Goal: Task Accomplishment & Management: Manage account settings

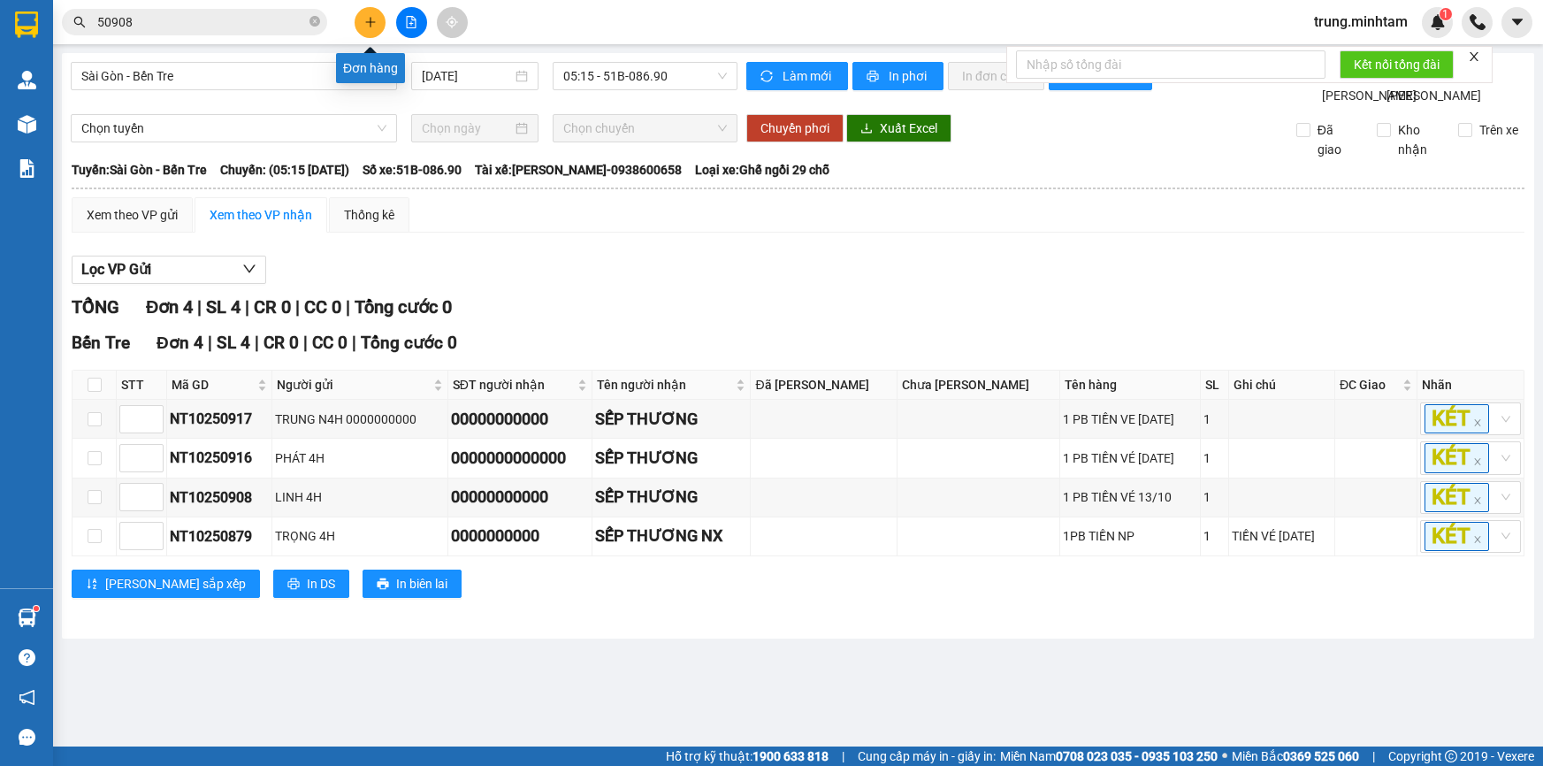
click at [363, 27] on button at bounding box center [370, 22] width 31 height 31
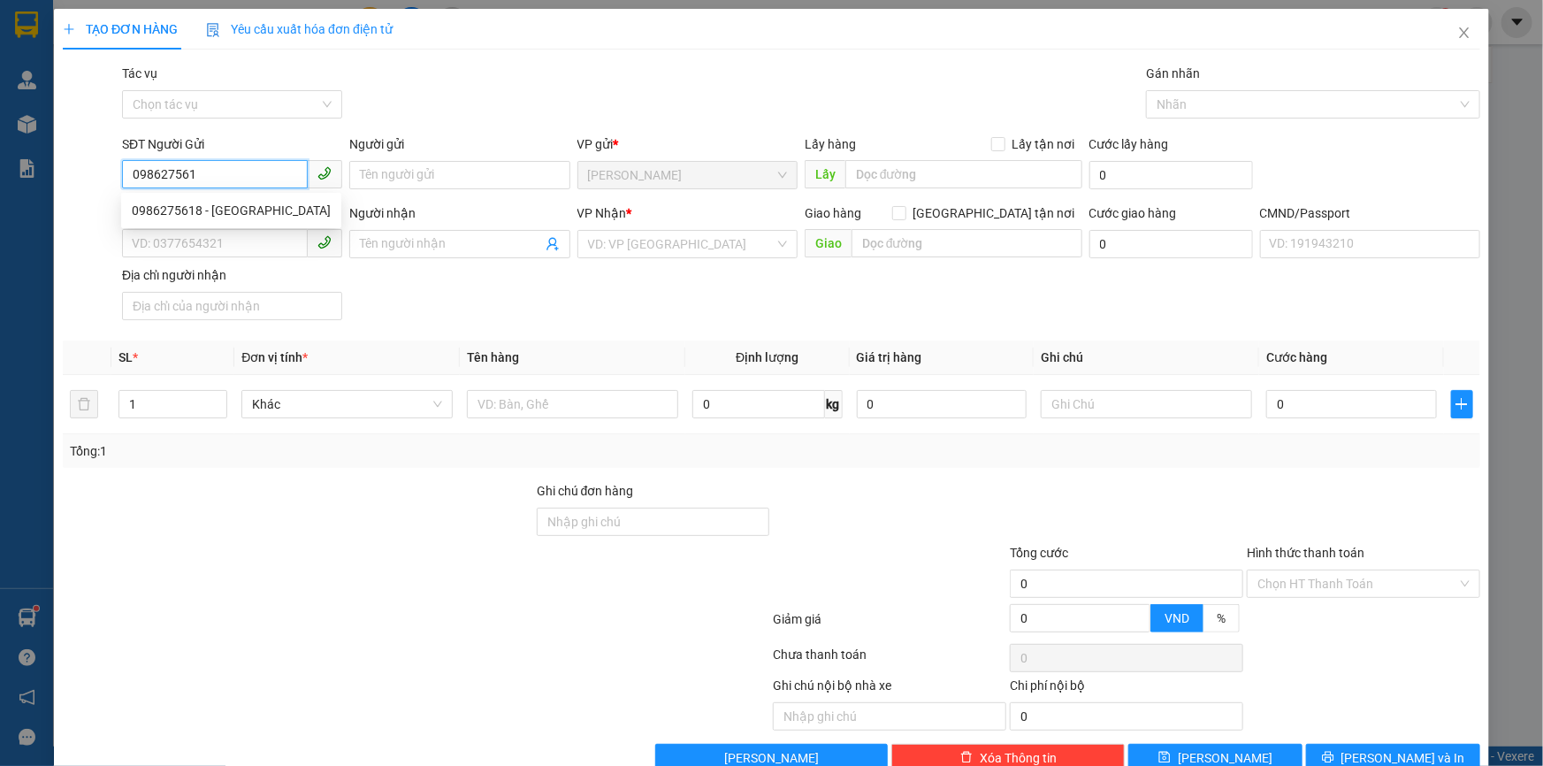
type input "0986275618"
click at [217, 211] on div "0986275618 - [GEOGRAPHIC_DATA]" at bounding box center [231, 210] width 199 height 19
type input "HÀ"
type input "0908626271"
type input "CHIẾN"
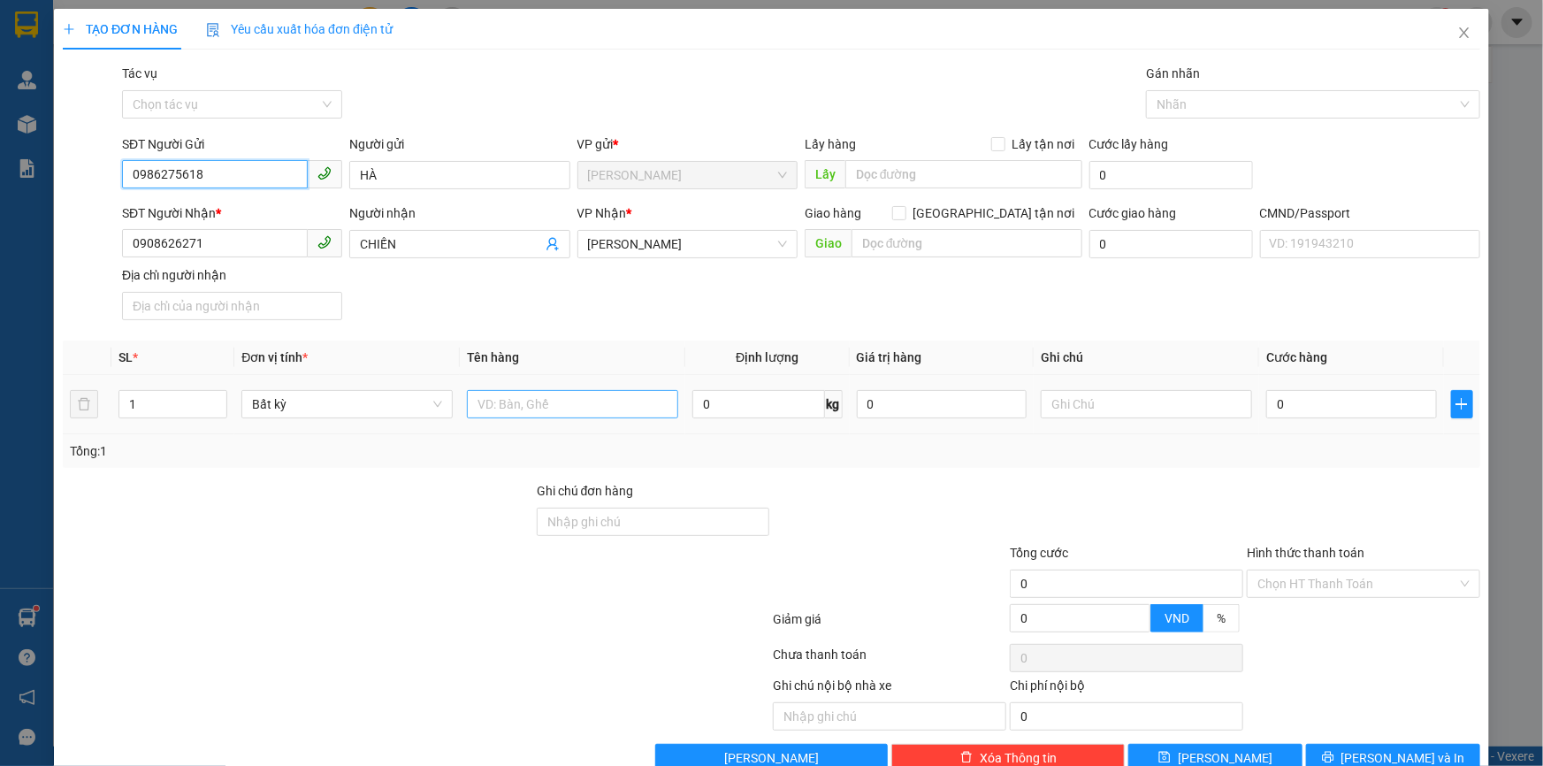
type input "0986275618"
click at [593, 400] on input "text" at bounding box center [572, 404] width 211 height 28
type input "1 THÙNG MÚT 31 KG NP (TC)"
click at [1114, 406] on input "text" at bounding box center [1146, 404] width 211 height 28
type input "11H TRUNG"
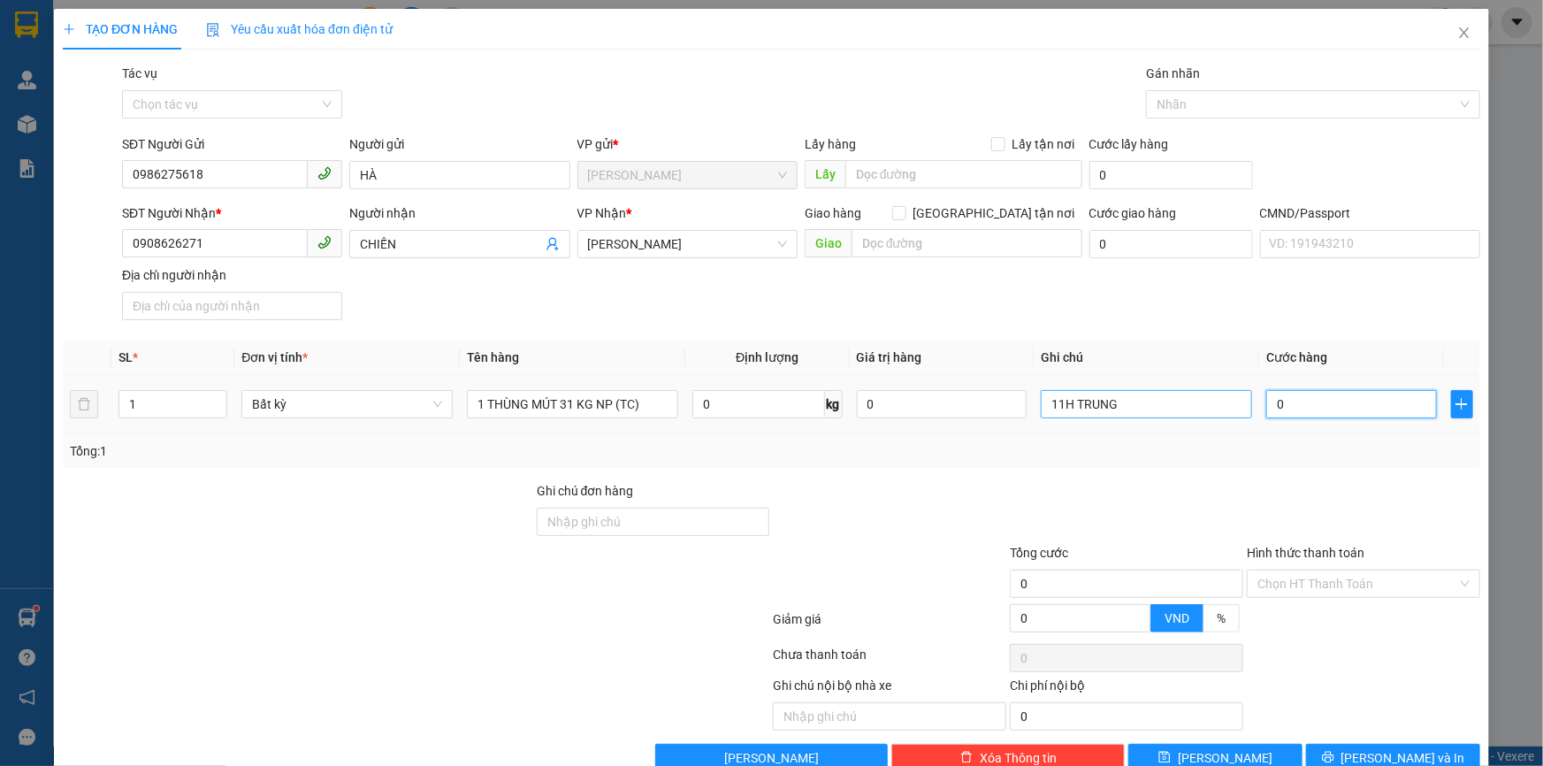
type input "4"
type input "45"
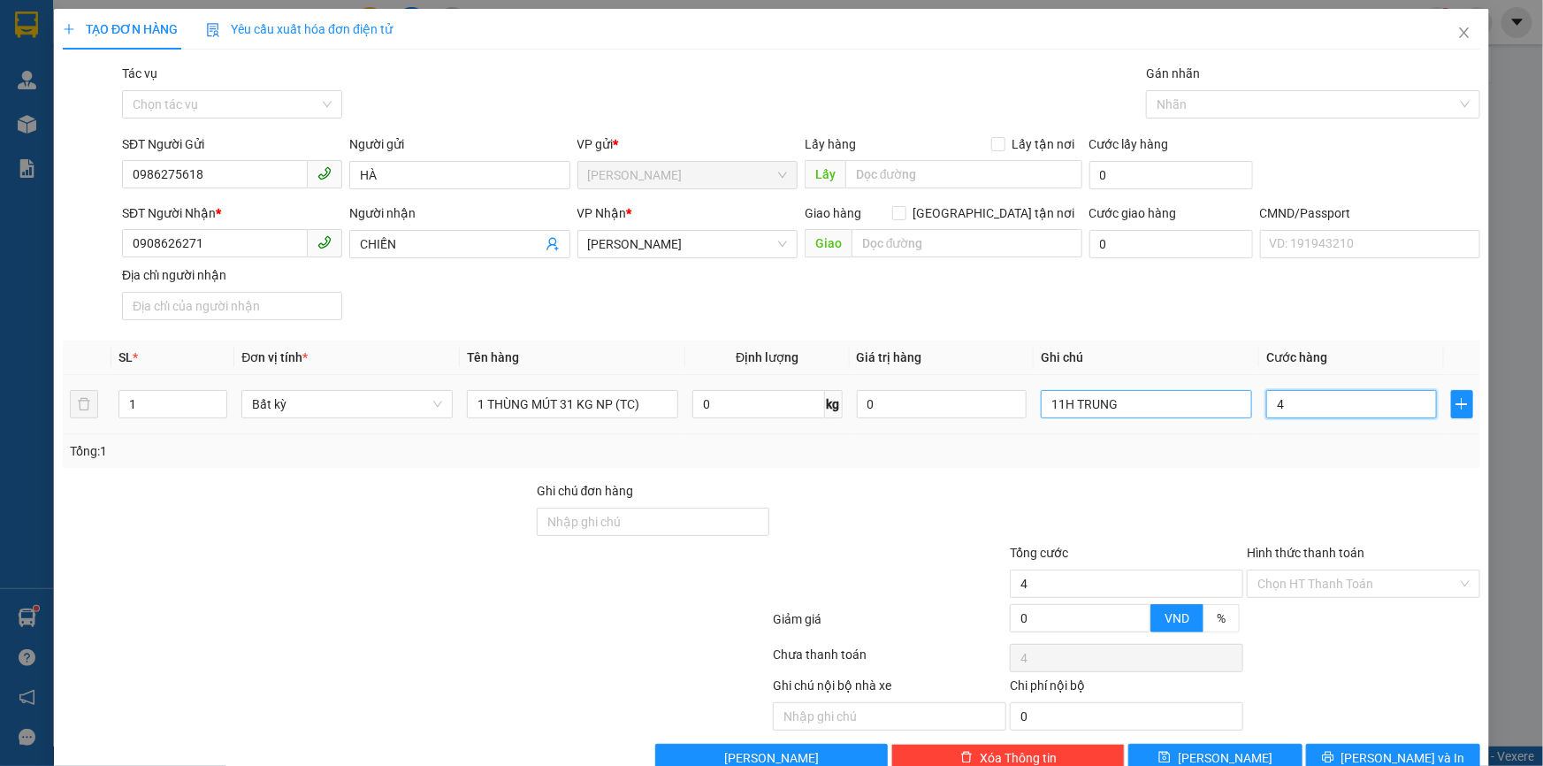
type input "45"
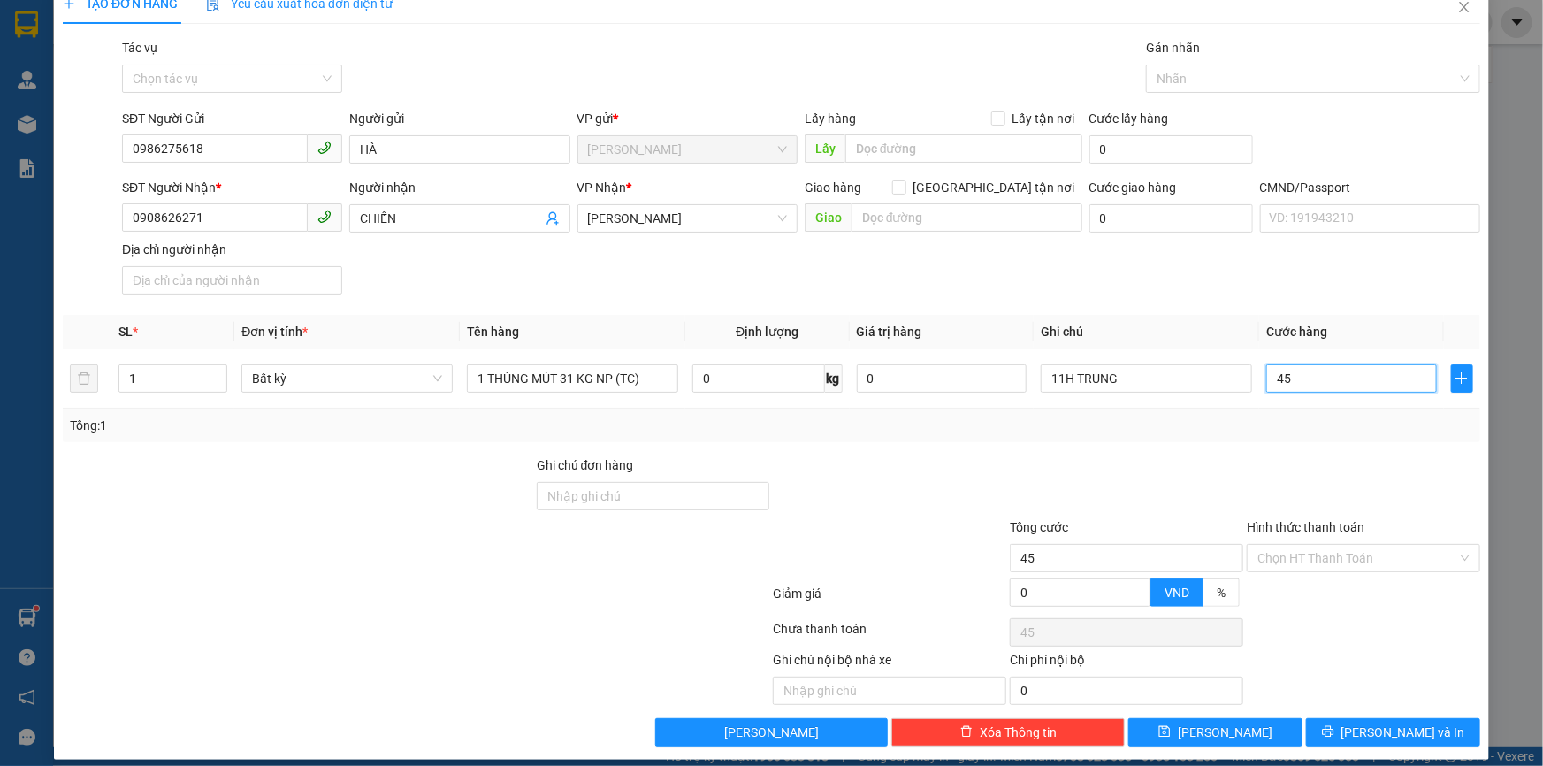
scroll to position [39, 0]
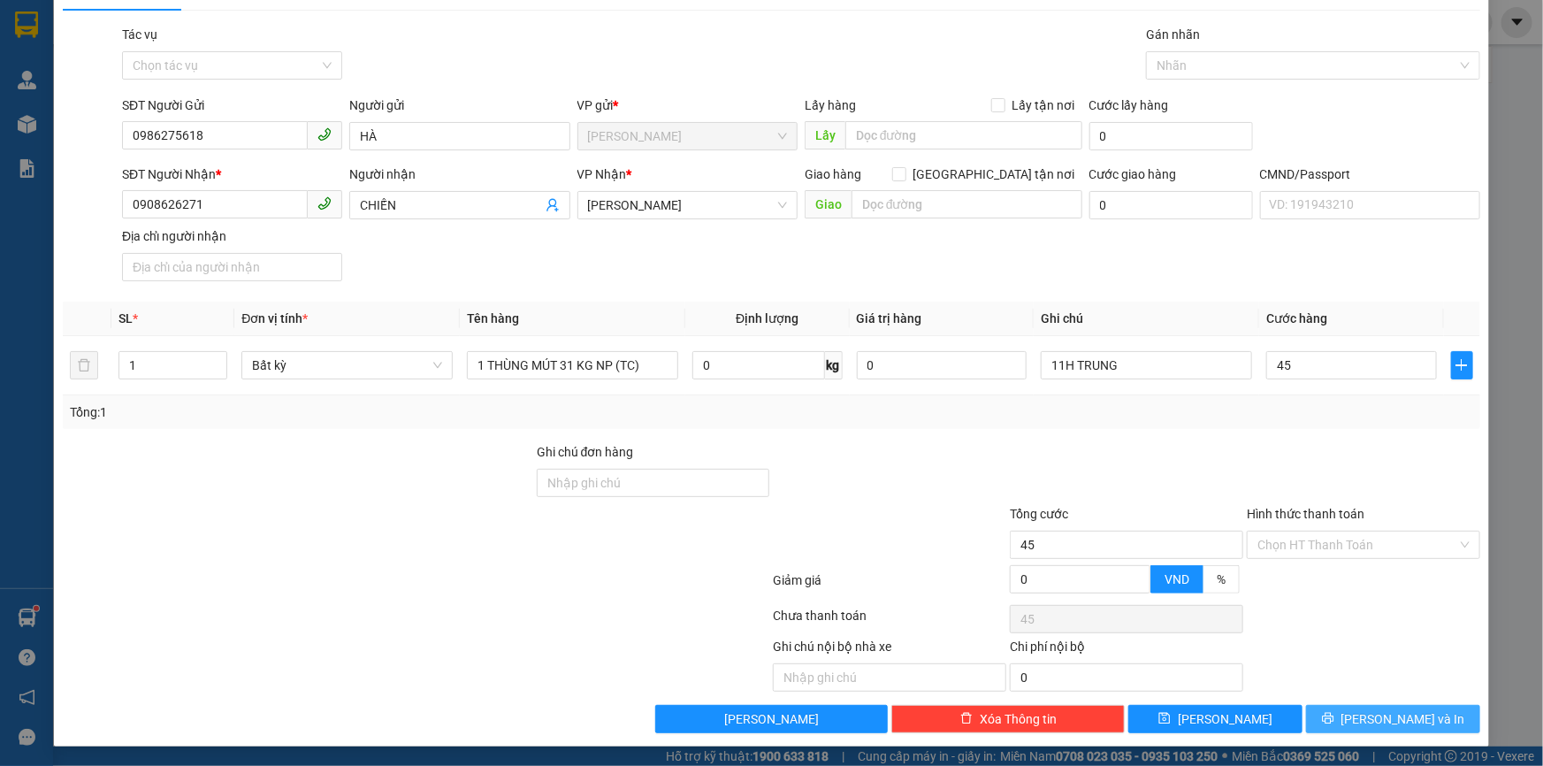
type input "45.000"
click at [1384, 718] on span "[PERSON_NAME] và In" at bounding box center [1404, 718] width 124 height 19
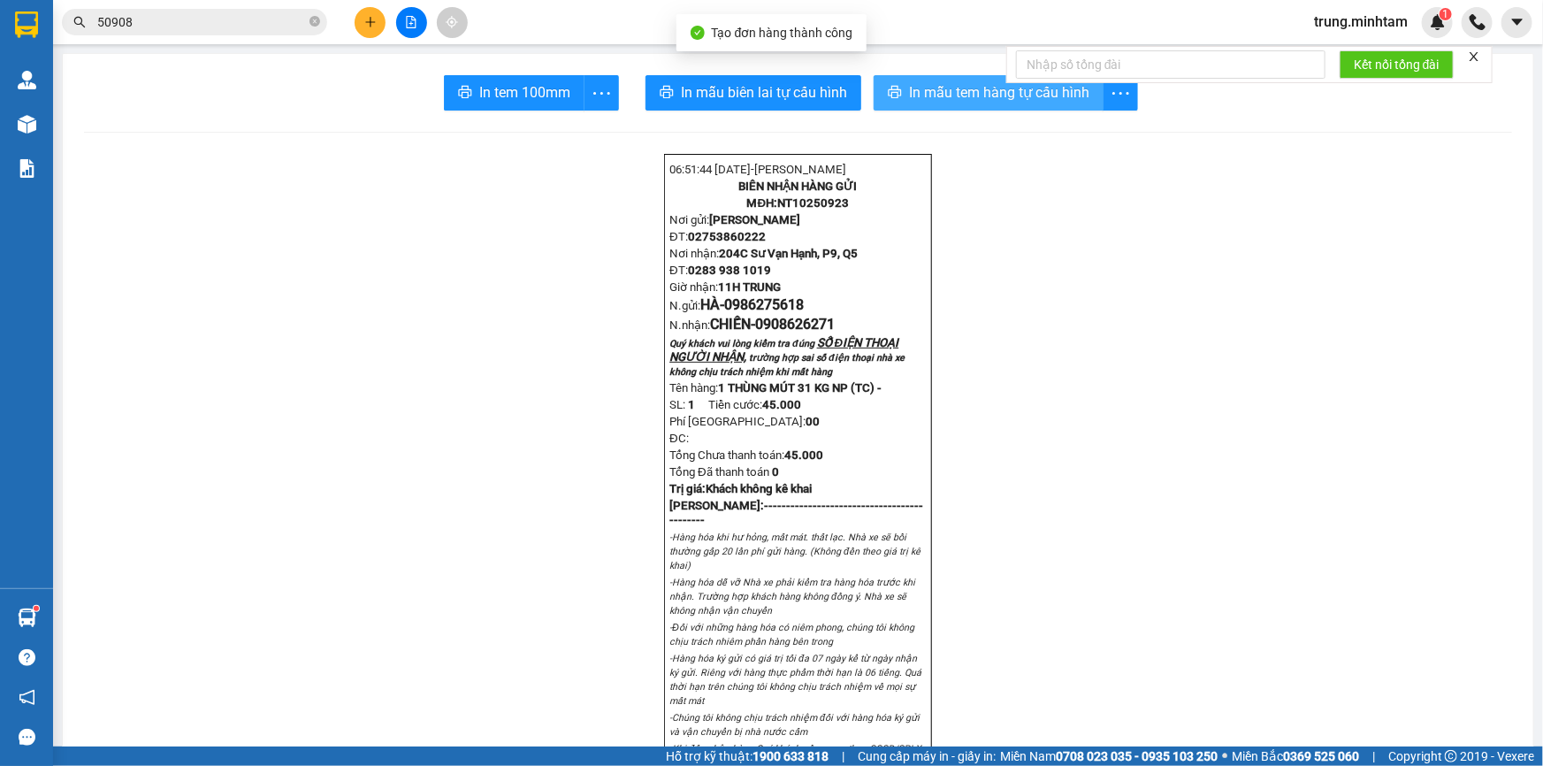
click at [938, 95] on span "In mẫu tem hàng tự cấu hình" at bounding box center [999, 92] width 180 height 22
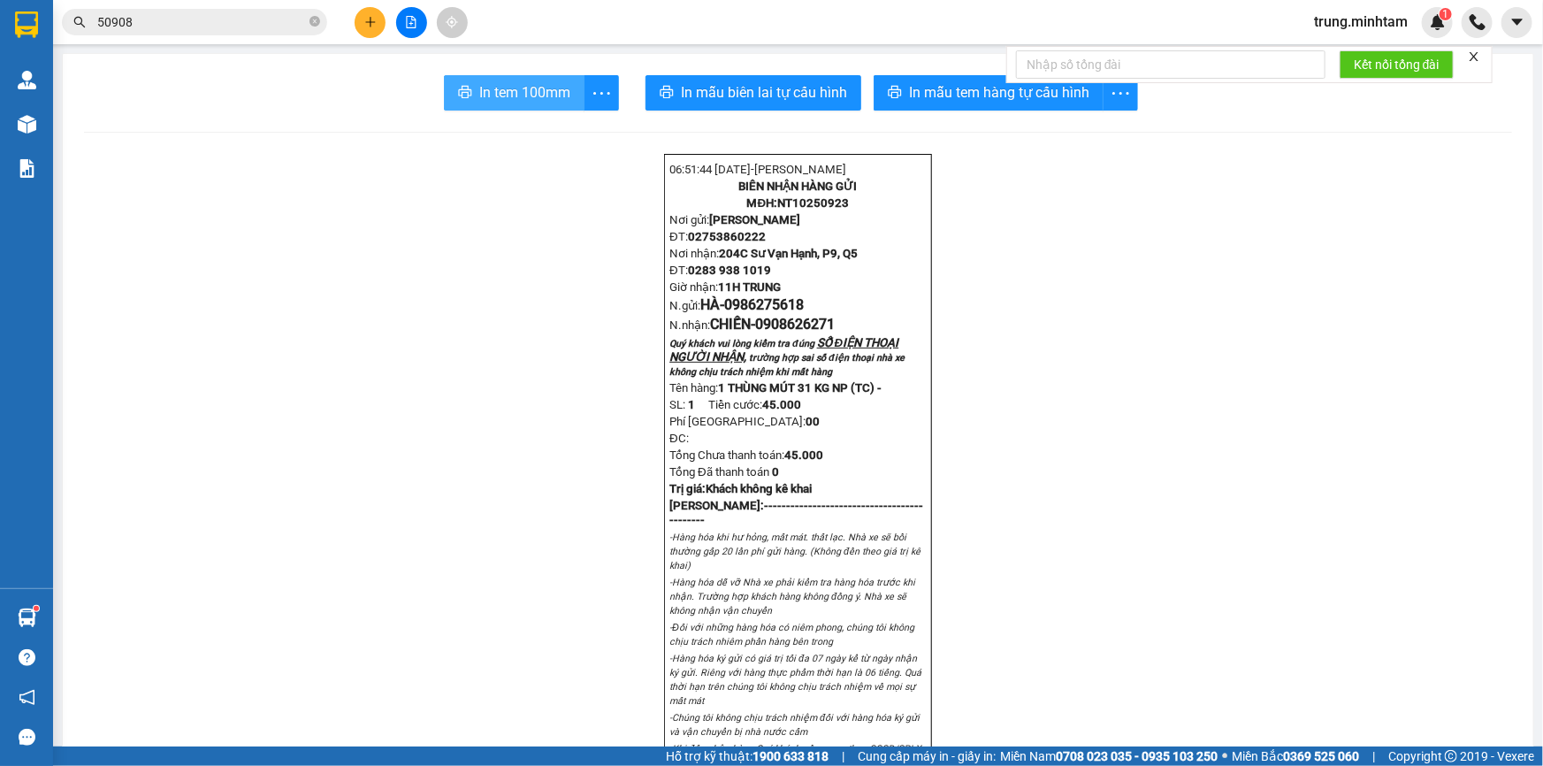
click at [531, 88] on span "In tem 100mm" at bounding box center [524, 92] width 91 height 22
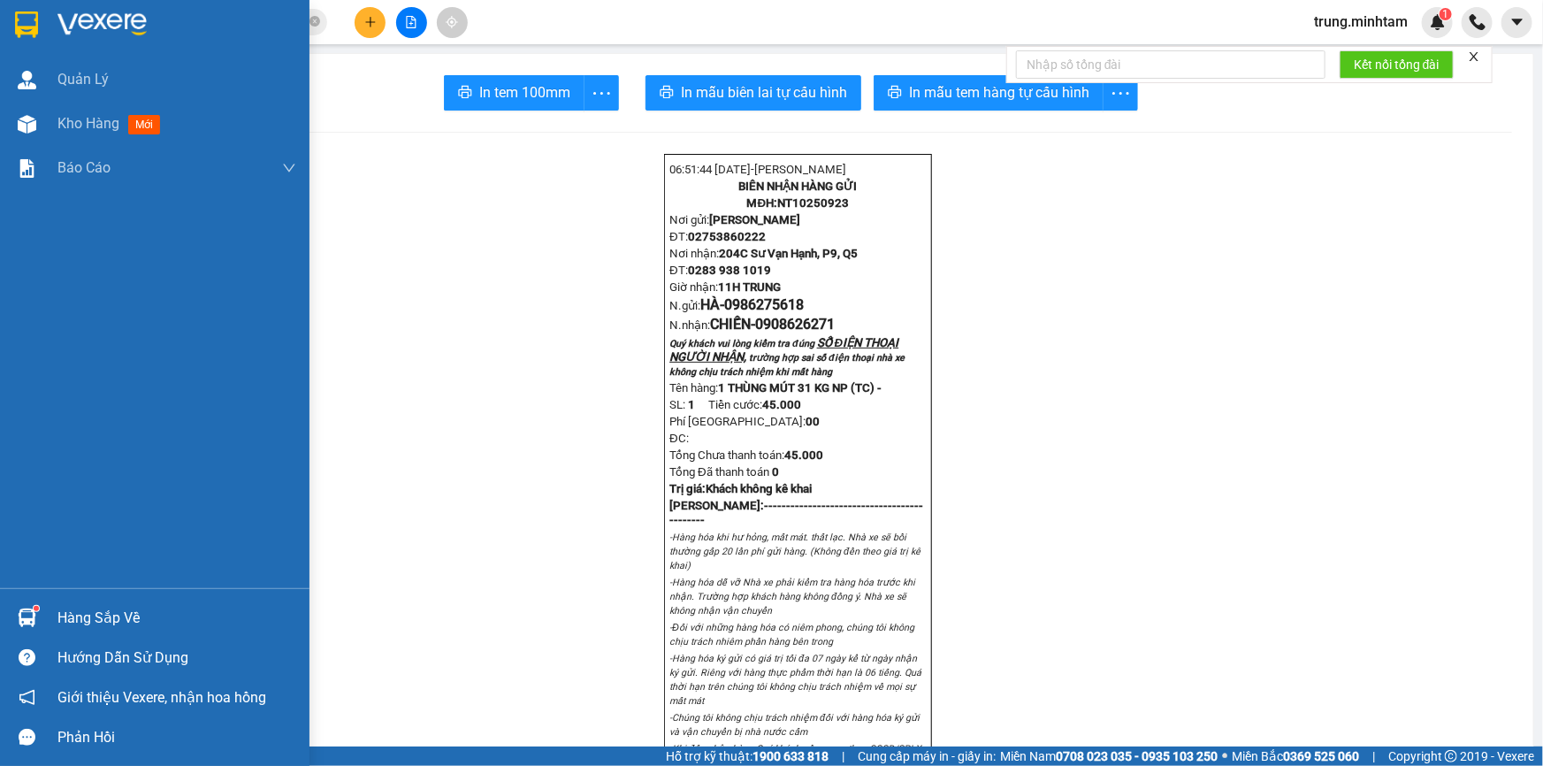
click at [121, 617] on div "Hàng sắp về" at bounding box center [176, 618] width 239 height 27
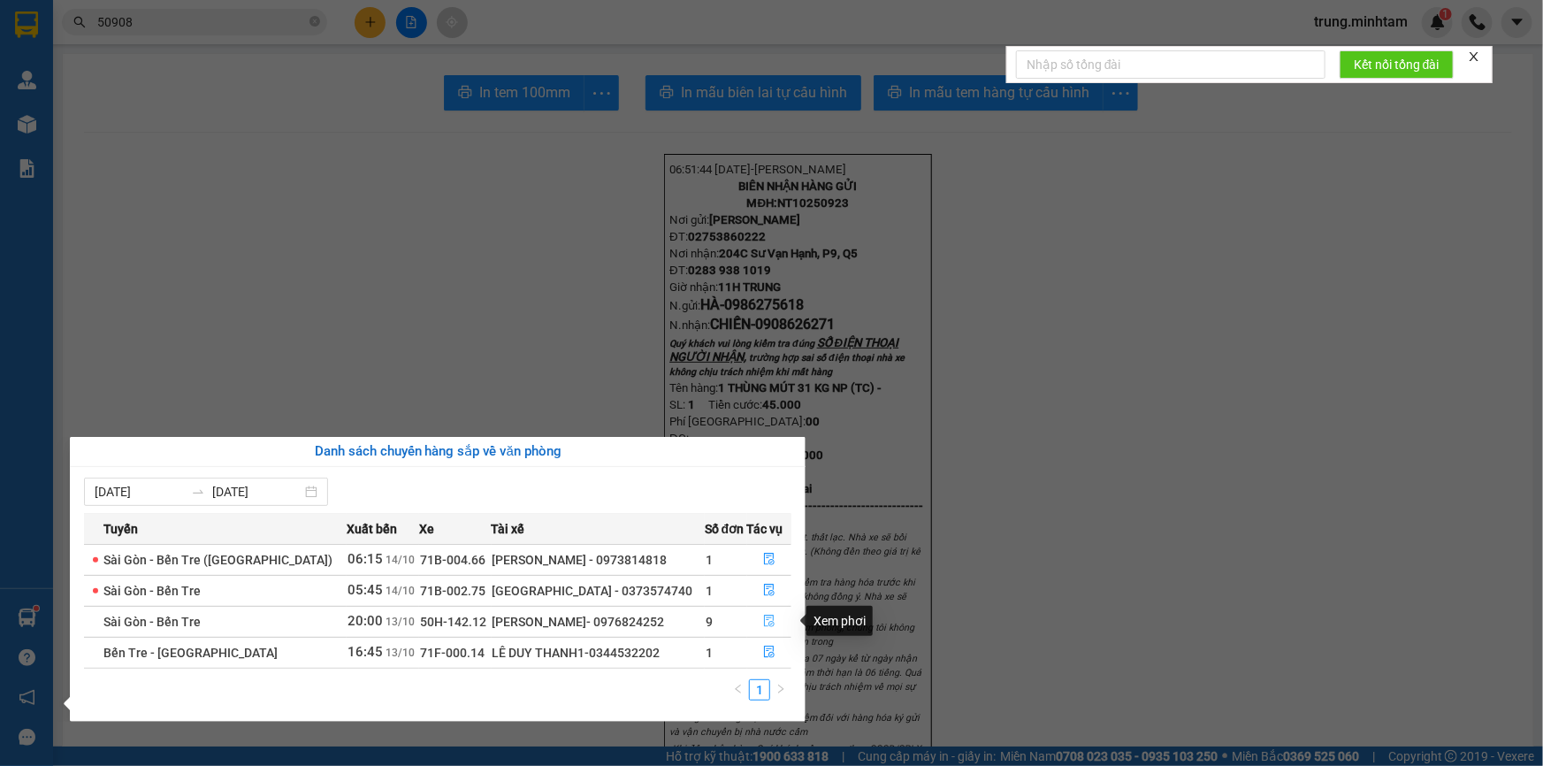
click at [767, 622] on icon "file-done" at bounding box center [769, 621] width 12 height 12
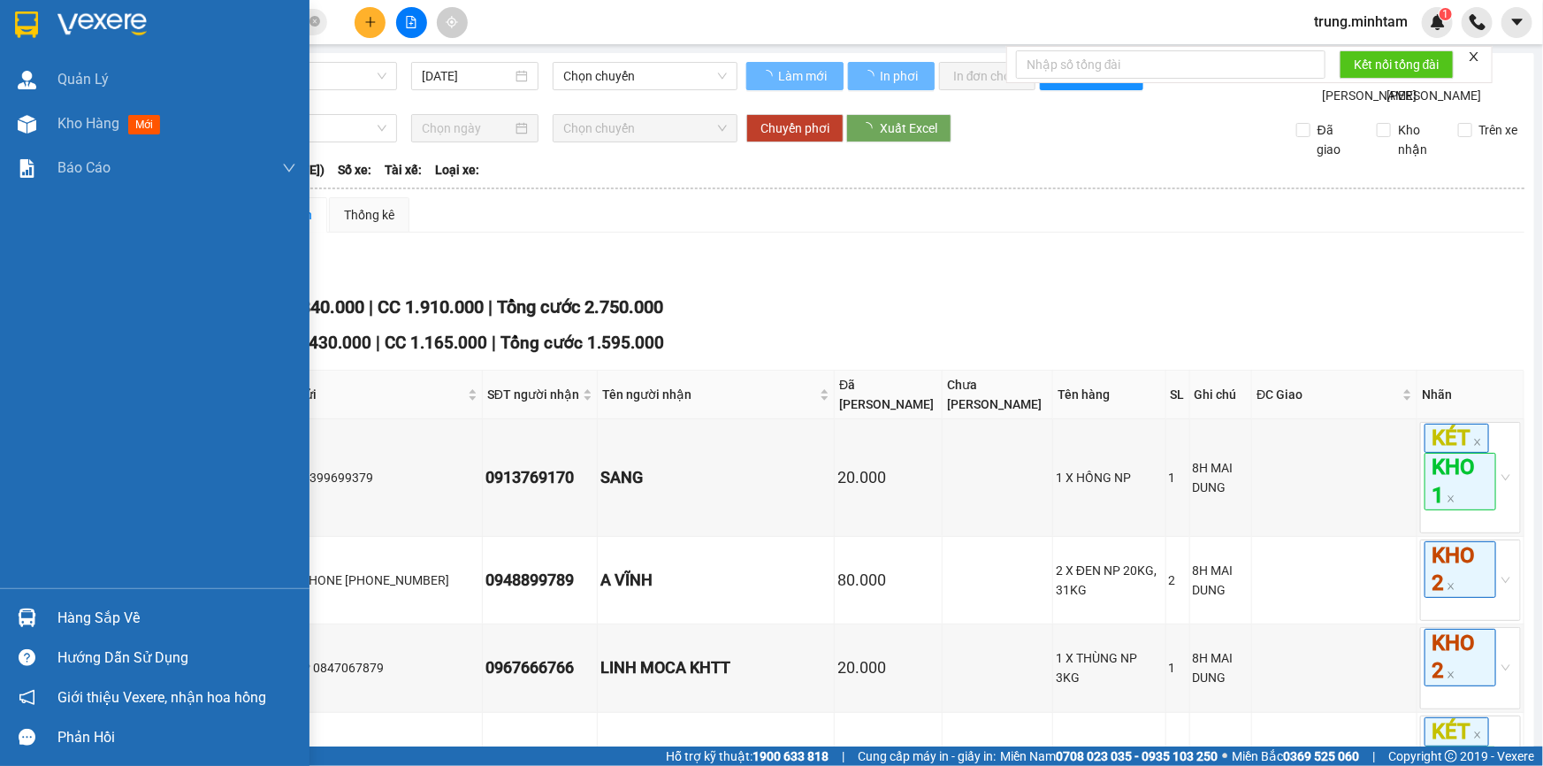
type input "[DATE]"
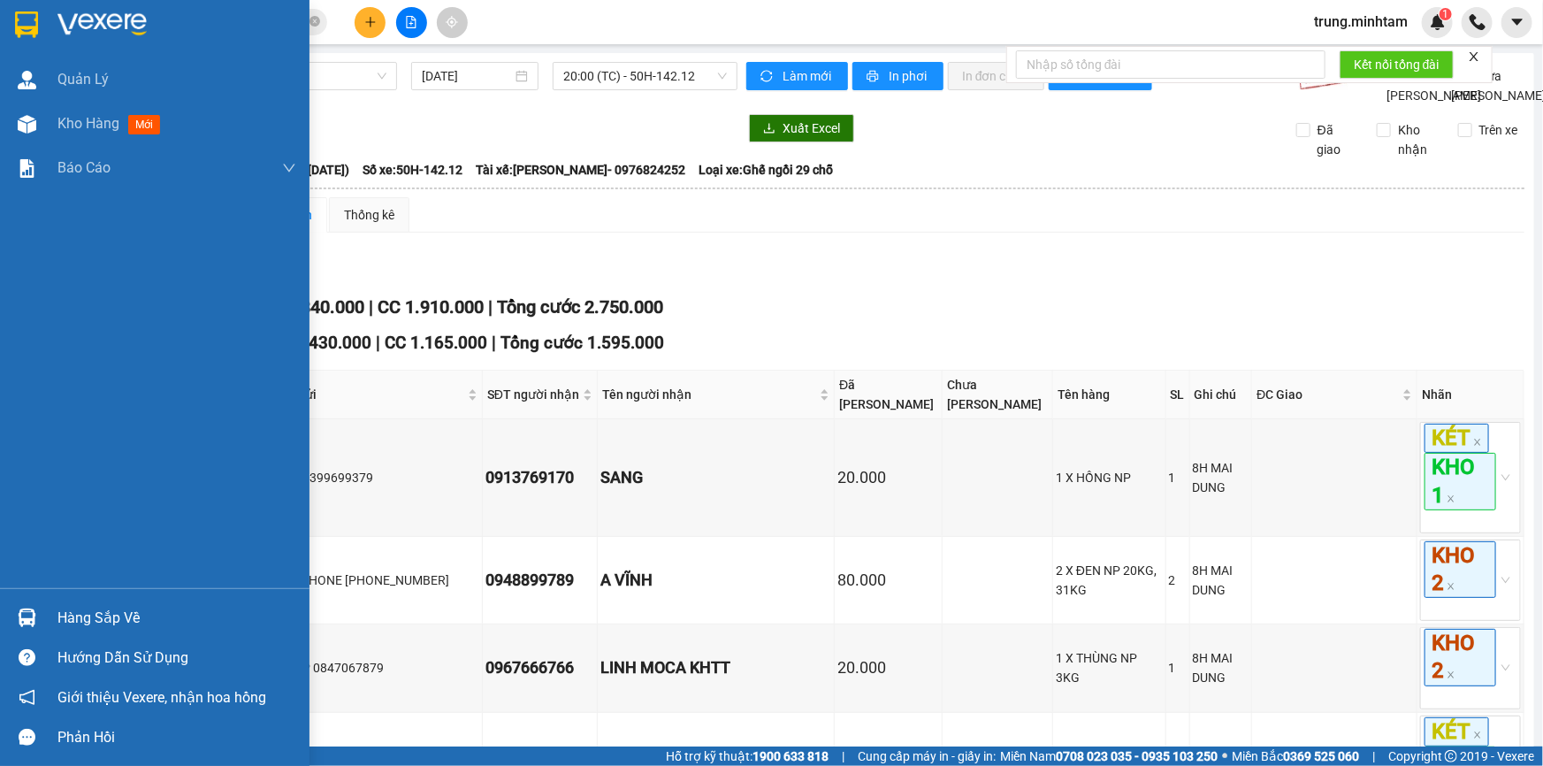
click at [90, 613] on div "Hàng sắp về" at bounding box center [176, 618] width 239 height 27
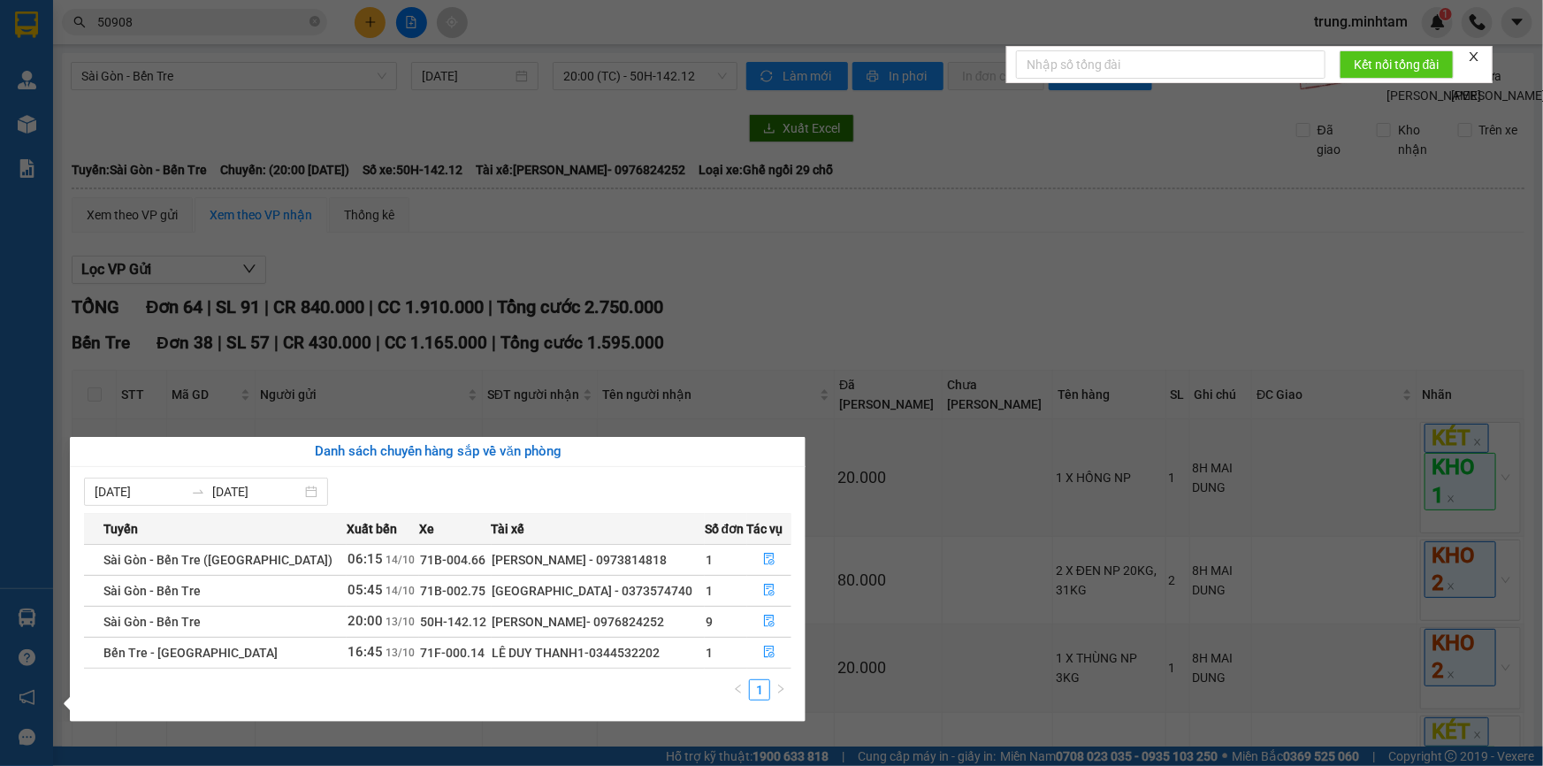
click at [740, 289] on section "Kết quả tìm kiếm ( 18 ) Bộ lọc Mã ĐH Trạng thái Món hàng Tổng cước Chưa cước Nh…" at bounding box center [771, 383] width 1543 height 766
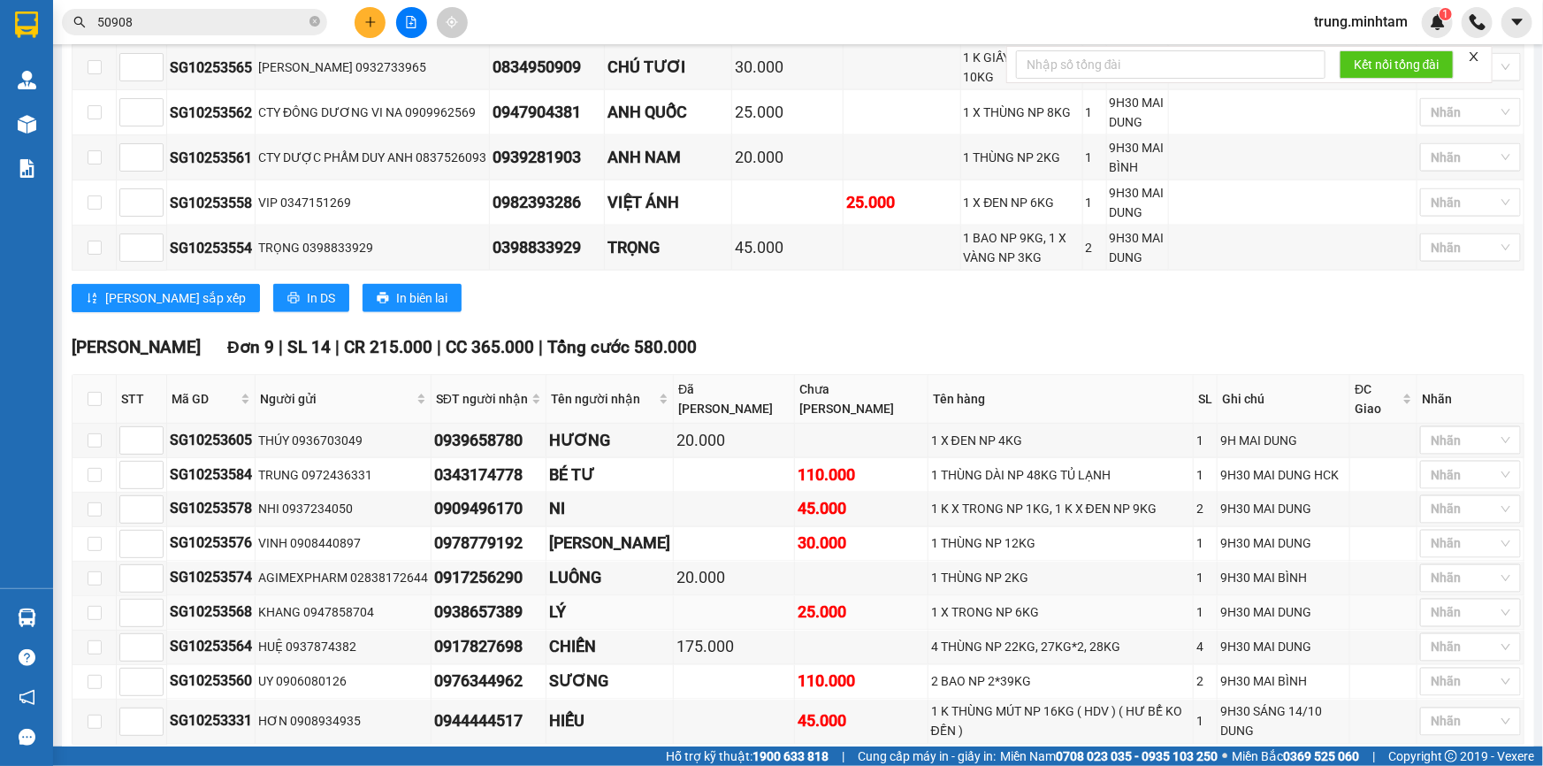
scroll to position [4630, 0]
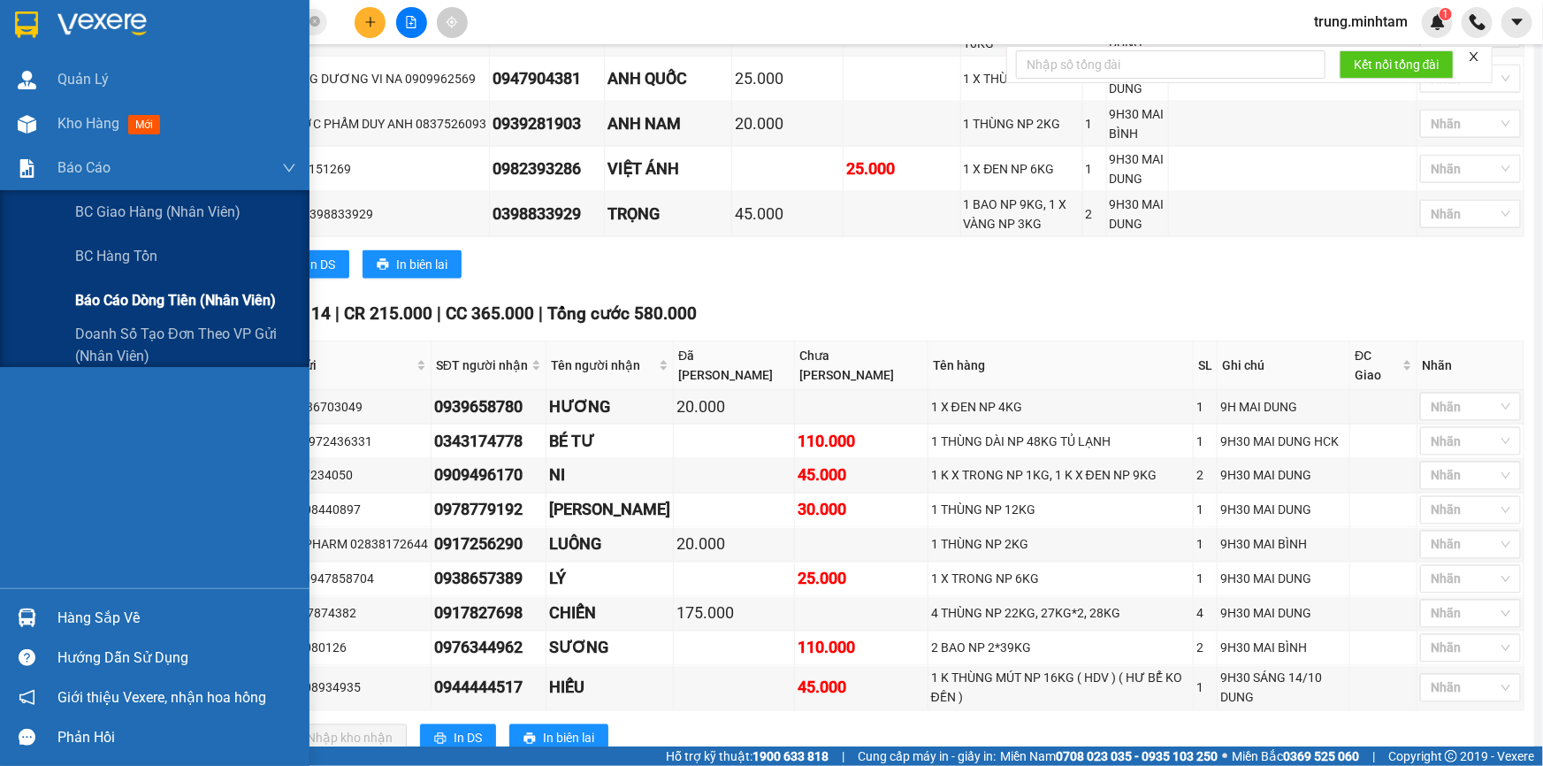
click at [119, 302] on span "Báo cáo dòng tiền (nhân viên)" at bounding box center [175, 300] width 201 height 22
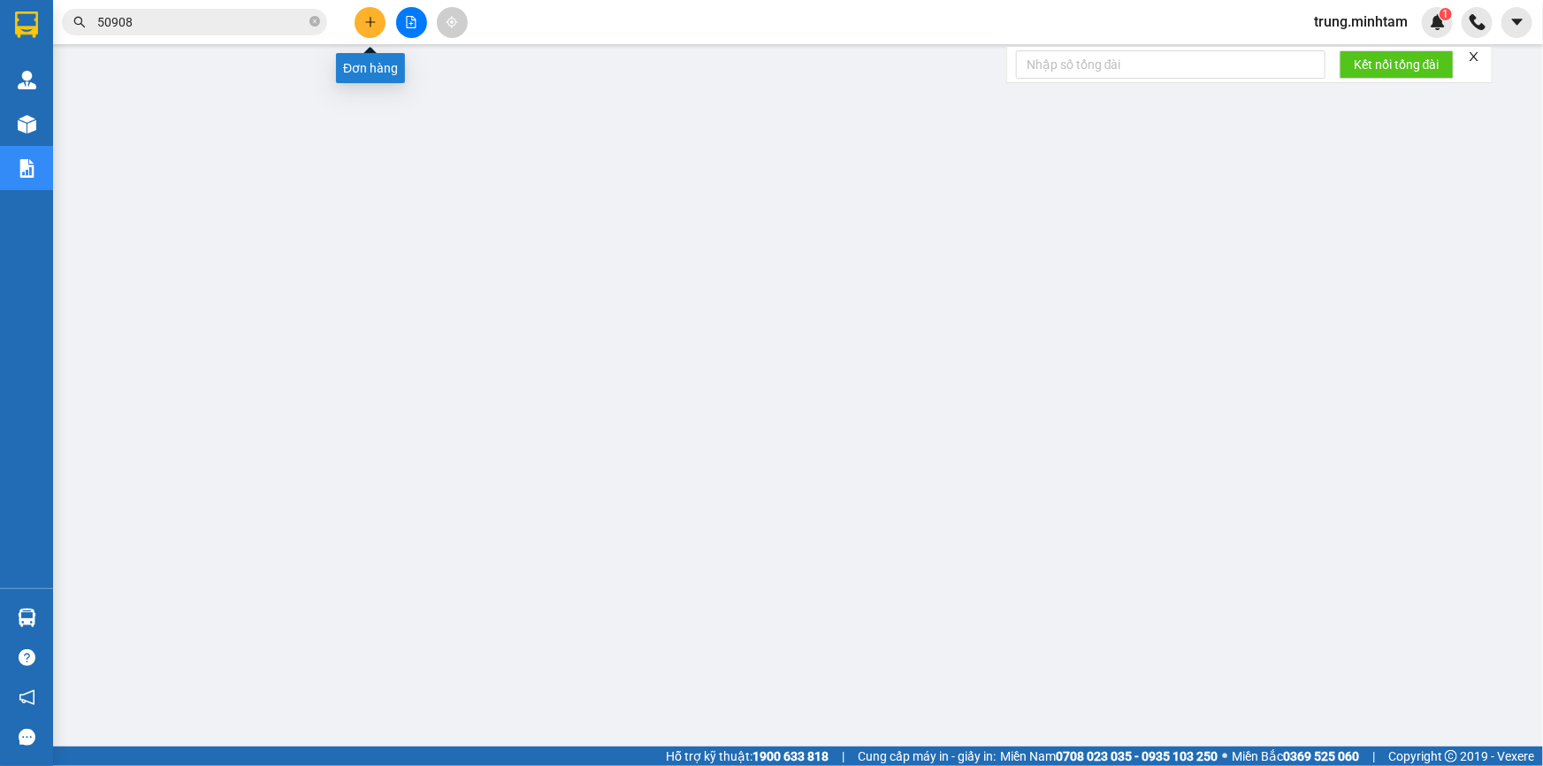
click at [365, 18] on icon "plus" at bounding box center [370, 22] width 12 height 12
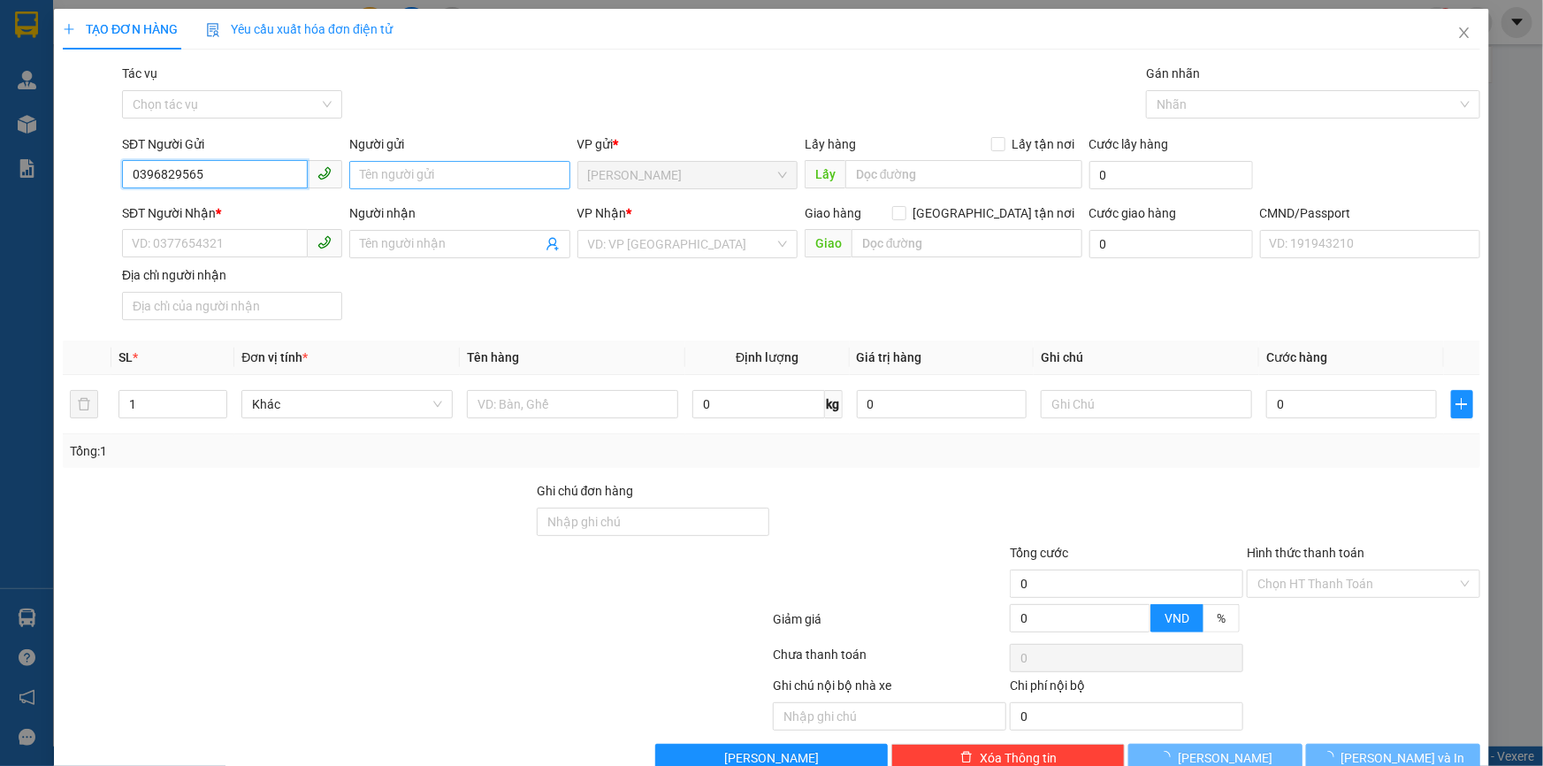
type input "0396829565"
click at [402, 180] on input "Người gửi" at bounding box center [459, 175] width 220 height 28
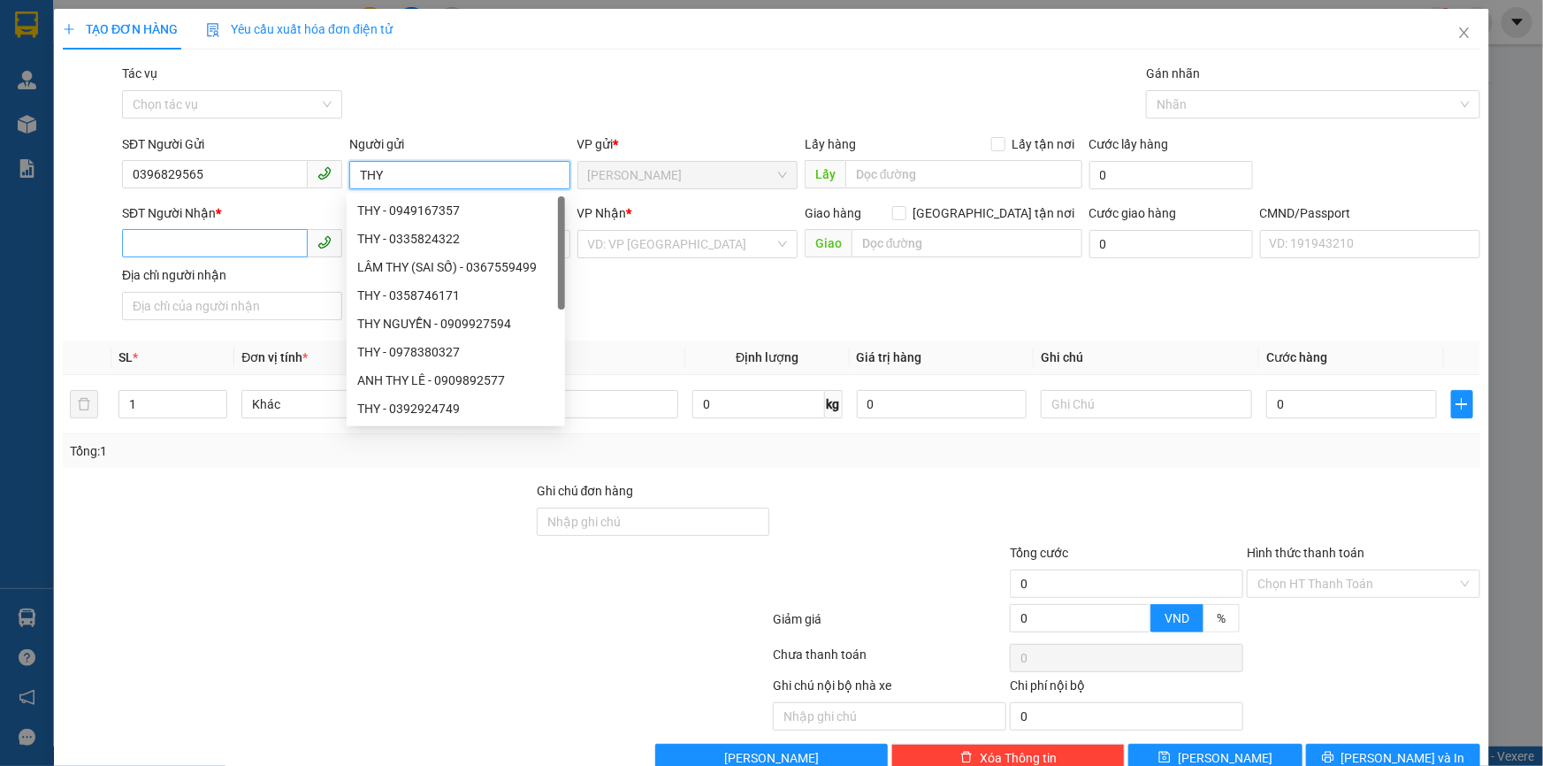
type input "THY"
click at [246, 233] on input "SĐT Người Nhận *" at bounding box center [215, 243] width 186 height 28
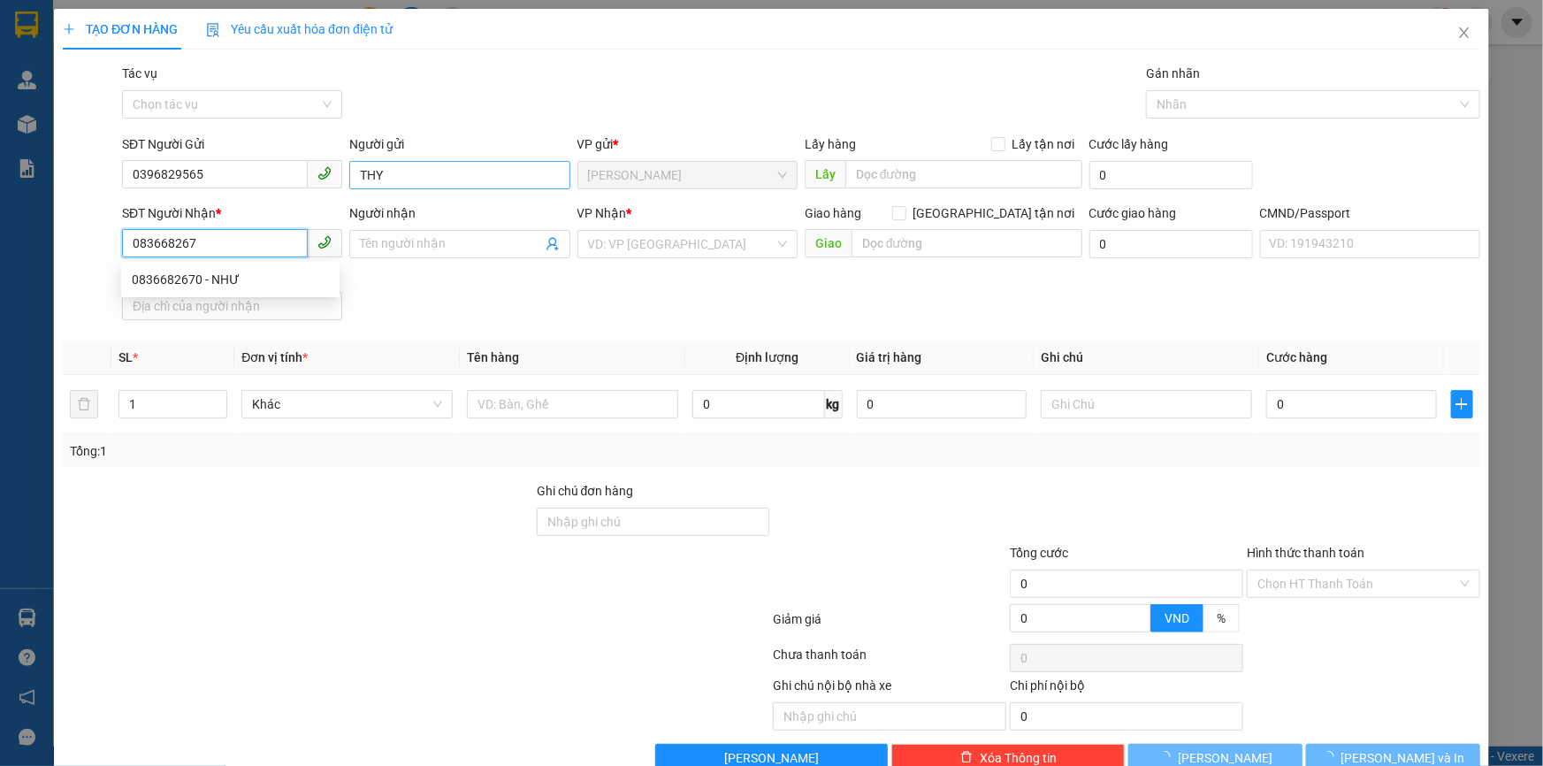
type input "0836682670"
click at [226, 280] on div "0836682670 - NHƯ" at bounding box center [230, 279] width 197 height 19
type input "NHƯ"
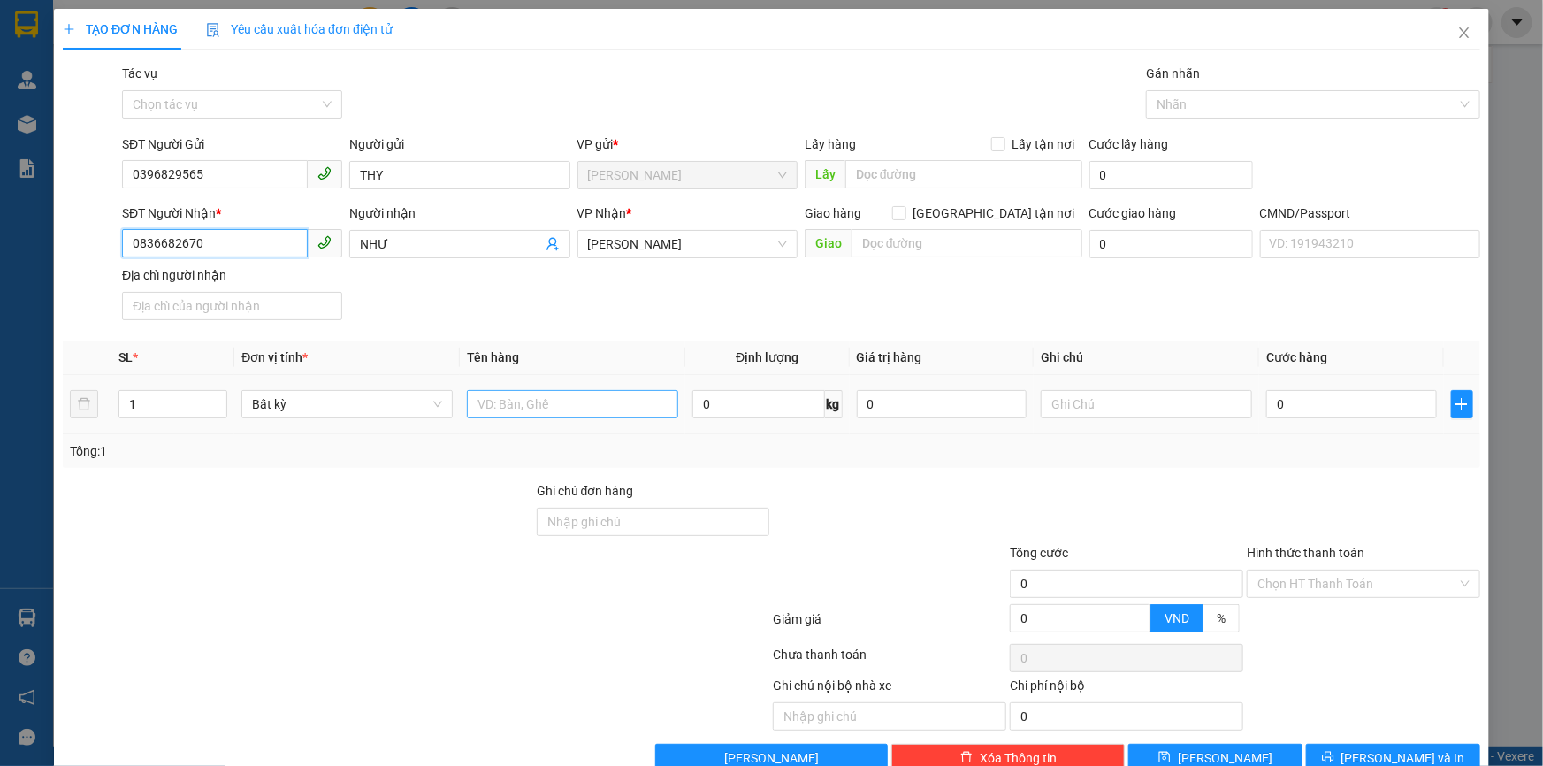
type input "0836682670"
drag, startPoint x: 531, startPoint y: 398, endPoint x: 569, endPoint y: 375, distance: 44.4
click at [533, 397] on input "text" at bounding box center [572, 404] width 211 height 28
type input "1 X TRẮNG 3 KG NP (ĐA)"
drag, startPoint x: 1074, startPoint y: 406, endPoint x: 1098, endPoint y: 354, distance: 57.8
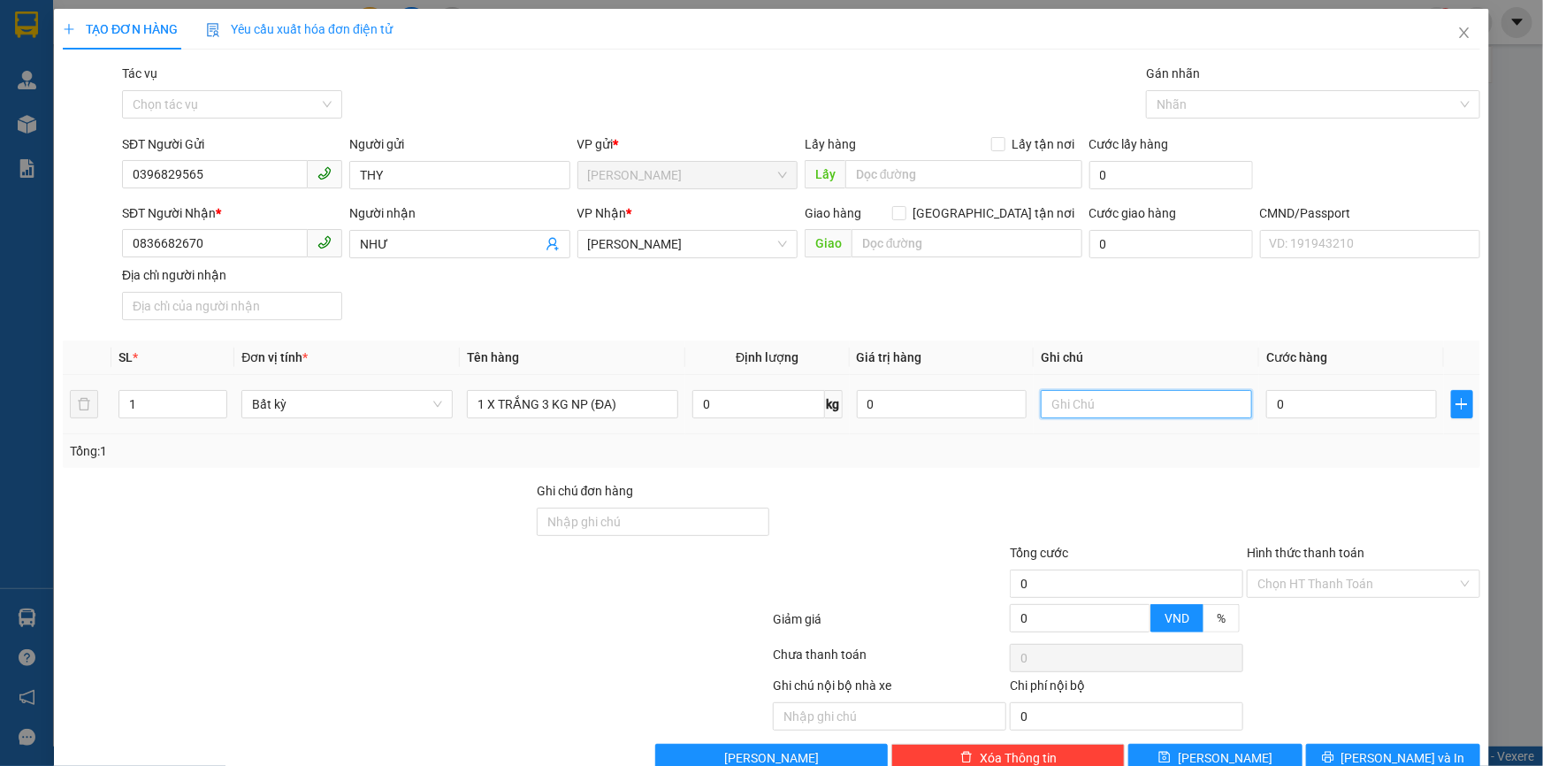
click at [1077, 405] on input "text" at bounding box center [1146, 404] width 211 height 28
type input "11H TRUNG"
type input "2"
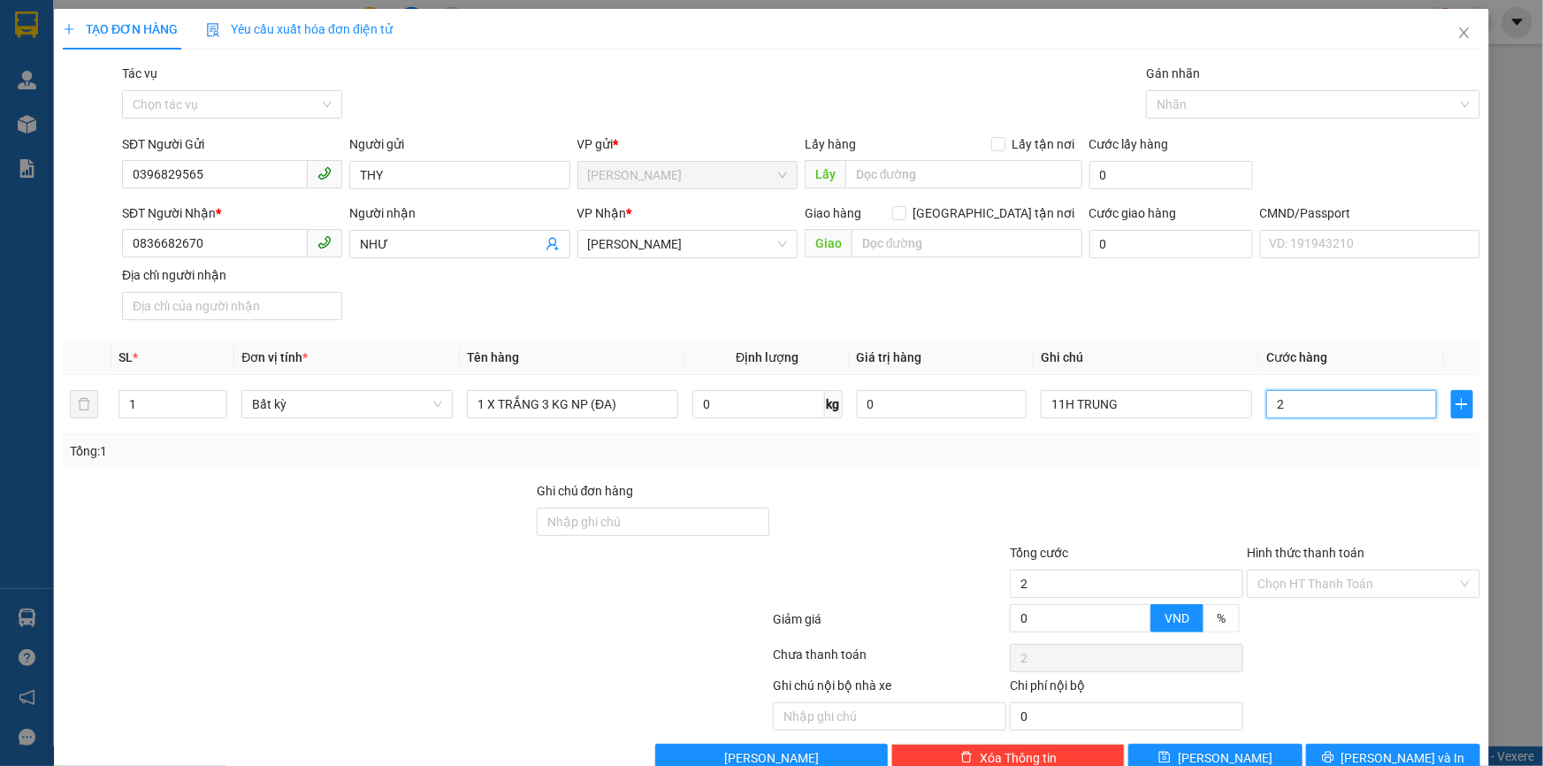
type input "20"
type input "20.000"
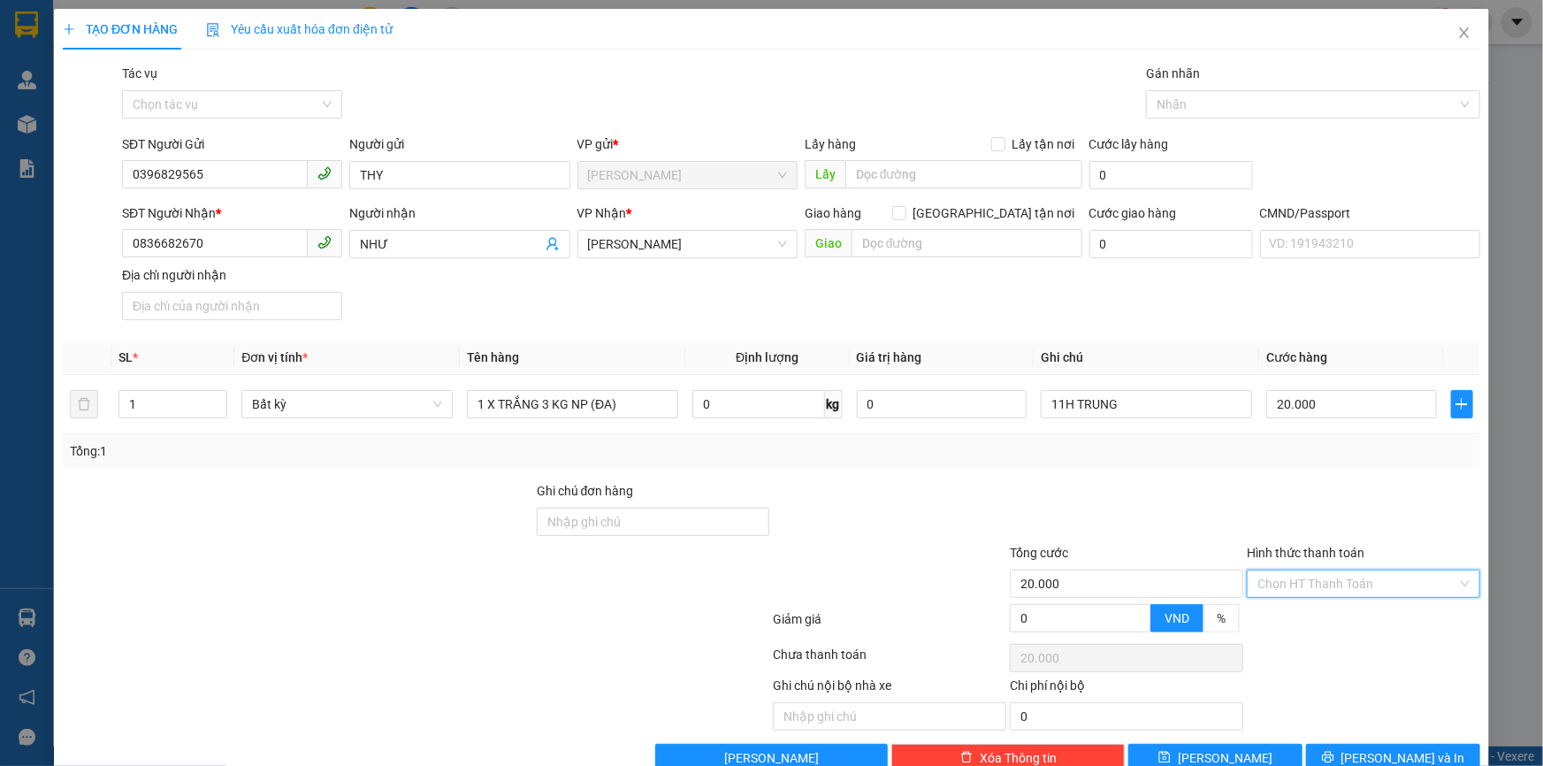
click at [1303, 584] on input "Hình thức thanh toán" at bounding box center [1358, 583] width 200 height 27
click at [1298, 621] on div "Tại văn phòng" at bounding box center [1353, 618] width 211 height 19
type input "0"
click at [1390, 752] on span "[PERSON_NAME] và In" at bounding box center [1404, 757] width 124 height 19
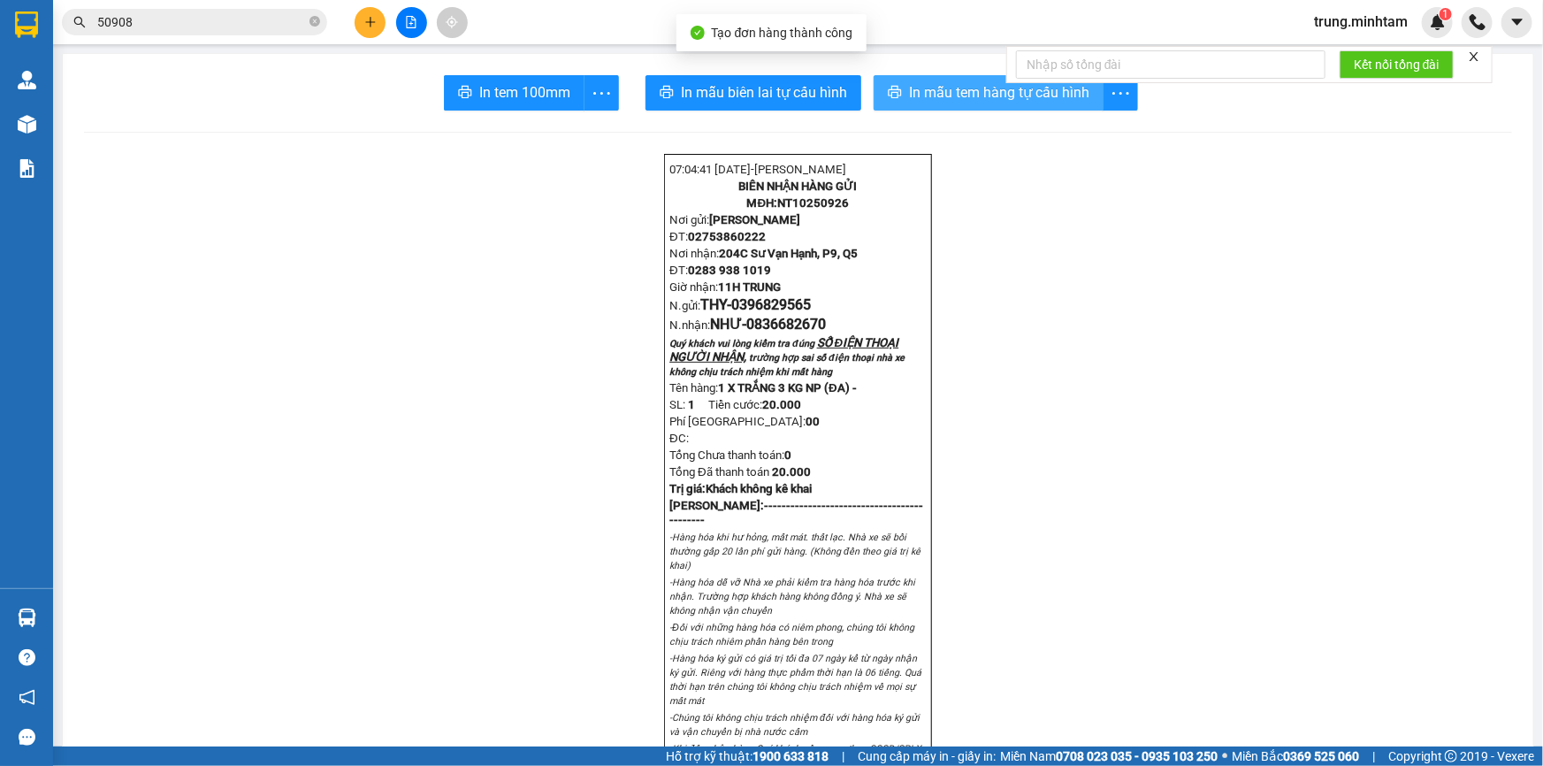
click at [957, 94] on span "In mẫu tem hàng tự cấu hình" at bounding box center [999, 92] width 180 height 22
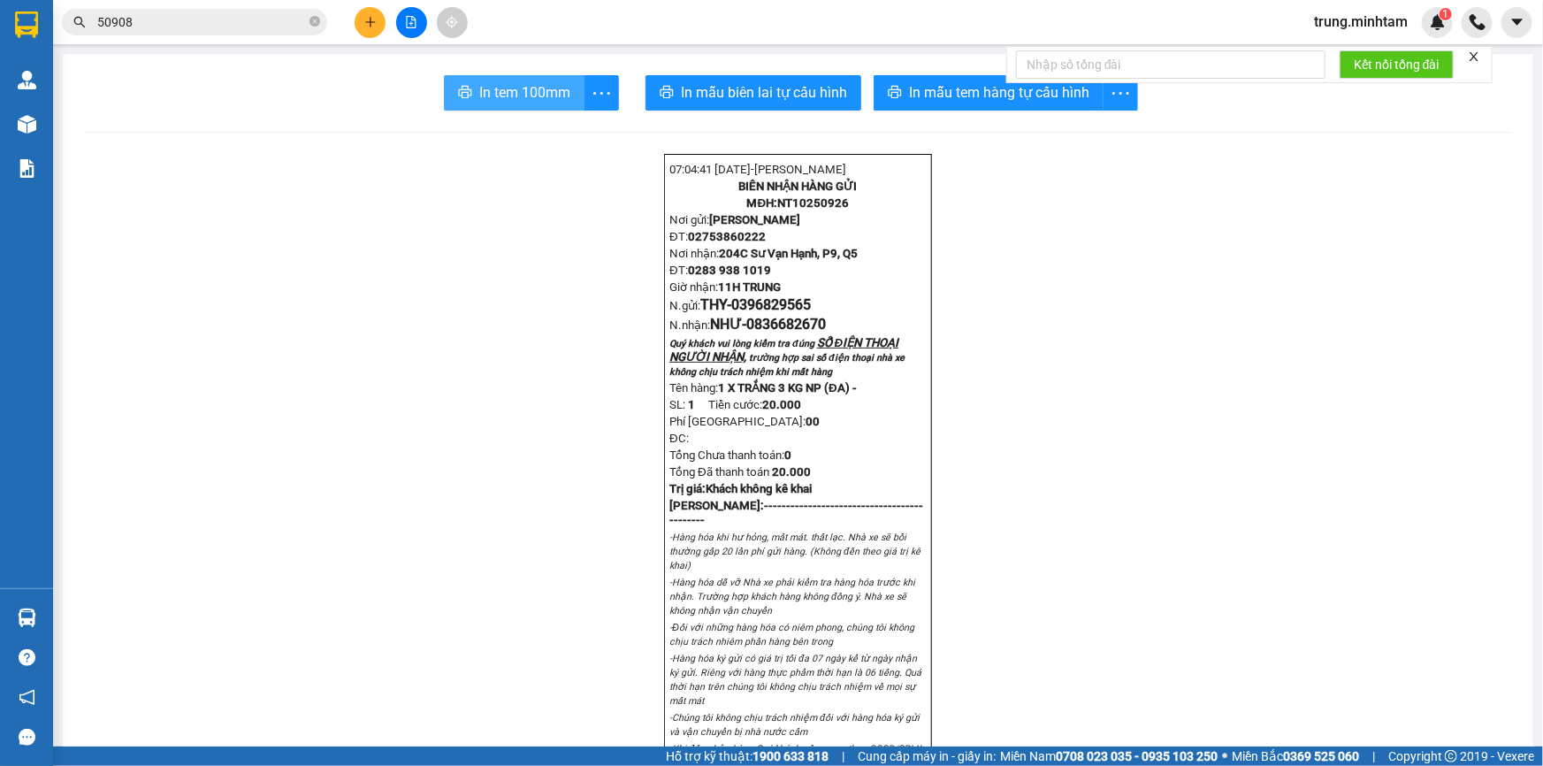
click at [533, 91] on span "In tem 100mm" at bounding box center [524, 92] width 91 height 22
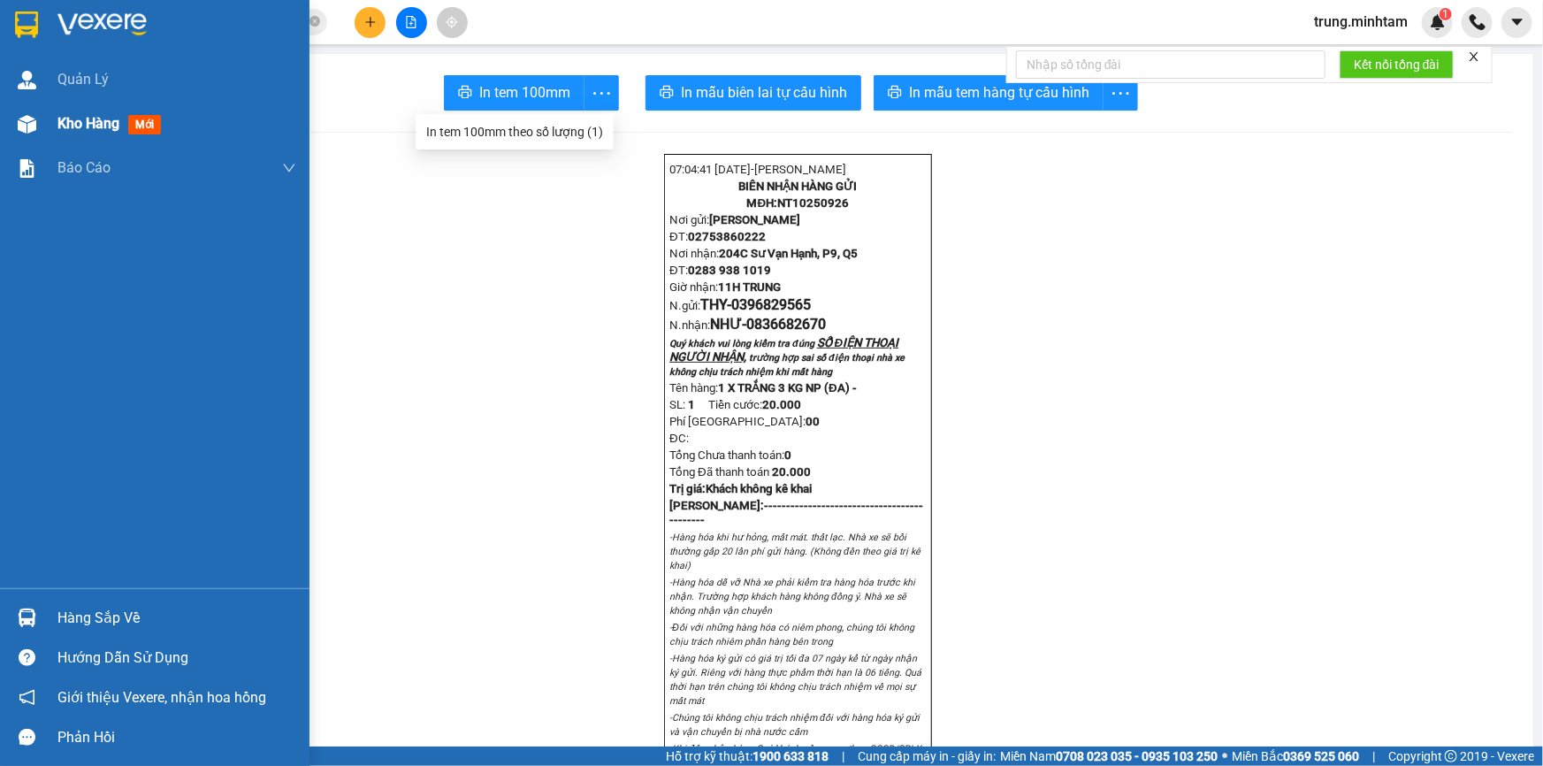
click at [111, 124] on span "Kho hàng" at bounding box center [88, 123] width 62 height 17
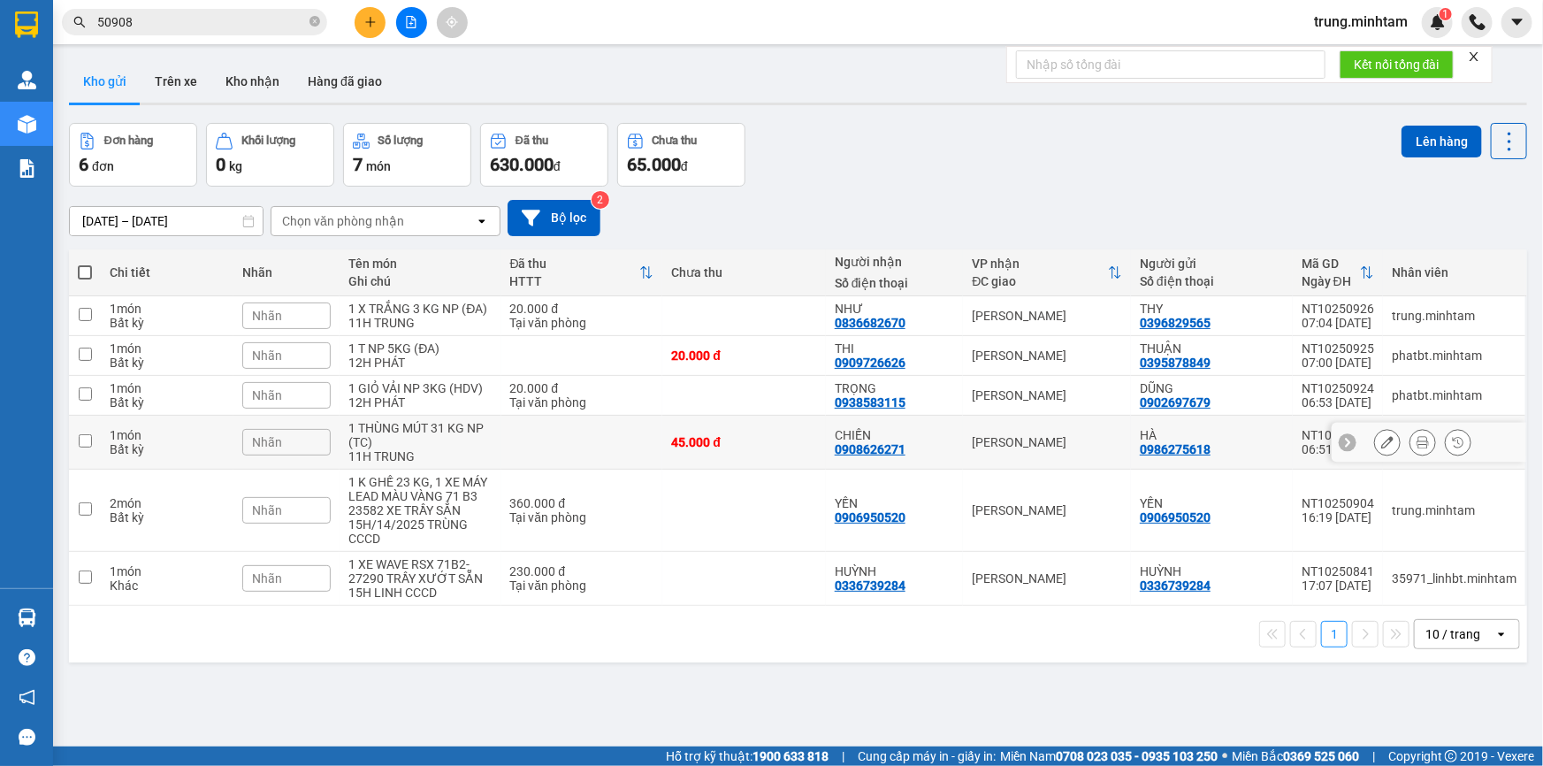
click at [451, 429] on div "1 THÙNG MÚT 31 KG NP (TC)" at bounding box center [419, 435] width 143 height 28
checkbox input "true"
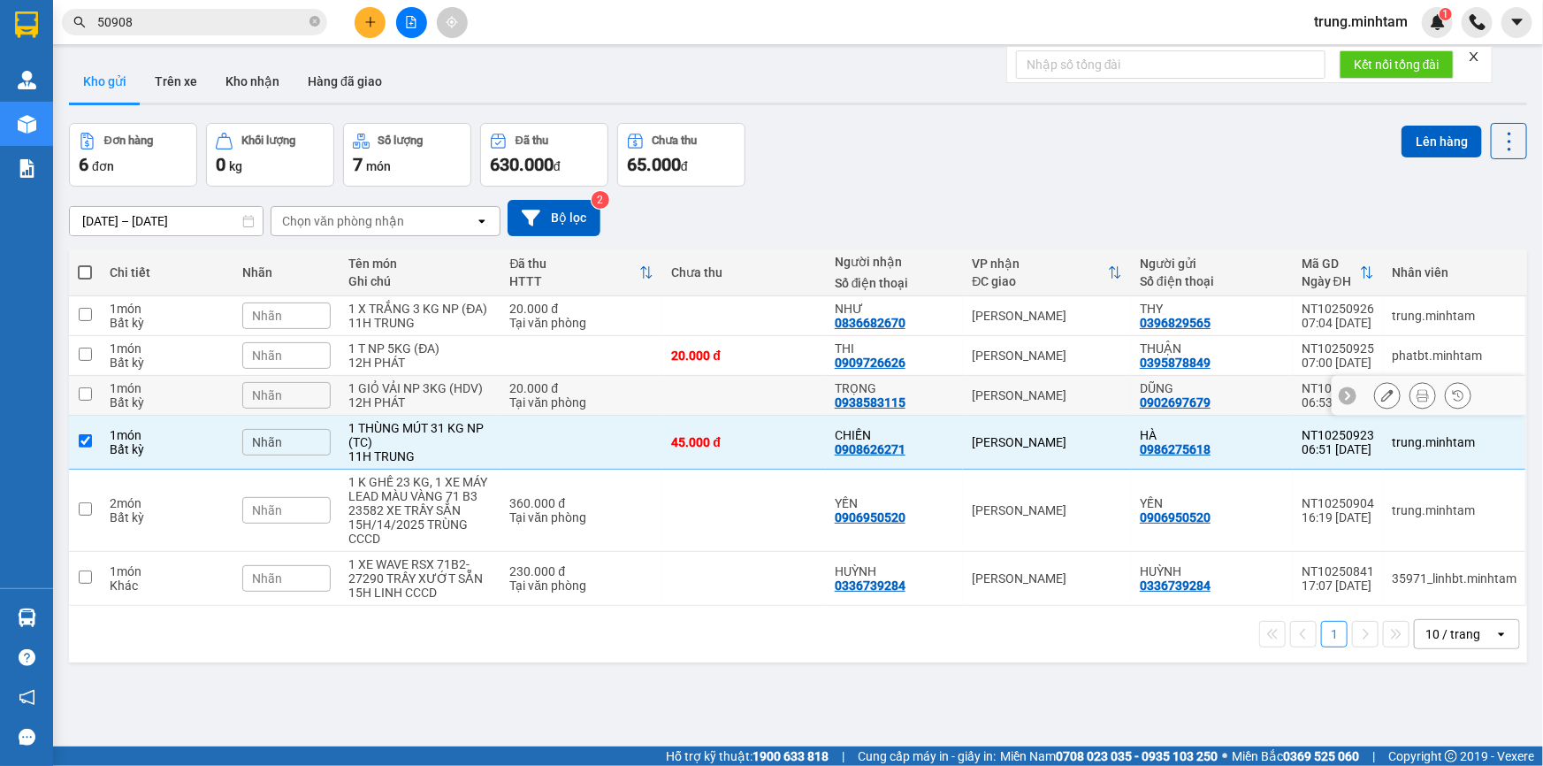
click at [444, 393] on div "1 GIỎ VẢI NP 3KG (HDV)" at bounding box center [419, 388] width 143 height 14
checkbox input "true"
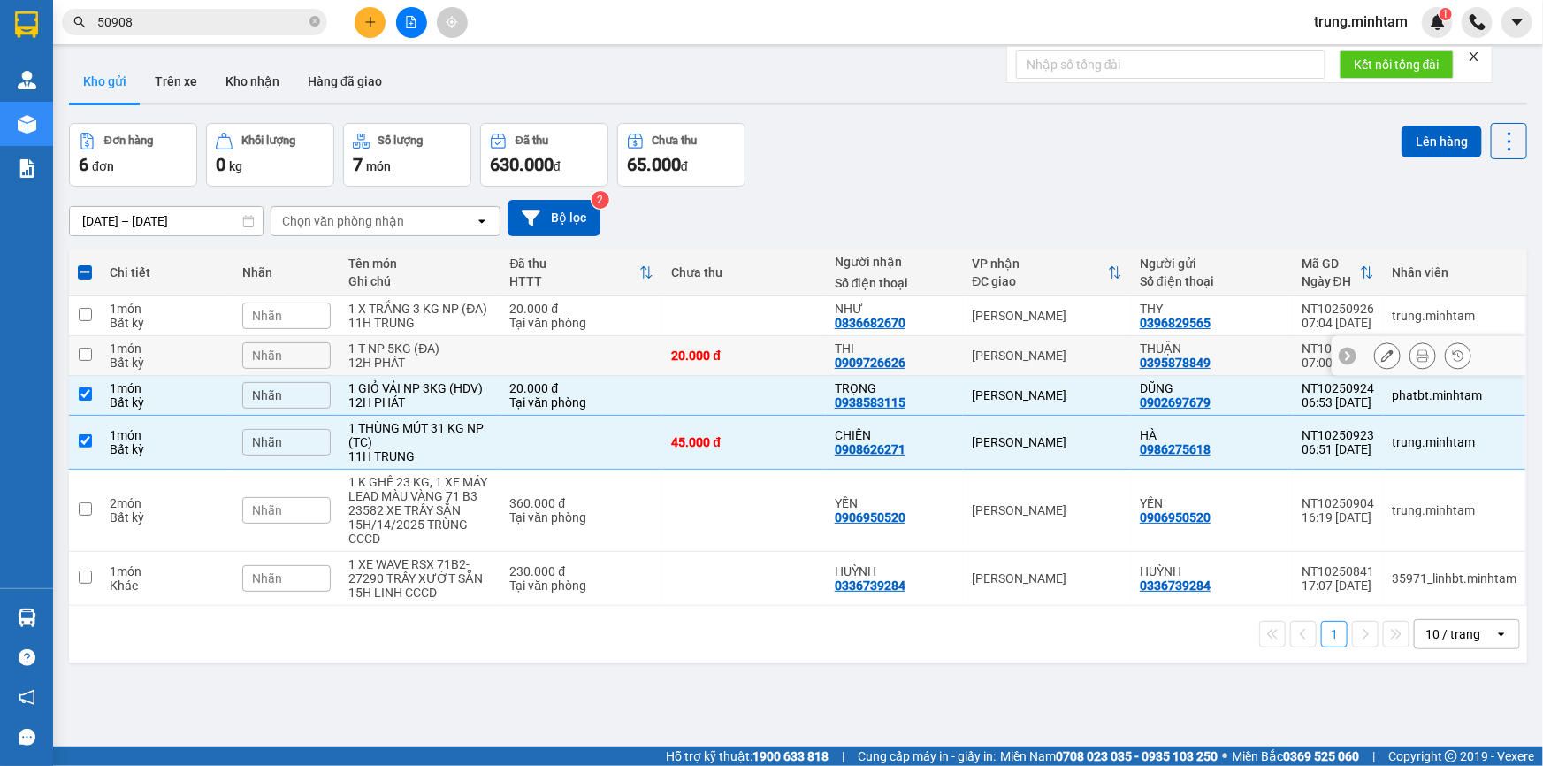
click at [449, 346] on div "1 T NP 5KG (ĐA)" at bounding box center [419, 348] width 143 height 14
checkbox input "true"
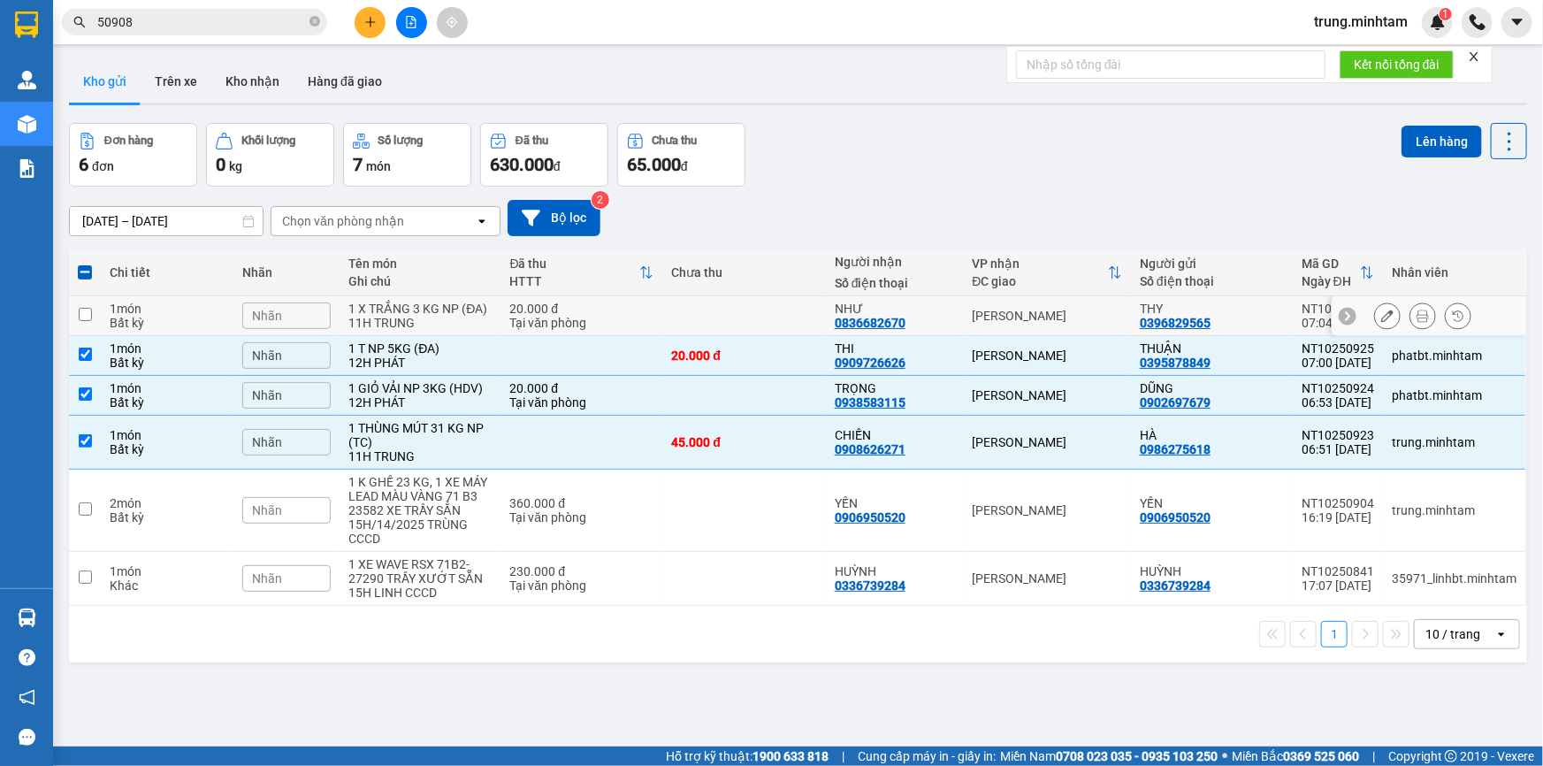
click at [450, 310] on div "1 X TRẮNG 3 KG NP (ĐA)" at bounding box center [419, 309] width 143 height 14
checkbox input "true"
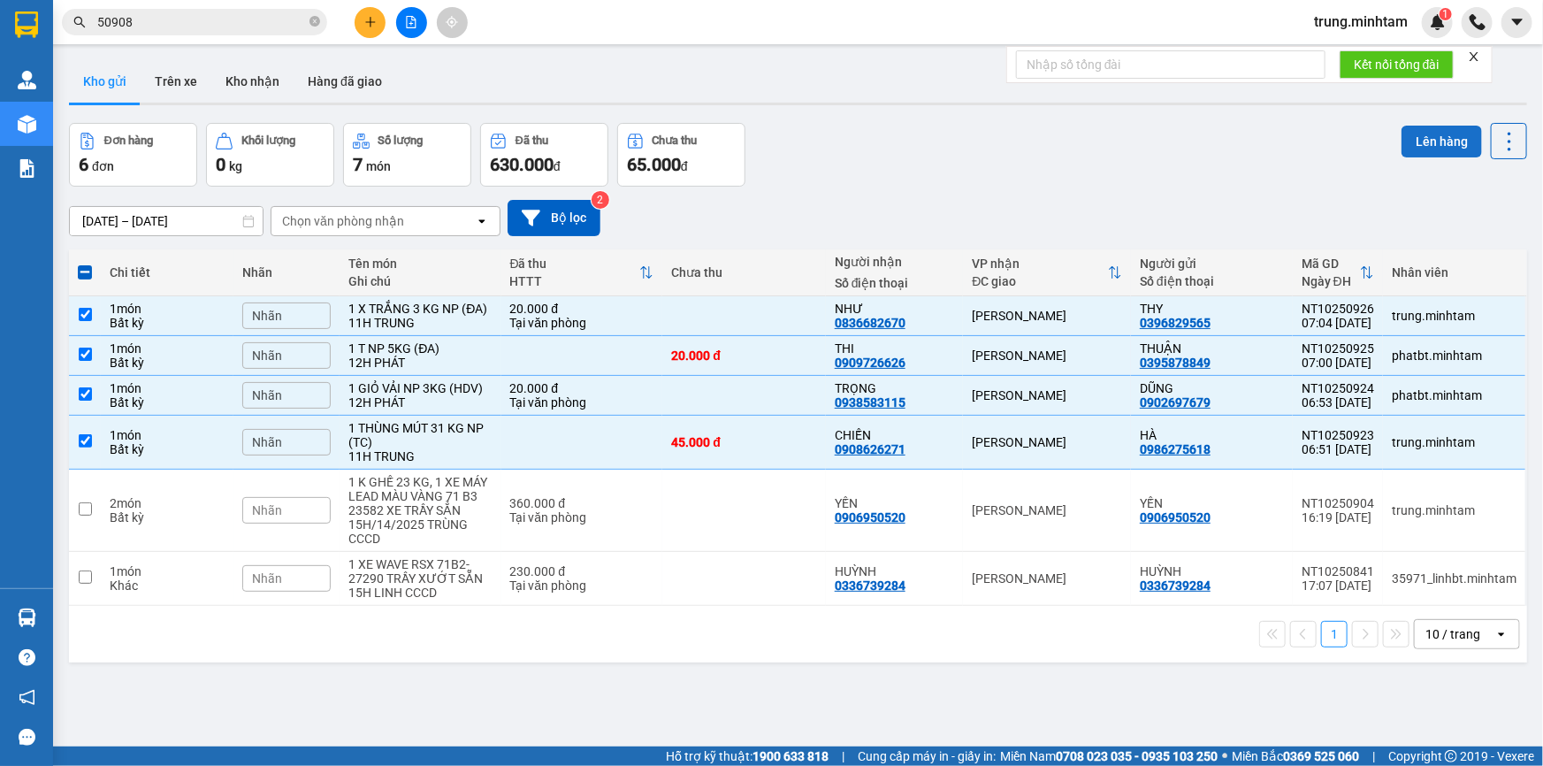
click at [1438, 140] on button "Lên hàng" at bounding box center [1442, 142] width 80 height 32
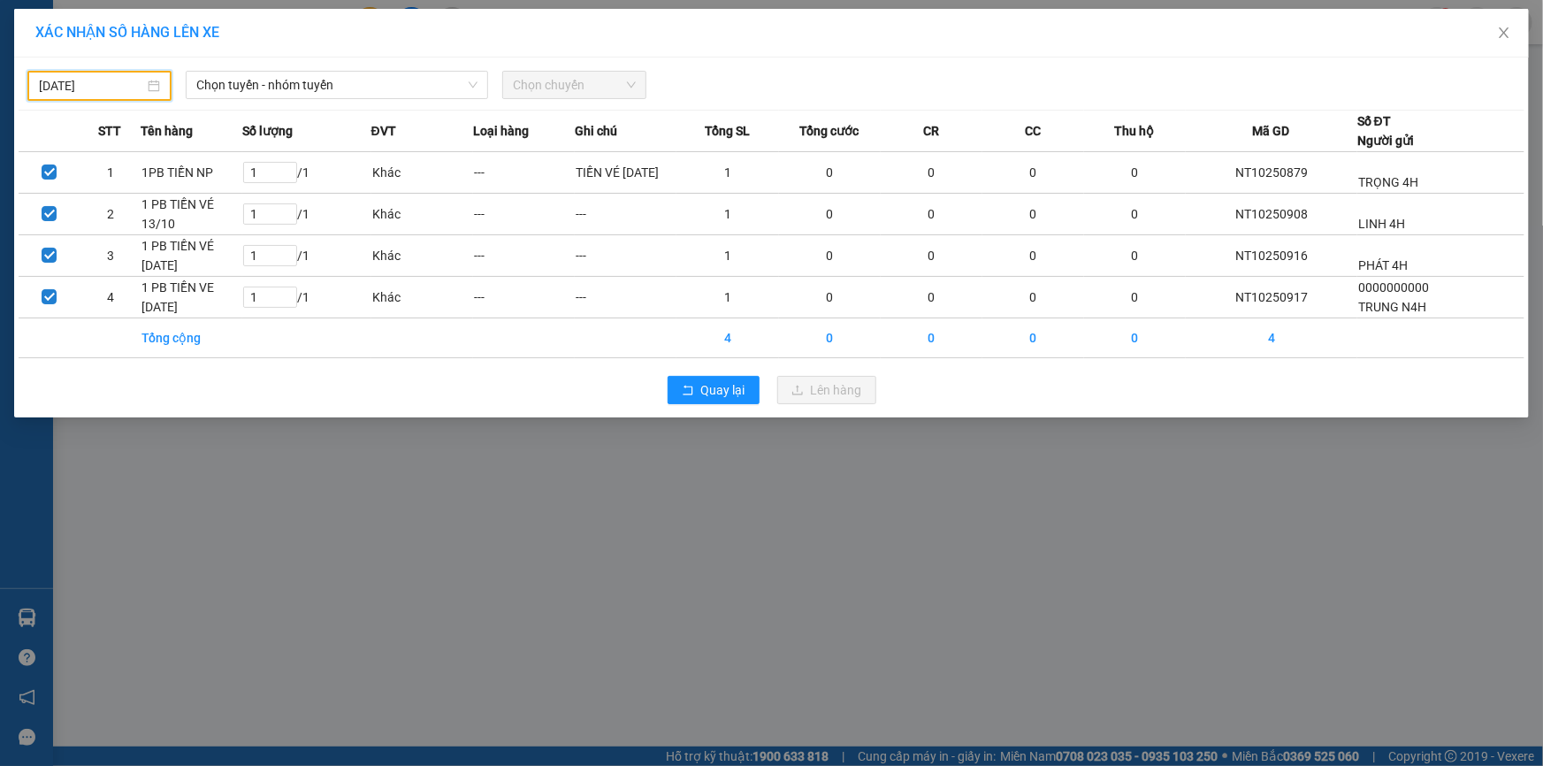
click at [121, 91] on input "[DATE]" at bounding box center [91, 85] width 105 height 19
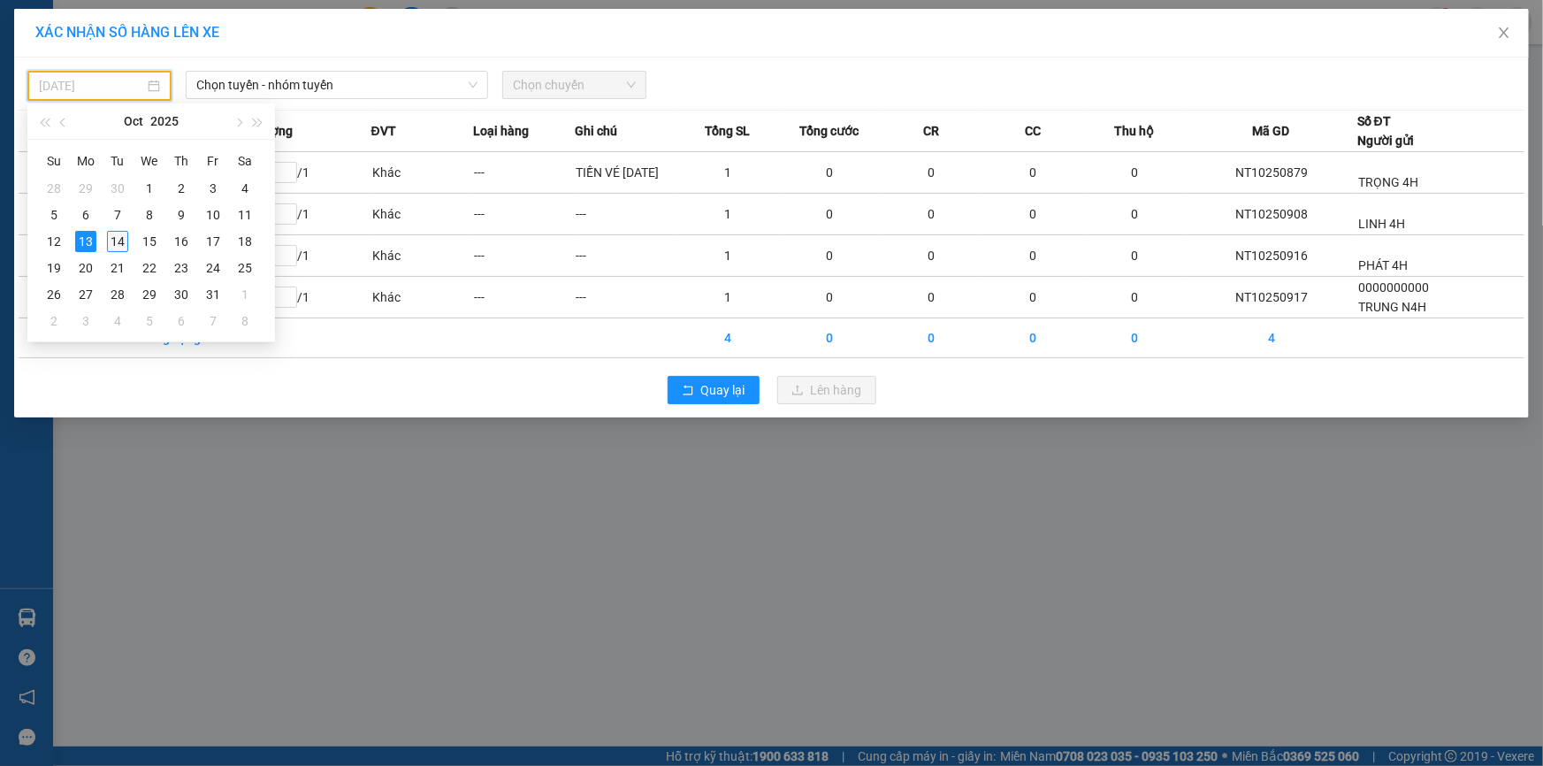
click at [121, 241] on div "14" at bounding box center [117, 241] width 21 height 21
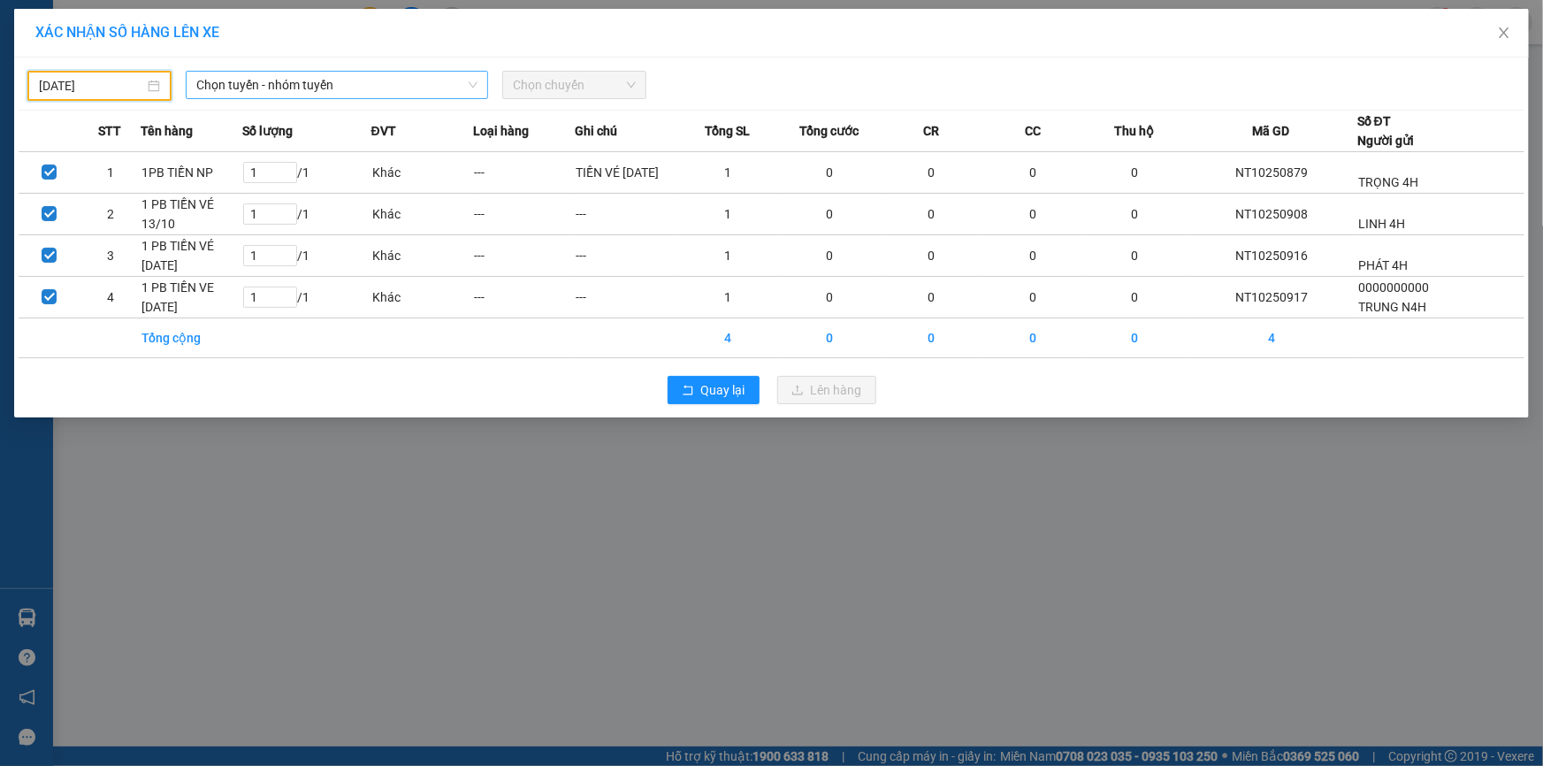
type input "[DATE]"
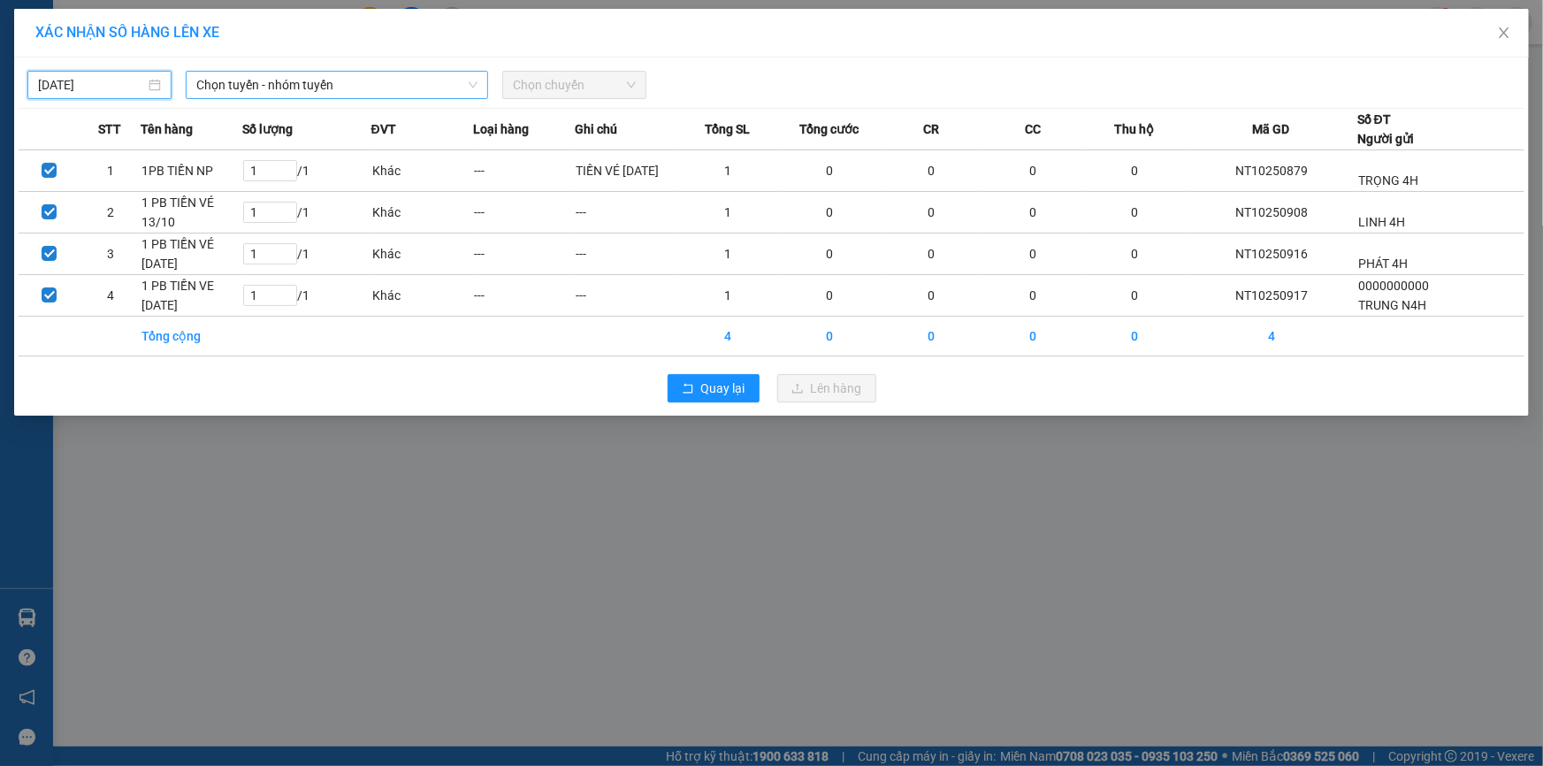
click at [350, 88] on span "Chọn tuyến - nhóm tuyến" at bounding box center [336, 85] width 281 height 27
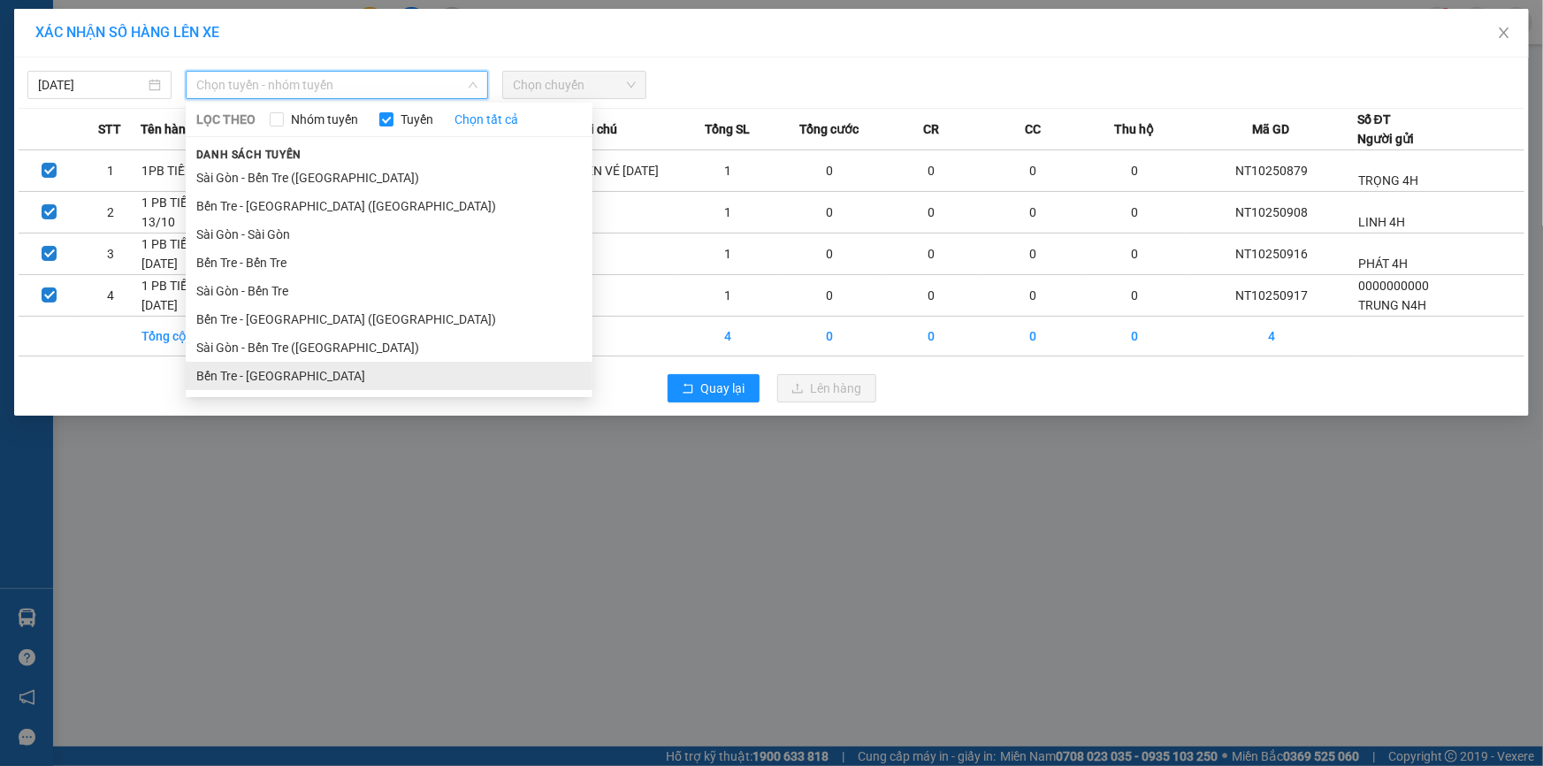
click at [279, 376] on li "Bến Tre - [GEOGRAPHIC_DATA]" at bounding box center [389, 376] width 407 height 28
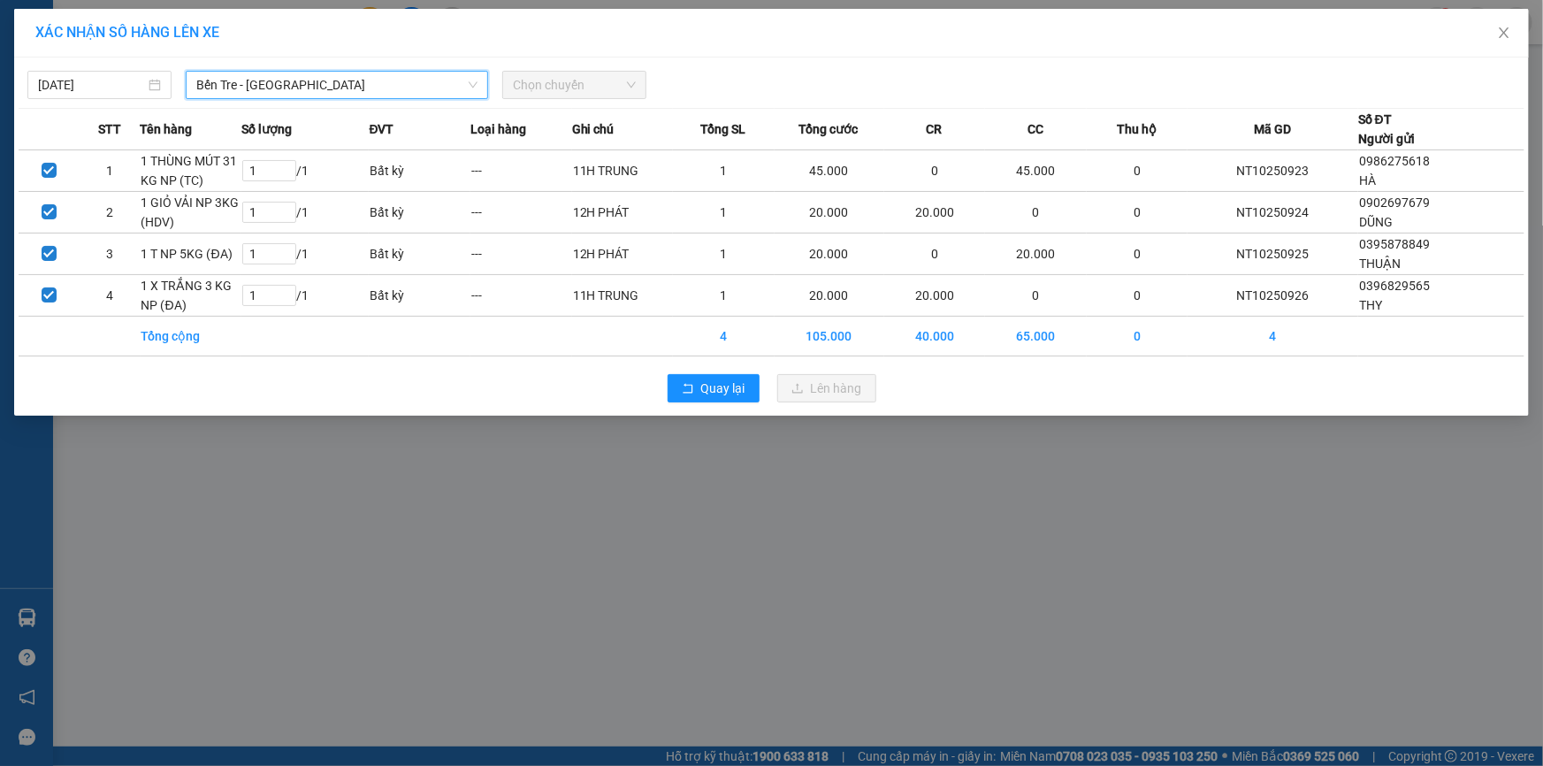
click at [609, 78] on span "Chọn chuyến" at bounding box center [574, 85] width 123 height 27
click at [595, 88] on span "Chọn chuyến" at bounding box center [574, 85] width 123 height 27
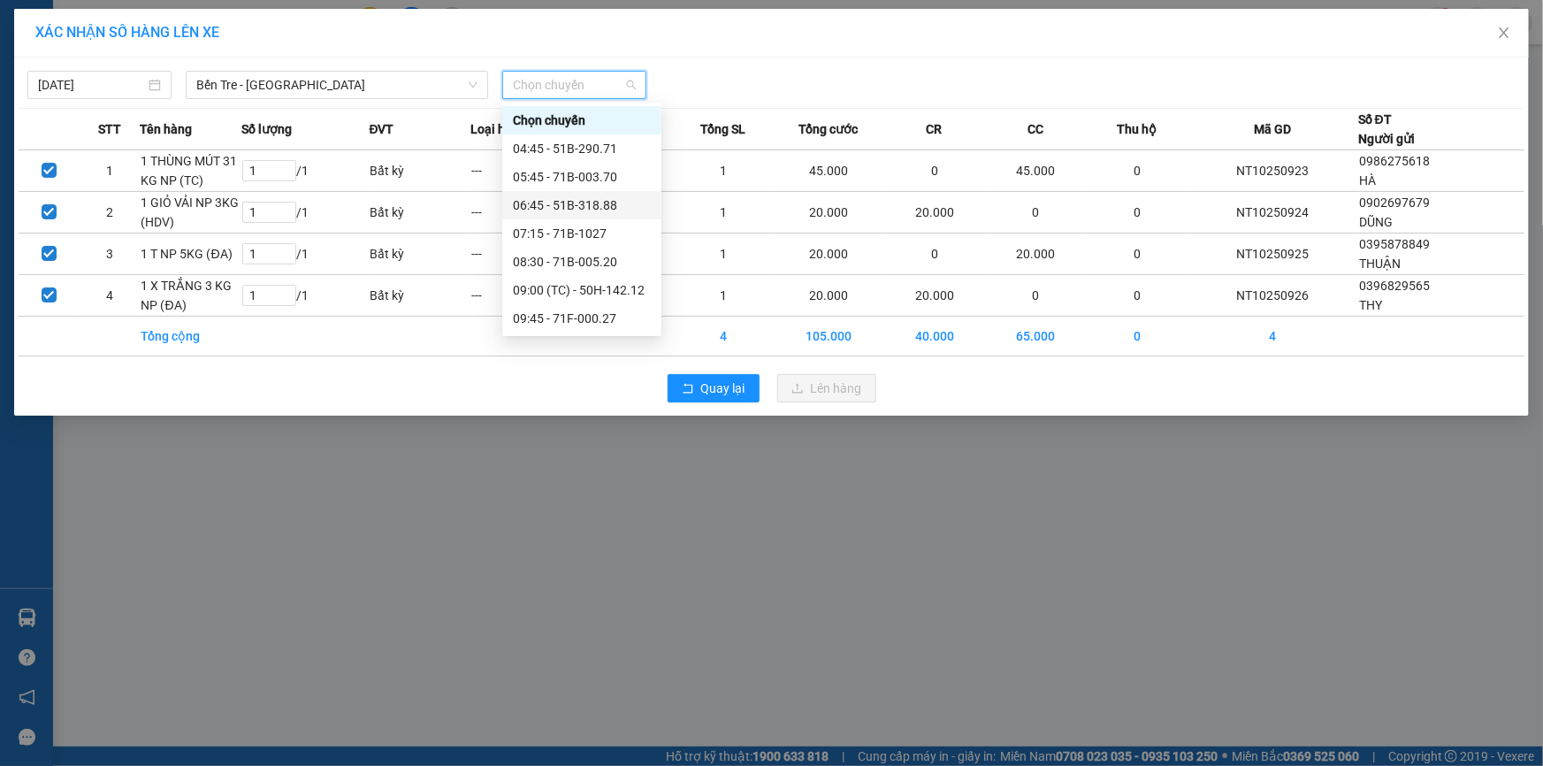
click at [603, 203] on div "06:45 - 51B-318.88" at bounding box center [582, 204] width 138 height 19
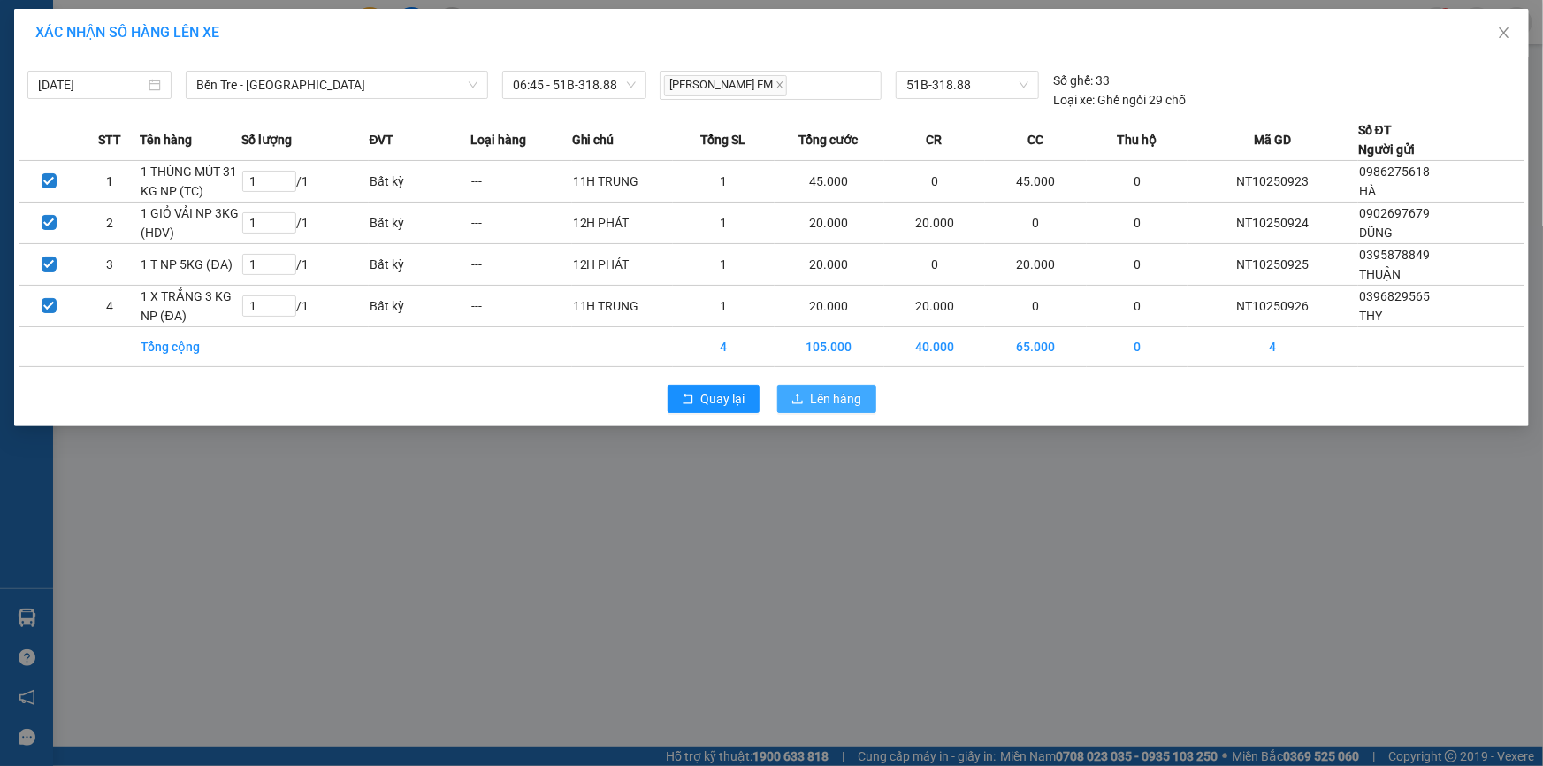
click at [828, 398] on span "Lên hàng" at bounding box center [836, 398] width 51 height 19
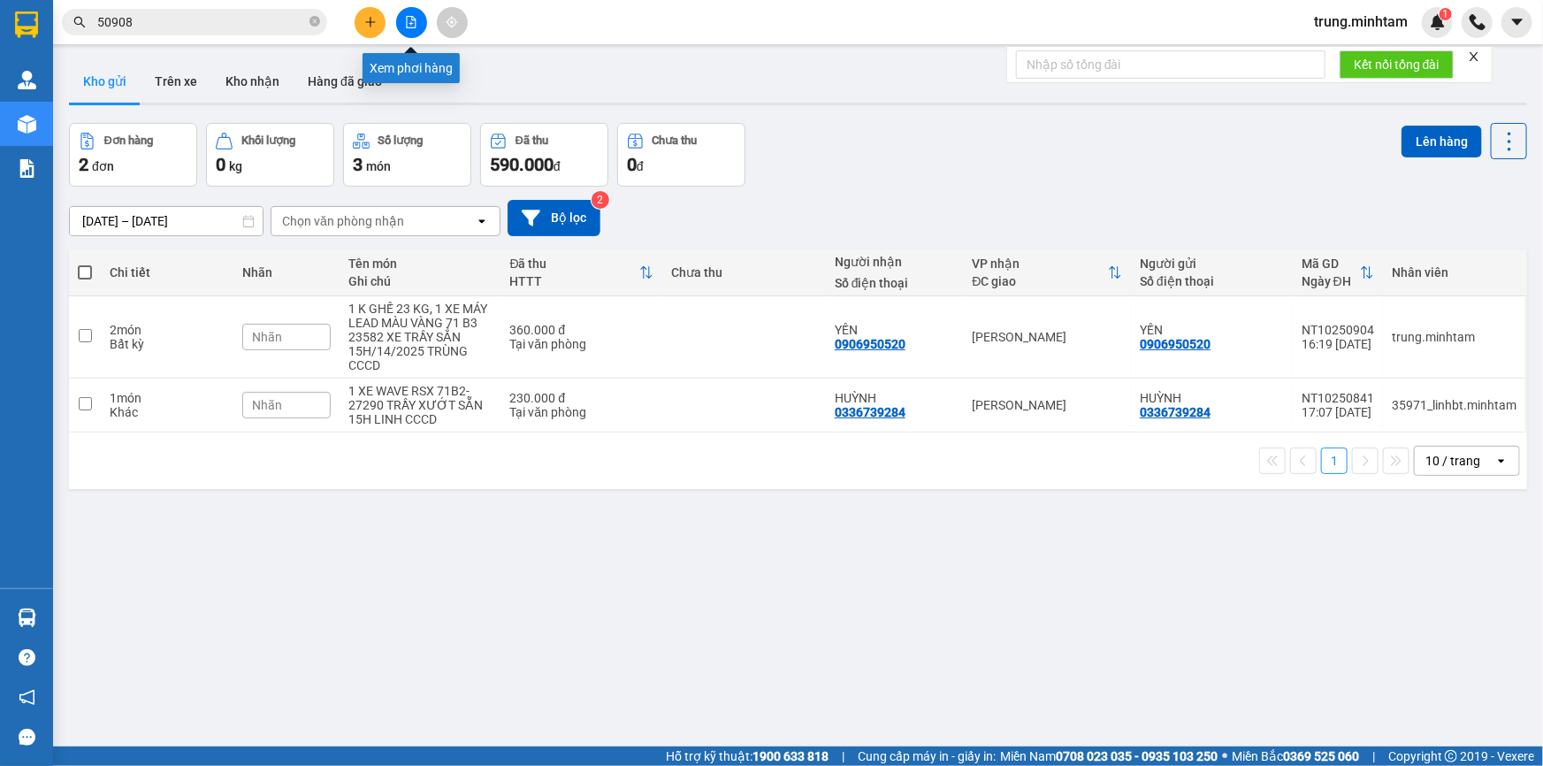
click at [410, 19] on icon "file-add" at bounding box center [411, 22] width 12 height 12
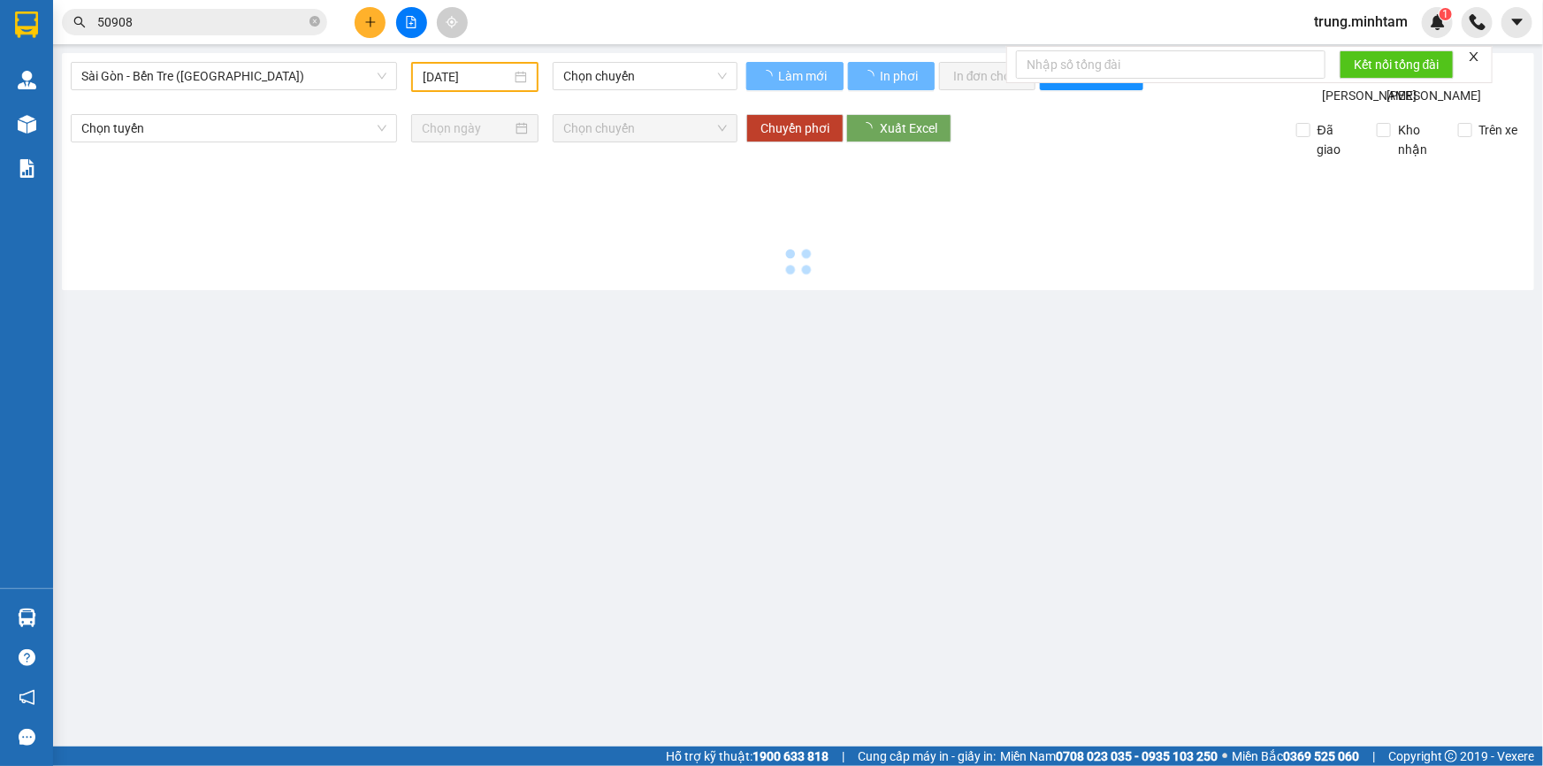
type input "[DATE]"
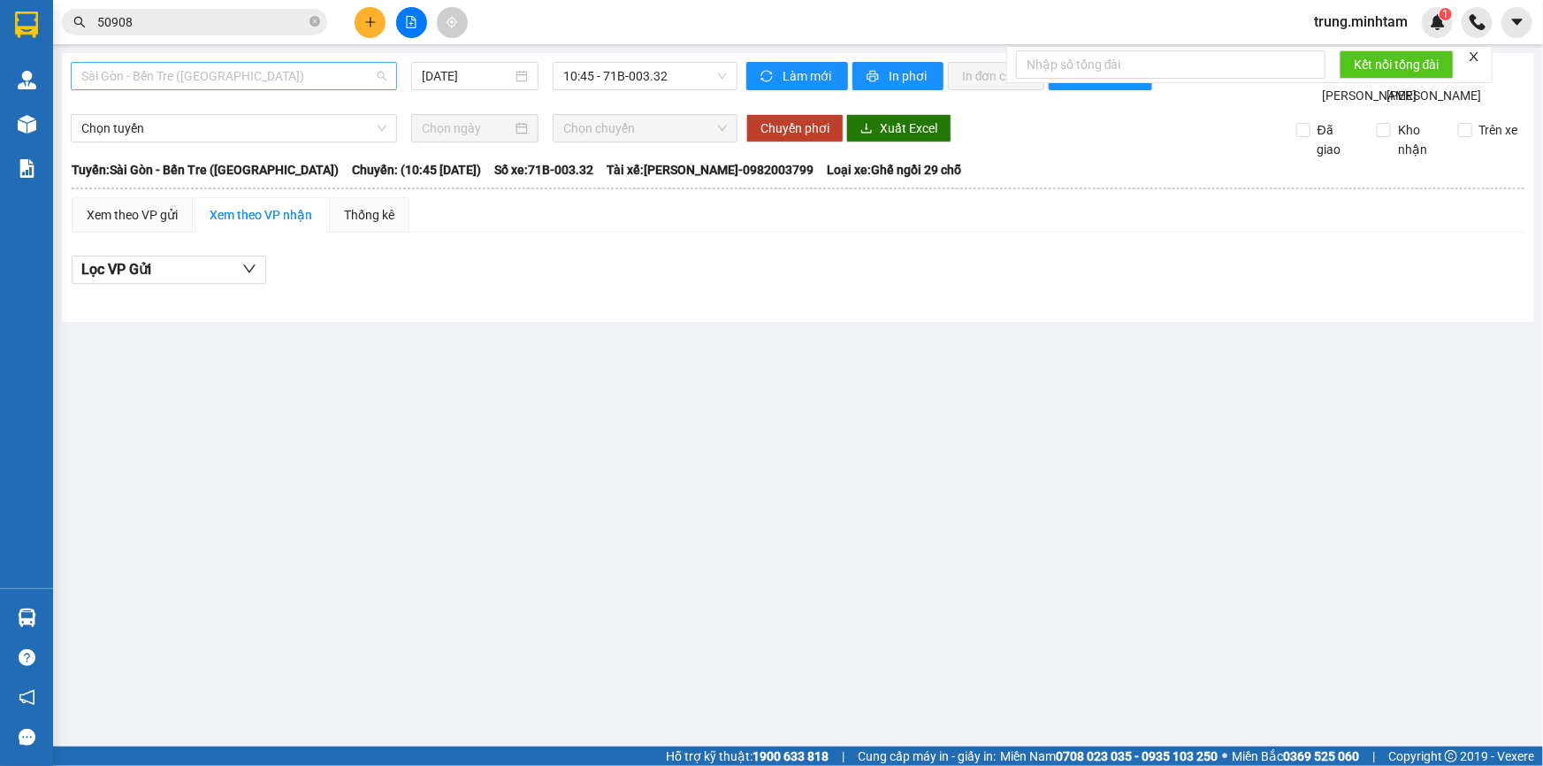
click at [292, 75] on span "Sài Gòn - Bến Tre ([GEOGRAPHIC_DATA])" at bounding box center [233, 76] width 305 height 27
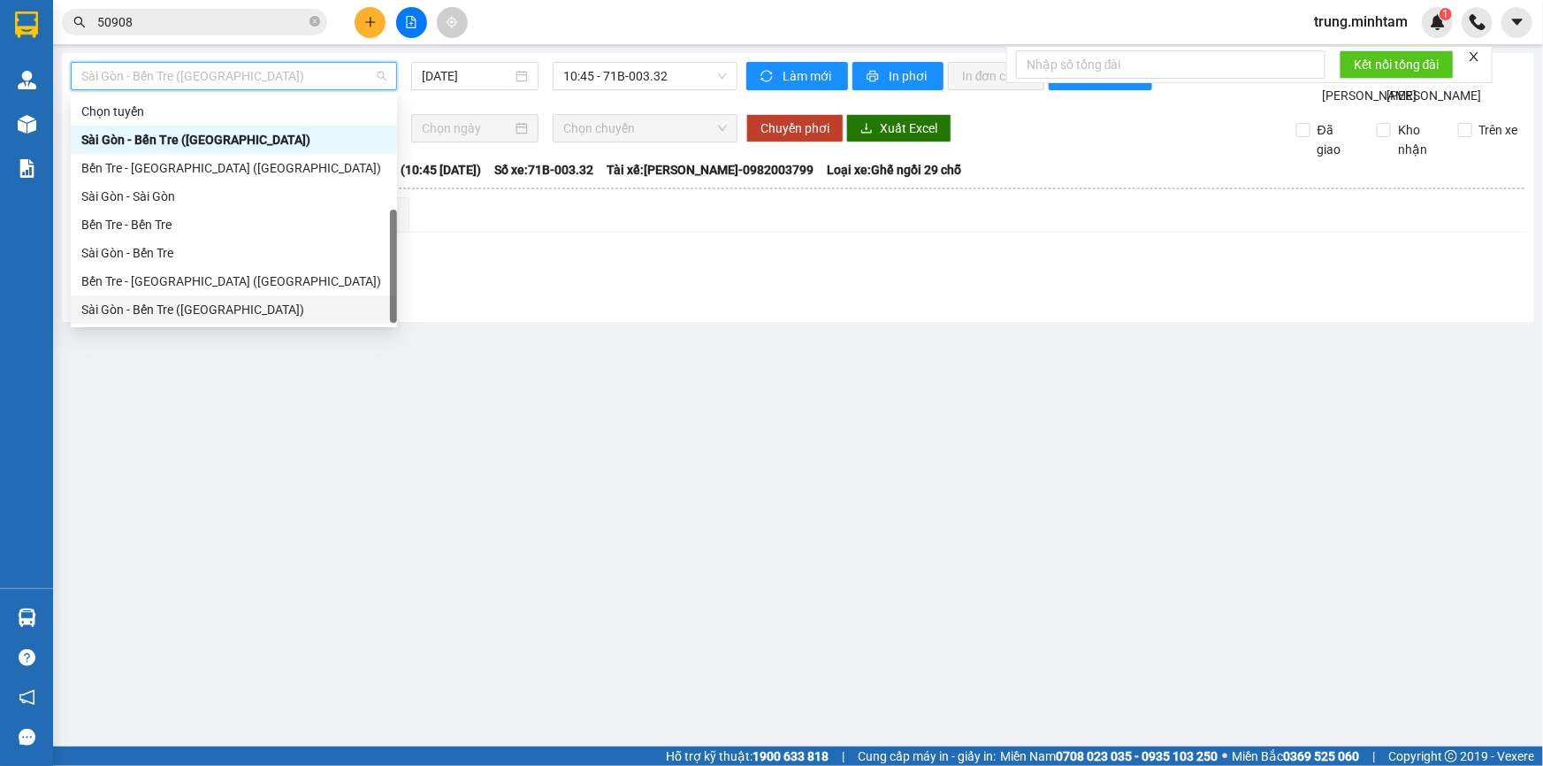
scroll to position [27, 0]
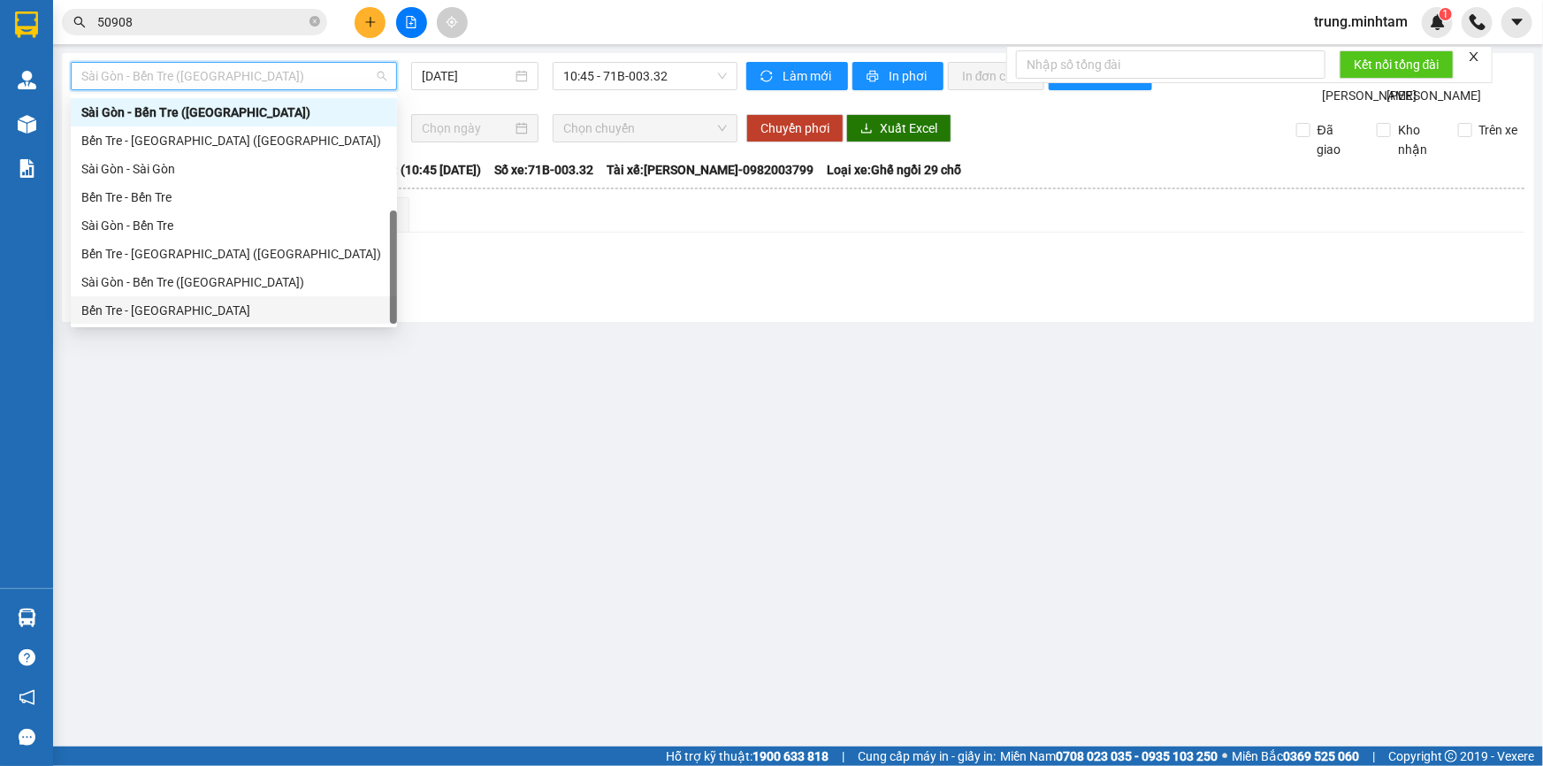
click at [165, 310] on div "Bến Tre - [GEOGRAPHIC_DATA]" at bounding box center [233, 310] width 305 height 19
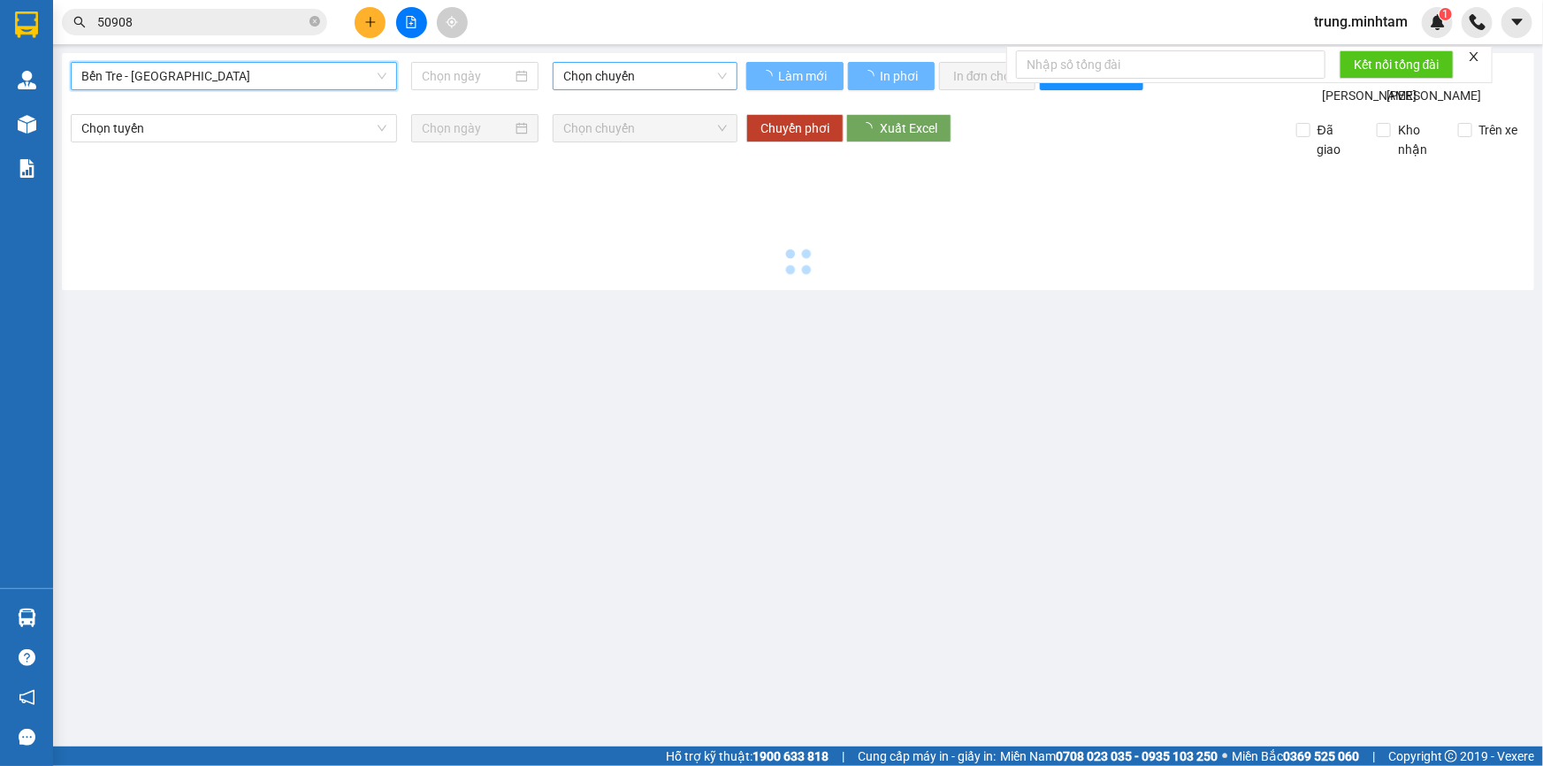
type input "[DATE]"
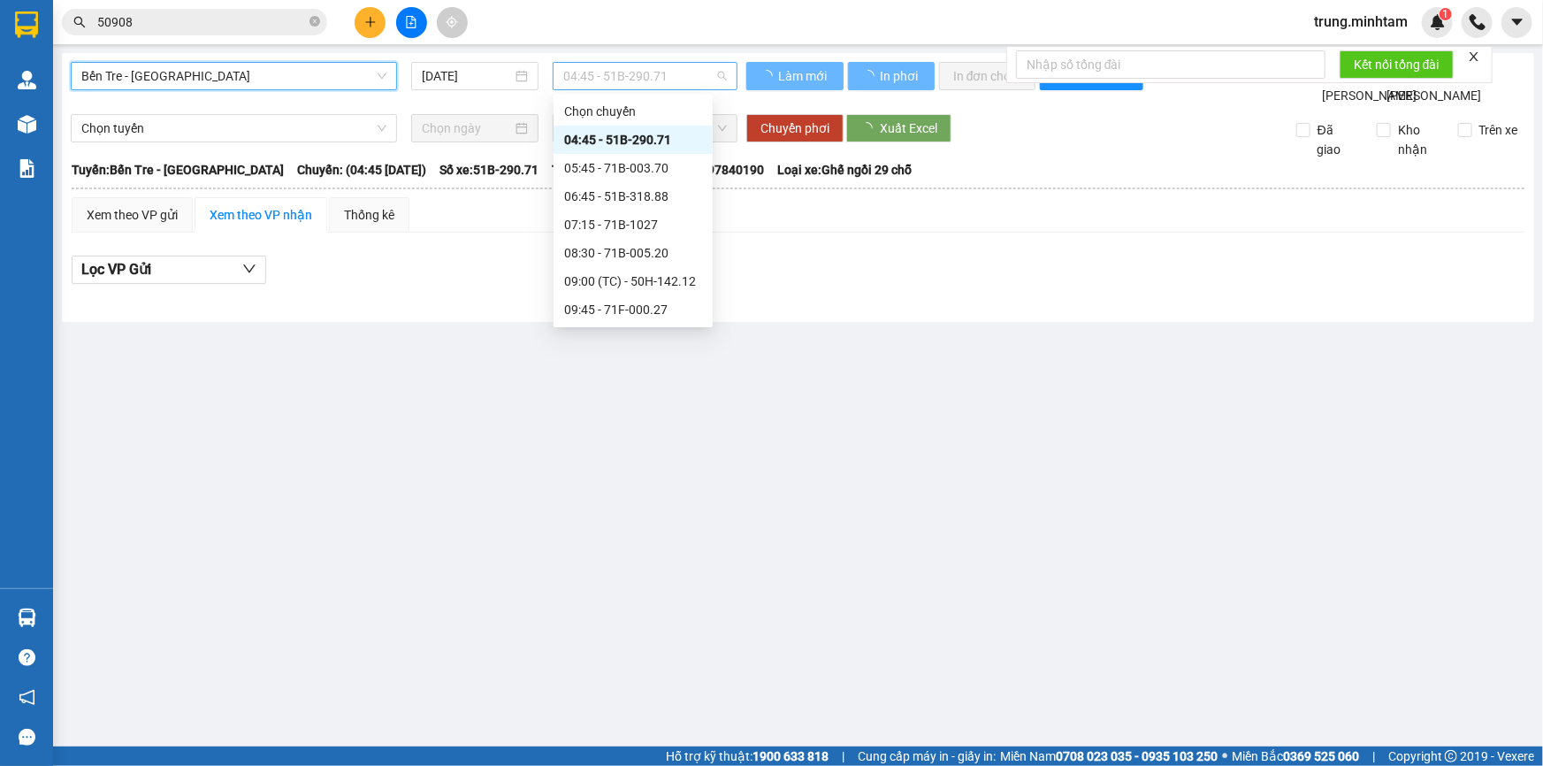
click at [632, 81] on span "04:45 - 51B-290.71" at bounding box center [645, 76] width 164 height 27
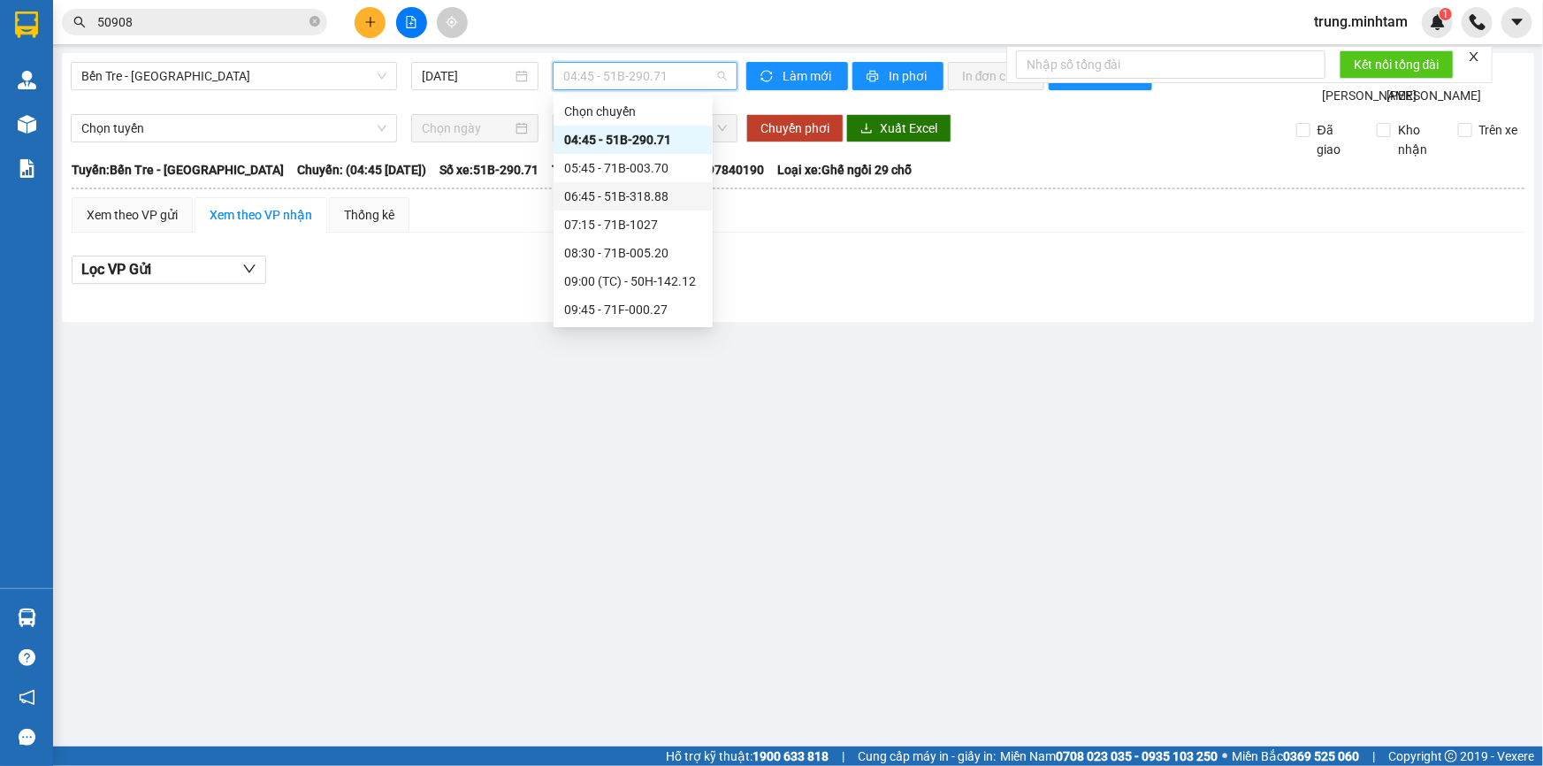
click at [647, 196] on div "06:45 - 51B-318.88" at bounding box center [633, 196] width 138 height 19
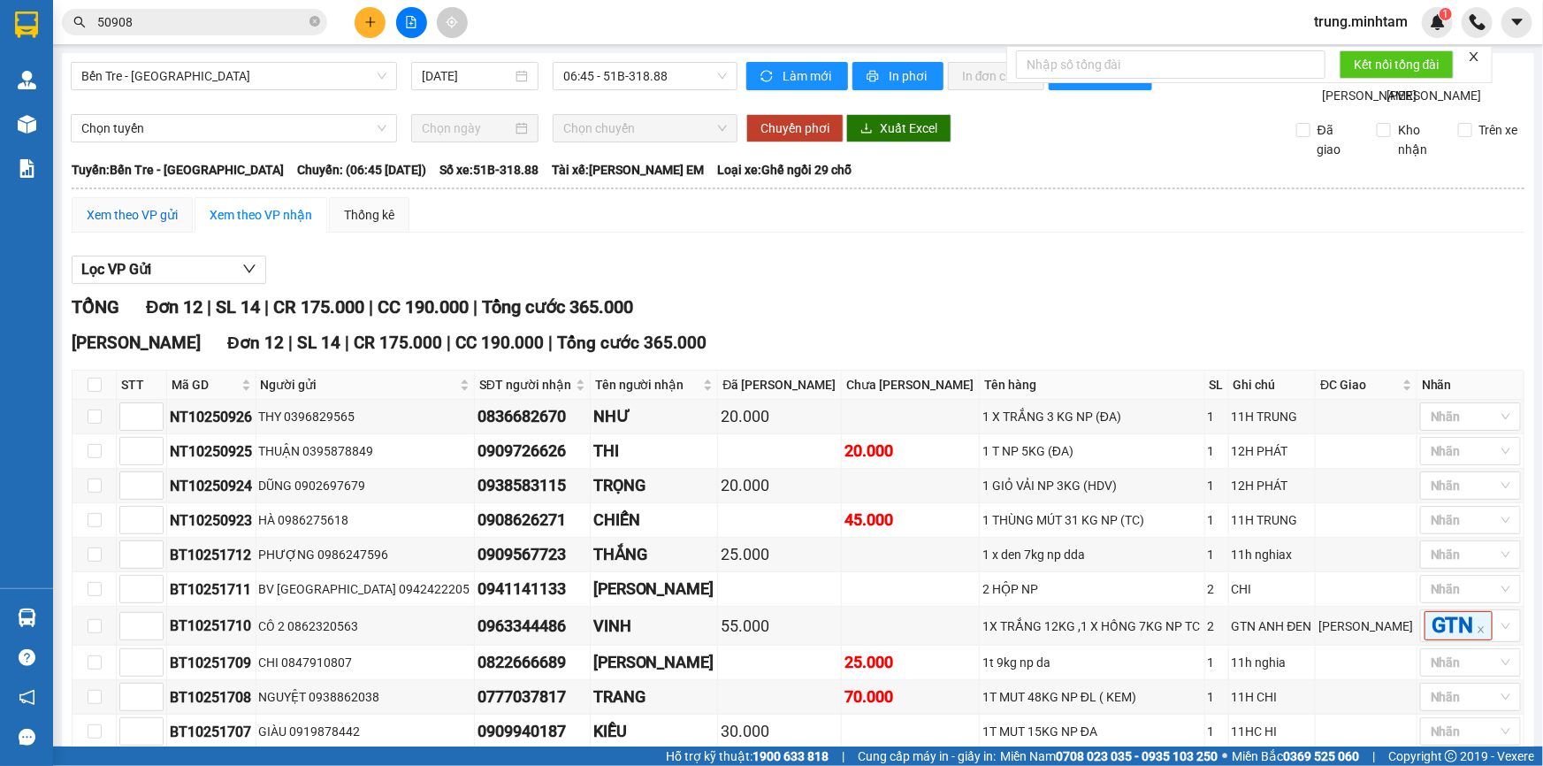
click at [165, 225] on div "Xem theo VP gửi" at bounding box center [132, 214] width 91 height 19
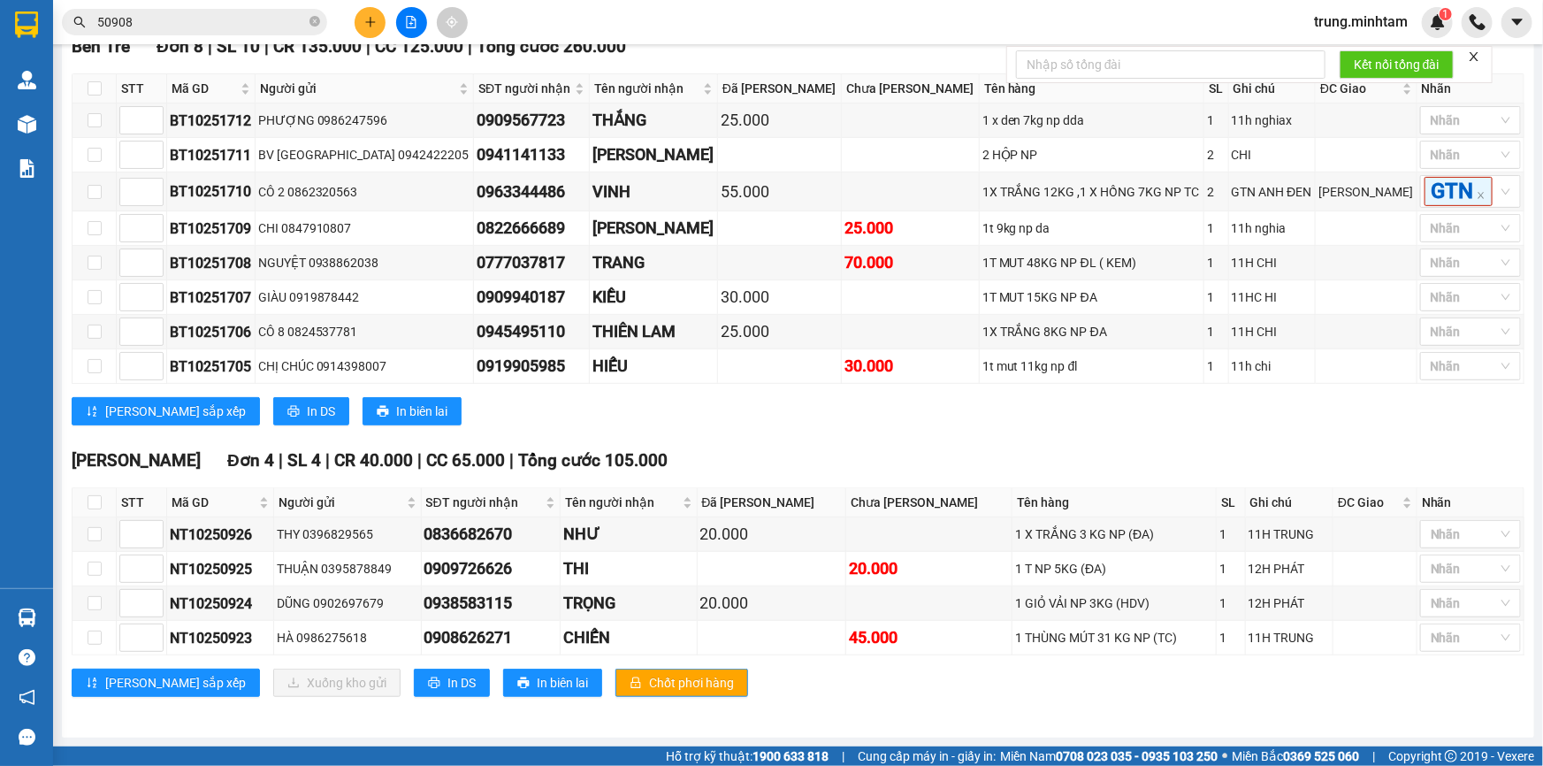
scroll to position [333, 0]
click at [448, 685] on span "In DS" at bounding box center [462, 682] width 28 height 19
click at [367, 14] on button at bounding box center [370, 22] width 31 height 31
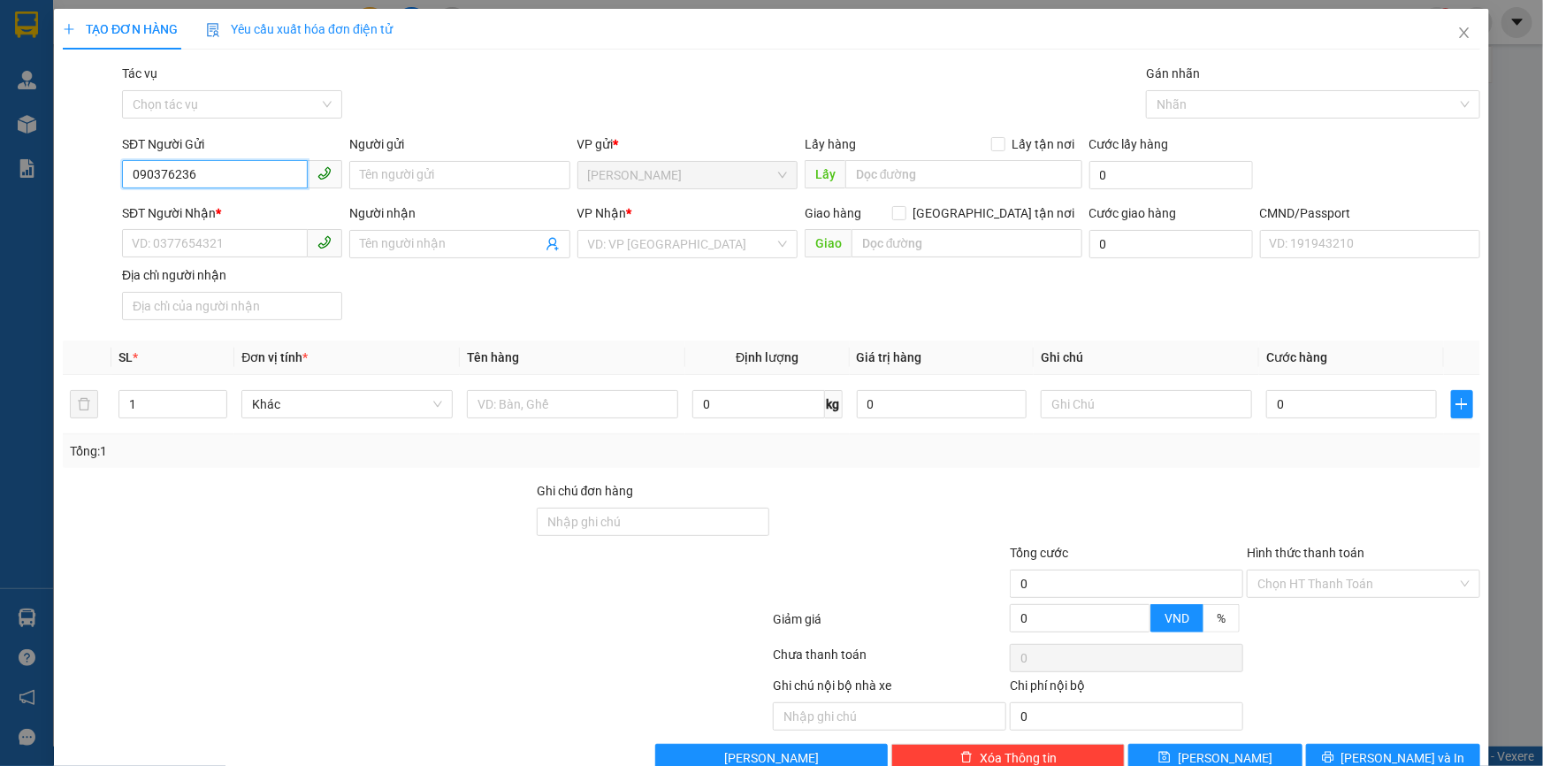
type input "0903762368"
click at [216, 206] on div "0903762368 - VÂN" at bounding box center [230, 210] width 197 height 19
type input "VÂN"
type input "0903608368"
type input "TIỀN"
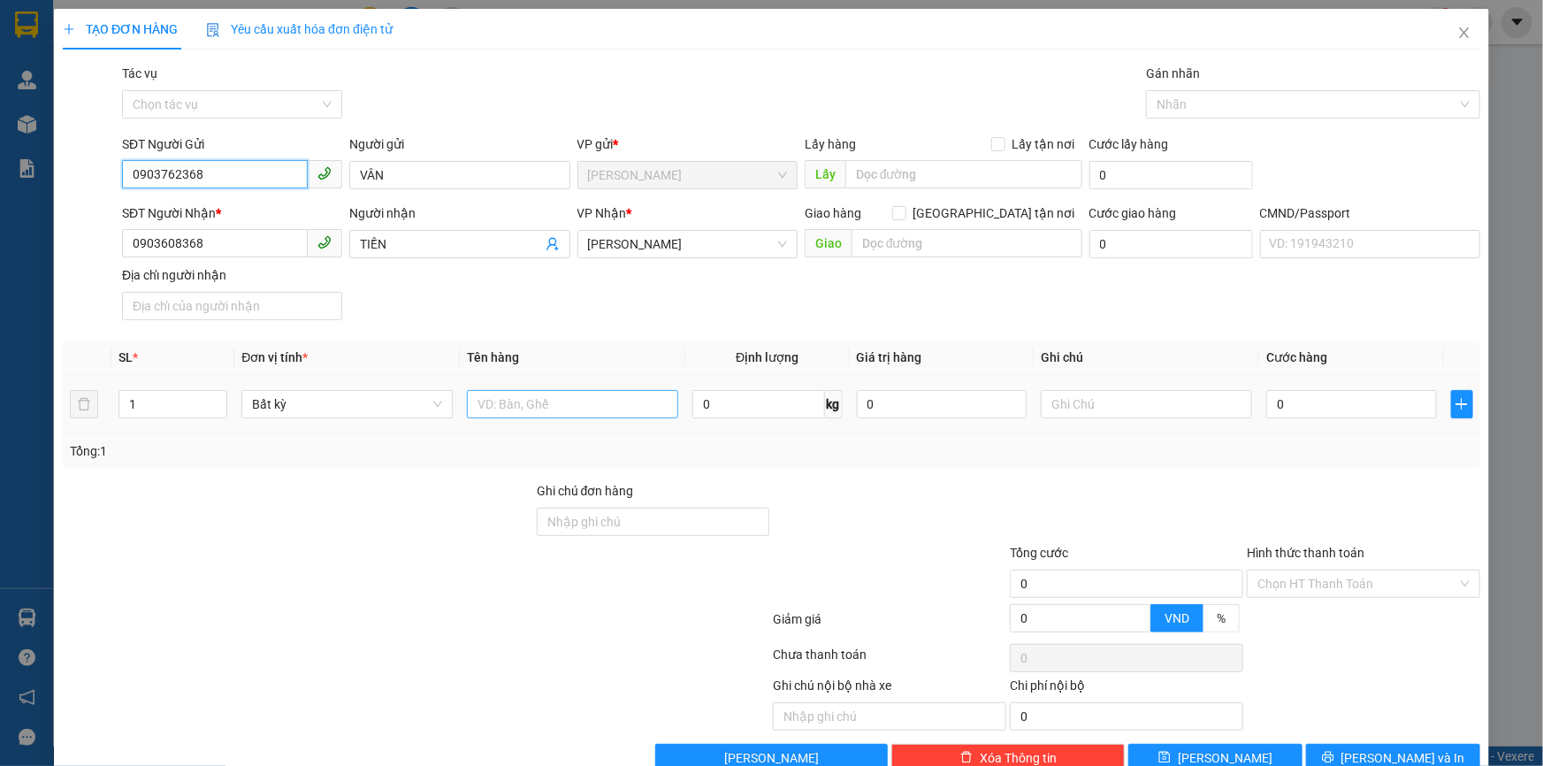
type input "0903762368"
click at [532, 406] on input "text" at bounding box center [572, 404] width 211 height 28
type input "1X TRẮNG 5 KG NP (ĐL)"
click at [1104, 397] on input "text" at bounding box center [1146, 404] width 211 height 28
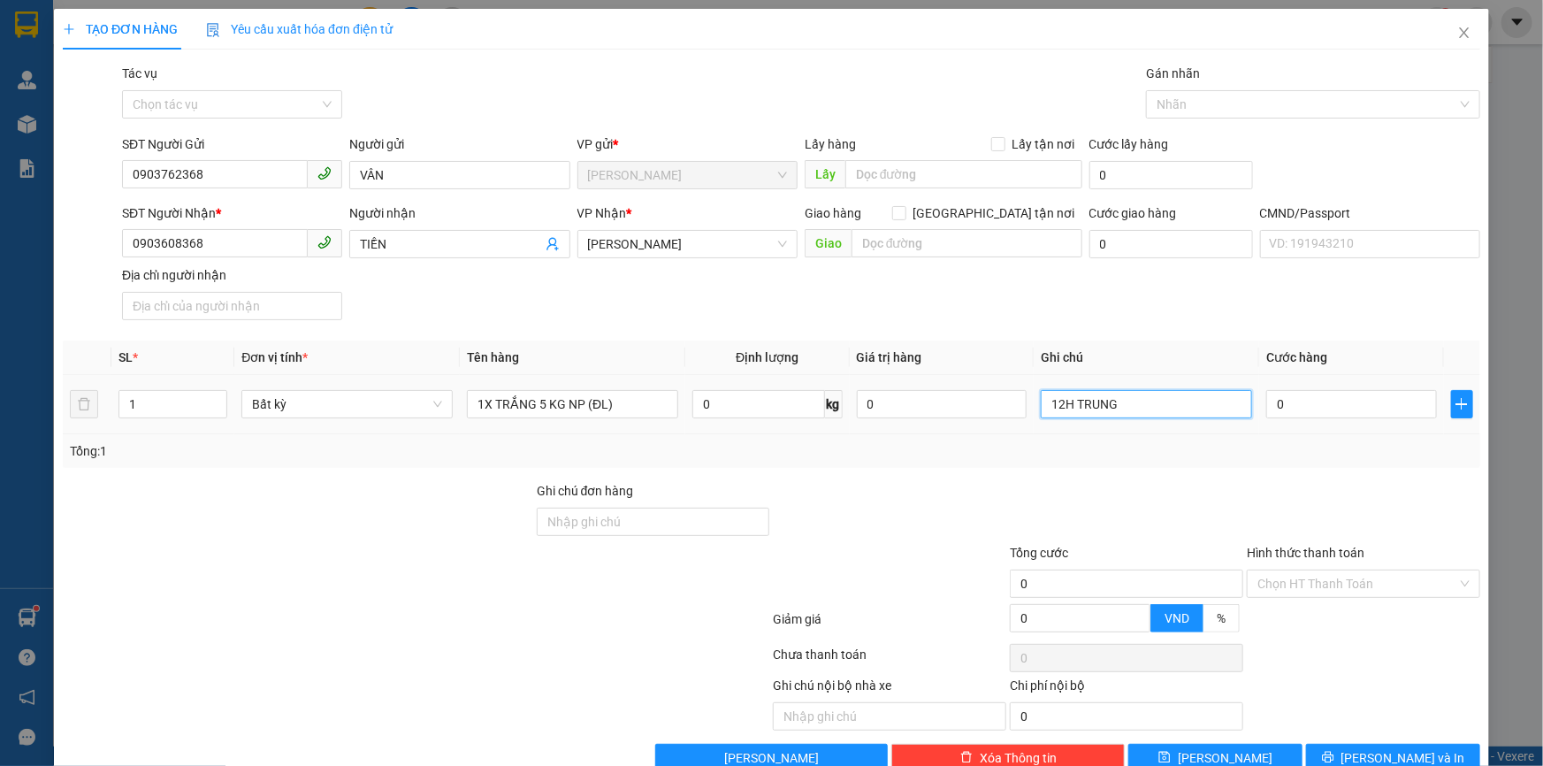
type input "12H TRUNG"
type input "2"
type input "20"
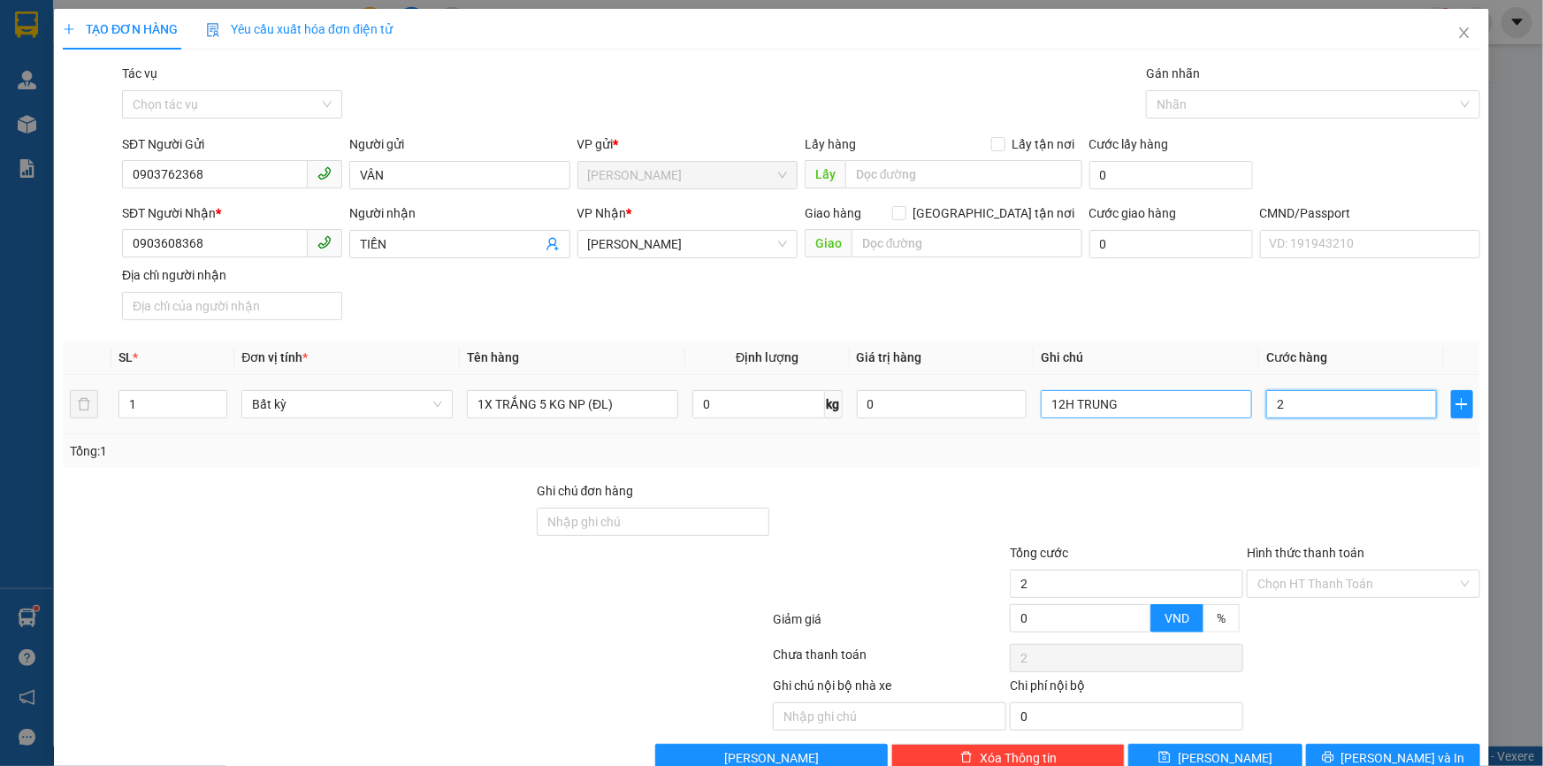
type input "20"
type input "20.000"
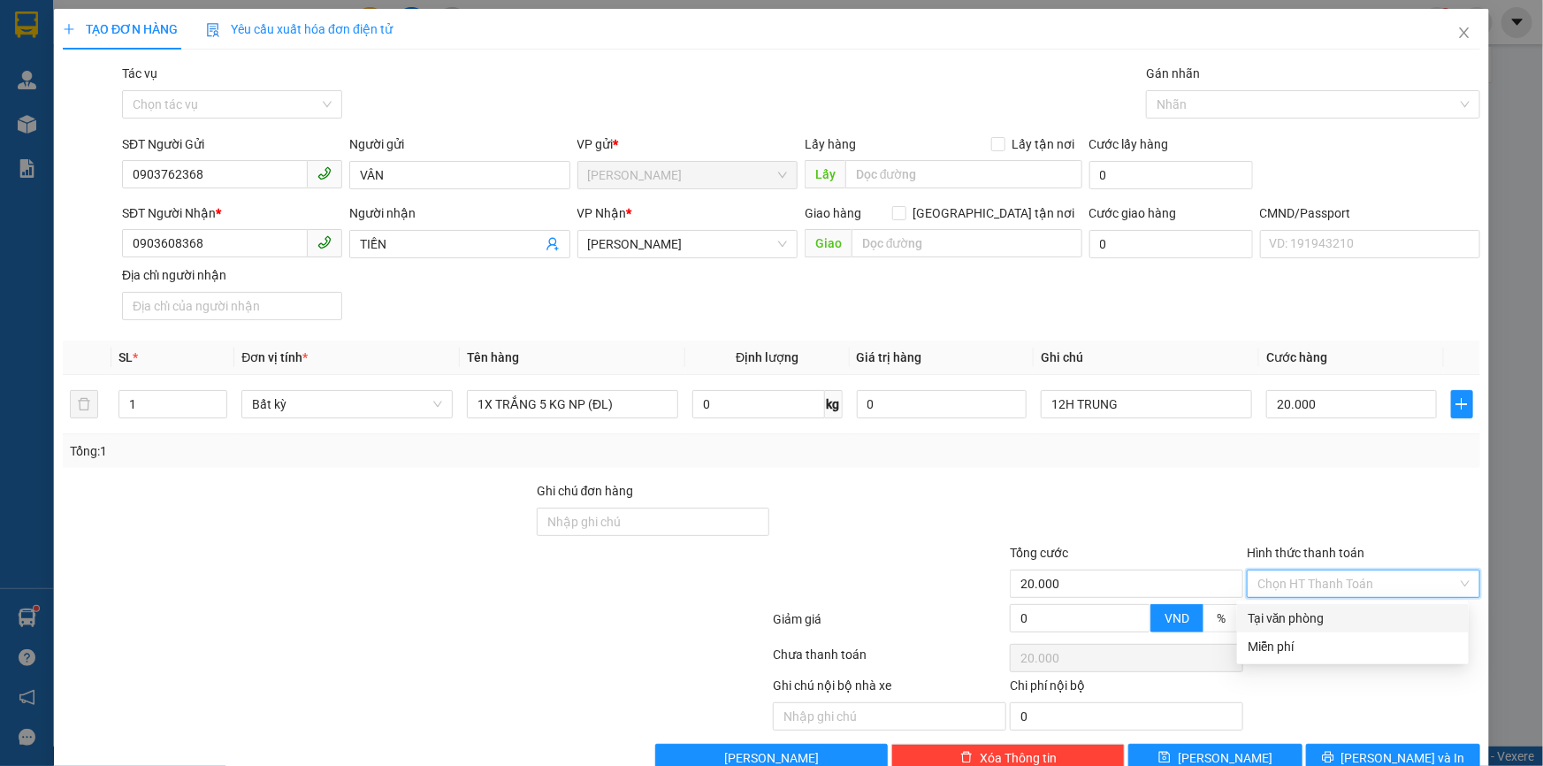
click at [1327, 583] on input "Hình thức thanh toán" at bounding box center [1358, 583] width 200 height 27
click at [1304, 619] on div "Tại văn phòng" at bounding box center [1353, 618] width 211 height 19
type input "0"
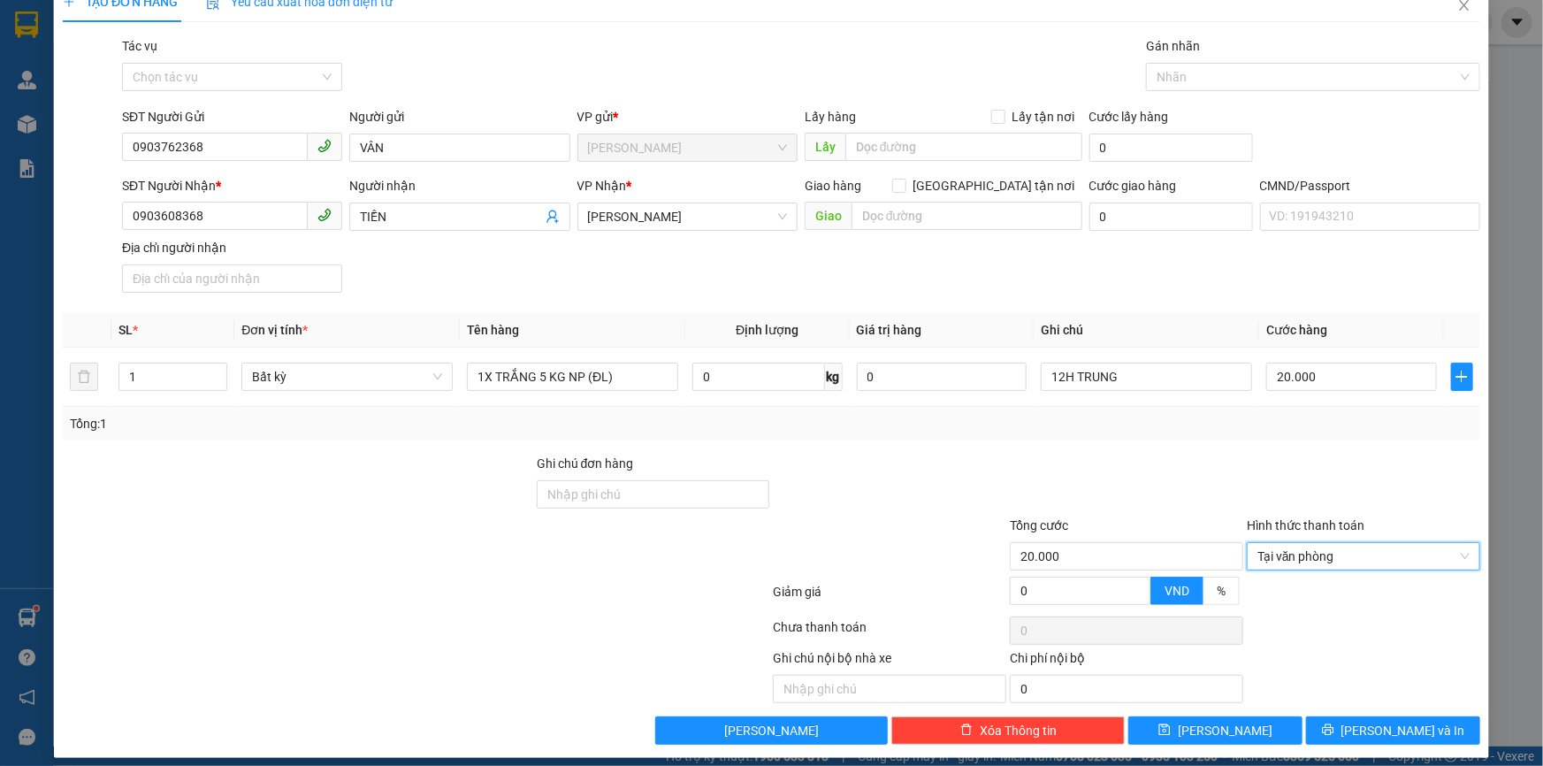
scroll to position [39, 0]
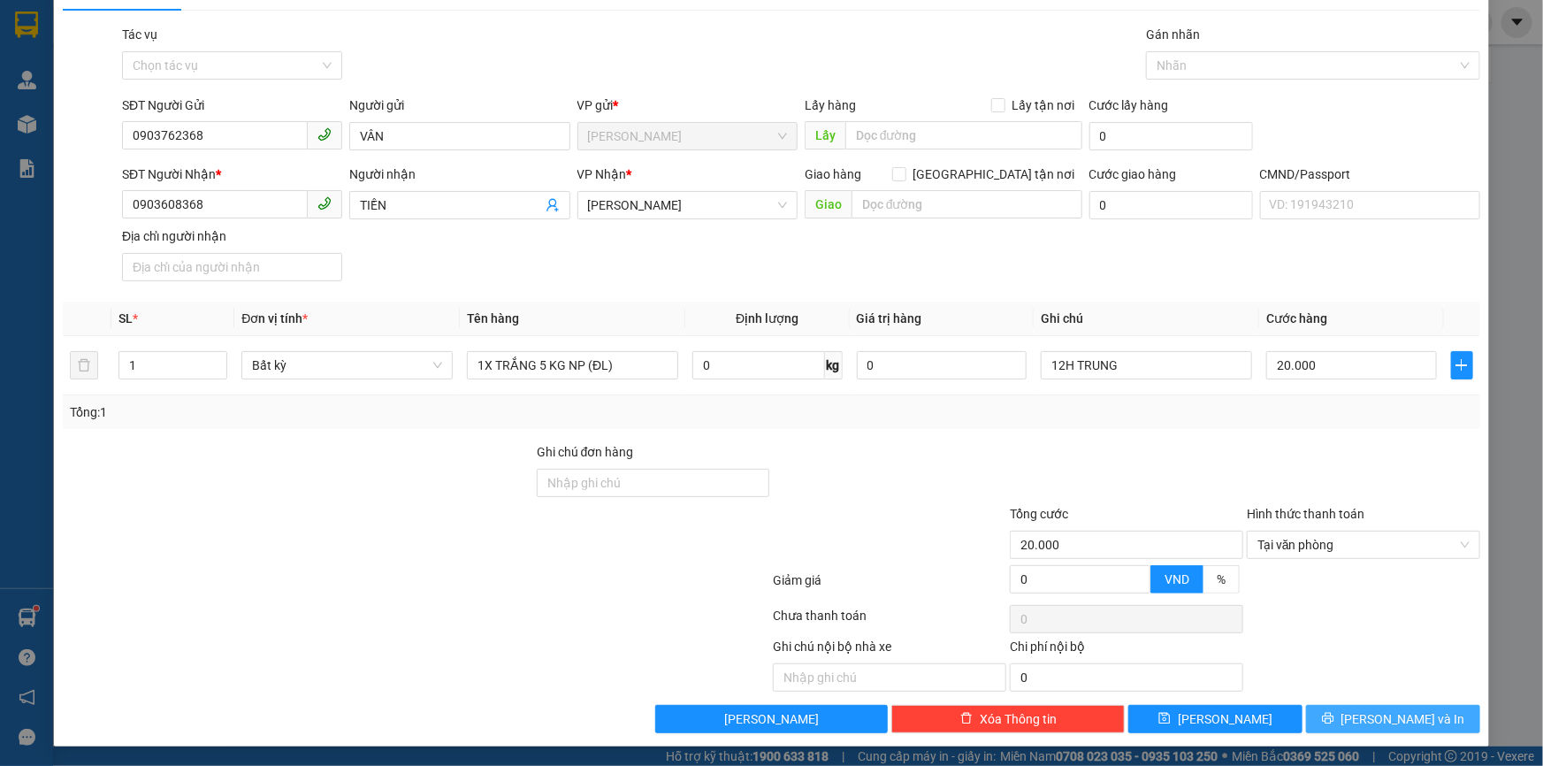
click at [1371, 720] on span "[PERSON_NAME] và In" at bounding box center [1404, 718] width 124 height 19
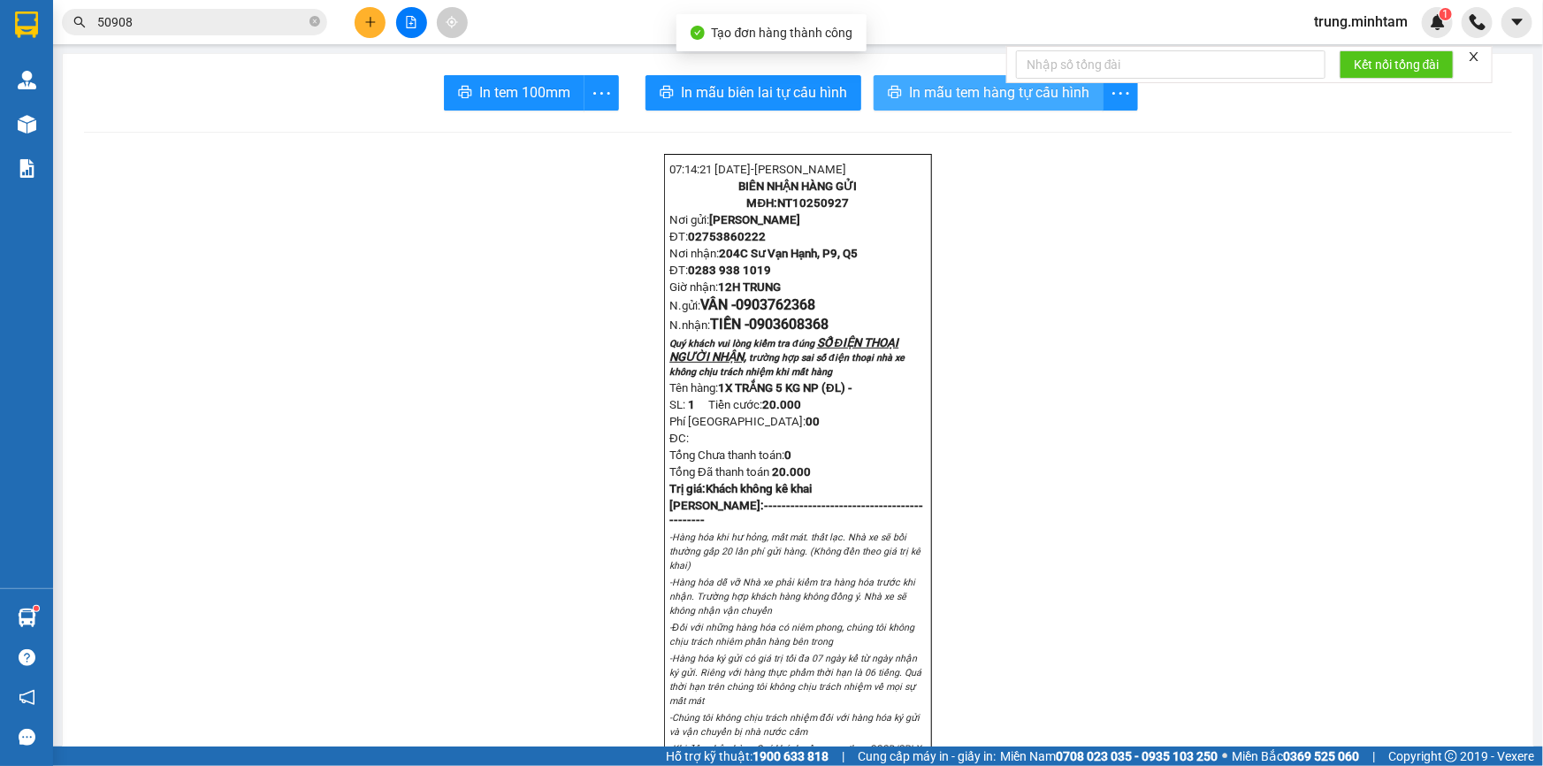
click at [953, 99] on span "In mẫu tem hàng tự cấu hình" at bounding box center [999, 92] width 180 height 22
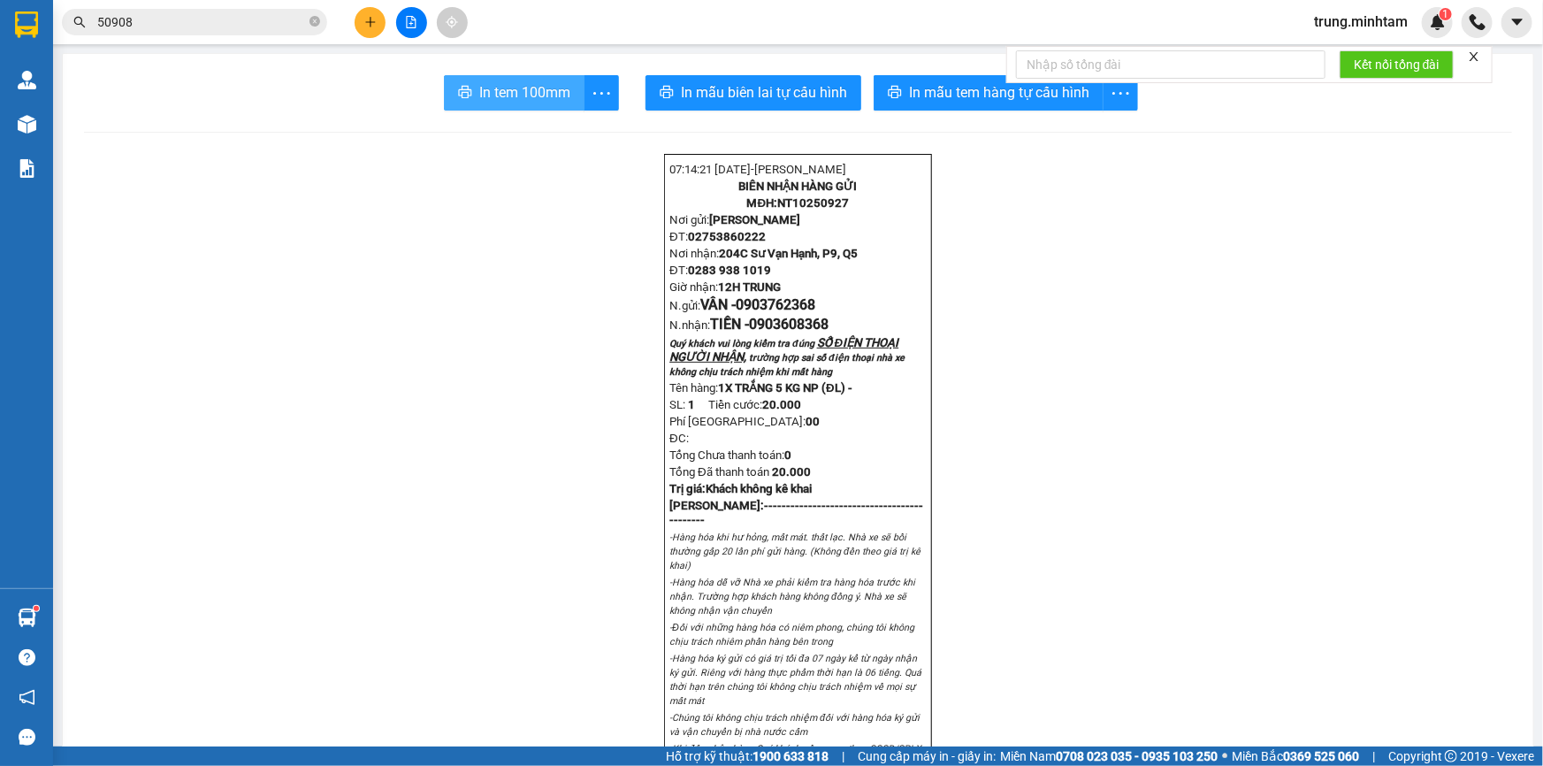
click at [489, 91] on span "In tem 100mm" at bounding box center [524, 92] width 91 height 22
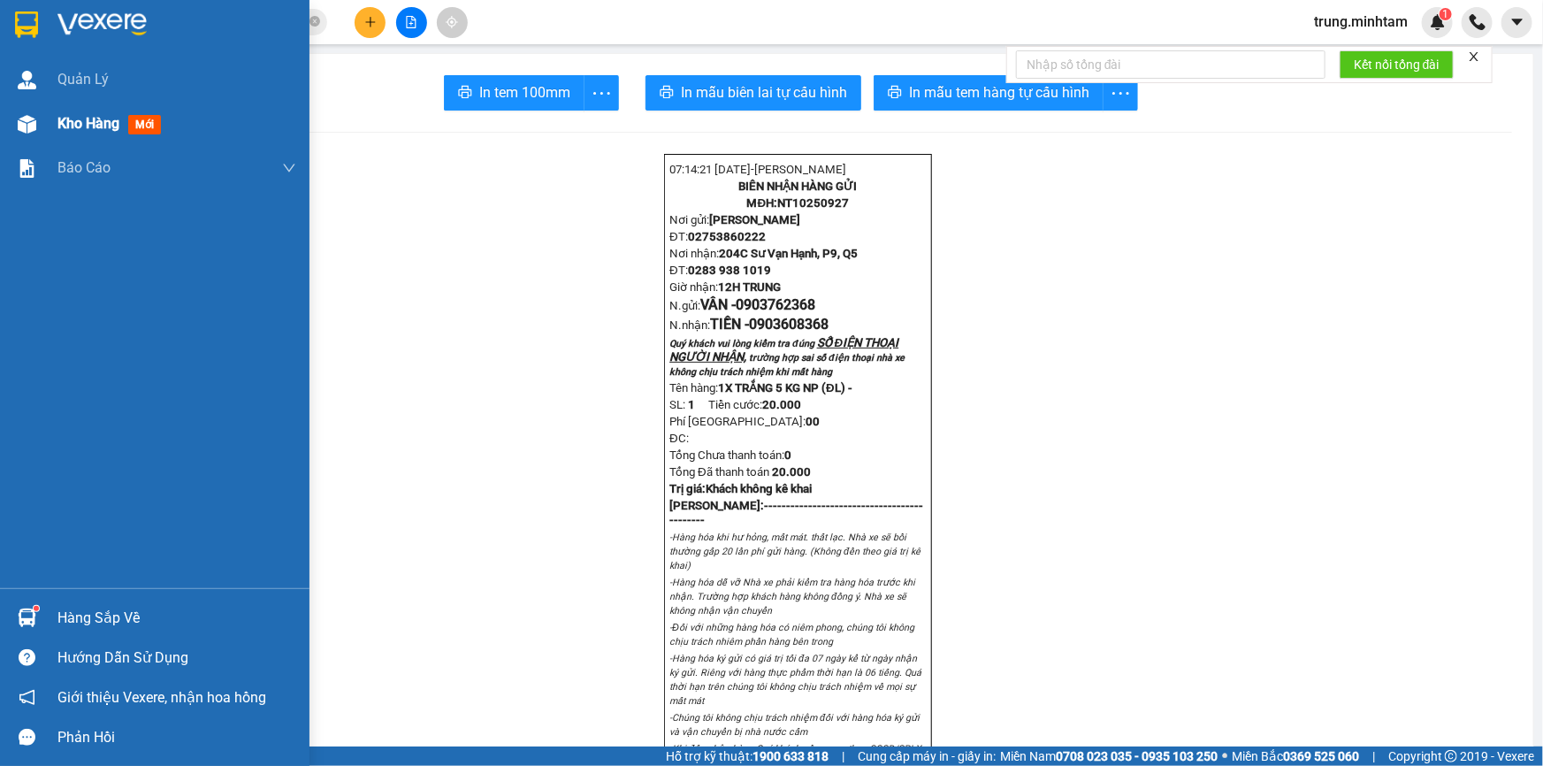
click at [97, 131] on span "Kho hàng" at bounding box center [88, 123] width 62 height 17
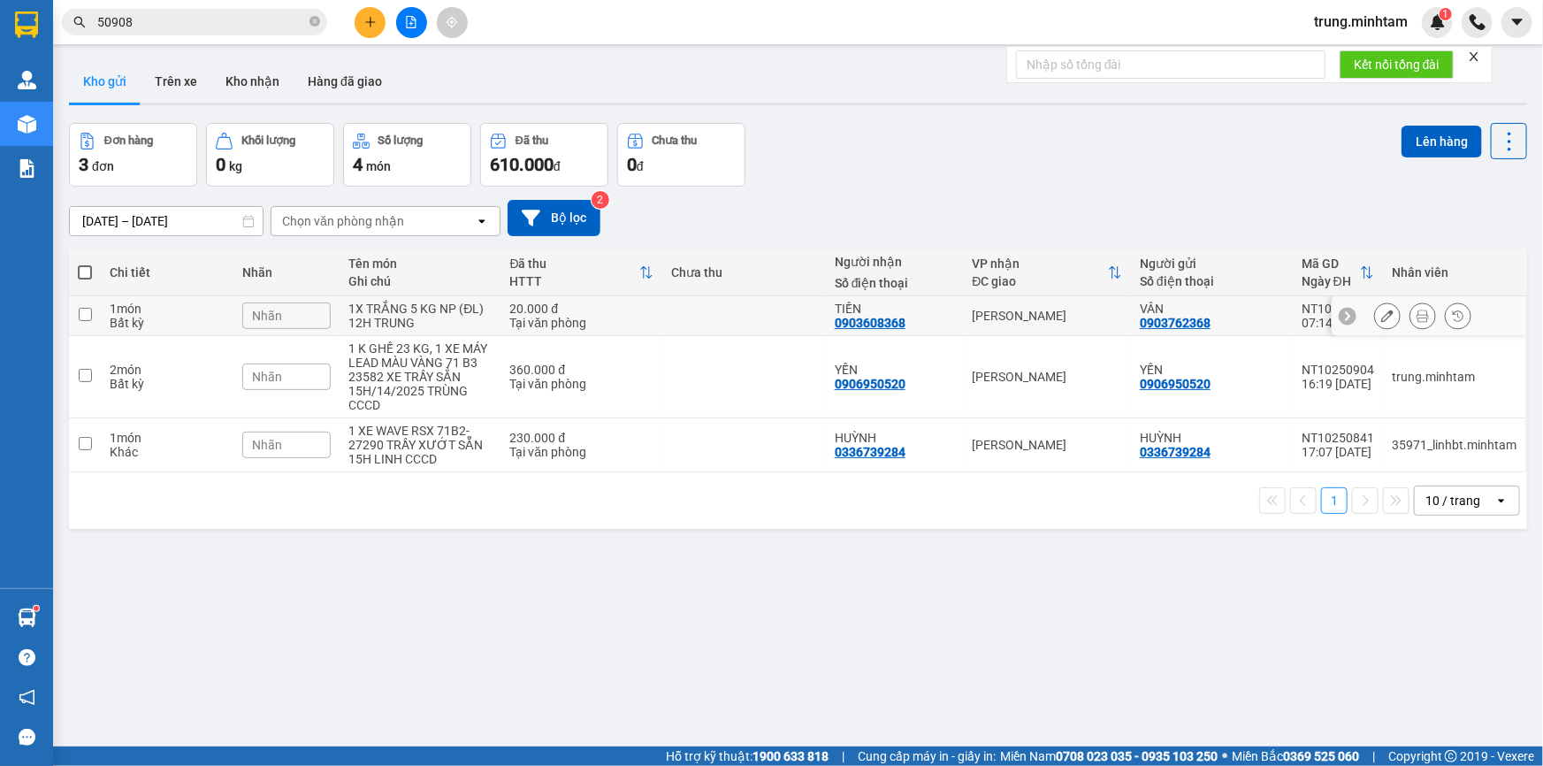
click at [678, 310] on td at bounding box center [744, 316] width 164 height 40
checkbox input "true"
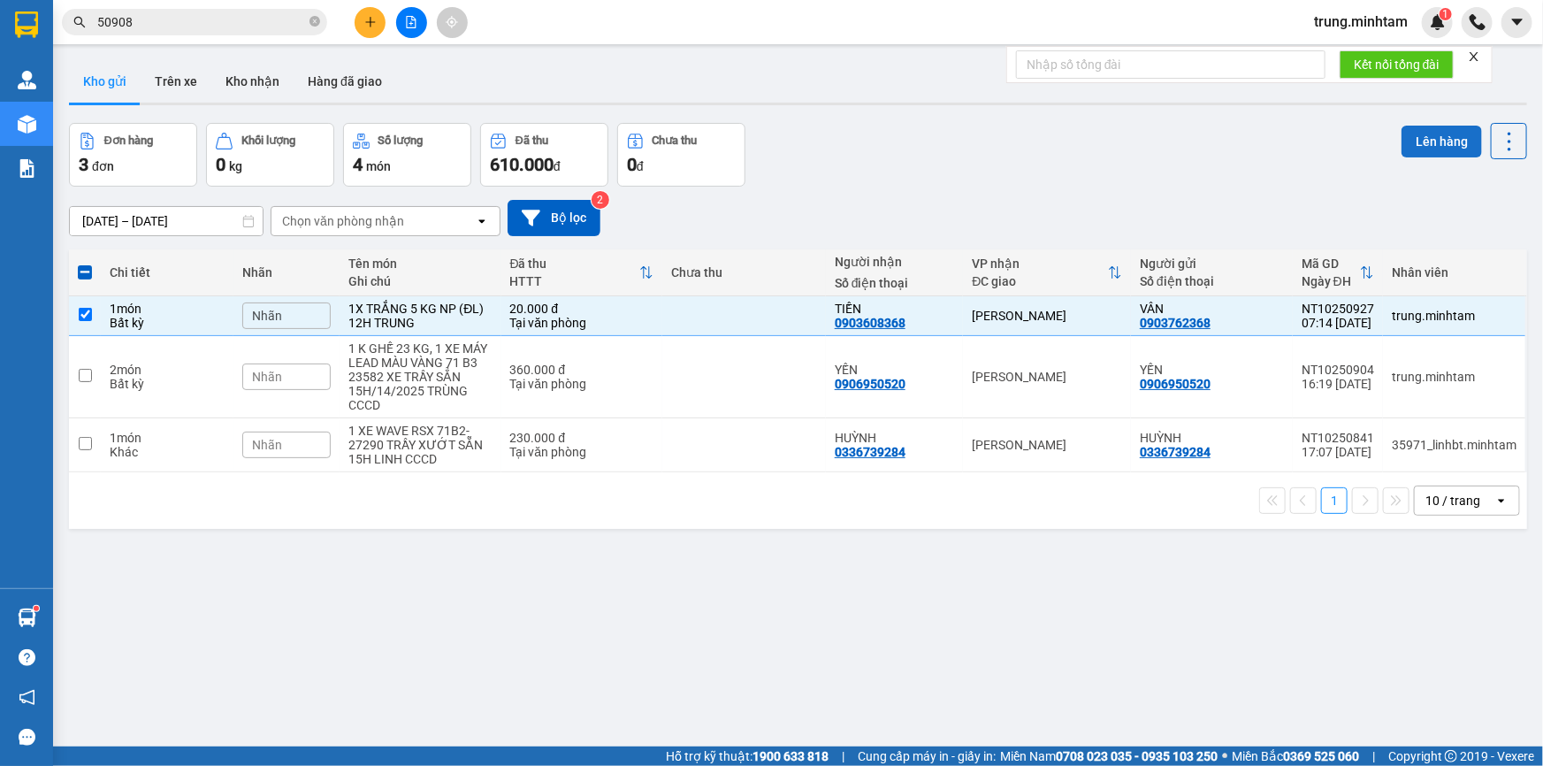
click at [1408, 135] on button "Lên hàng" at bounding box center [1442, 142] width 80 height 32
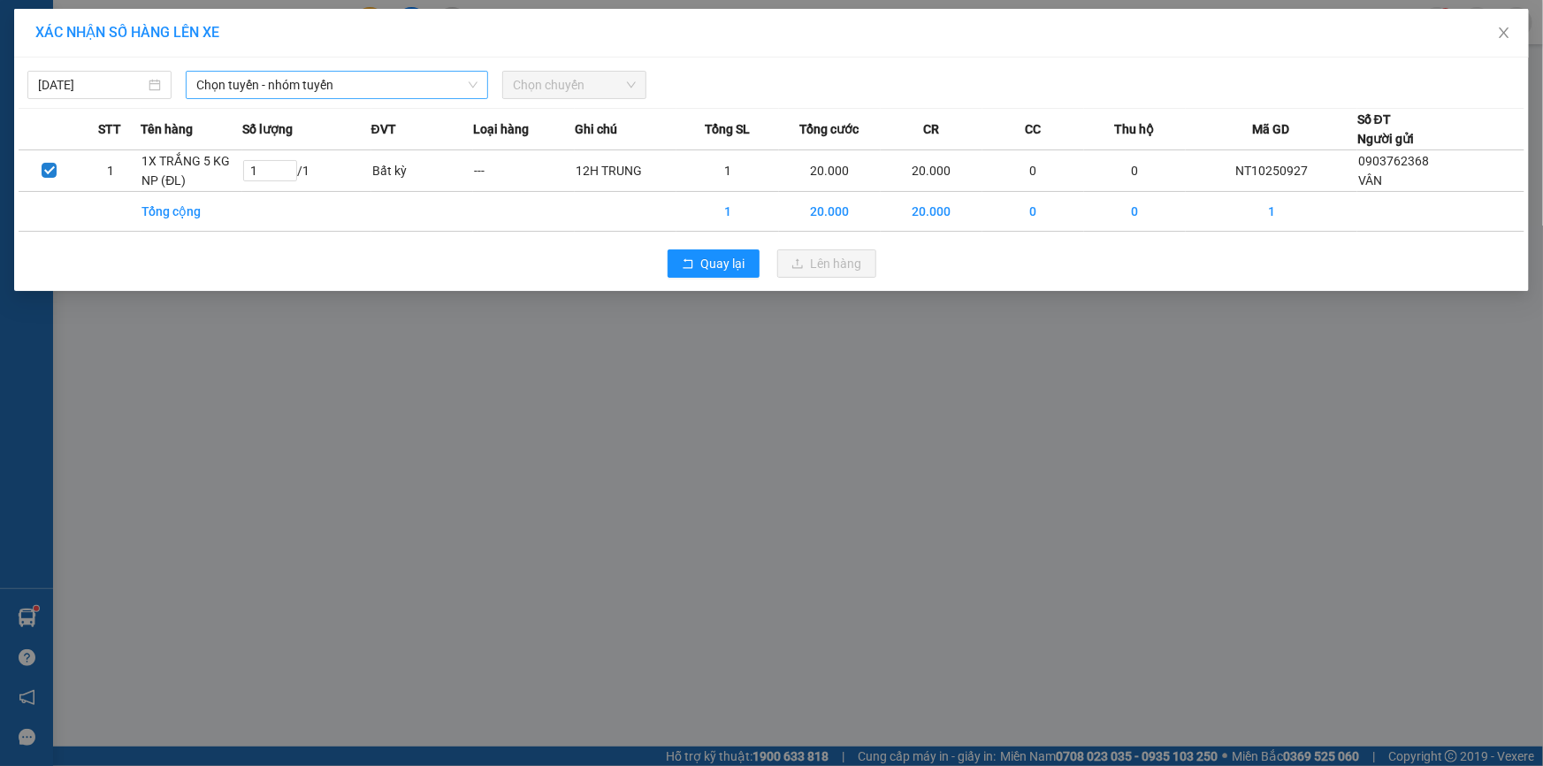
click at [275, 88] on span "Chọn tuyến - nhóm tuyến" at bounding box center [336, 85] width 281 height 27
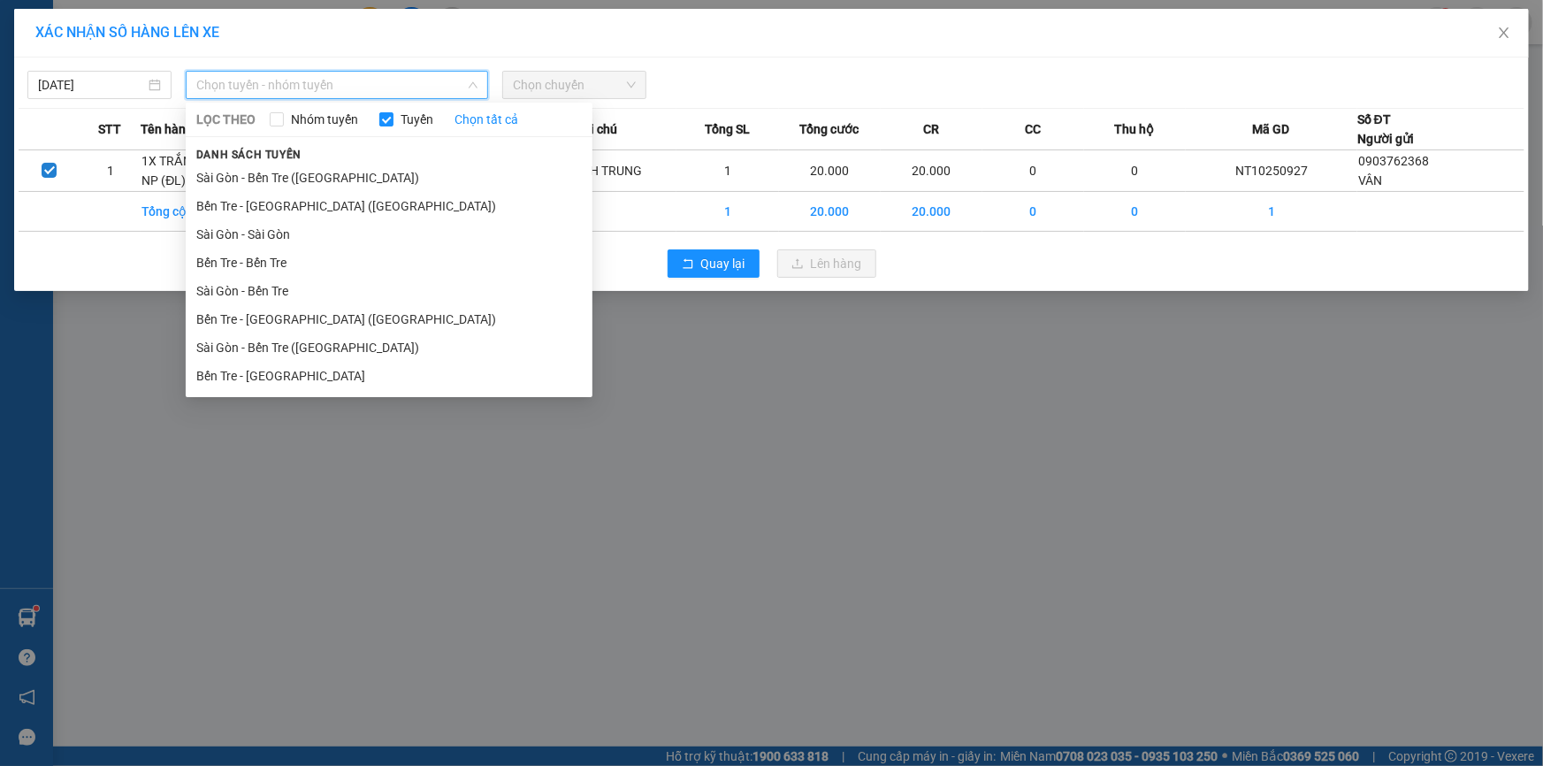
drag, startPoint x: 281, startPoint y: 379, endPoint x: 272, endPoint y: 206, distance: 172.7
click at [279, 379] on li "Bến Tre - [GEOGRAPHIC_DATA]" at bounding box center [389, 376] width 407 height 28
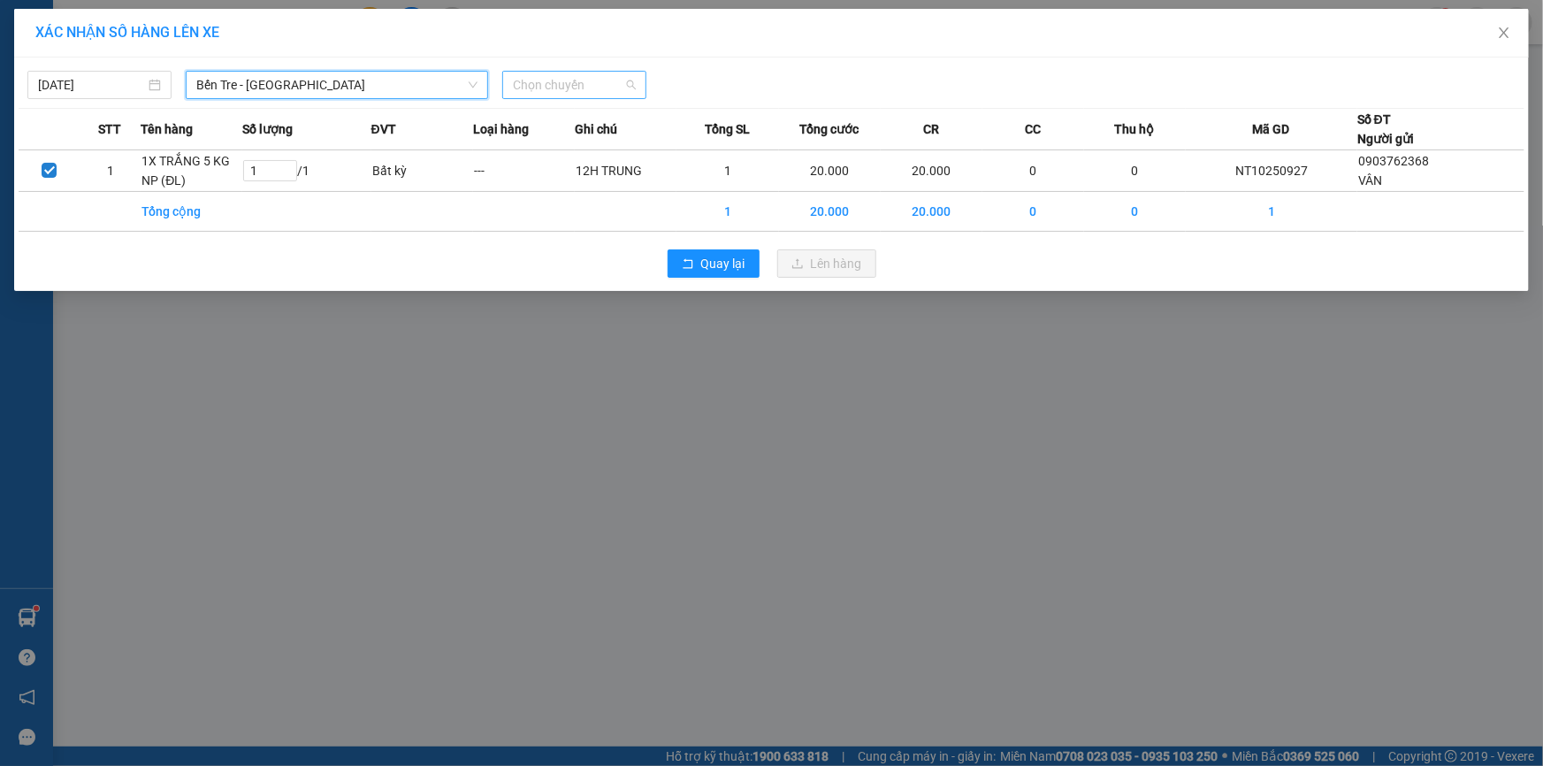
click at [584, 82] on span "Chọn chuyến" at bounding box center [574, 85] width 123 height 27
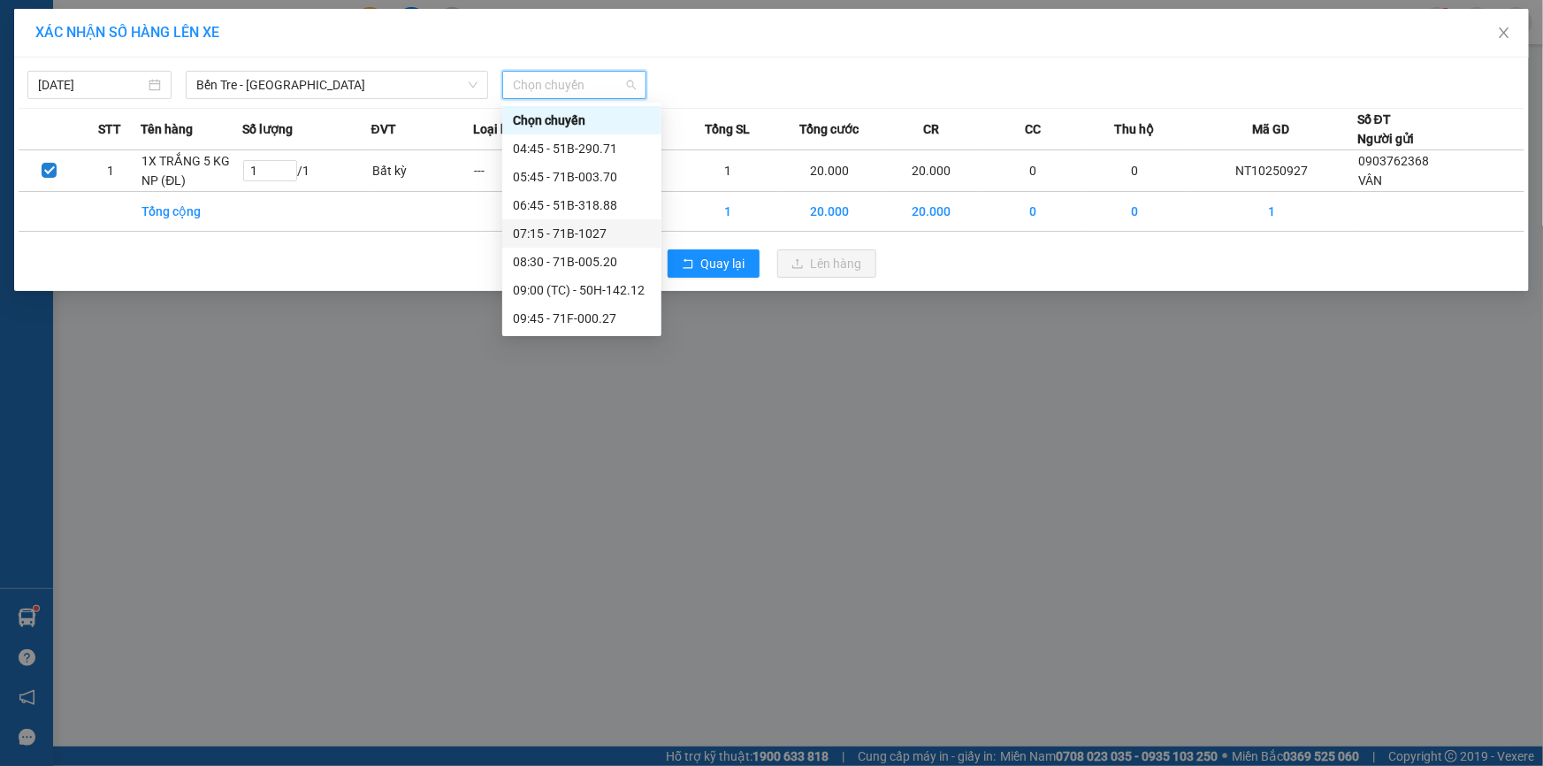
click at [586, 230] on div "07:15 - 71B-1027" at bounding box center [582, 233] width 138 height 19
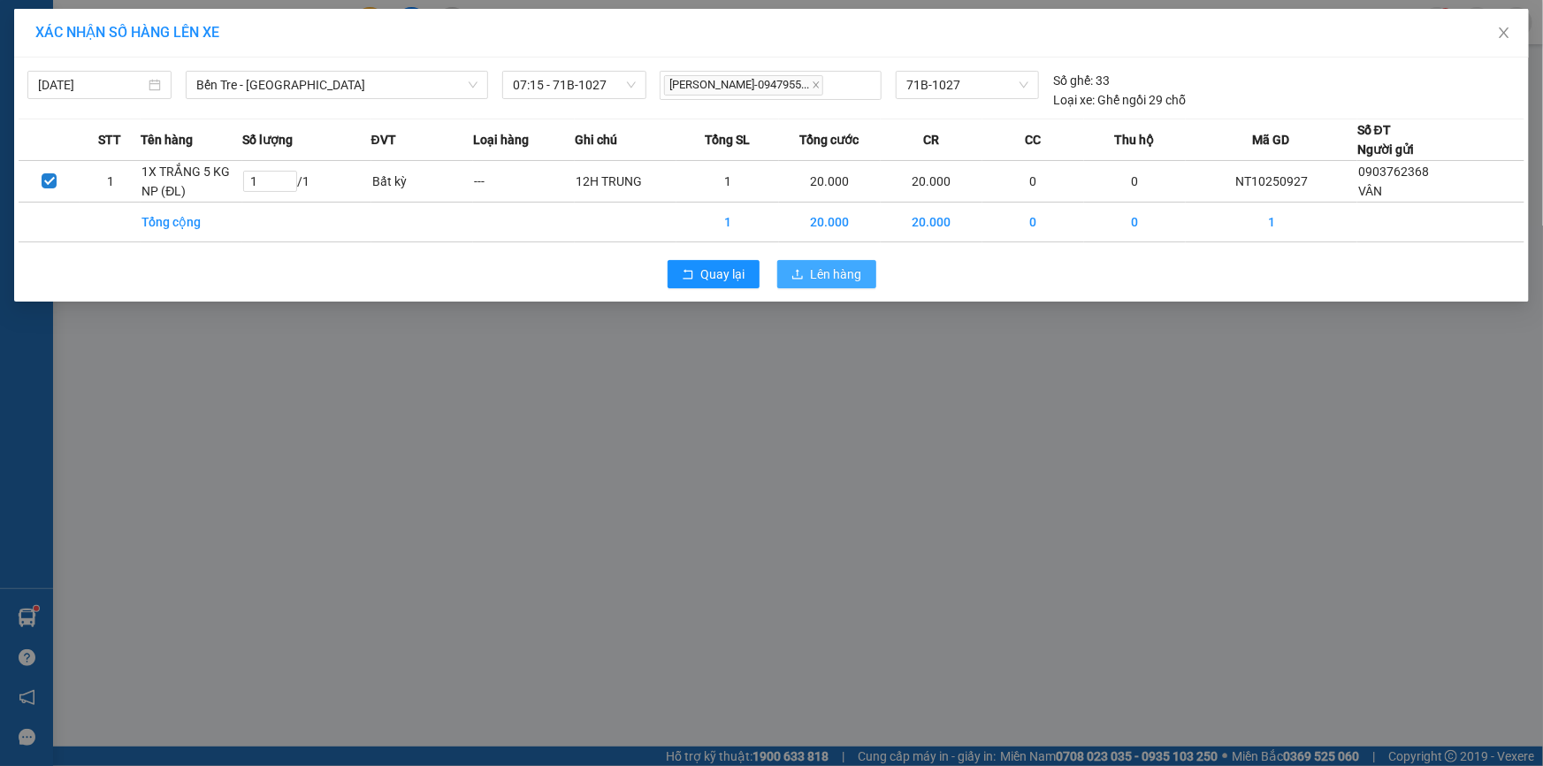
click at [808, 275] on button "Lên hàng" at bounding box center [826, 274] width 99 height 28
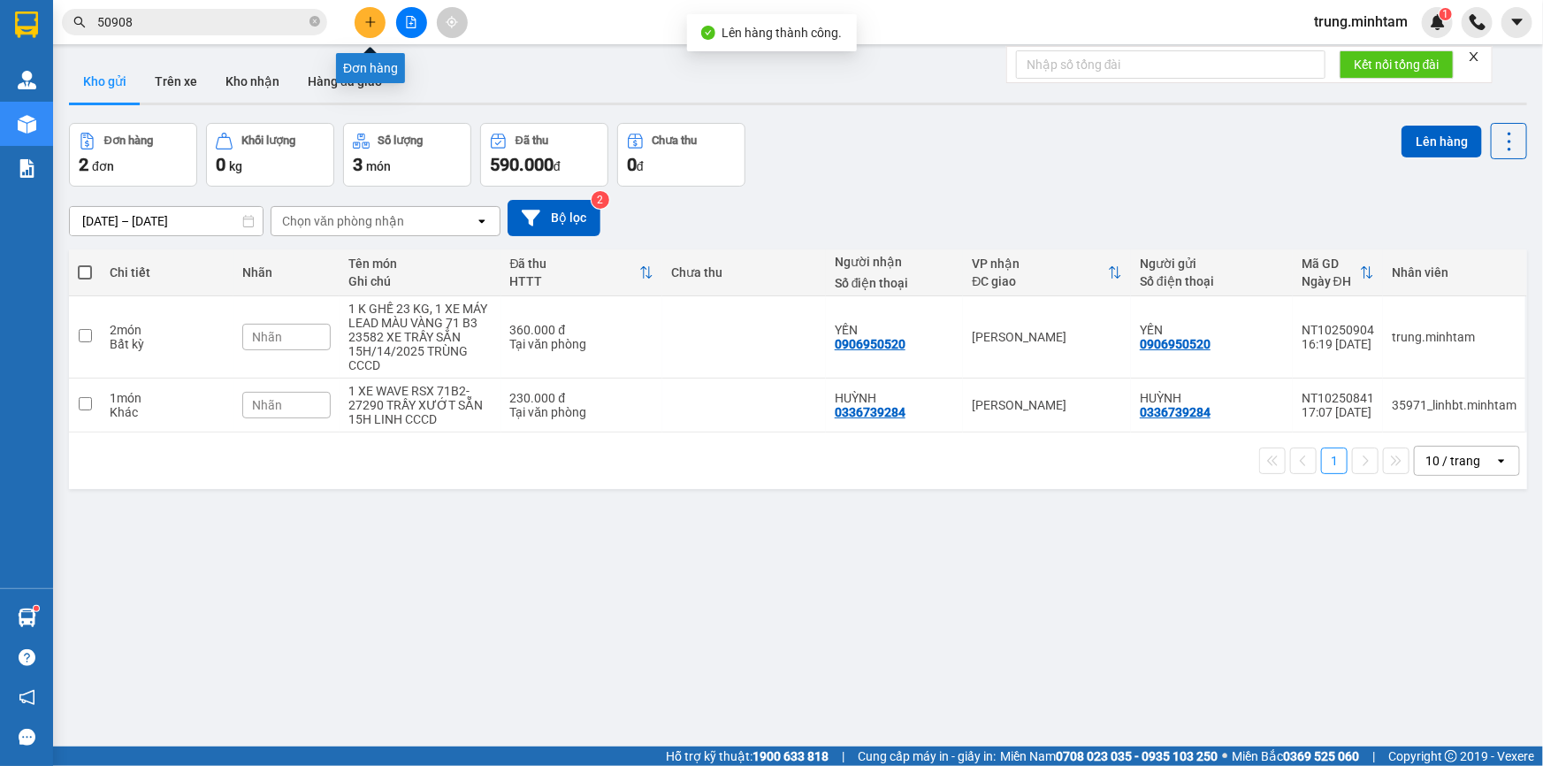
click at [374, 20] on icon "plus" at bounding box center [370, 22] width 12 height 12
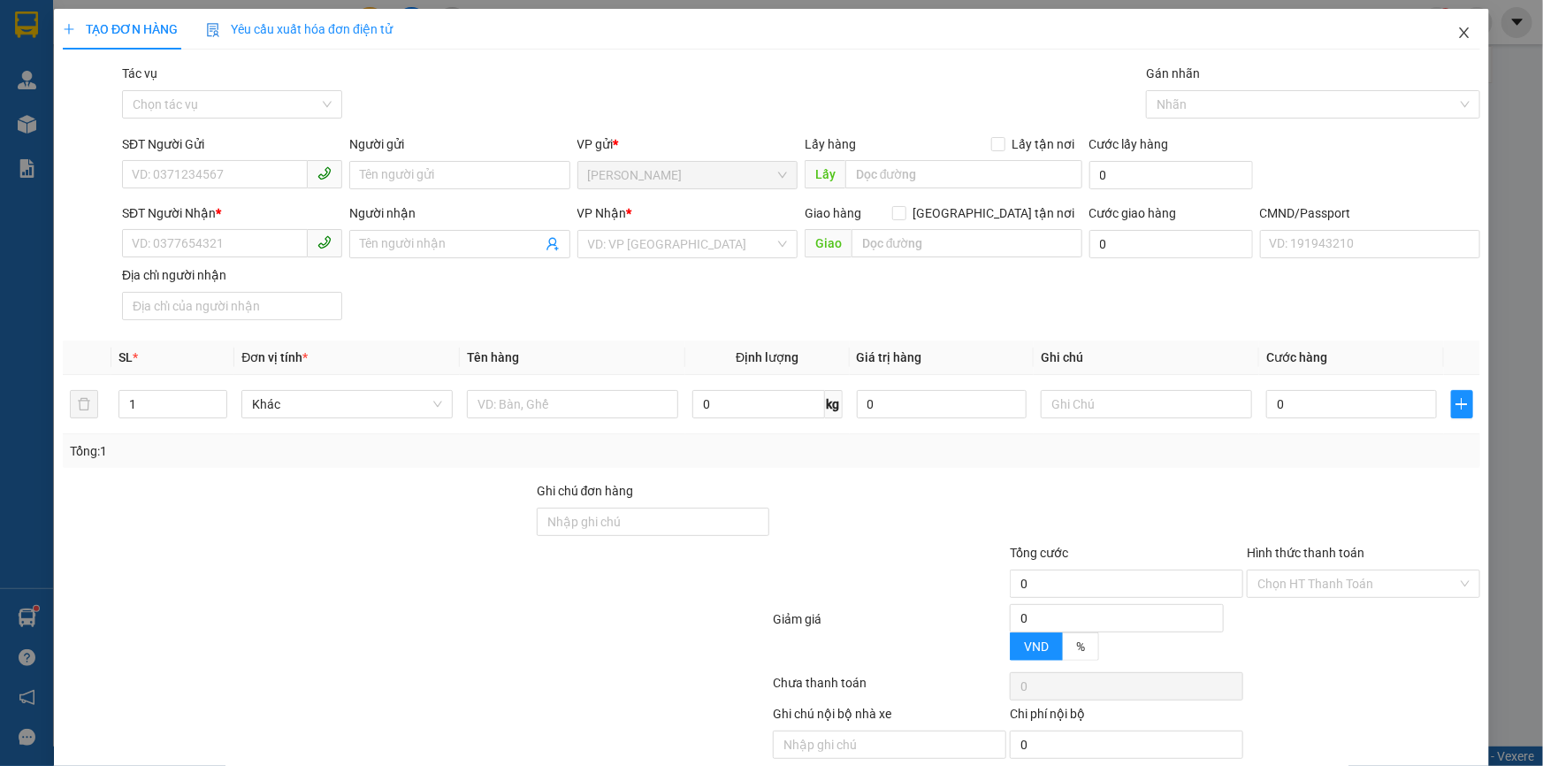
click at [1458, 34] on icon "close" at bounding box center [1465, 33] width 14 height 14
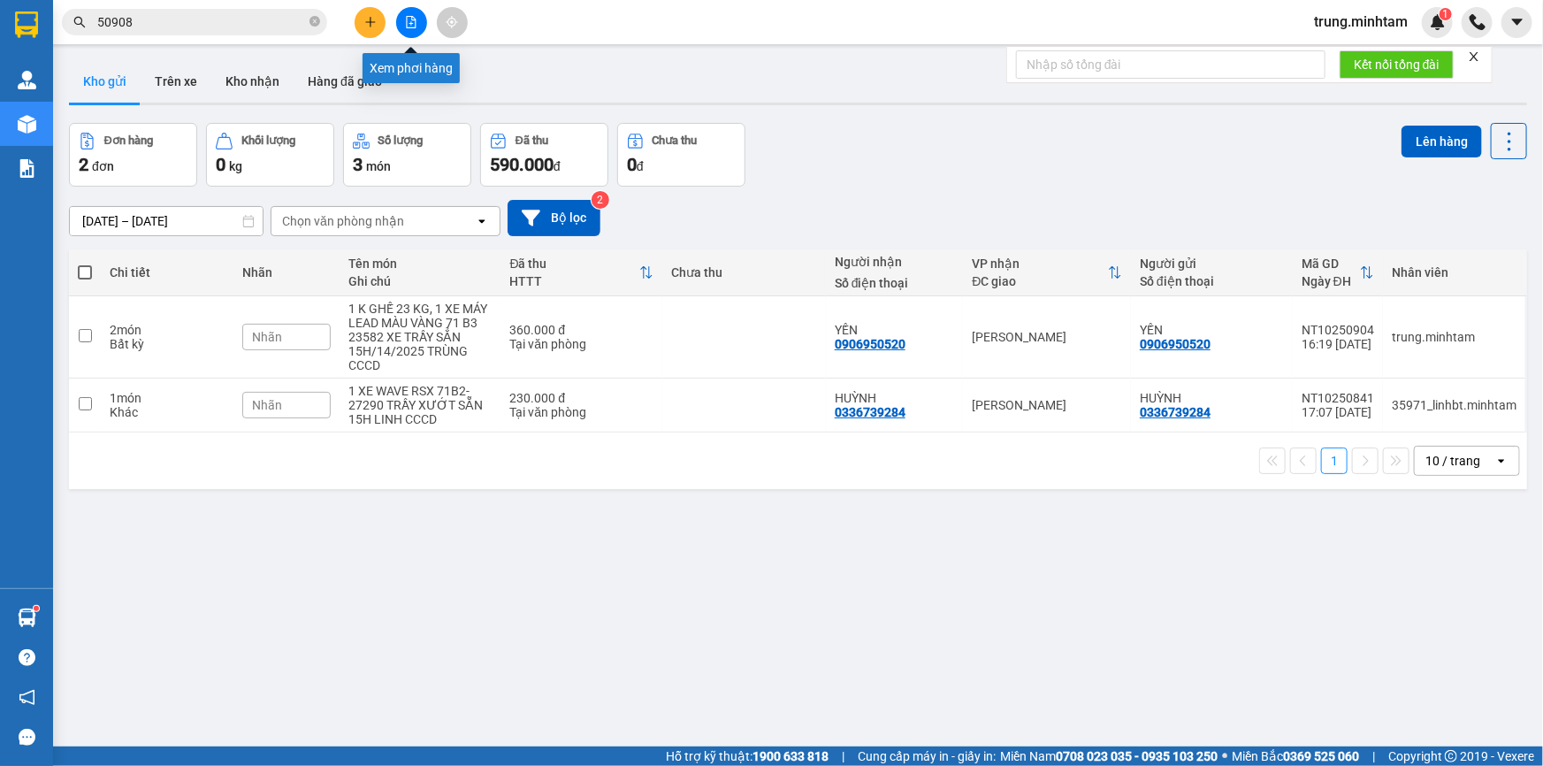
click at [411, 20] on icon "file-add" at bounding box center [411, 22] width 12 height 12
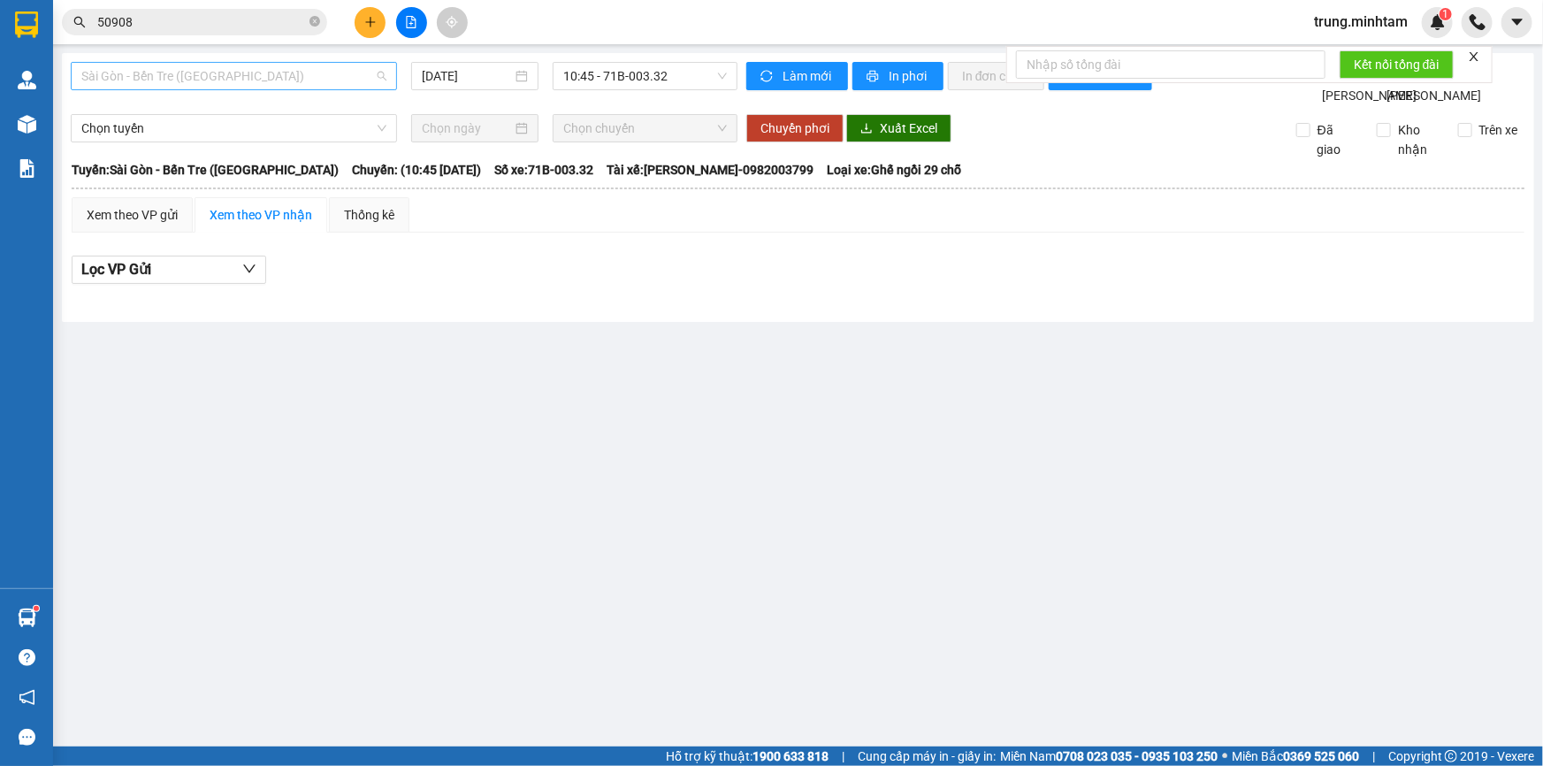
click at [230, 80] on span "Sài Gòn - Bến Tre ([GEOGRAPHIC_DATA])" at bounding box center [233, 76] width 305 height 27
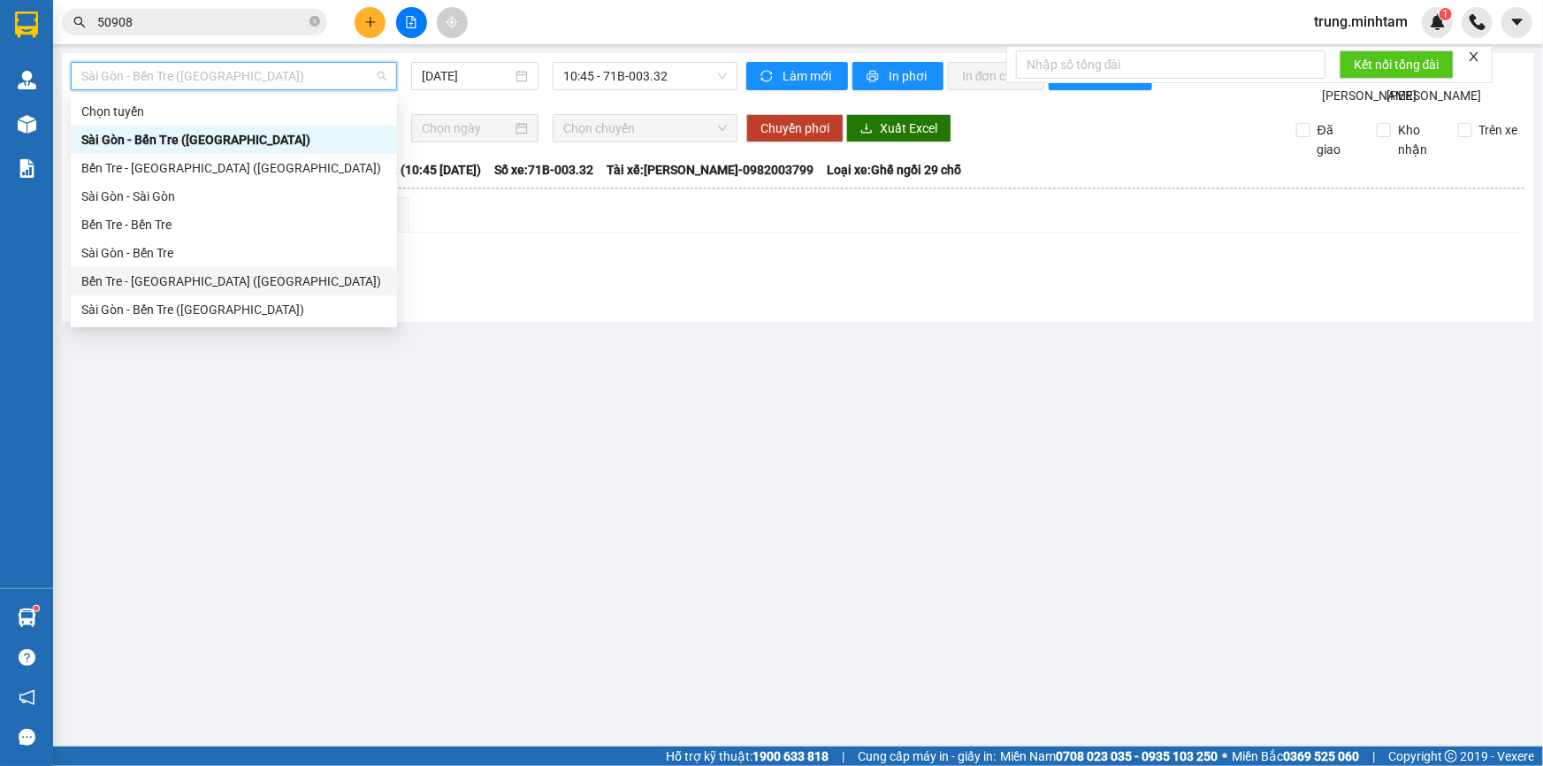
scroll to position [27, 0]
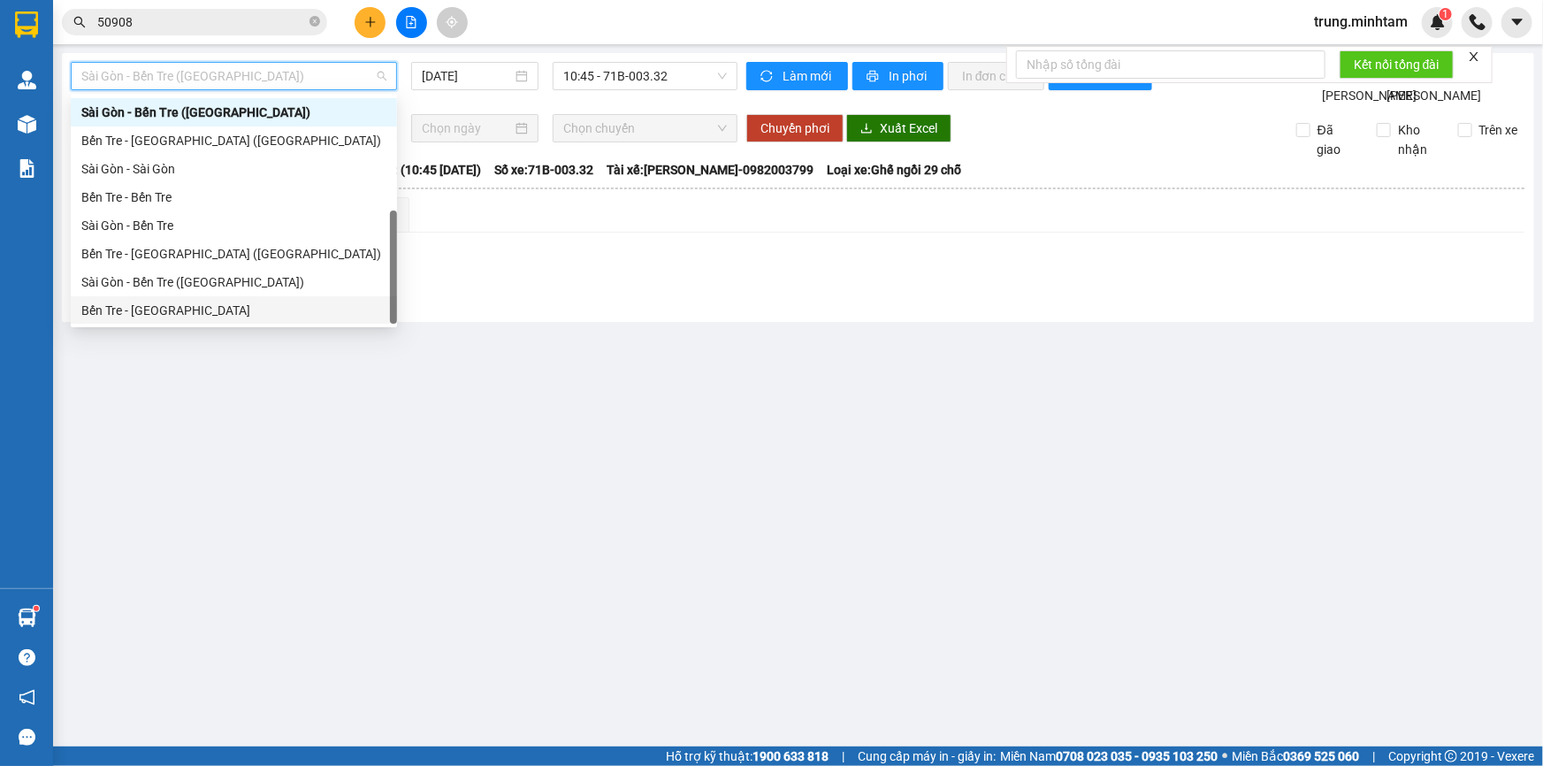
click at [172, 310] on div "Bến Tre - [GEOGRAPHIC_DATA]" at bounding box center [233, 310] width 305 height 19
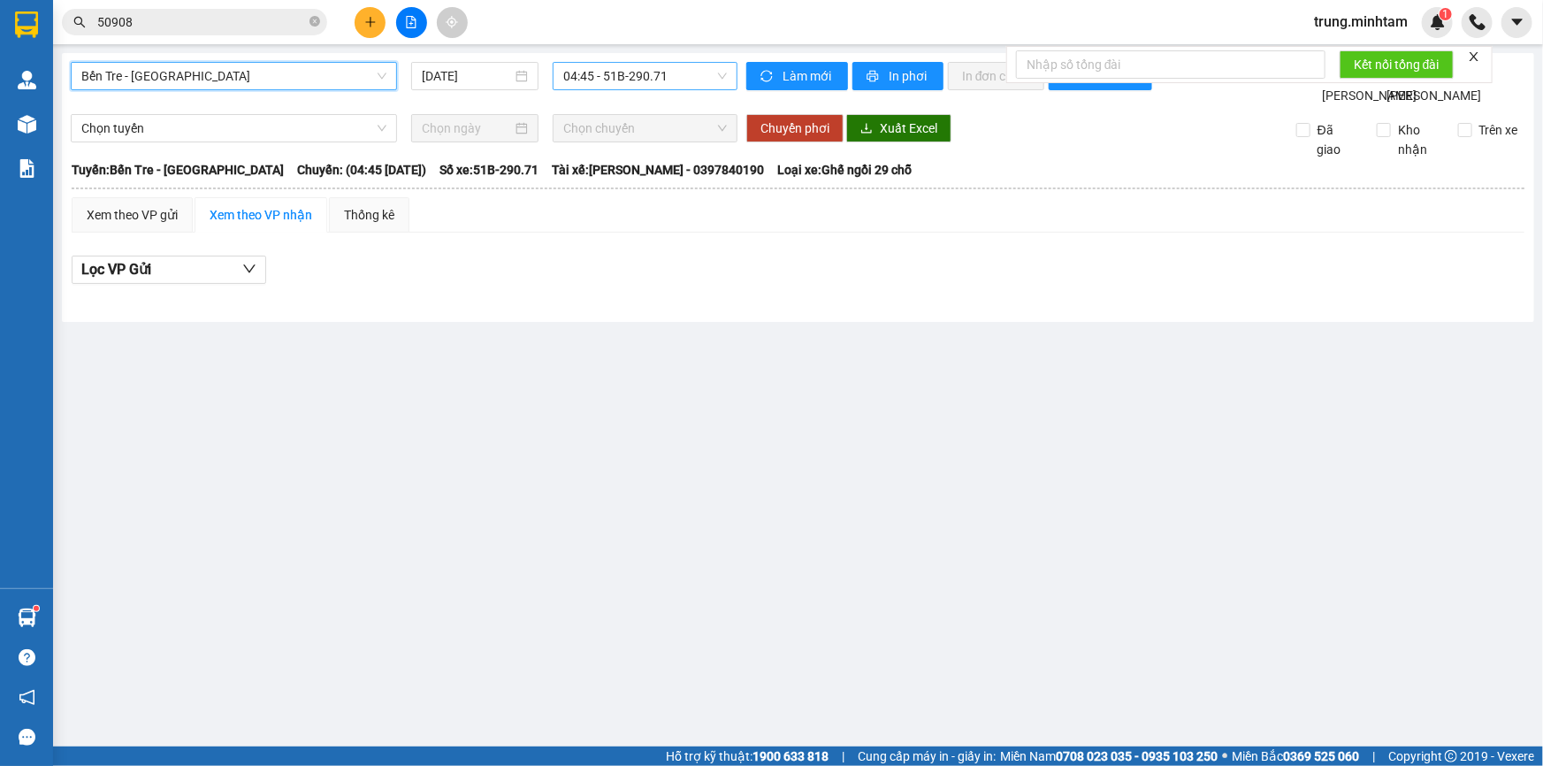
click at [622, 80] on span "04:45 - 51B-290.71" at bounding box center [645, 76] width 164 height 27
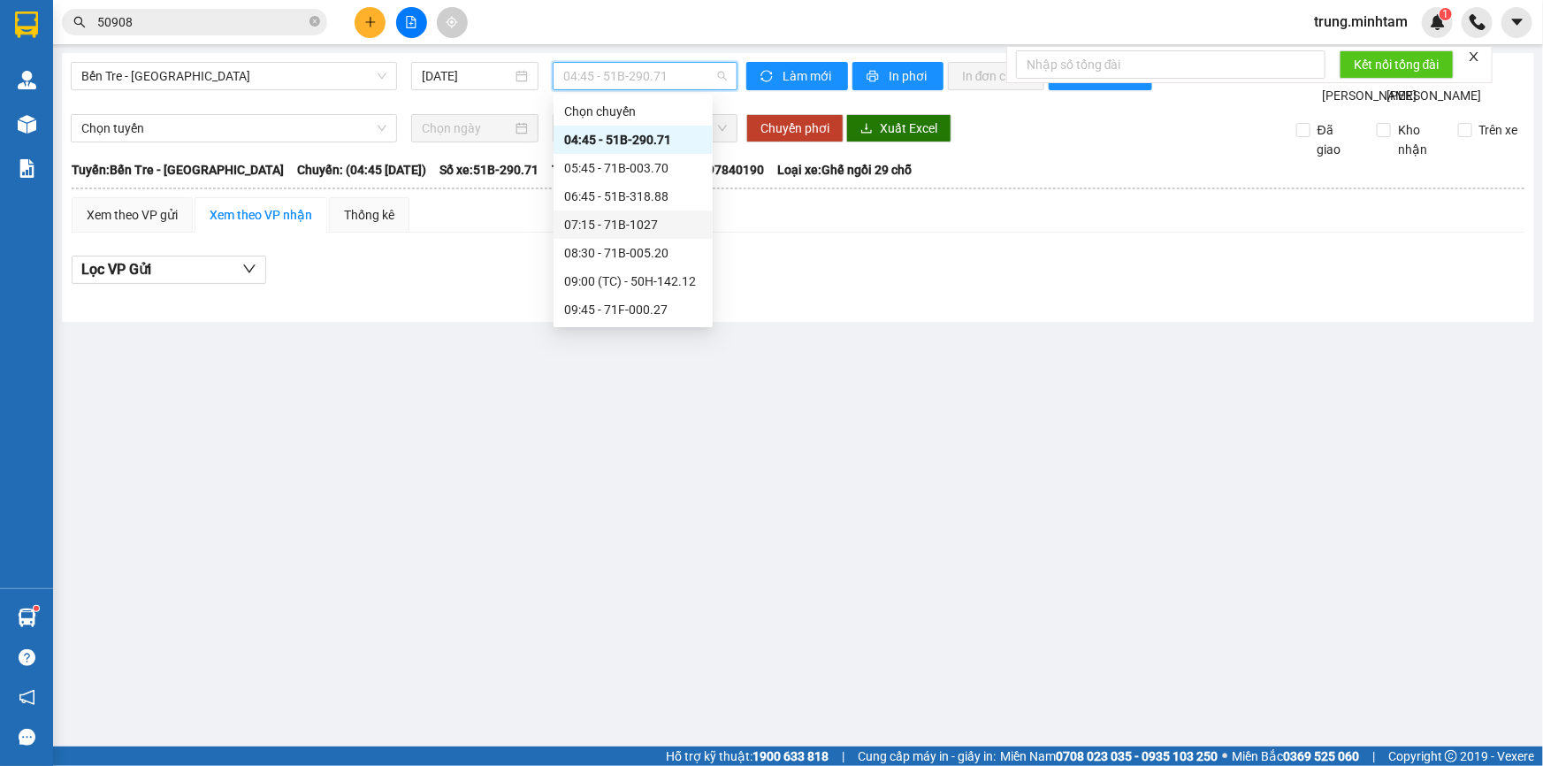
click at [647, 223] on div "07:15 - 71B-1027" at bounding box center [633, 224] width 138 height 19
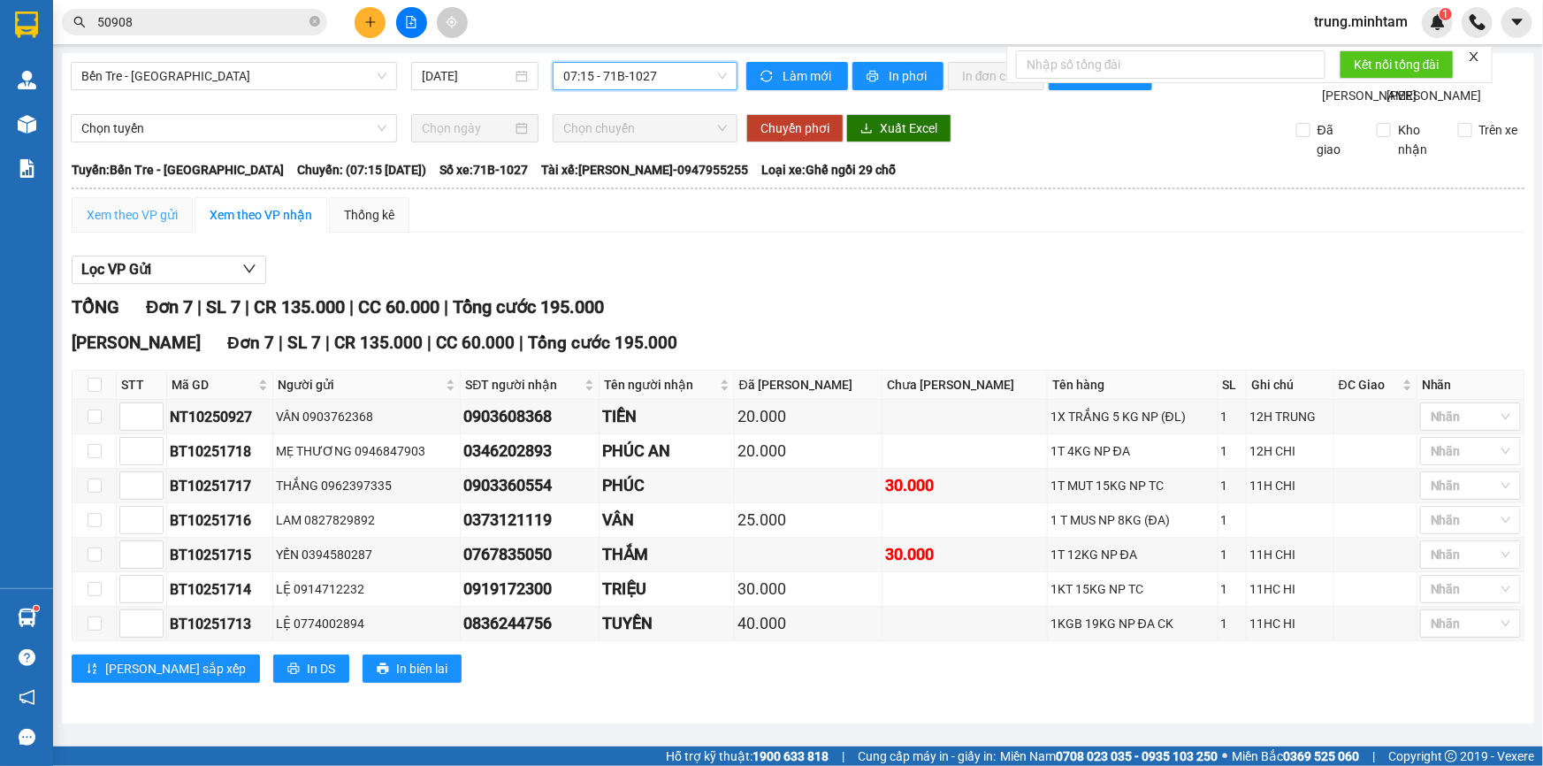
click at [133, 223] on div "Xem theo VP gửi" at bounding box center [132, 214] width 121 height 35
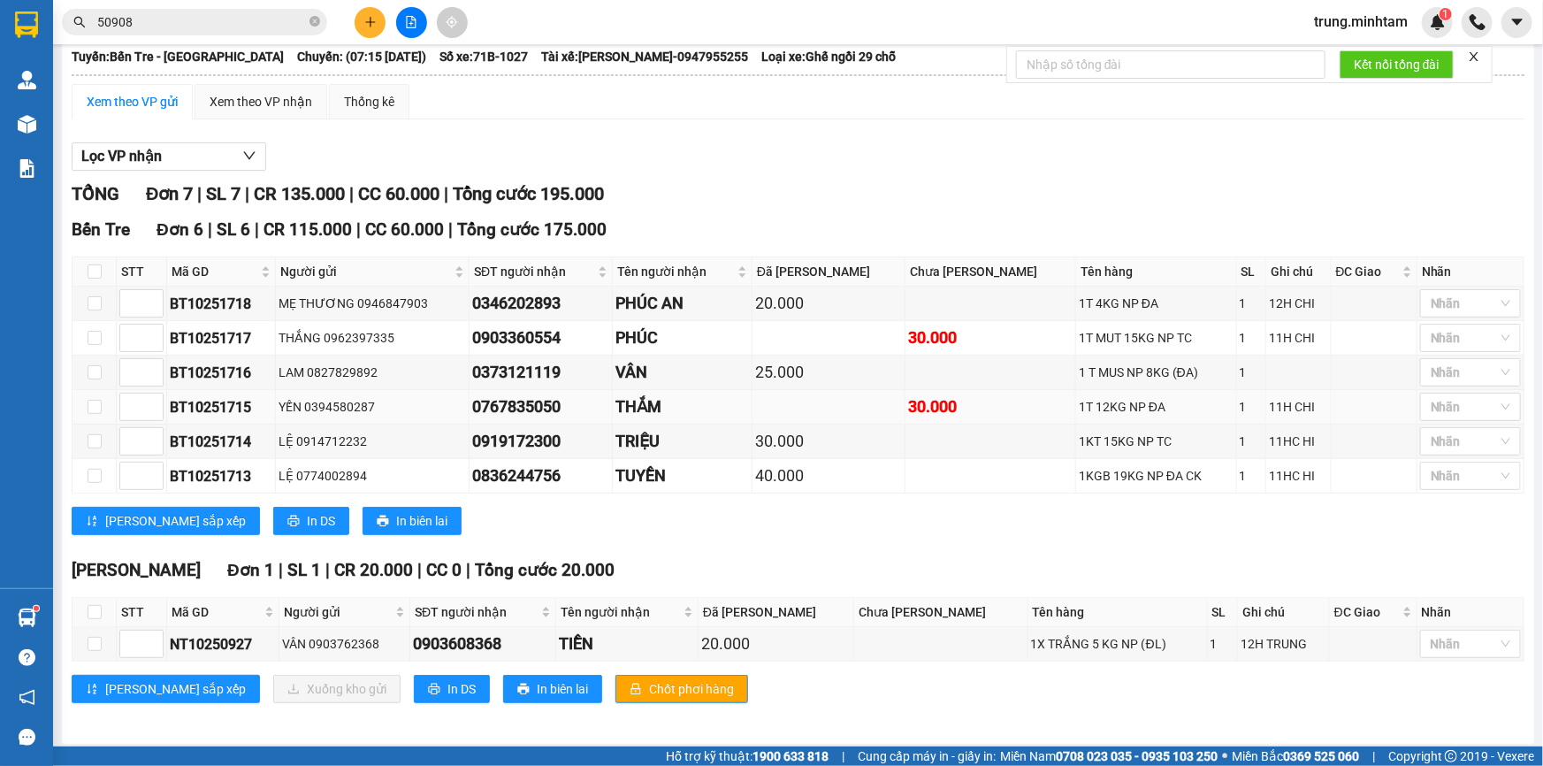
scroll to position [135, 0]
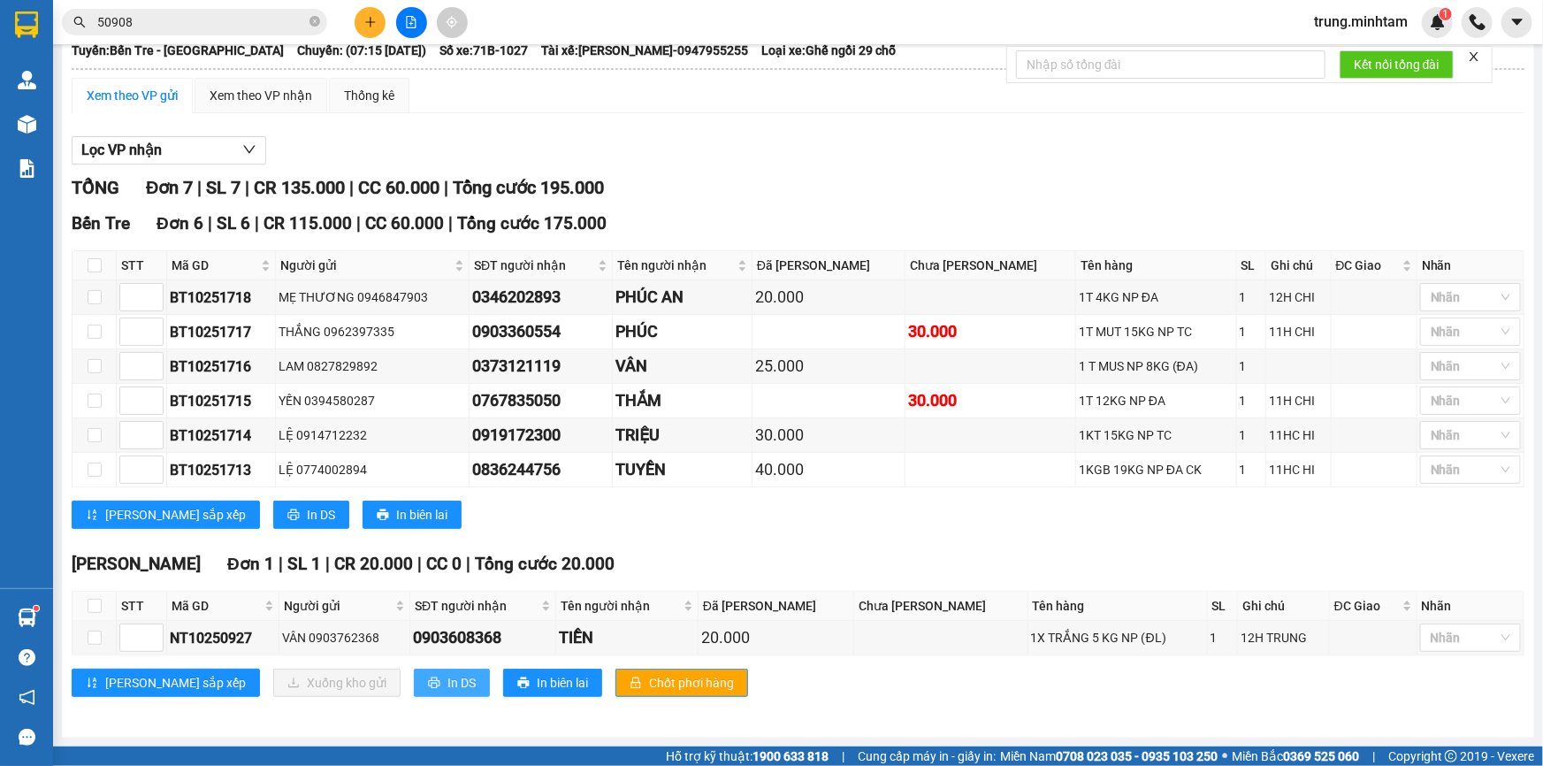
click at [448, 686] on span "In DS" at bounding box center [462, 682] width 28 height 19
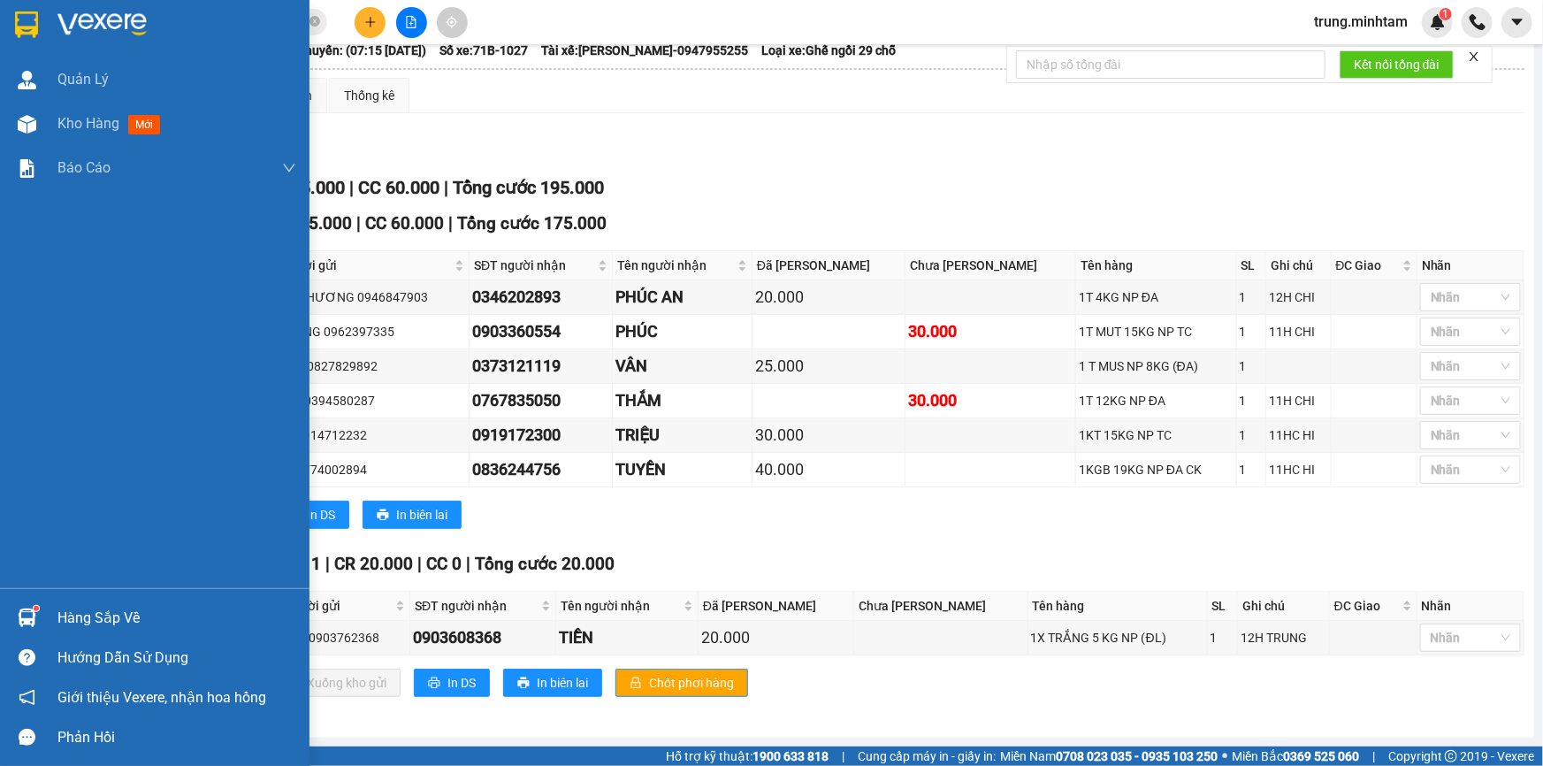
click at [94, 617] on div "Hàng sắp về" at bounding box center [176, 618] width 239 height 27
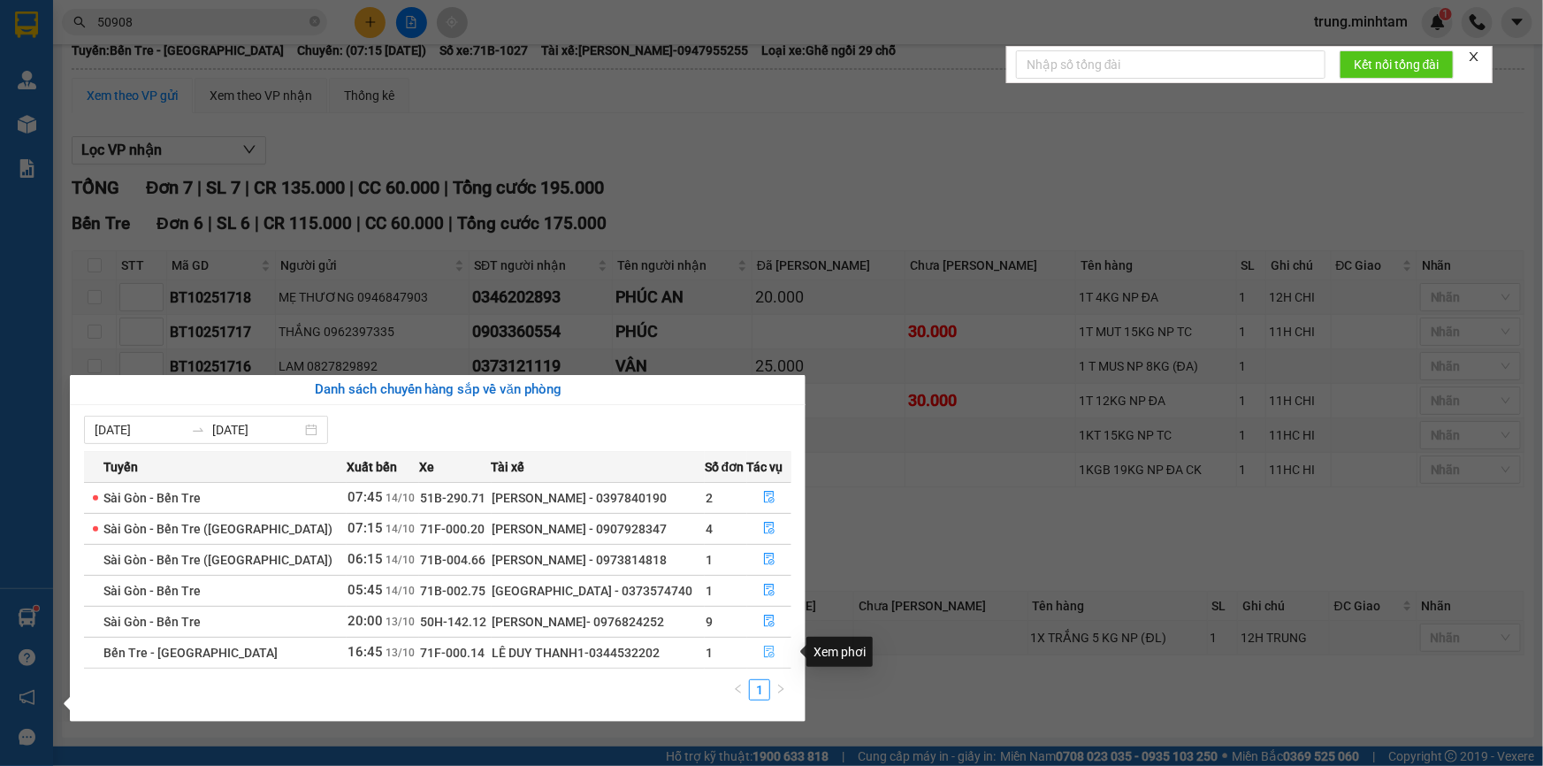
click at [763, 653] on icon "file-done" at bounding box center [769, 652] width 12 height 12
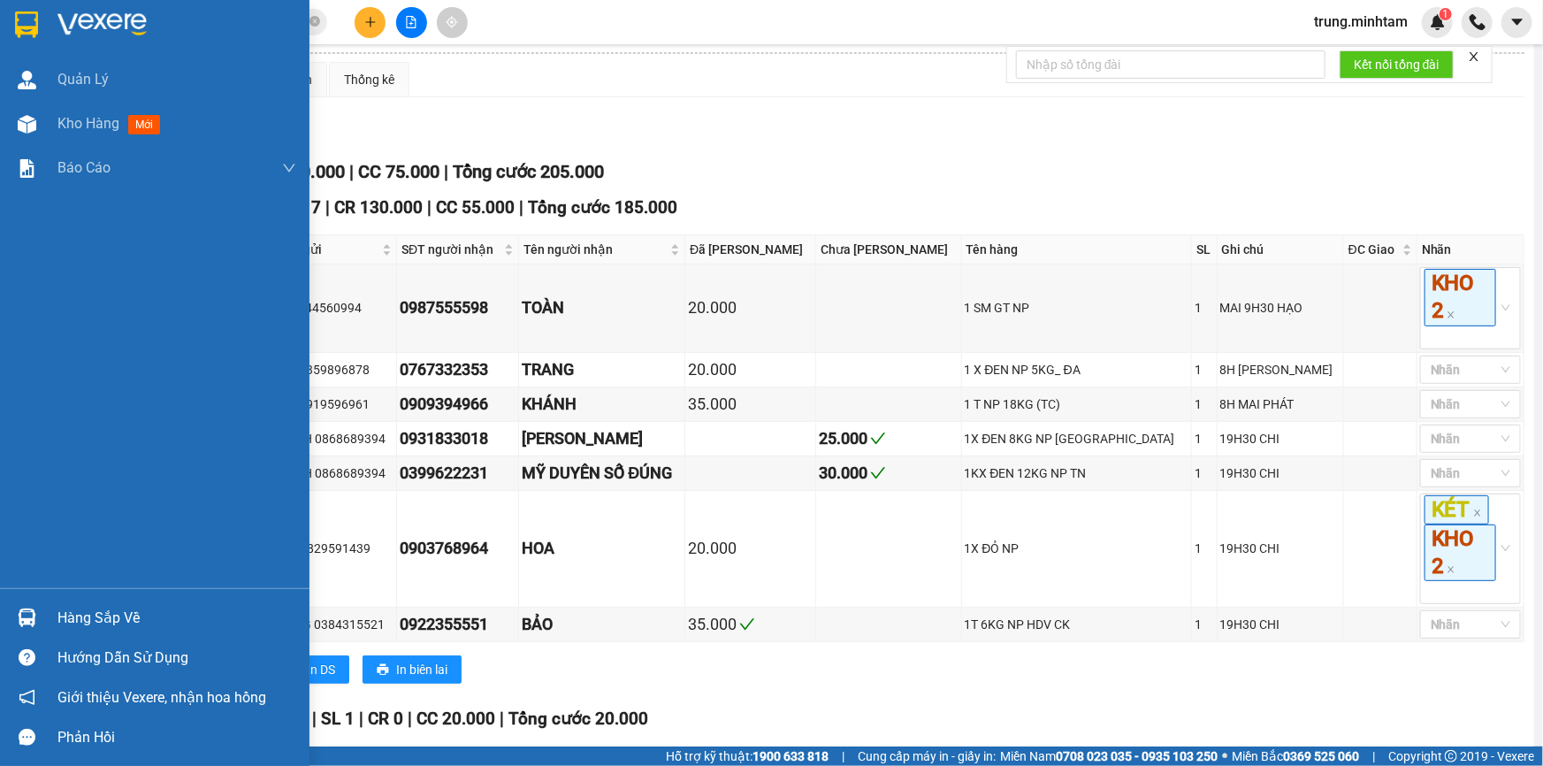
click at [85, 619] on div "Hàng sắp về" at bounding box center [176, 618] width 239 height 27
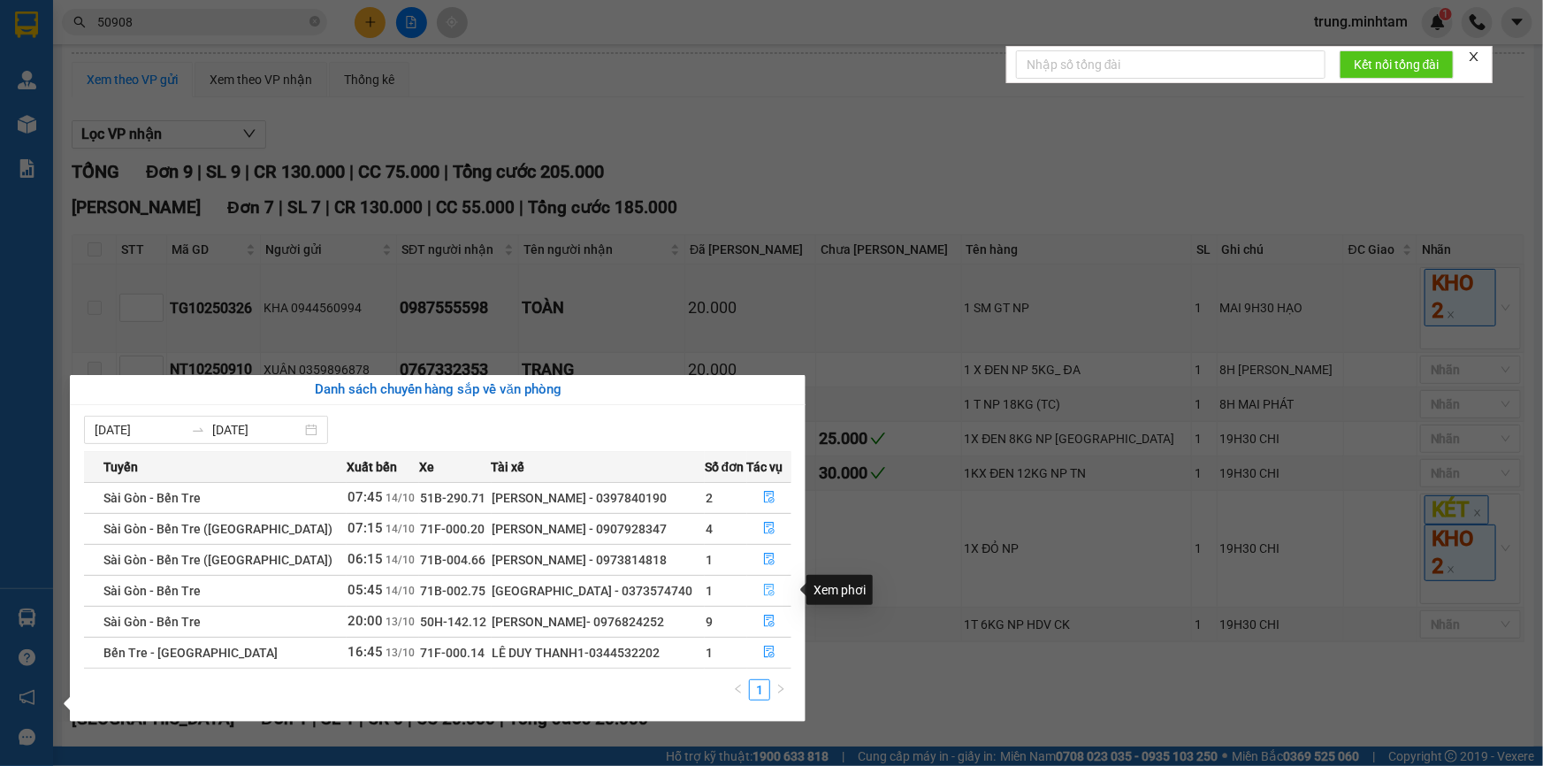
click at [763, 590] on icon "file-done" at bounding box center [769, 590] width 12 height 12
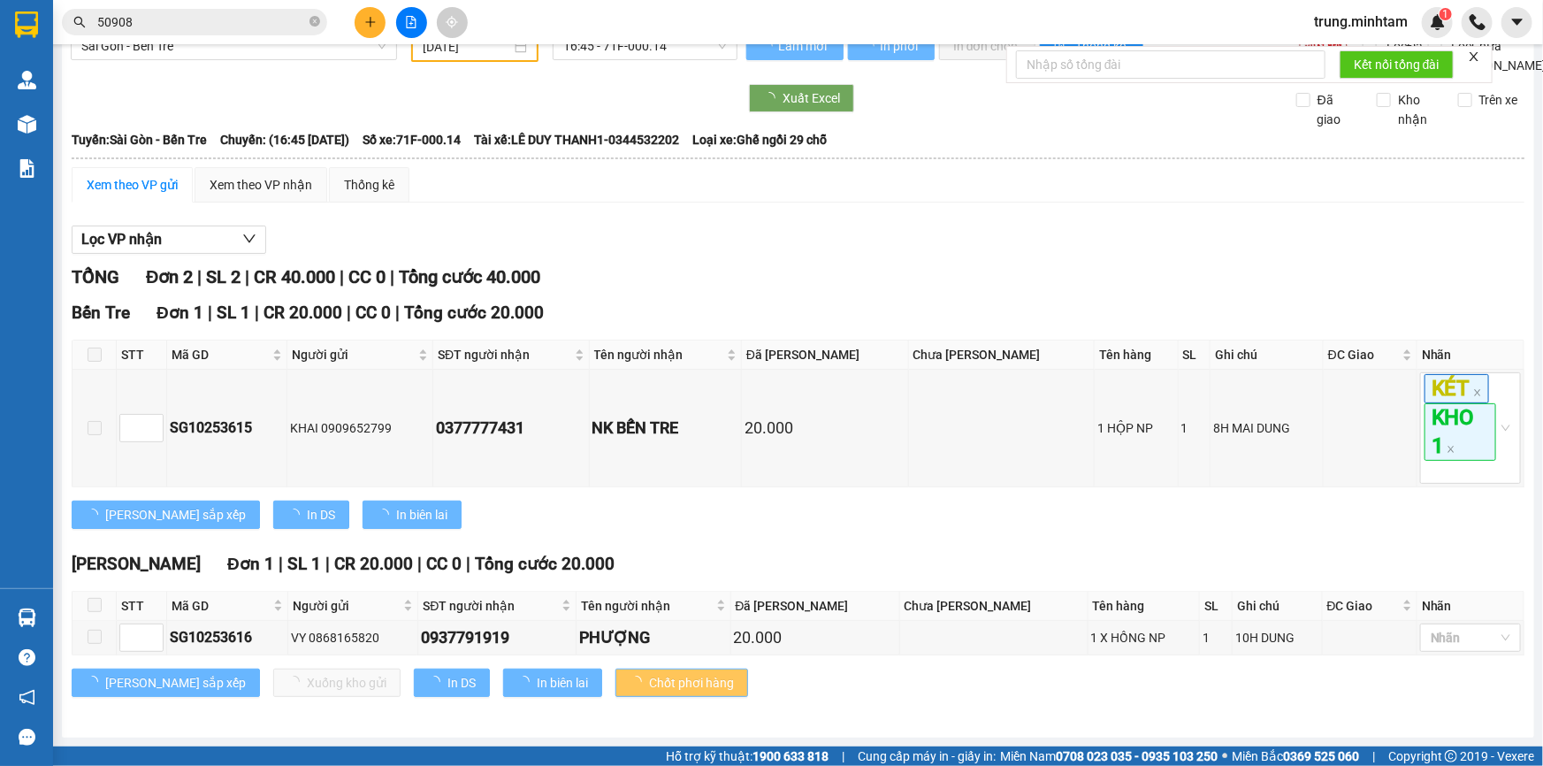
type input "[DATE]"
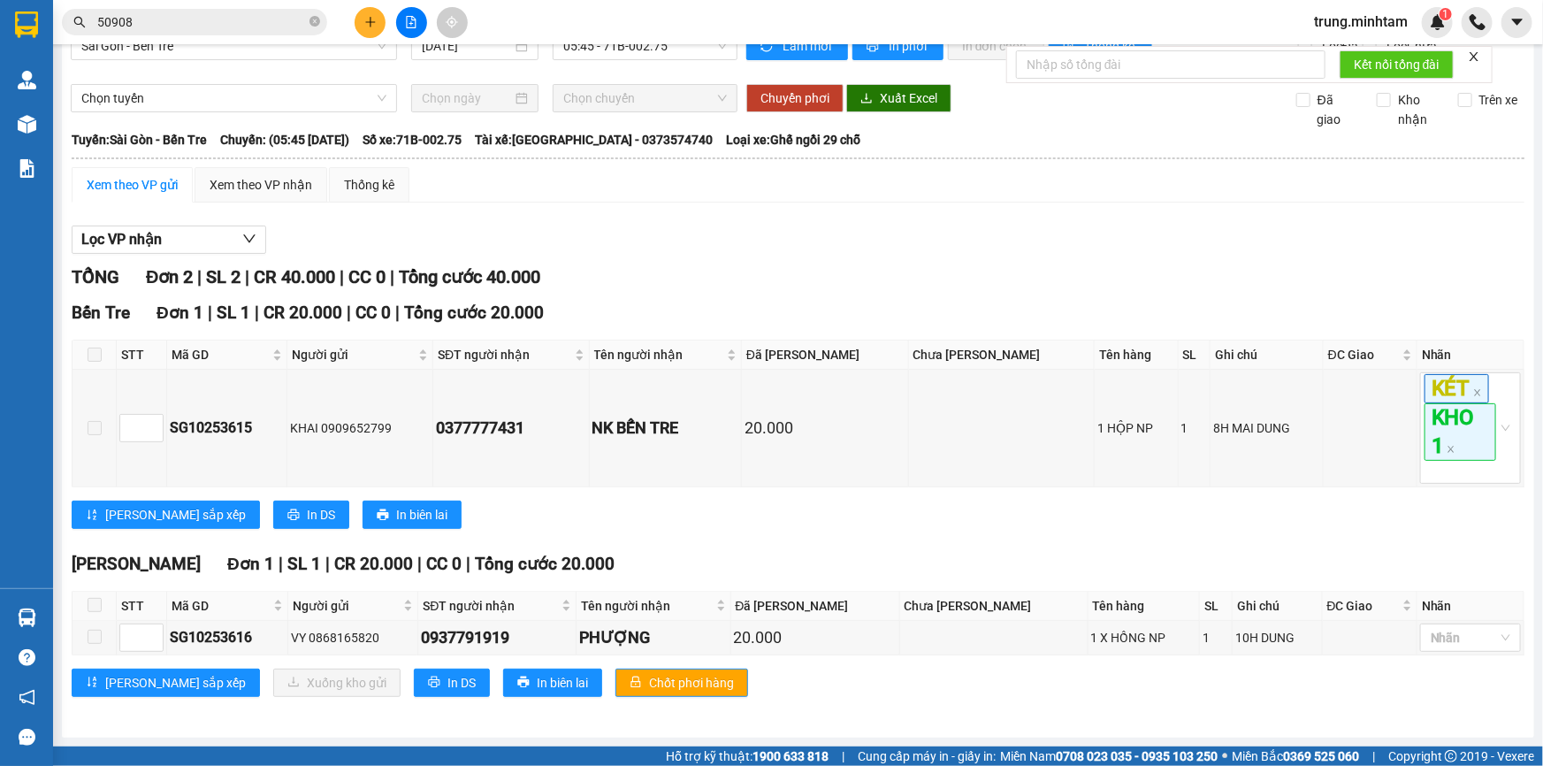
click at [94, 606] on span at bounding box center [95, 605] width 14 height 14
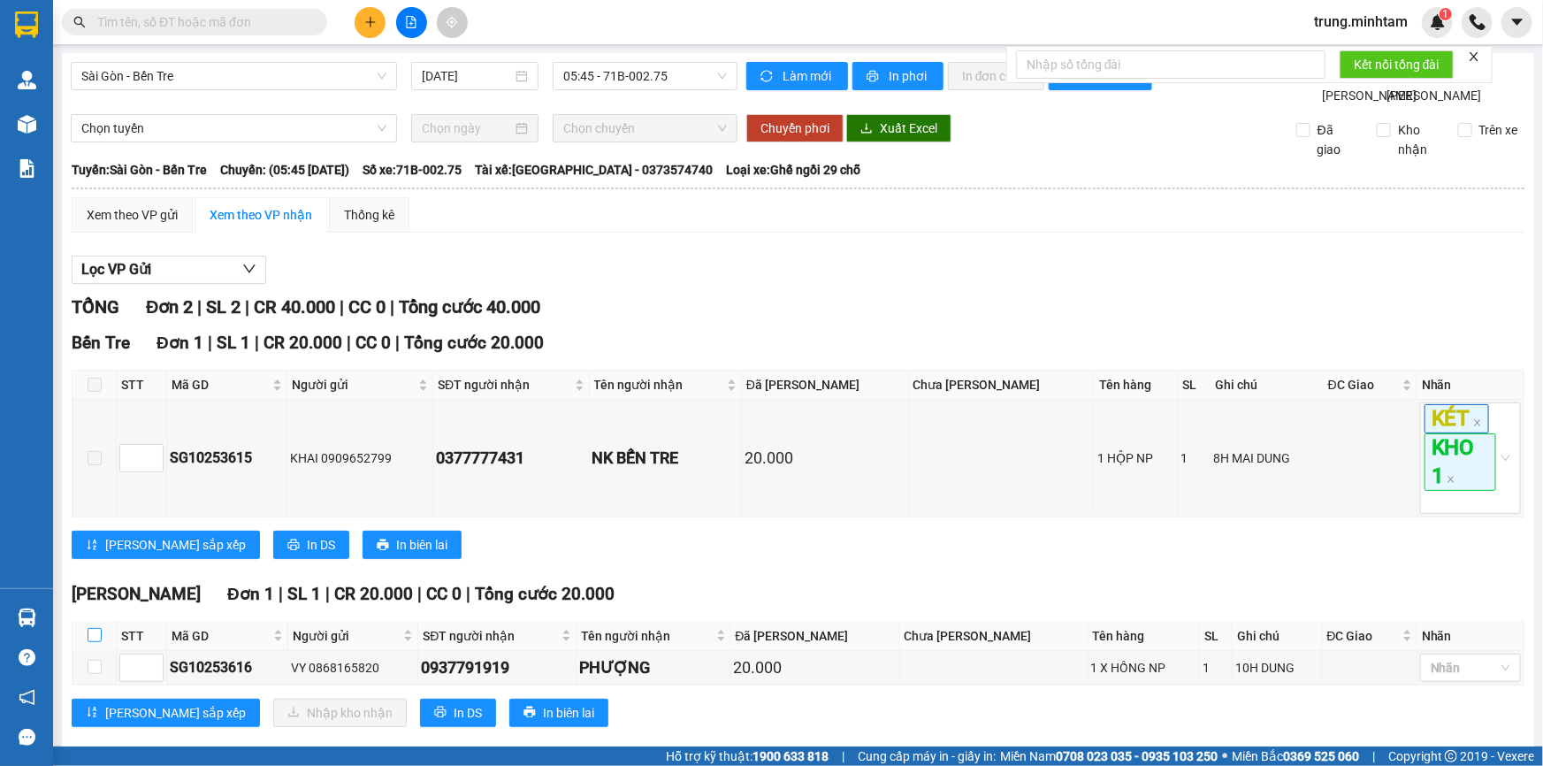
click at [94, 642] on input "checkbox" at bounding box center [95, 635] width 14 height 14
checkbox input "true"
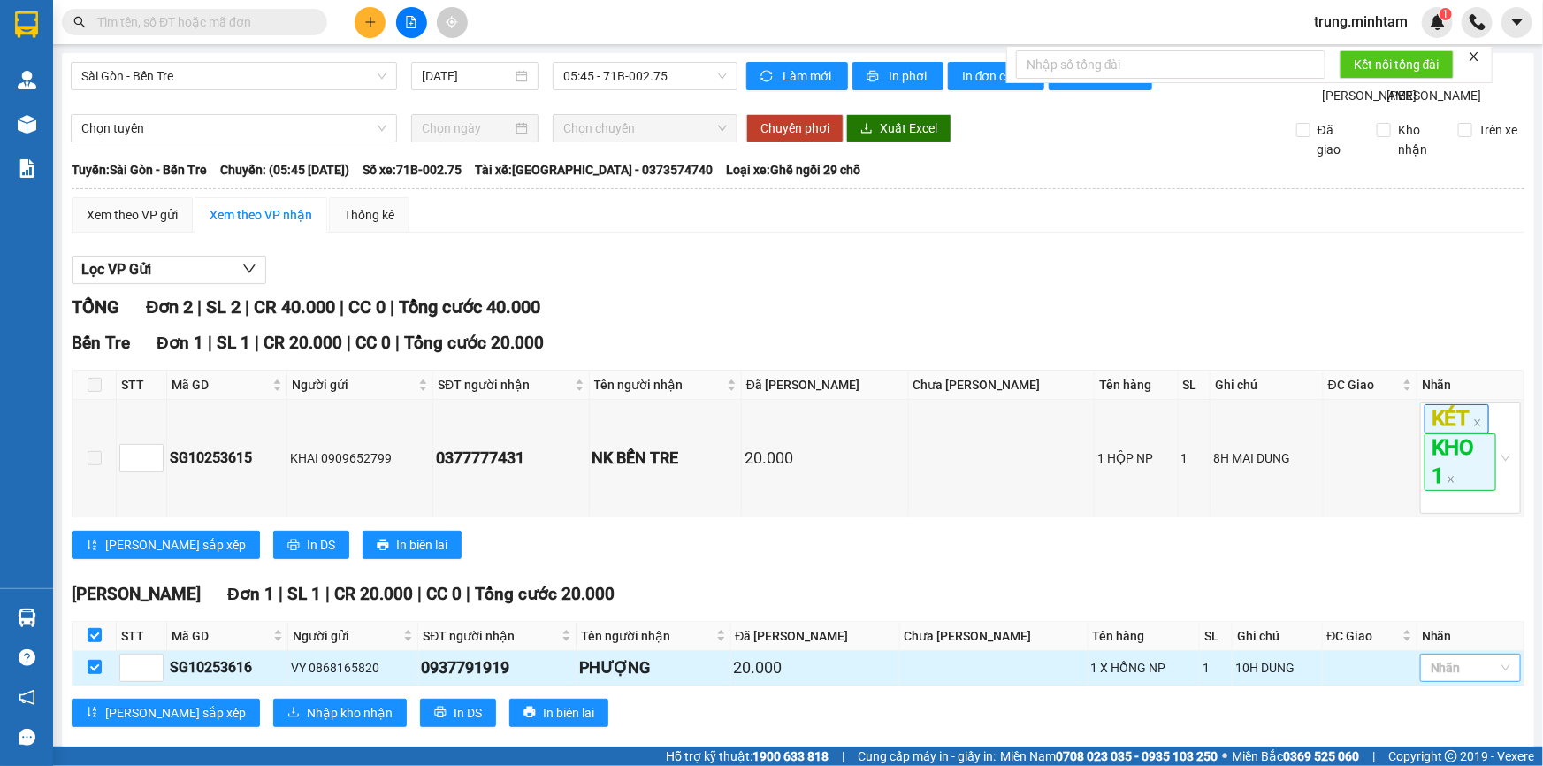
click at [1469, 678] on div at bounding box center [1462, 667] width 74 height 21
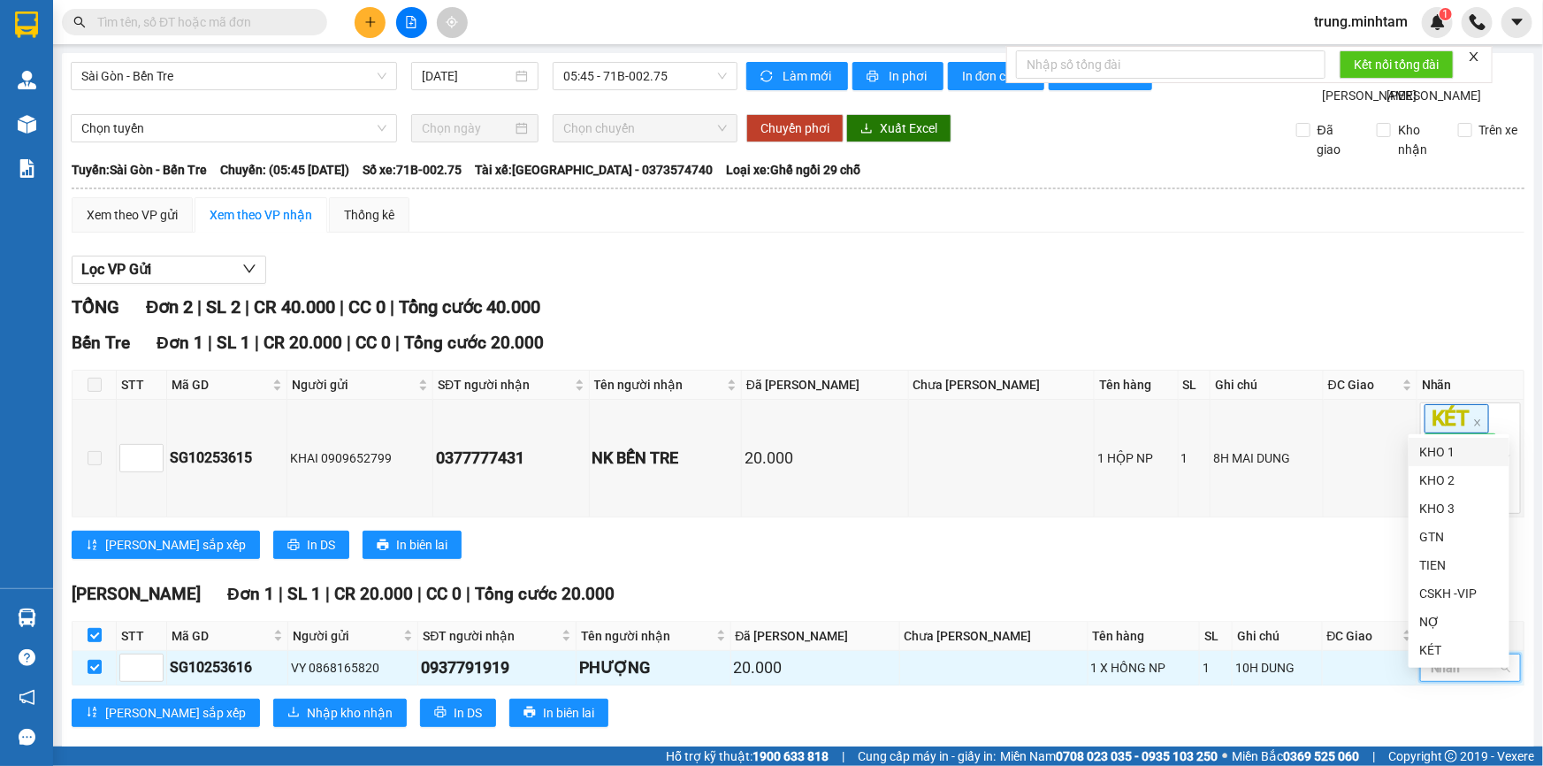
click at [1431, 452] on div "KHO 1" at bounding box center [1460, 451] width 80 height 19
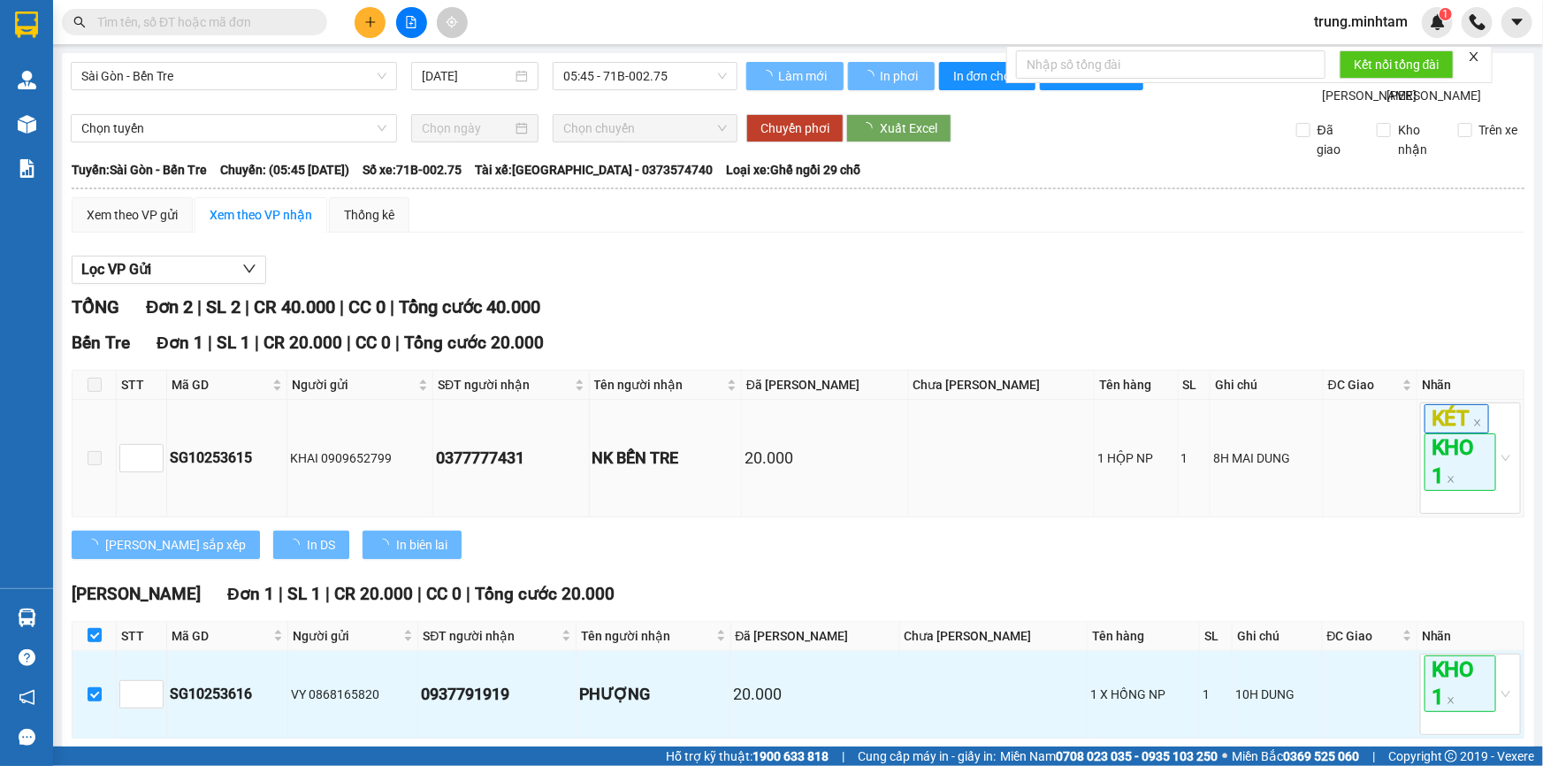
click at [1374, 452] on td at bounding box center [1371, 459] width 94 height 118
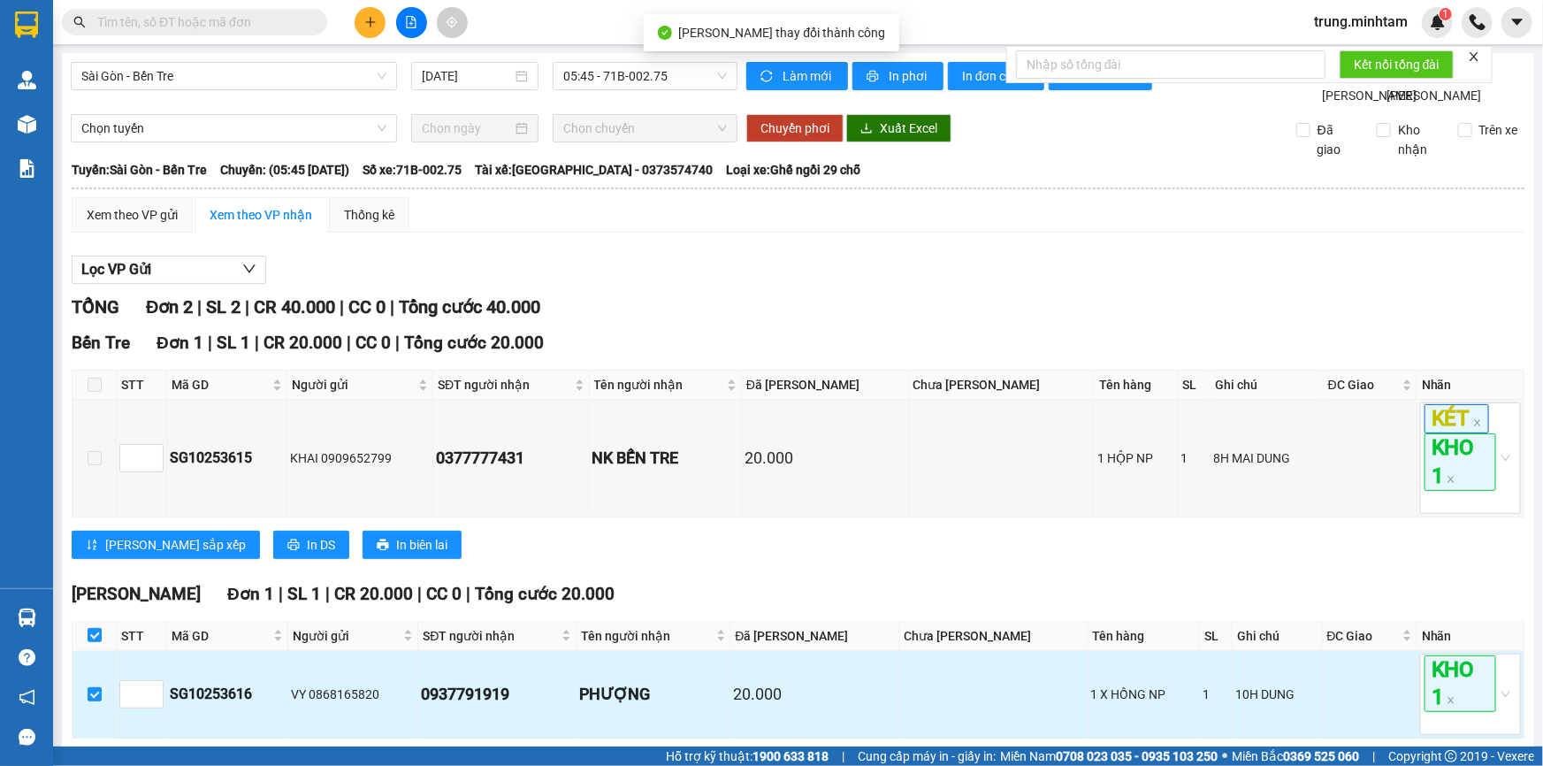
scroll to position [100, 0]
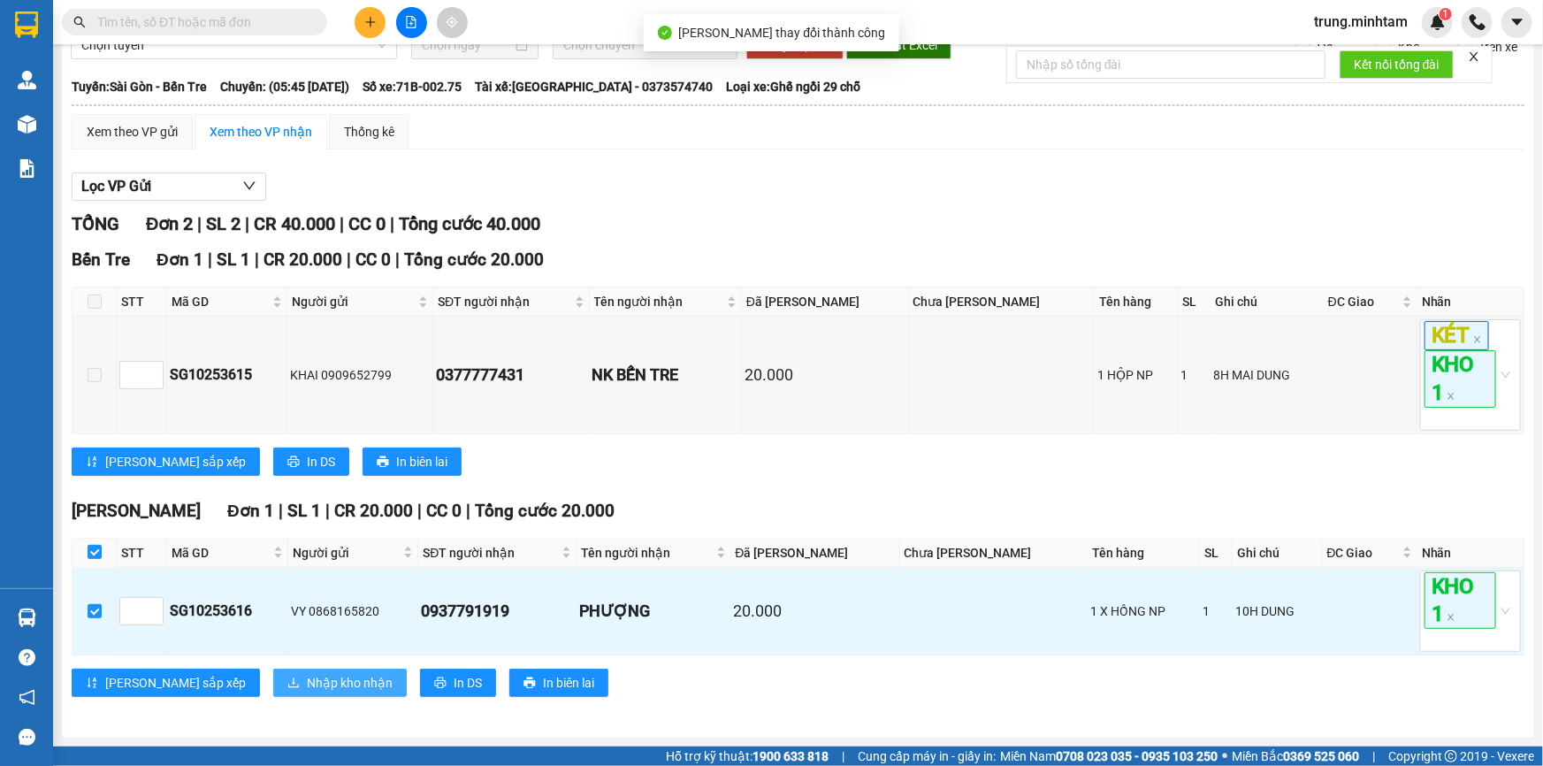
click at [307, 685] on span "Nhập kho nhận" at bounding box center [350, 682] width 86 height 19
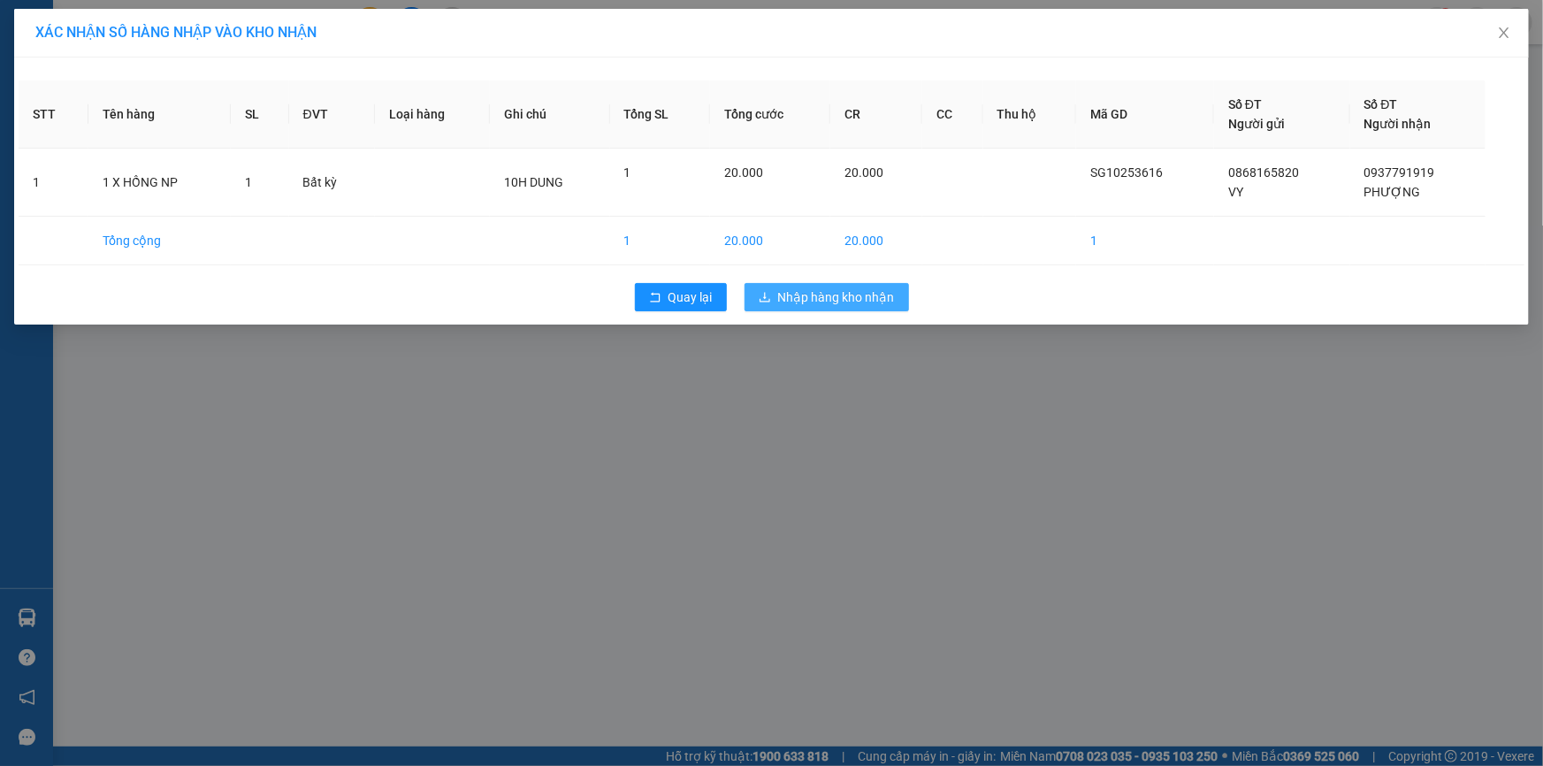
click at [792, 295] on span "Nhập hàng kho nhận" at bounding box center [836, 296] width 117 height 19
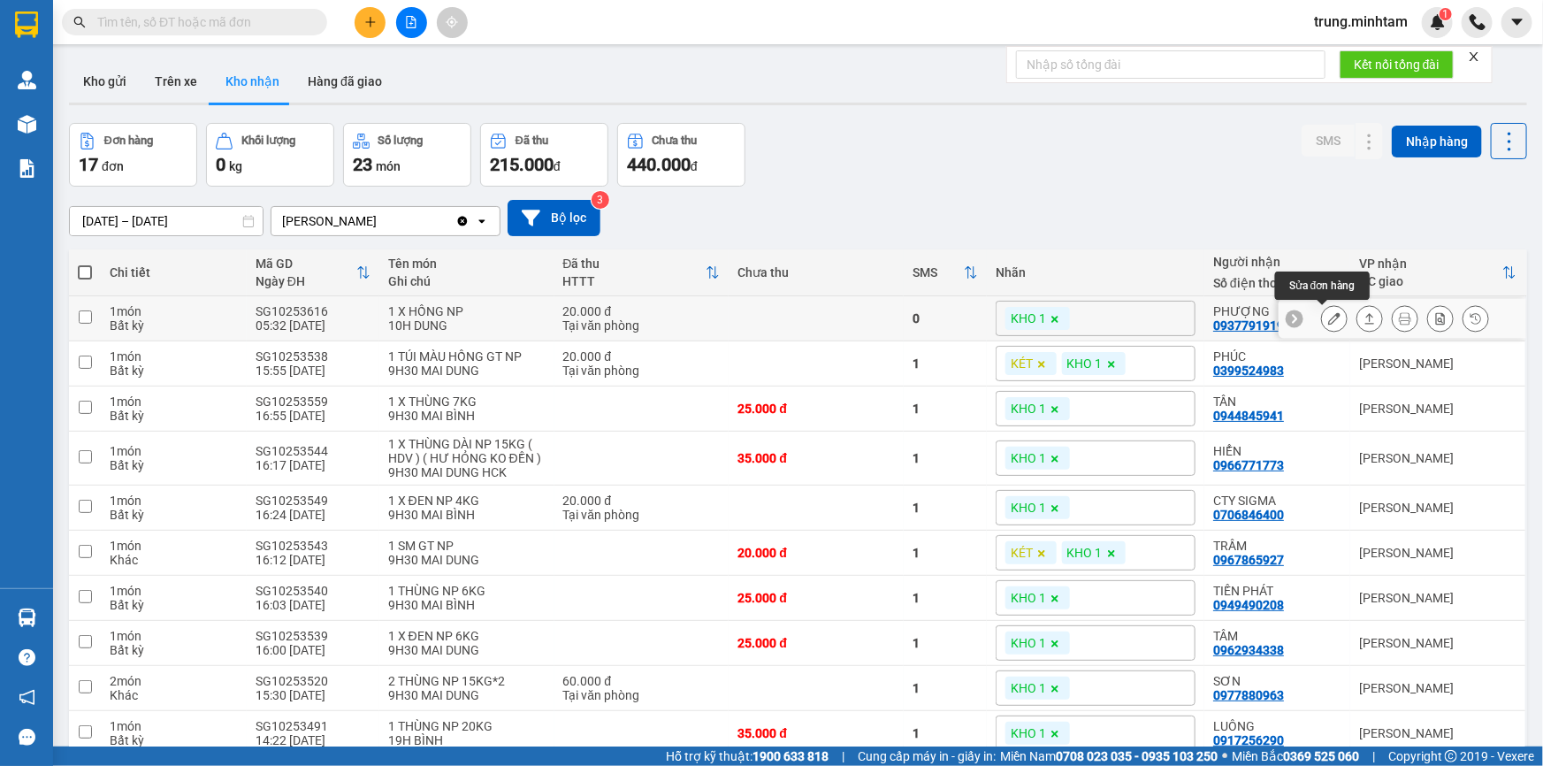
click at [1328, 319] on icon at bounding box center [1334, 318] width 12 height 12
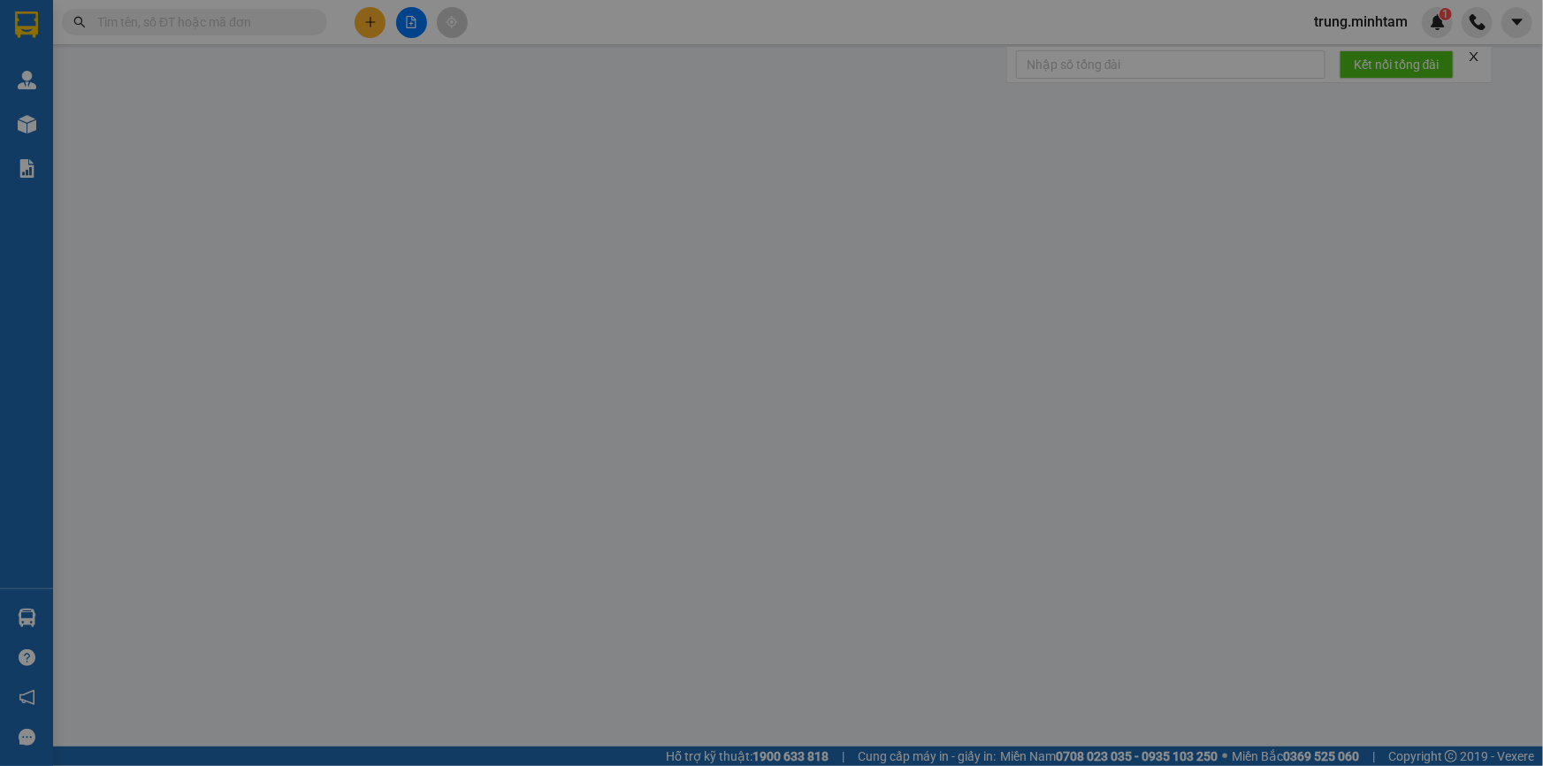
type input "0868165820"
type input "VY"
type input "0937791919"
type input "PHƯỢNG"
type input "20.000"
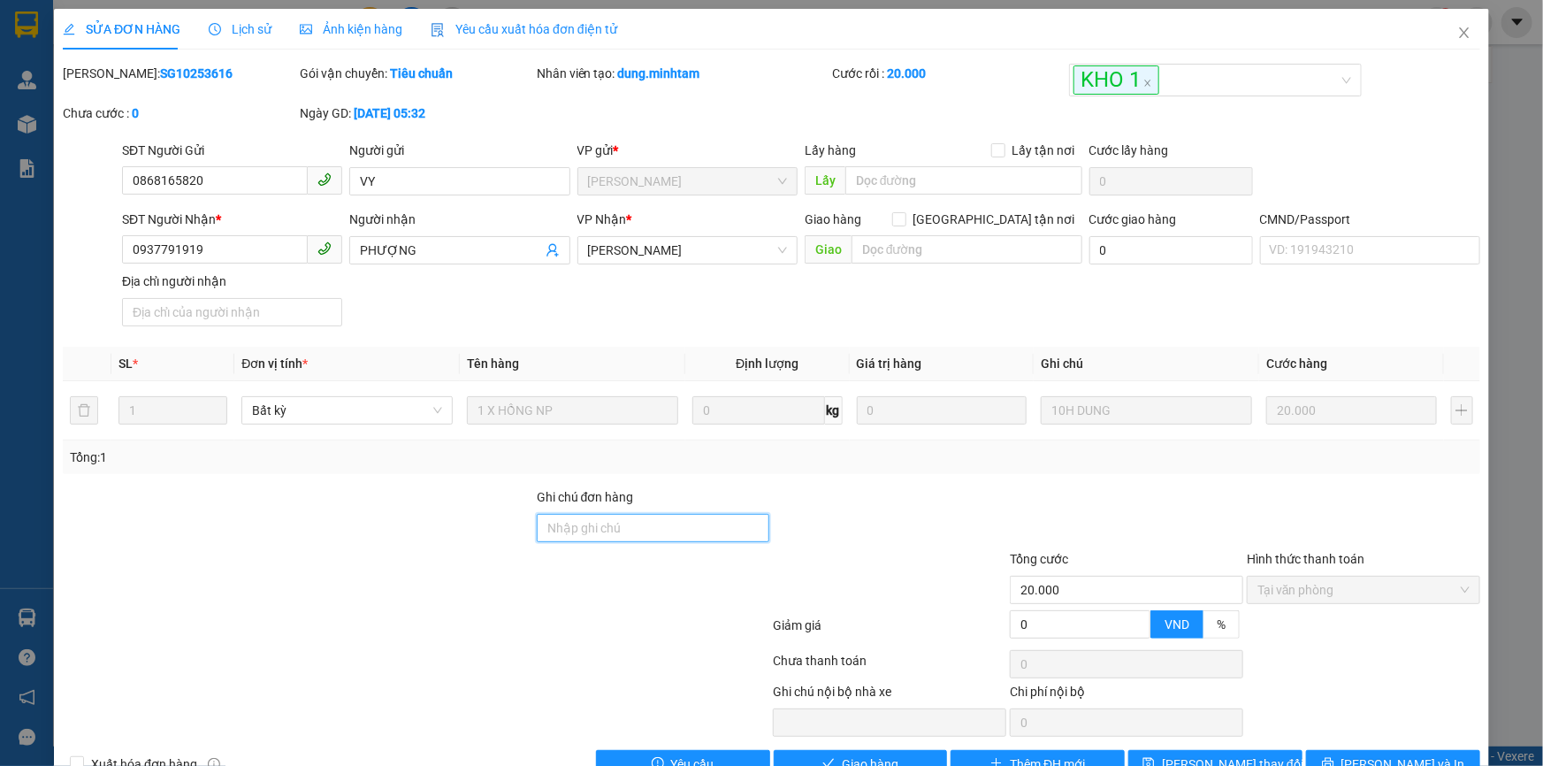
click at [654, 531] on input "Ghi chú đơn hàng" at bounding box center [653, 528] width 233 height 28
type input "BM"
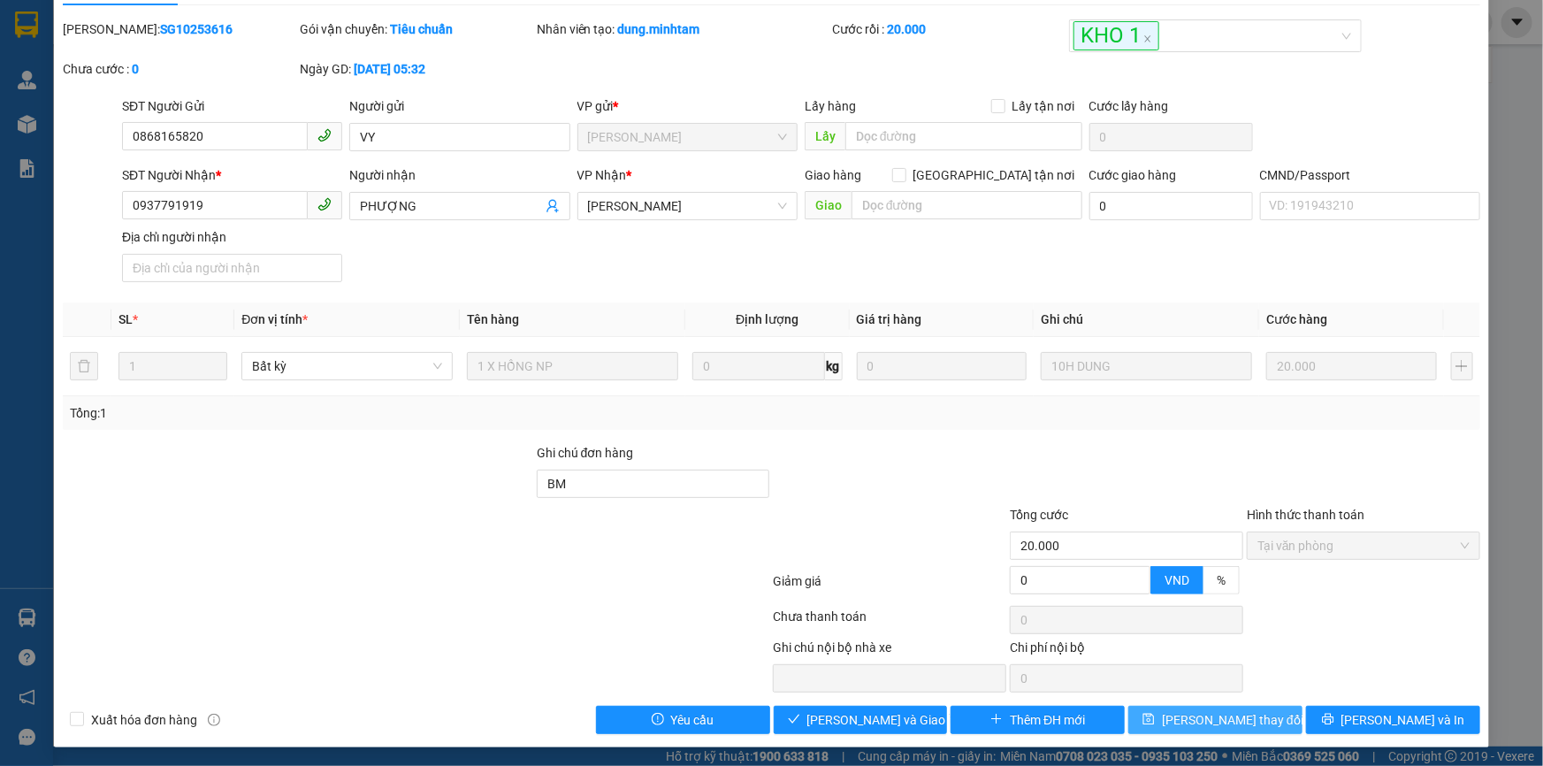
click at [1234, 716] on span "[PERSON_NAME] thay đổi" at bounding box center [1233, 719] width 142 height 19
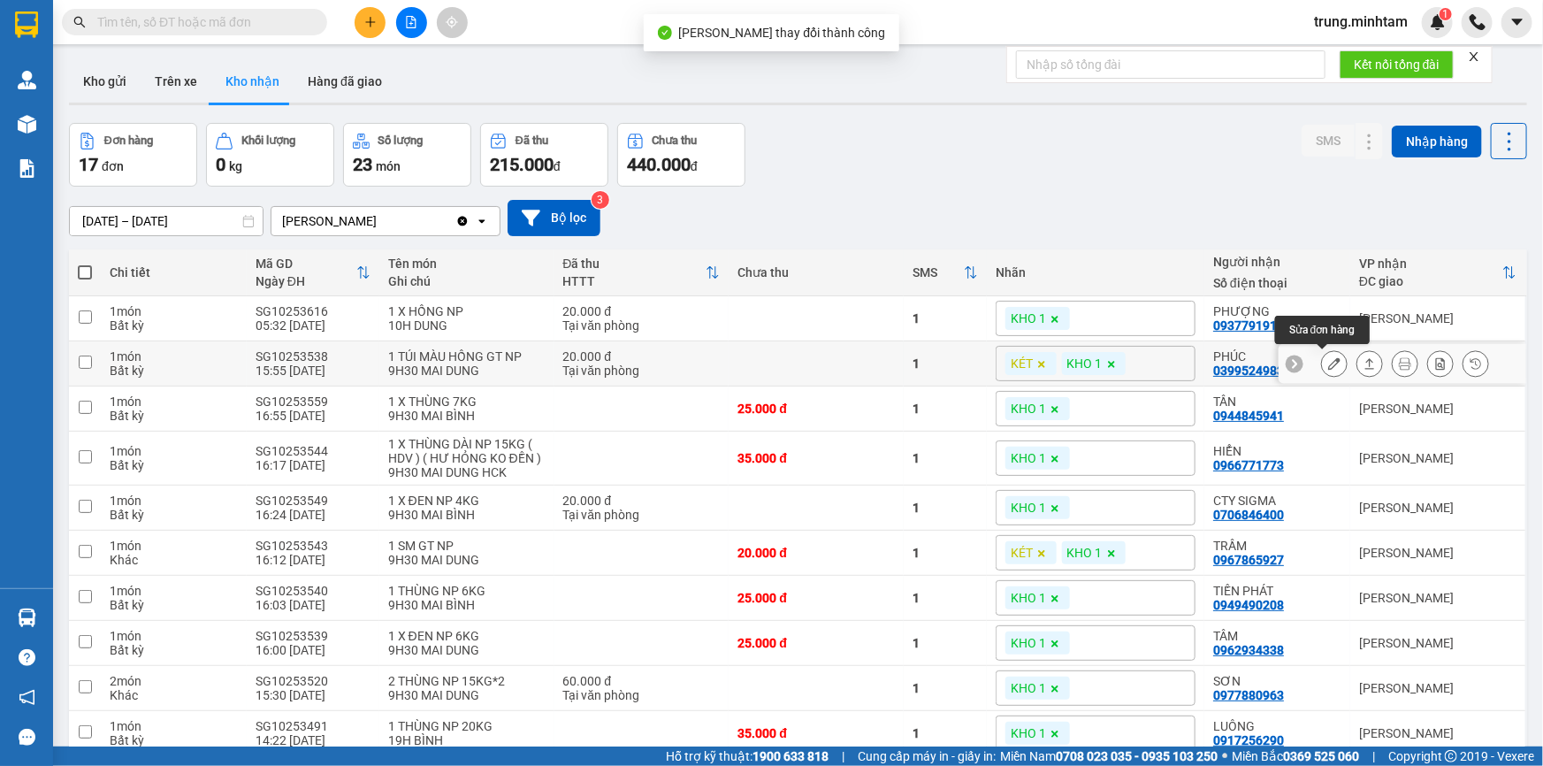
click at [1328, 363] on icon at bounding box center [1334, 363] width 12 height 12
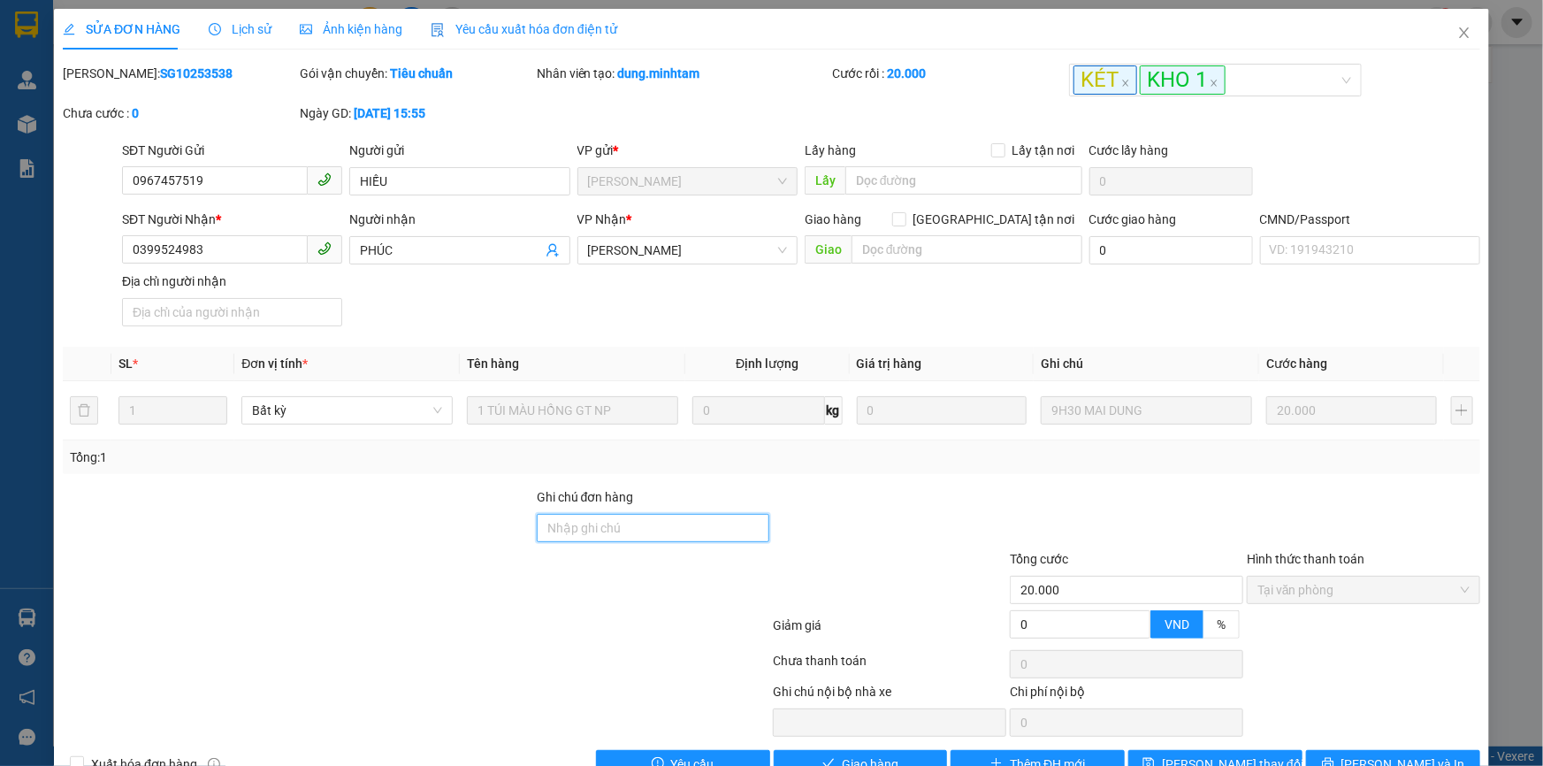
click at [632, 526] on input "Ghi chú đơn hàng" at bounding box center [653, 528] width 233 height 28
type input "BM"
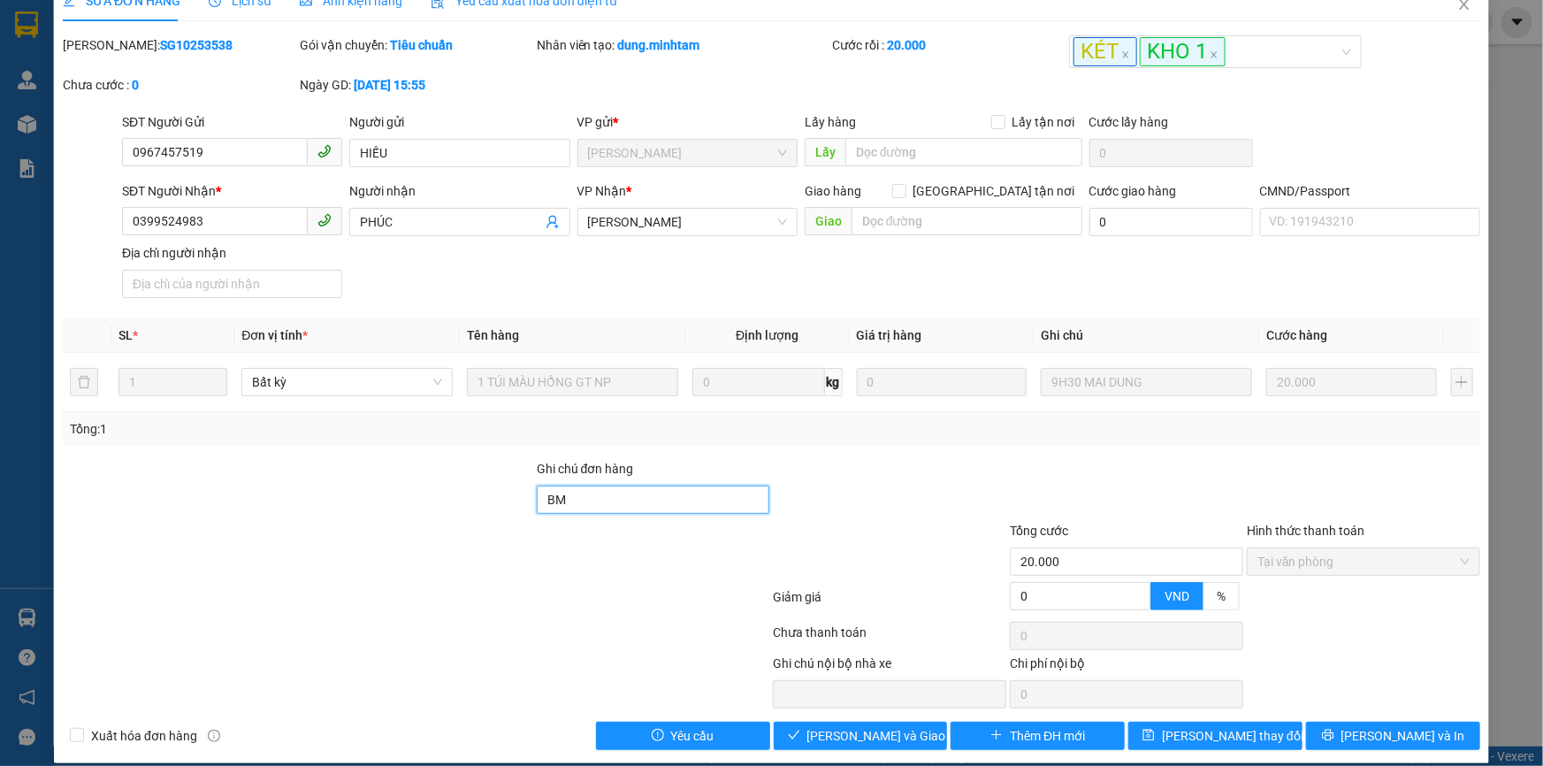
scroll to position [44, 0]
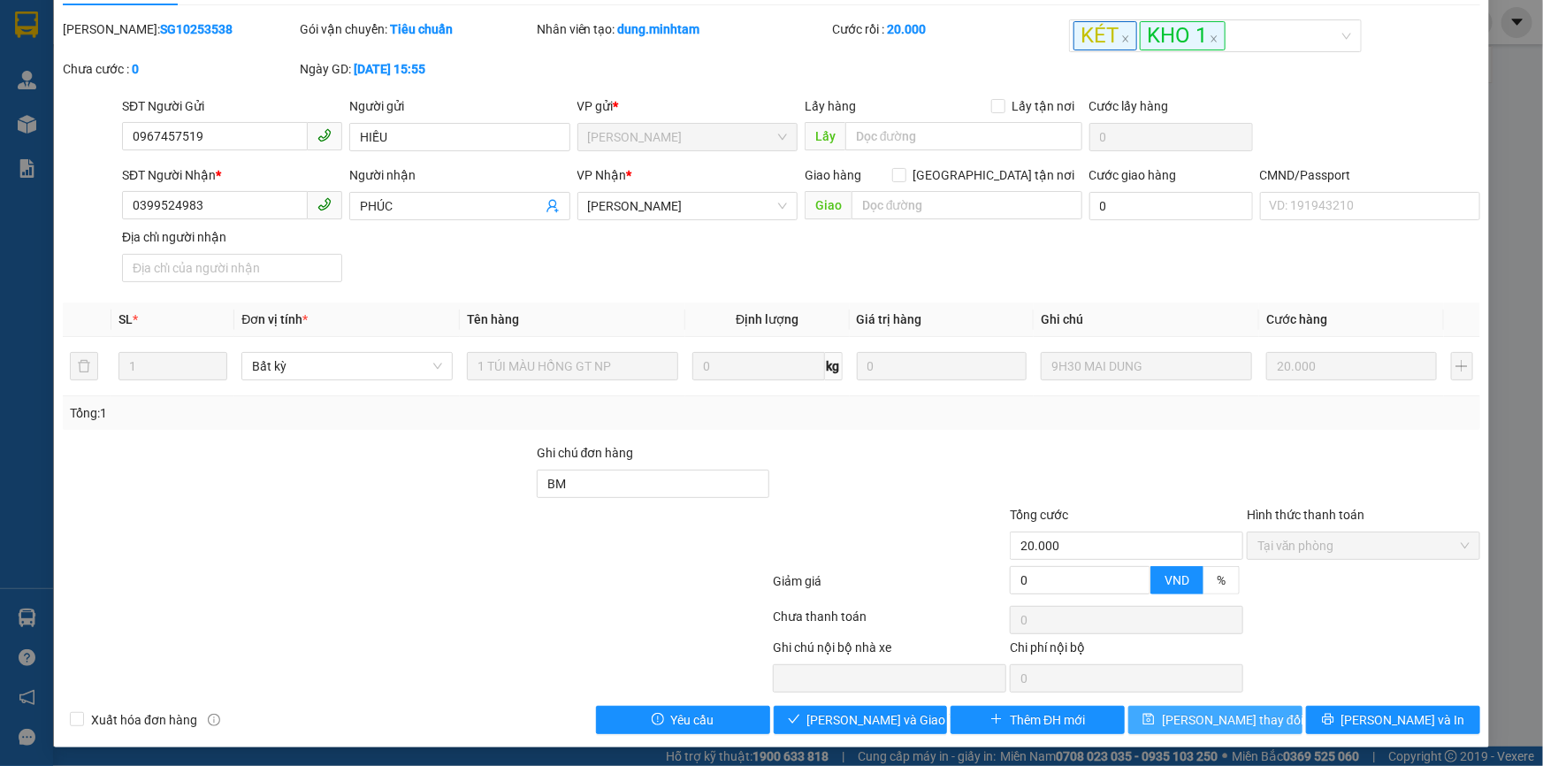
click at [1226, 723] on span "[PERSON_NAME] thay đổi" at bounding box center [1233, 719] width 142 height 19
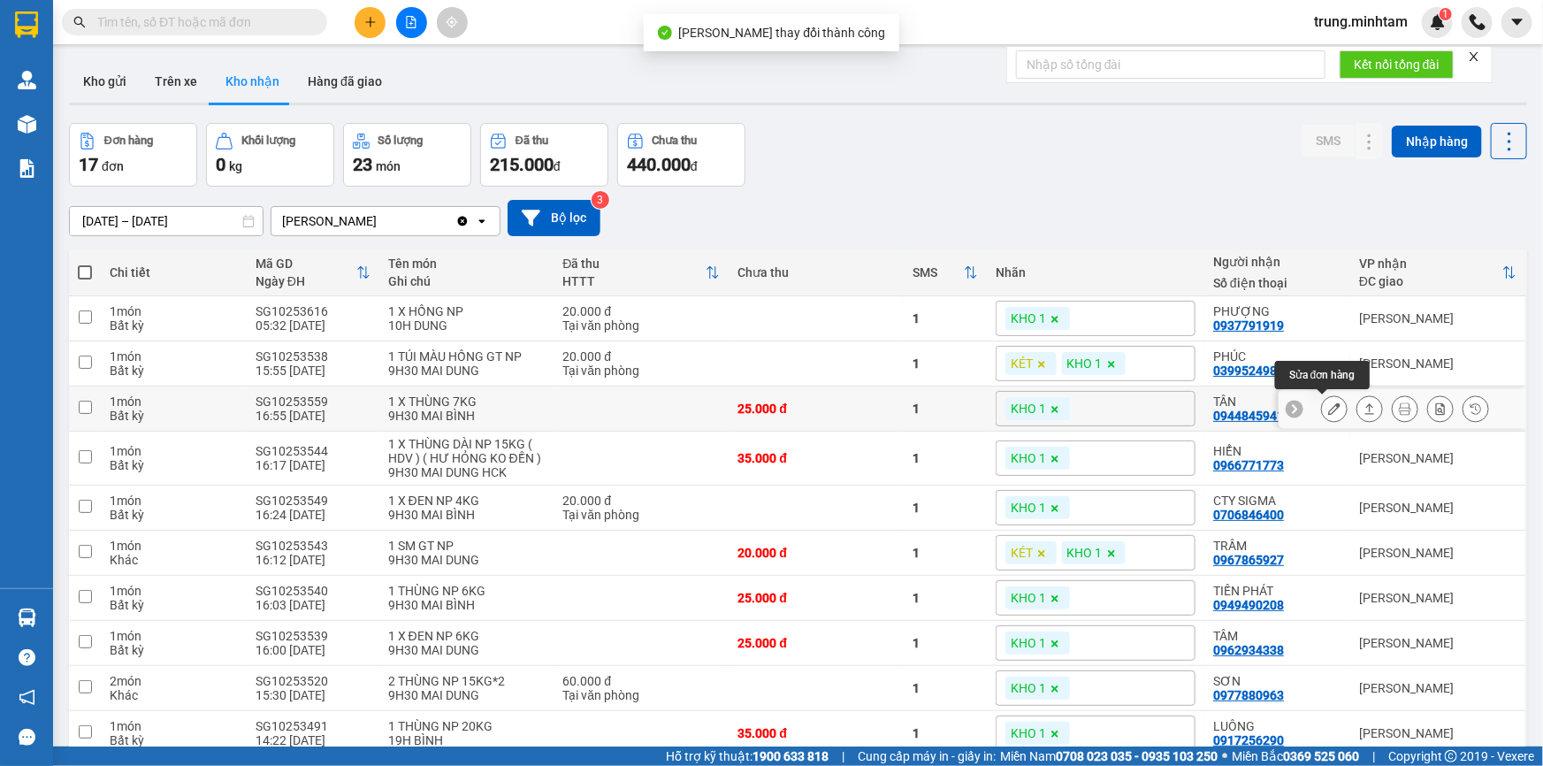
click at [1328, 412] on icon at bounding box center [1334, 408] width 12 height 12
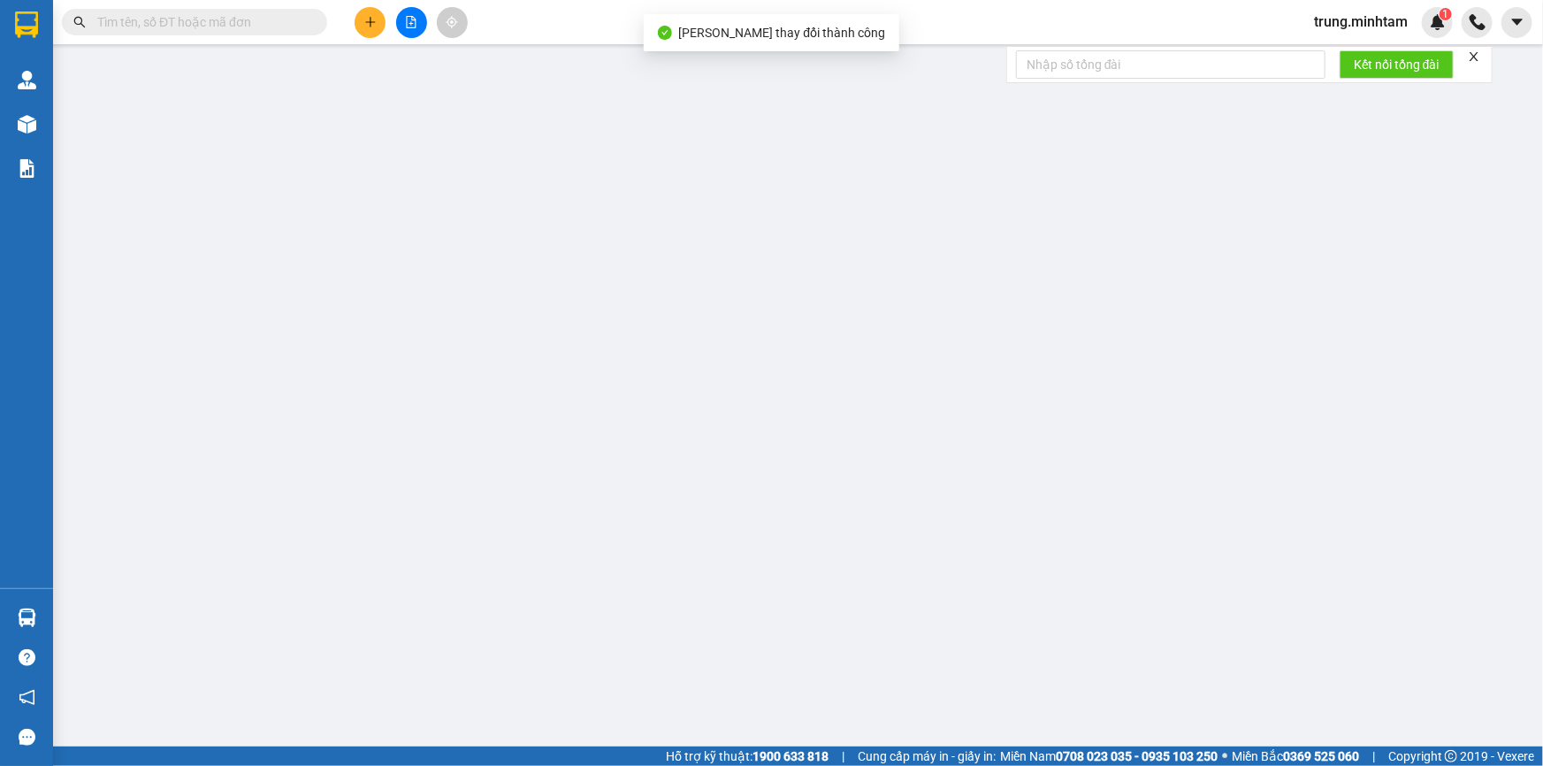
type input "0907691326"
type input "LỘC"
type input "0944845941"
type input "TẦN"
type input "25.000"
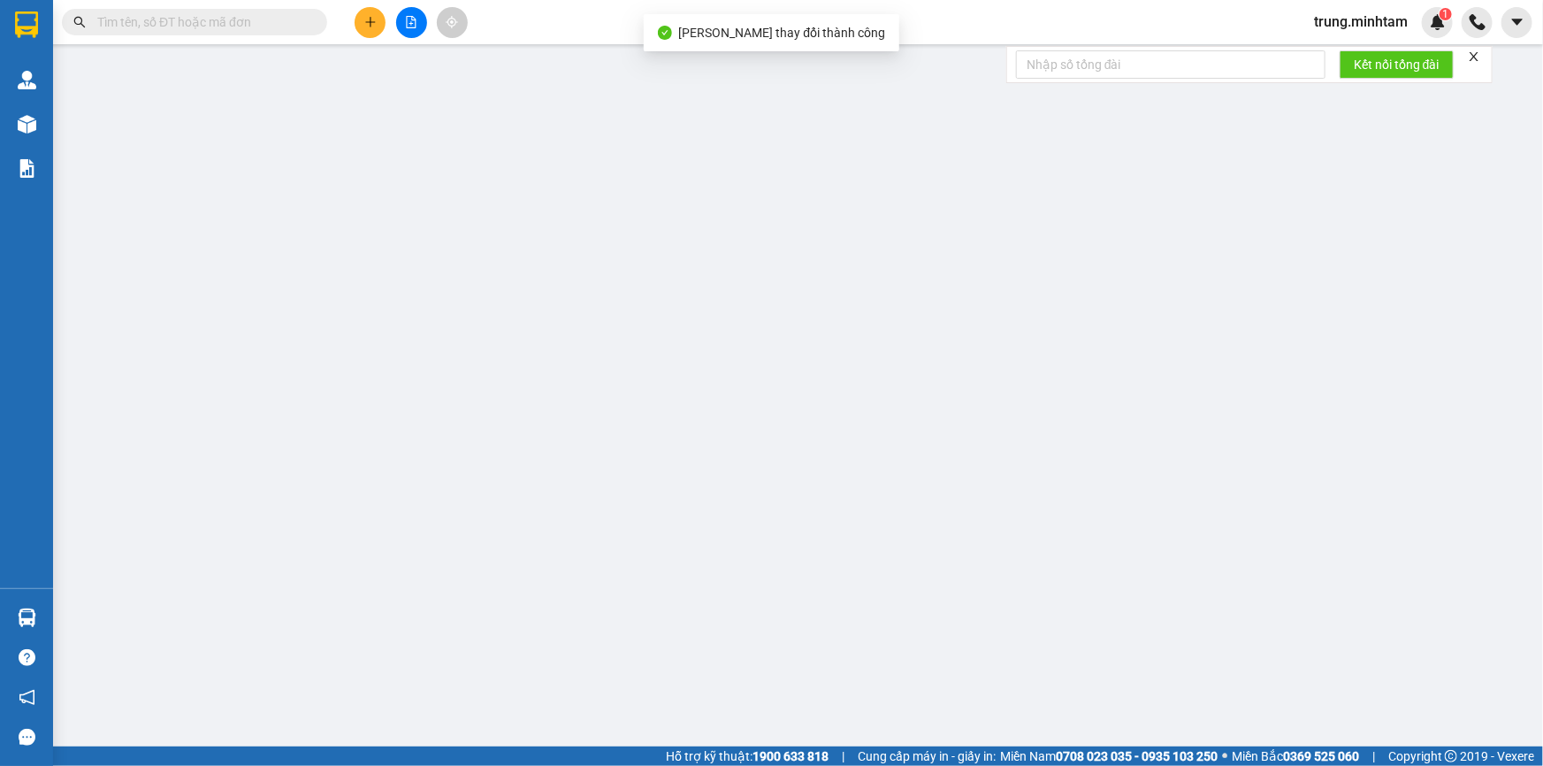
type input "25.000"
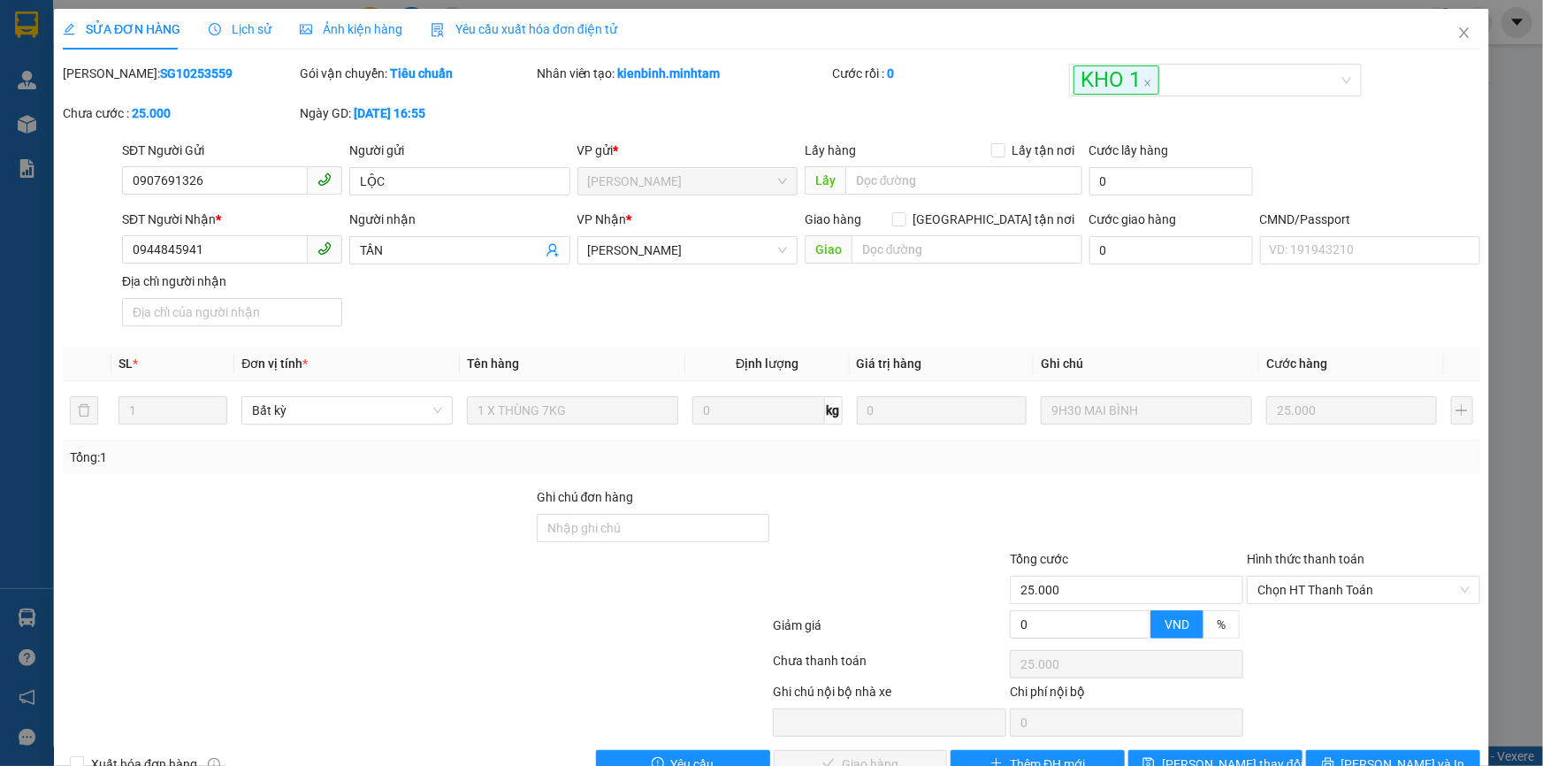
click at [669, 544] on div "Ghi chú đơn hàng" at bounding box center [653, 518] width 233 height 62
click at [665, 525] on input "Ghi chú đơn hàng" at bounding box center [653, 528] width 233 height 28
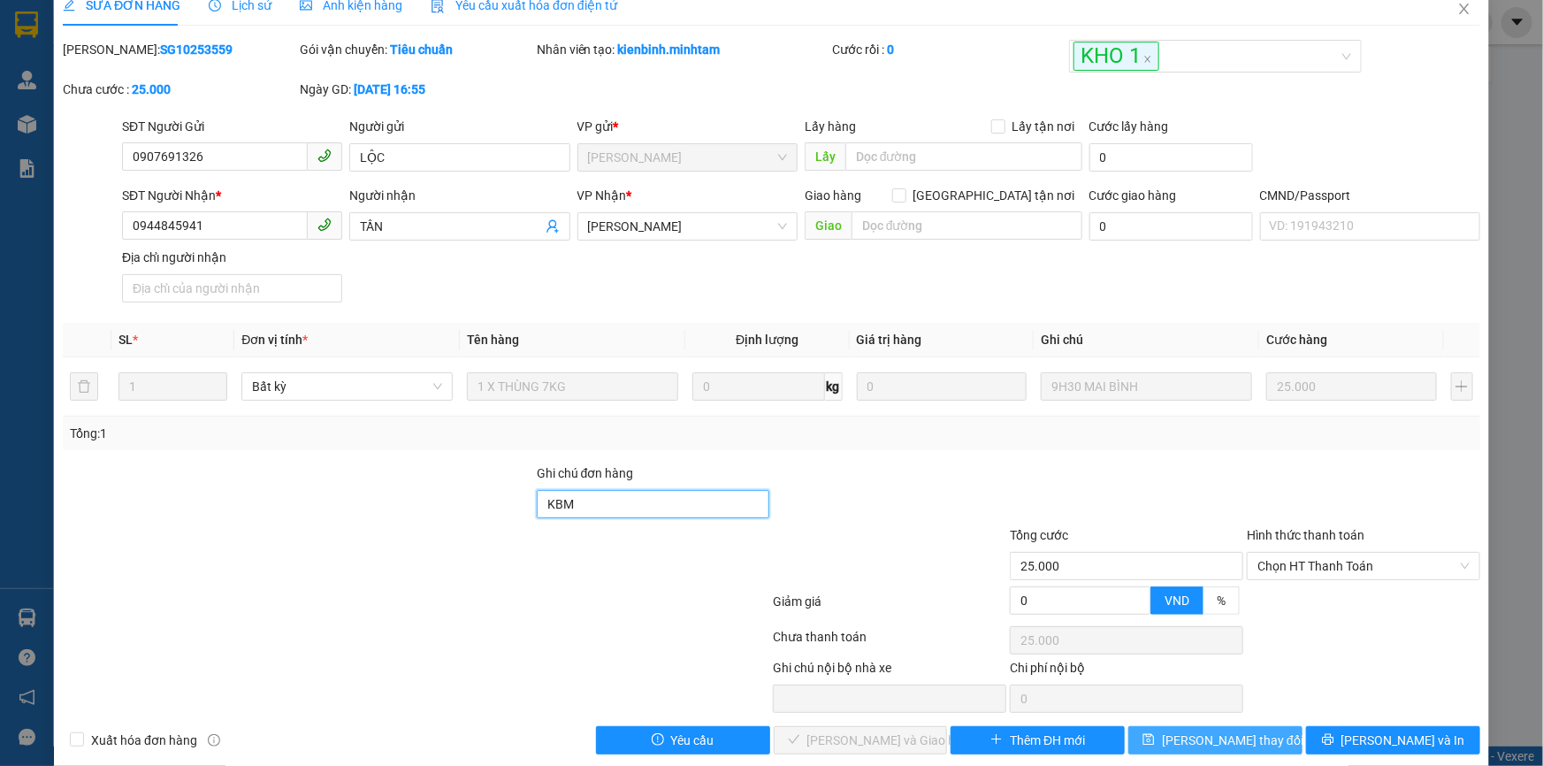
scroll to position [44, 0]
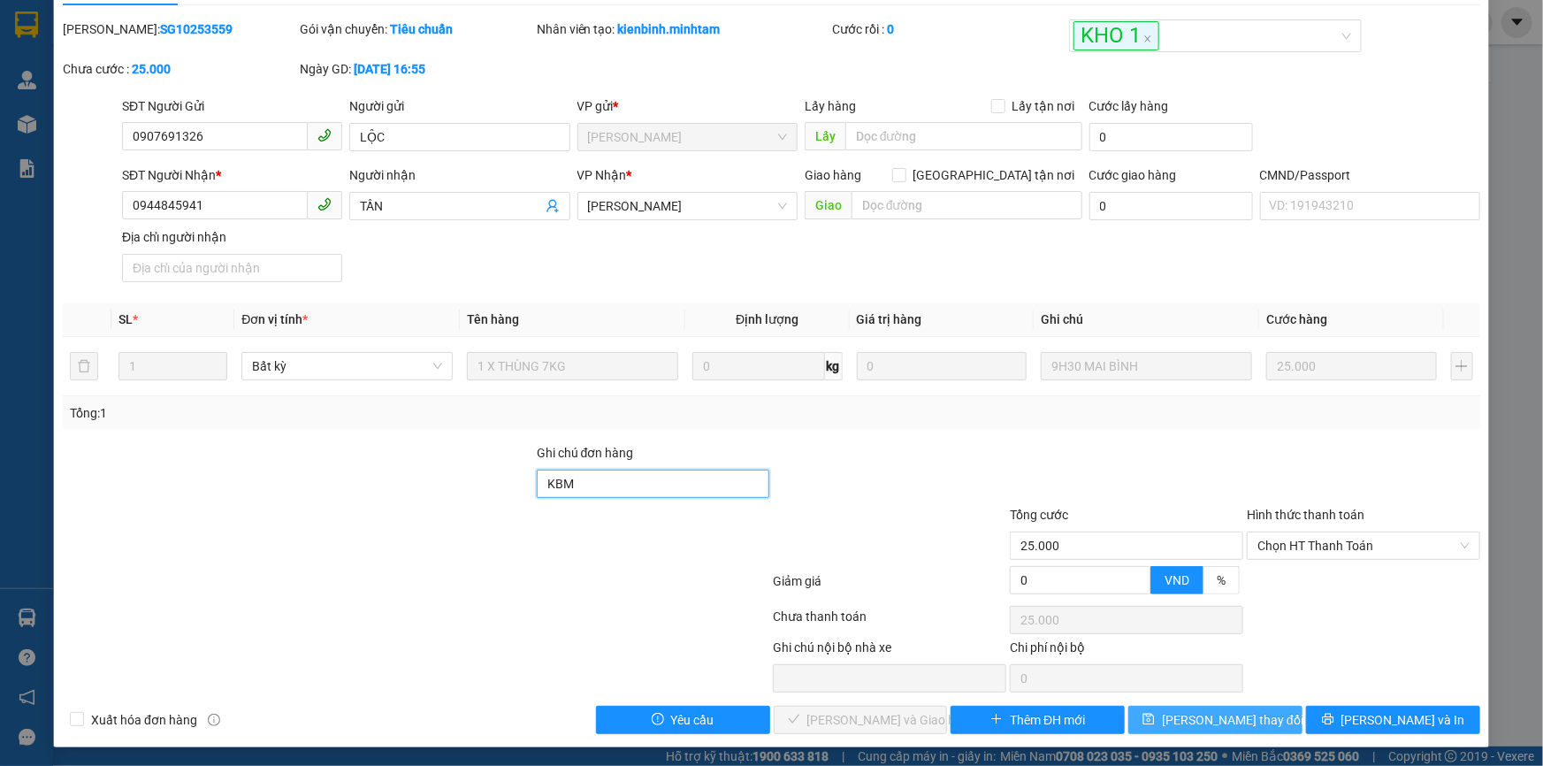
type input "KBM"
click at [1236, 717] on span "[PERSON_NAME] thay đổi" at bounding box center [1233, 719] width 142 height 19
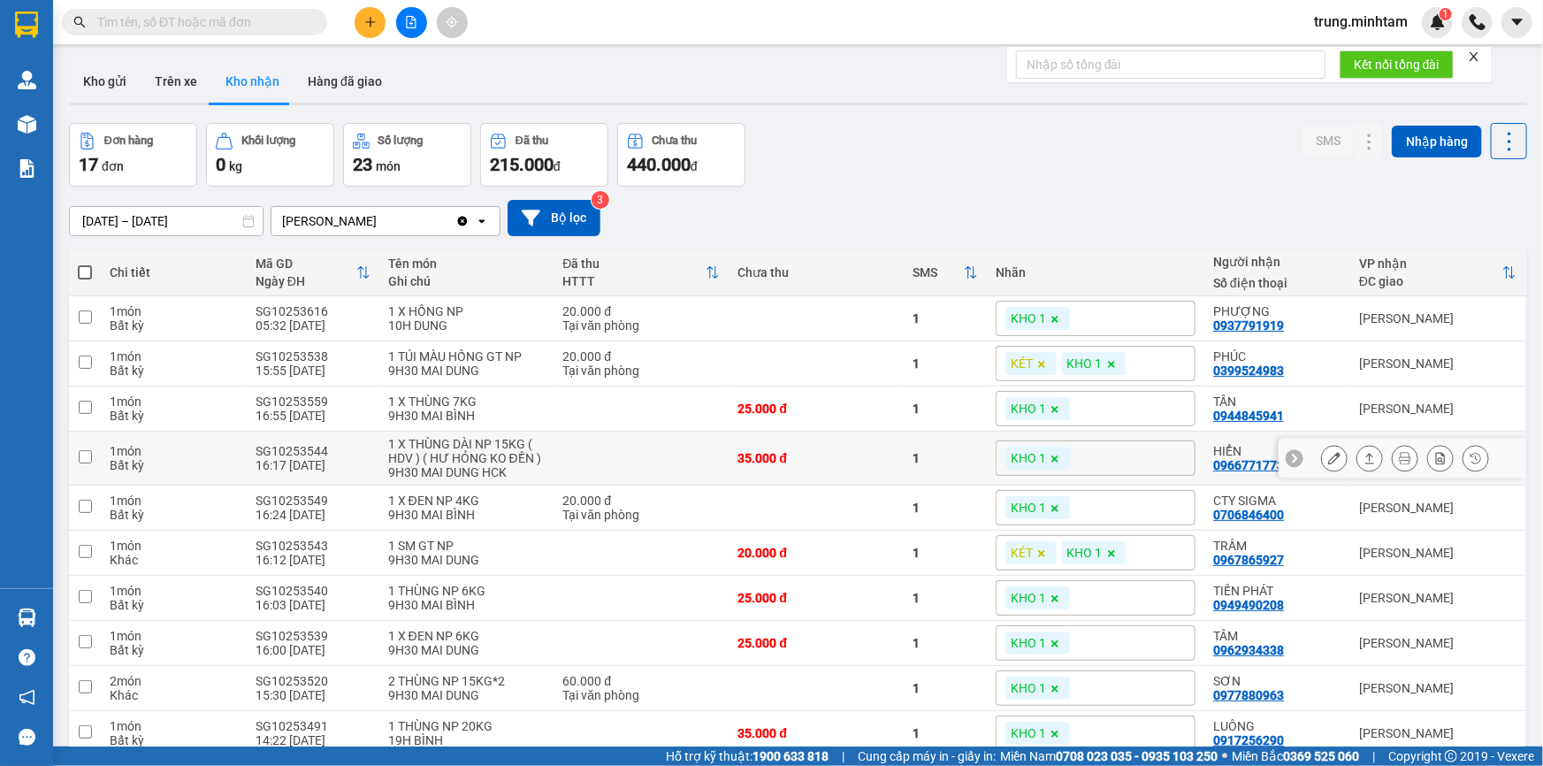
click at [1328, 458] on icon at bounding box center [1334, 458] width 12 height 12
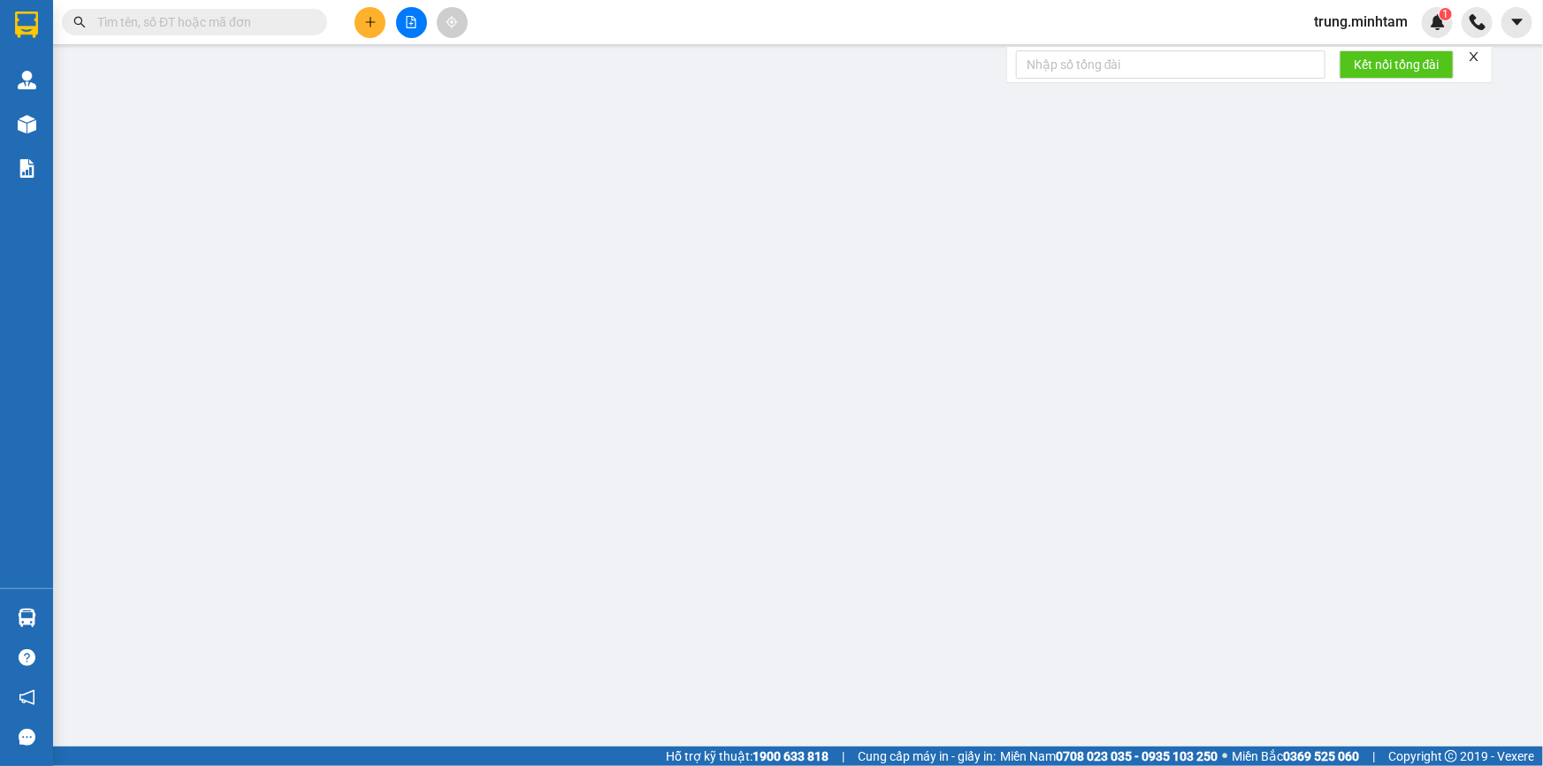
type input "0963503256"
type input "HẢI"
type input "0966771773"
type input "HIỂN"
type input "35.000"
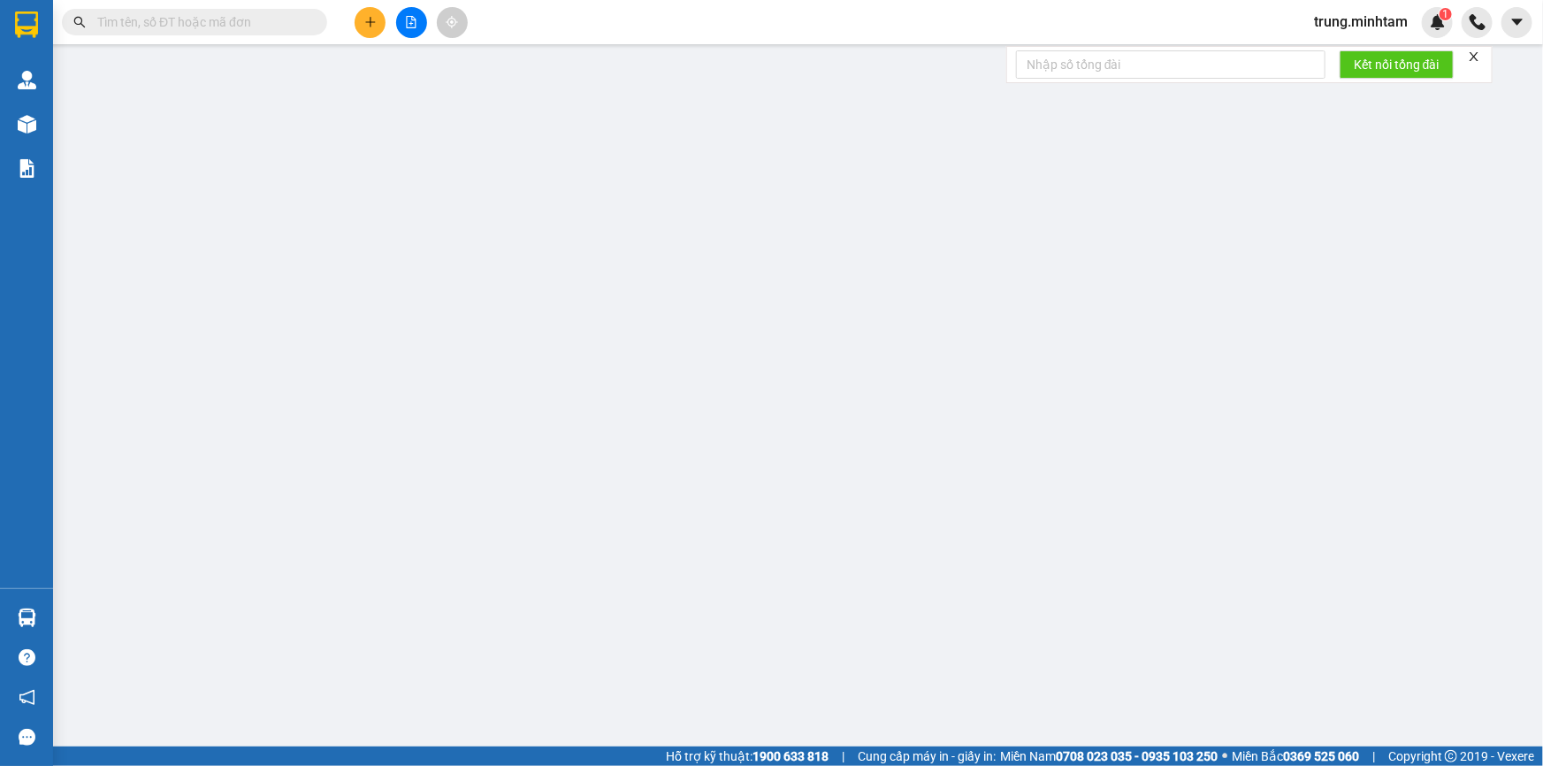
type input "35.000"
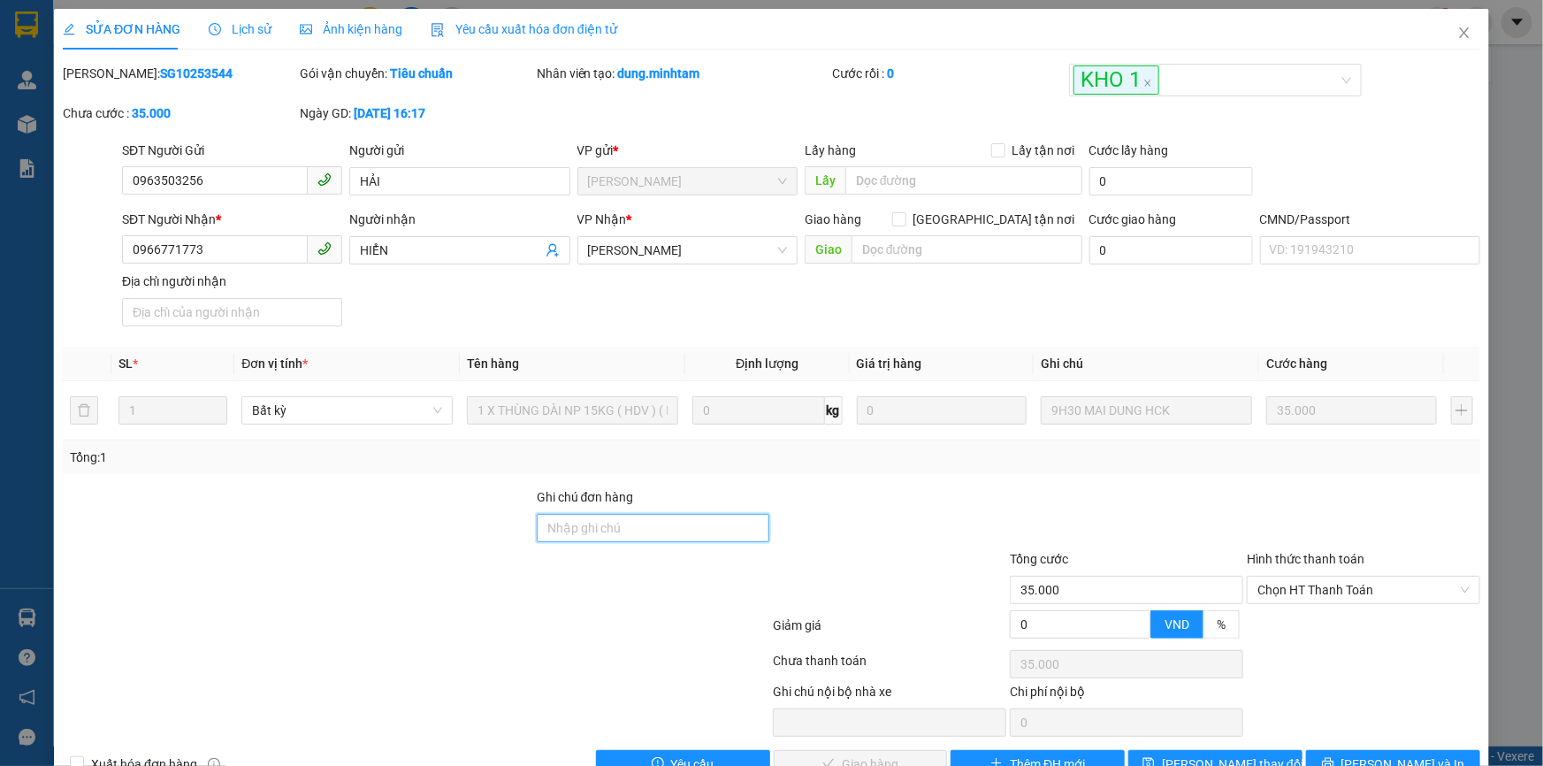
click at [648, 528] on input "Ghi chú đơn hàng" at bounding box center [653, 528] width 233 height 28
type input "KBM"
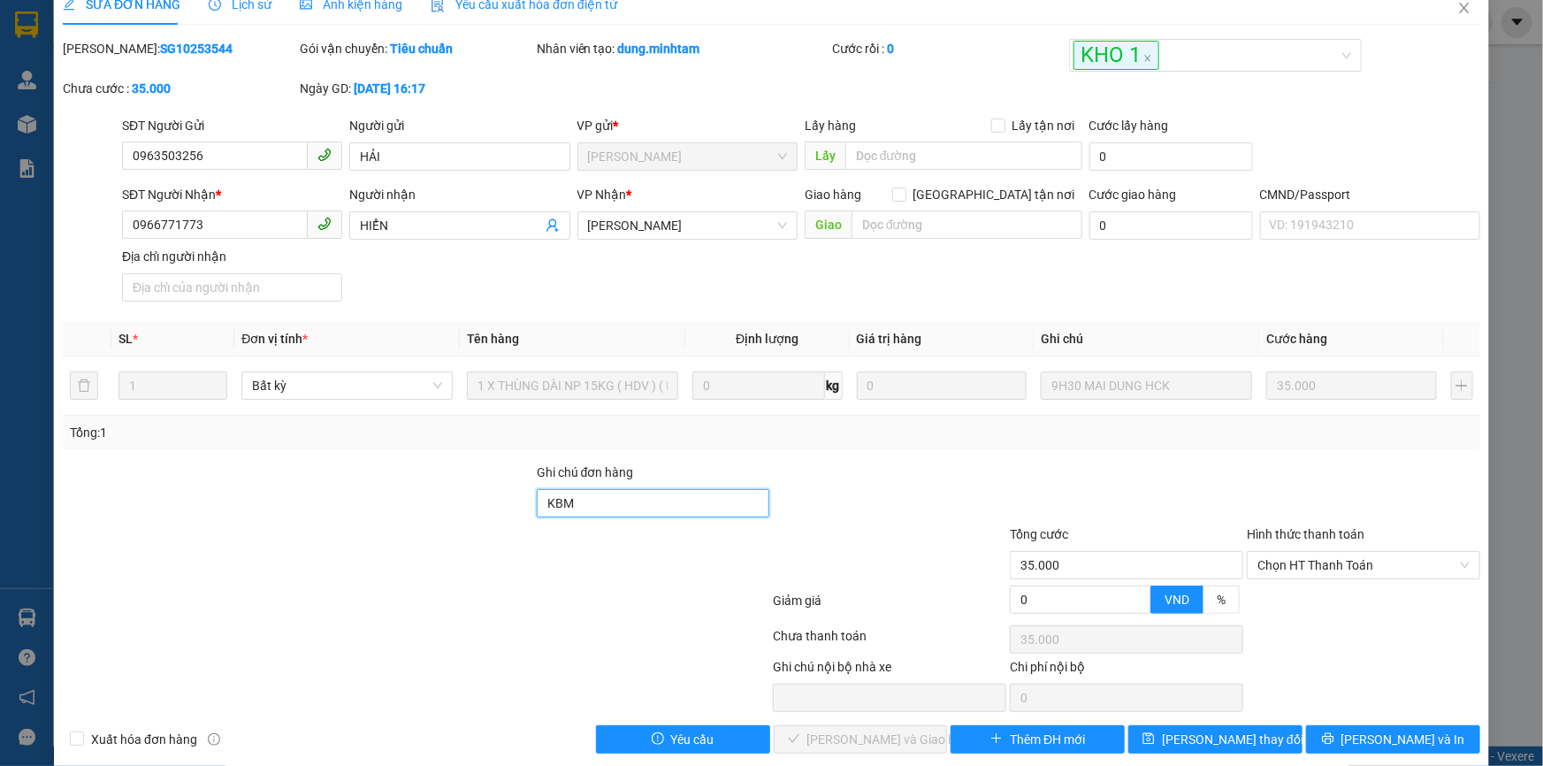
scroll to position [44, 0]
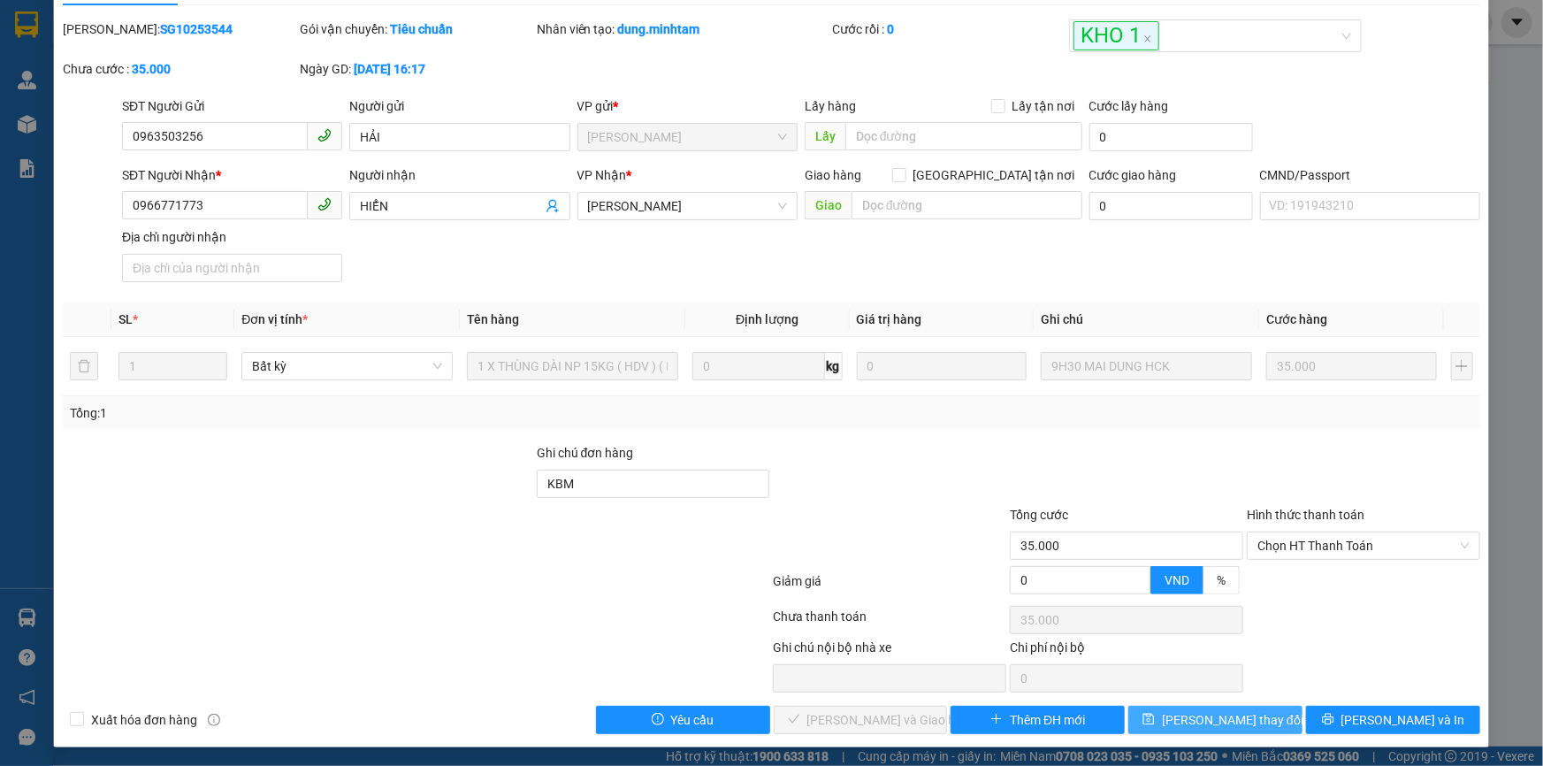
click at [1212, 714] on span "[PERSON_NAME] thay đổi" at bounding box center [1233, 719] width 142 height 19
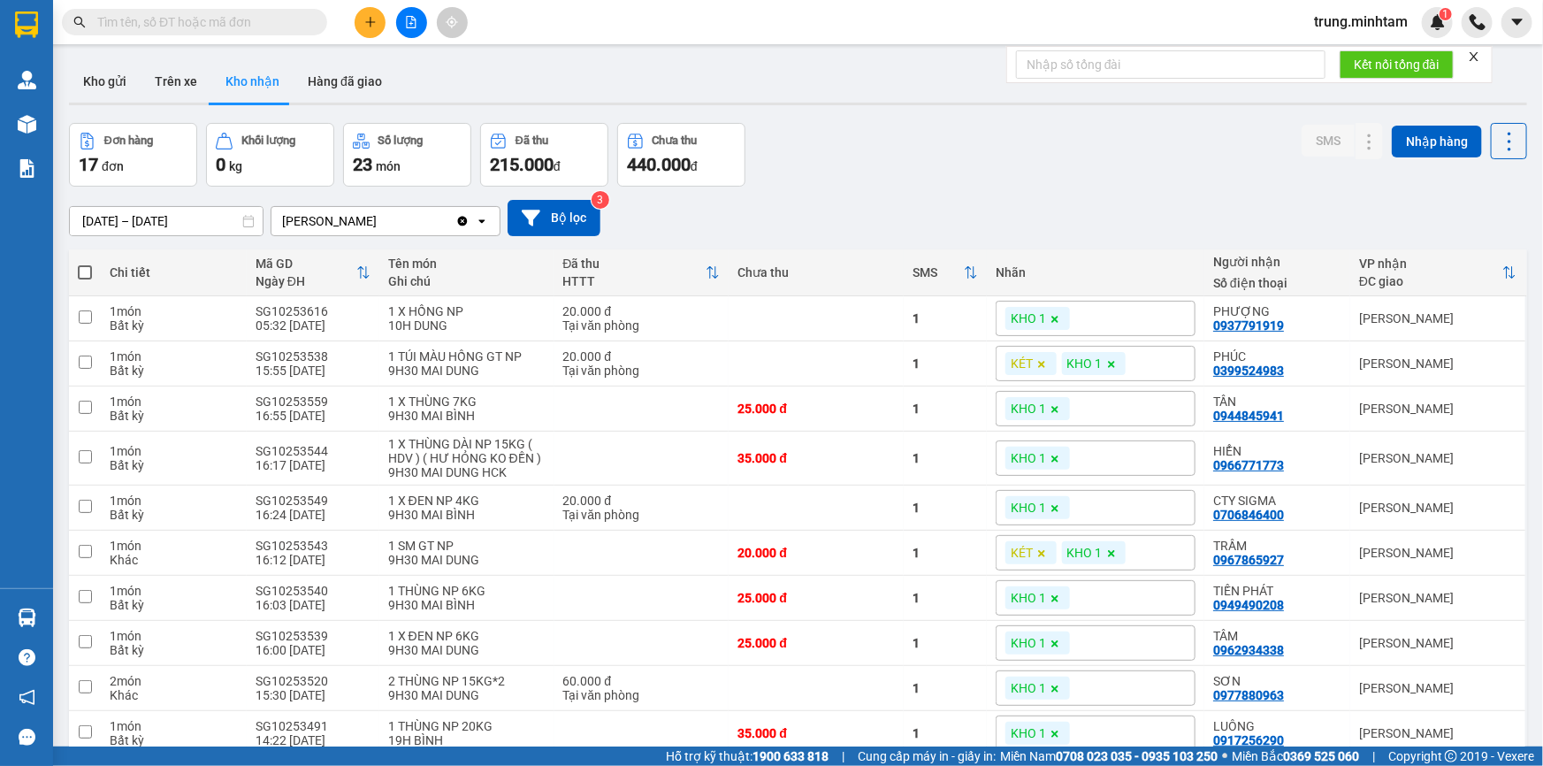
click at [239, 20] on input "text" at bounding box center [201, 21] width 209 height 19
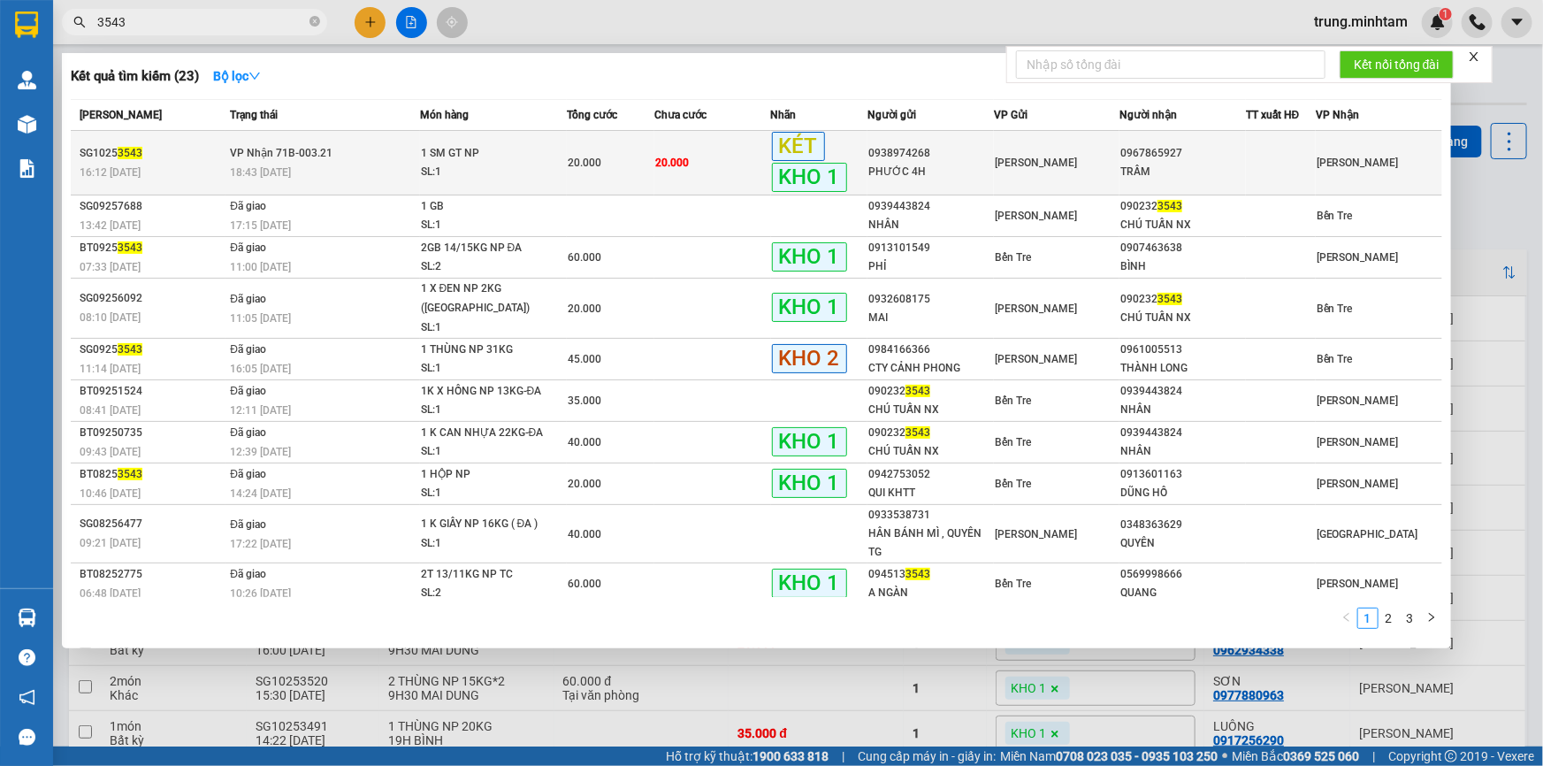
type input "3543"
click at [576, 165] on span "20.000" at bounding box center [585, 163] width 34 height 12
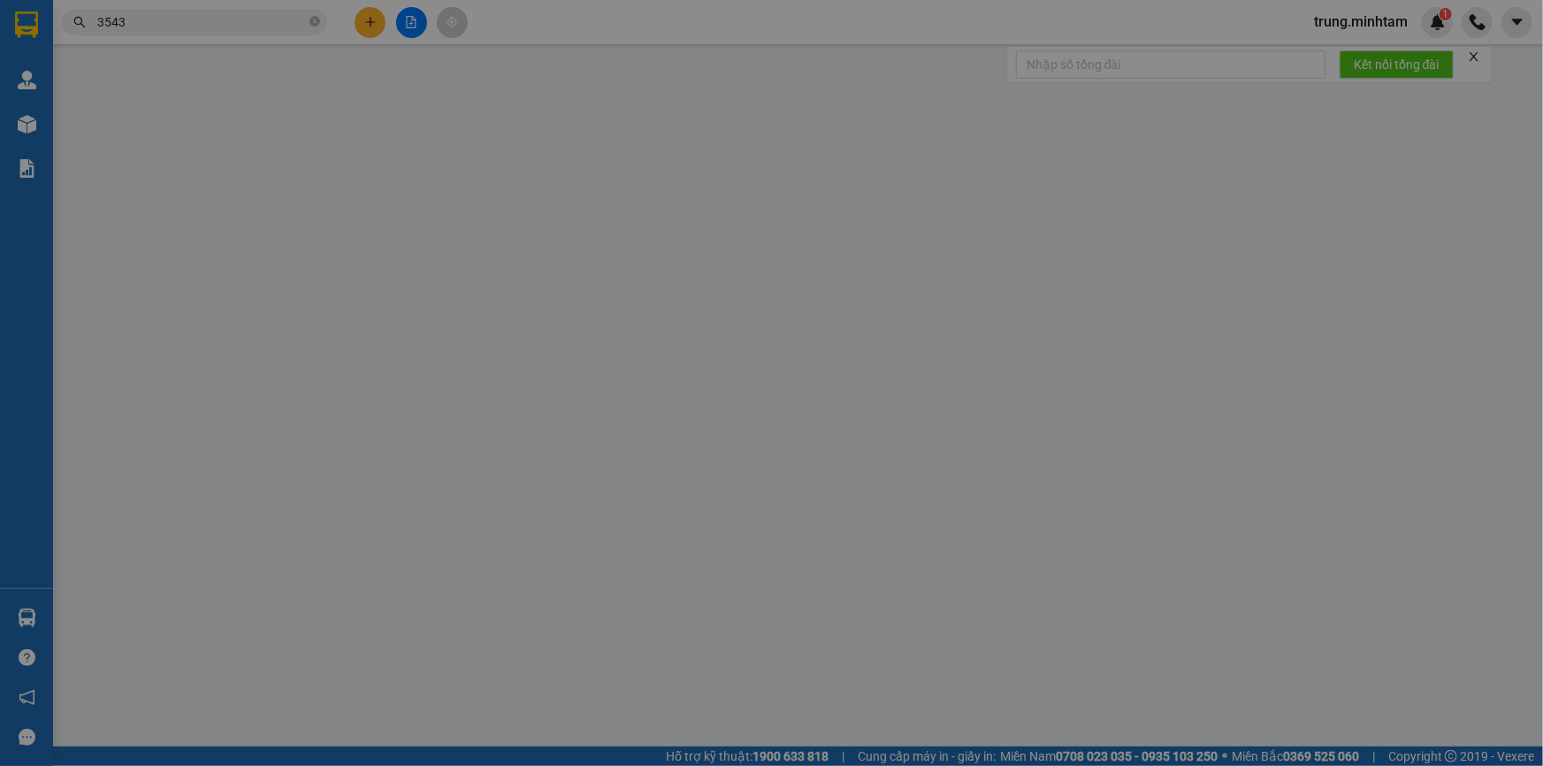
type input "0938974268"
type input "PHƯỚC 4H"
type input "0967865927"
type input "TRẦM"
type input "20.000"
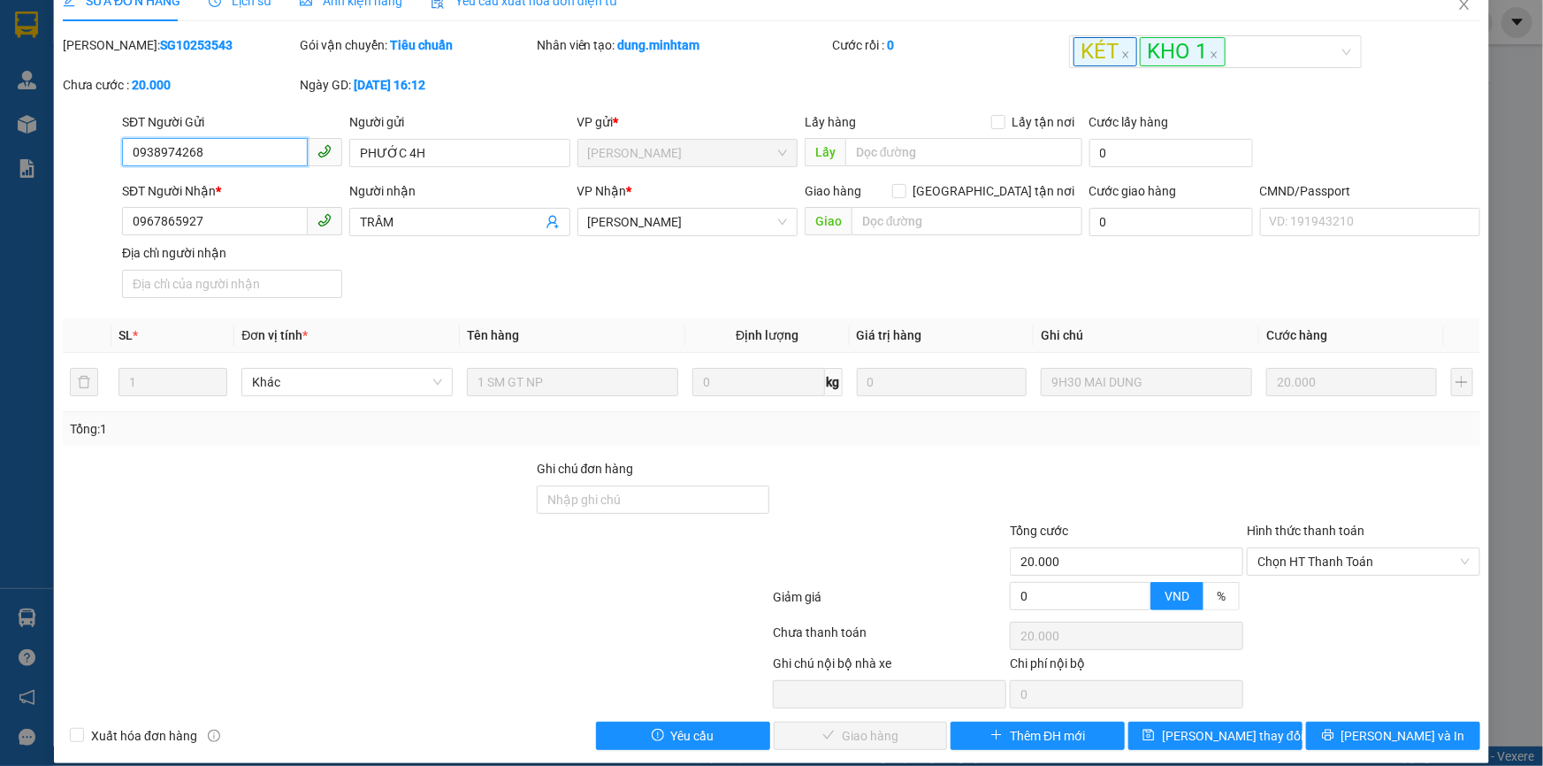
scroll to position [44, 0]
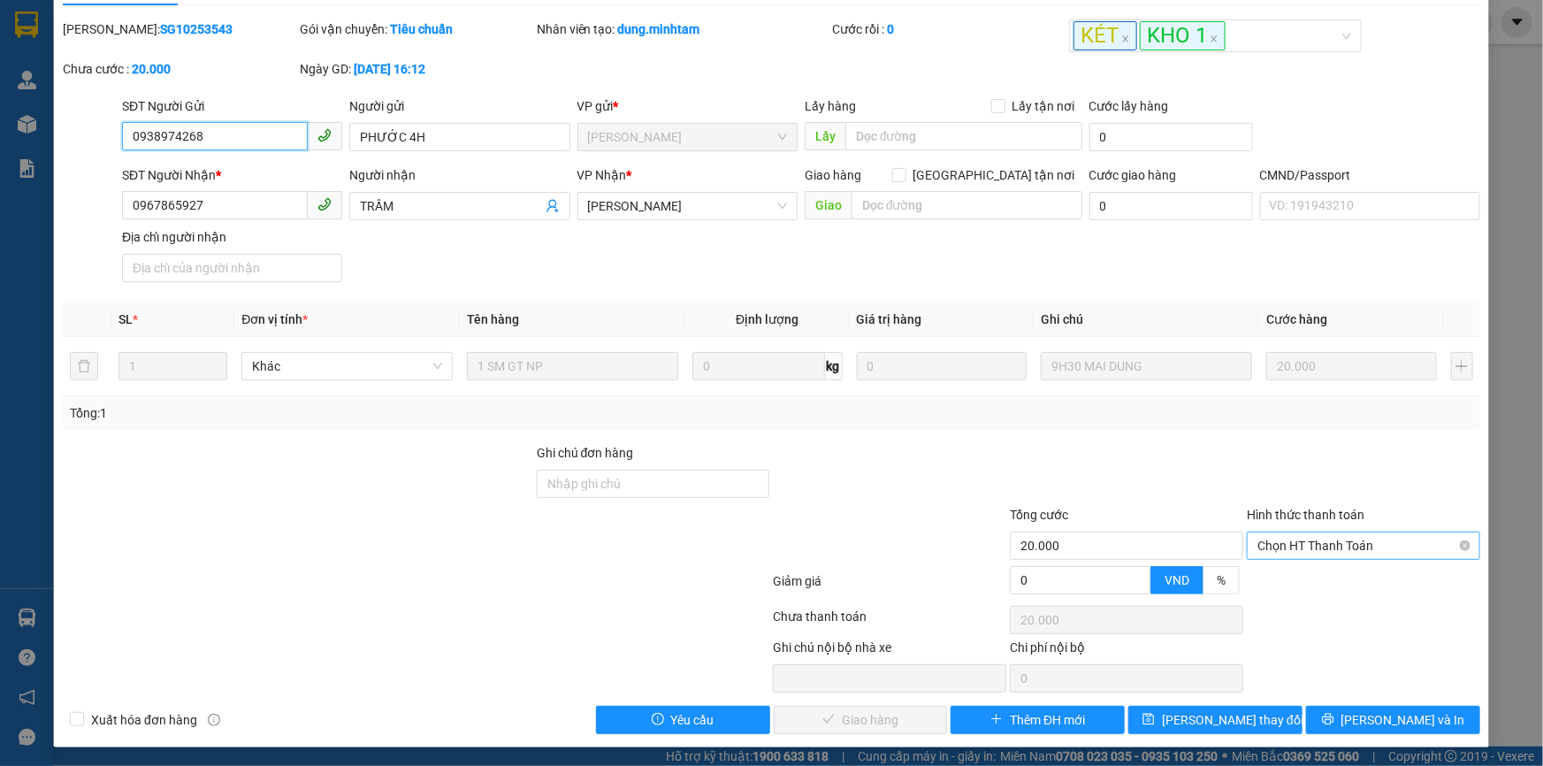
click at [1305, 545] on span "Chọn HT Thanh Toán" at bounding box center [1364, 545] width 212 height 27
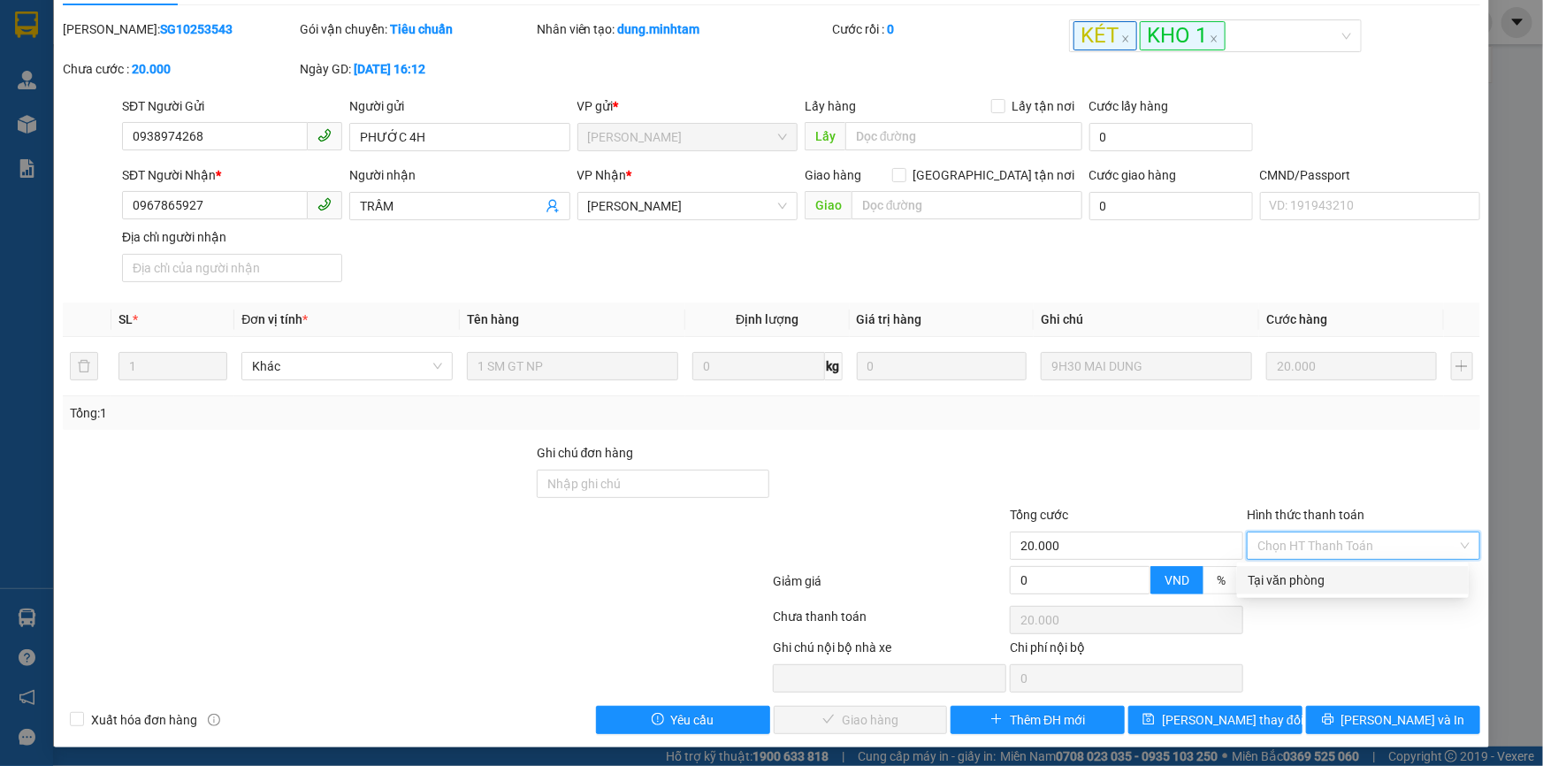
click at [1298, 578] on div "Tại văn phòng" at bounding box center [1353, 579] width 211 height 19
type input "0"
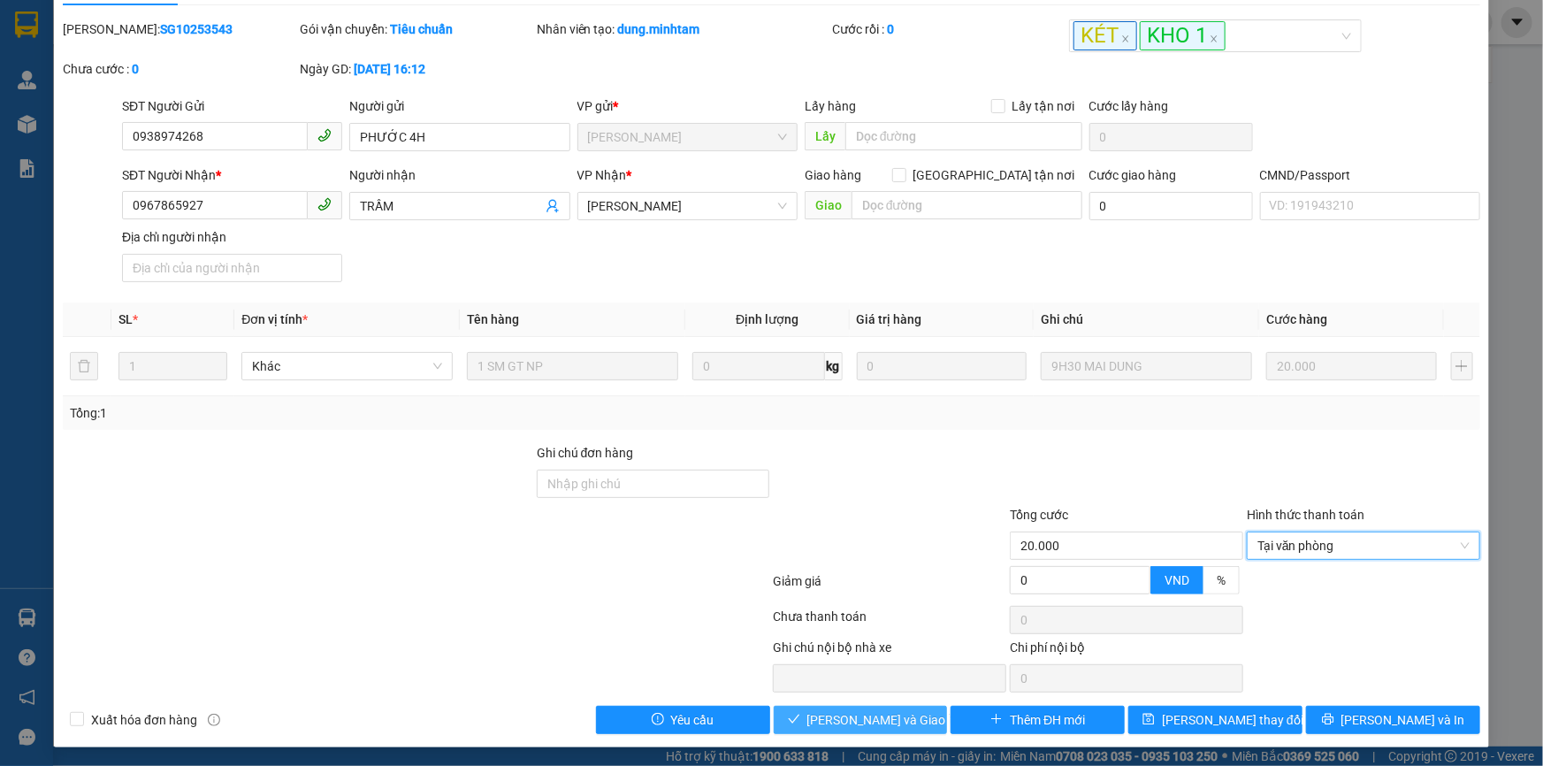
click at [877, 717] on span "[PERSON_NAME] và Giao hàng" at bounding box center [893, 719] width 170 height 19
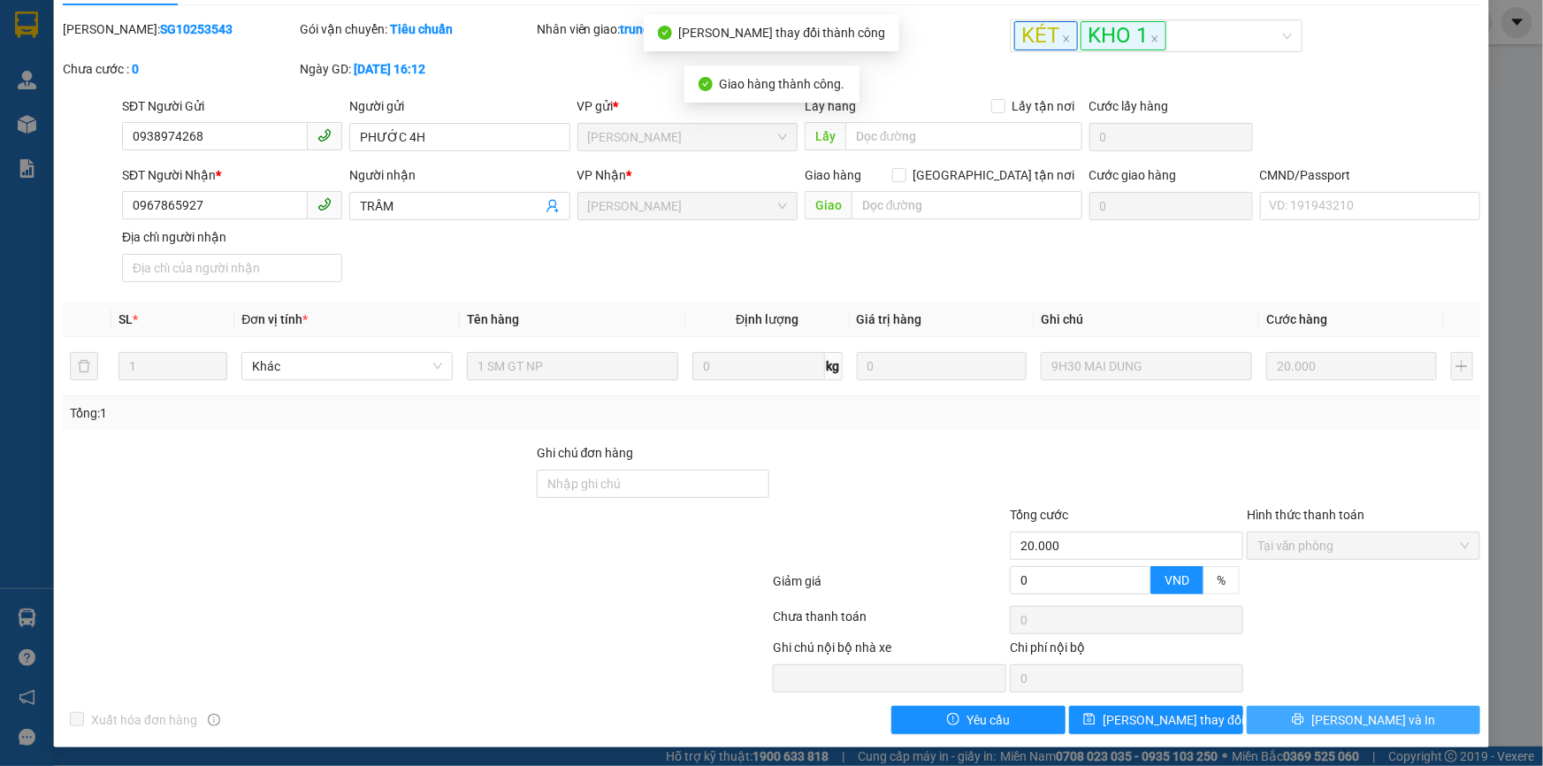
click at [1362, 723] on span "[PERSON_NAME] và In" at bounding box center [1374, 719] width 124 height 19
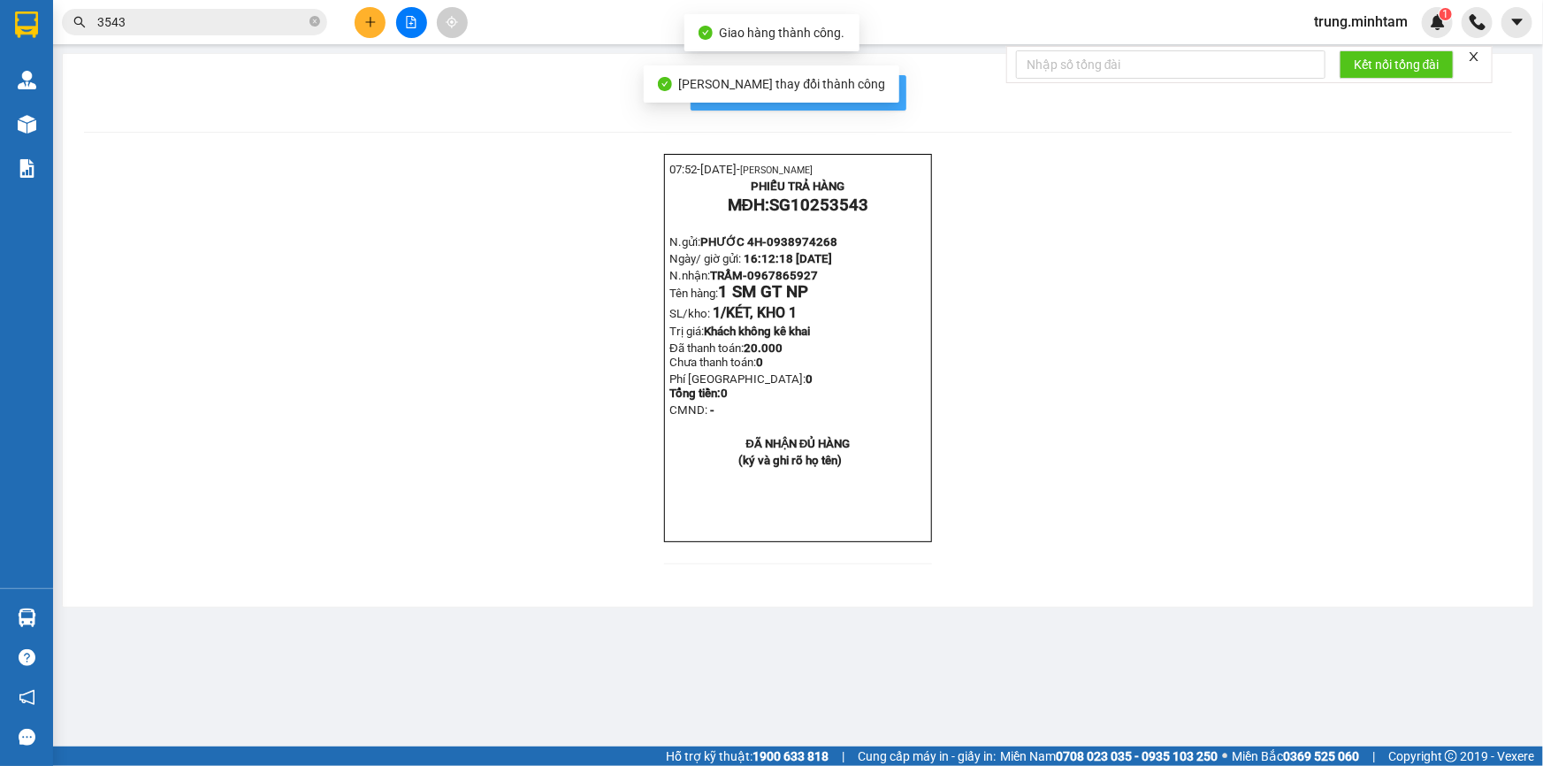
click at [876, 103] on span "In mẫu biên lai tự cấu hình" at bounding box center [809, 92] width 166 height 22
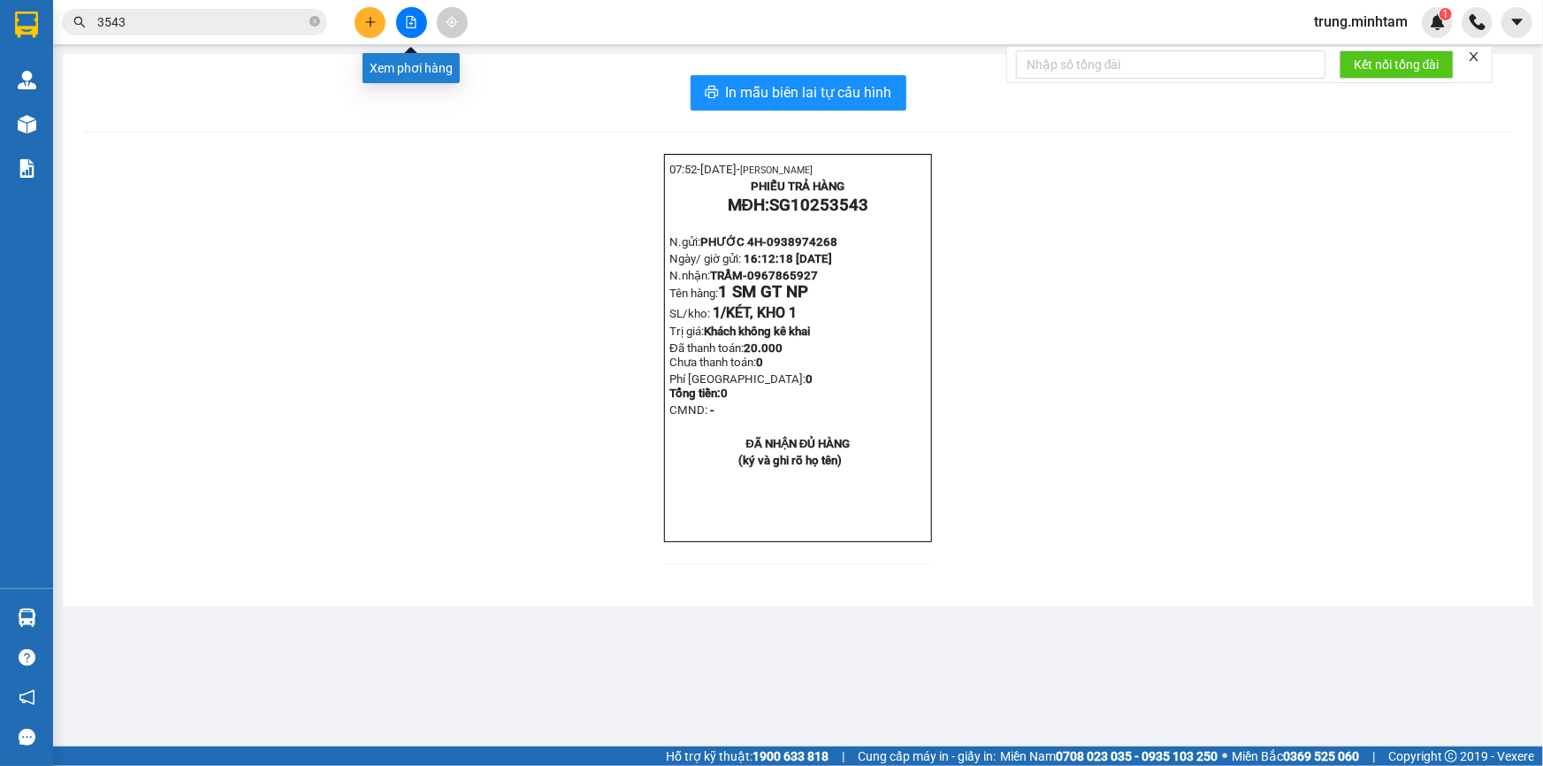
click at [411, 19] on icon "file-add" at bounding box center [412, 22] width 10 height 12
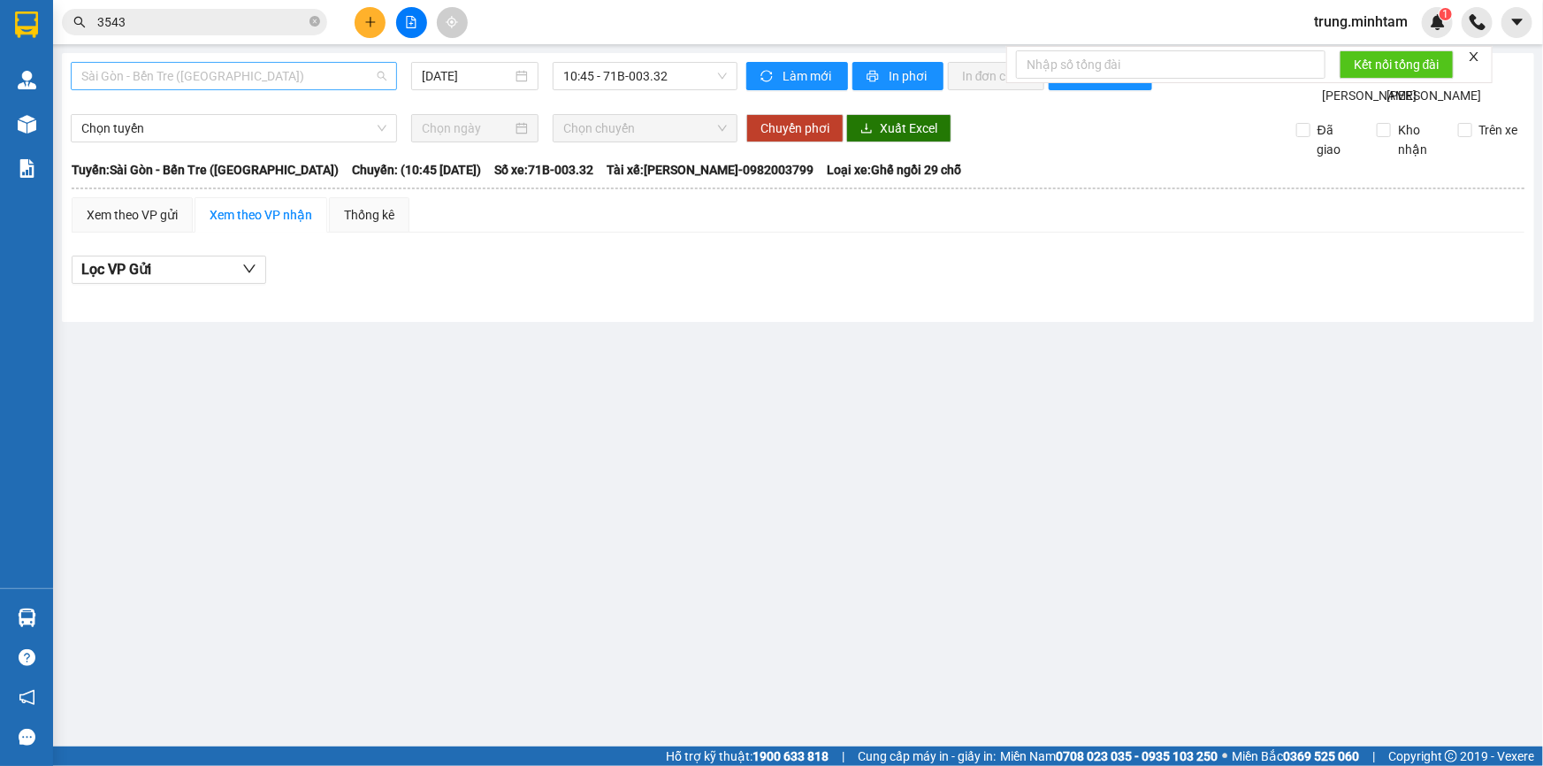
click at [229, 75] on span "Sài Gòn - Bến Tre ([GEOGRAPHIC_DATA])" at bounding box center [233, 76] width 305 height 27
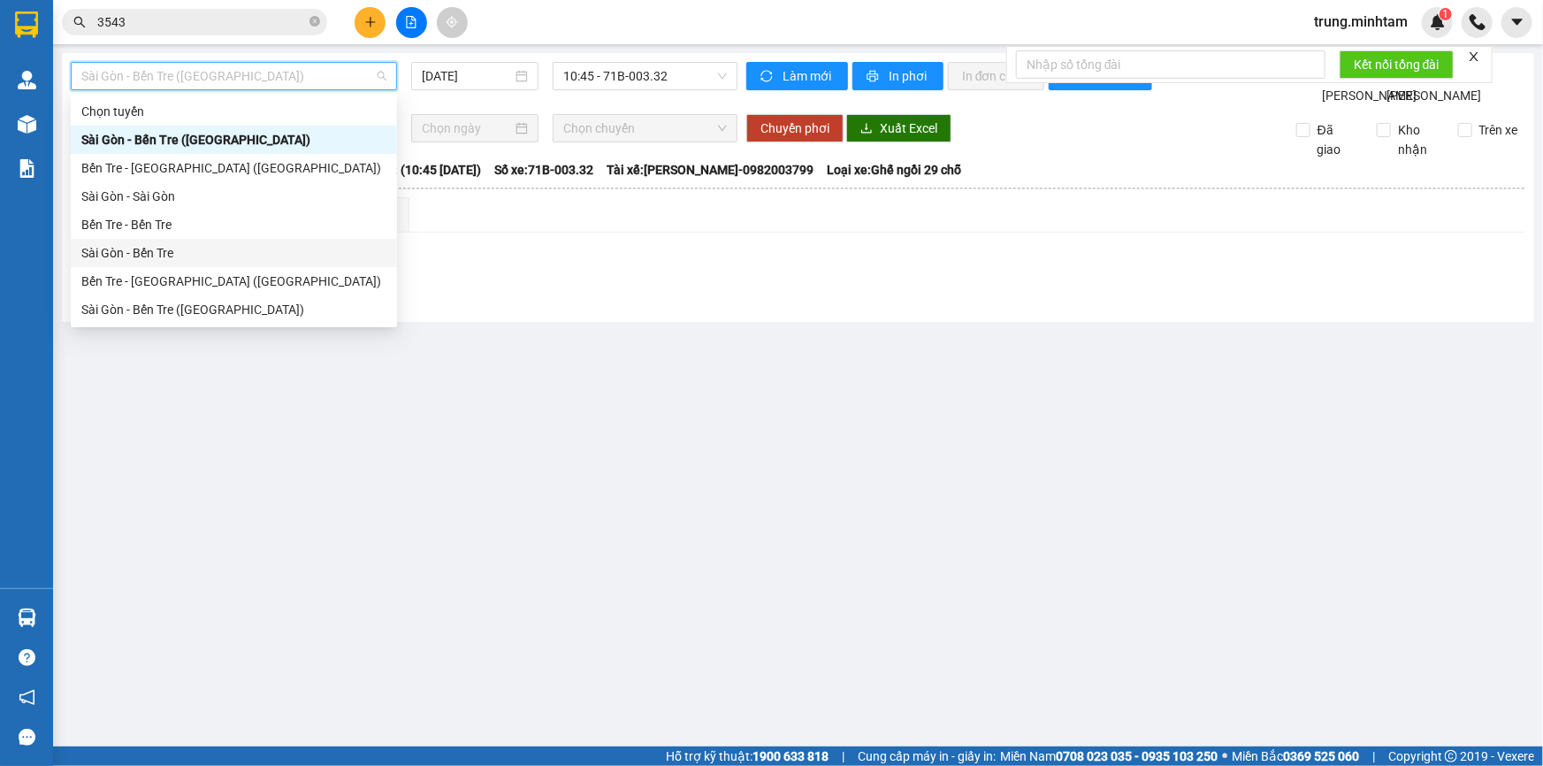
click at [142, 256] on div "Sài Gòn - Bến Tre" at bounding box center [233, 252] width 305 height 19
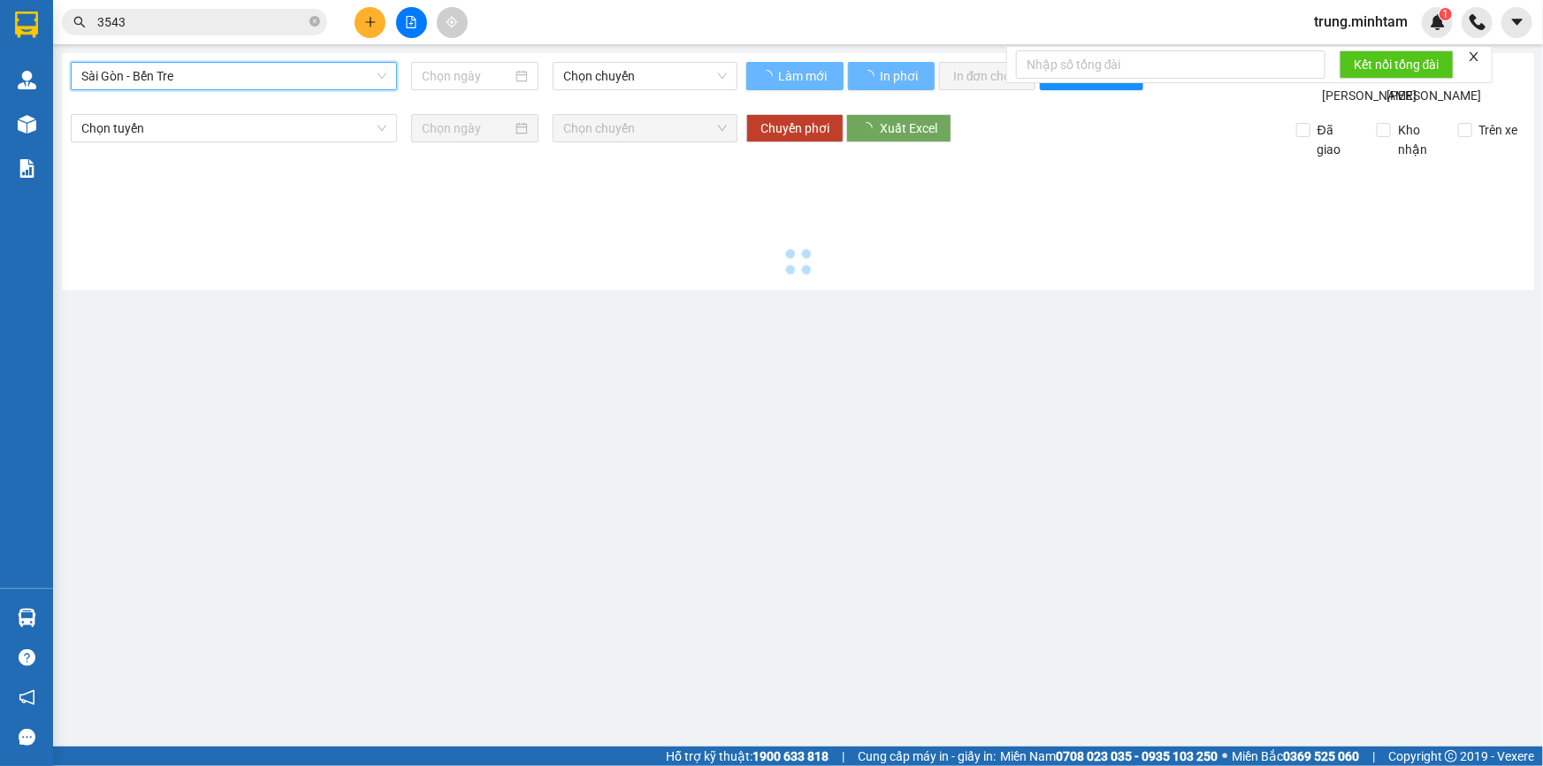
type input "[DATE]"
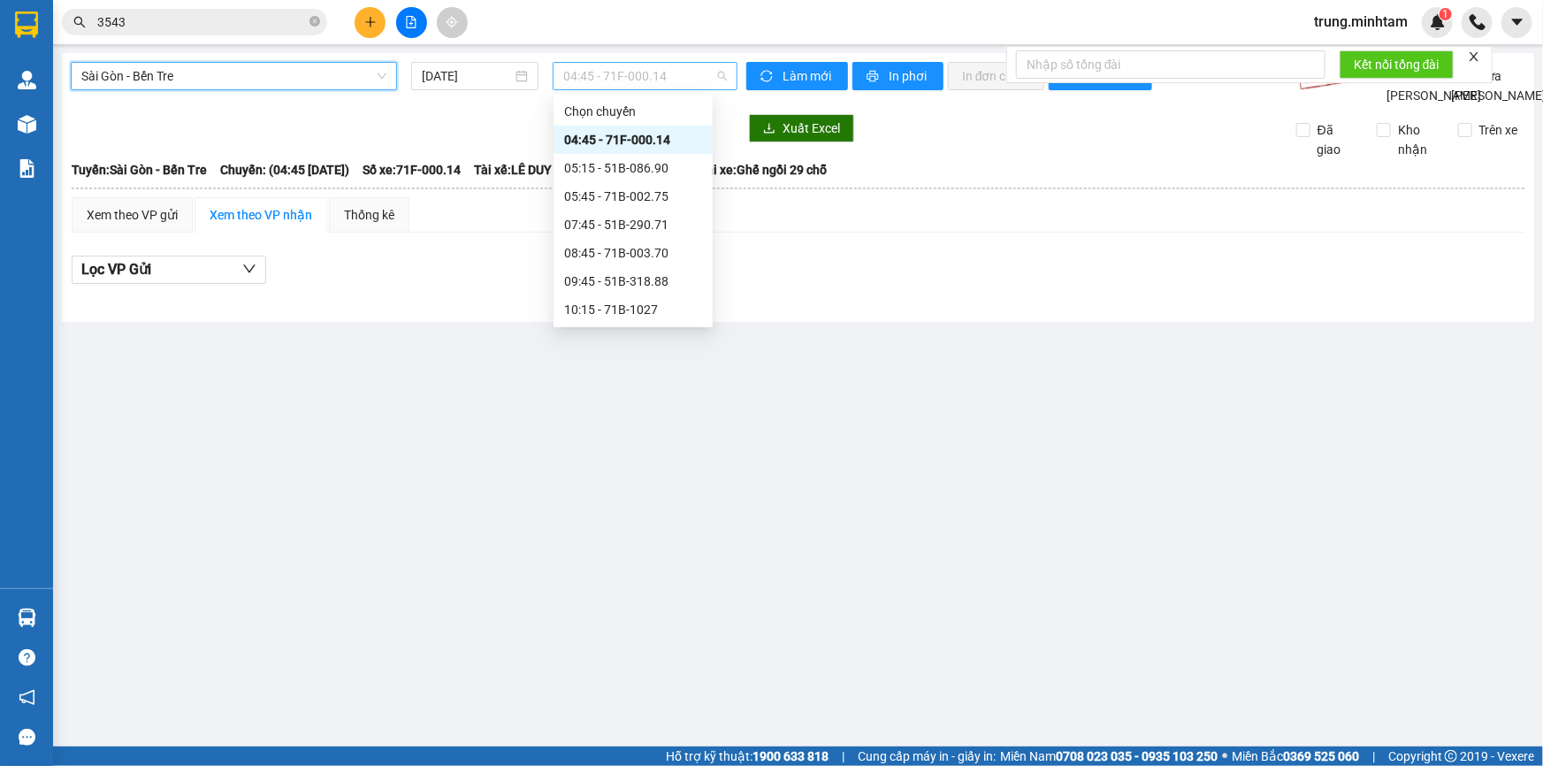
click at [617, 78] on span "04:45 - 71F-000.14" at bounding box center [645, 76] width 164 height 27
click at [657, 167] on div "05:15 - 51B-086.90" at bounding box center [633, 167] width 138 height 19
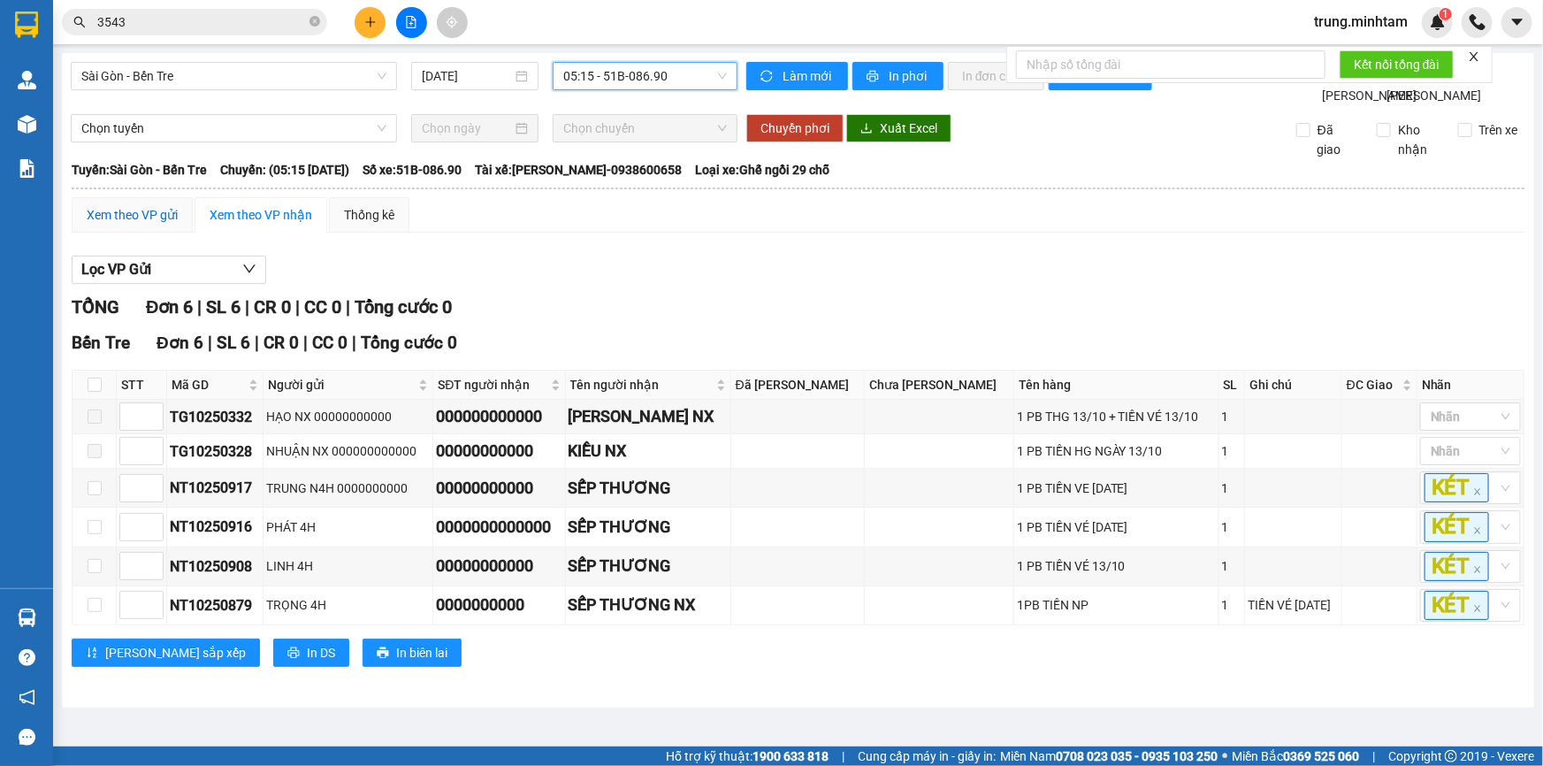
click at [144, 225] on div "Xem theo VP gửi" at bounding box center [132, 214] width 91 height 19
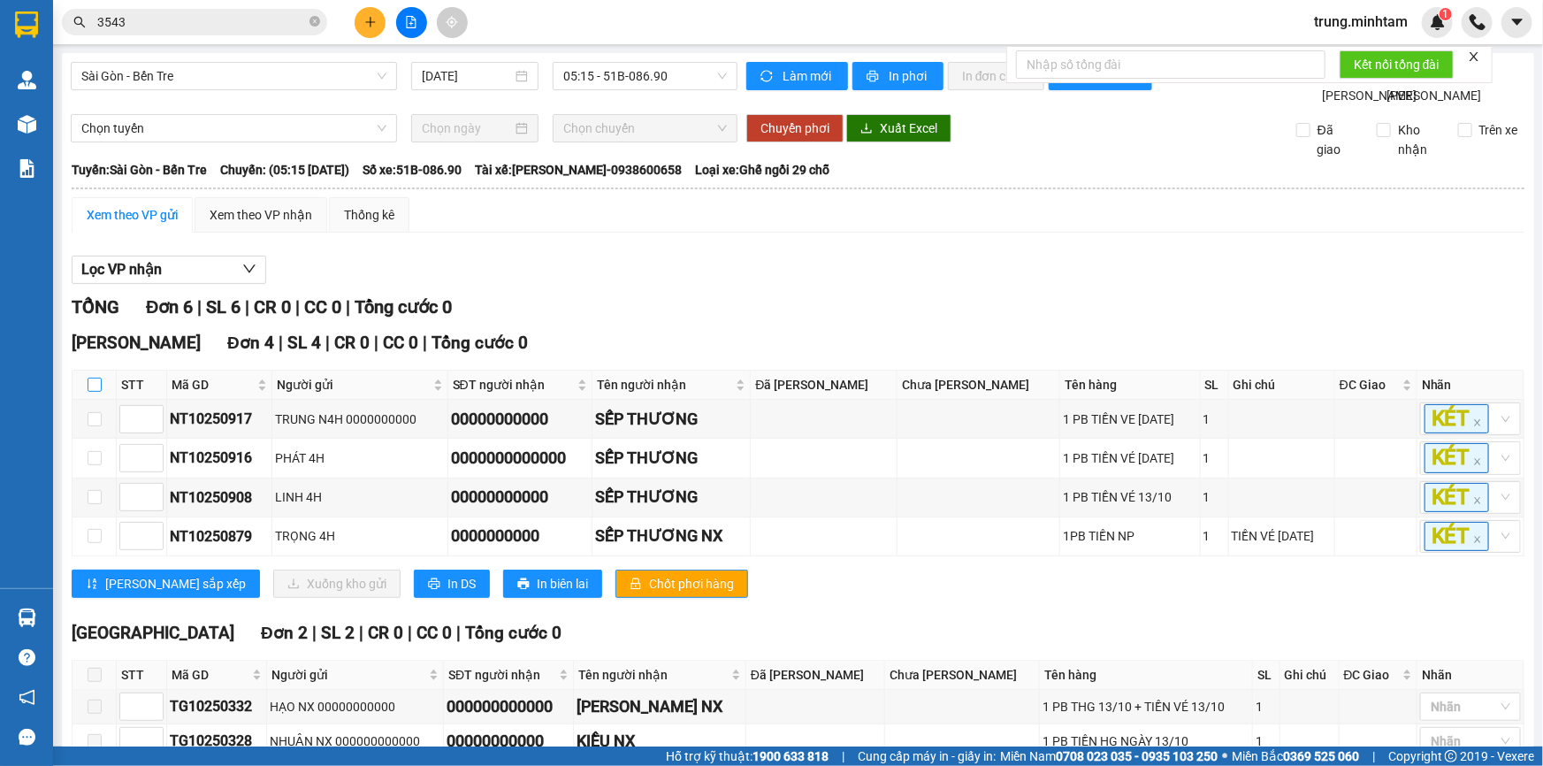
click at [94, 392] on input "checkbox" at bounding box center [95, 385] width 14 height 14
checkbox input "true"
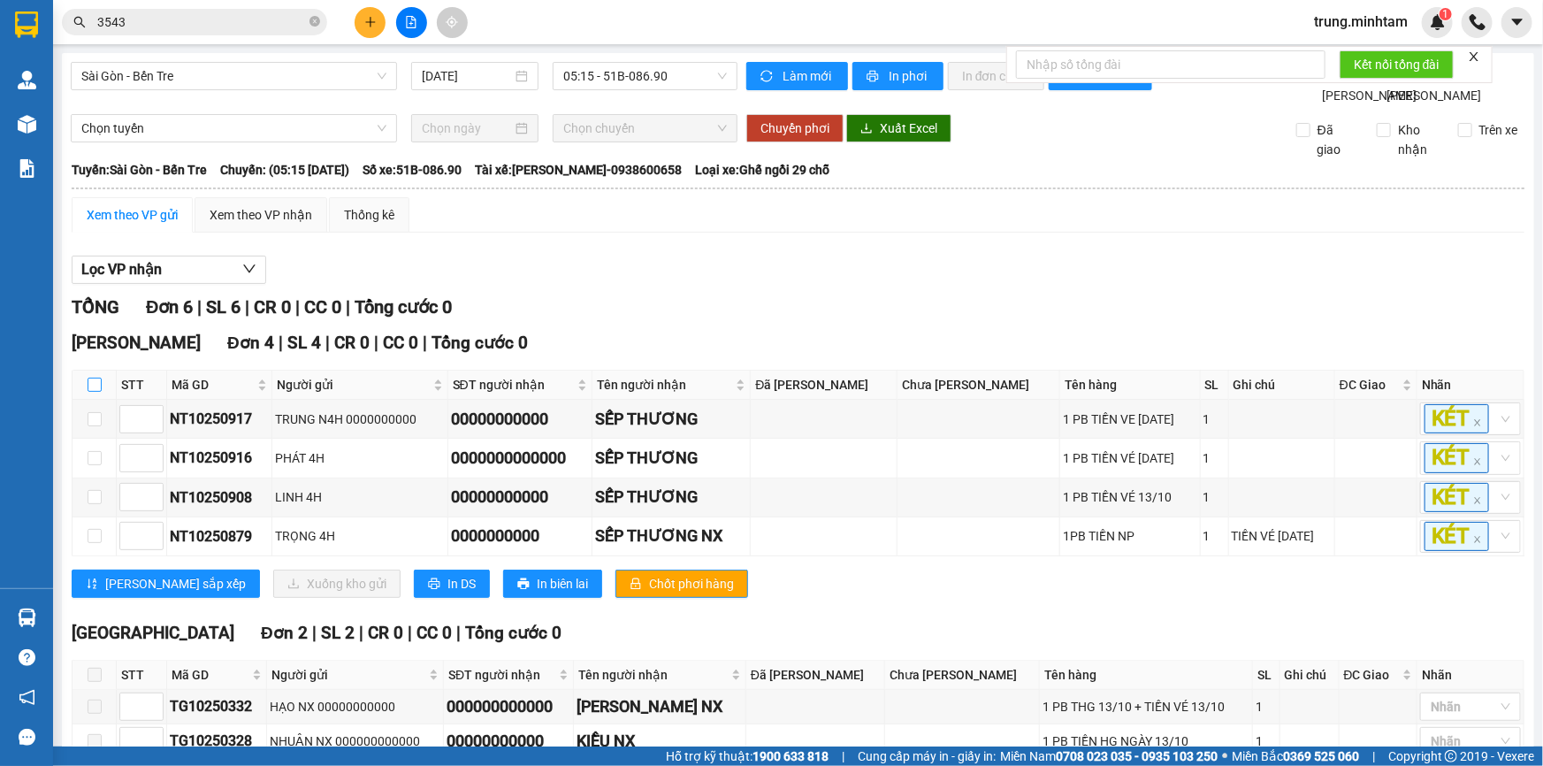
checkbox input "true"
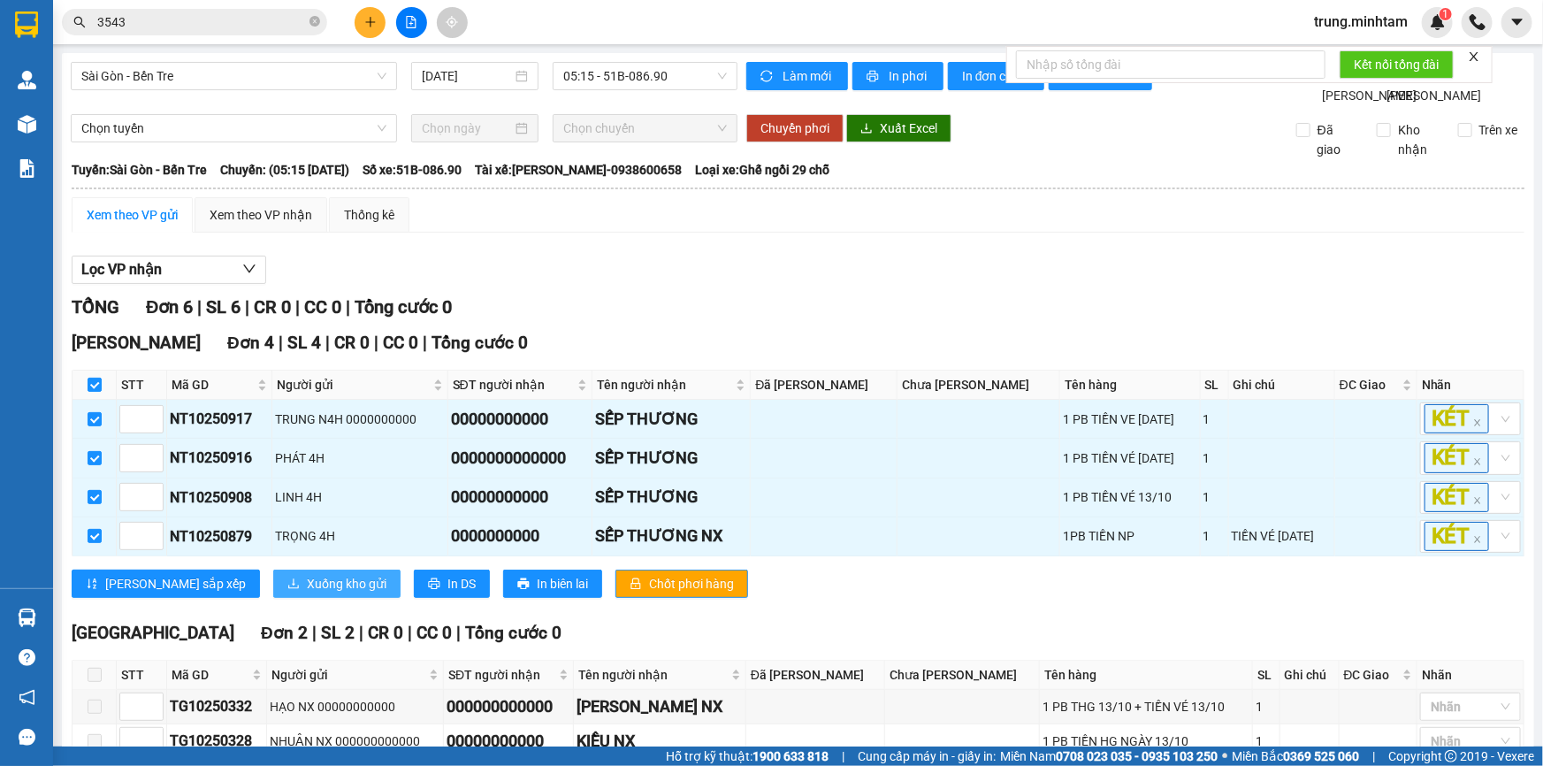
click at [307, 593] on span "Xuống kho gửi" at bounding box center [347, 583] width 80 height 19
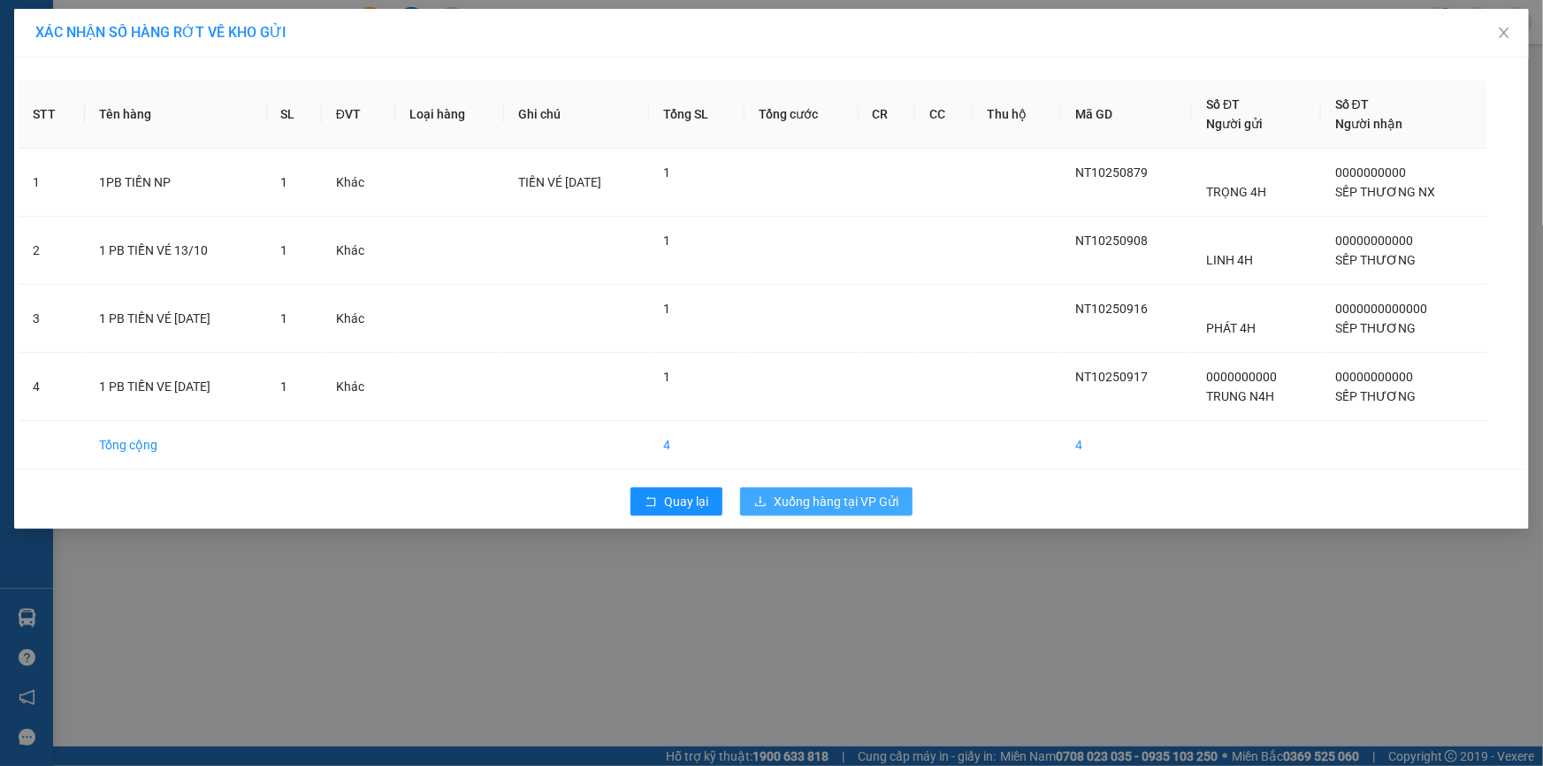
click at [847, 501] on span "Xuống hàng tại VP Gửi" at bounding box center [836, 501] width 125 height 19
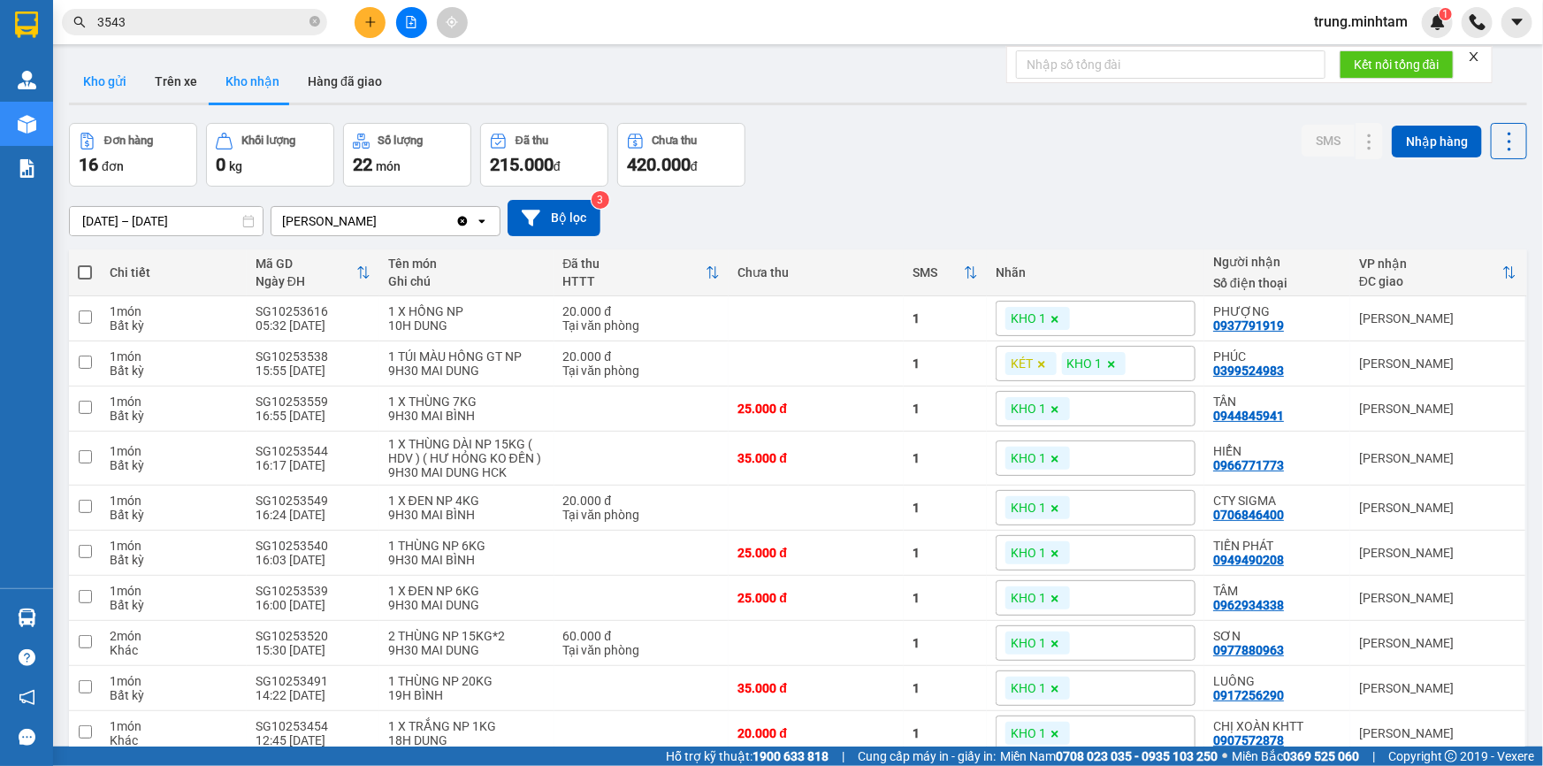
click at [111, 78] on button "Kho gửi" at bounding box center [105, 81] width 72 height 42
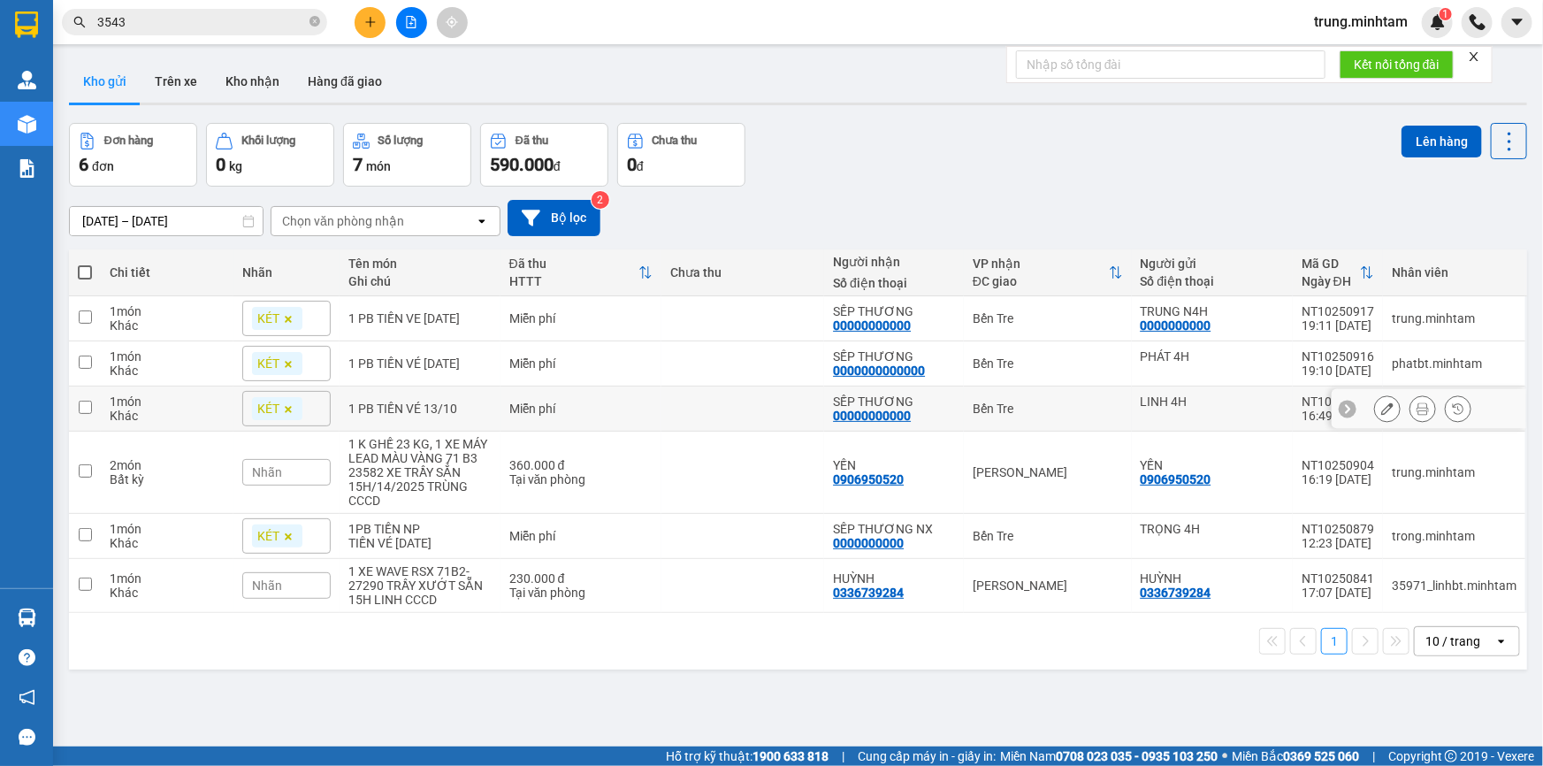
click at [594, 405] on div "Miễn phí" at bounding box center [580, 409] width 143 height 14
checkbox input "true"
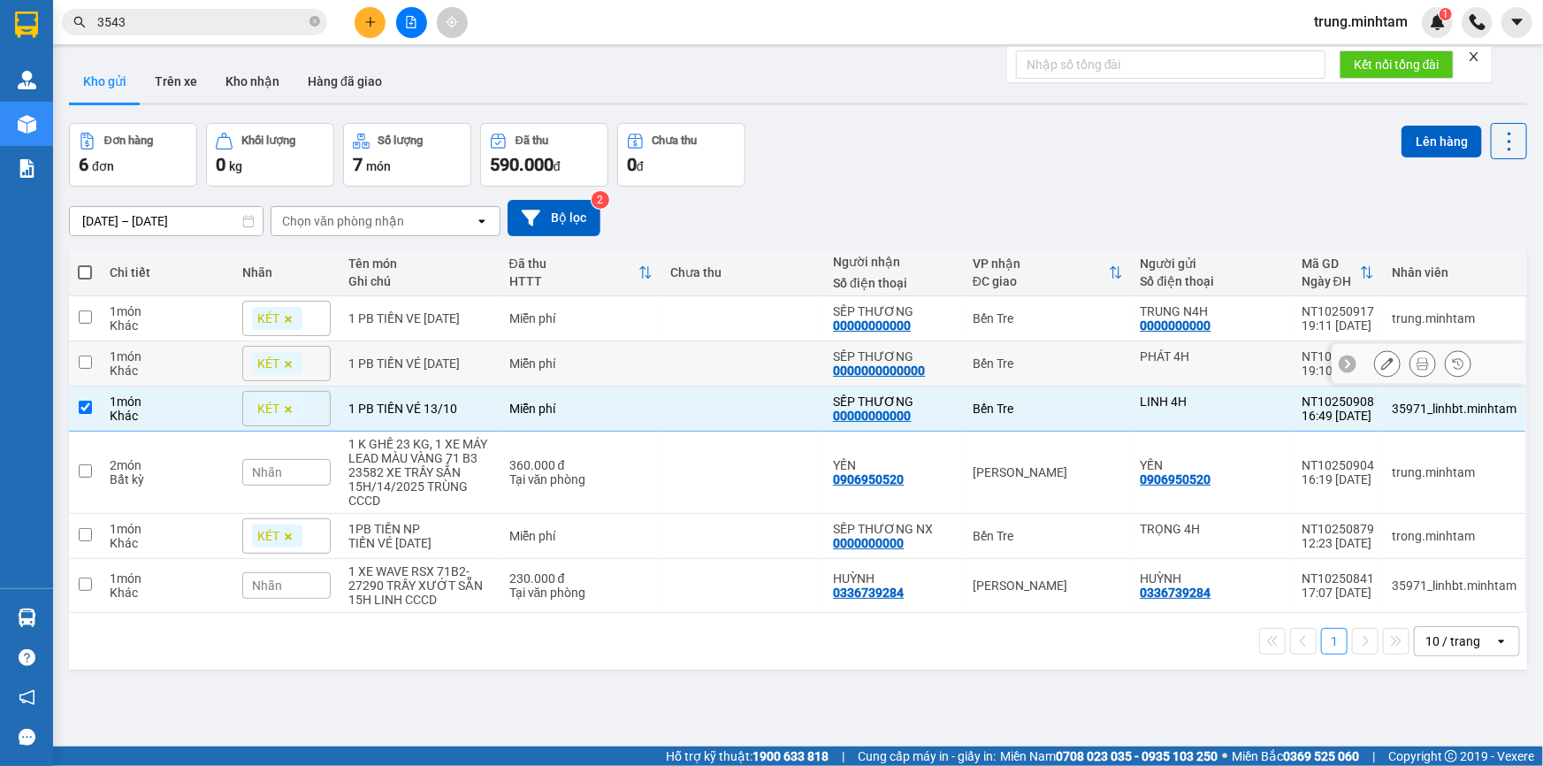
drag, startPoint x: 604, startPoint y: 364, endPoint x: 609, endPoint y: 339, distance: 25.3
click at [607, 360] on div "Miễn phí" at bounding box center [580, 363] width 143 height 14
checkbox input "true"
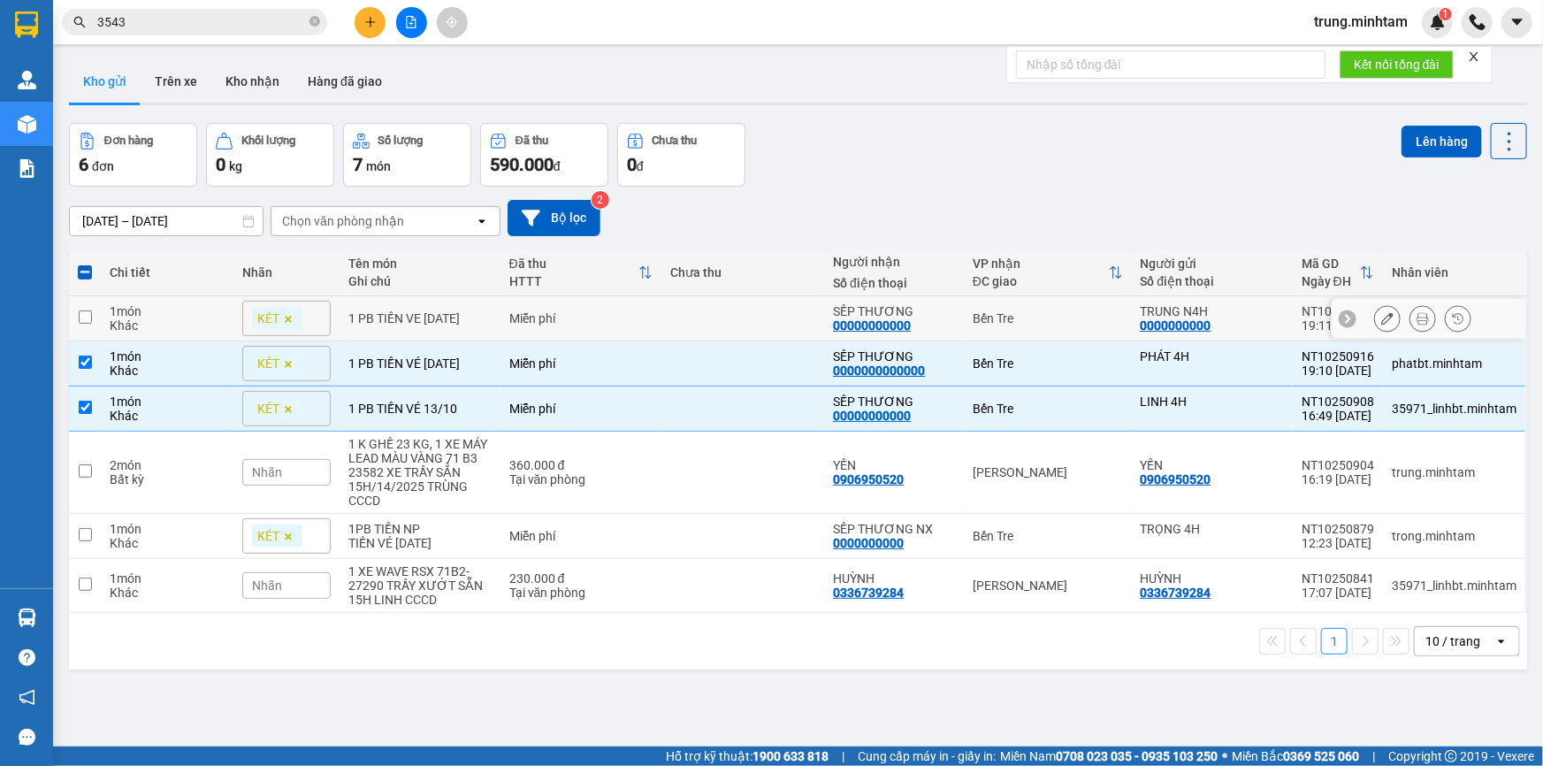
click at [612, 311] on div "Miễn phí" at bounding box center [580, 318] width 143 height 14
checkbox input "true"
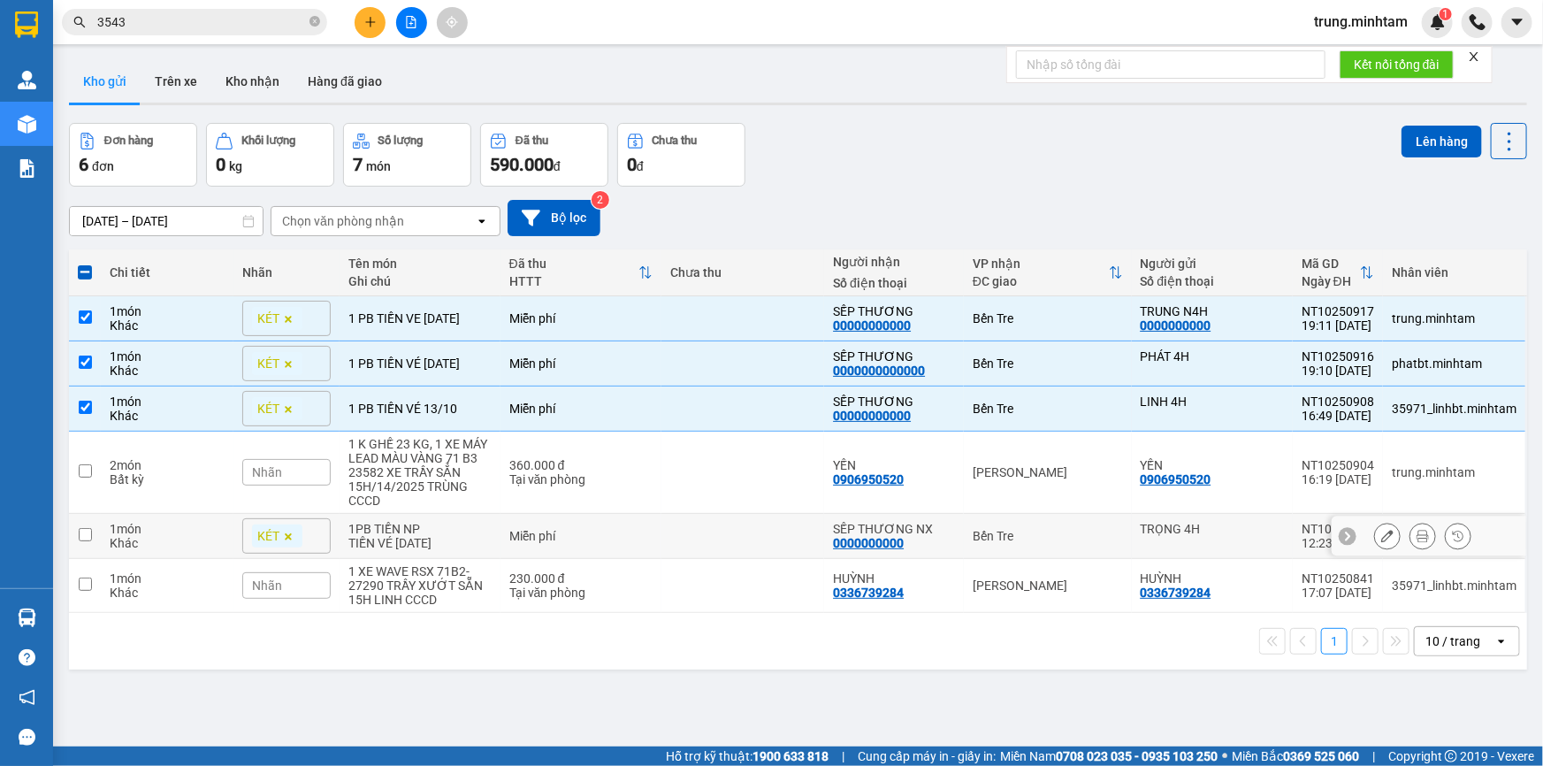
click at [714, 548] on td at bounding box center [743, 536] width 163 height 45
checkbox input "true"
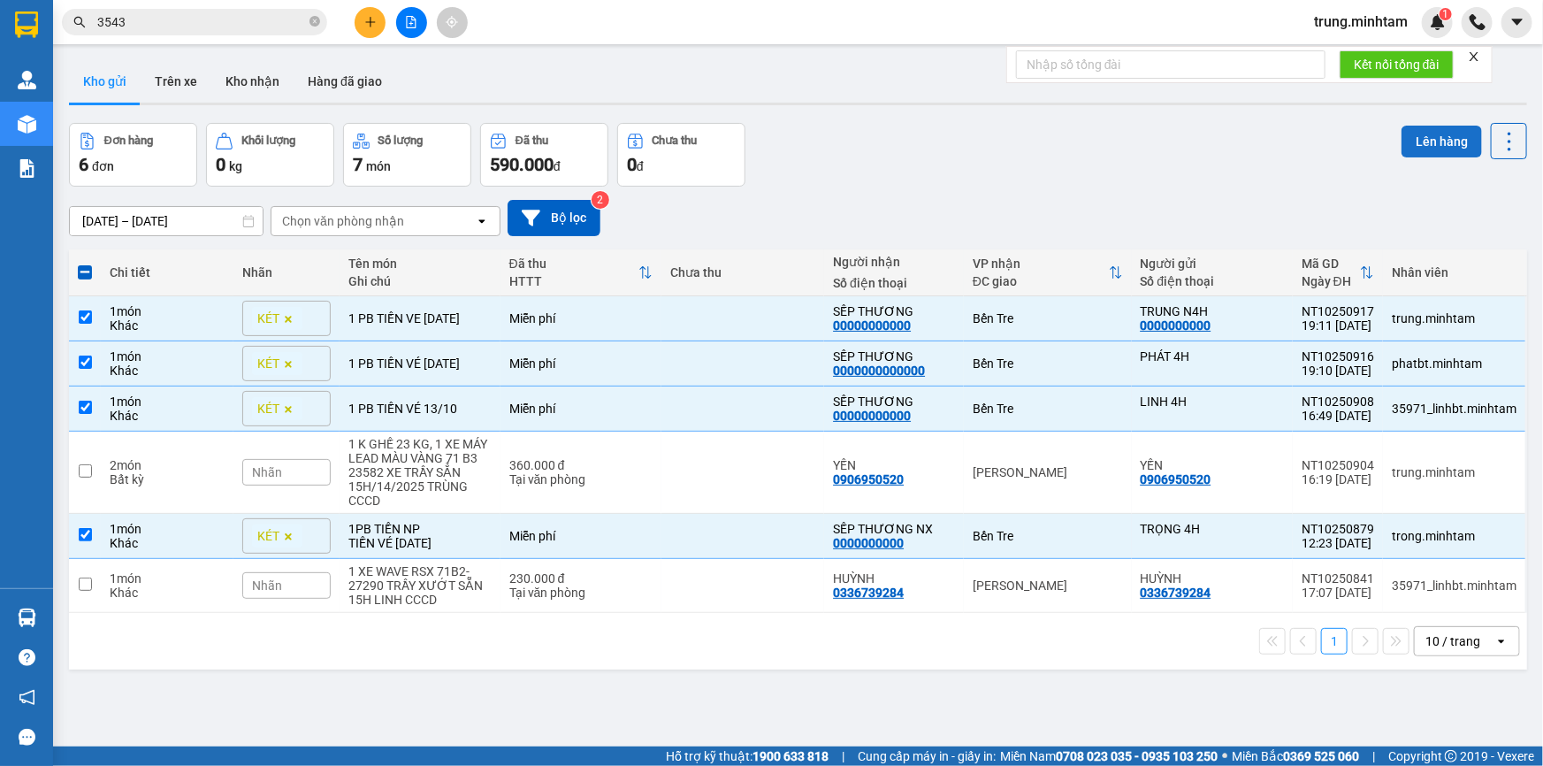
click at [1424, 146] on button "Lên hàng" at bounding box center [1442, 142] width 80 height 32
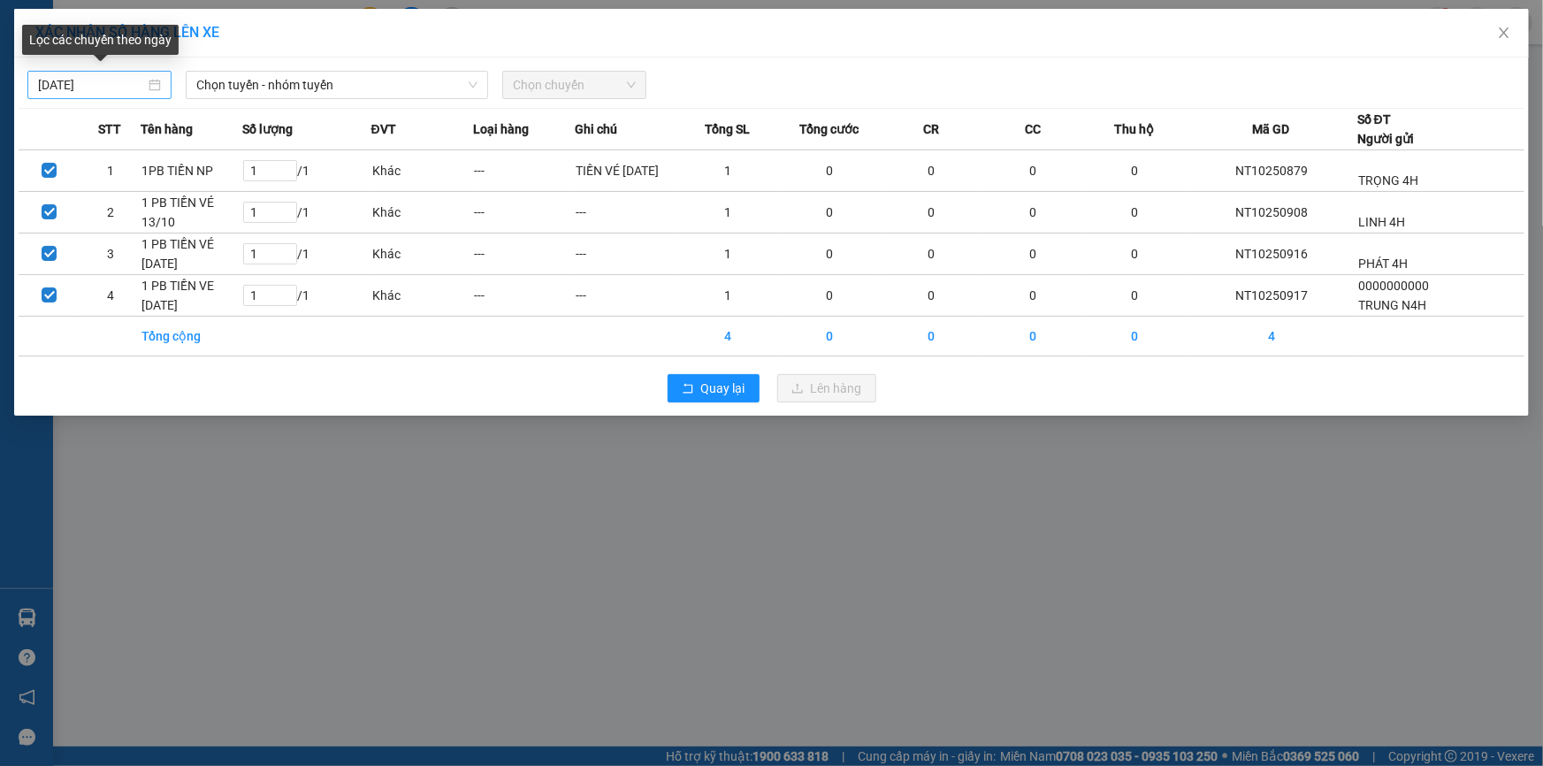
click at [122, 88] on input "[DATE]" at bounding box center [91, 84] width 107 height 19
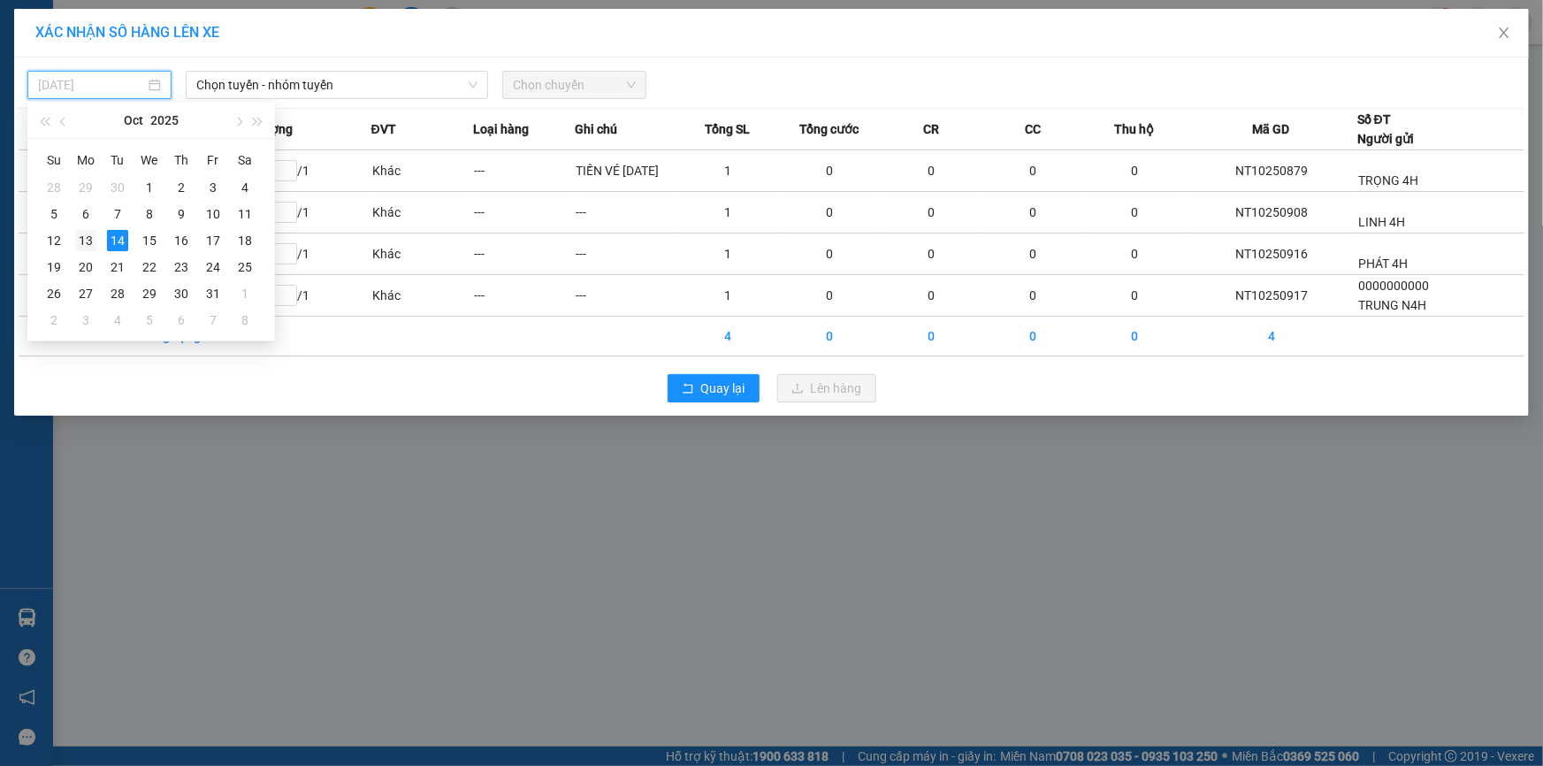
click at [85, 238] on div "13" at bounding box center [85, 240] width 21 height 21
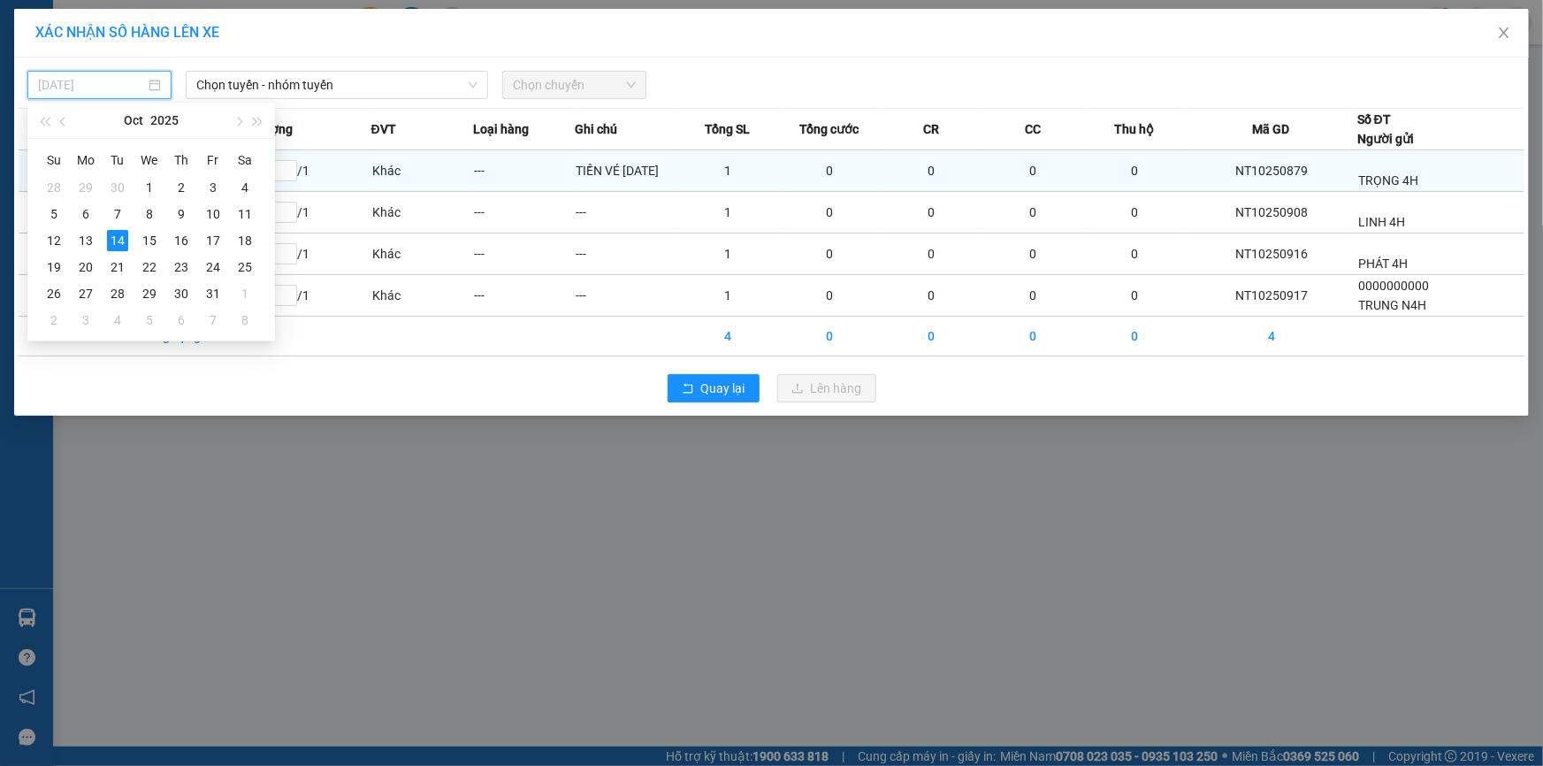
type input "[DATE]"
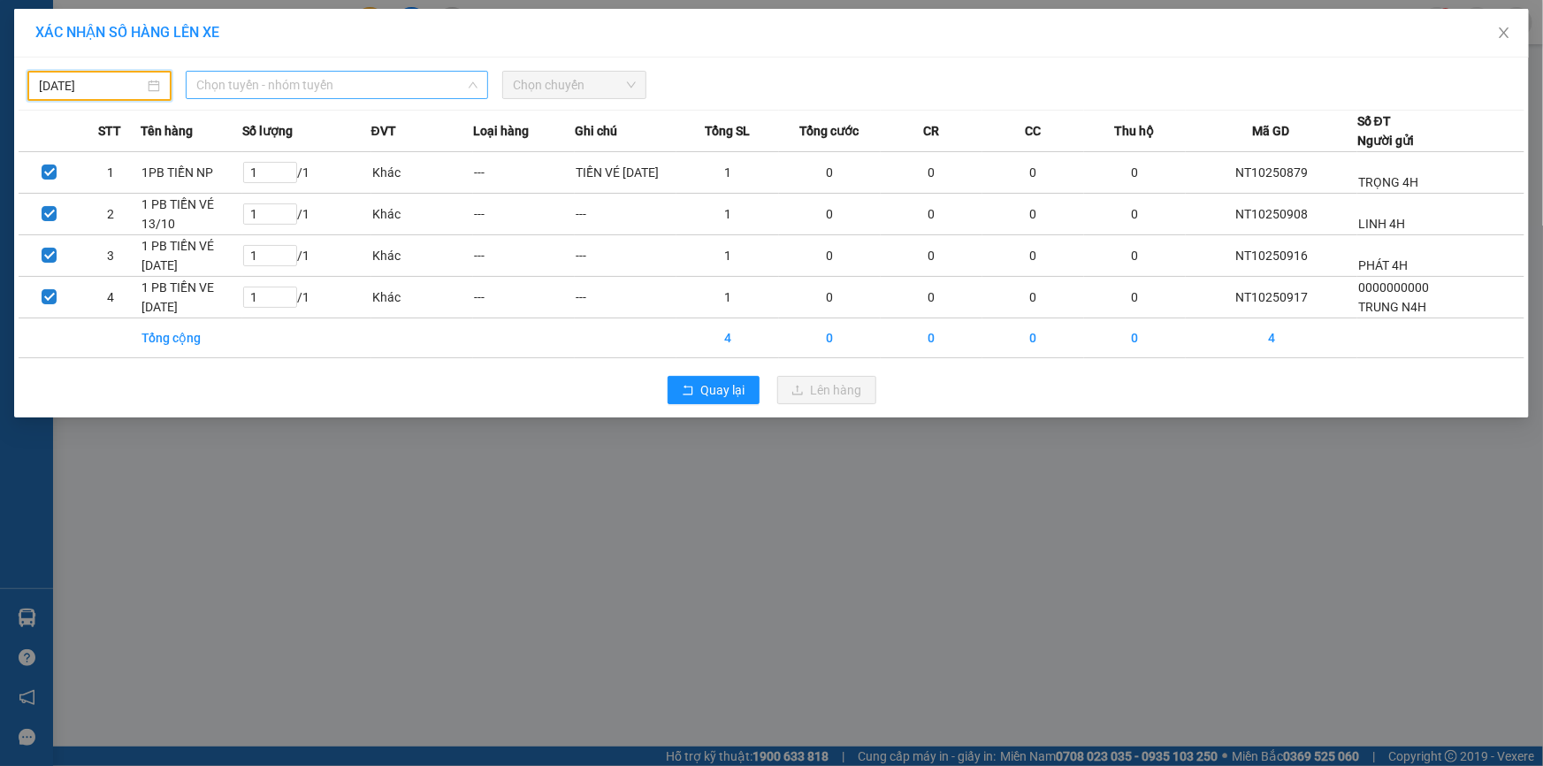
click at [317, 88] on span "Chọn tuyến - nhóm tuyến" at bounding box center [336, 85] width 281 height 27
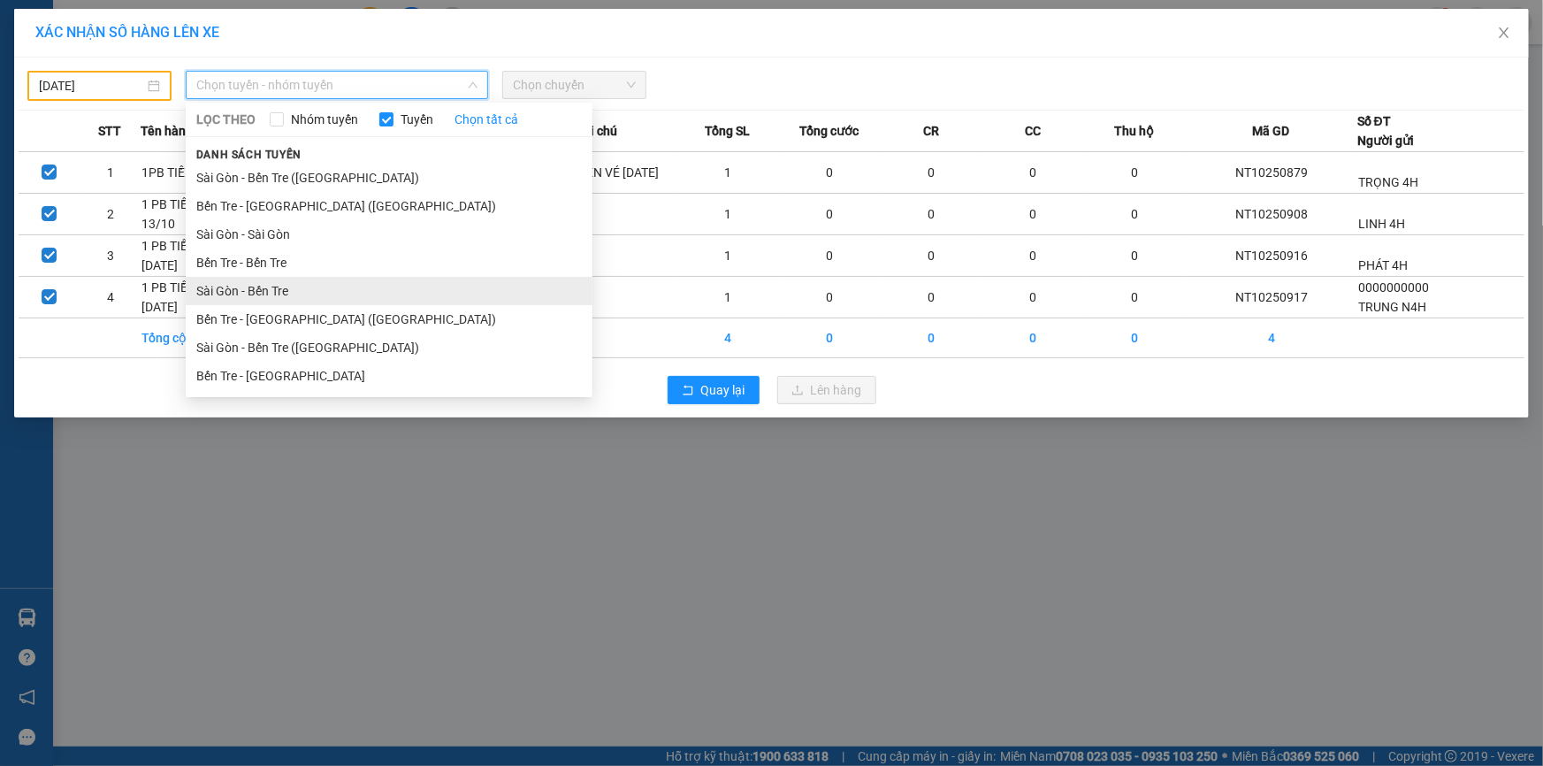
click at [271, 290] on li "Sài Gòn - Bến Tre" at bounding box center [389, 291] width 407 height 28
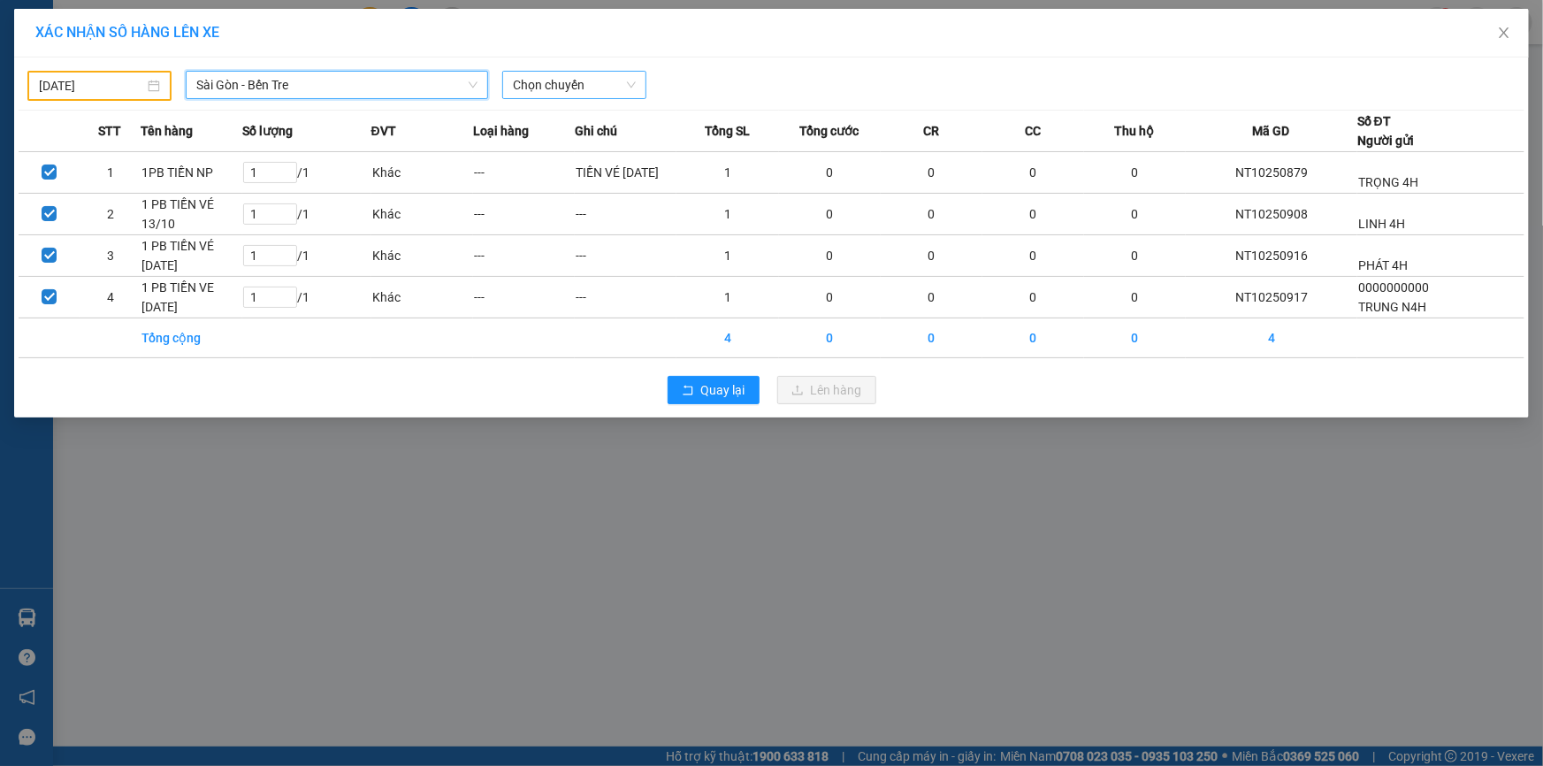
click at [566, 87] on span "Chọn chuyến" at bounding box center [574, 85] width 123 height 27
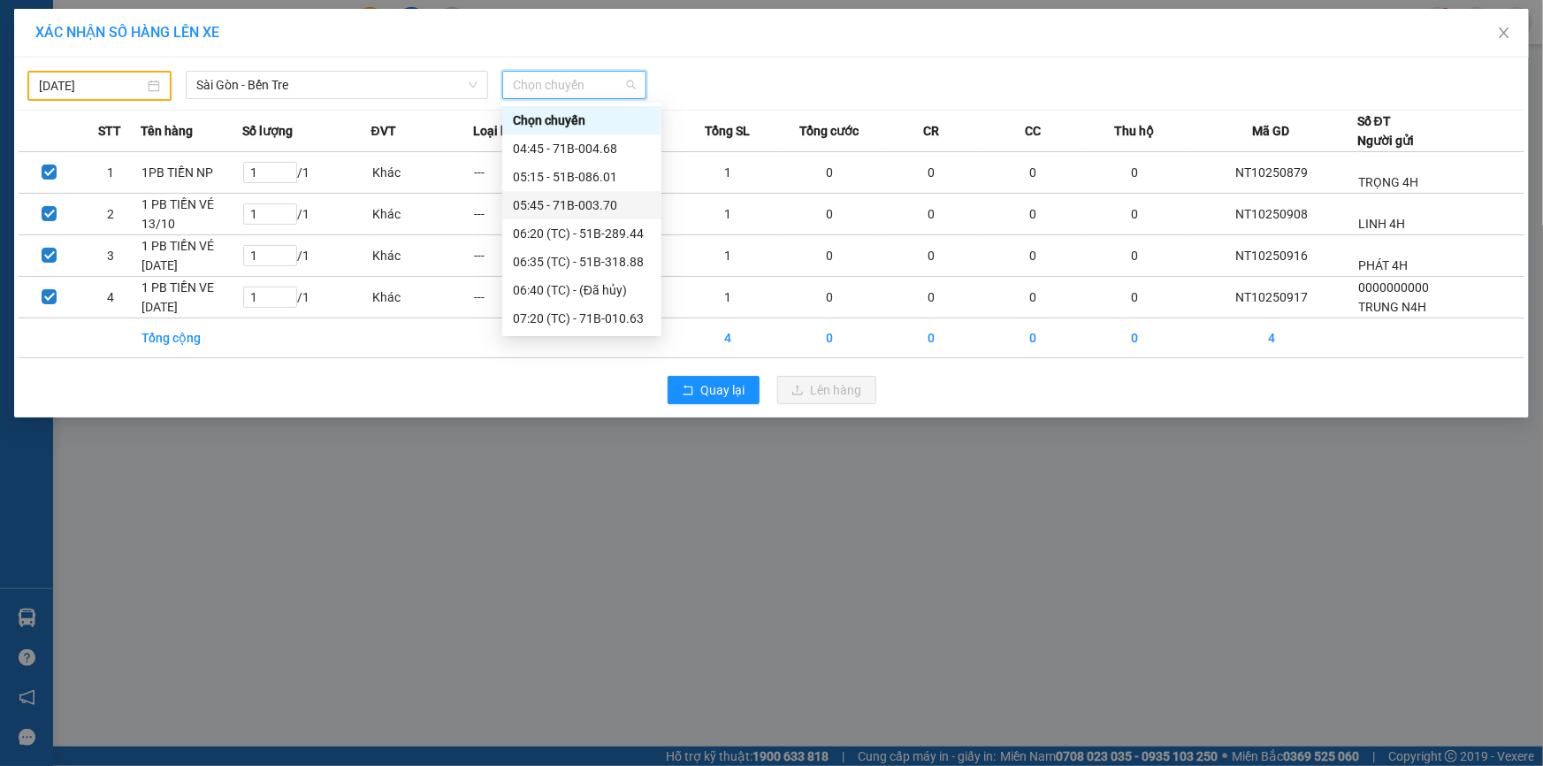
scroll to position [452, 0]
click at [601, 316] on div "20:00 (TC) - 50H-142.12" at bounding box center [582, 319] width 138 height 19
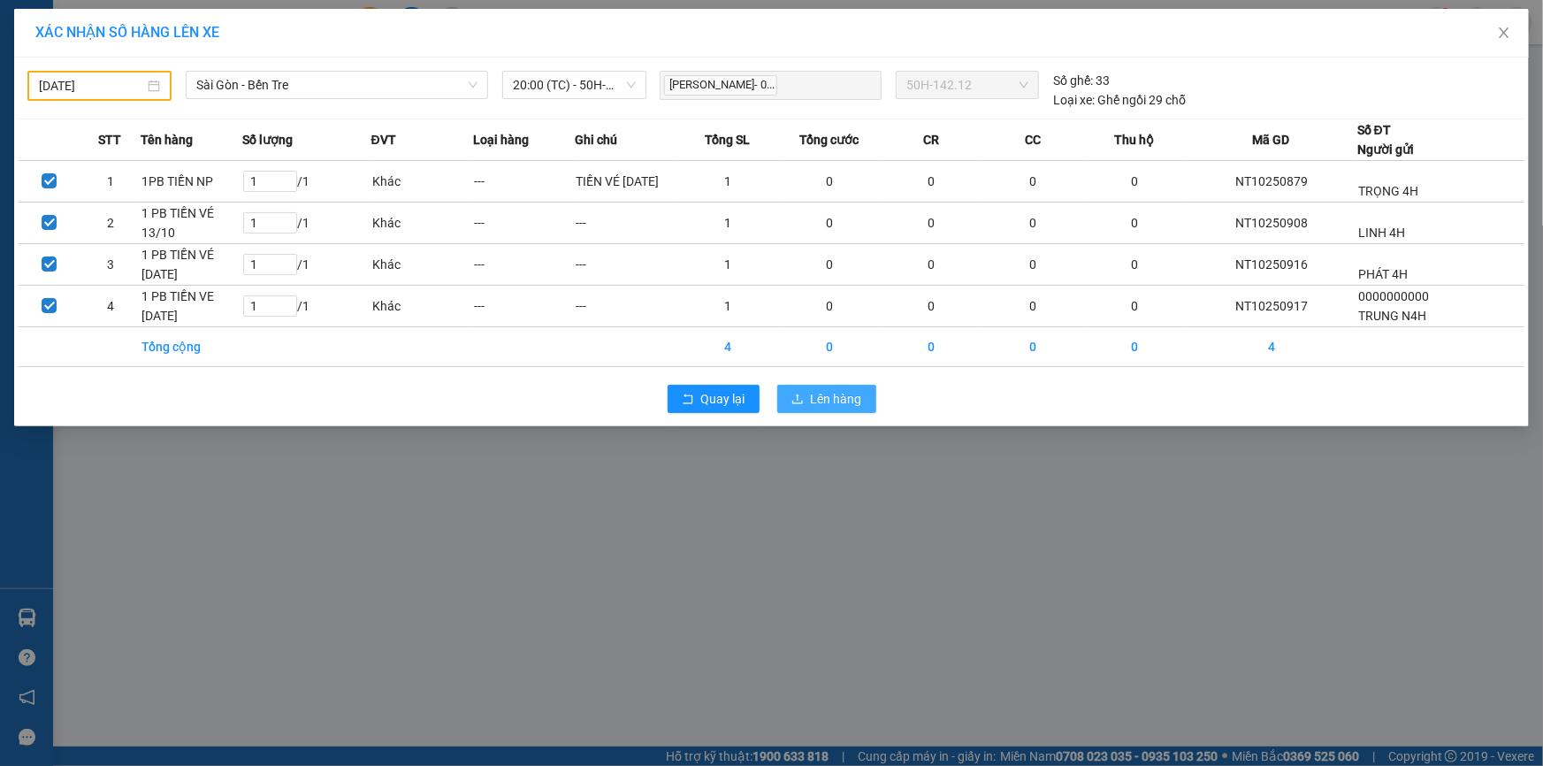
click at [824, 395] on span "Lên hàng" at bounding box center [836, 398] width 51 height 19
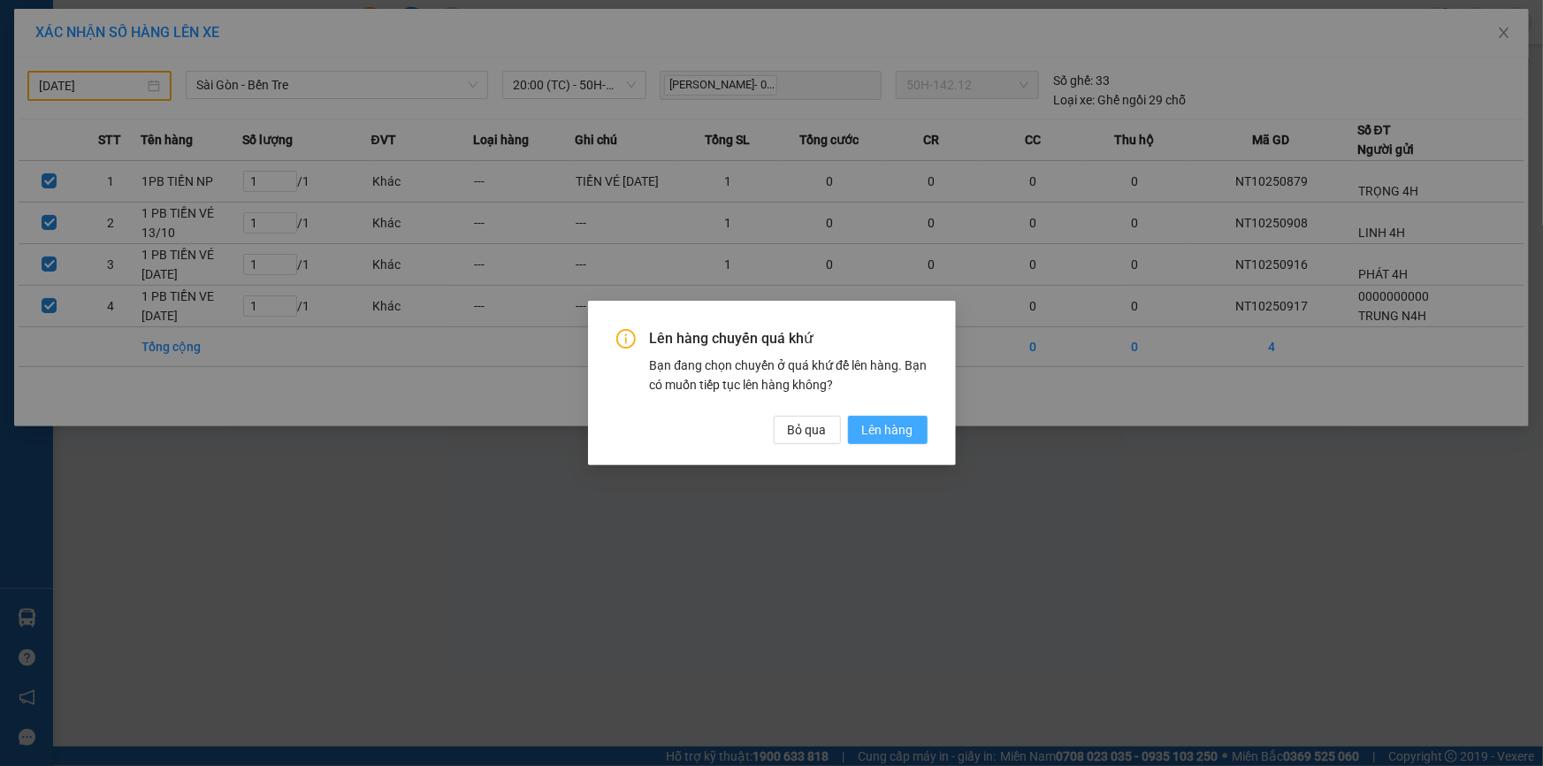
click at [884, 433] on span "Lên hàng" at bounding box center [887, 429] width 51 height 19
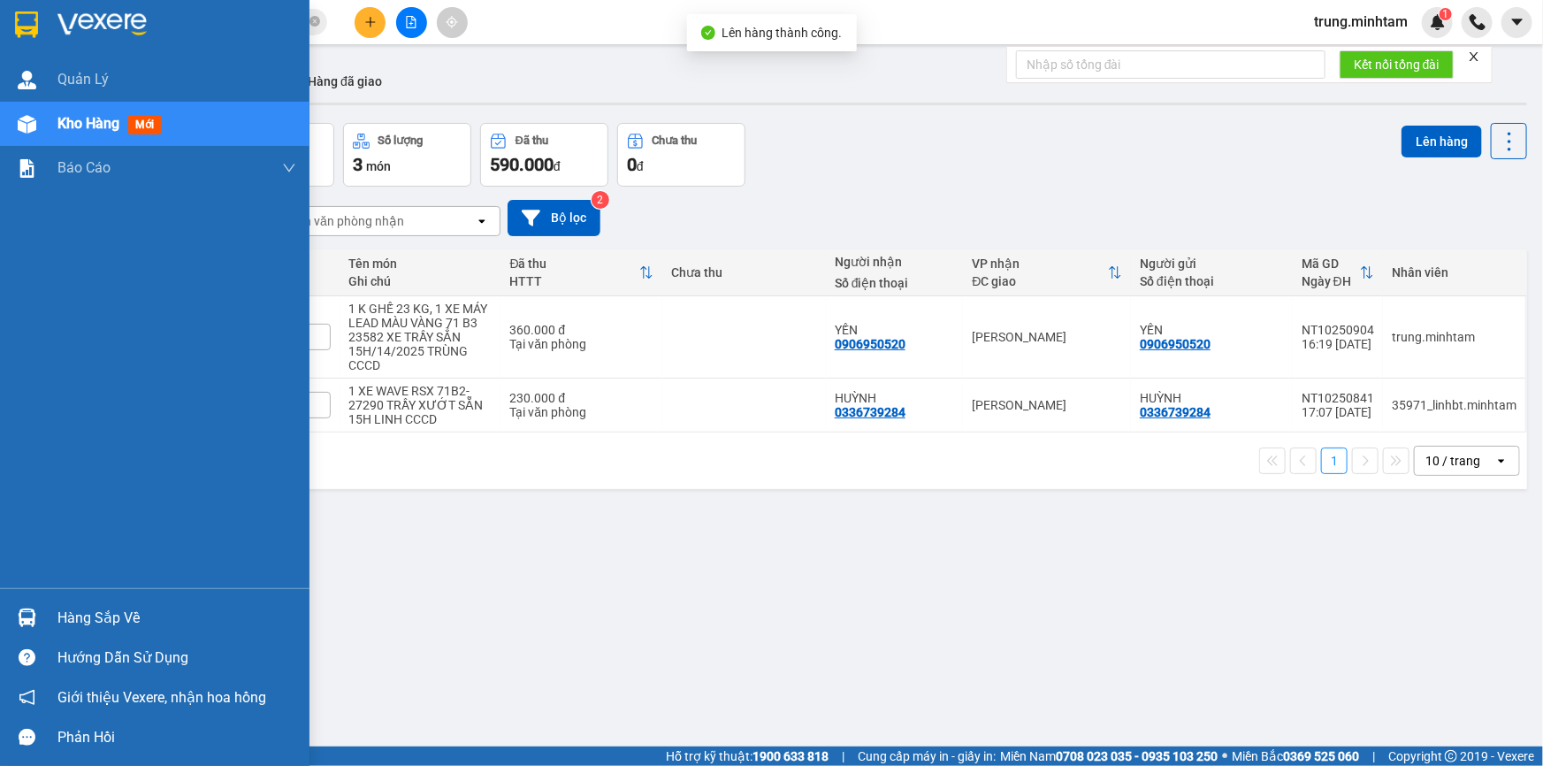
click at [75, 618] on div "Hàng sắp về" at bounding box center [176, 618] width 239 height 27
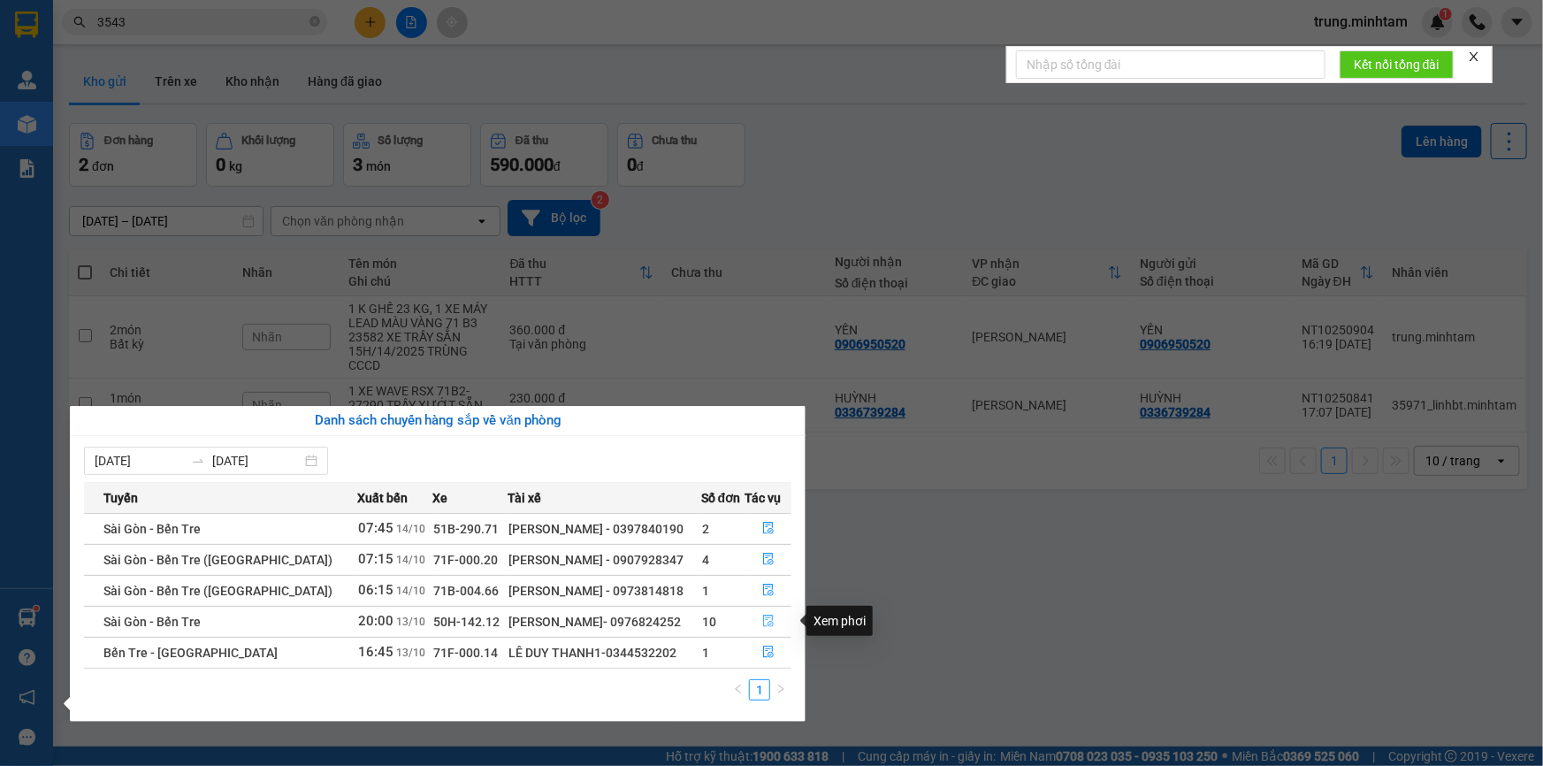
click at [767, 623] on icon "file-done" at bounding box center [768, 621] width 12 height 12
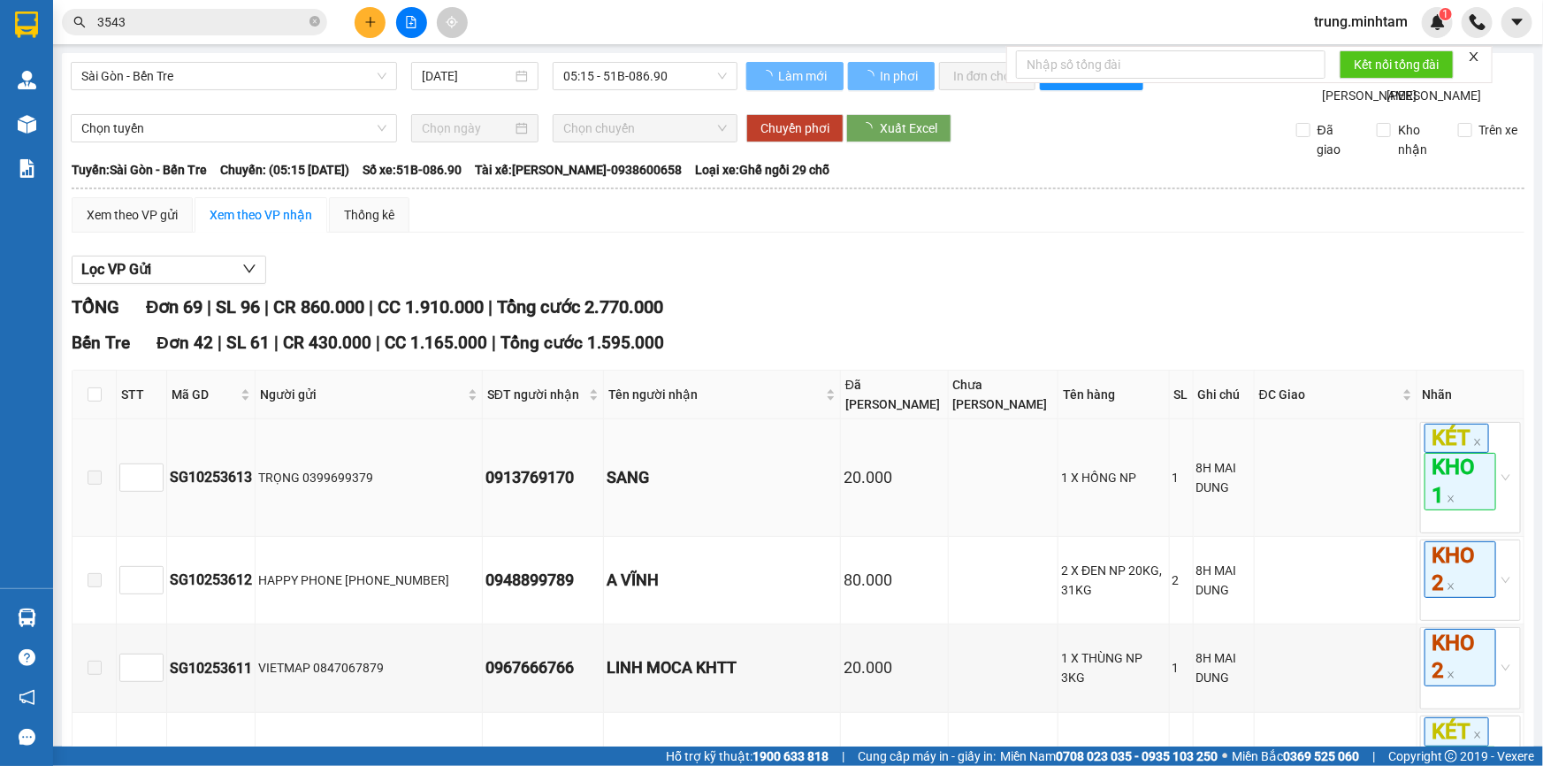
type input "[DATE]"
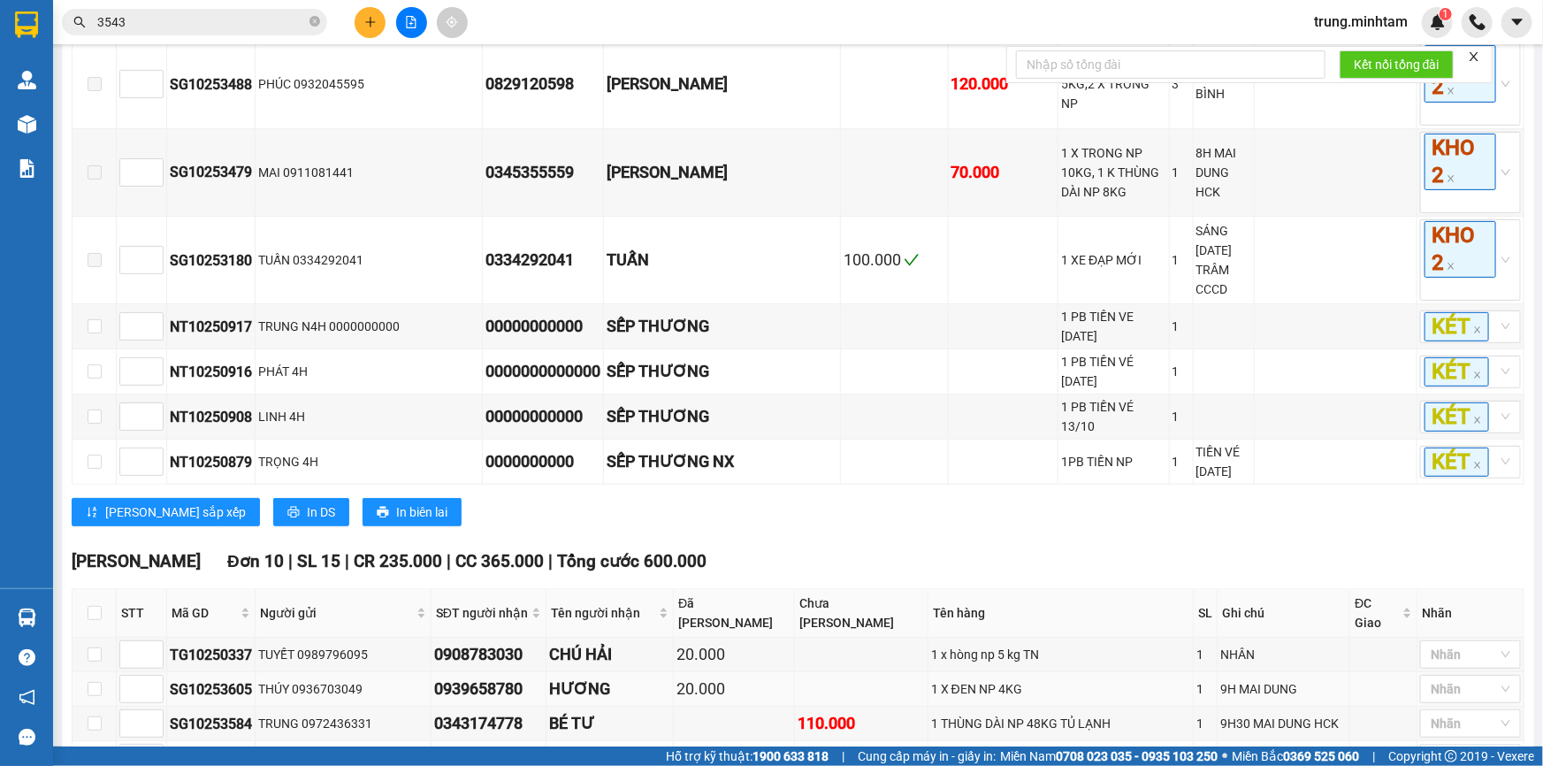
scroll to position [3484, 0]
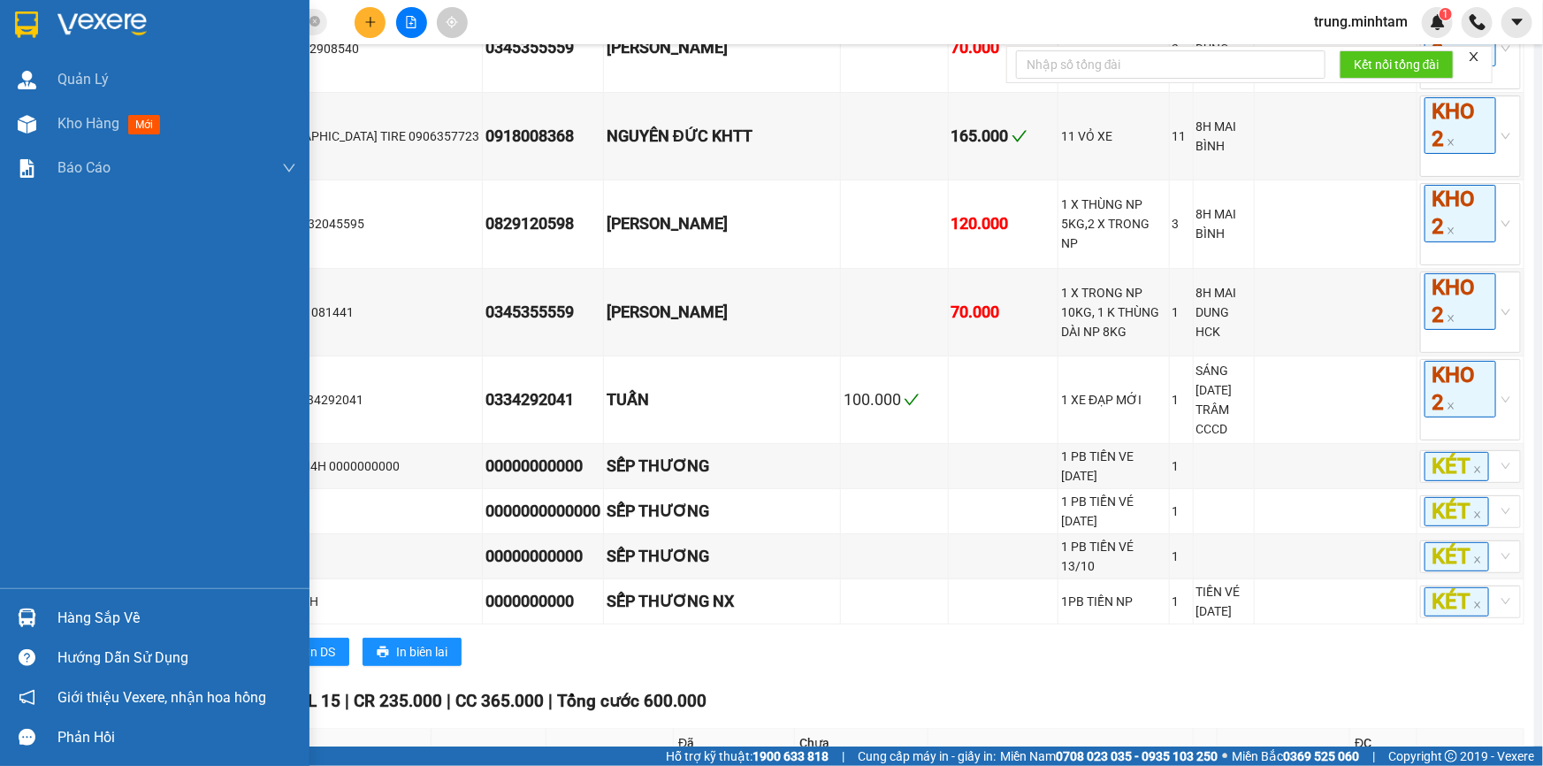
click at [62, 614] on div "Hàng sắp về" at bounding box center [176, 618] width 239 height 27
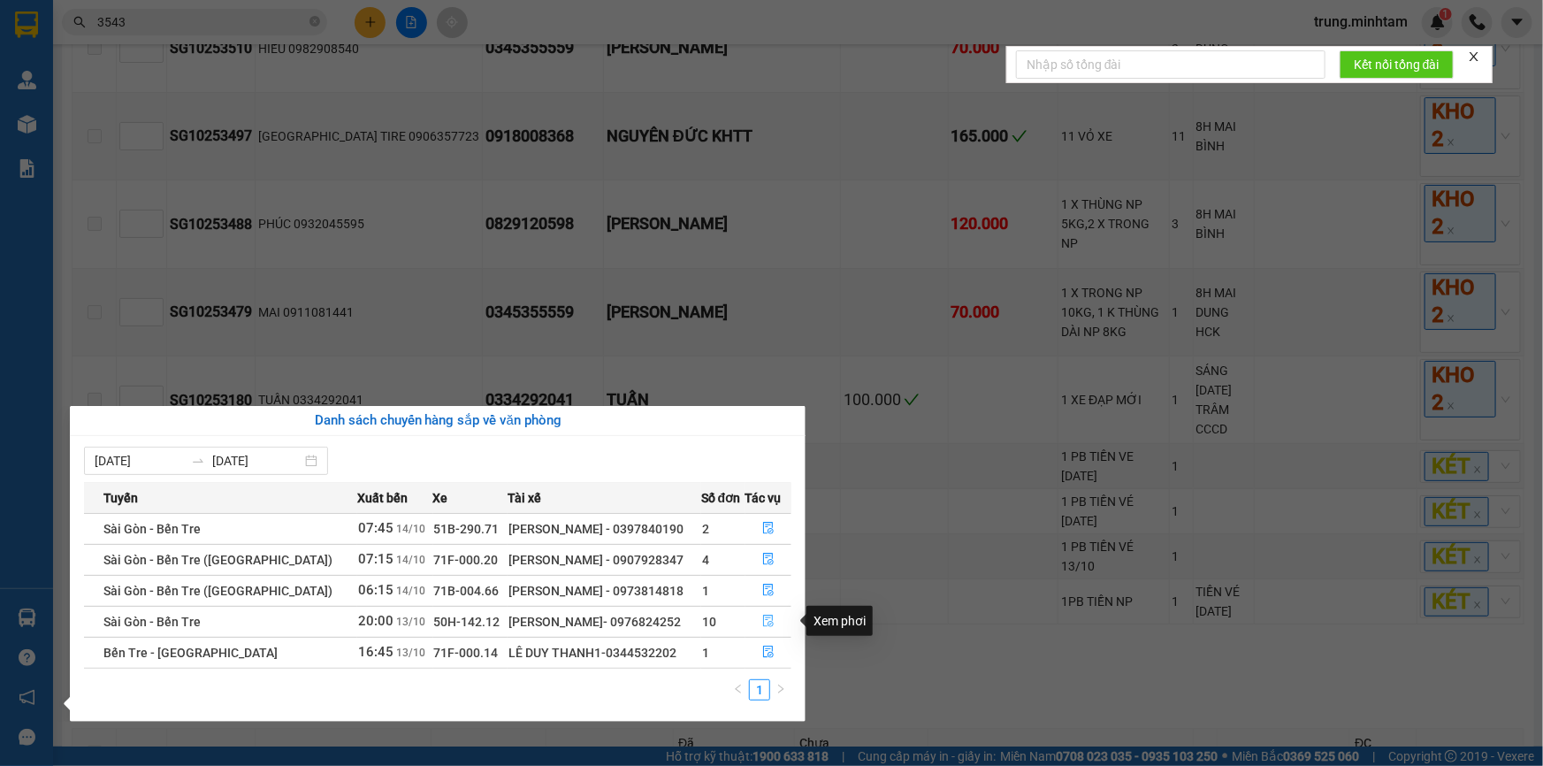
click at [766, 619] on icon "file-done" at bounding box center [768, 621] width 12 height 12
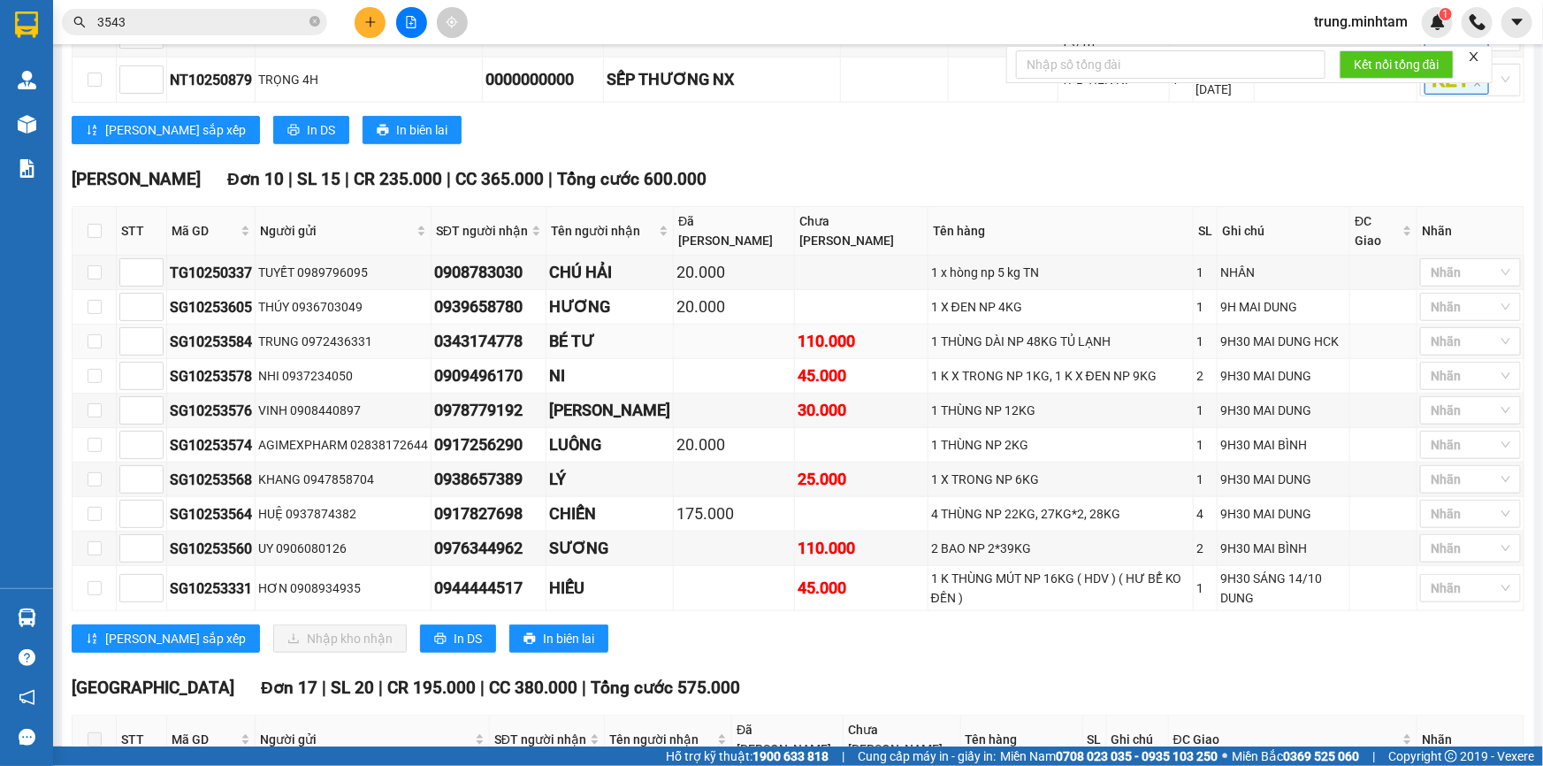
scroll to position [4020, 0]
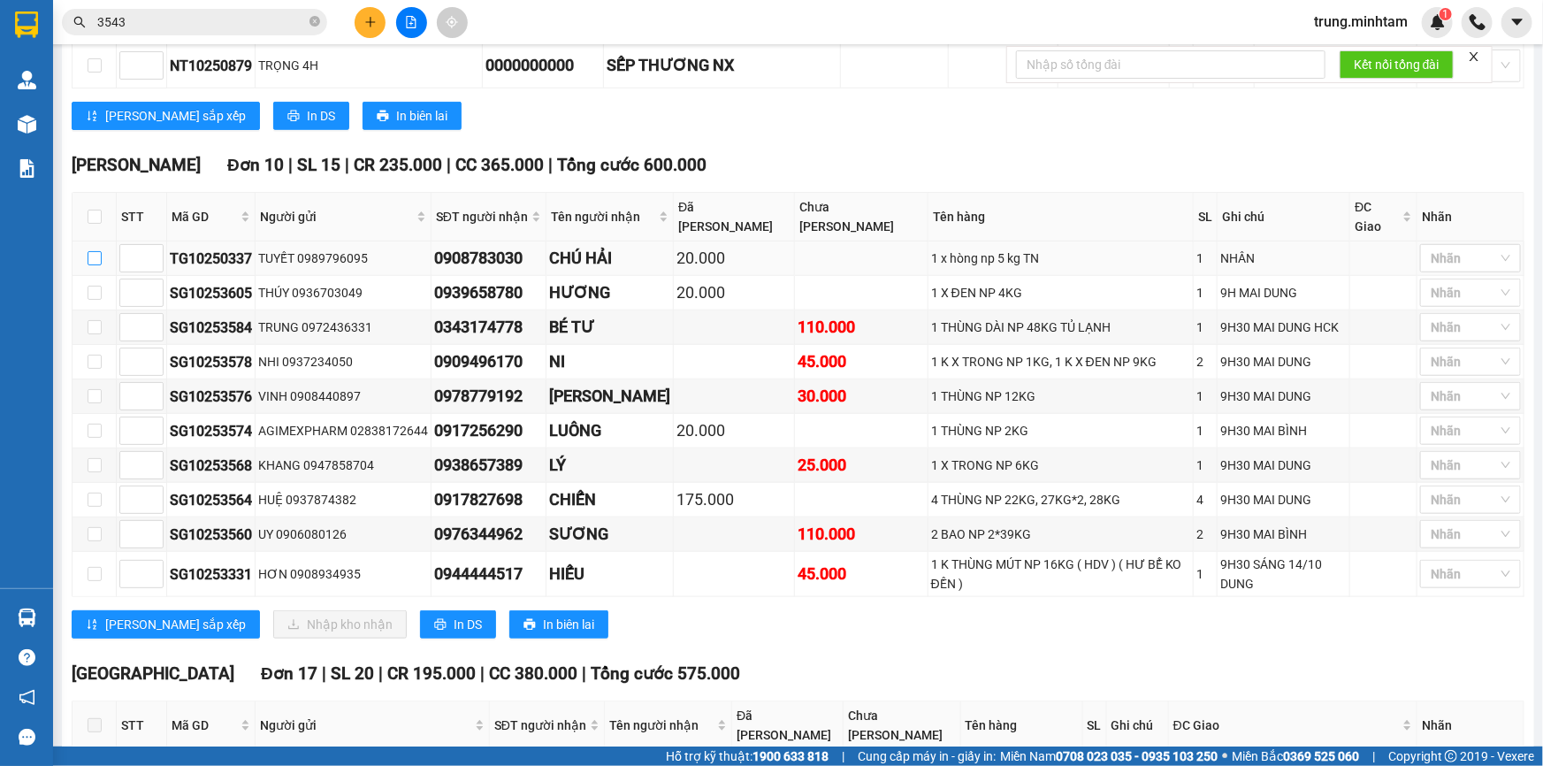
click at [96, 251] on input "checkbox" at bounding box center [95, 258] width 14 height 14
checkbox input "true"
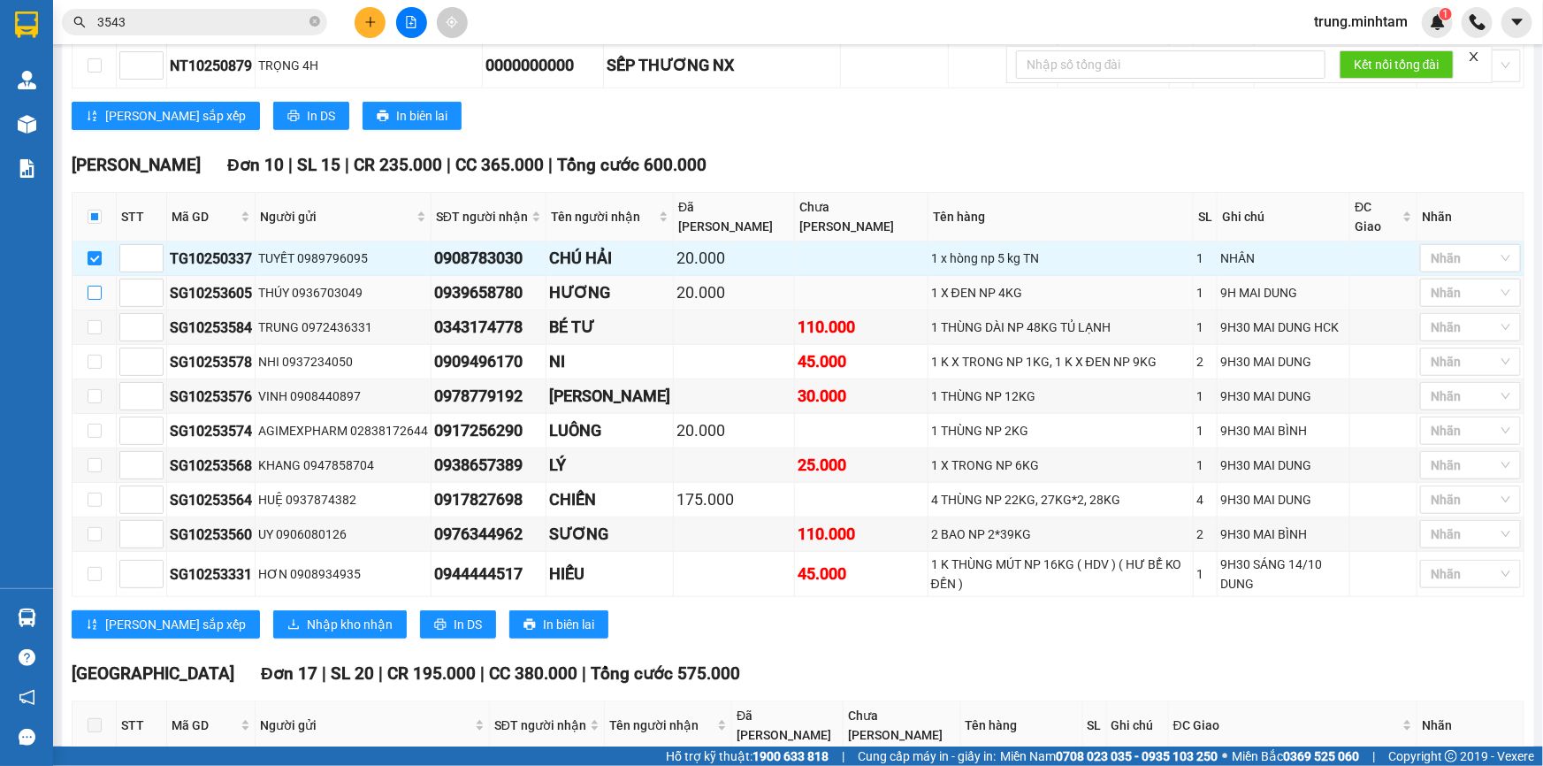
click at [92, 286] on input "checkbox" at bounding box center [95, 293] width 14 height 14
checkbox input "true"
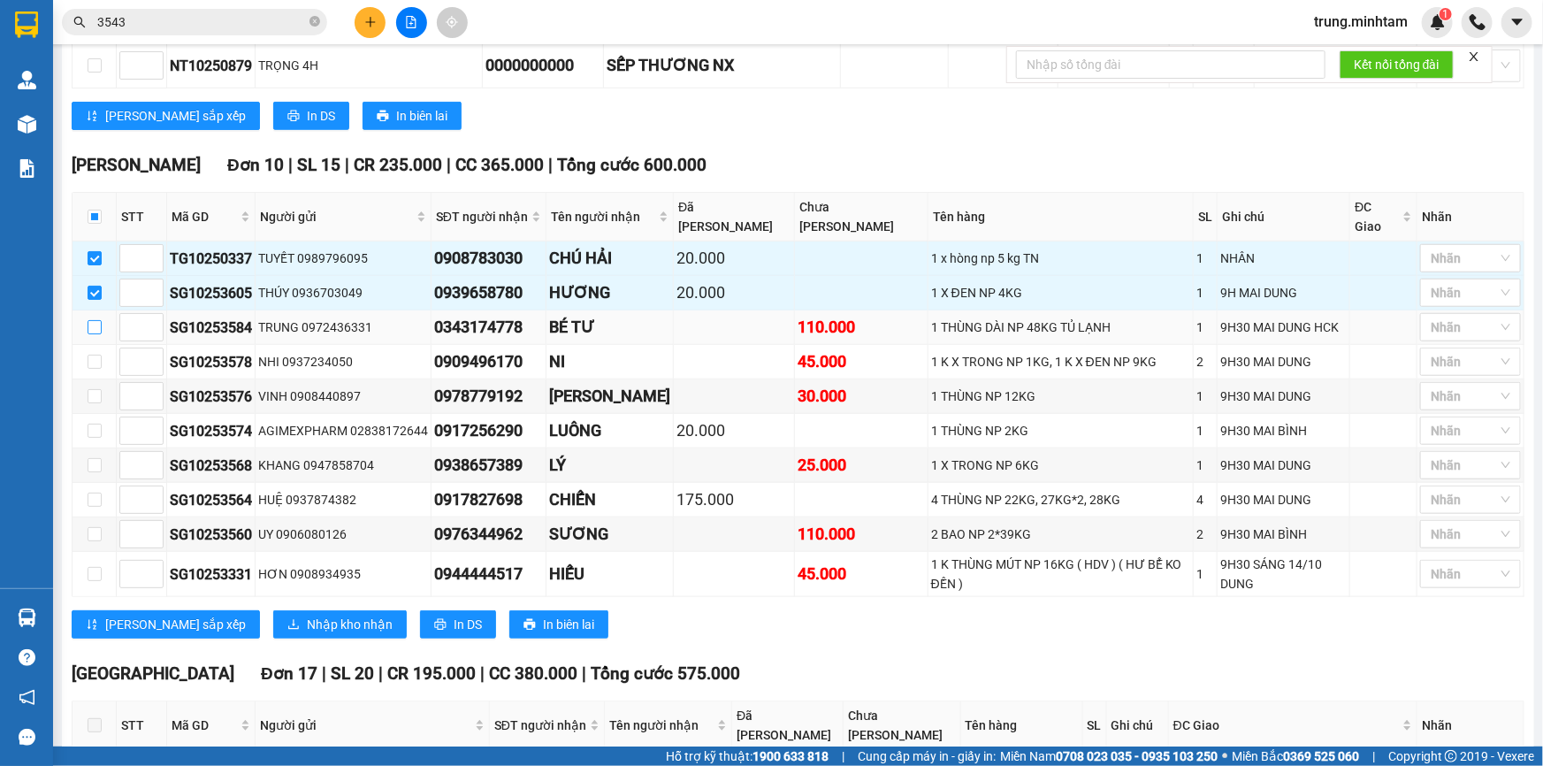
click at [96, 320] on input "checkbox" at bounding box center [95, 327] width 14 height 14
checkbox input "true"
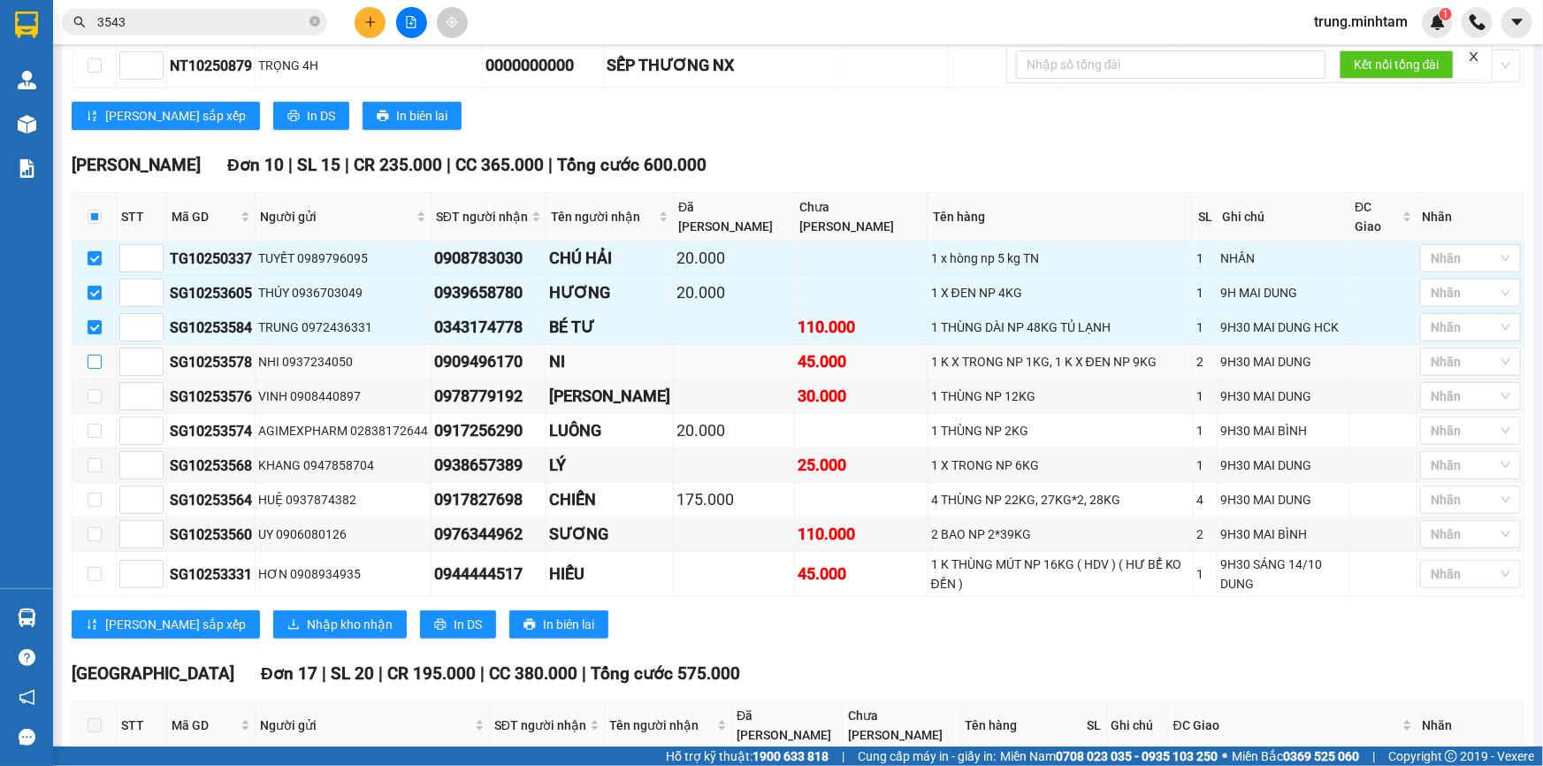
click at [90, 355] on input "checkbox" at bounding box center [95, 362] width 14 height 14
checkbox input "true"
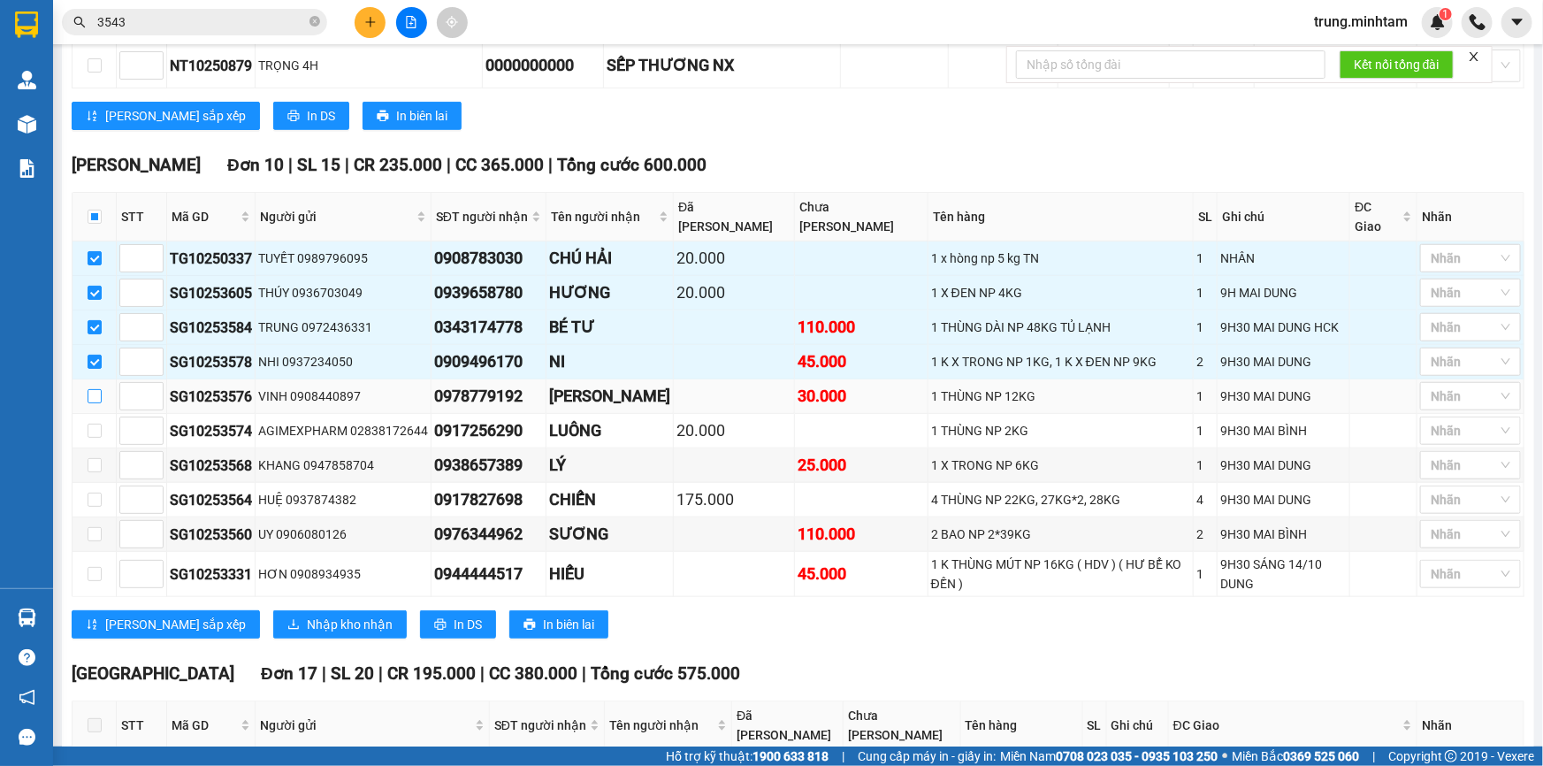
click at [94, 389] on input "checkbox" at bounding box center [95, 396] width 14 height 14
checkbox input "true"
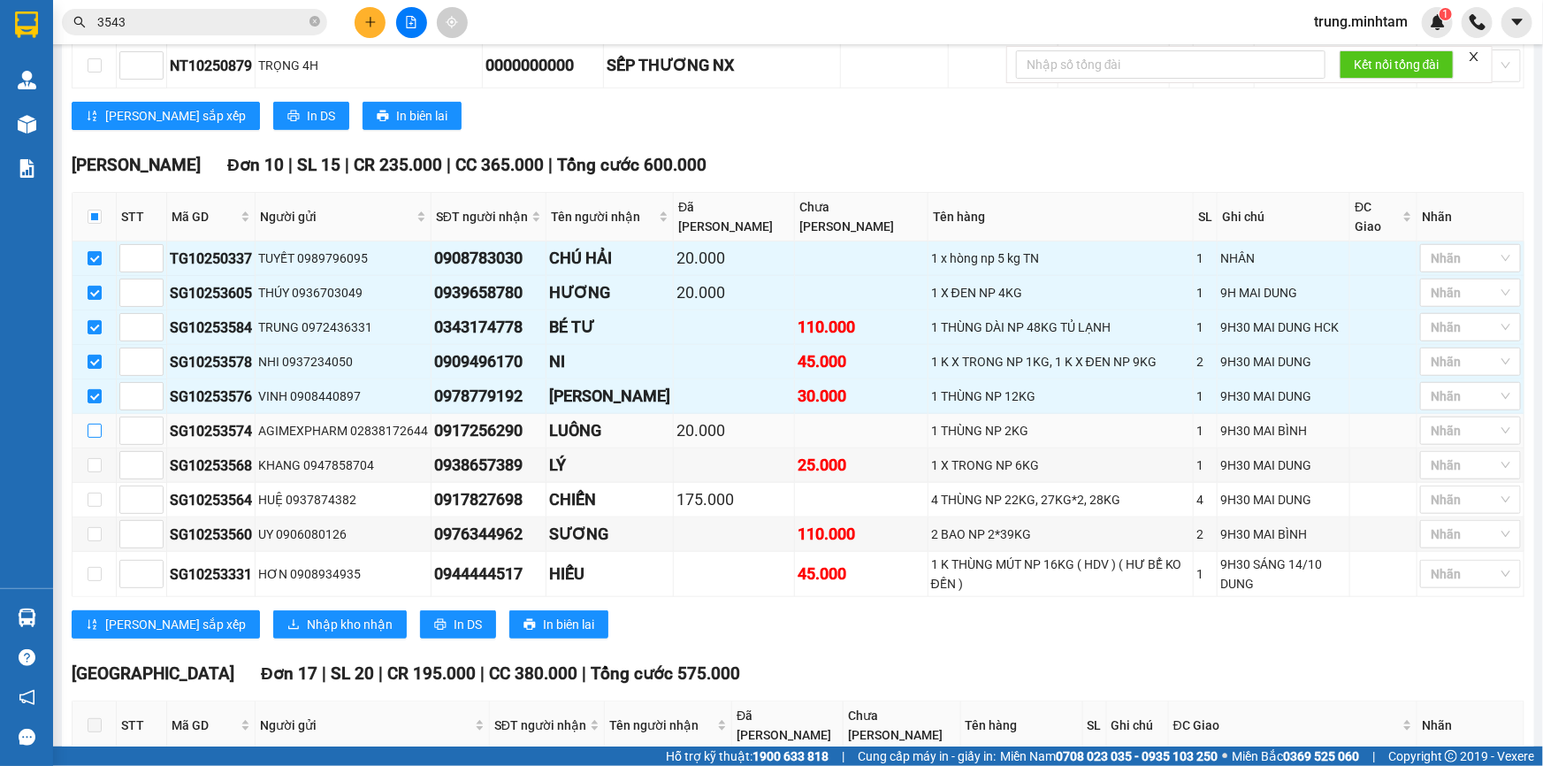
click at [89, 424] on input "checkbox" at bounding box center [95, 431] width 14 height 14
checkbox input "true"
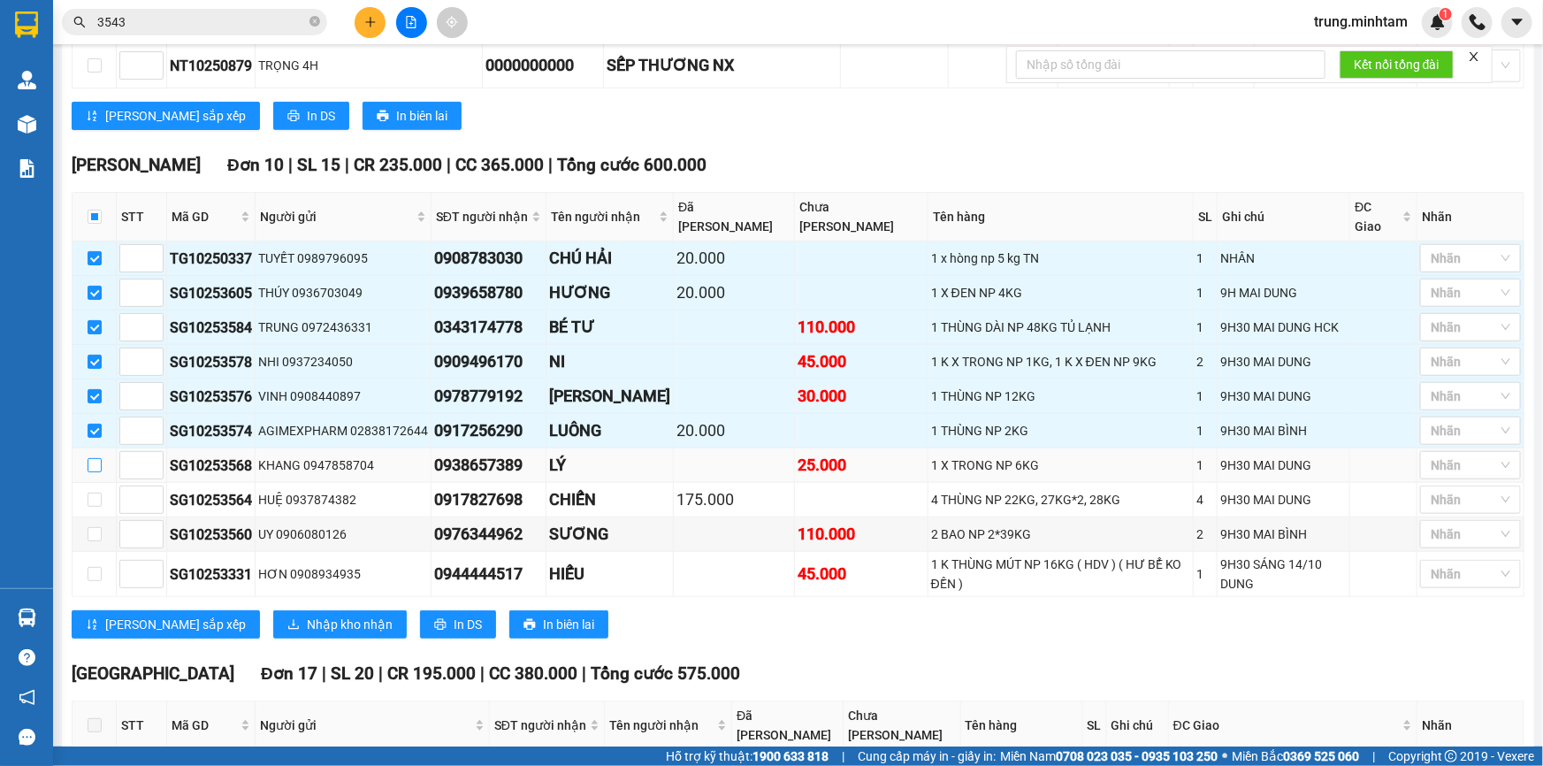
click at [96, 458] on input "checkbox" at bounding box center [95, 465] width 14 height 14
checkbox input "true"
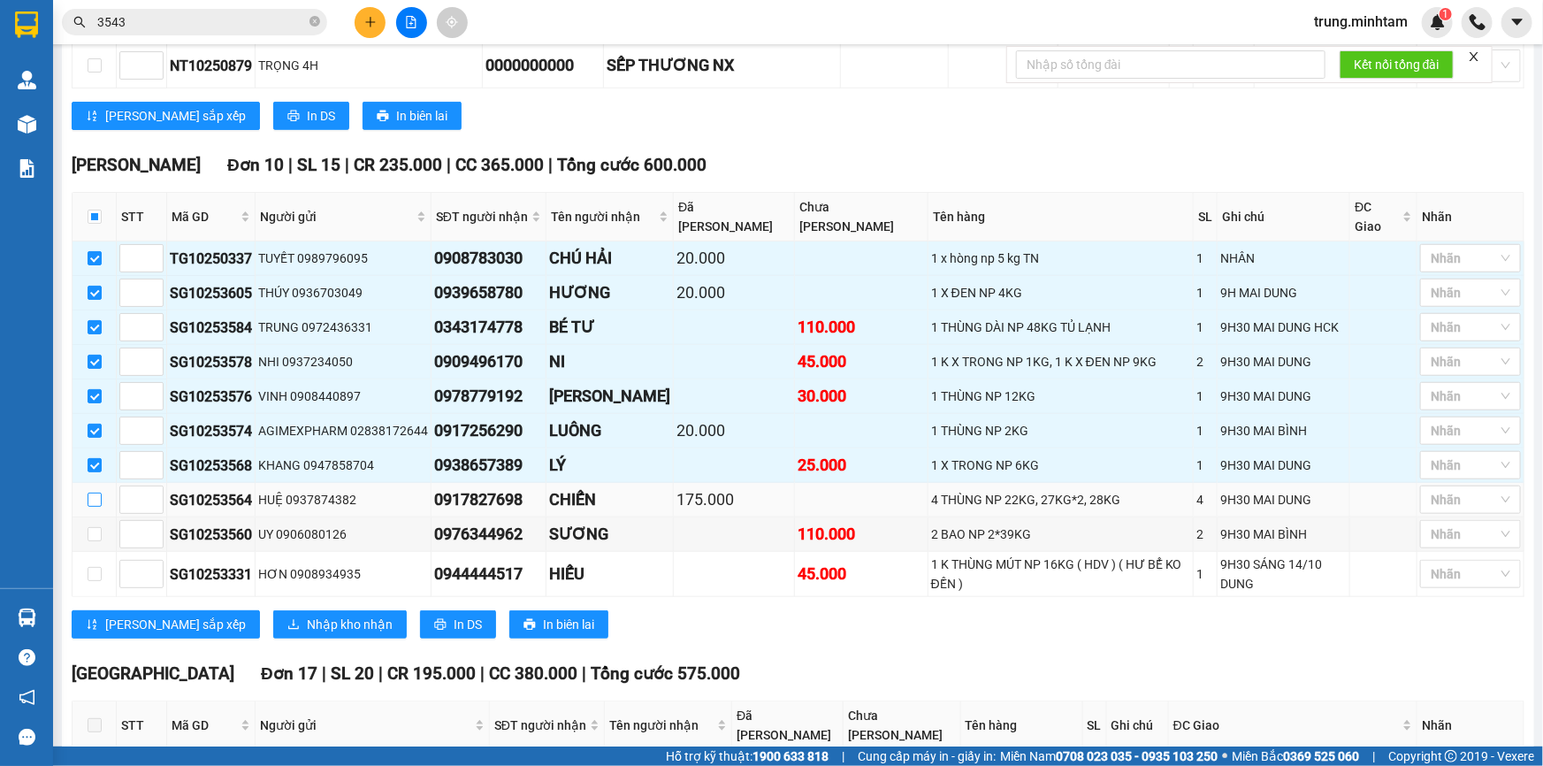
click at [91, 493] on input "checkbox" at bounding box center [95, 500] width 14 height 14
checkbox input "true"
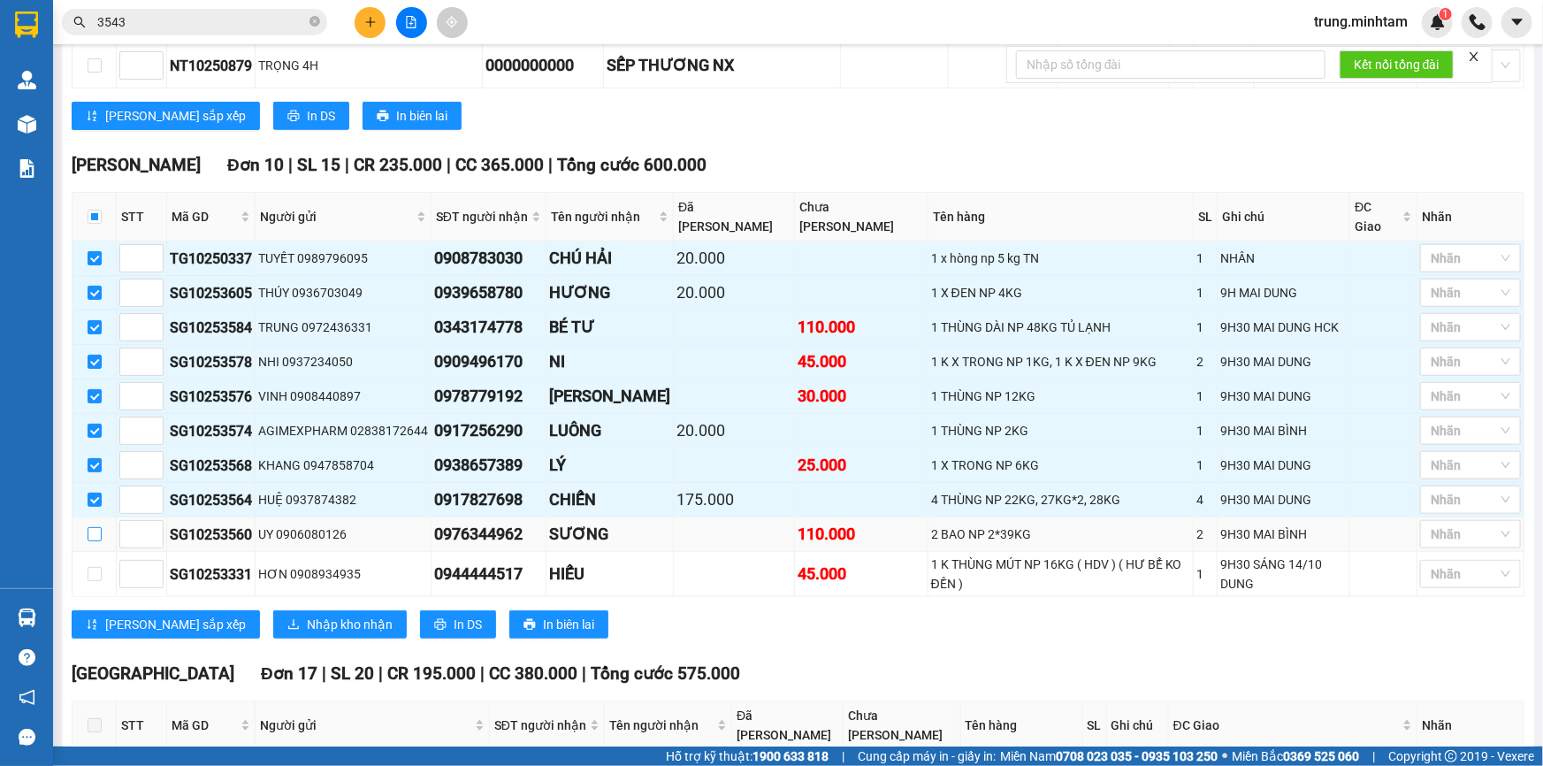
click at [88, 527] on input "checkbox" at bounding box center [95, 534] width 14 height 14
checkbox input "true"
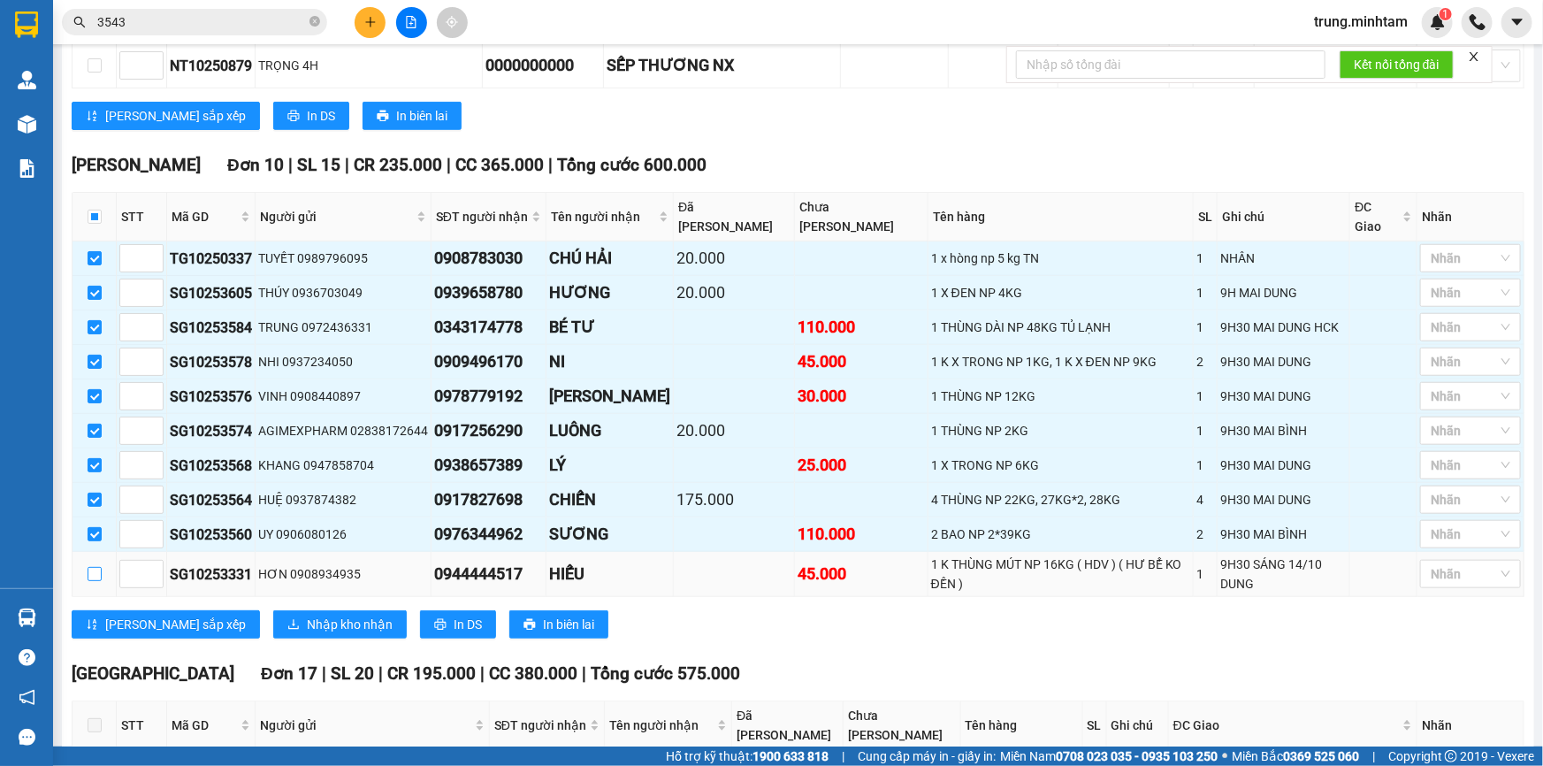
click at [91, 567] on input "checkbox" at bounding box center [95, 574] width 14 height 14
checkbox input "true"
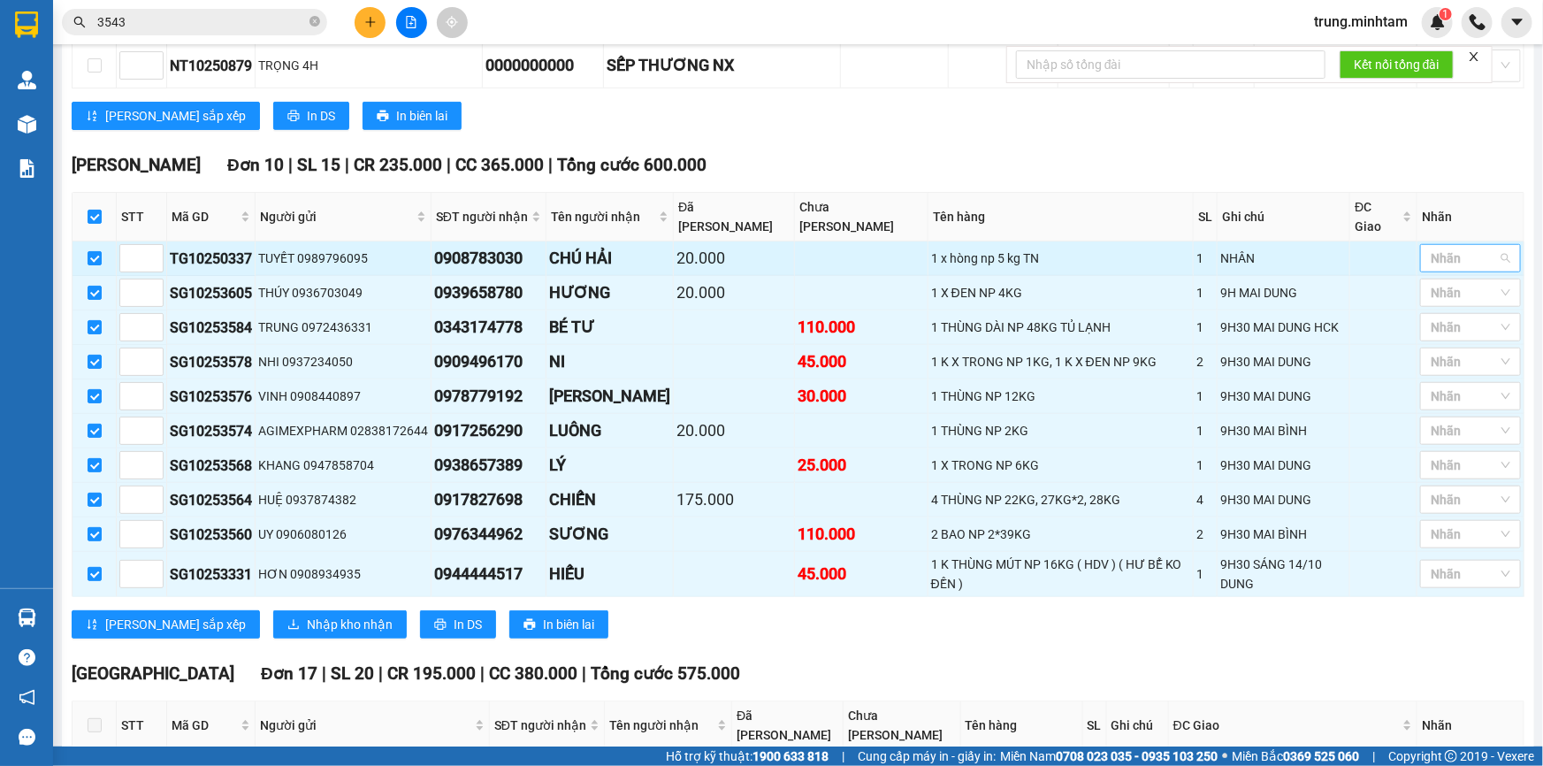
click at [1446, 248] on div at bounding box center [1462, 258] width 74 height 21
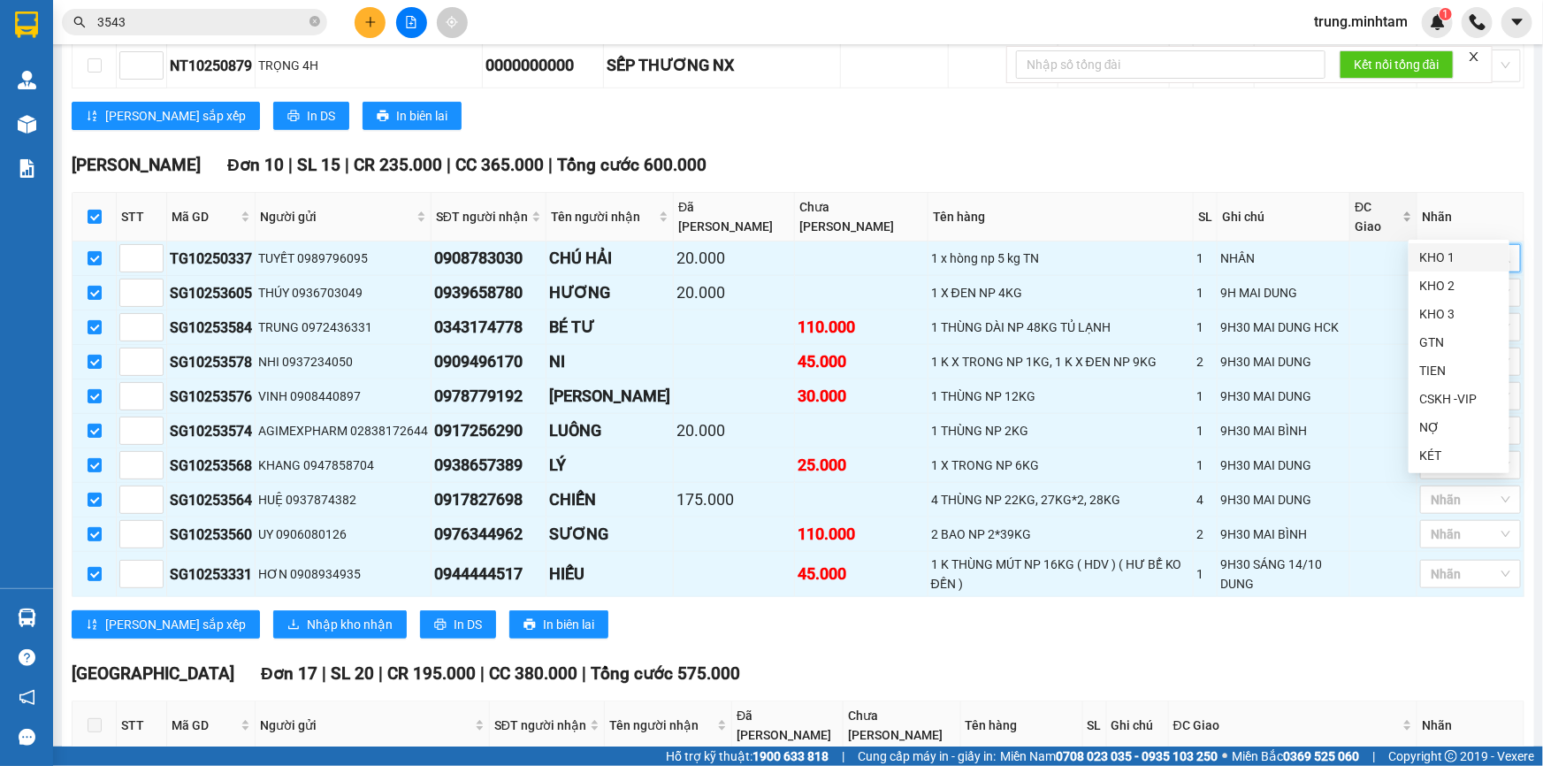
drag, startPoint x: 1447, startPoint y: 261, endPoint x: 1400, endPoint y: 200, distance: 77.0
click at [1440, 248] on div "KHO 1" at bounding box center [1460, 257] width 80 height 19
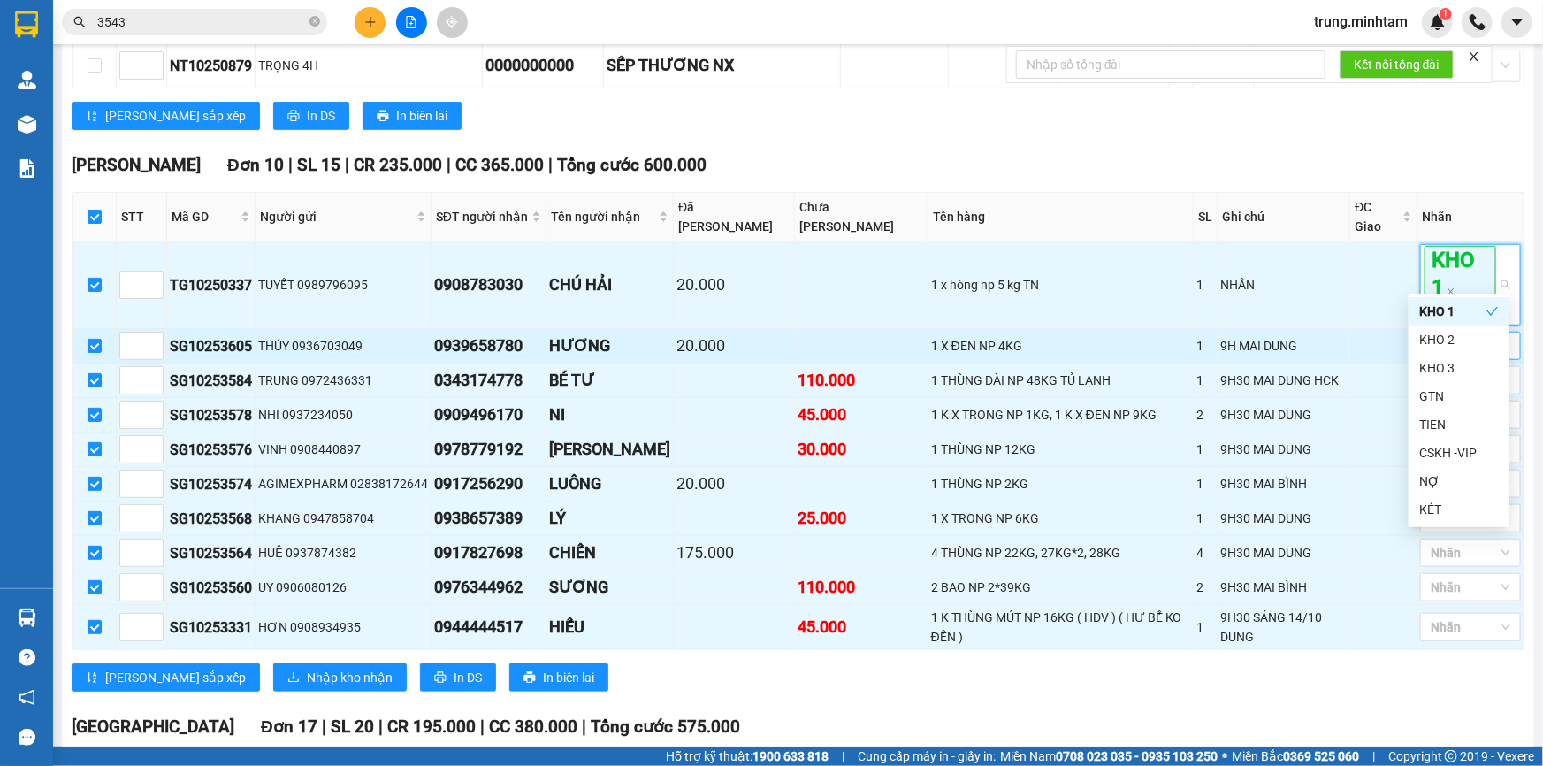
click at [1353, 152] on div "[PERSON_NAME] Đơn 10 | SL 15 | CR 235.000 | CC 365.000 | Tổng cước 600.000" at bounding box center [798, 165] width 1453 height 27
click at [1447, 335] on div at bounding box center [1462, 345] width 74 height 21
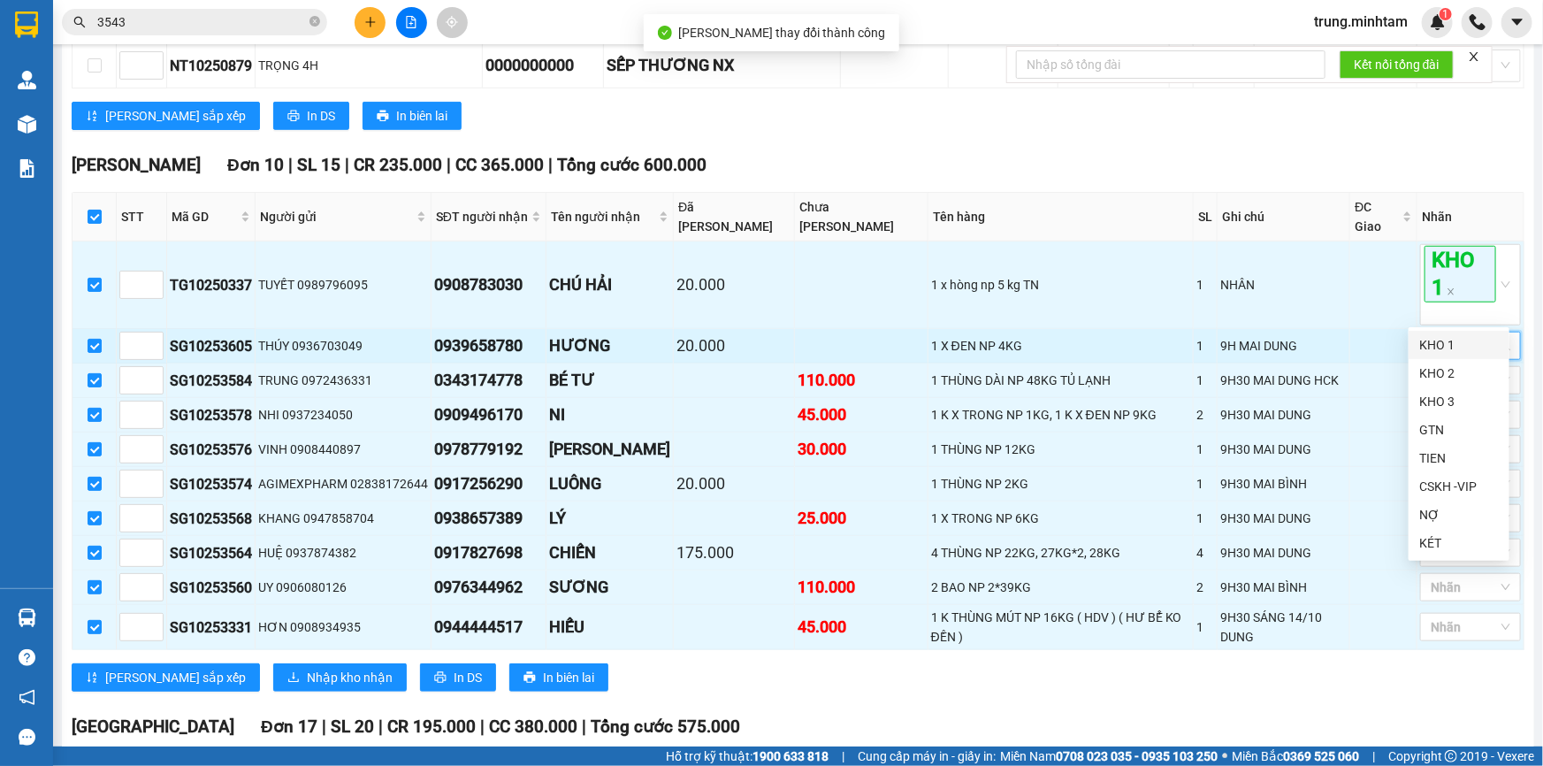
drag, startPoint x: 1441, startPoint y: 345, endPoint x: 1408, endPoint y: 326, distance: 37.6
click at [1438, 345] on div "KHO 1" at bounding box center [1460, 344] width 80 height 19
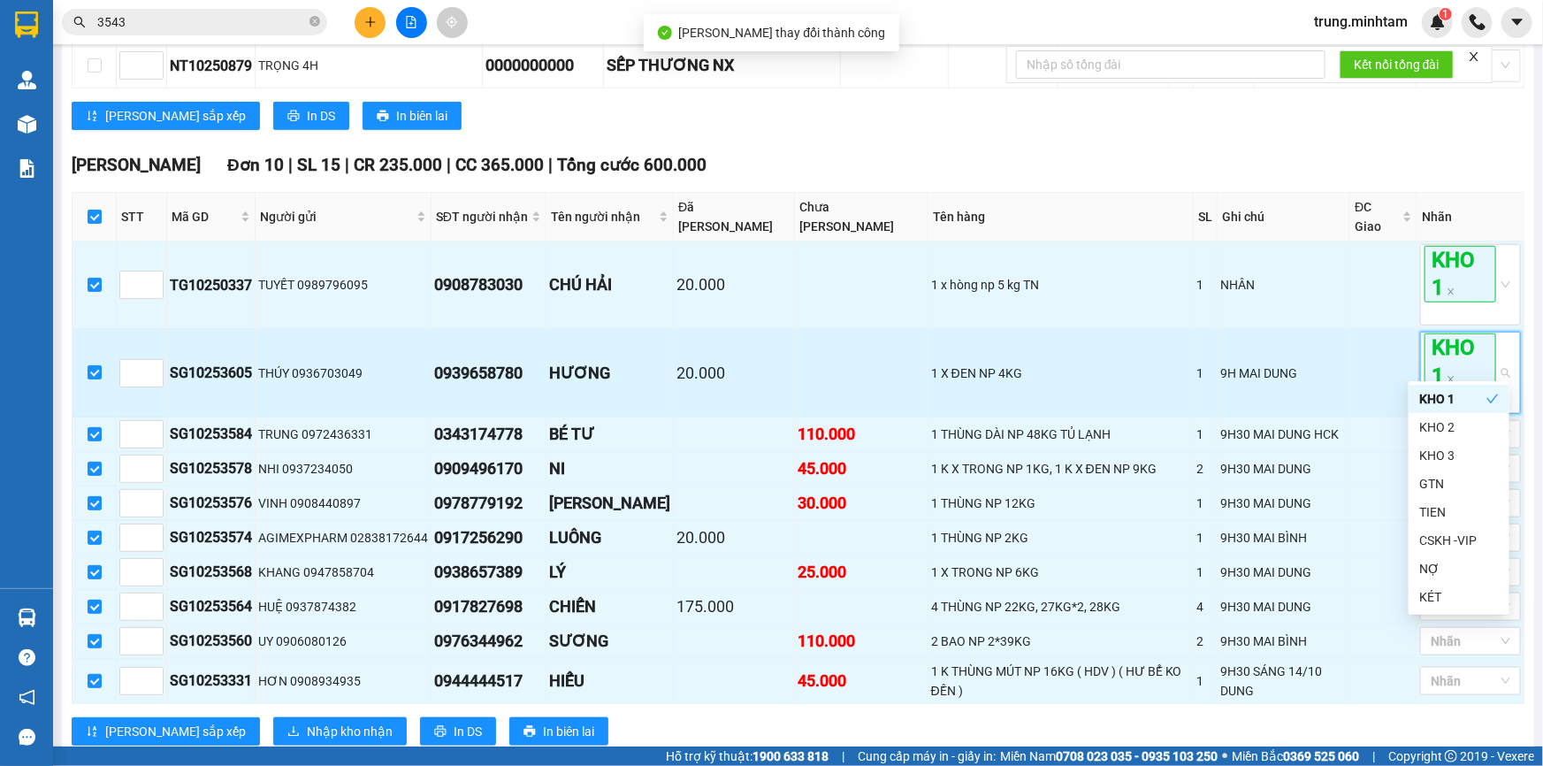
click at [1391, 329] on td at bounding box center [1384, 373] width 67 height 88
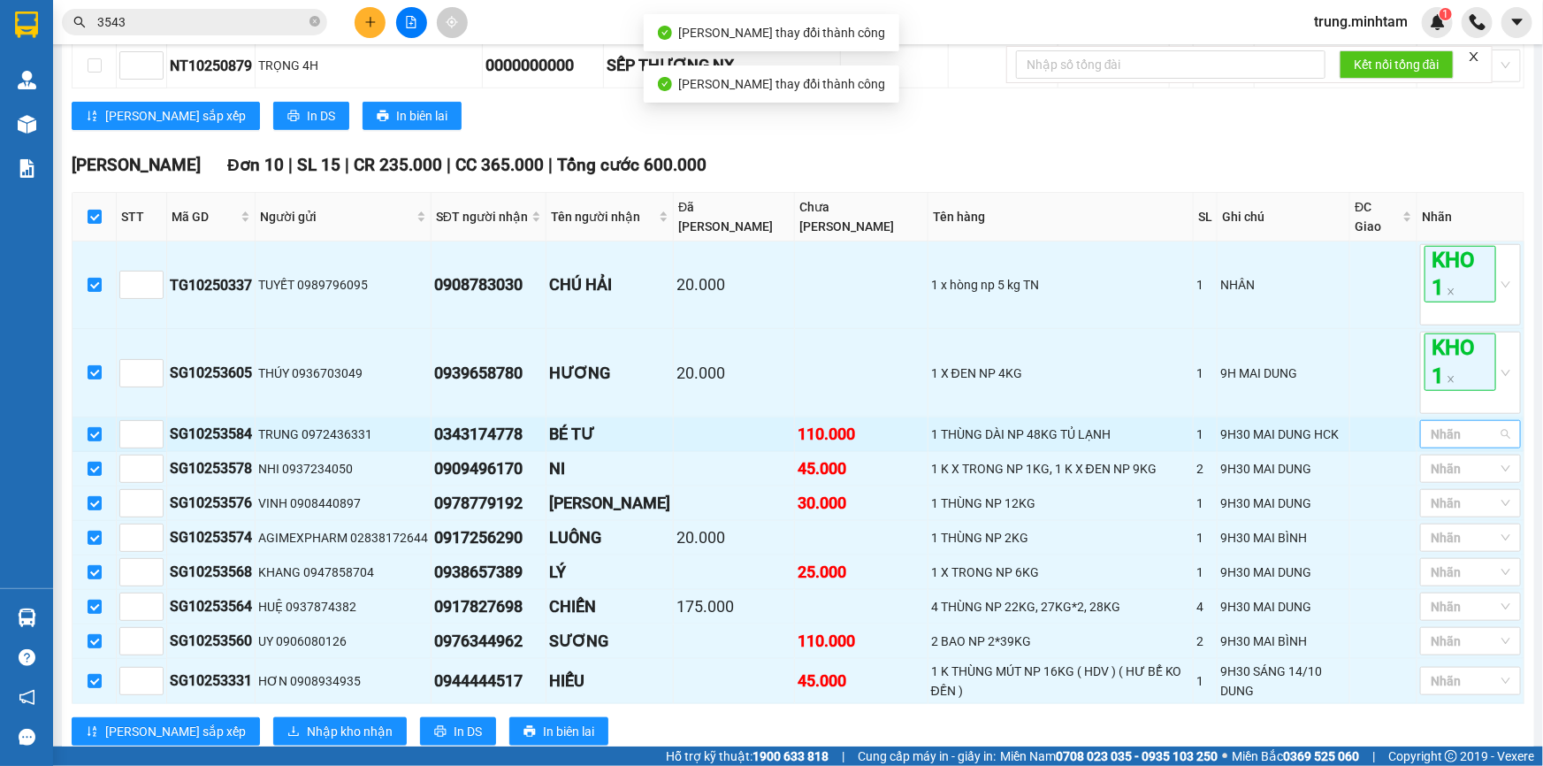
click at [1448, 424] on div at bounding box center [1462, 434] width 74 height 21
drag, startPoint x: 1442, startPoint y: 437, endPoint x: 1404, endPoint y: 430, distance: 38.7
click at [1442, 438] on div "KHO 1" at bounding box center [1460, 432] width 80 height 19
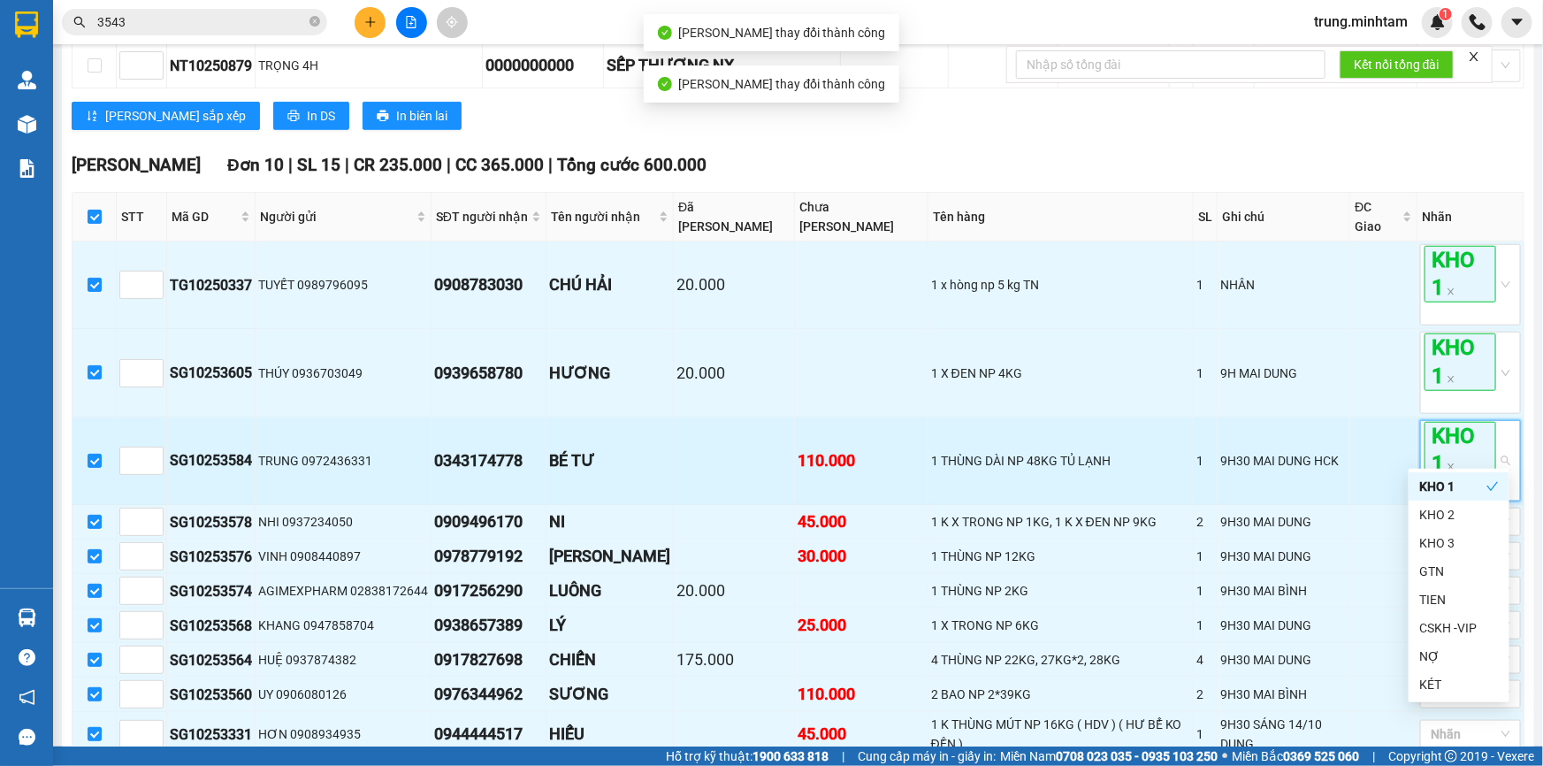
click at [1380, 422] on td at bounding box center [1384, 461] width 67 height 88
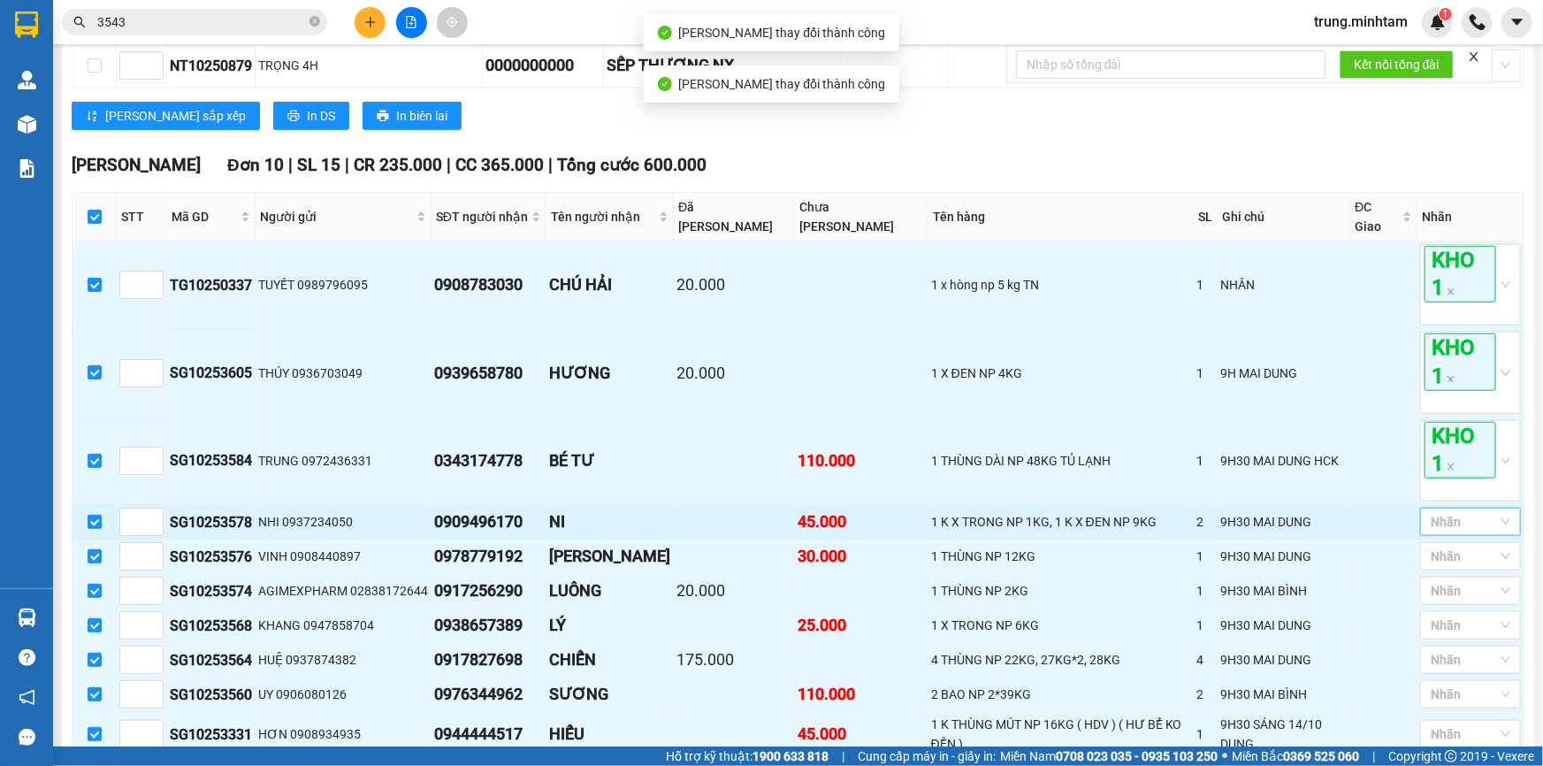
click at [1450, 511] on div at bounding box center [1462, 521] width 74 height 21
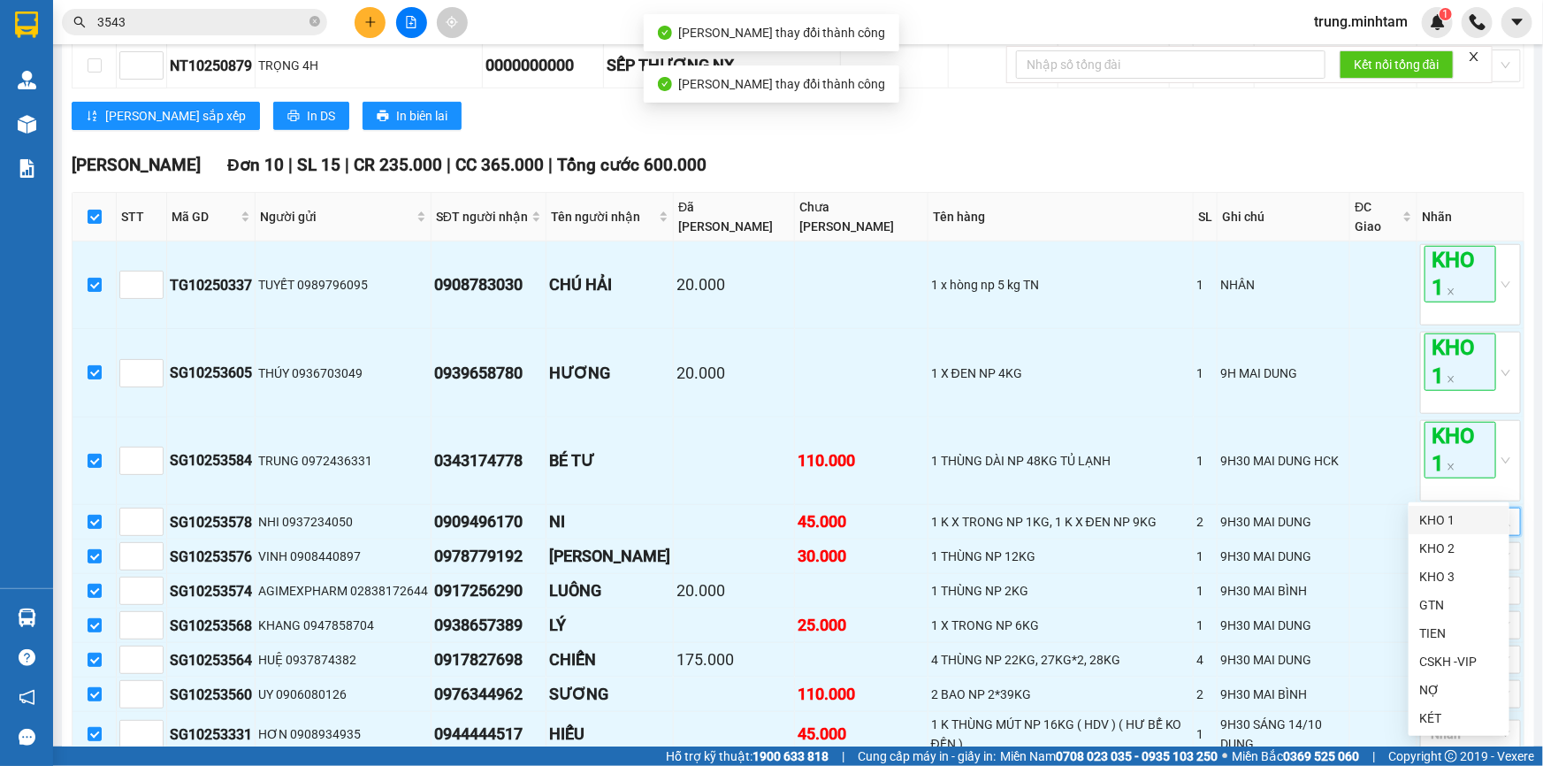
drag, startPoint x: 1442, startPoint y: 522, endPoint x: 1411, endPoint y: 506, distance: 34.8
click at [1440, 522] on div "KHO 1" at bounding box center [1460, 519] width 80 height 19
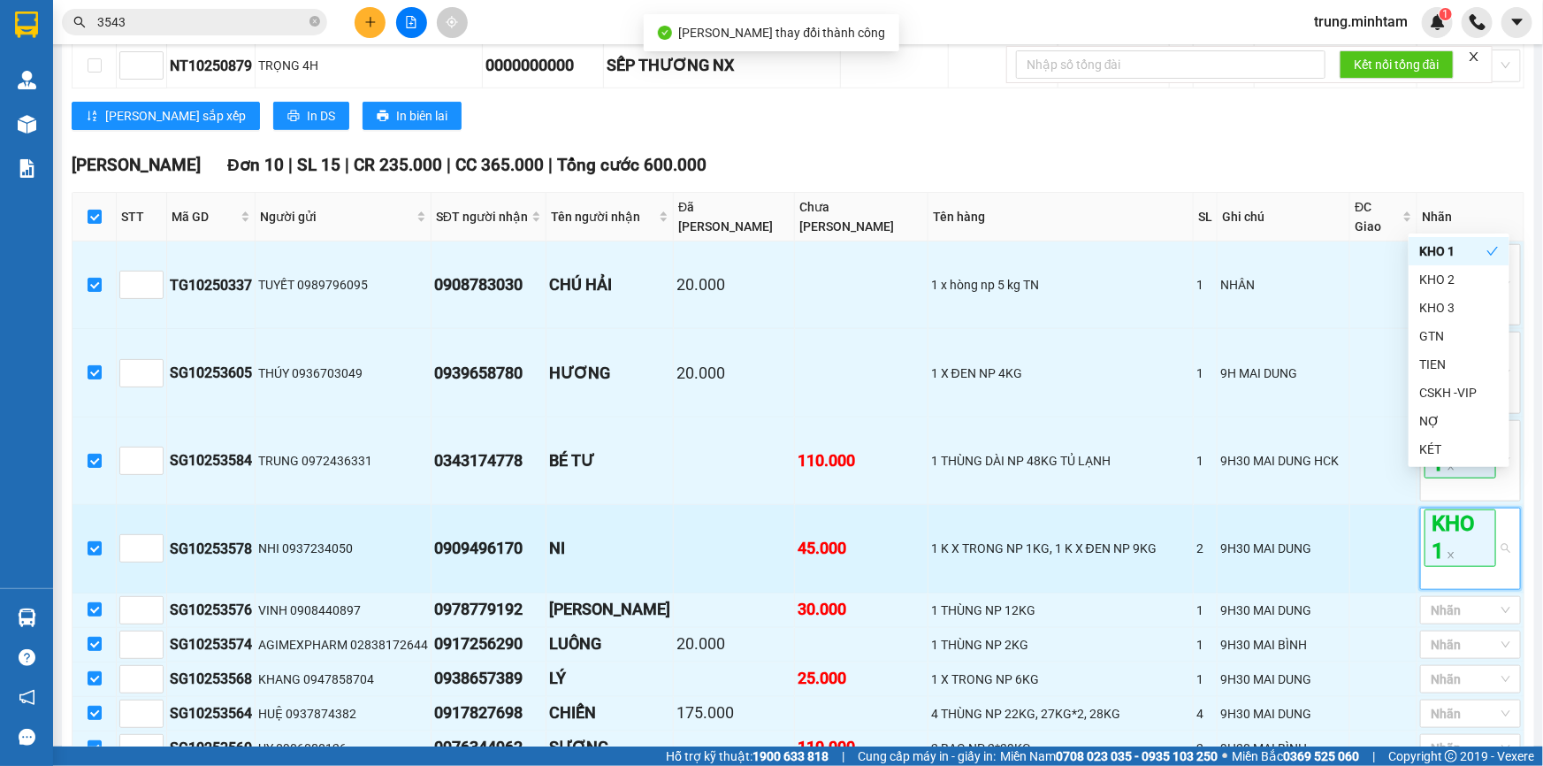
click at [1395, 505] on td at bounding box center [1384, 549] width 67 height 88
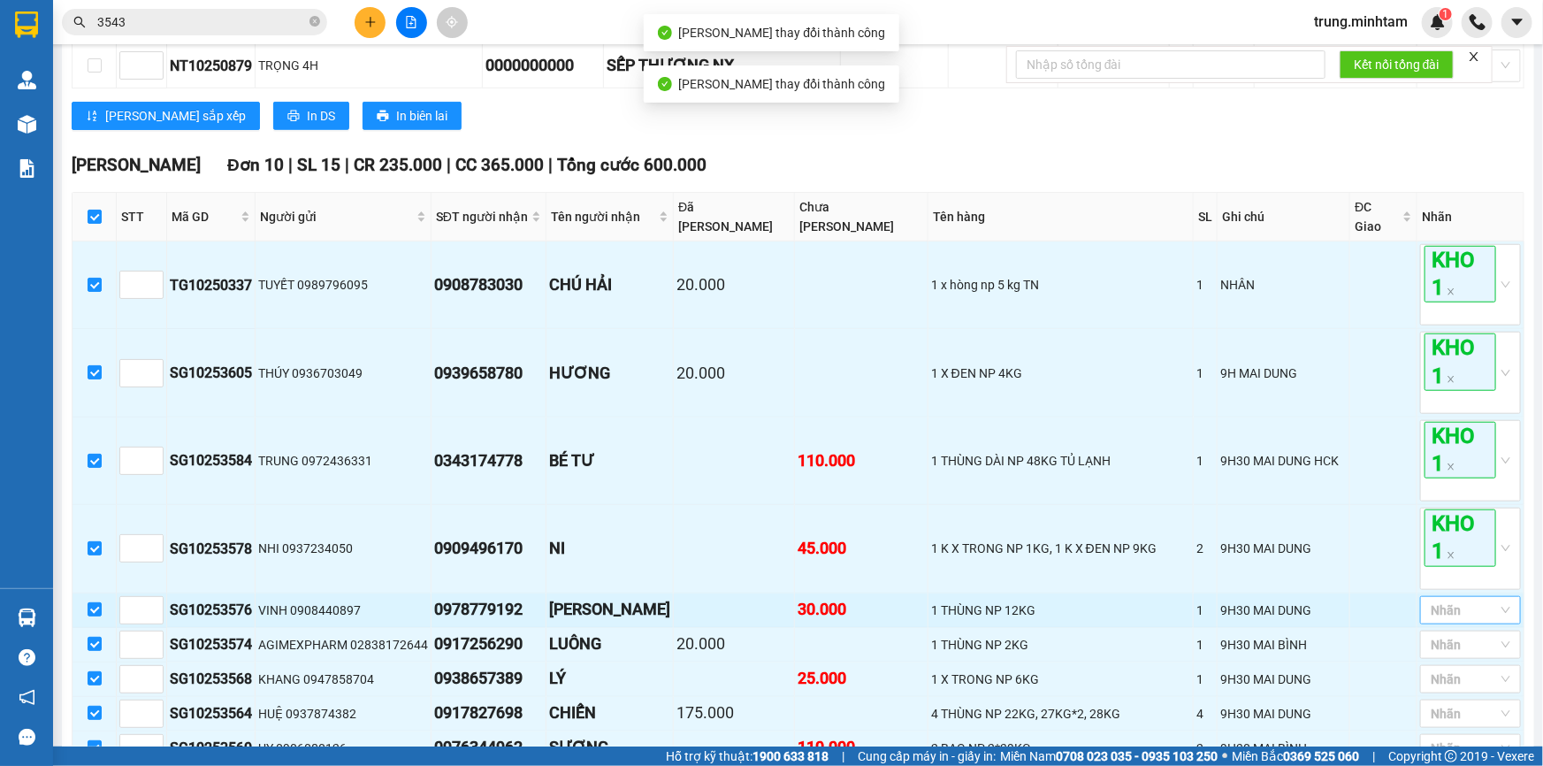
click at [1443, 600] on div at bounding box center [1462, 610] width 74 height 21
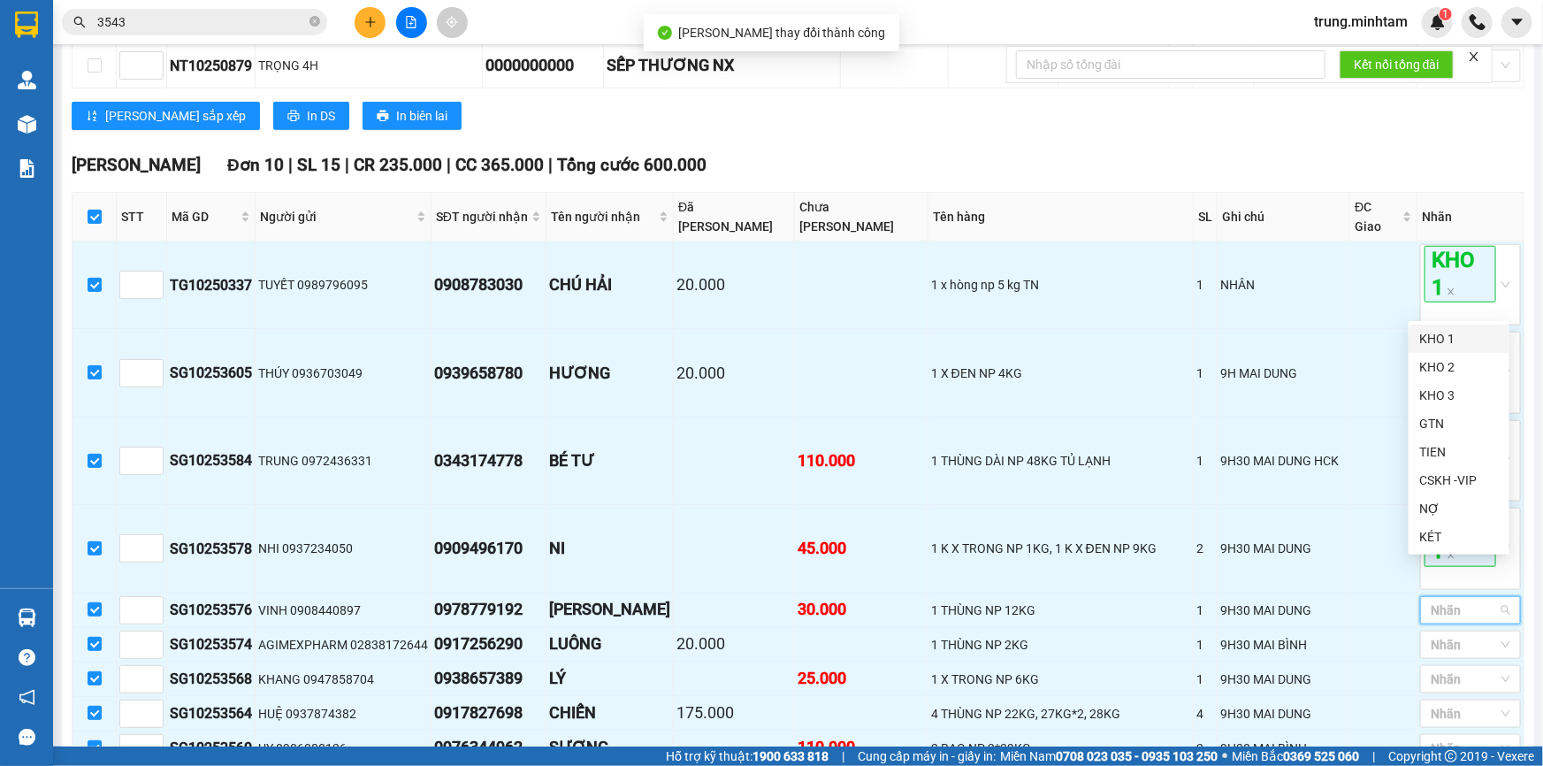
drag, startPoint x: 1435, startPoint y: 337, endPoint x: 1363, endPoint y: 382, distance: 85.4
click at [1434, 337] on div "KHO 1" at bounding box center [1460, 338] width 80 height 19
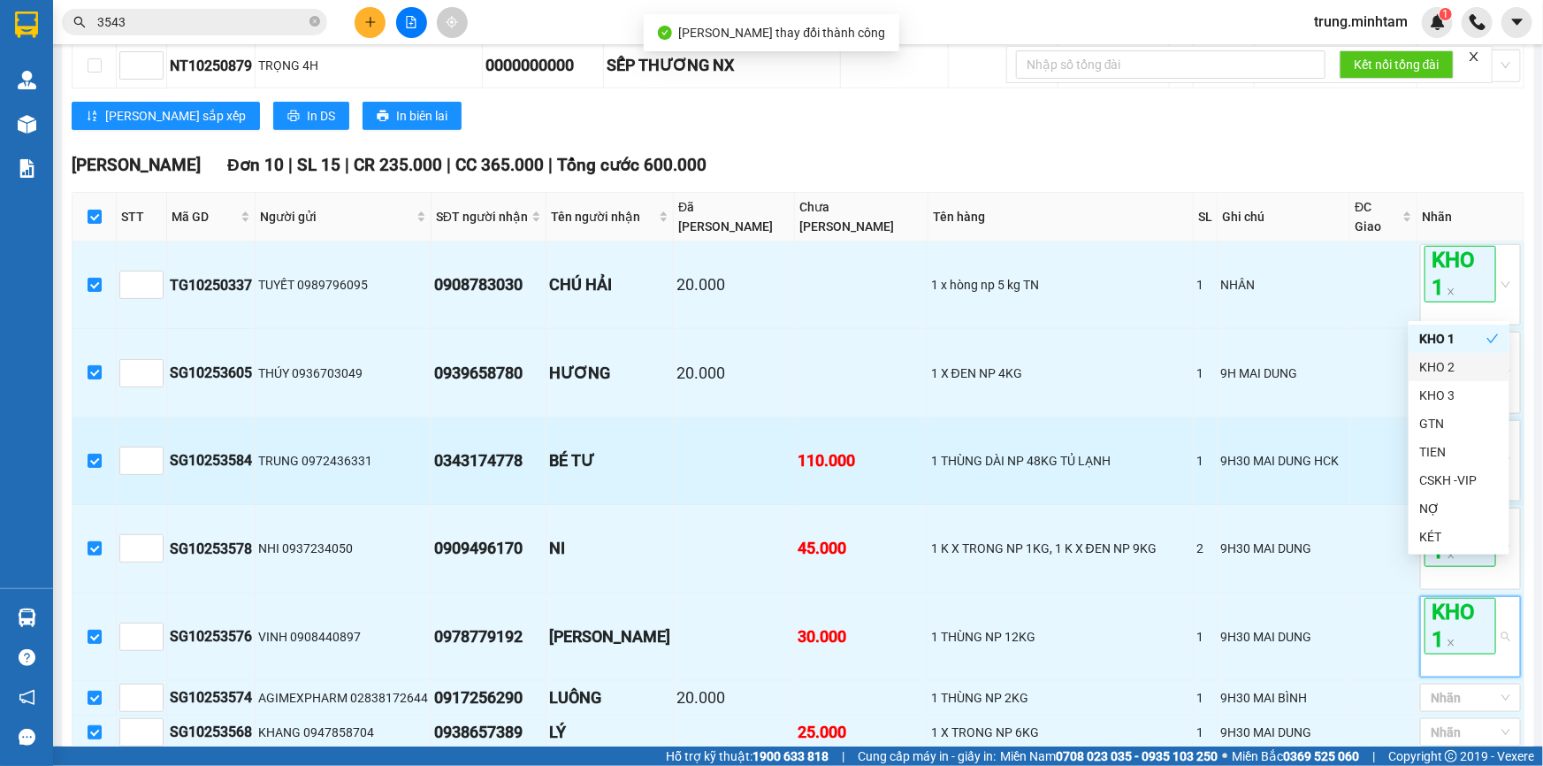
click at [1363, 417] on td at bounding box center [1384, 461] width 67 height 88
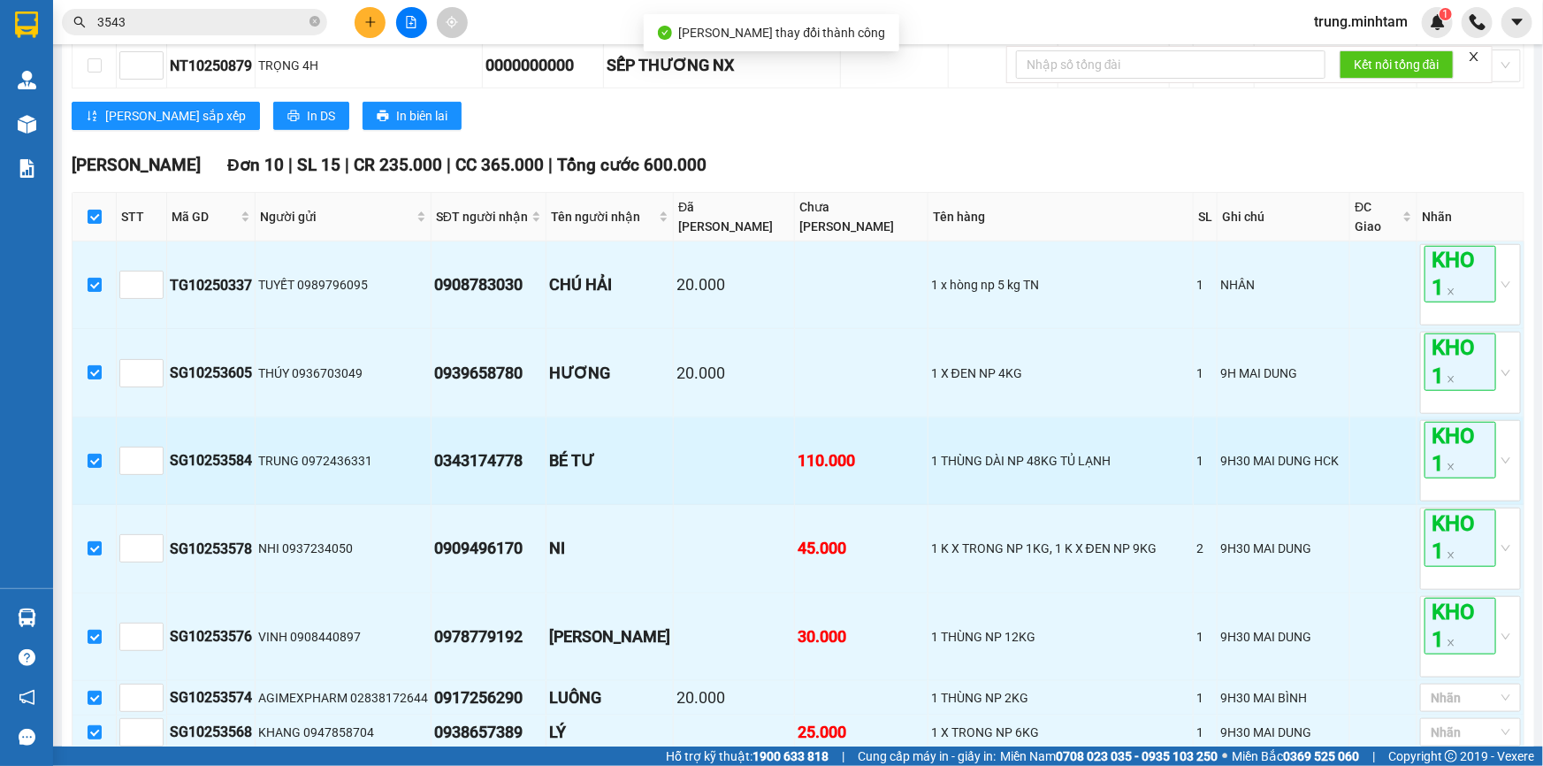
scroll to position [4288, 0]
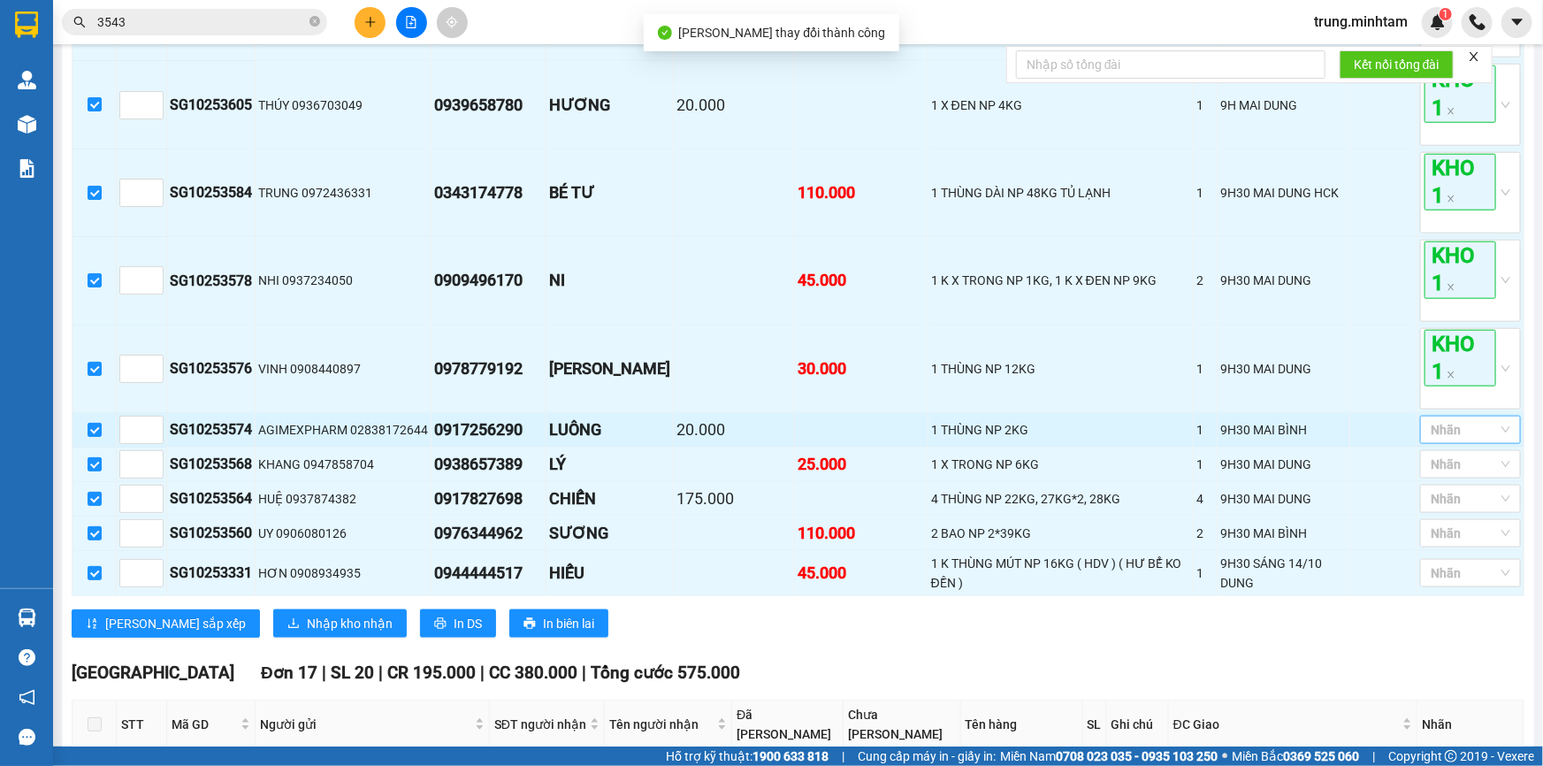
click at [1444, 419] on div at bounding box center [1462, 429] width 74 height 21
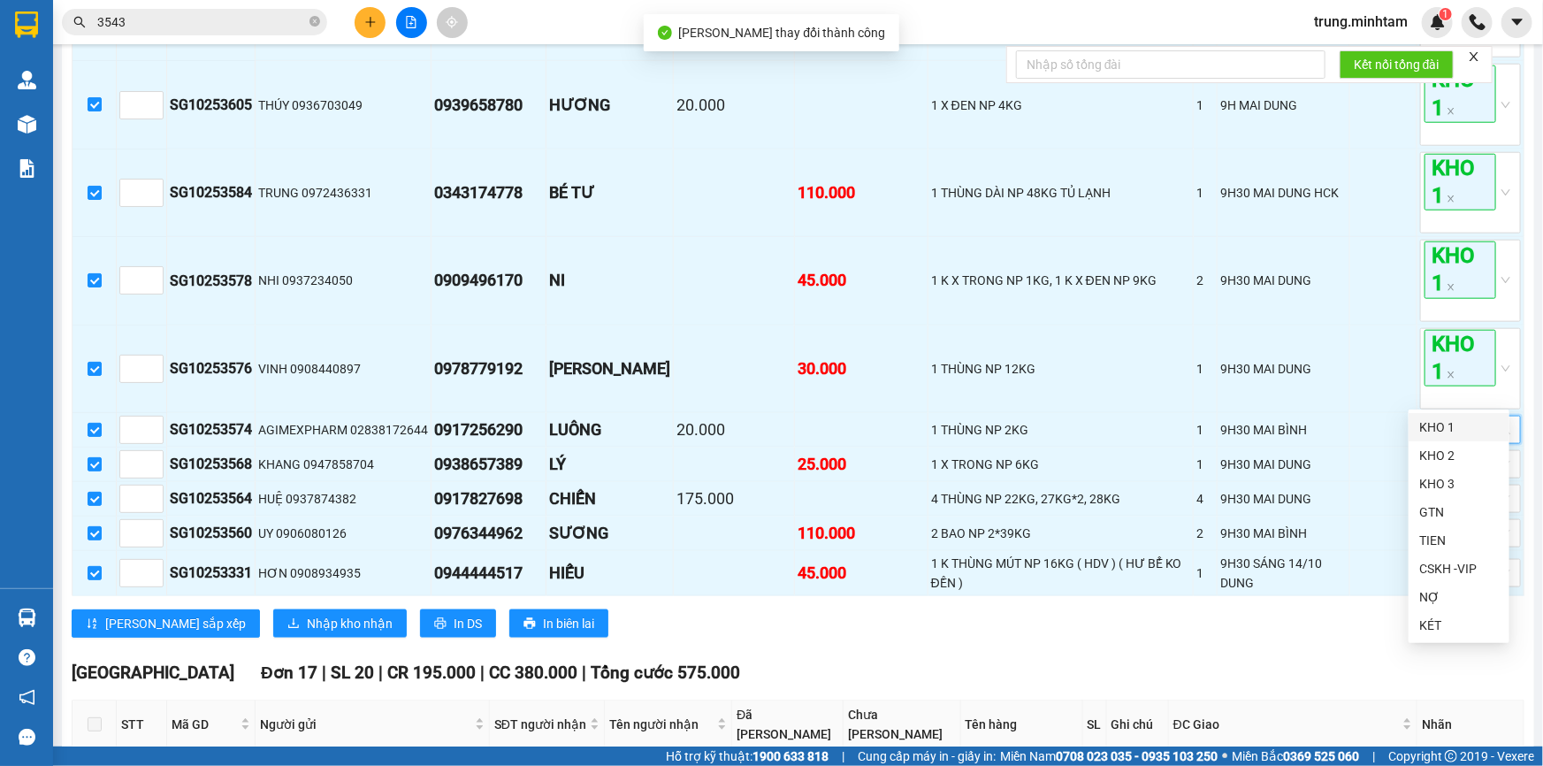
click at [1433, 429] on div "KHO 1" at bounding box center [1460, 426] width 80 height 19
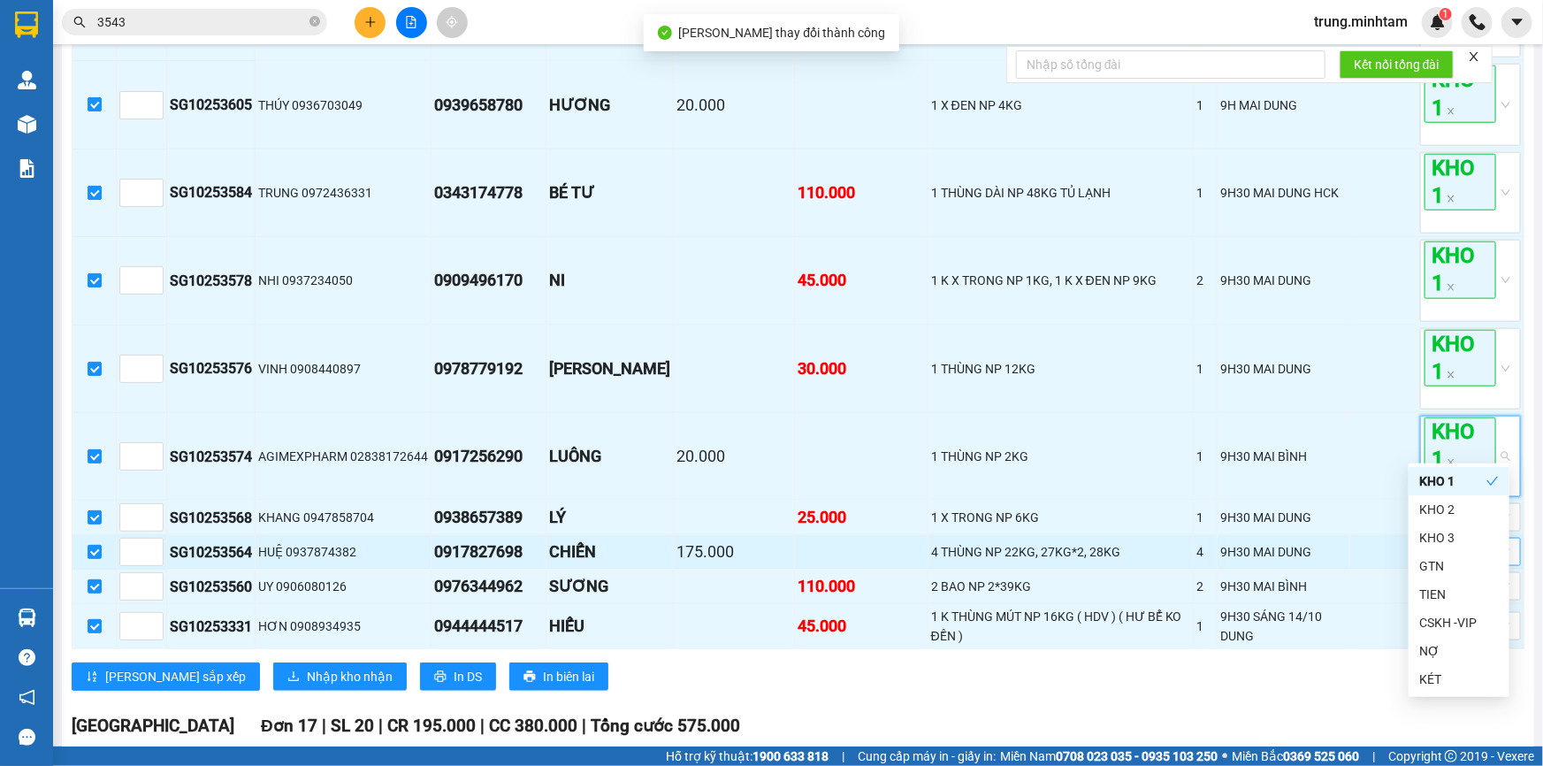
click at [1380, 413] on td at bounding box center [1384, 457] width 67 height 88
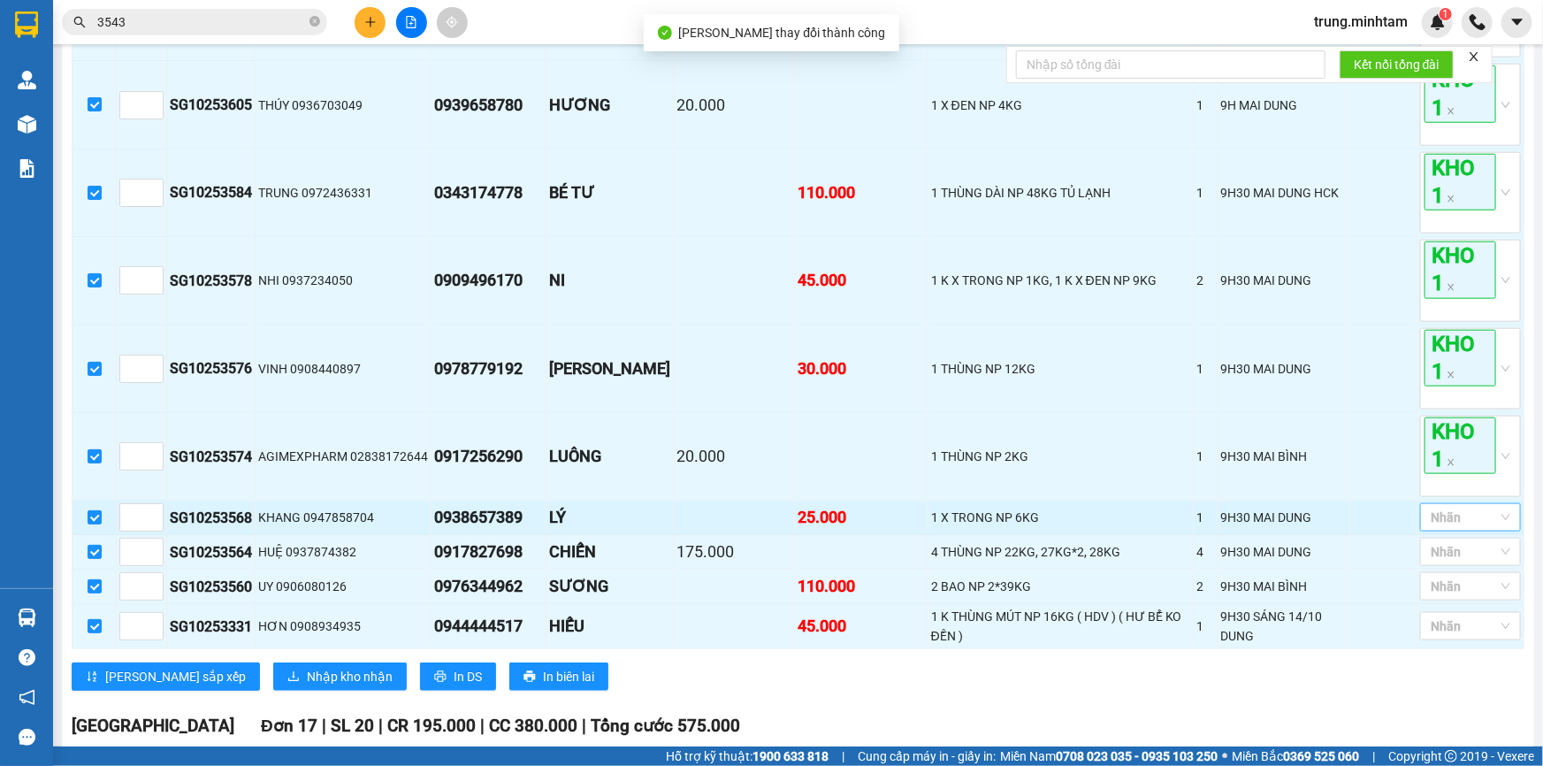
click at [1445, 507] on div at bounding box center [1462, 517] width 74 height 21
drag, startPoint x: 1437, startPoint y: 518, endPoint x: 1404, endPoint y: 505, distance: 36.1
click at [1435, 519] on div "KHO 1" at bounding box center [1460, 514] width 80 height 19
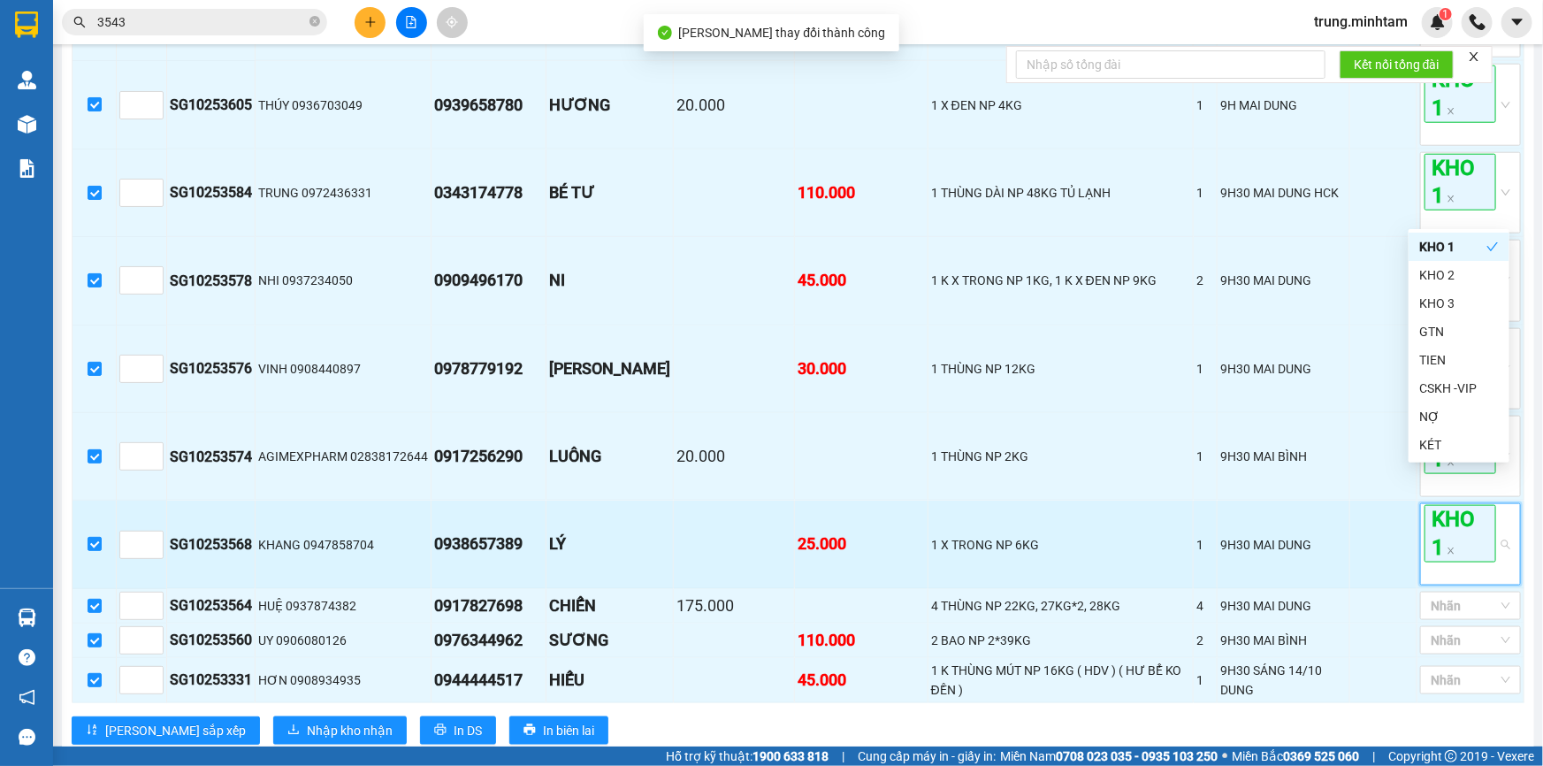
click at [1393, 501] on td at bounding box center [1384, 545] width 67 height 88
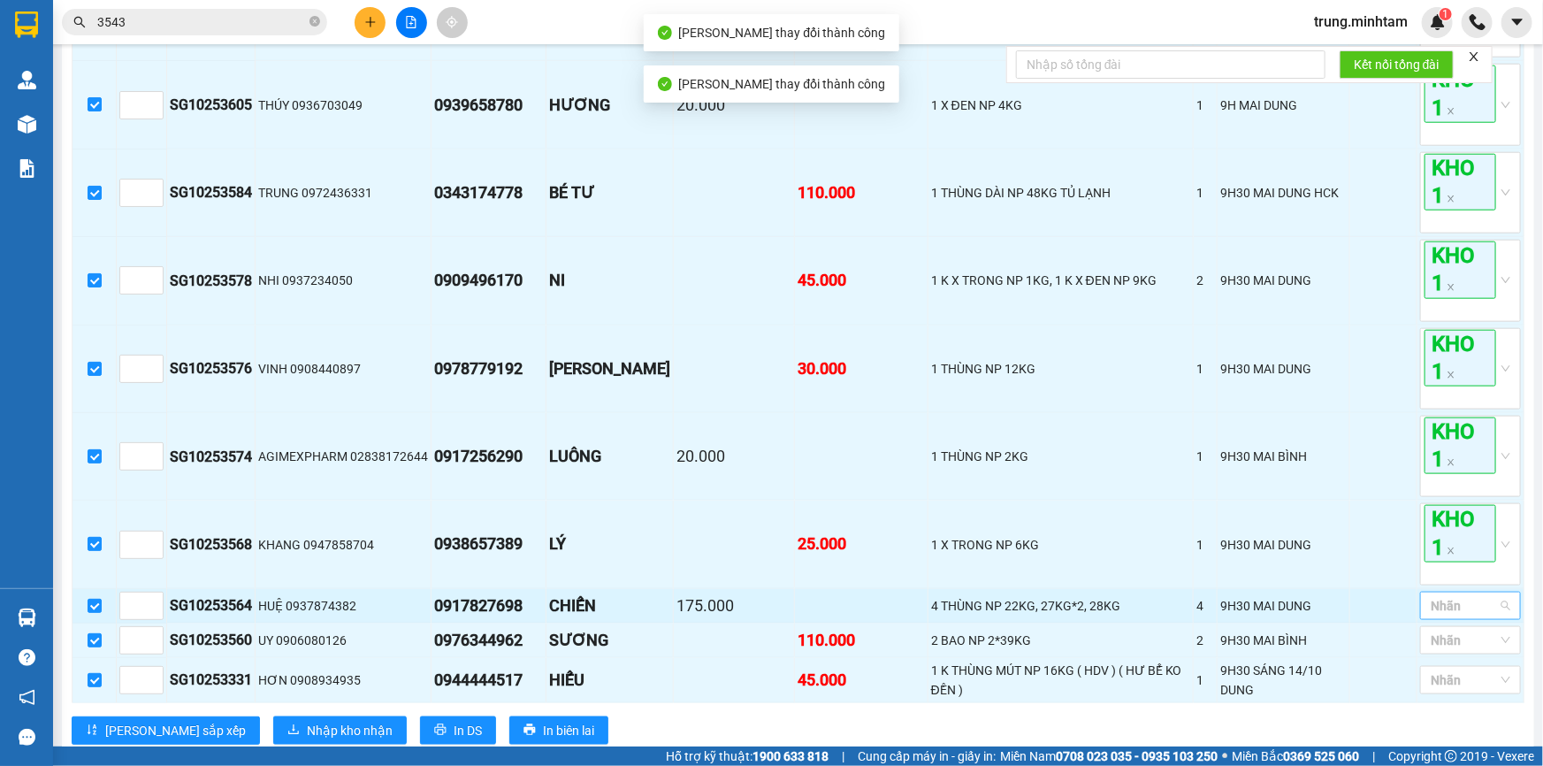
click at [1465, 595] on div at bounding box center [1462, 605] width 74 height 21
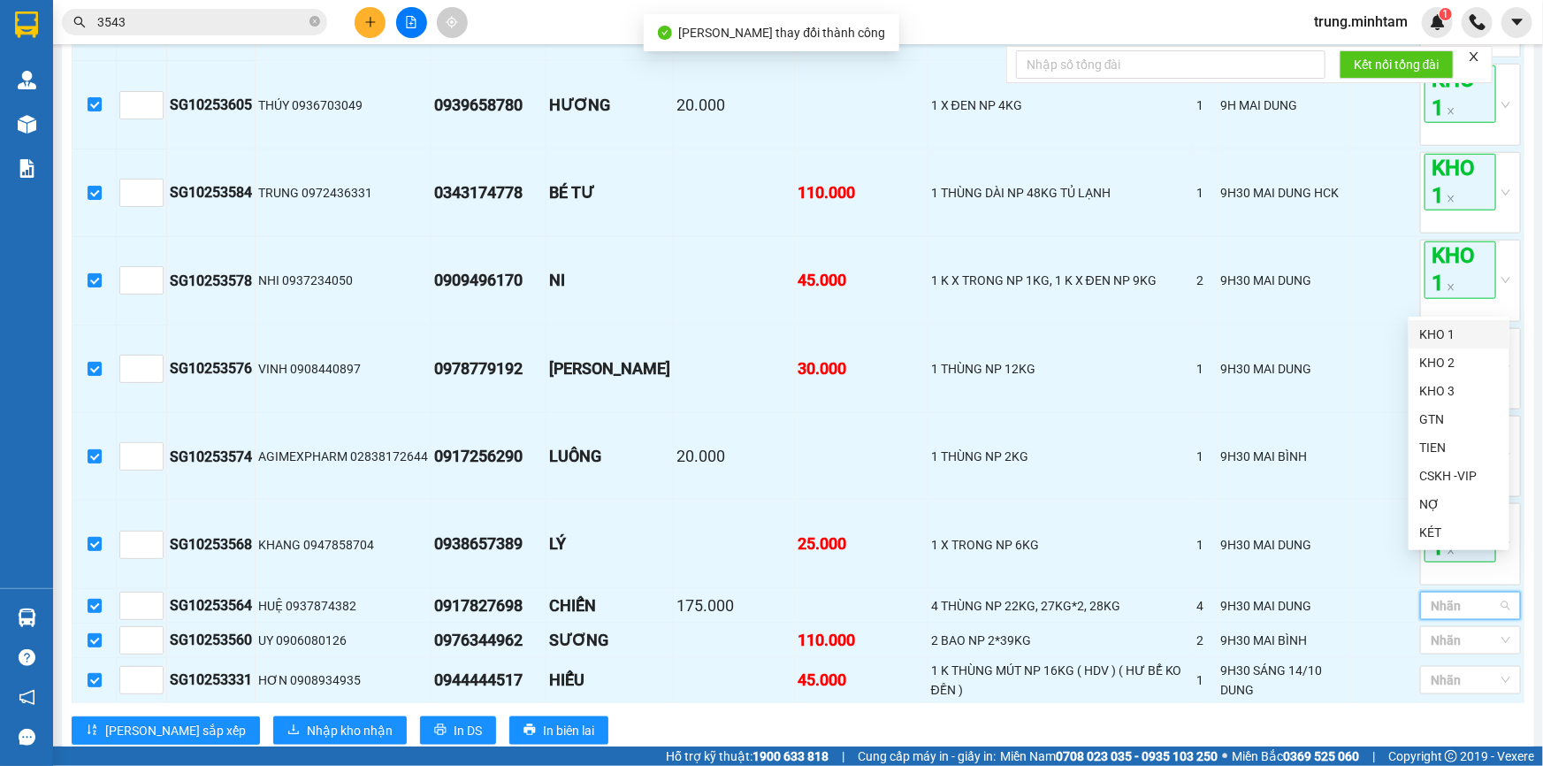
click at [1423, 341] on div "KHO 1" at bounding box center [1460, 334] width 80 height 19
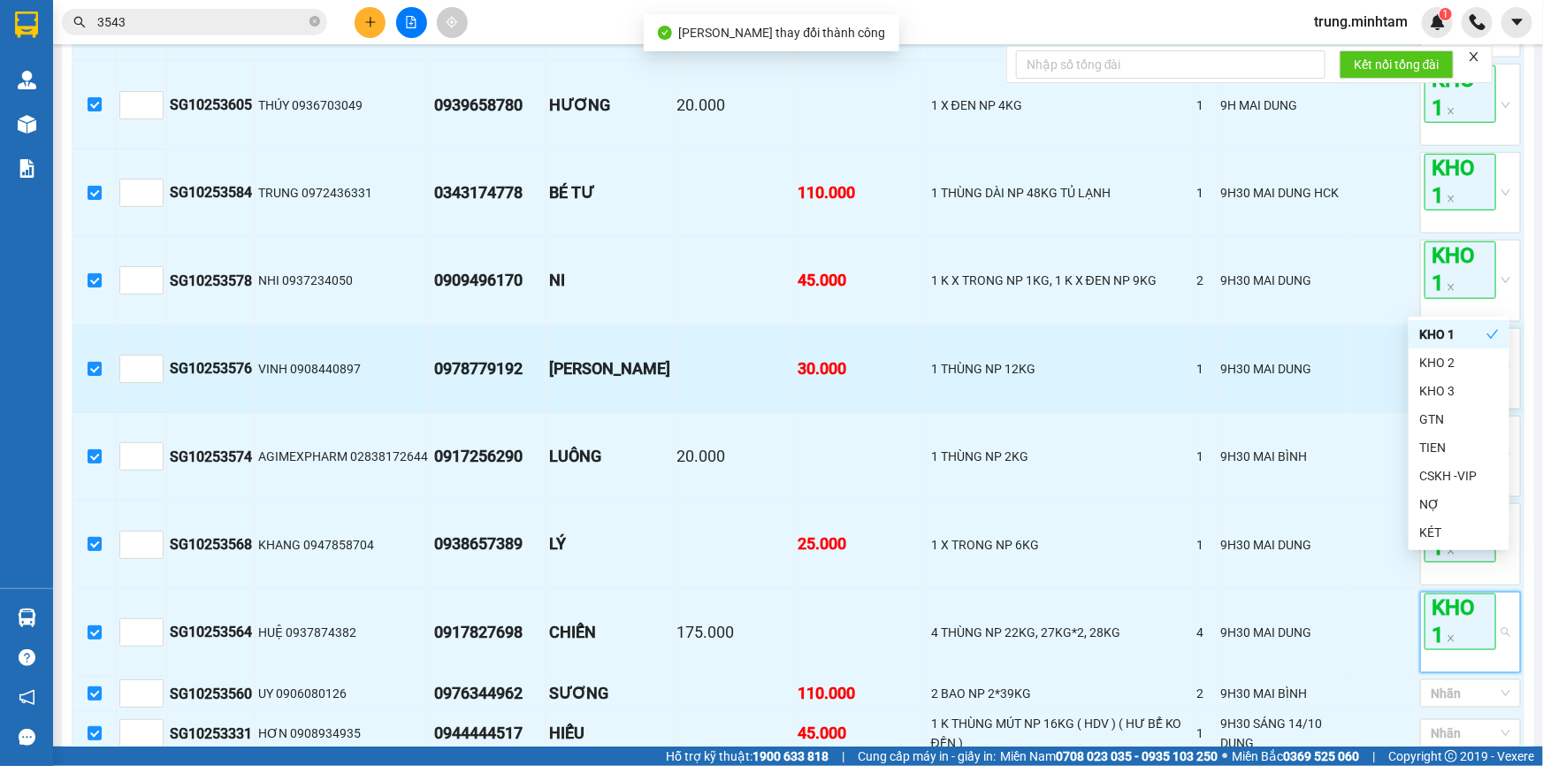
click at [1382, 351] on td at bounding box center [1384, 369] width 67 height 88
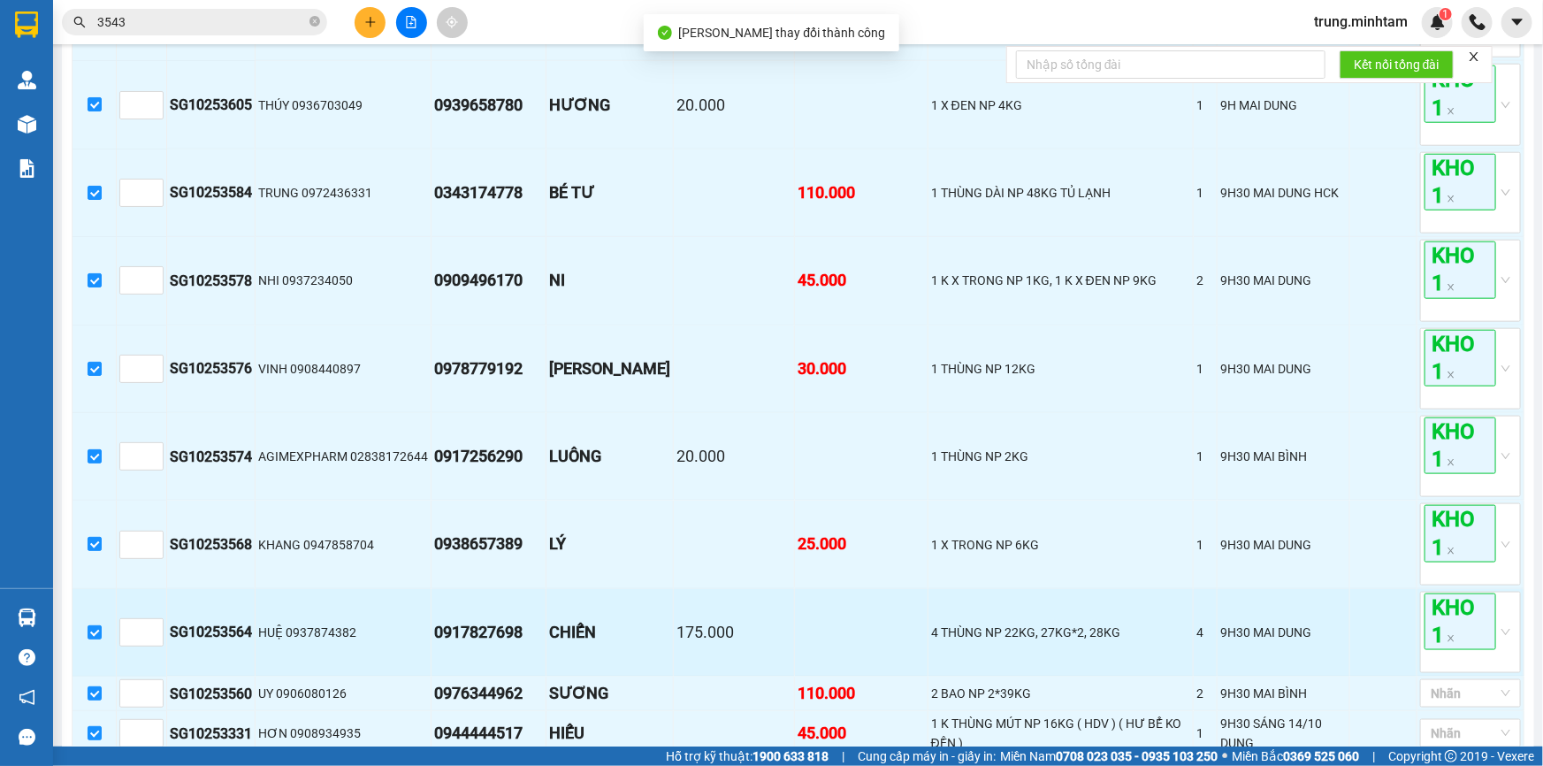
scroll to position [4556, 0]
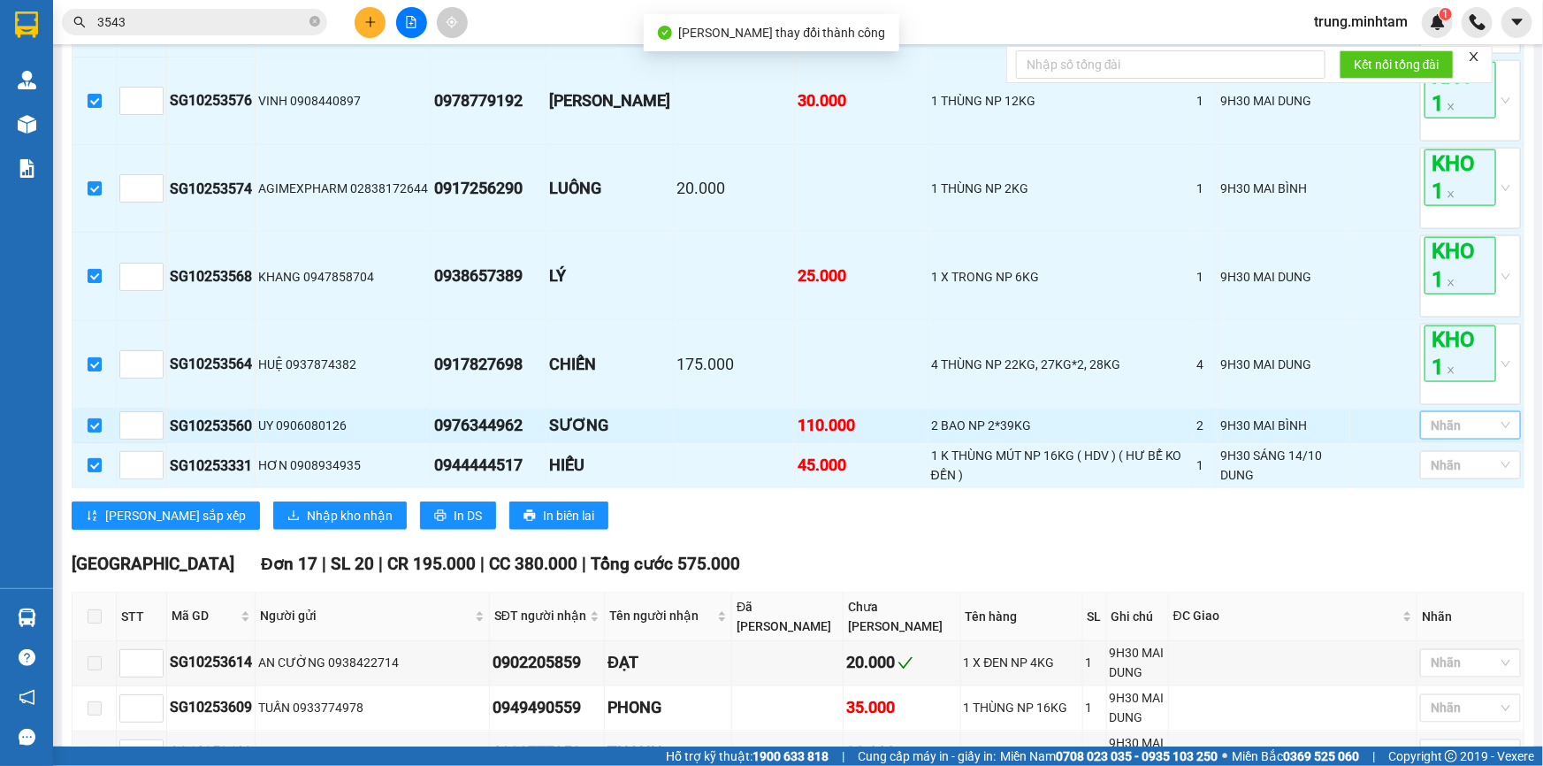
click at [1440, 415] on div at bounding box center [1462, 425] width 74 height 21
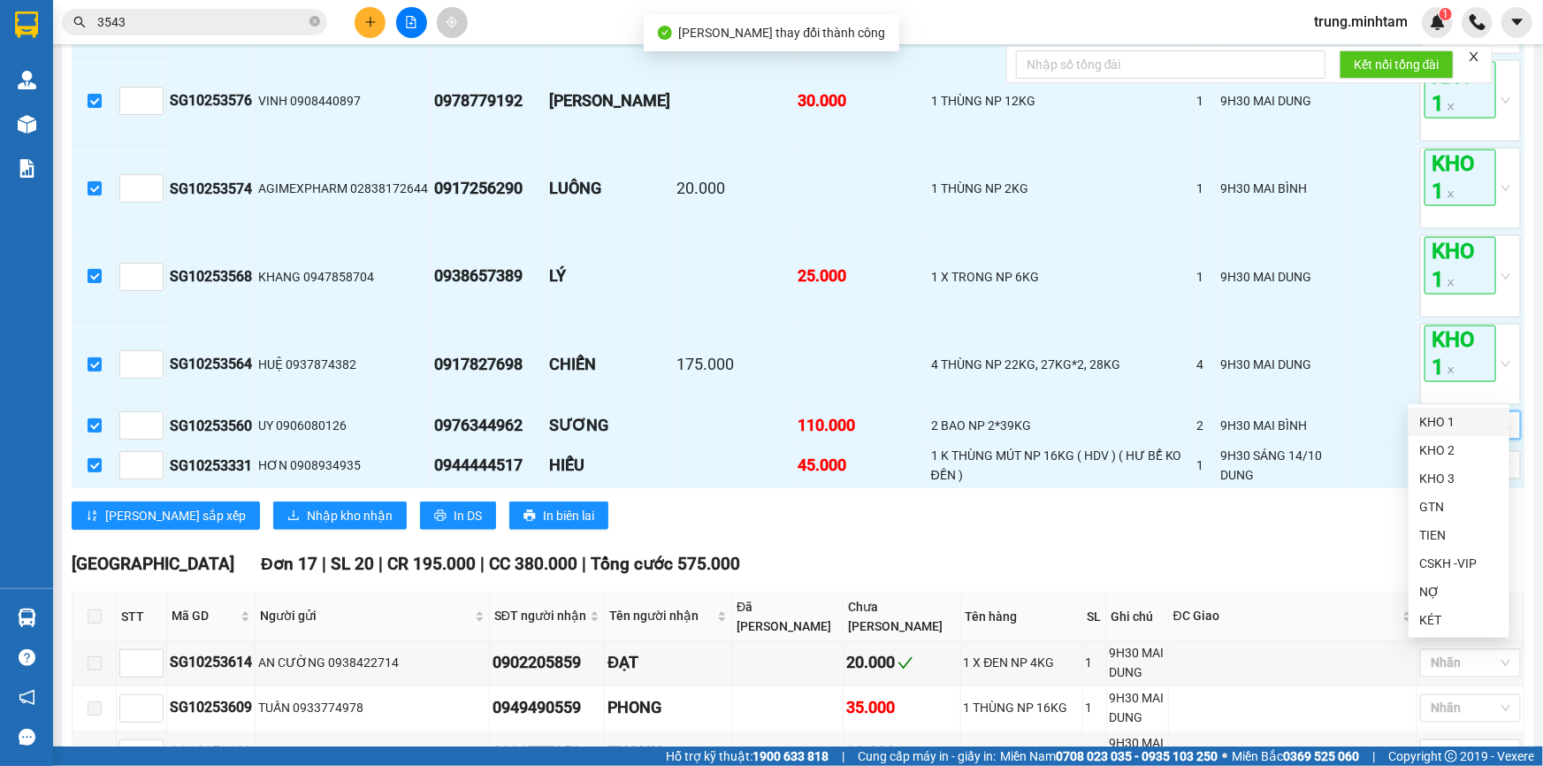
click at [1433, 420] on div "KHO 1" at bounding box center [1460, 421] width 80 height 19
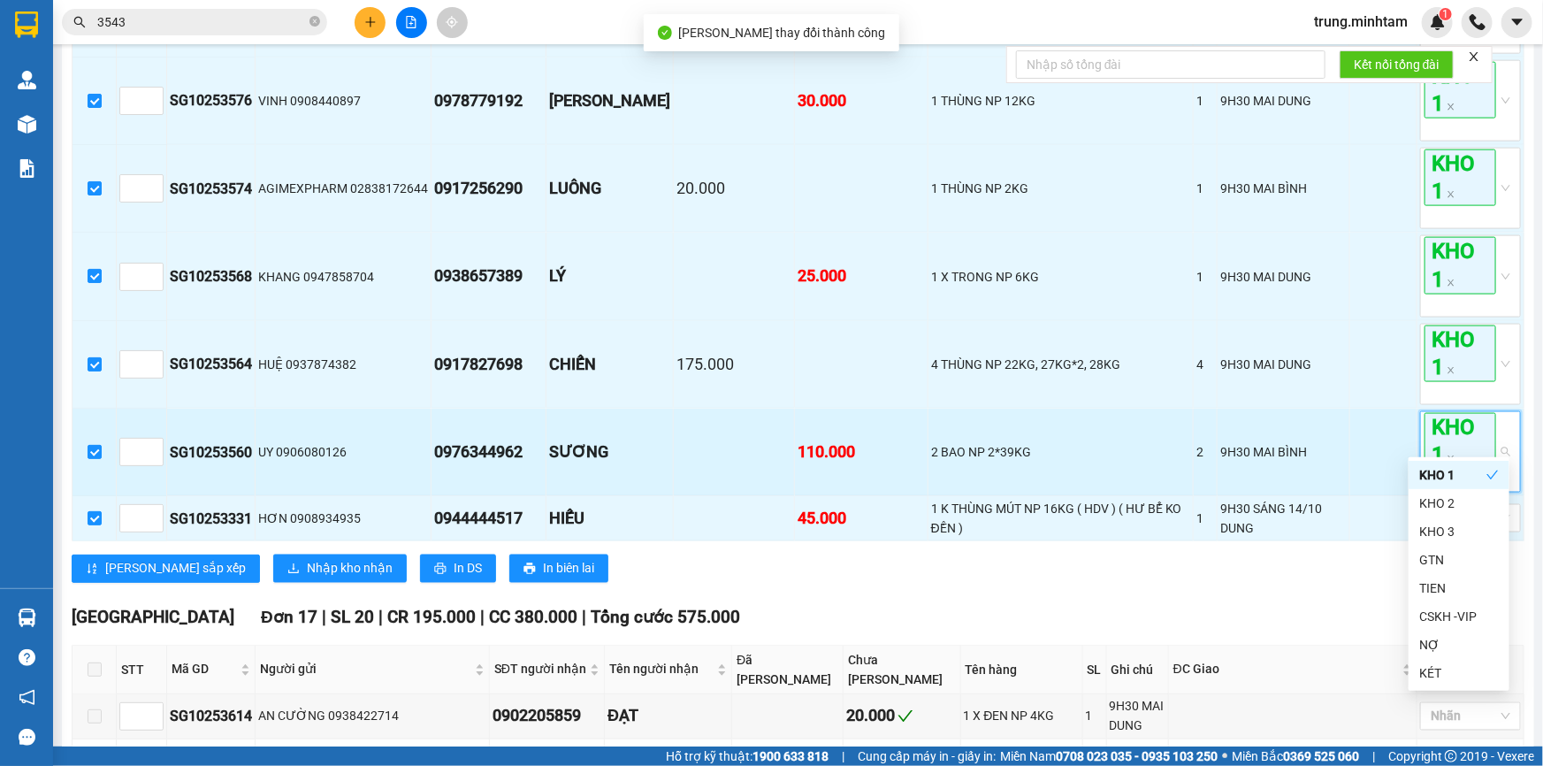
click at [1382, 409] on td at bounding box center [1384, 453] width 67 height 88
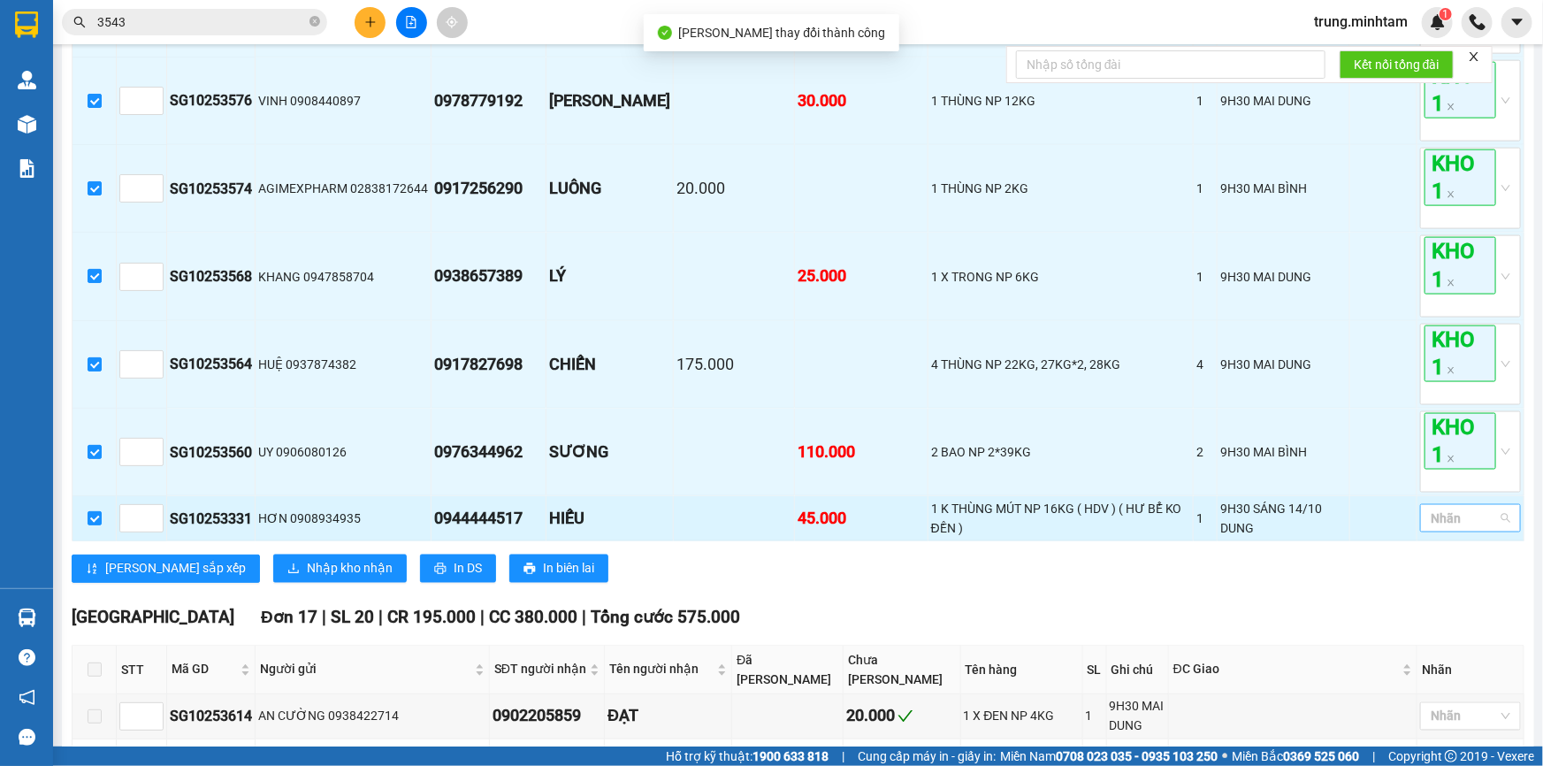
click at [1466, 508] on div at bounding box center [1462, 518] width 74 height 21
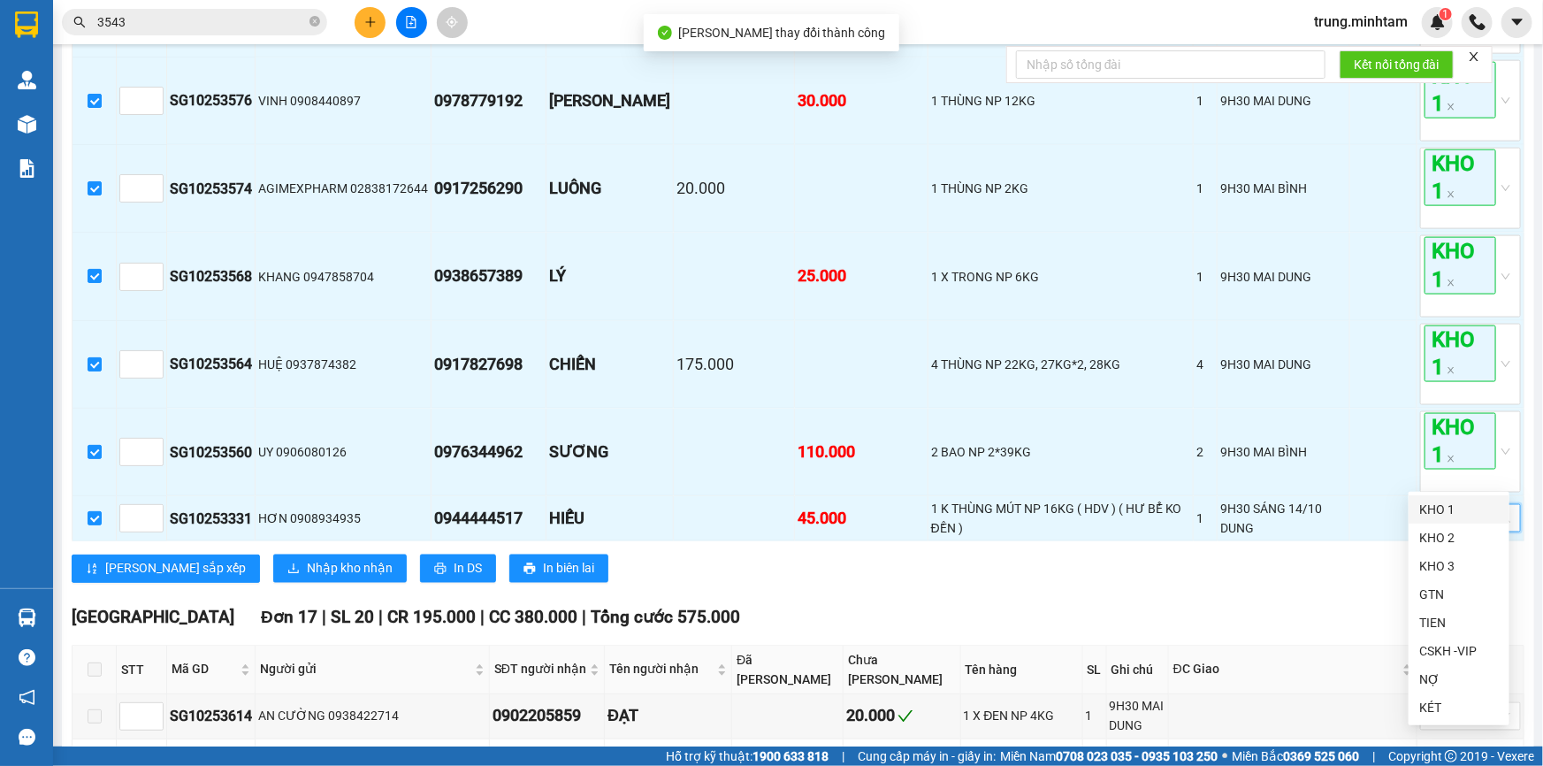
click at [1425, 520] on div "KHO 1" at bounding box center [1459, 509] width 101 height 28
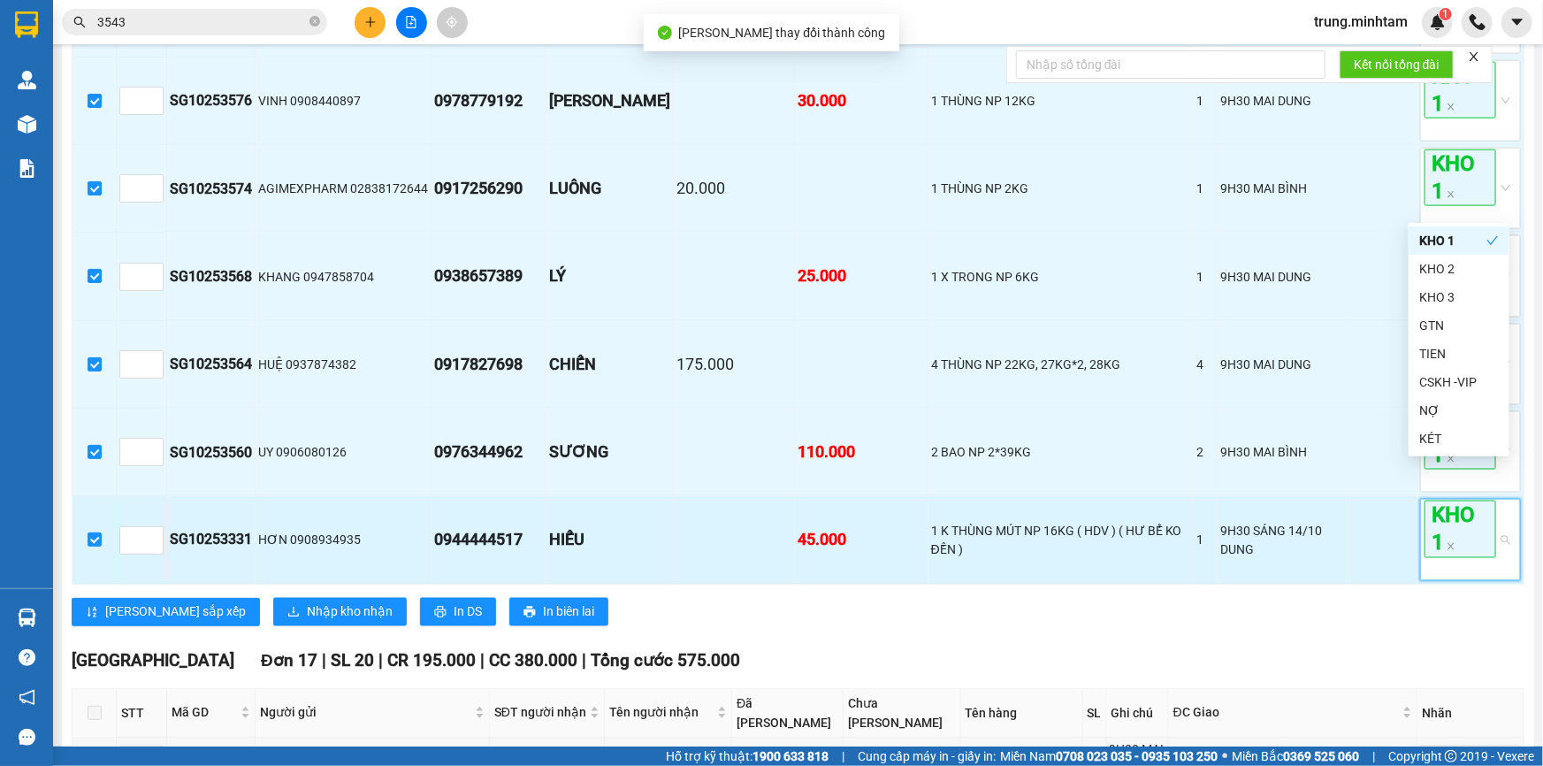
click at [1396, 497] on td at bounding box center [1384, 540] width 67 height 88
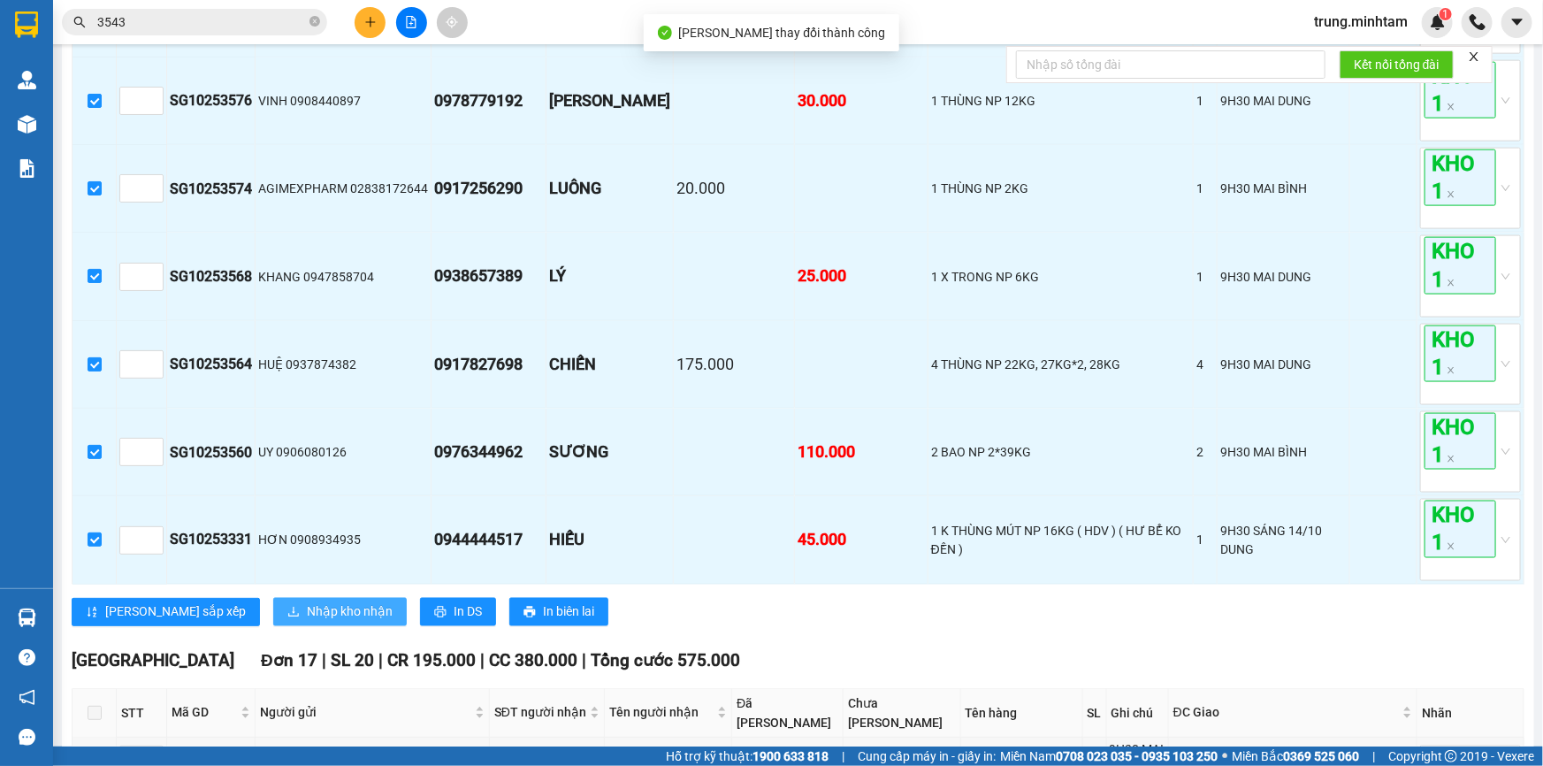
click at [307, 602] on span "Nhập kho nhận" at bounding box center [350, 611] width 86 height 19
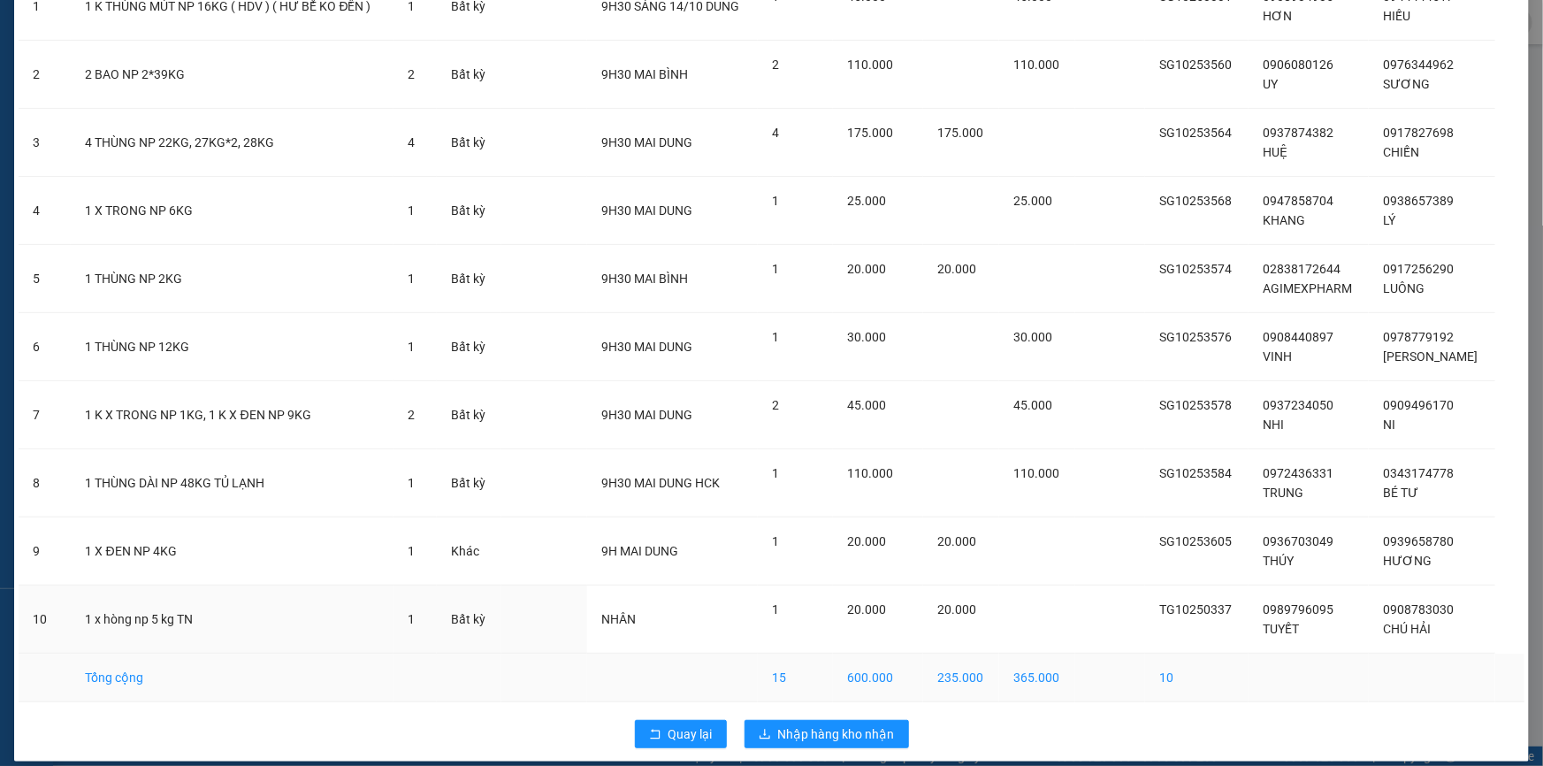
scroll to position [191, 0]
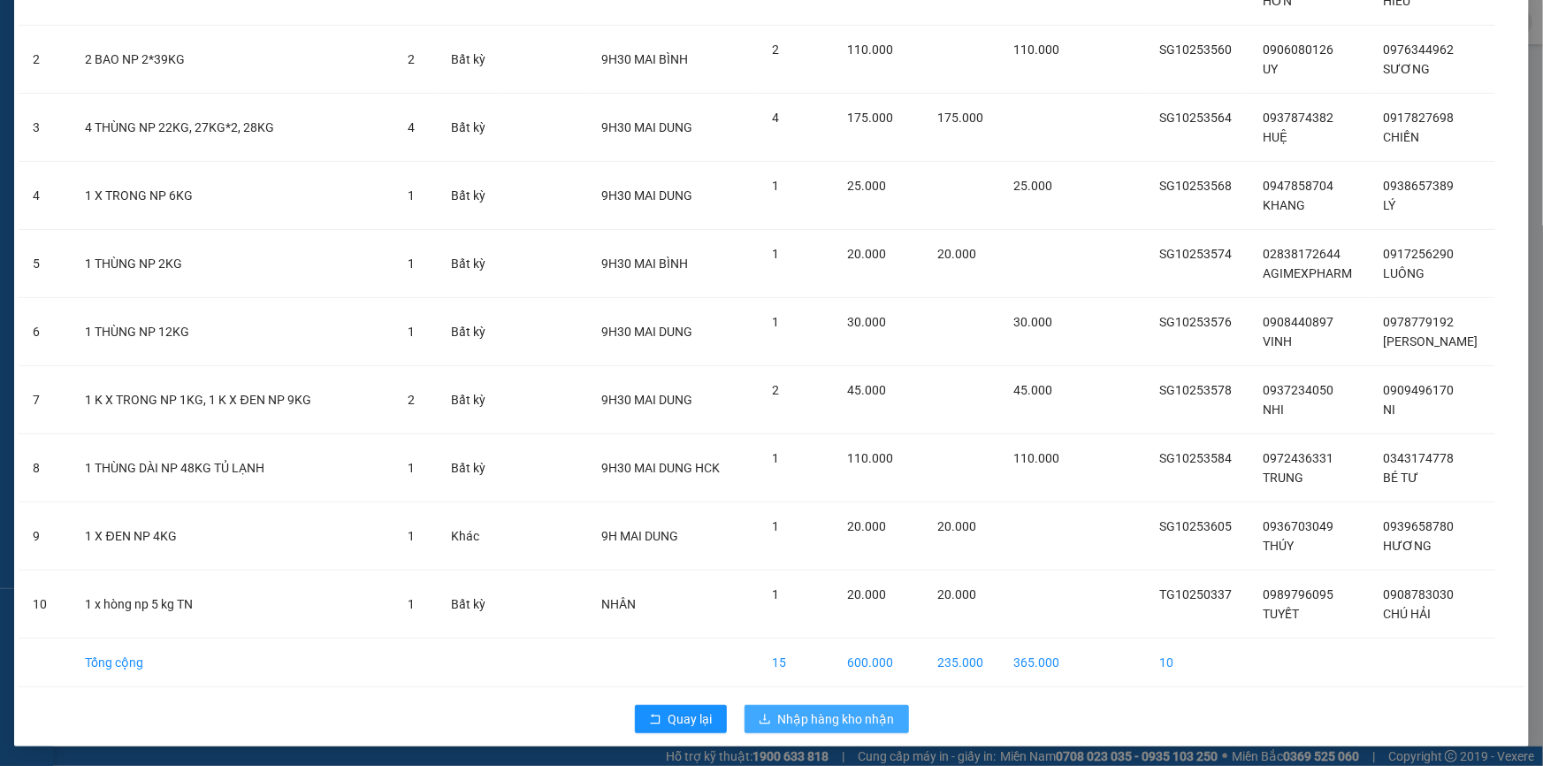
click at [835, 716] on span "Nhập hàng kho nhận" at bounding box center [836, 718] width 117 height 19
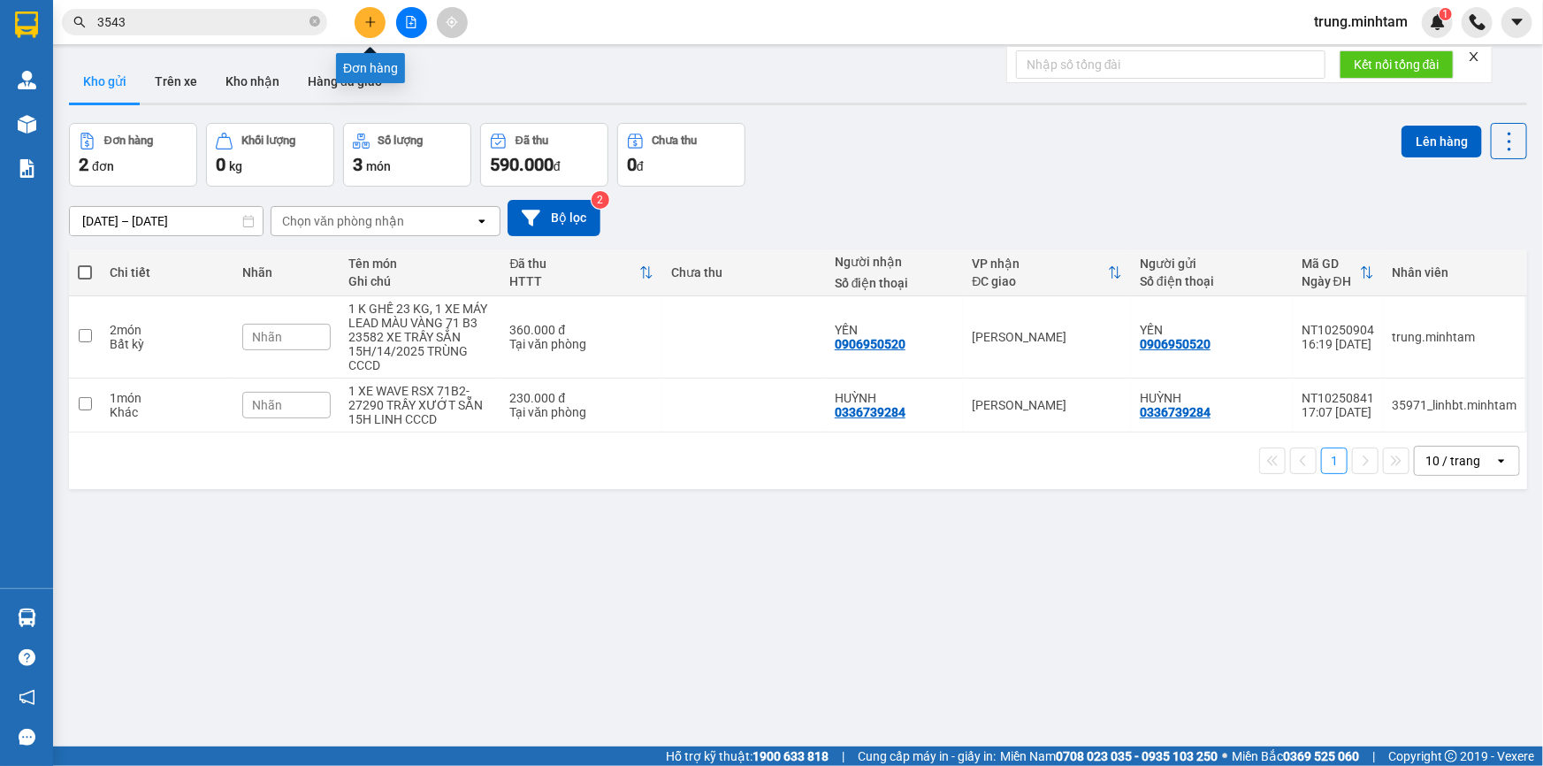
click at [379, 34] on button at bounding box center [370, 22] width 31 height 31
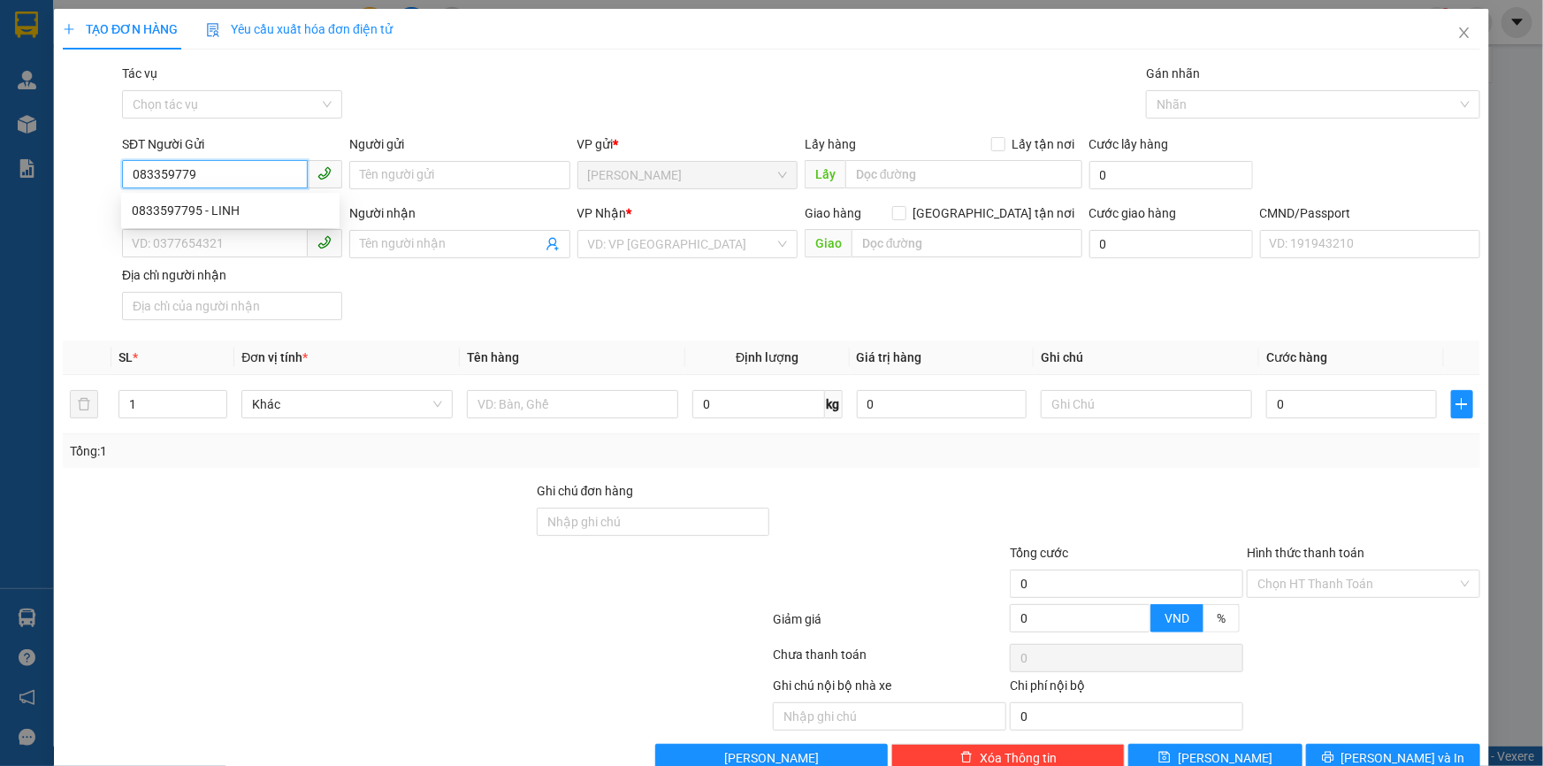
type input "0833597795"
click at [218, 210] on div "0833597795 - LINH" at bounding box center [230, 210] width 197 height 19
type input "LINH"
type input "0937586660"
type input "A PHÚ"
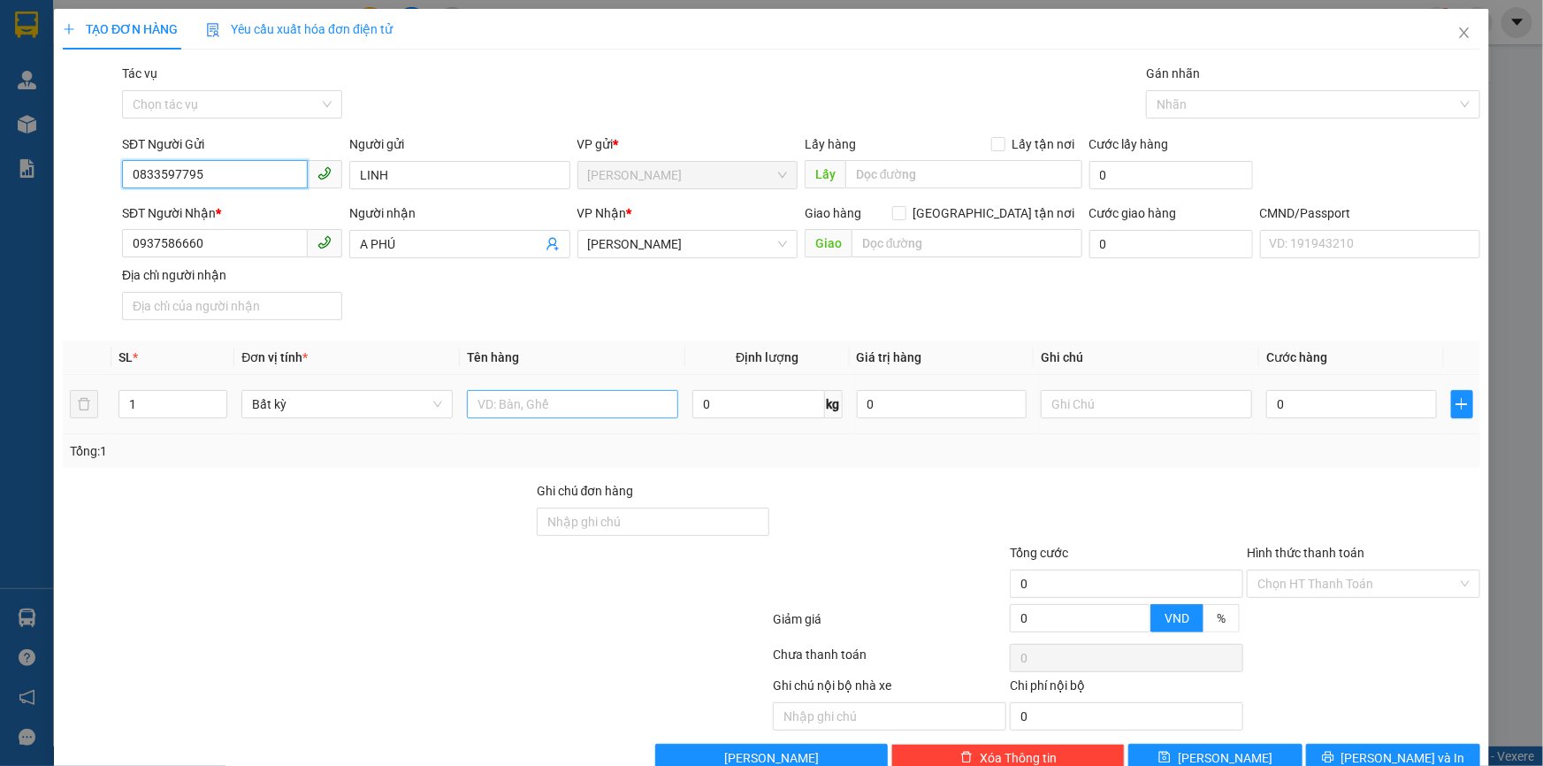
type input "0833597795"
click at [540, 401] on input "text" at bounding box center [572, 404] width 211 height 28
type input "1 THÙNG 3 KG NP (HDV)"
click at [1159, 406] on input "text" at bounding box center [1146, 404] width 211 height 28
type input "12H TRUNG"
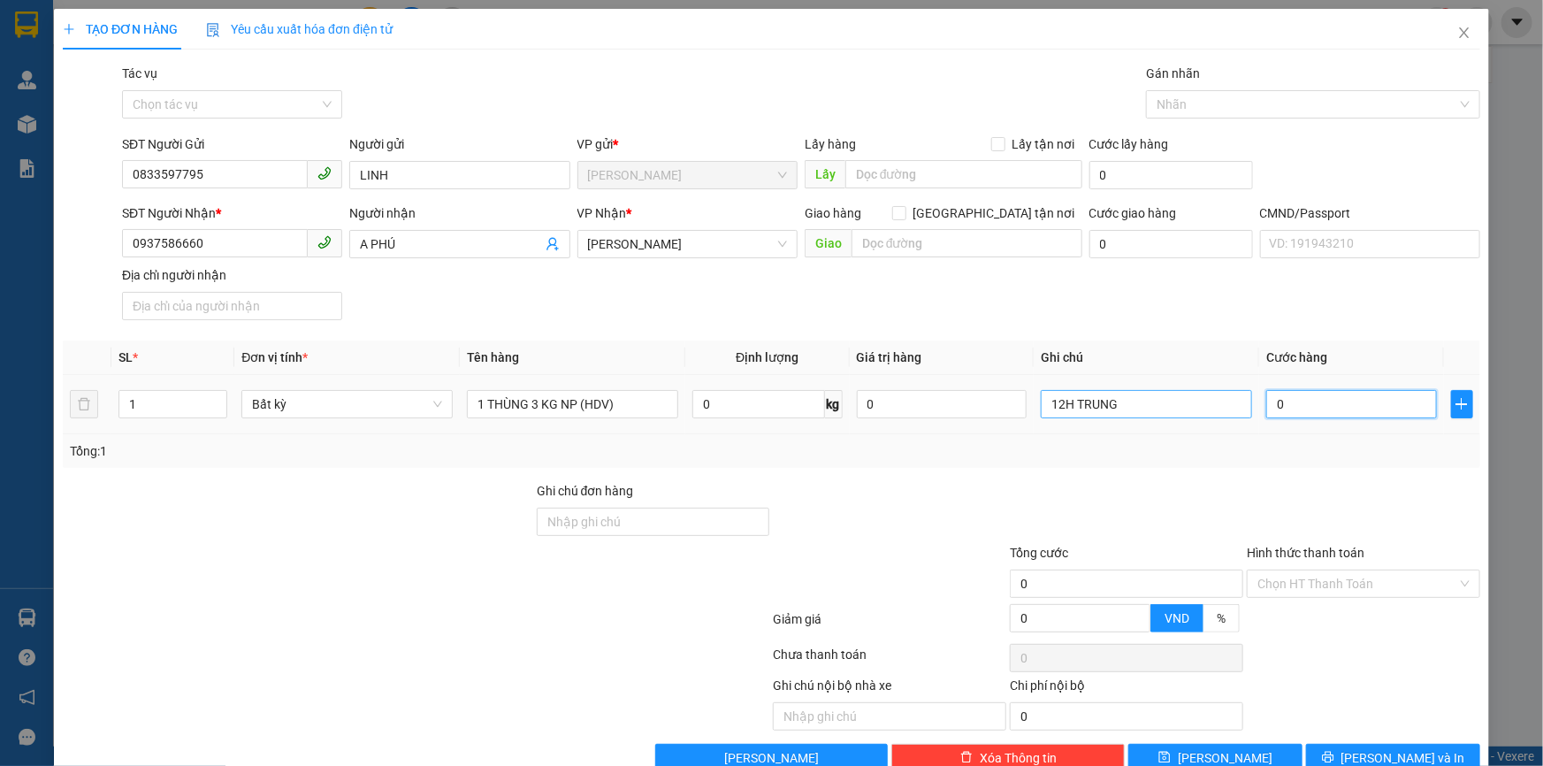
type input "2"
type input "20"
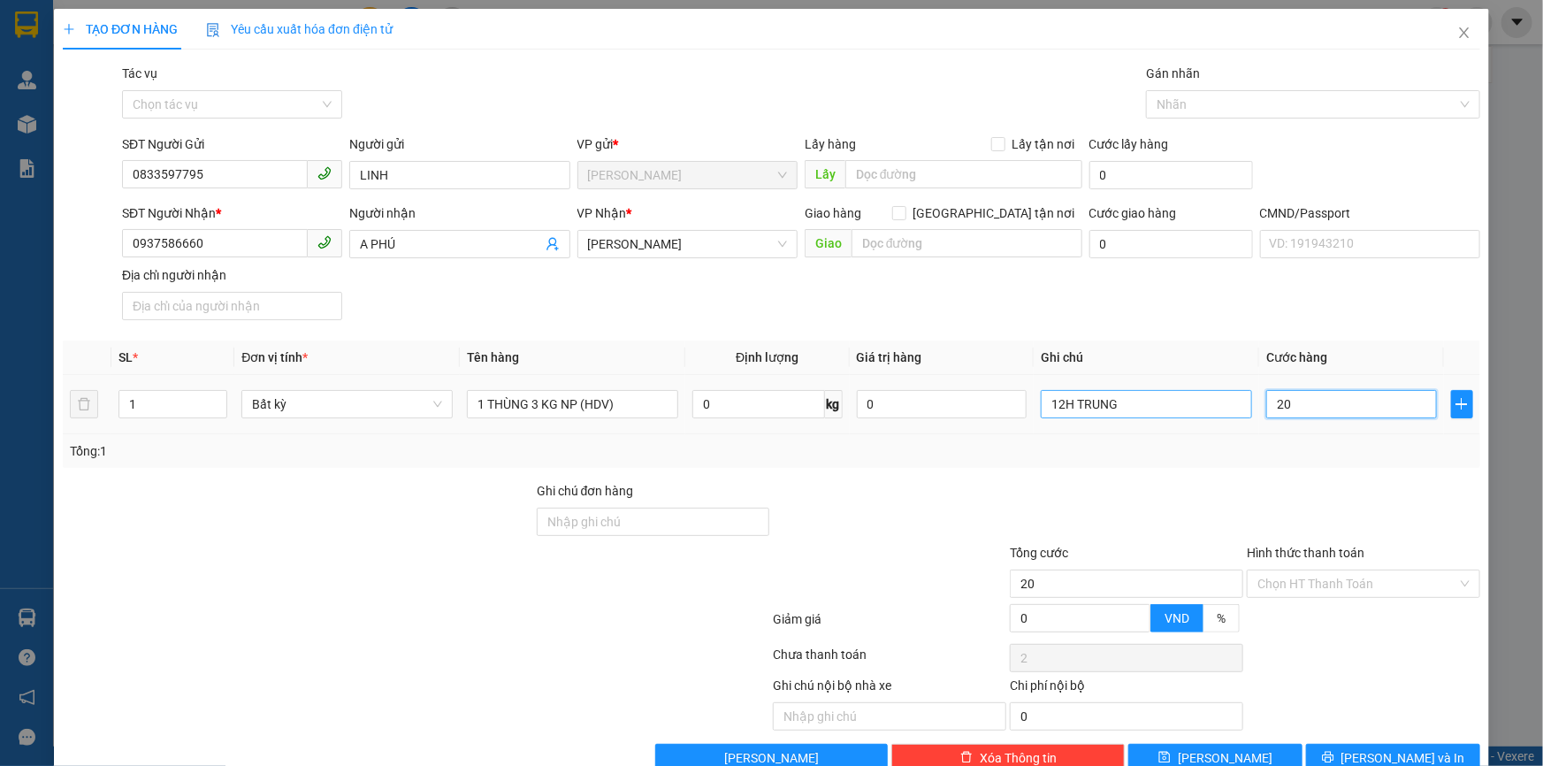
type input "20"
type input "20.000"
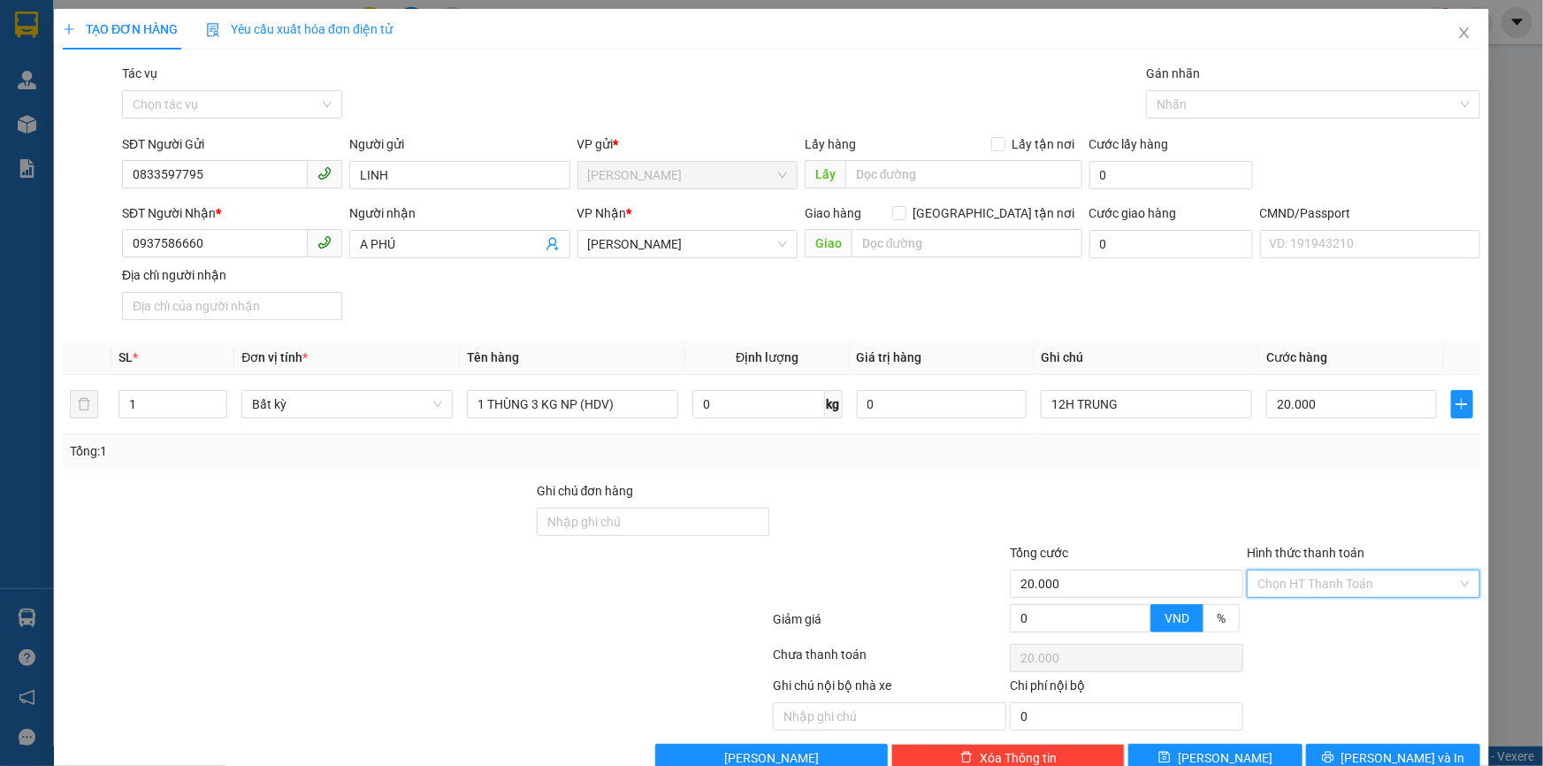
click at [1330, 586] on input "Hình thức thanh toán" at bounding box center [1358, 583] width 200 height 27
click at [1316, 613] on div "Tại văn phòng" at bounding box center [1353, 618] width 211 height 19
type input "0"
click at [1370, 760] on span "[PERSON_NAME] và In" at bounding box center [1404, 757] width 124 height 19
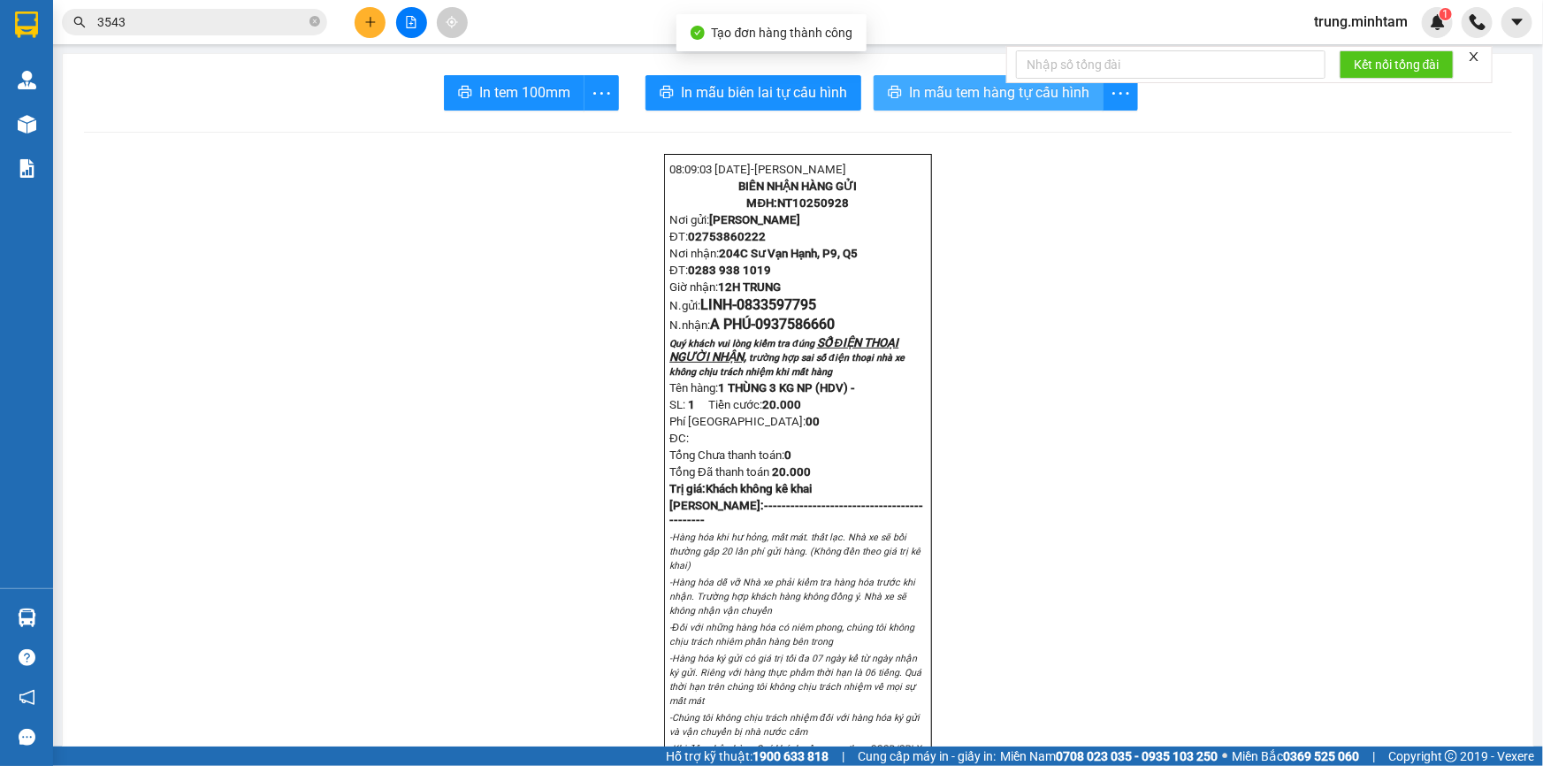
click at [970, 91] on span "In mẫu tem hàng tự cấu hình" at bounding box center [999, 92] width 180 height 22
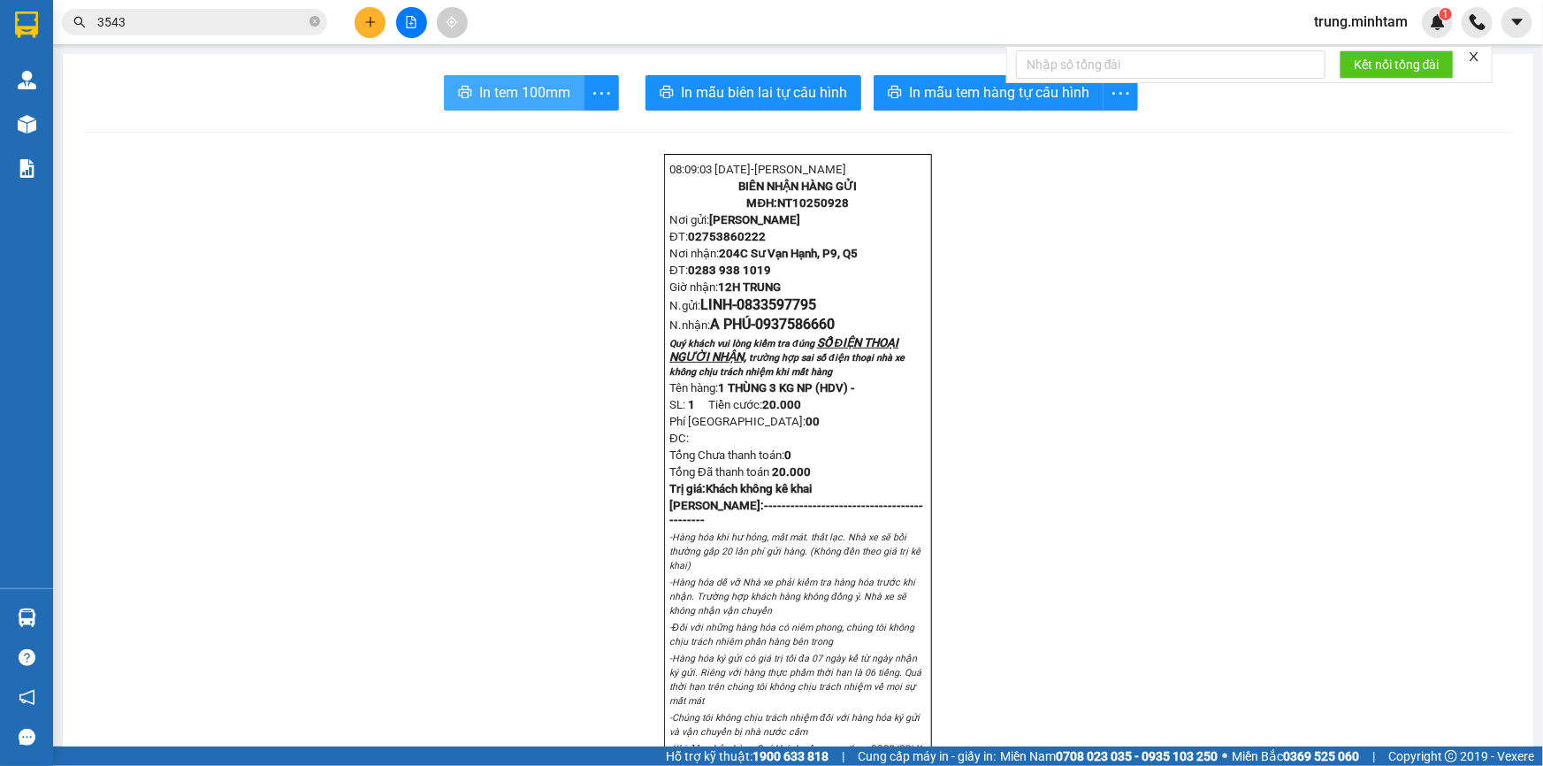
click at [535, 95] on span "In tem 100mm" at bounding box center [524, 92] width 91 height 22
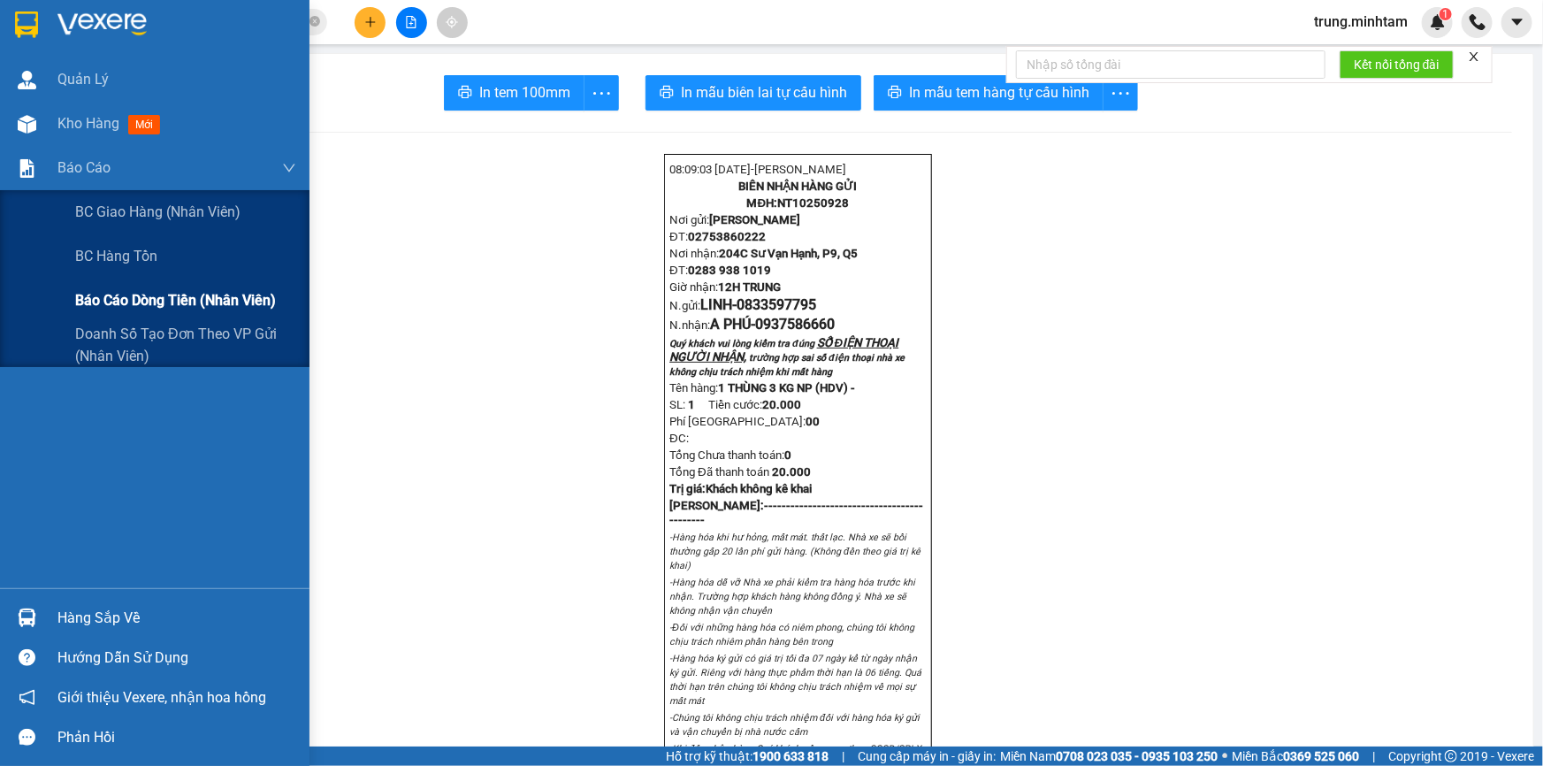
click at [133, 302] on span "Báo cáo dòng tiền (nhân viên)" at bounding box center [175, 300] width 201 height 22
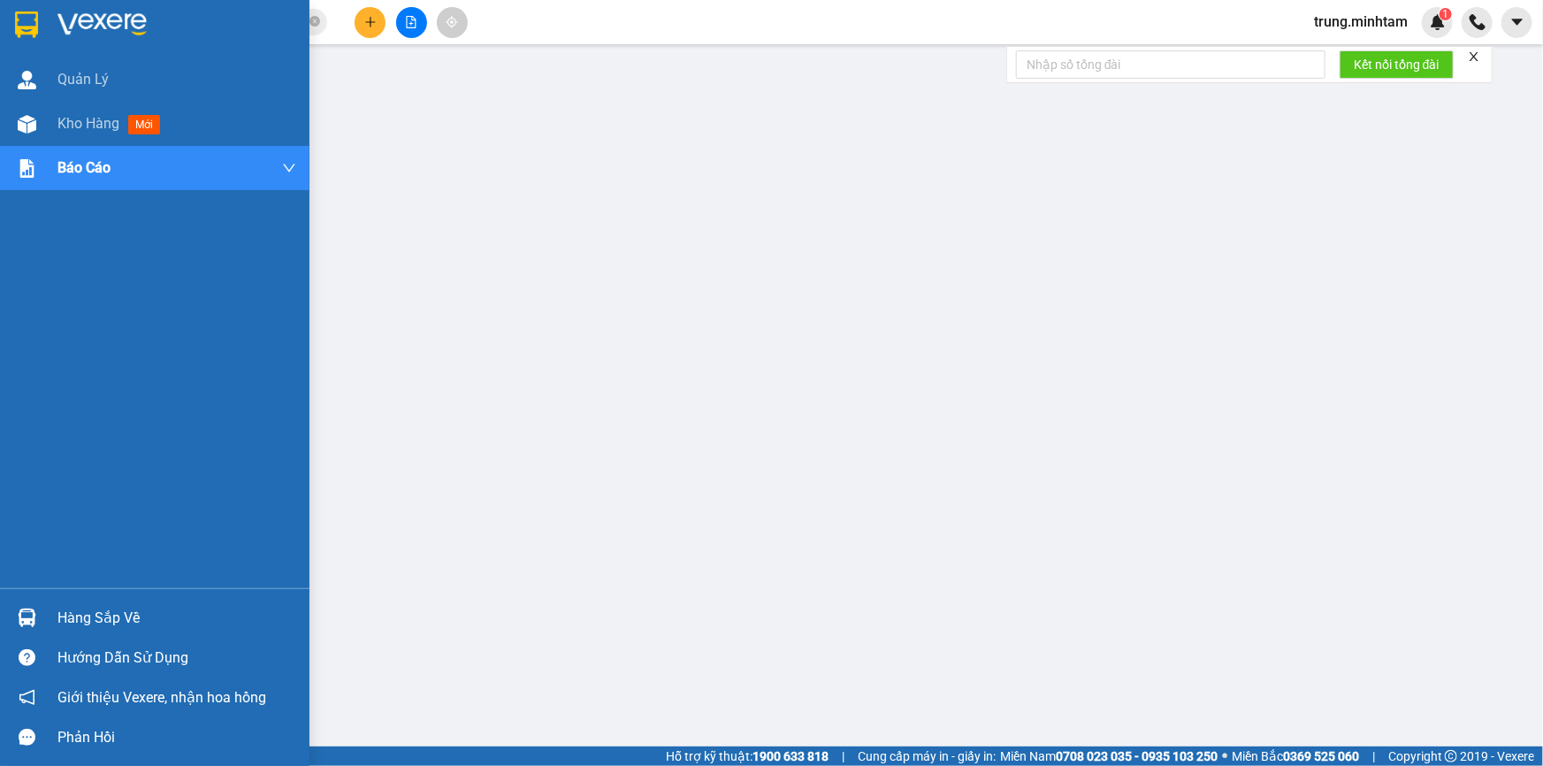
click at [121, 621] on div "Hàng sắp về" at bounding box center [176, 618] width 239 height 27
click at [94, 124] on span "Kho hàng" at bounding box center [88, 123] width 62 height 17
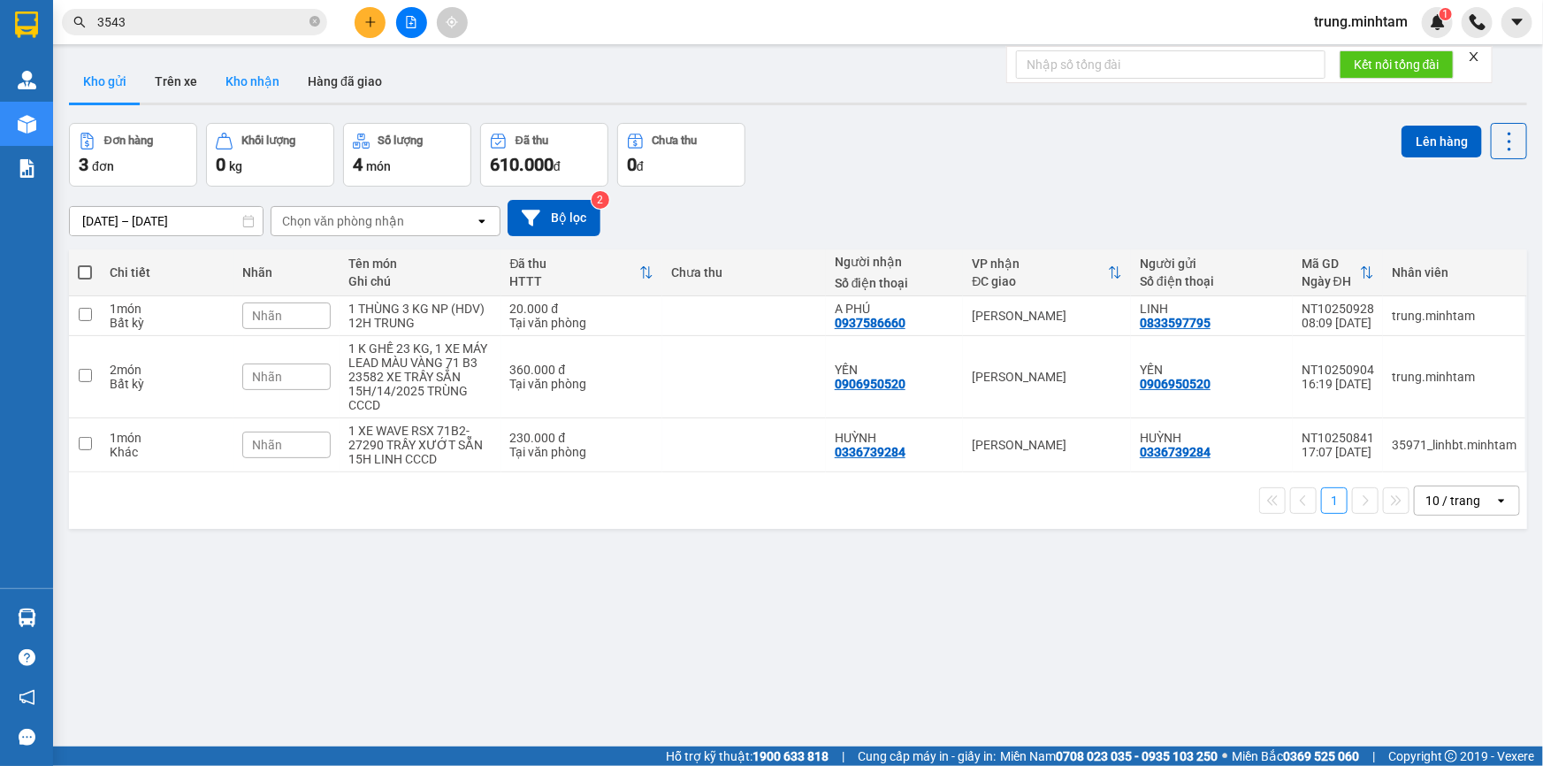
click at [245, 81] on button "Kho nhận" at bounding box center [252, 81] width 82 height 42
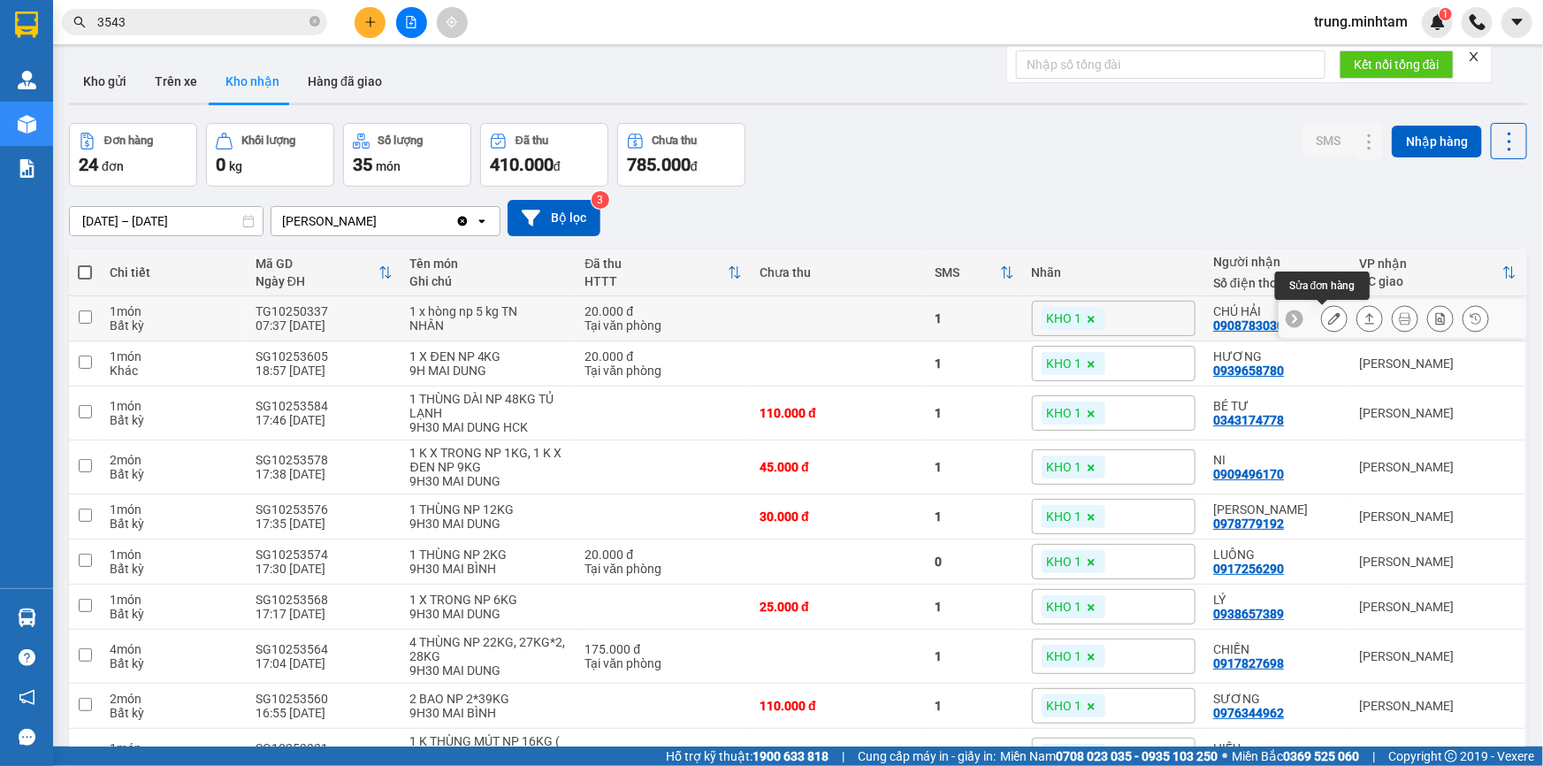
click at [1328, 318] on icon at bounding box center [1334, 318] width 12 height 12
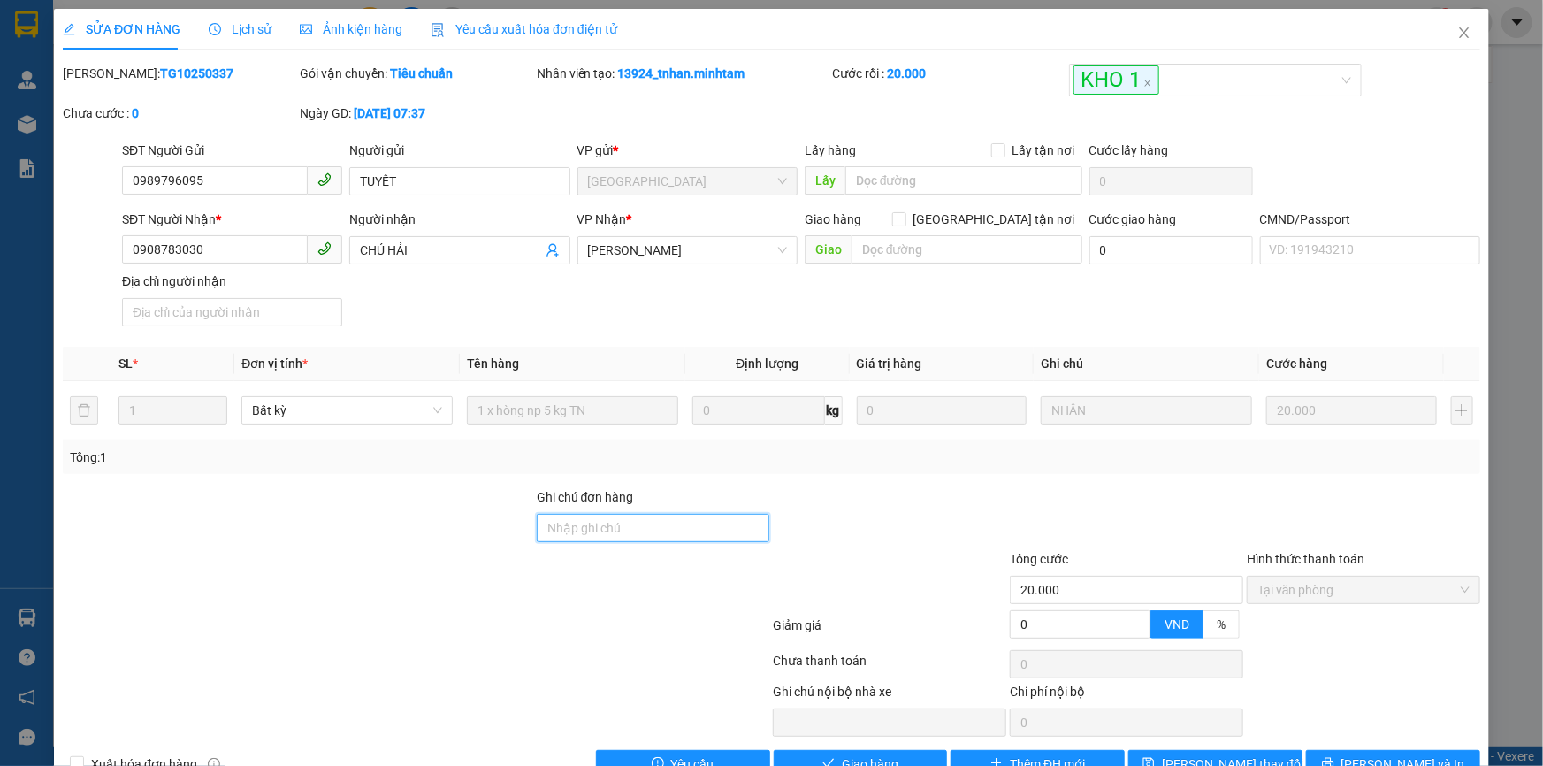
click at [625, 524] on input "Ghi chú đơn hàng" at bounding box center [653, 528] width 233 height 28
type input "BM"
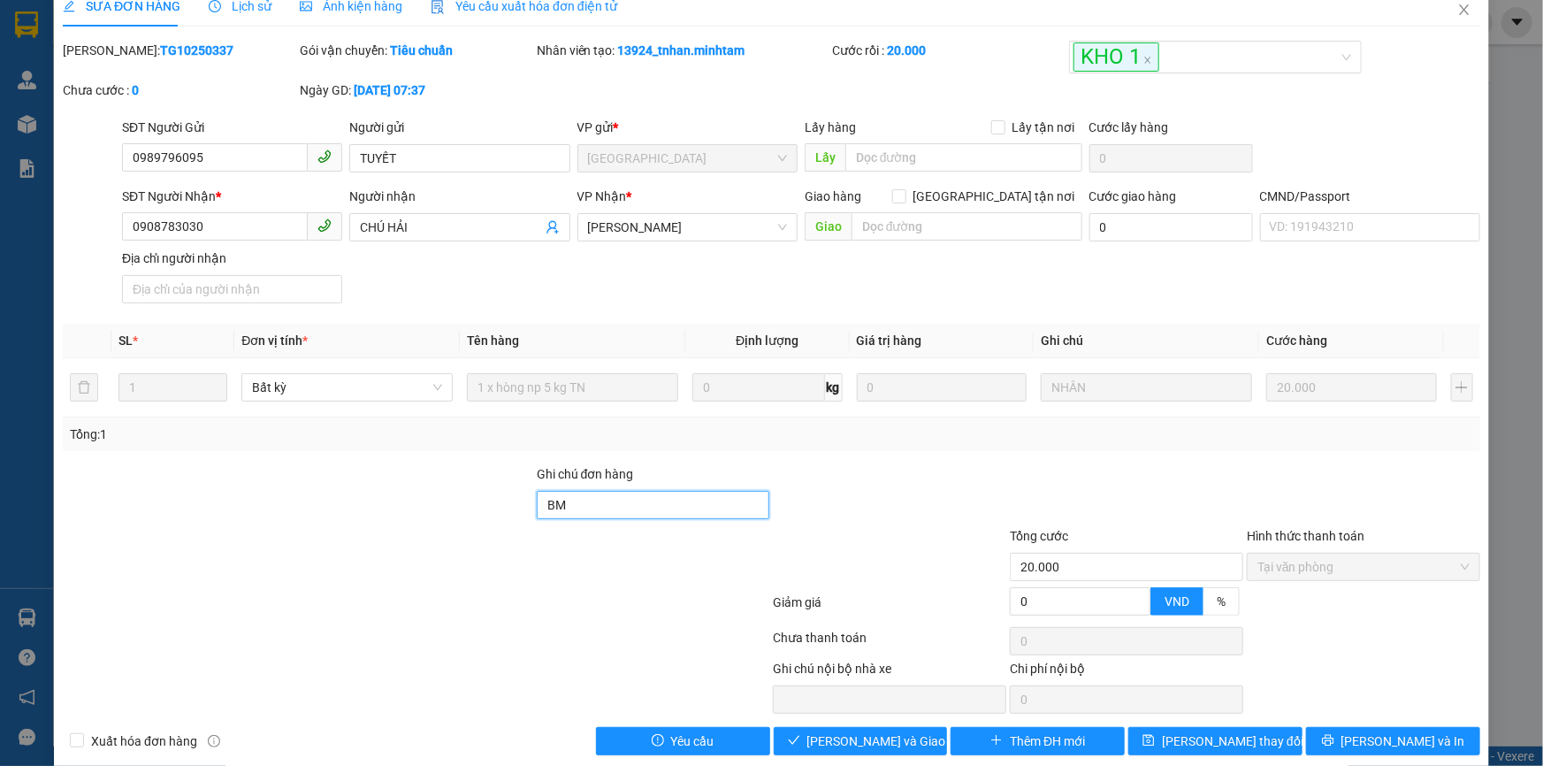
scroll to position [44, 0]
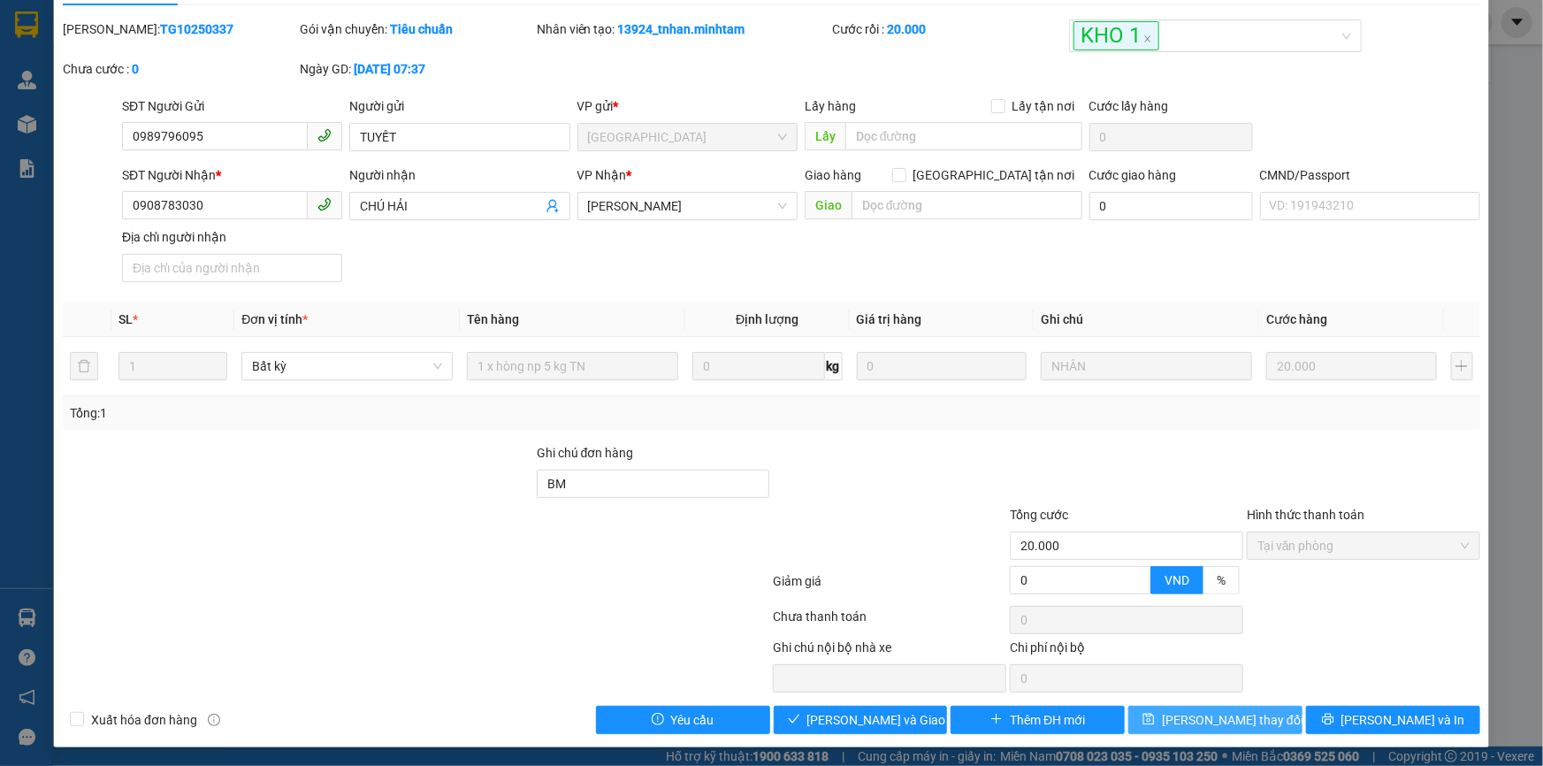
click at [1223, 716] on span "[PERSON_NAME] thay đổi" at bounding box center [1233, 719] width 142 height 19
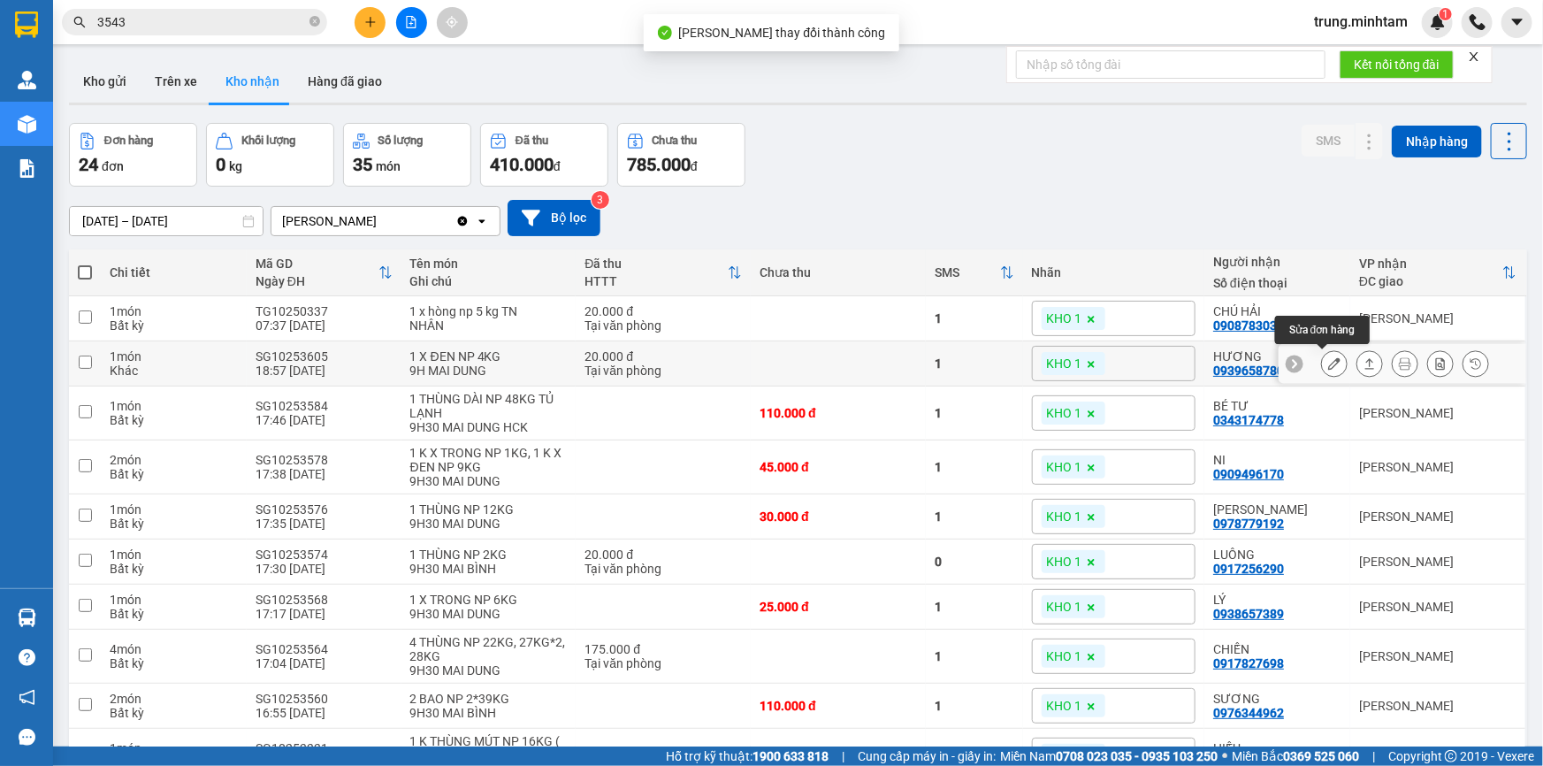
click at [1328, 364] on icon at bounding box center [1334, 363] width 12 height 12
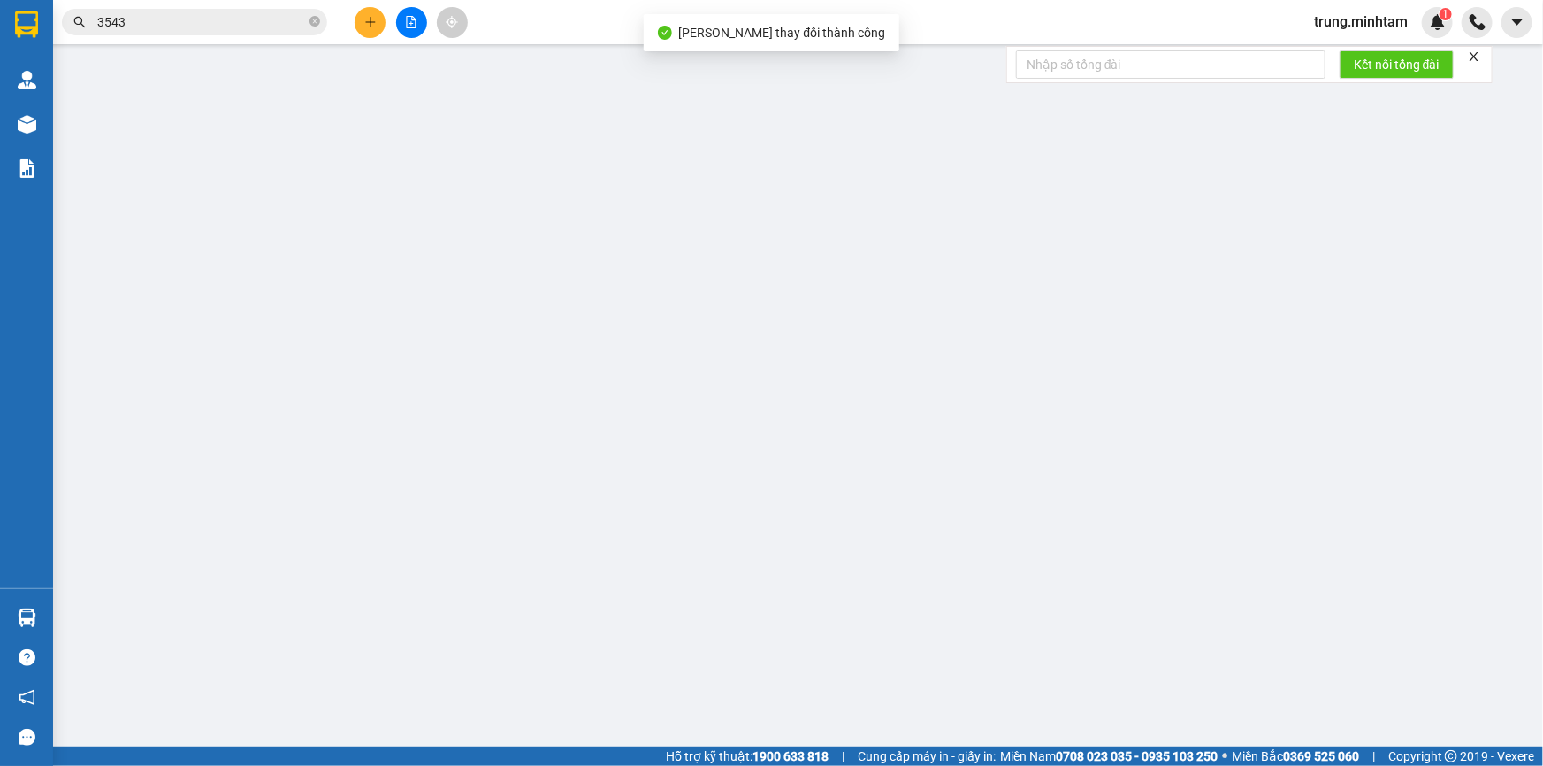
type input "0936703049"
type input "THÚY"
type input "0939658780"
type input "HƯƠNG"
type input "20.000"
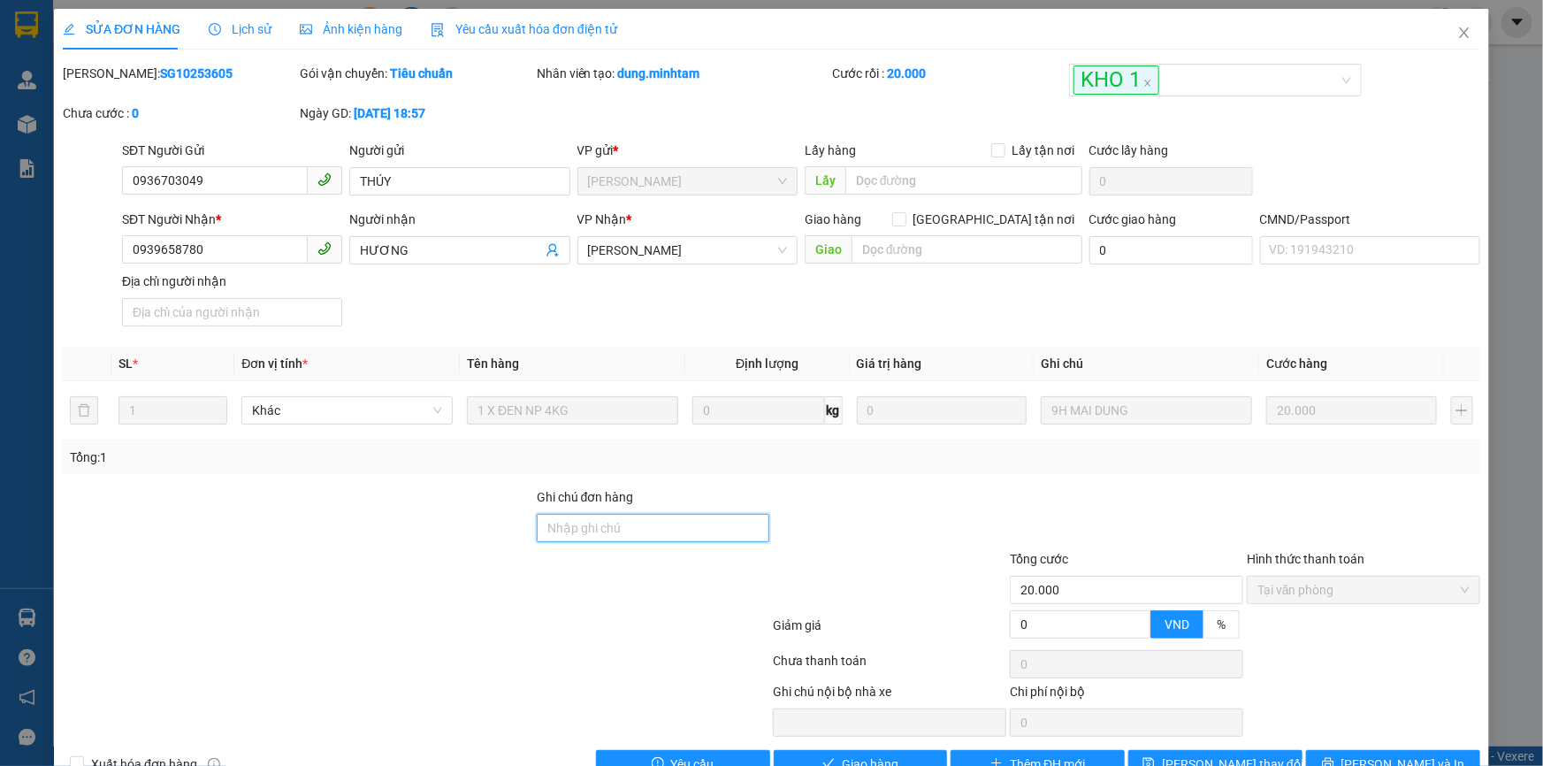
click at [606, 525] on input "Ghi chú đơn hàng" at bounding box center [653, 528] width 233 height 28
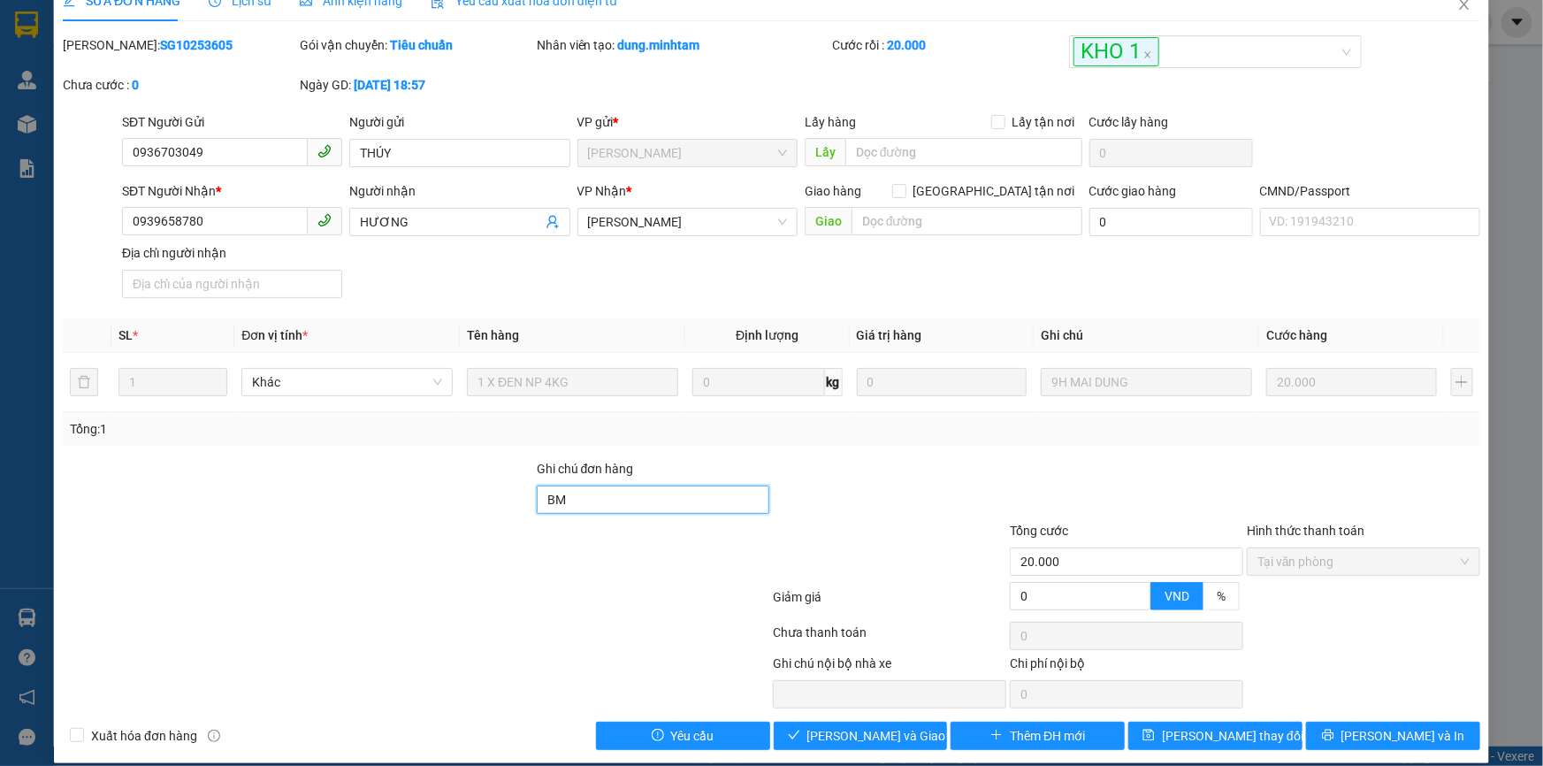
scroll to position [44, 0]
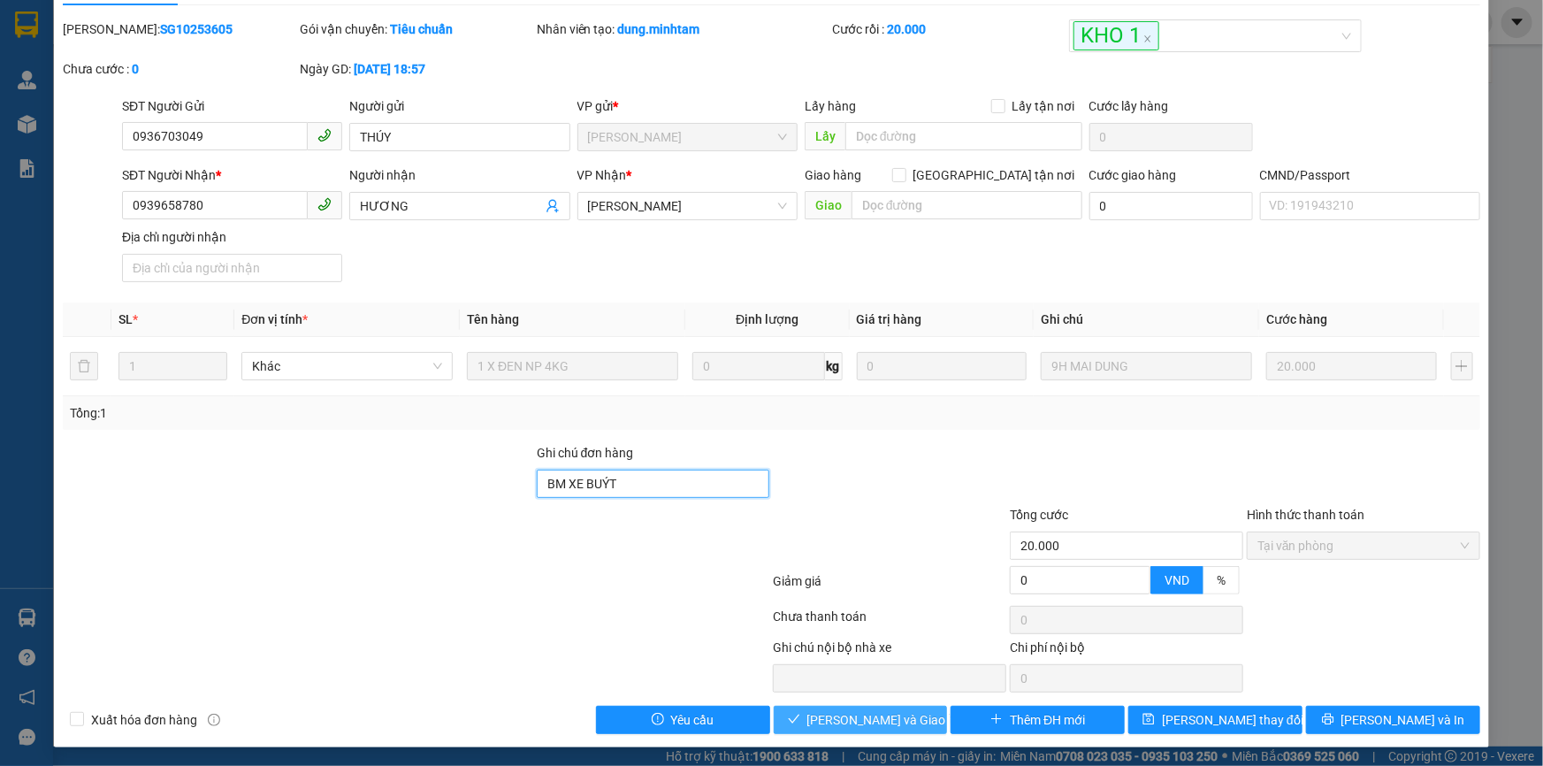
type input "BM XE BUÝT"
click at [857, 714] on span "[PERSON_NAME] và Giao hàng" at bounding box center [893, 719] width 170 height 19
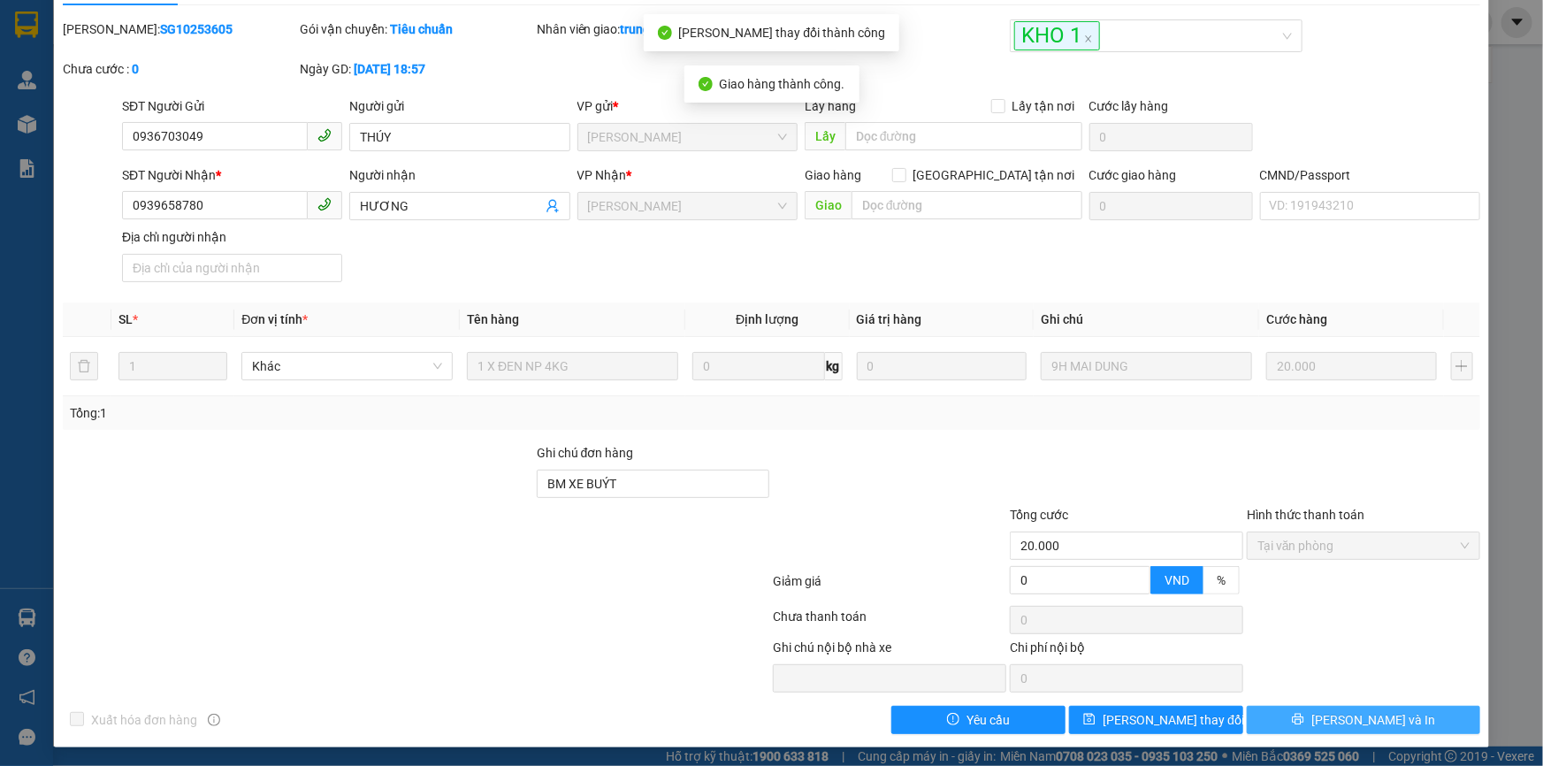
click at [1370, 712] on span "[PERSON_NAME] và In" at bounding box center [1374, 719] width 124 height 19
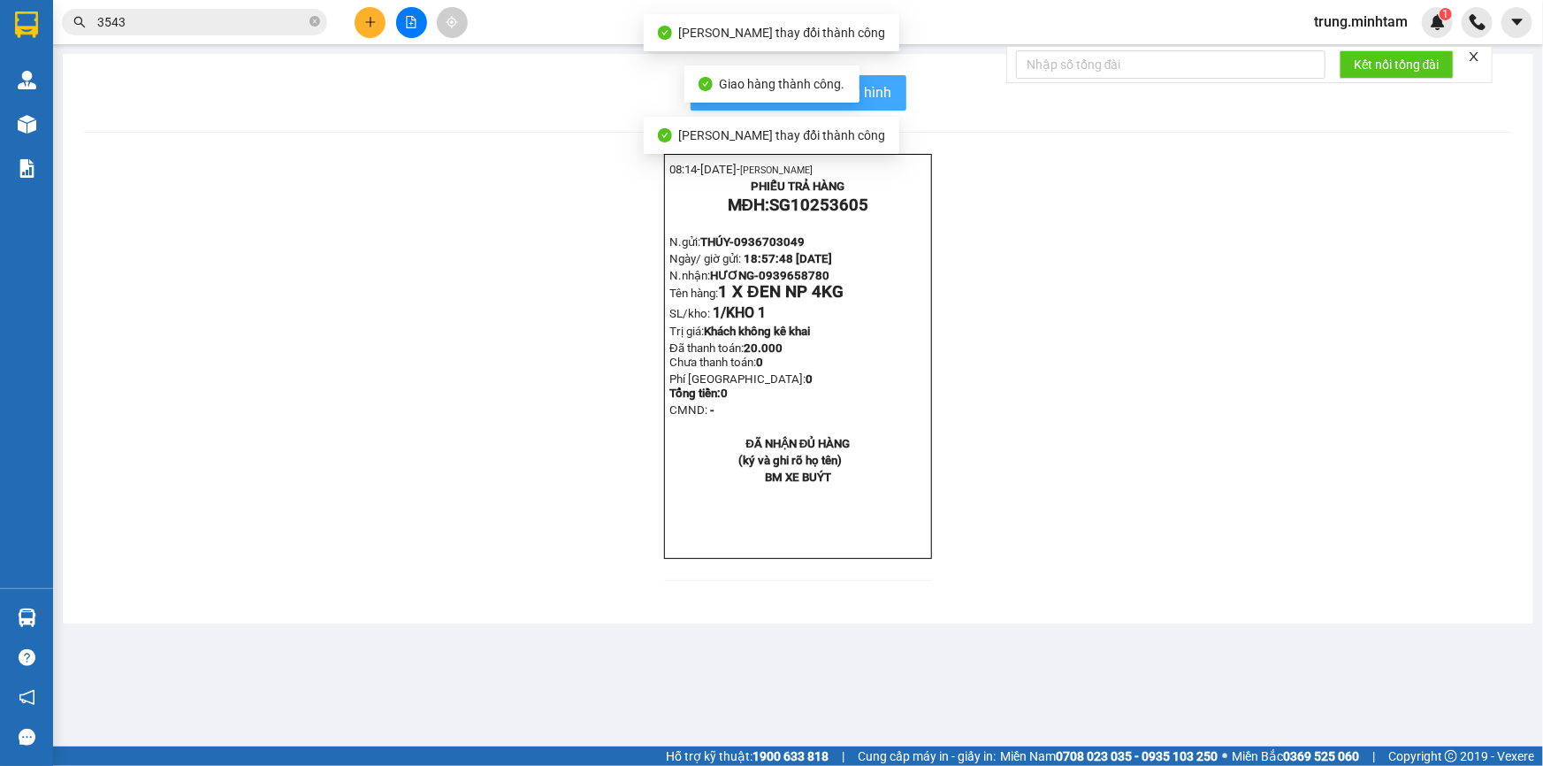
click at [876, 92] on span "In mẫu biên lai tự cấu hình" at bounding box center [809, 92] width 166 height 22
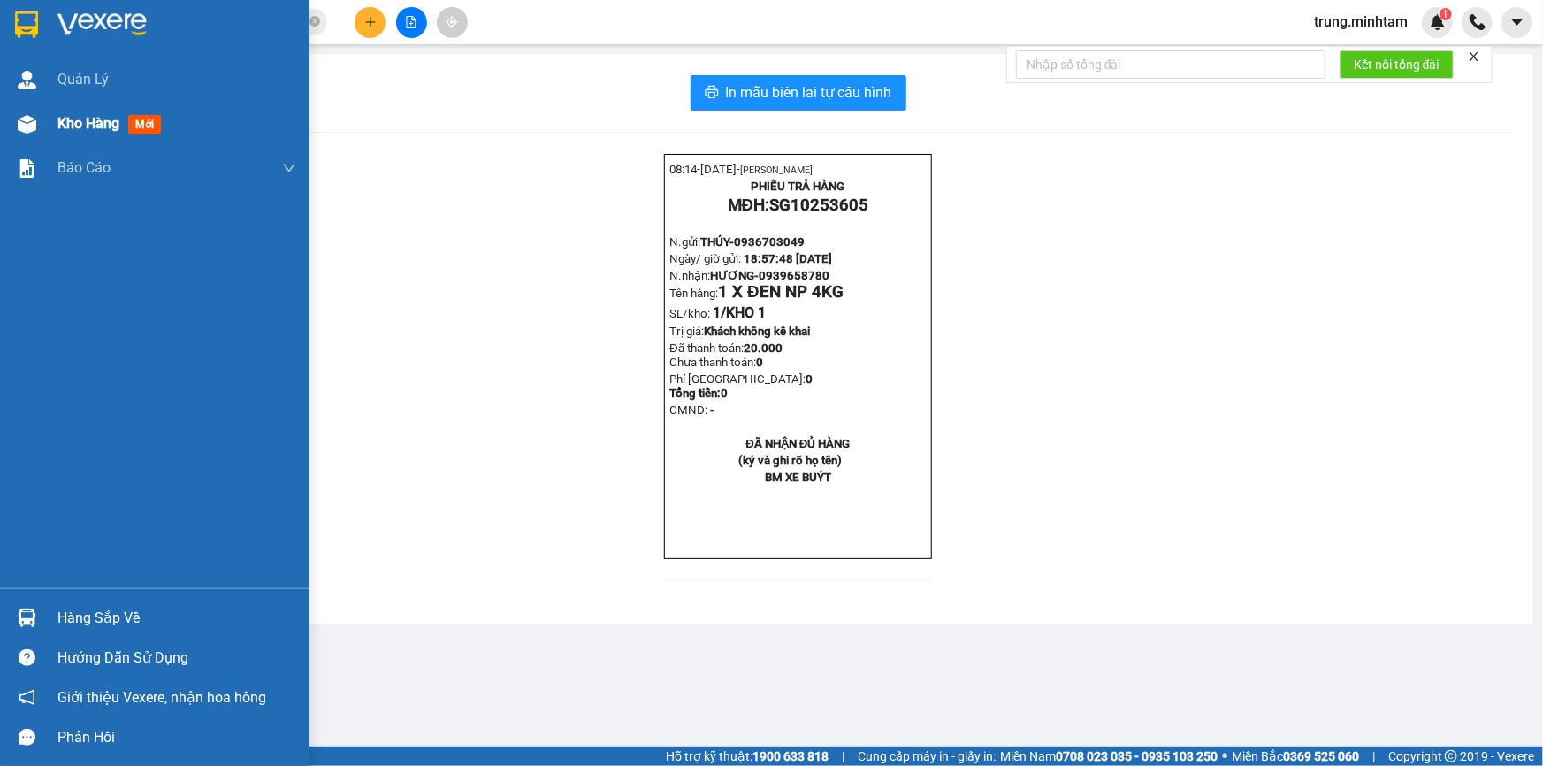
click at [102, 127] on span "Kho hàng" at bounding box center [88, 123] width 62 height 17
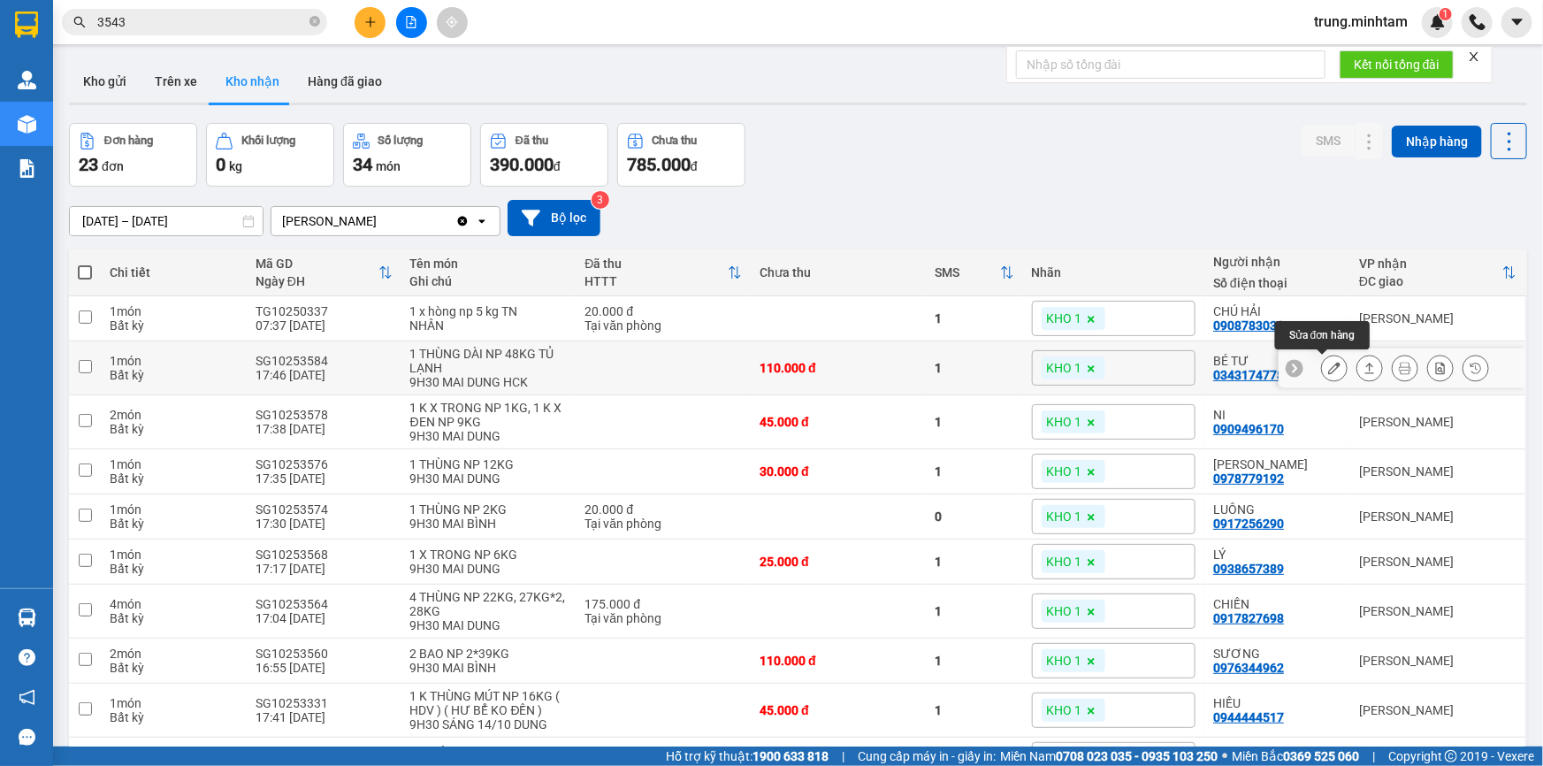
click at [1328, 370] on icon at bounding box center [1334, 368] width 12 height 12
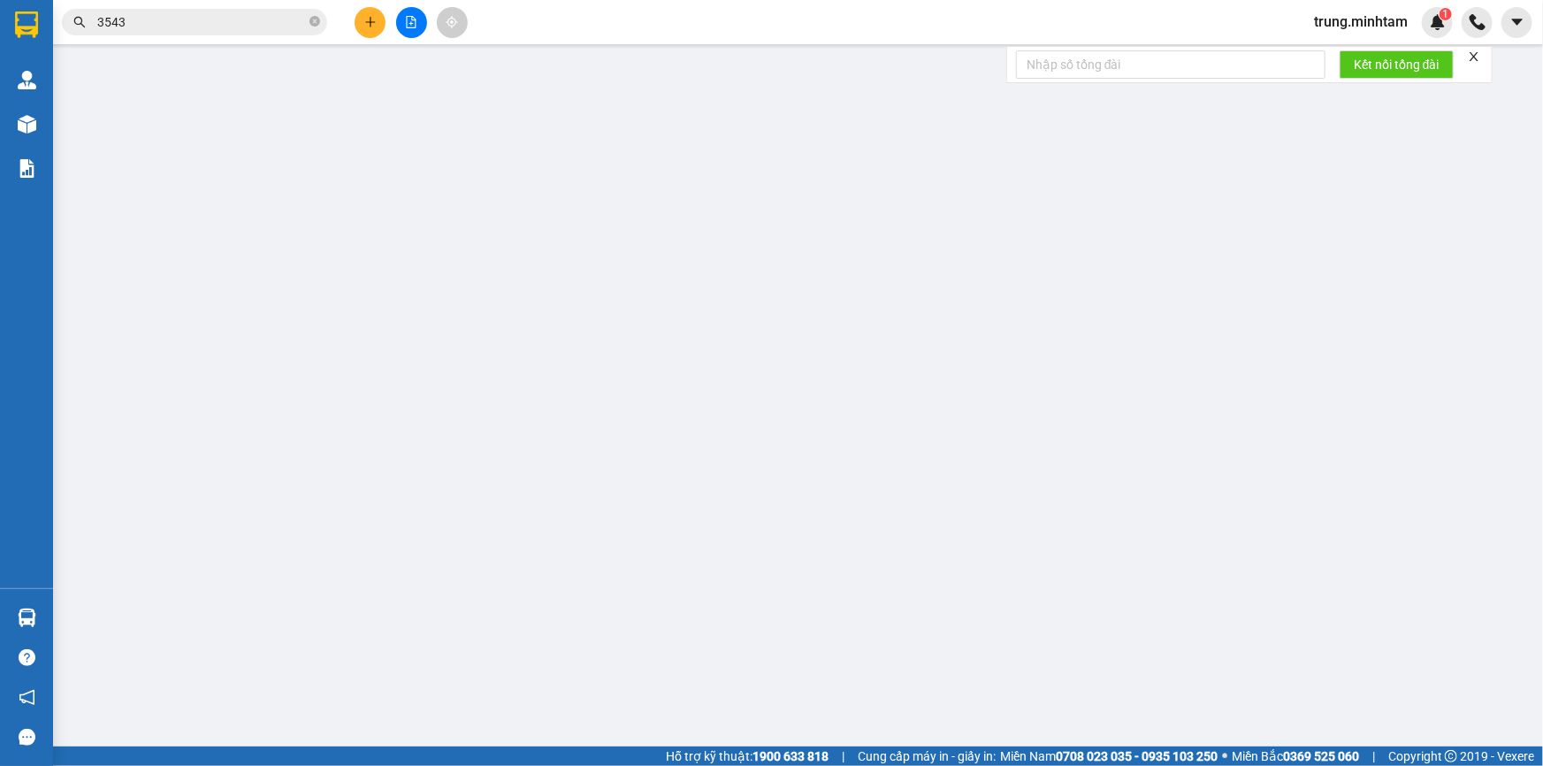
type input "0972436331"
type input "TRUNG"
type input "0343174778"
type input "BÉ TƯ"
type input "083098010962"
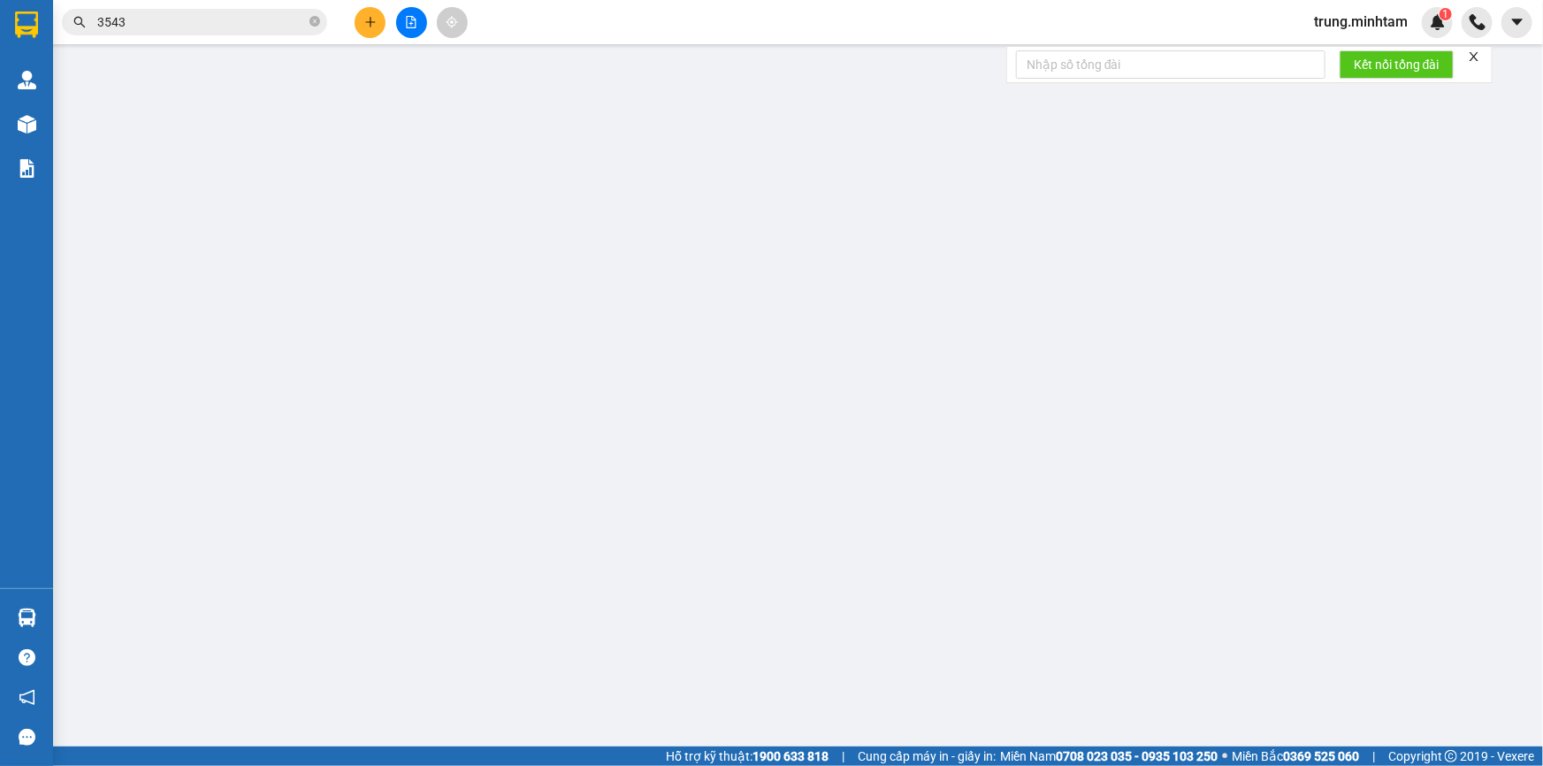
type input "110.000"
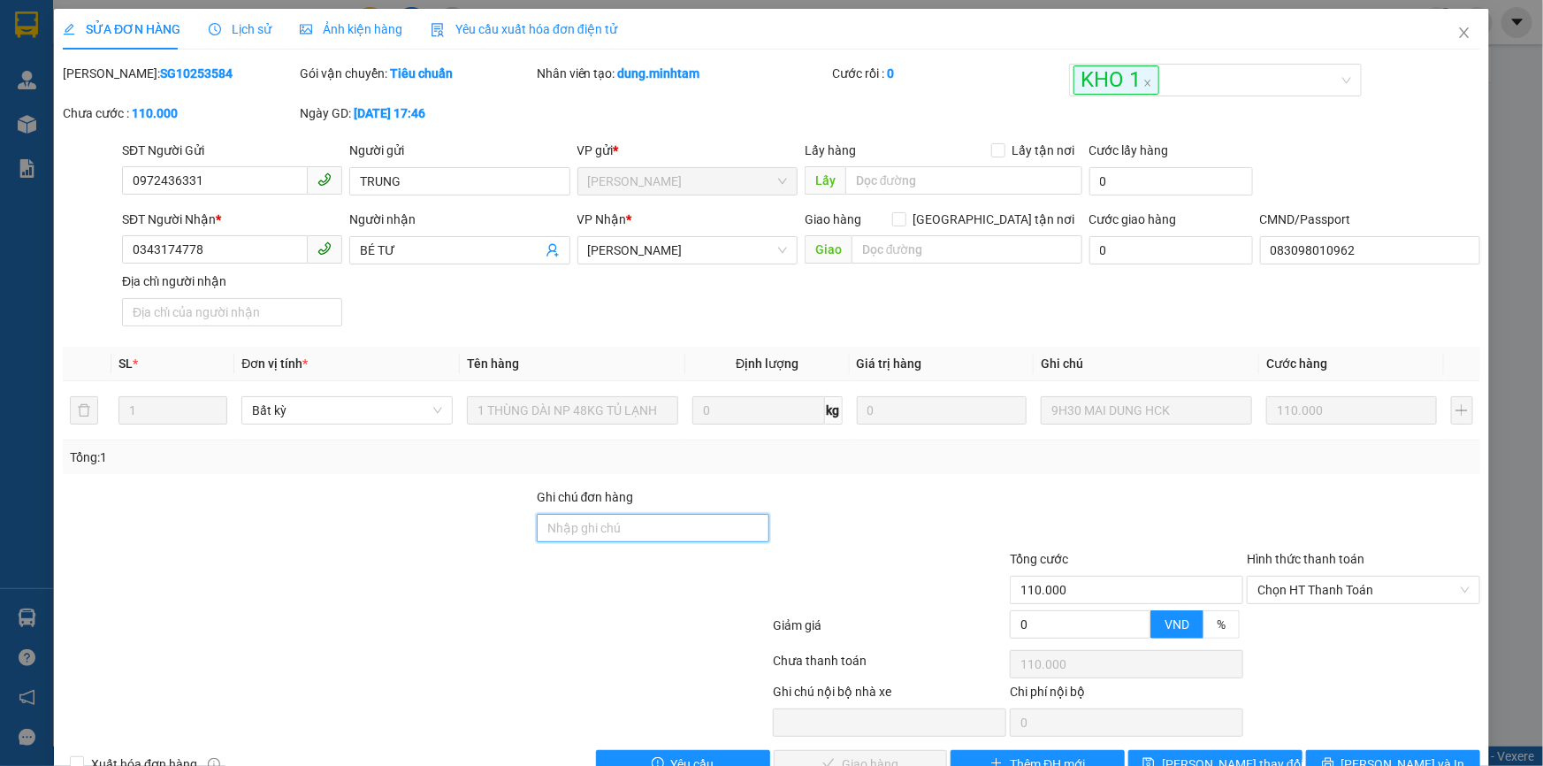
click at [601, 531] on input "Ghi chú đơn hàng" at bounding box center [653, 528] width 233 height 28
type input "KBM"
click at [759, 477] on div "Total Paid Fee 0 Total UnPaid Fee 110.000 Cash Collection Total Fee Mã ĐH: SG10…" at bounding box center [772, 421] width 1418 height 715
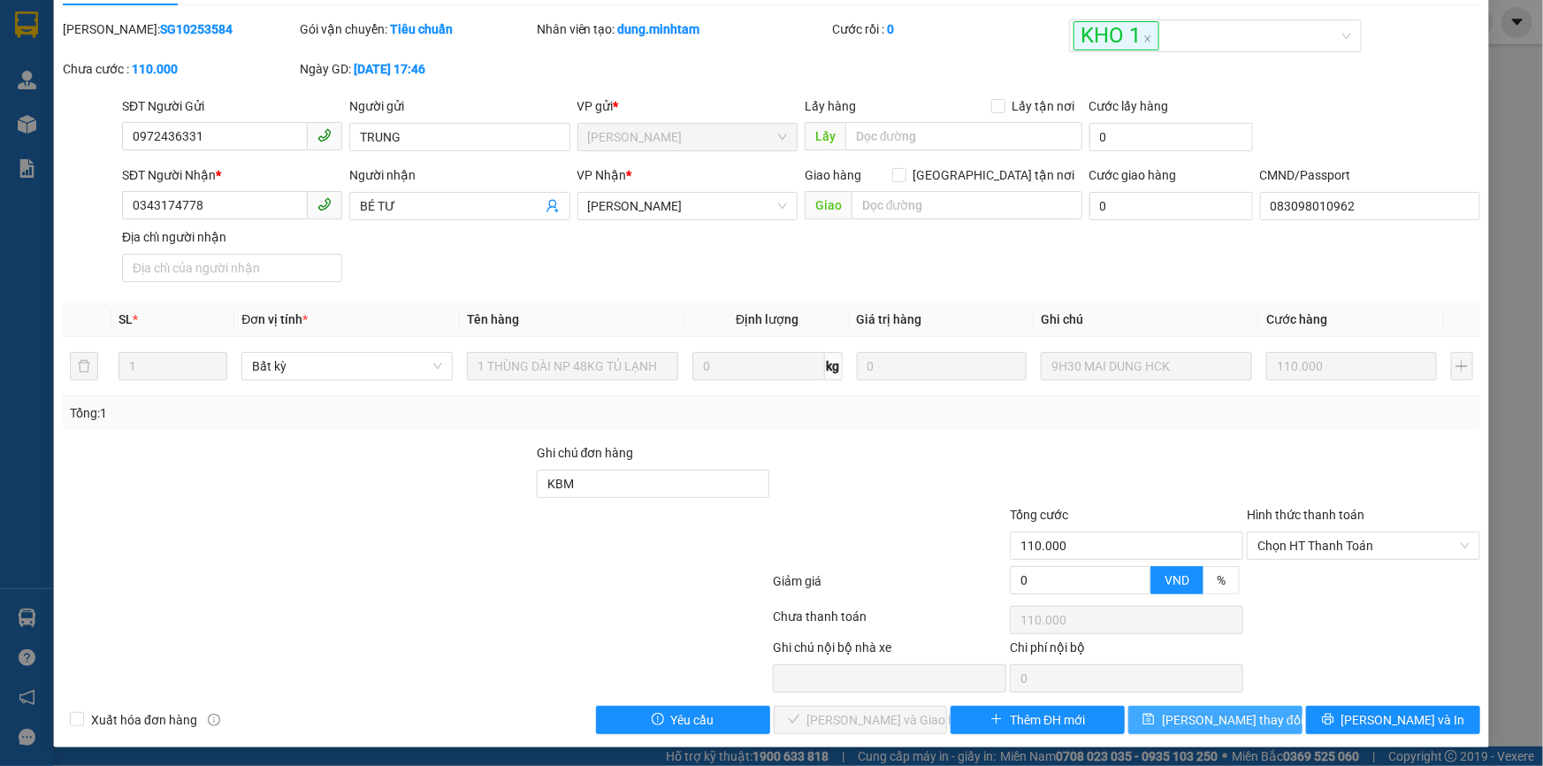
click at [1234, 714] on span "[PERSON_NAME] thay đổi" at bounding box center [1233, 719] width 142 height 19
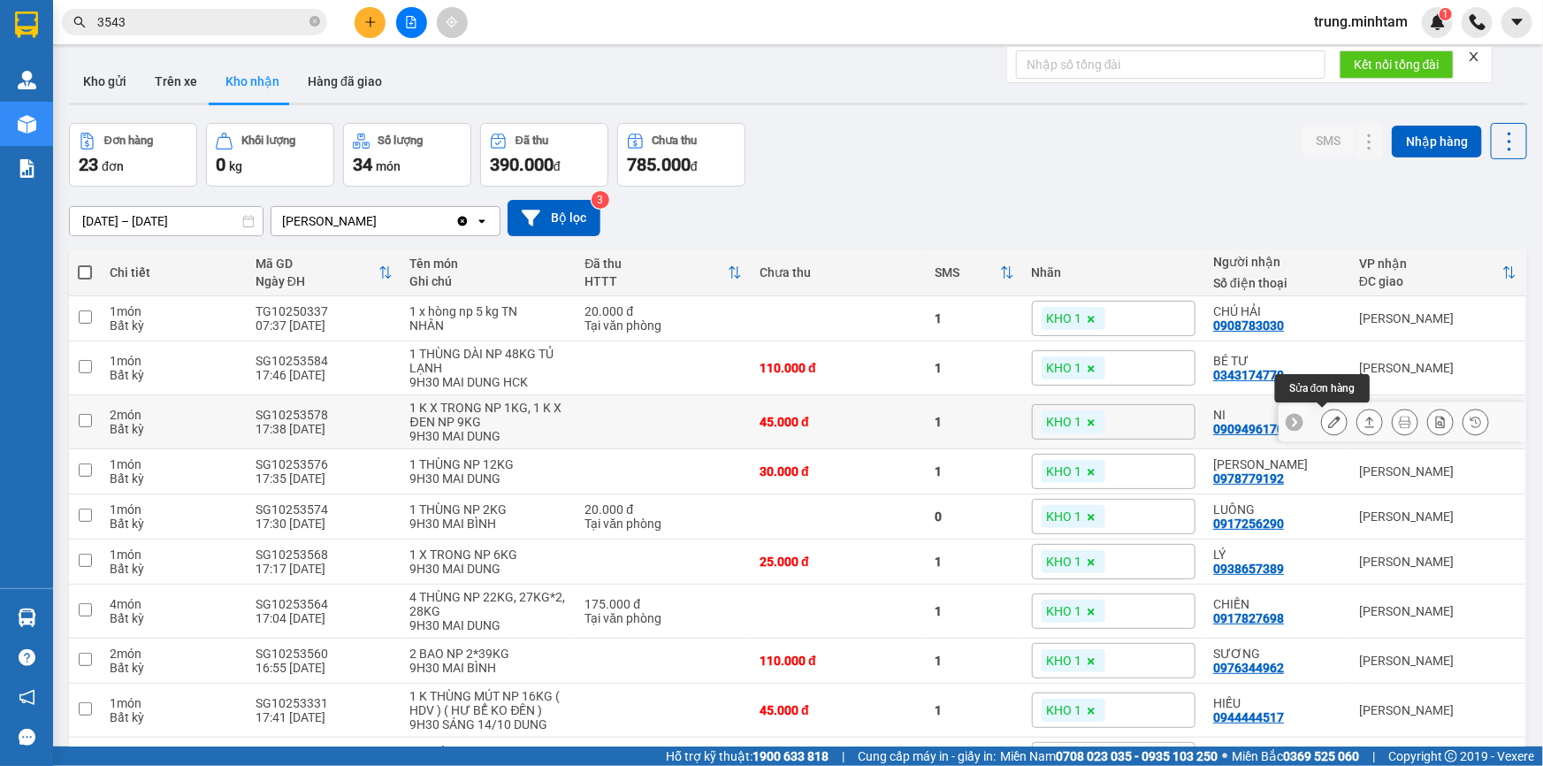
click at [1328, 422] on icon at bounding box center [1334, 422] width 12 height 12
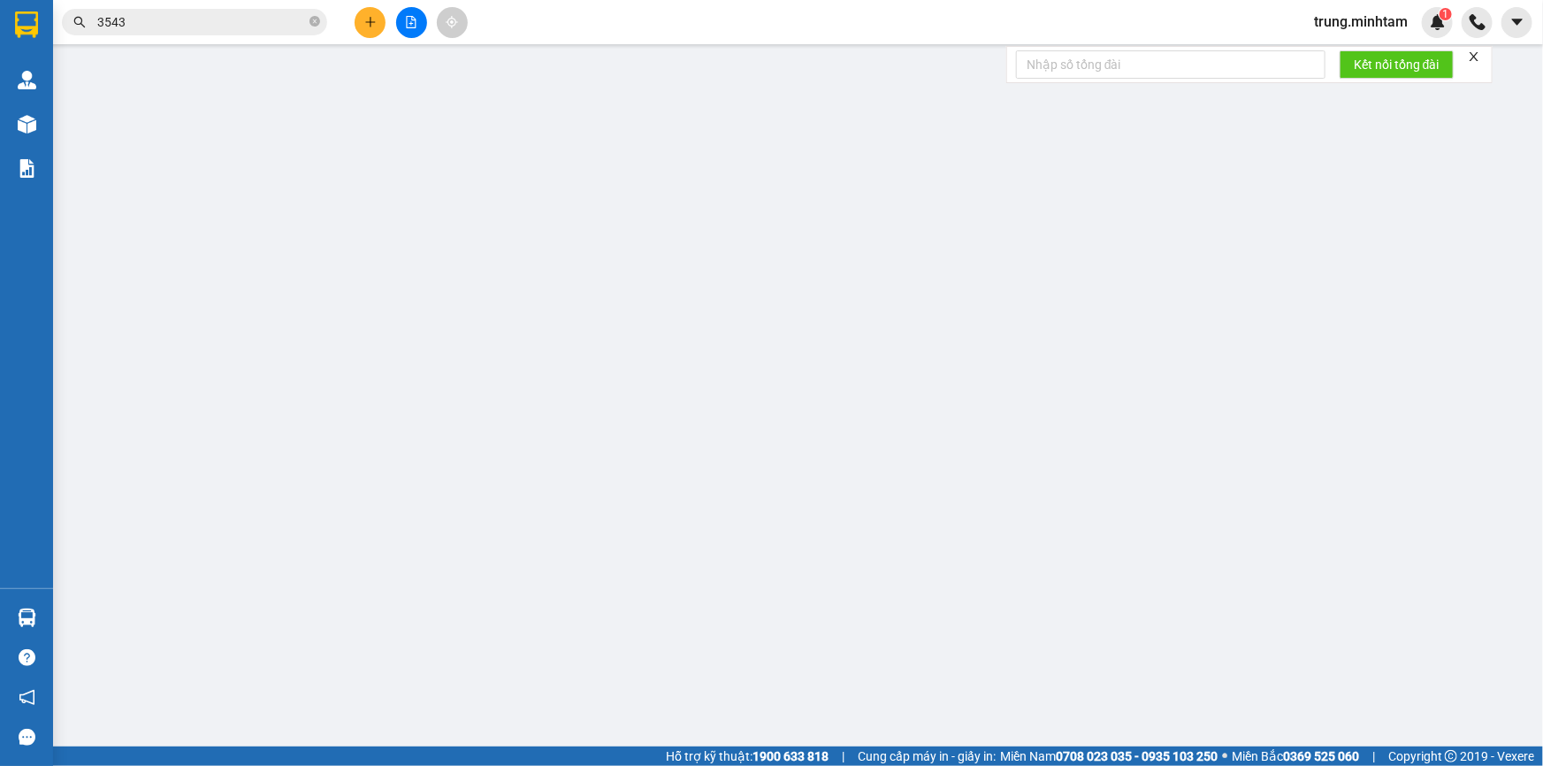
type input "0937234050"
type input "NHI"
type input "0909496170"
type input "NI"
type input "45.000"
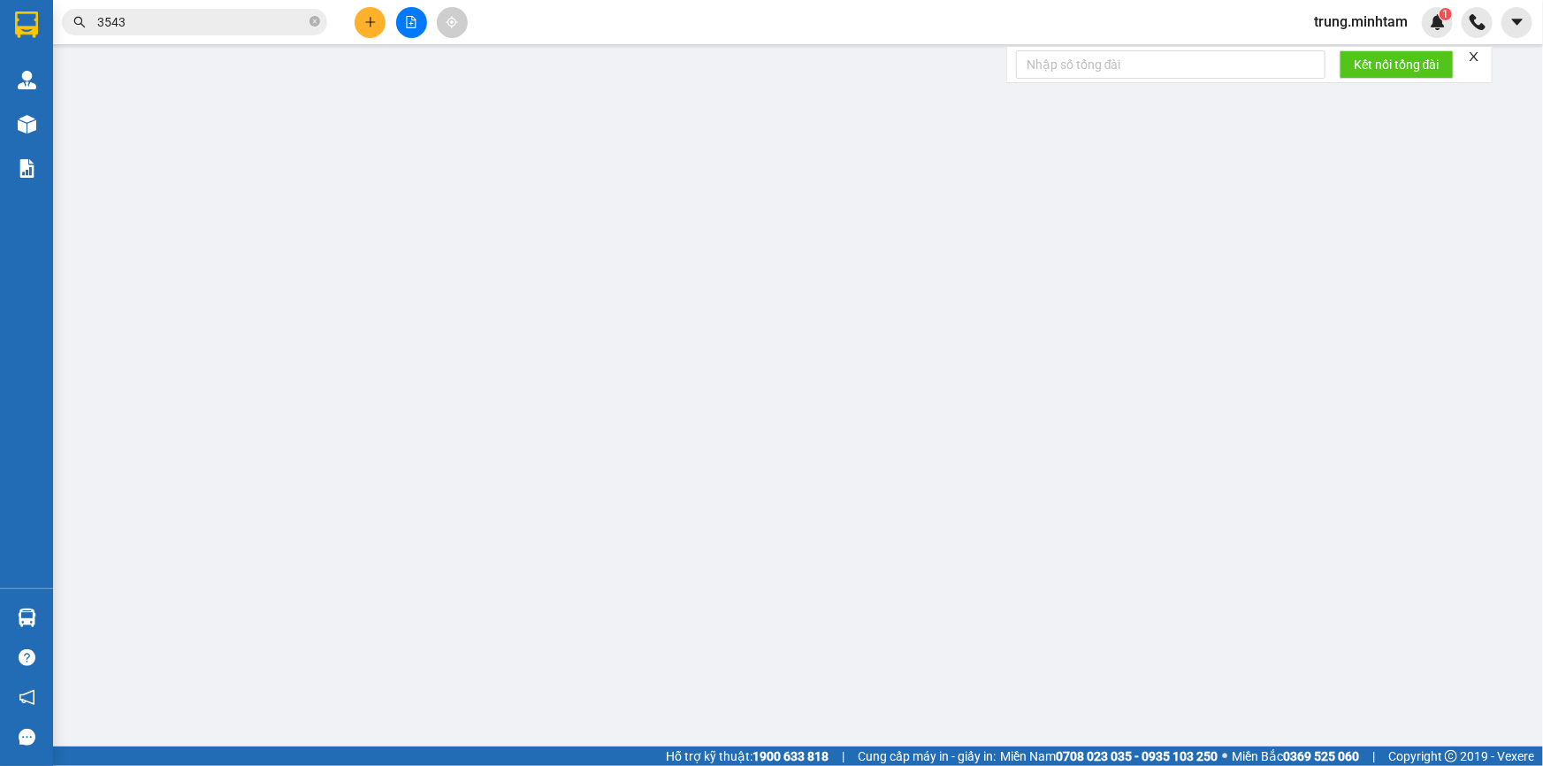
type input "45.000"
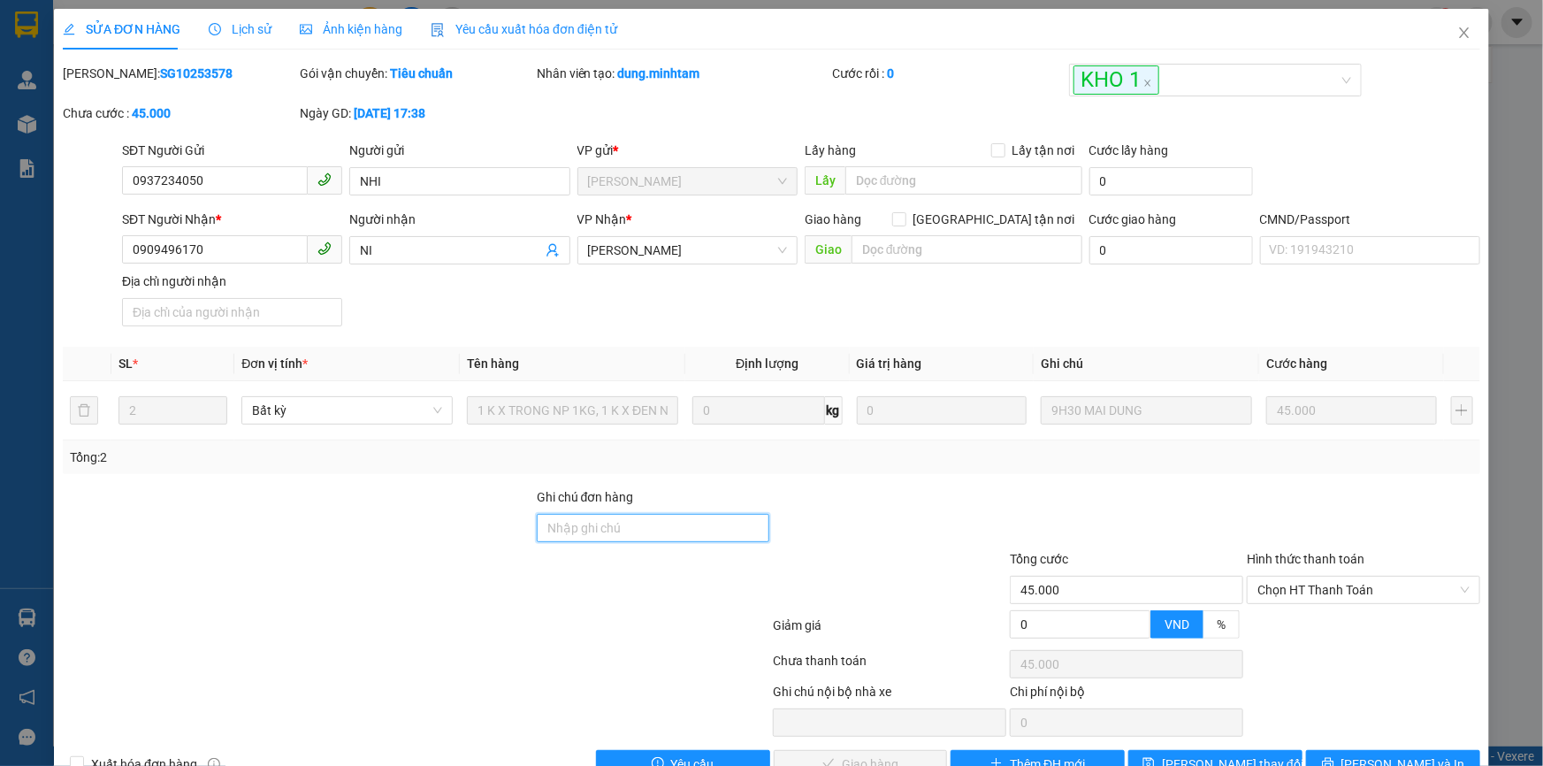
click at [644, 535] on input "Ghi chú đơn hàng" at bounding box center [653, 528] width 233 height 28
click at [538, 526] on input "BM" at bounding box center [653, 528] width 233 height 28
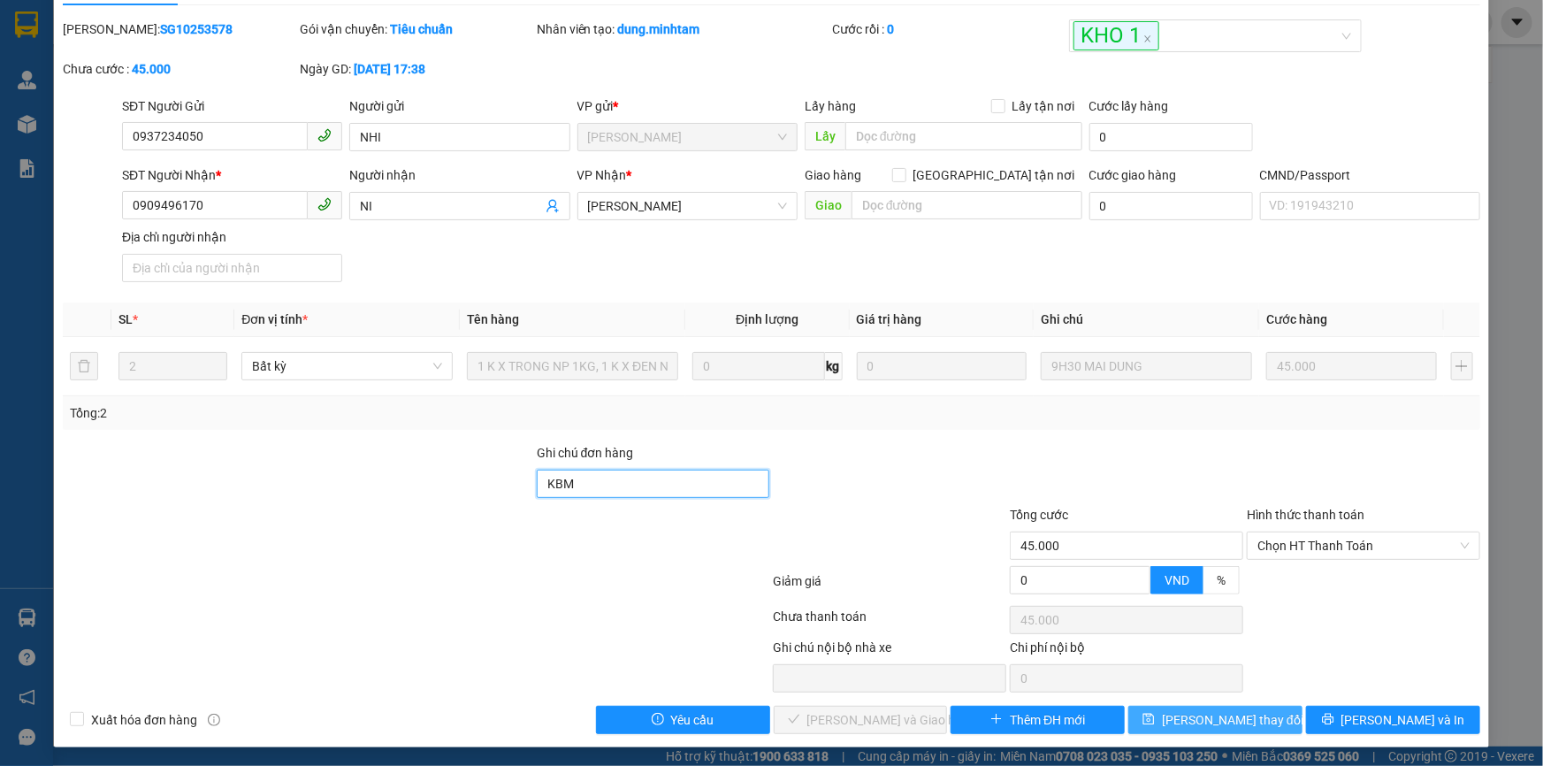
type input "KBM"
click at [1193, 714] on span "[PERSON_NAME] thay đổi" at bounding box center [1233, 719] width 142 height 19
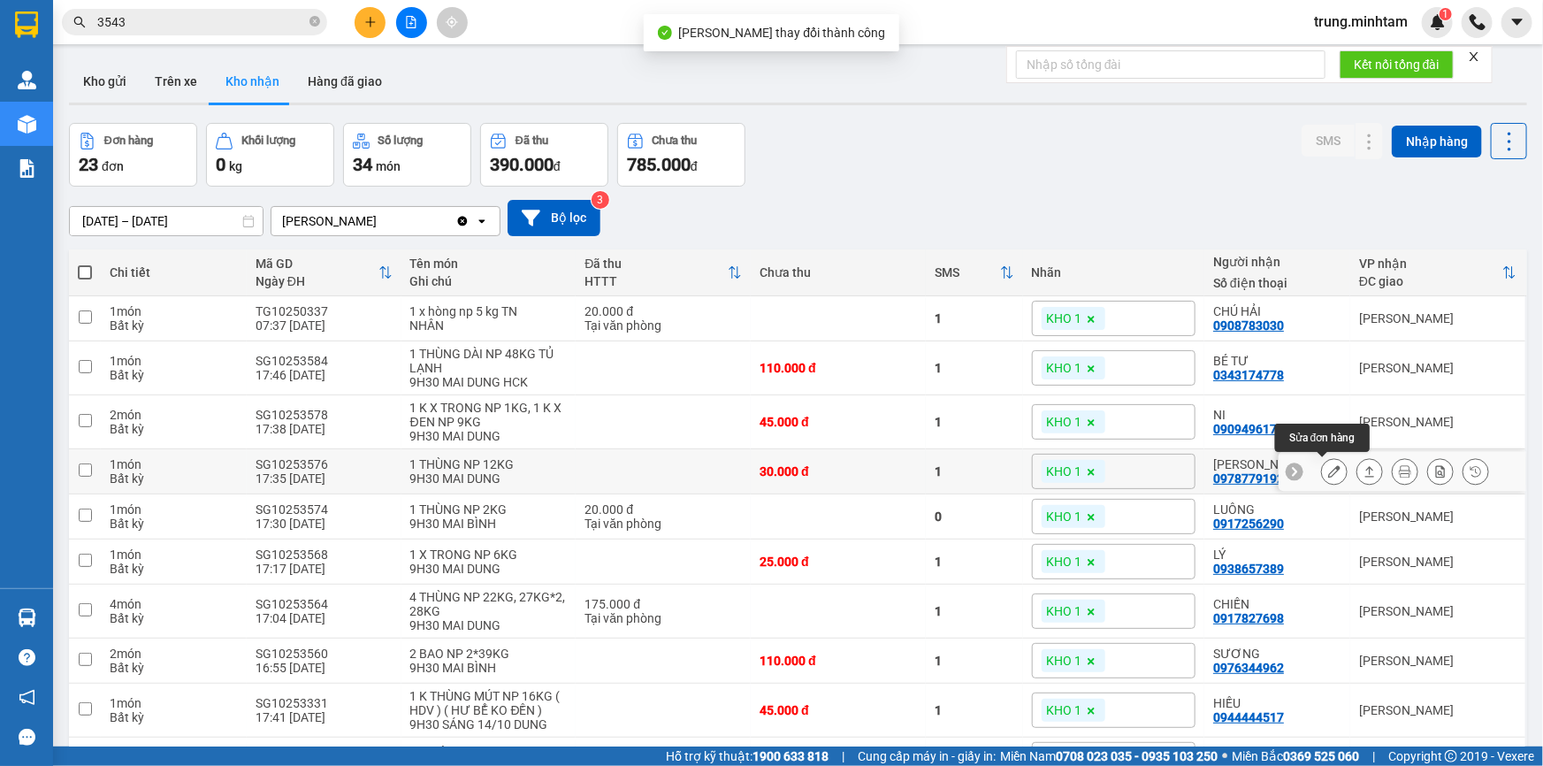
click at [1328, 469] on icon at bounding box center [1334, 471] width 12 height 12
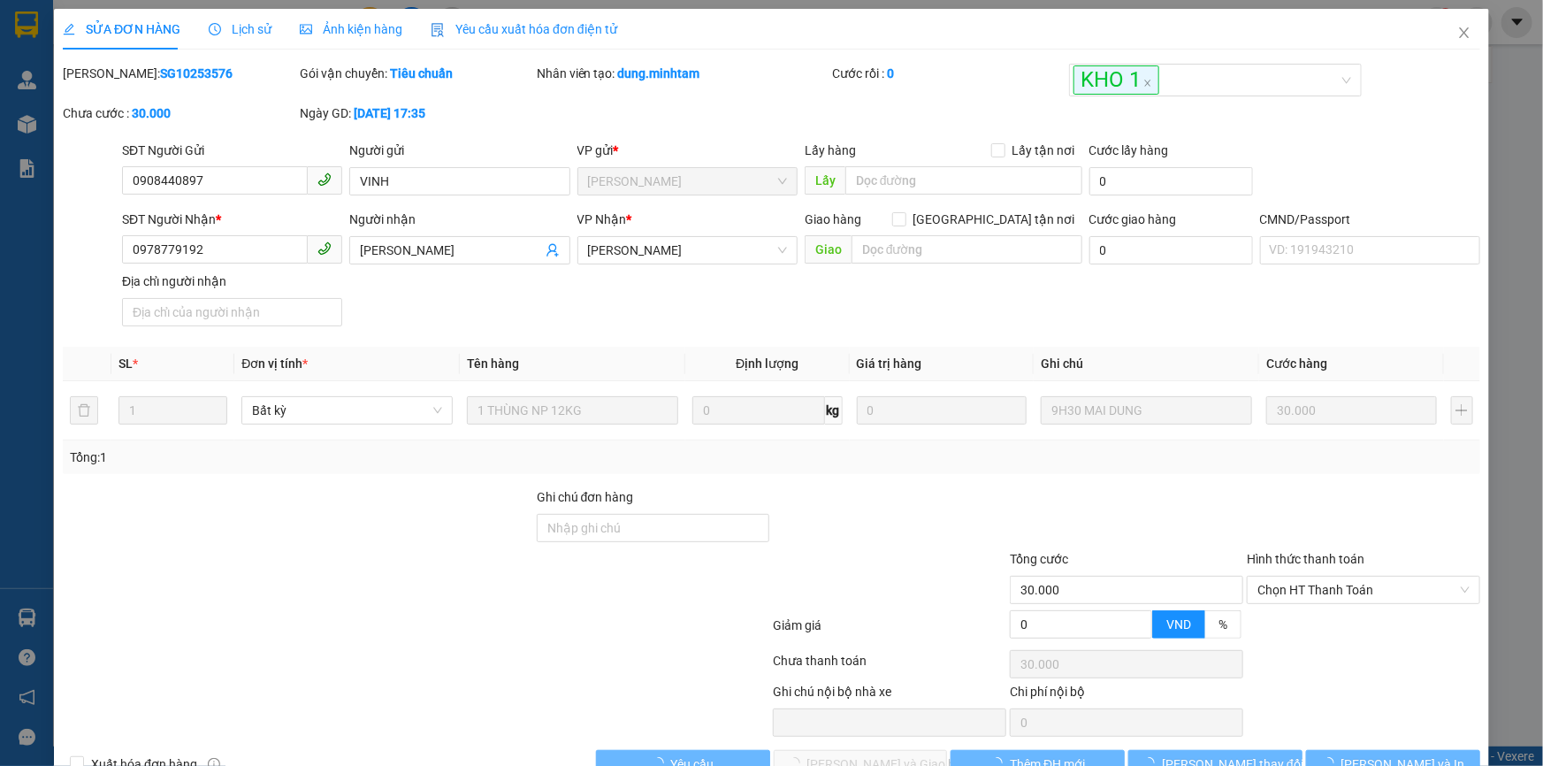
type input "0908440897"
type input "VINH"
type input "0978779192"
type input "[PERSON_NAME]"
type input "30.000"
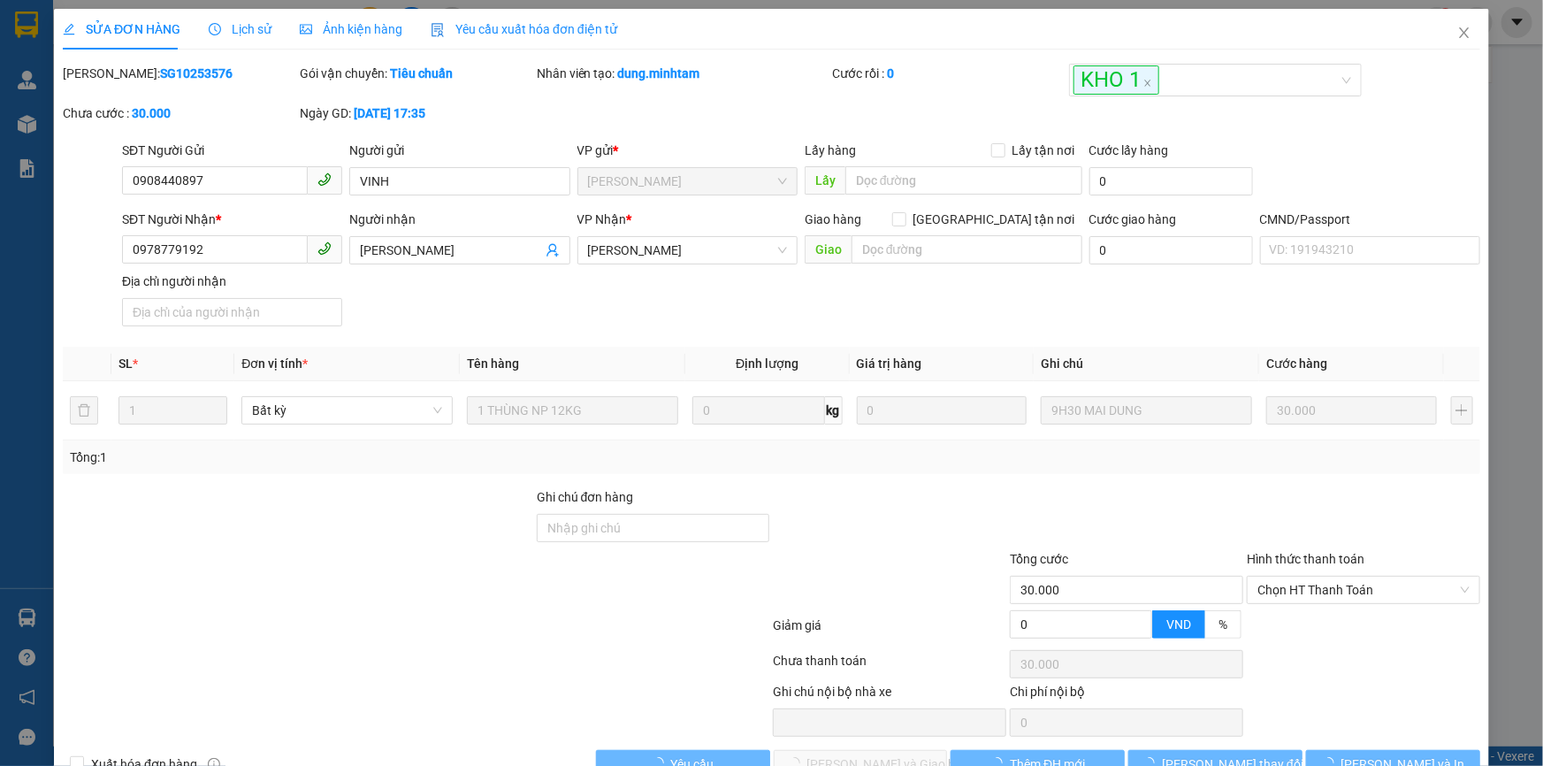
type input "30.000"
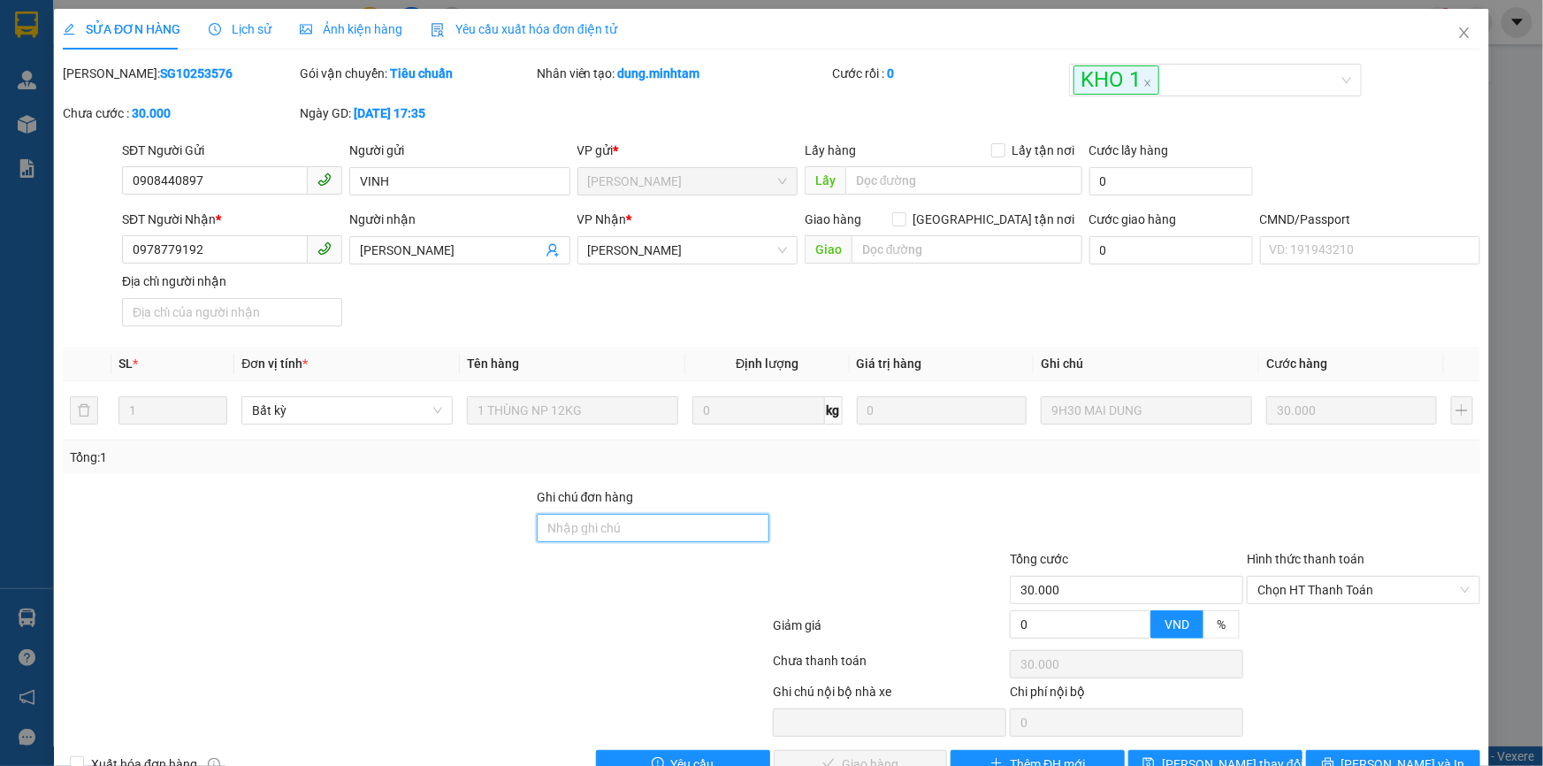
click at [677, 527] on input "Ghi chú đơn hàng" at bounding box center [653, 528] width 233 height 28
type input "BM"
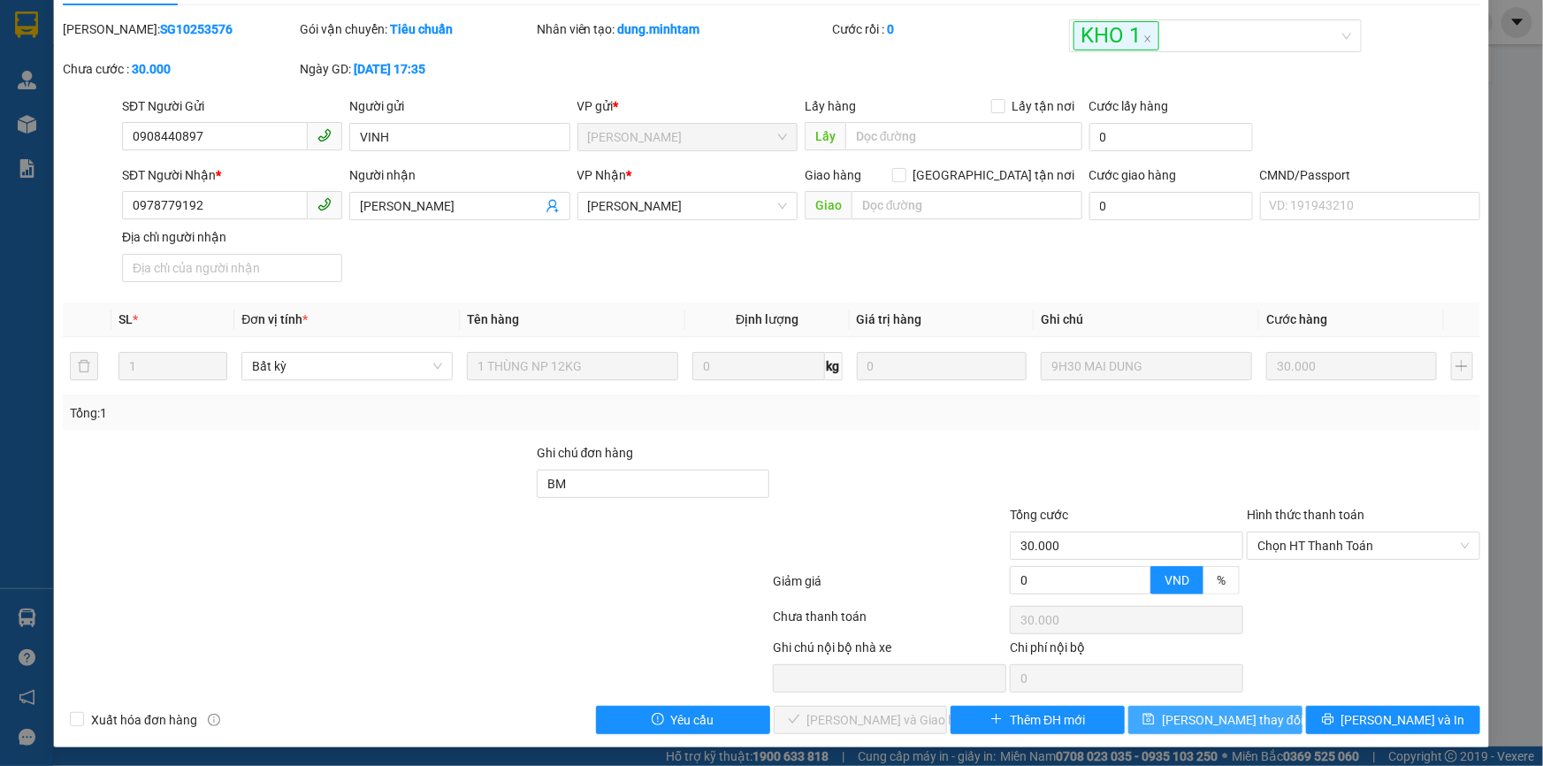
click at [1216, 721] on span "[PERSON_NAME] thay đổi" at bounding box center [1233, 719] width 142 height 19
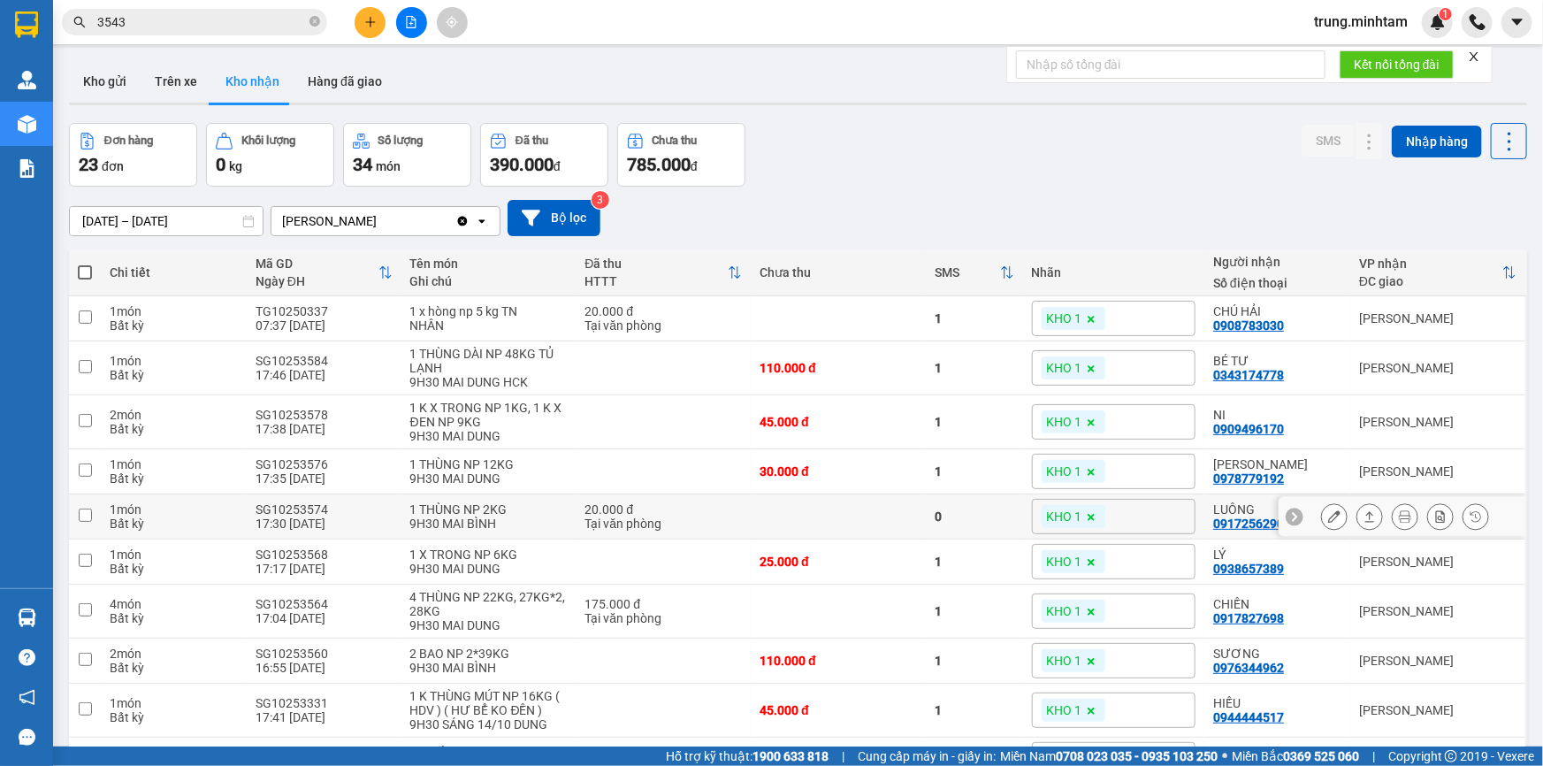
click at [1328, 518] on icon at bounding box center [1334, 516] width 12 height 12
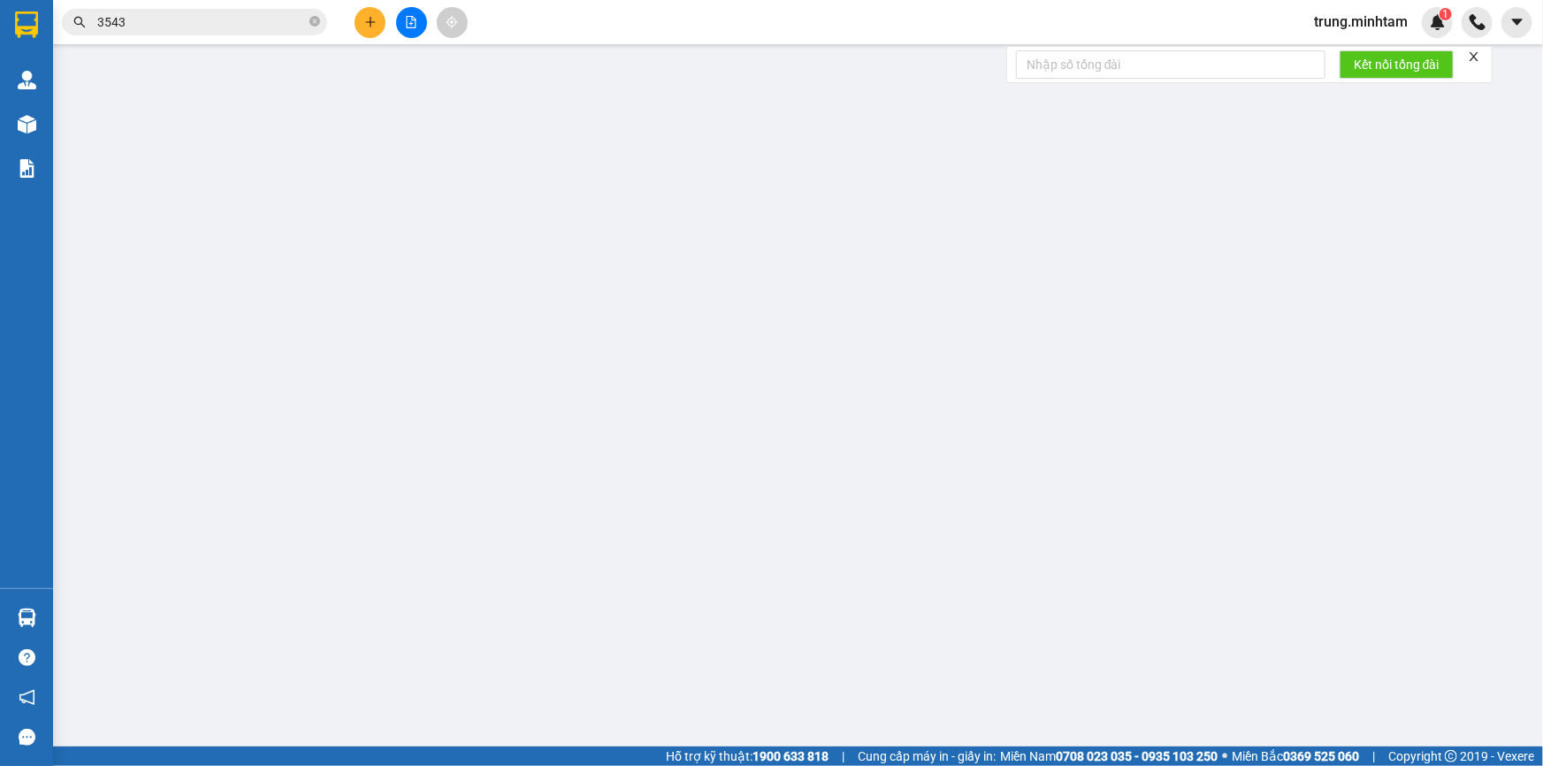
type input "02838172644"
type input "AGIMEXPHARM"
type input "0917256290"
type input "LUÔNG"
type input "20.000"
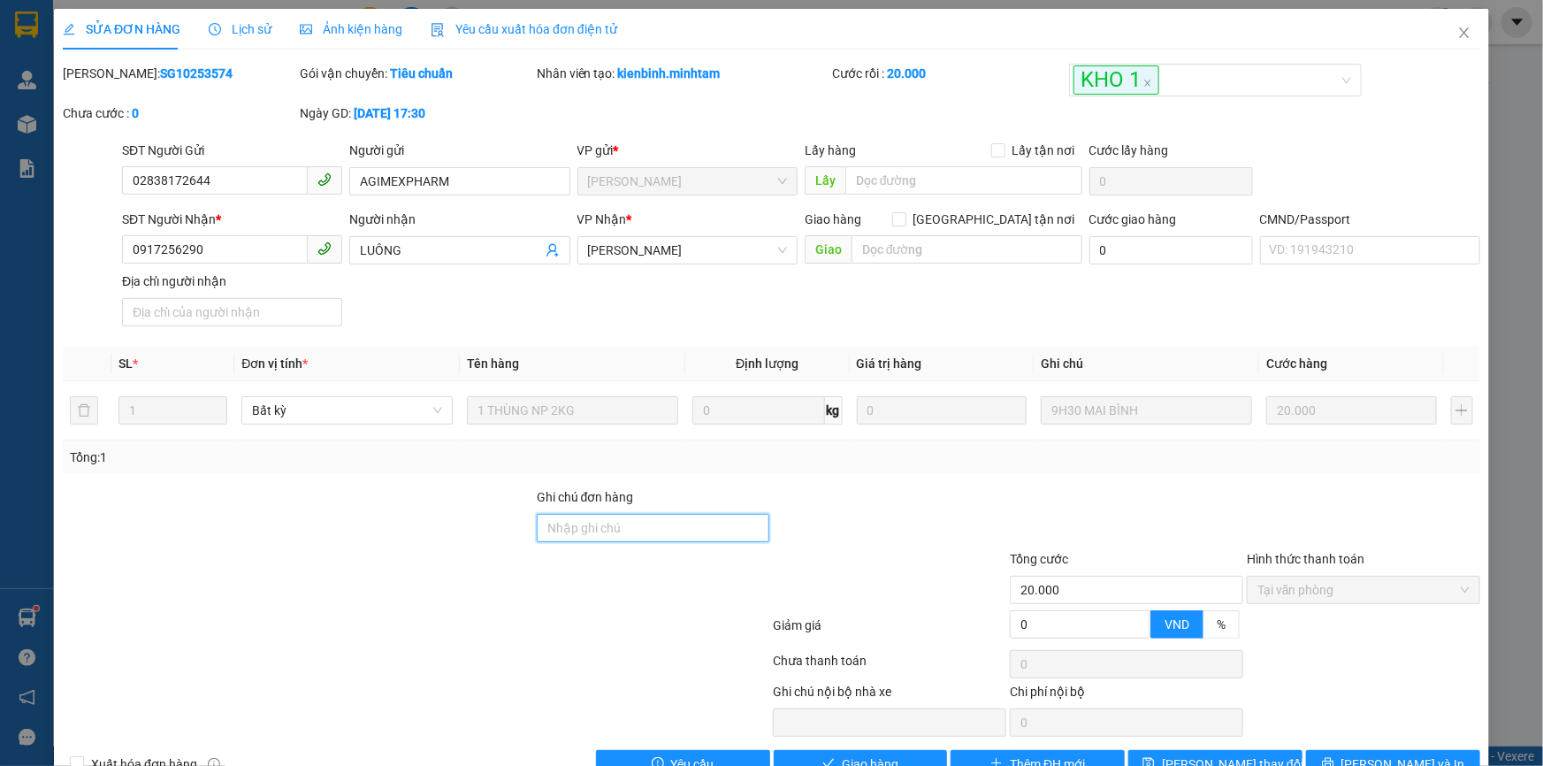
click at [609, 529] on input "Ghi chú đơn hàng" at bounding box center [653, 528] width 233 height 28
type input "BM"
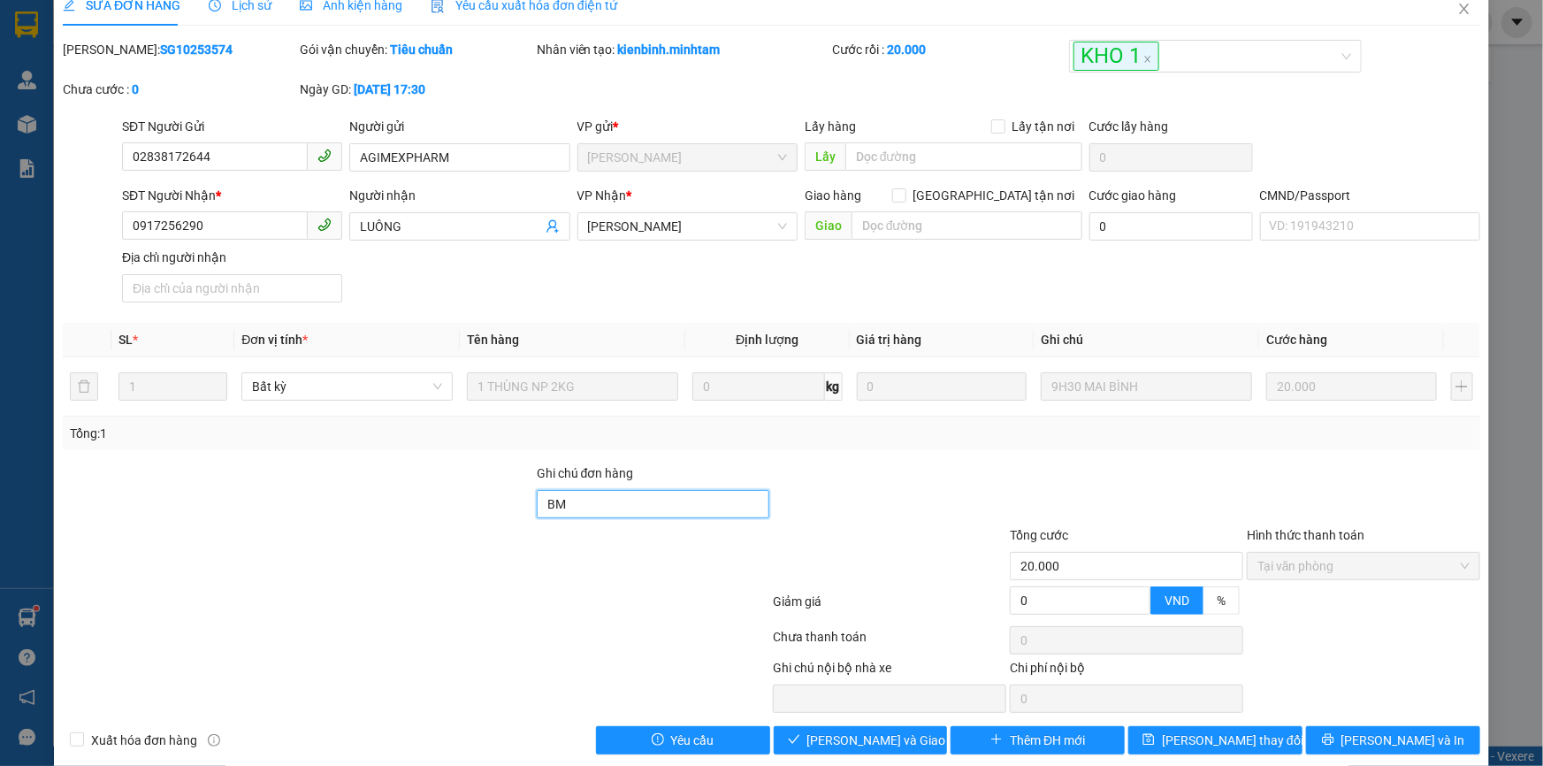
scroll to position [44, 0]
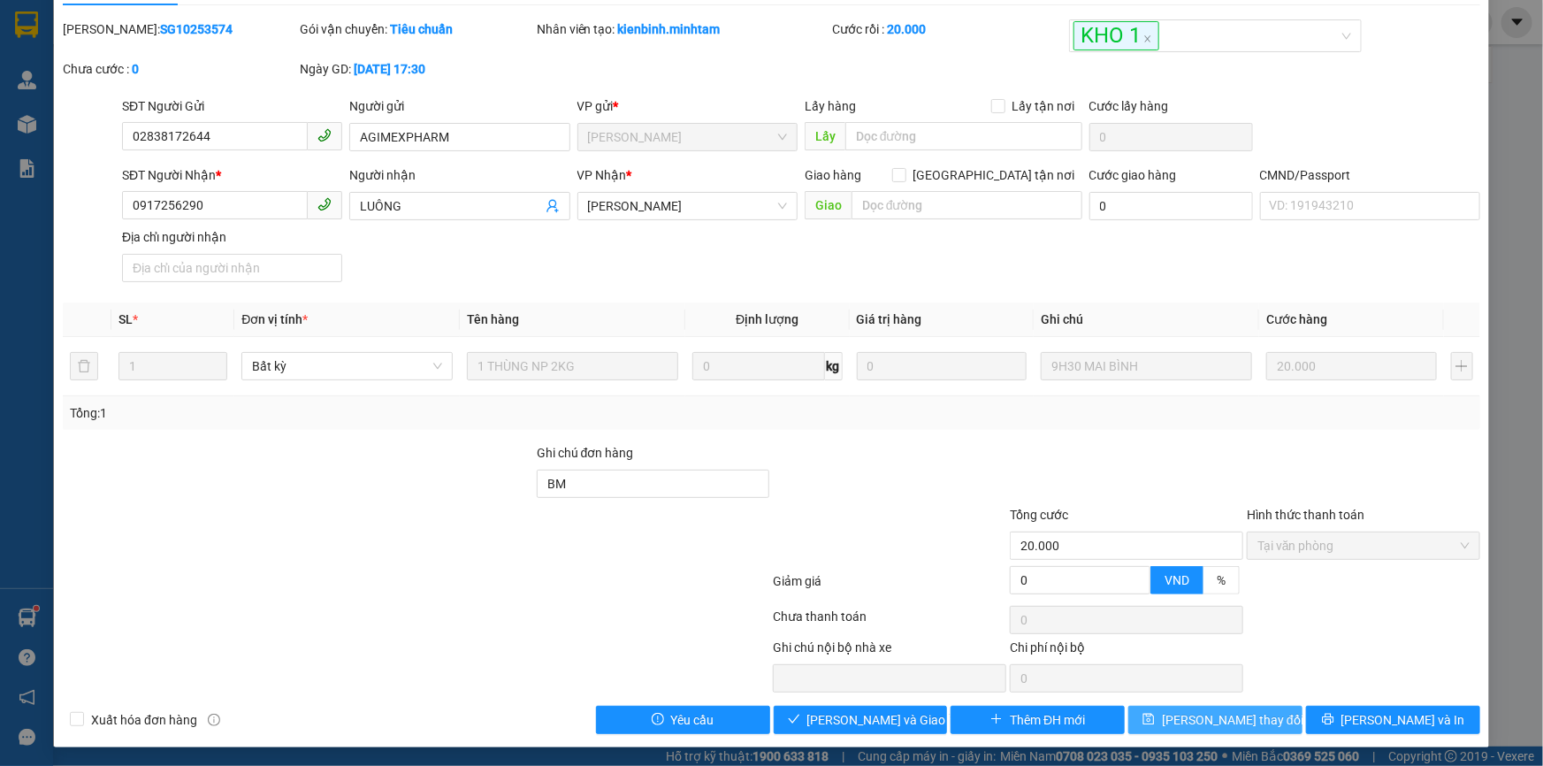
click at [1217, 724] on span "[PERSON_NAME] thay đổi" at bounding box center [1233, 719] width 142 height 19
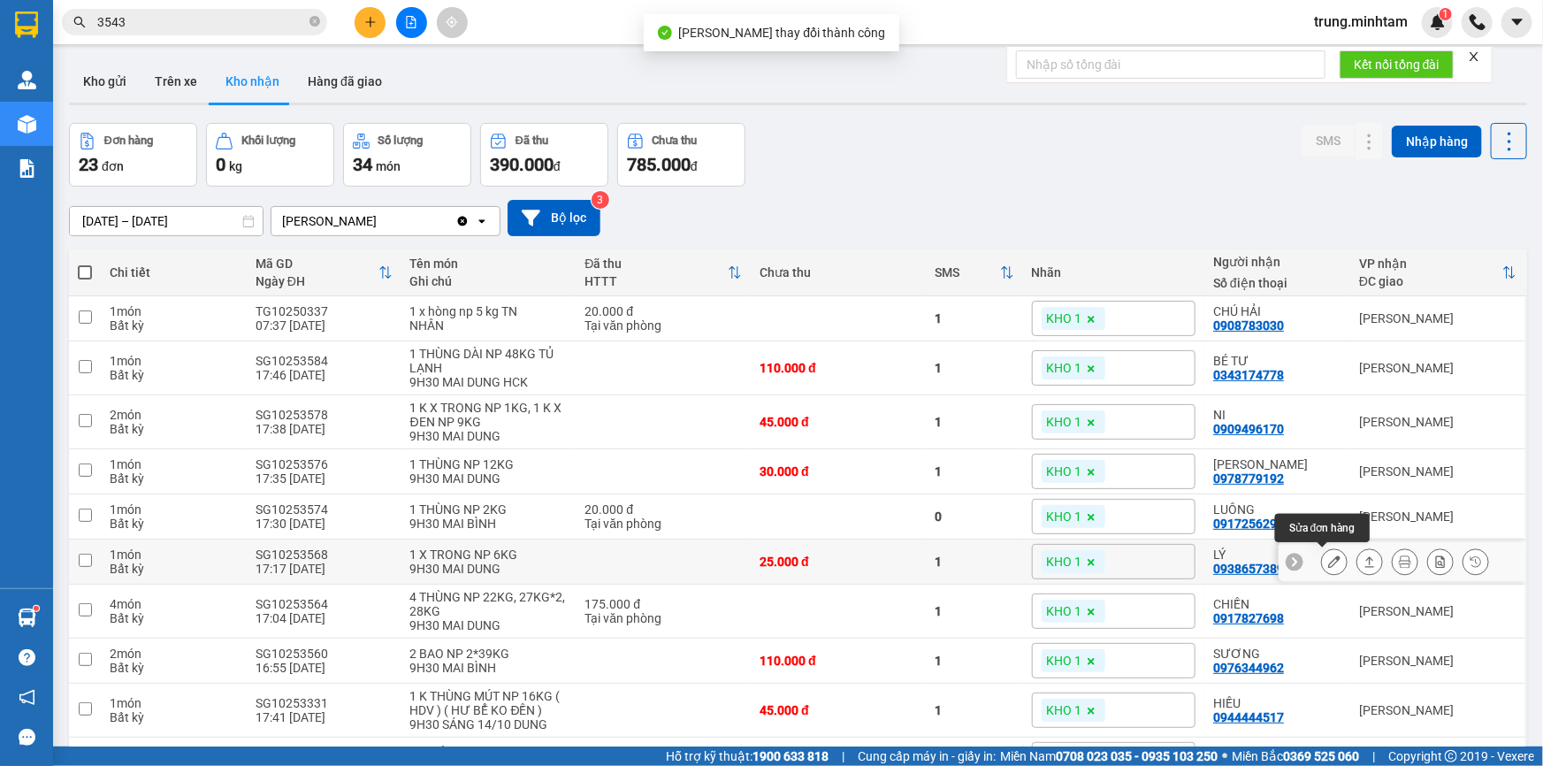
click at [1328, 563] on icon at bounding box center [1334, 561] width 12 height 12
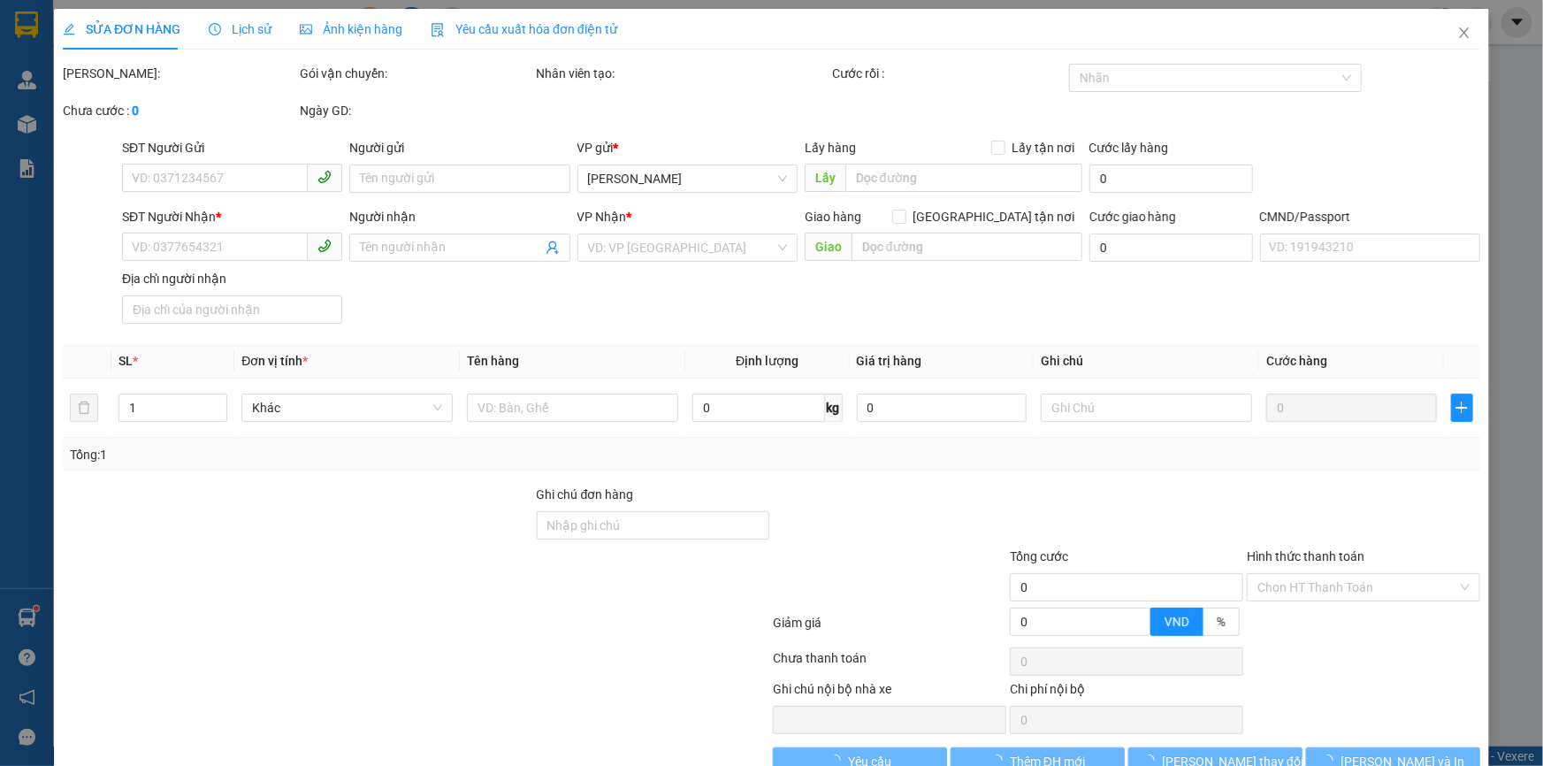
type input "0947858704"
type input "KHANG"
type input "0938657389"
type input "LÝ"
type input "25.000"
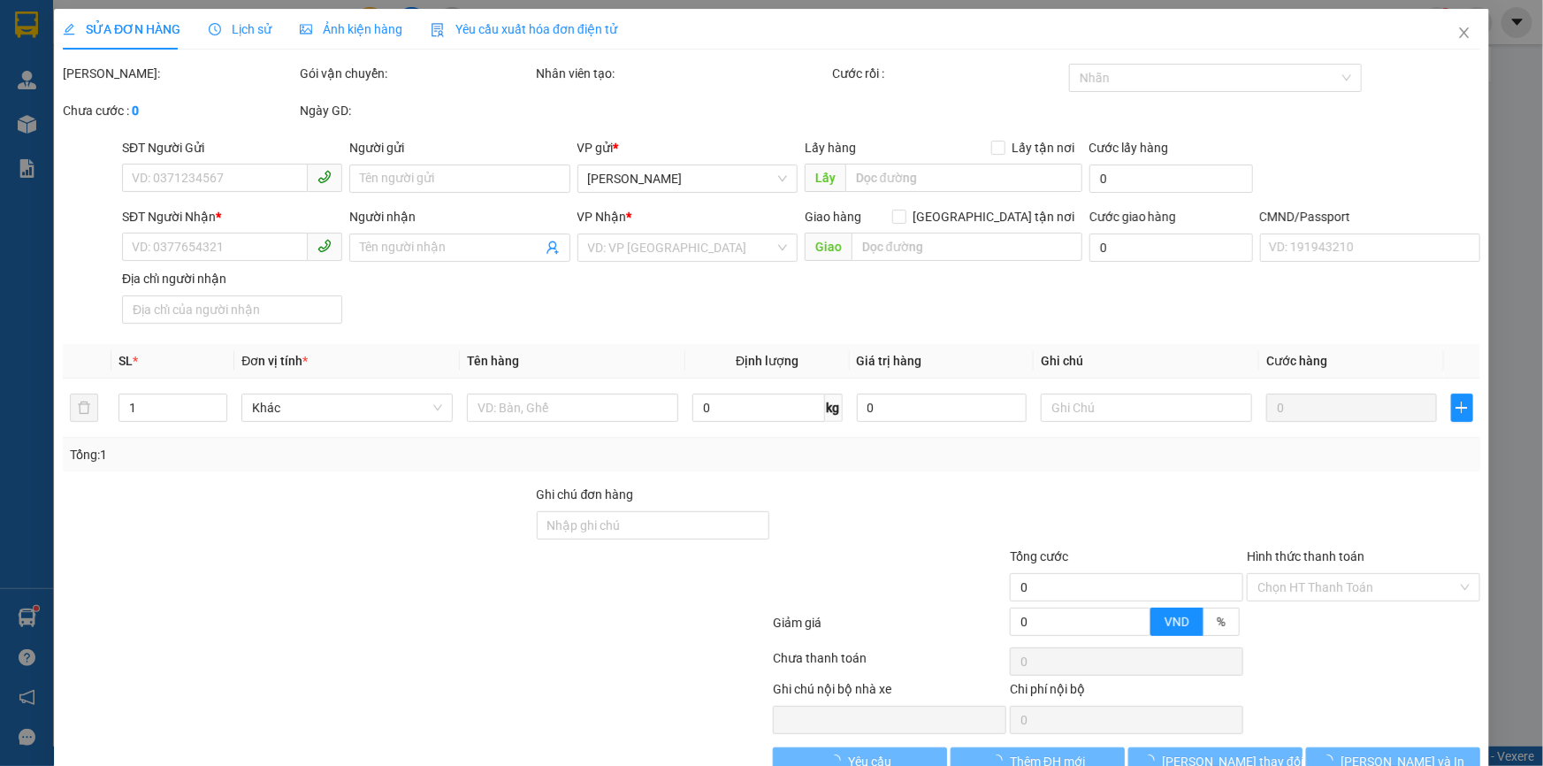
type input "25.000"
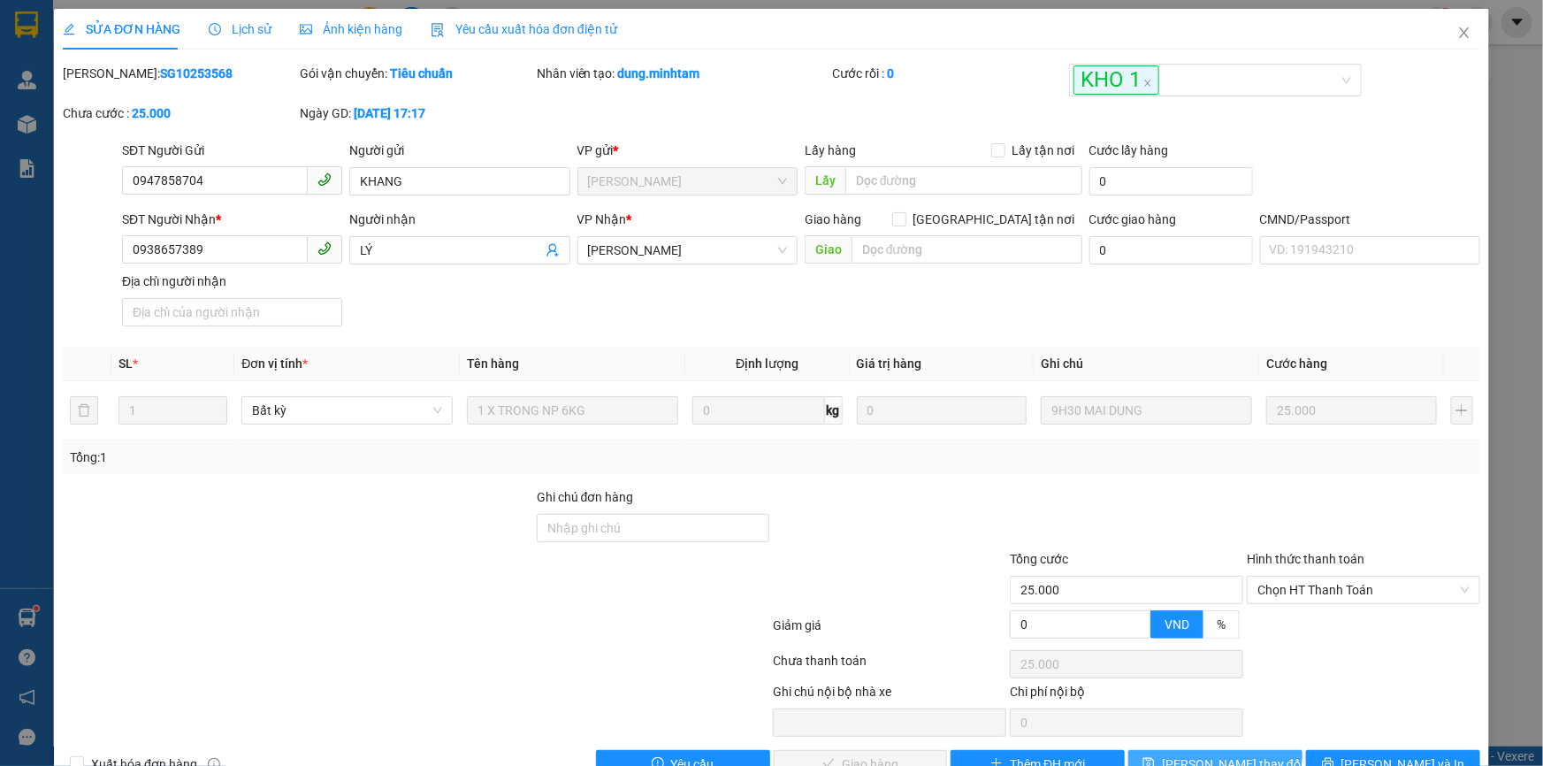
click at [1235, 761] on span "[PERSON_NAME] thay đổi" at bounding box center [1233, 763] width 142 height 19
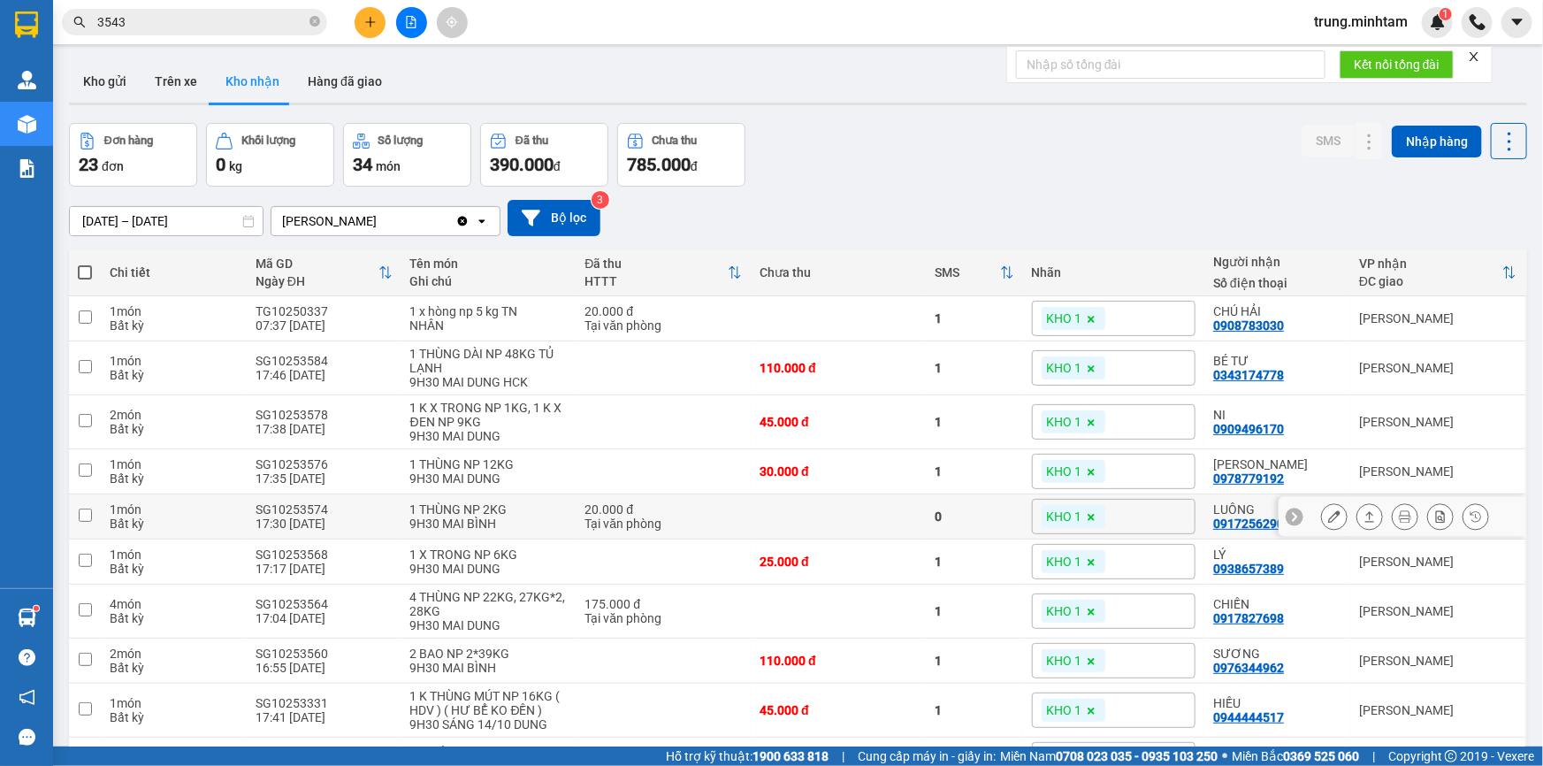
click at [1328, 515] on icon at bounding box center [1334, 516] width 12 height 12
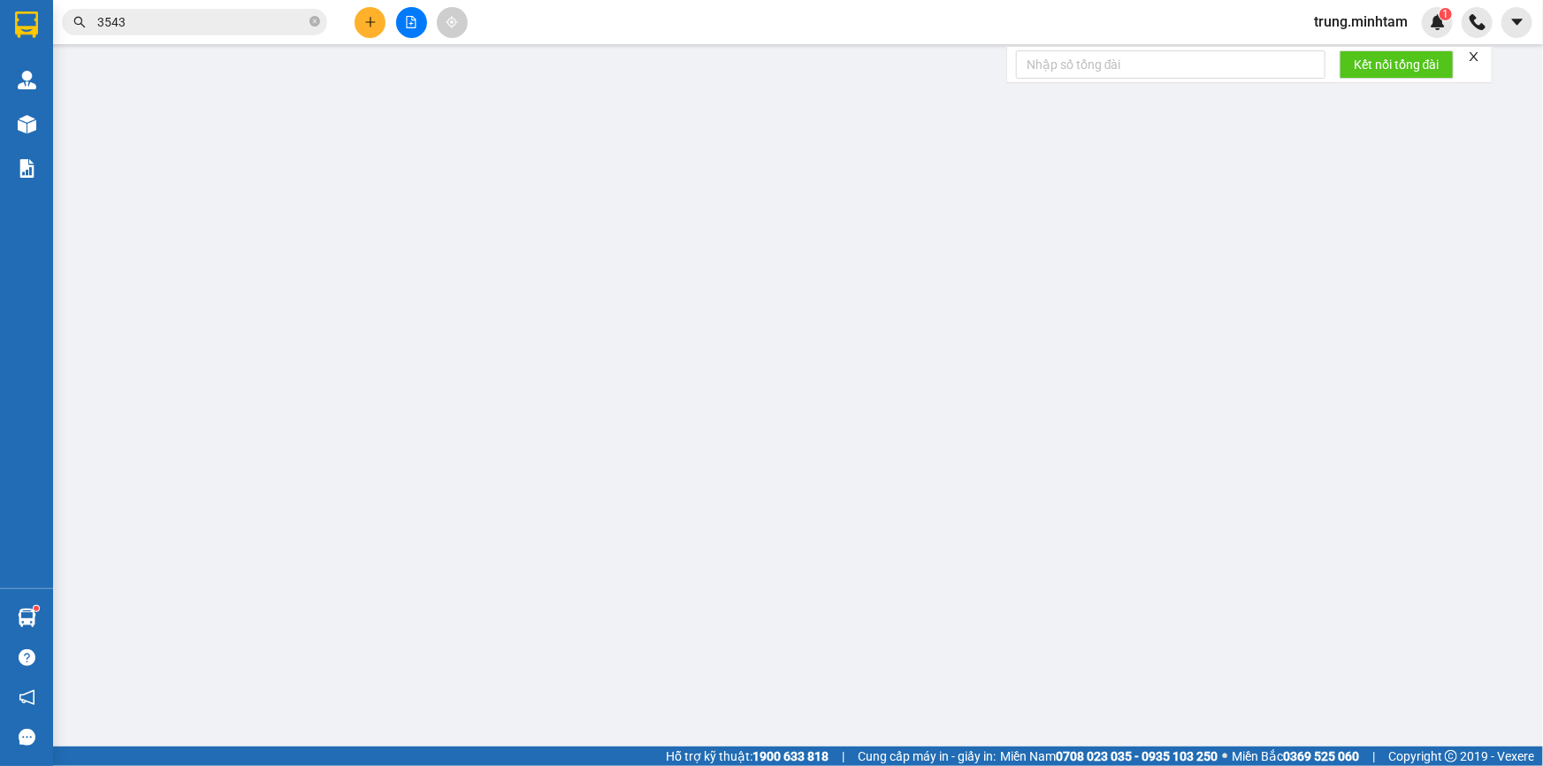
type input "02838172644"
type input "AGIMEXPHARM"
type input "0917256290"
type input "LUÔNG"
type input "BM"
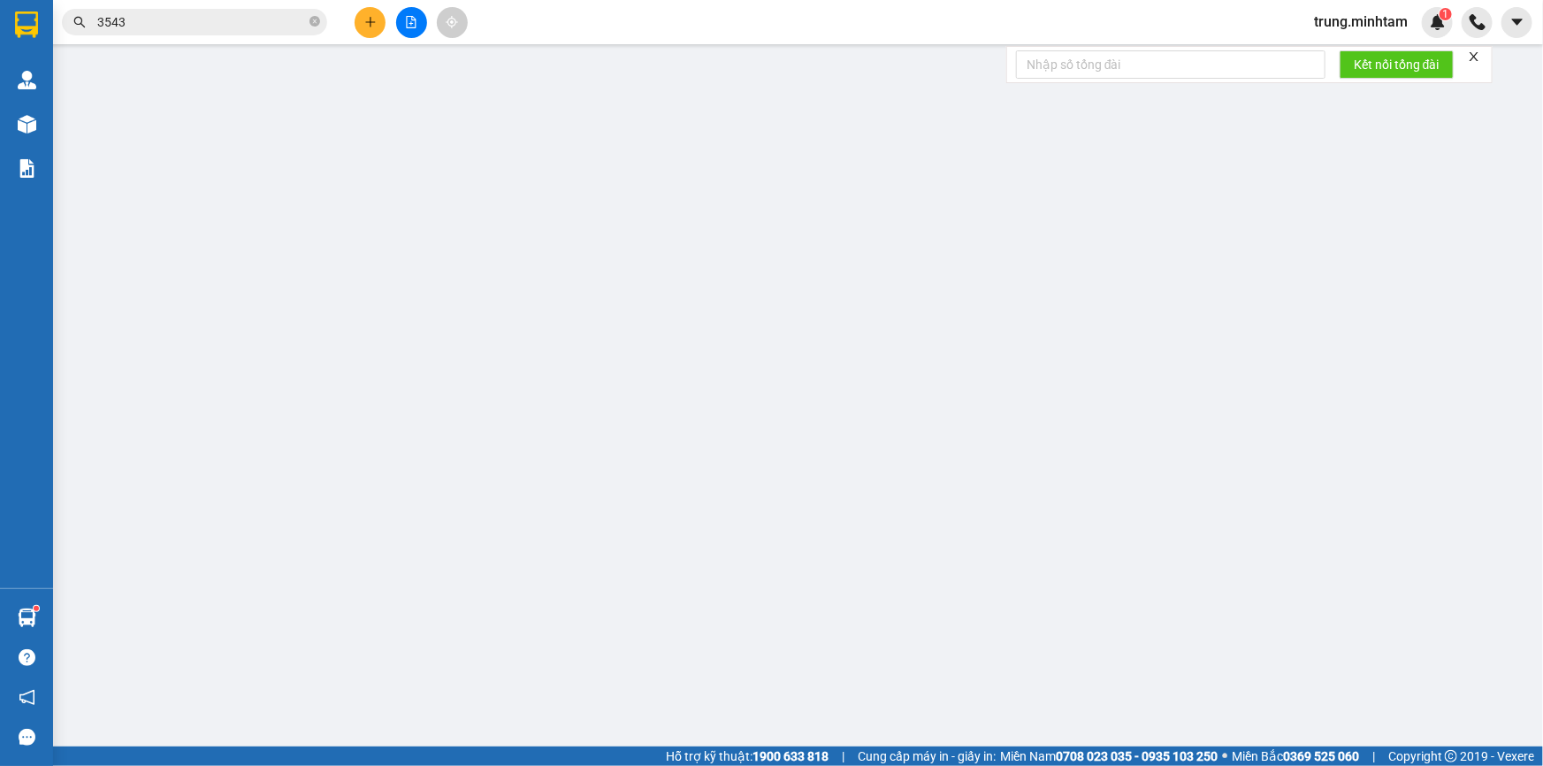
type input "20.000"
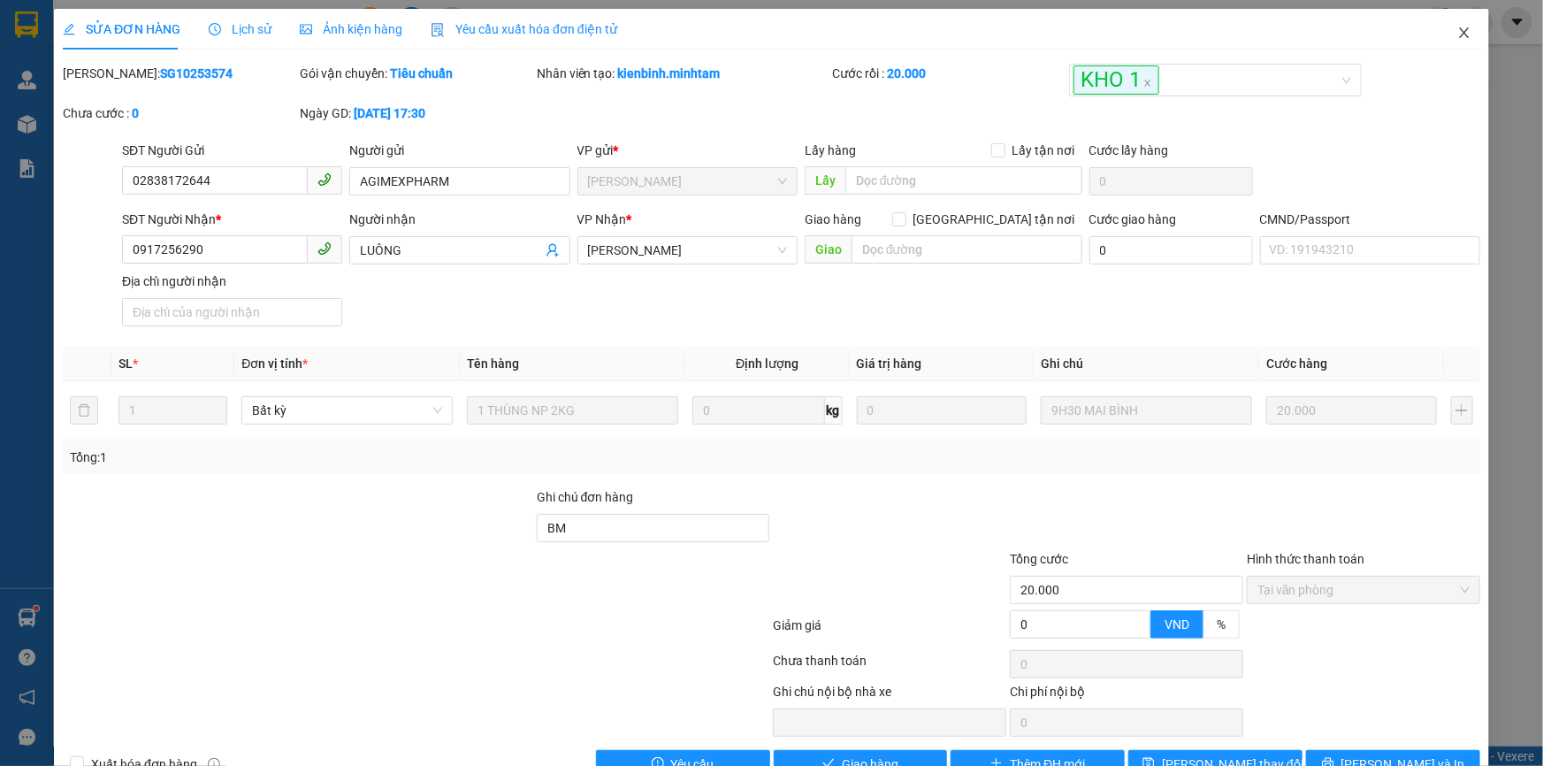
click at [1459, 34] on icon "close" at bounding box center [1464, 32] width 10 height 11
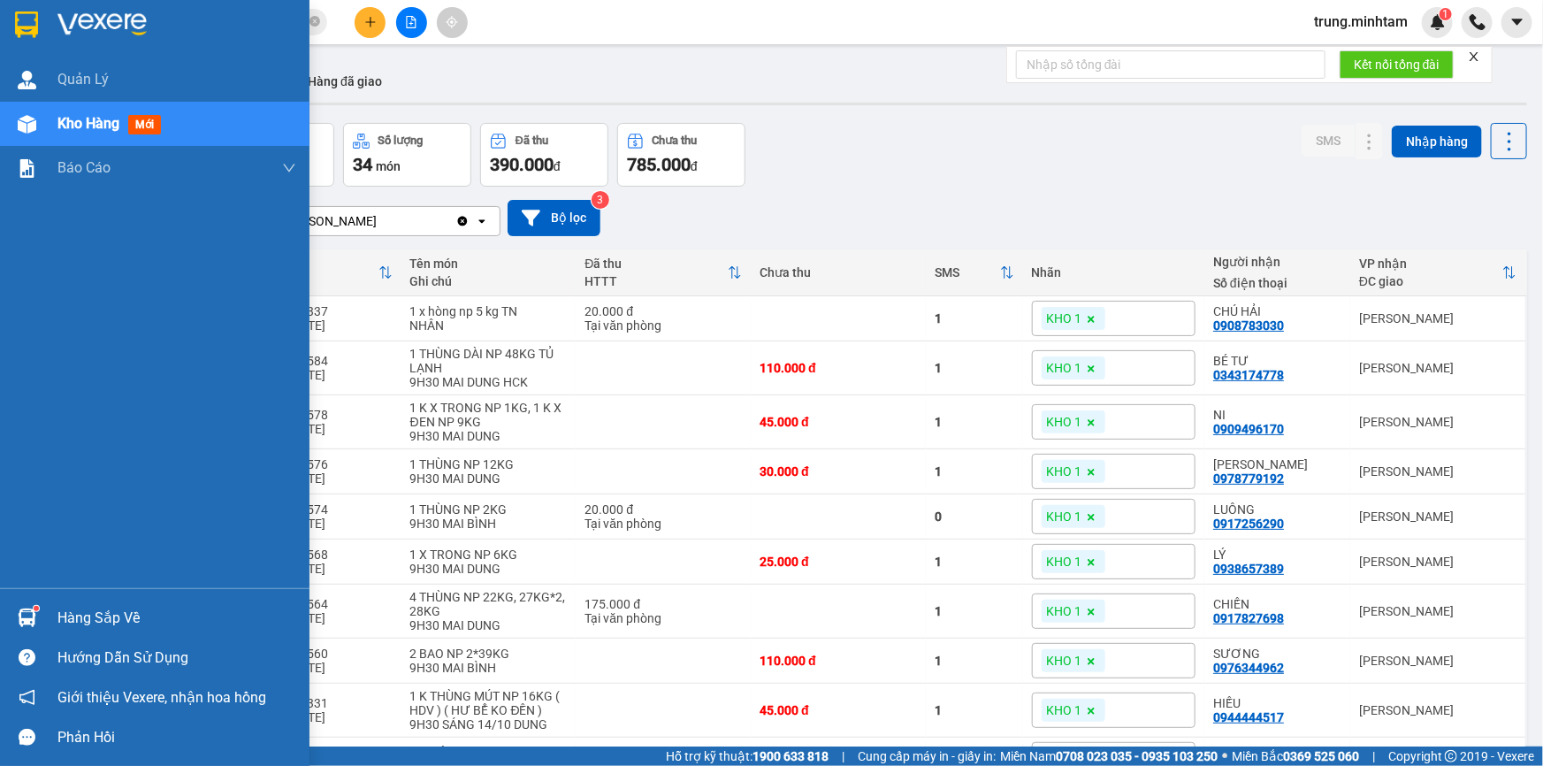
click at [142, 618] on div "Hàng sắp về" at bounding box center [176, 618] width 239 height 27
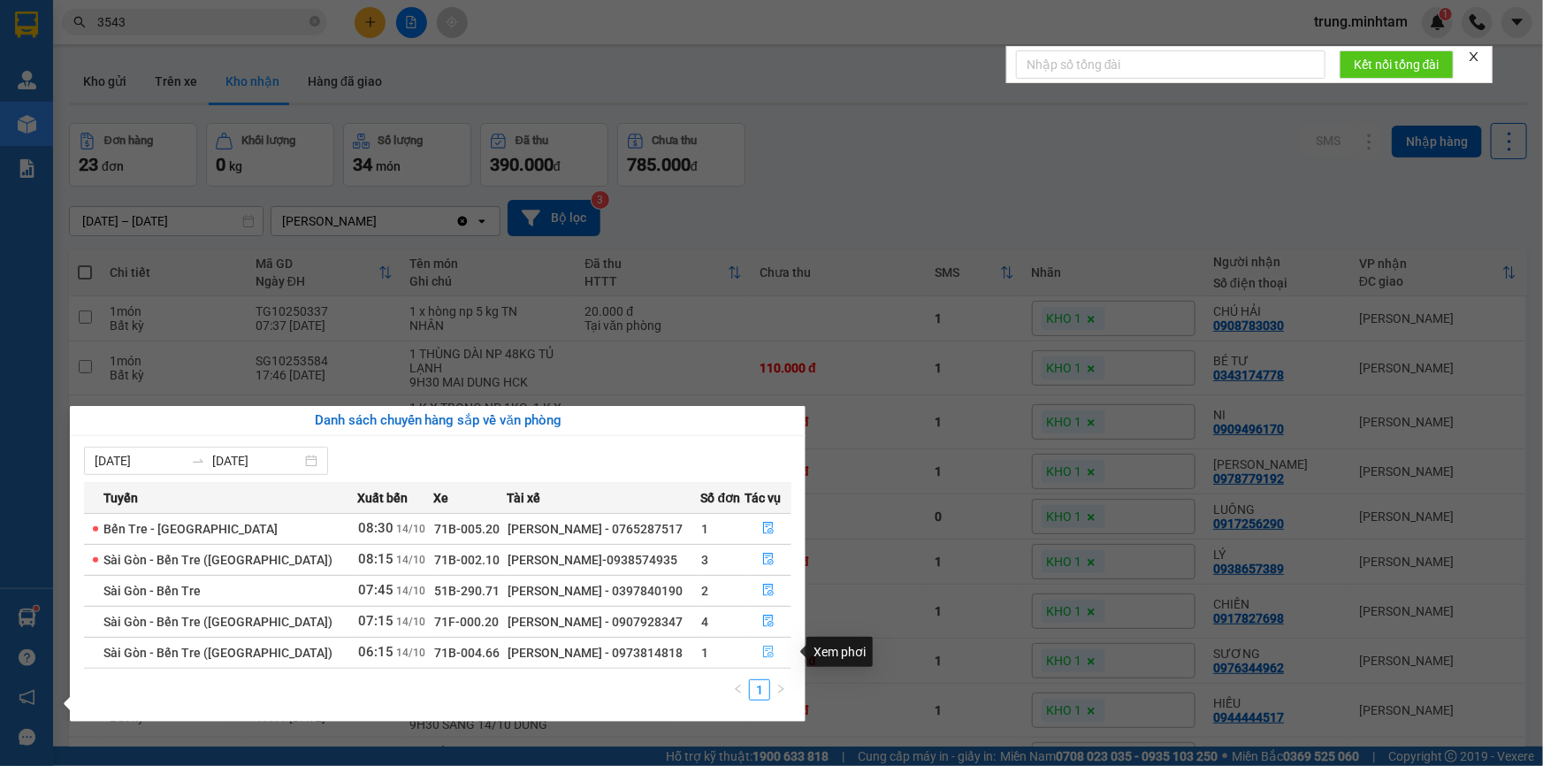
click at [766, 651] on icon "file-done" at bounding box center [768, 652] width 12 height 12
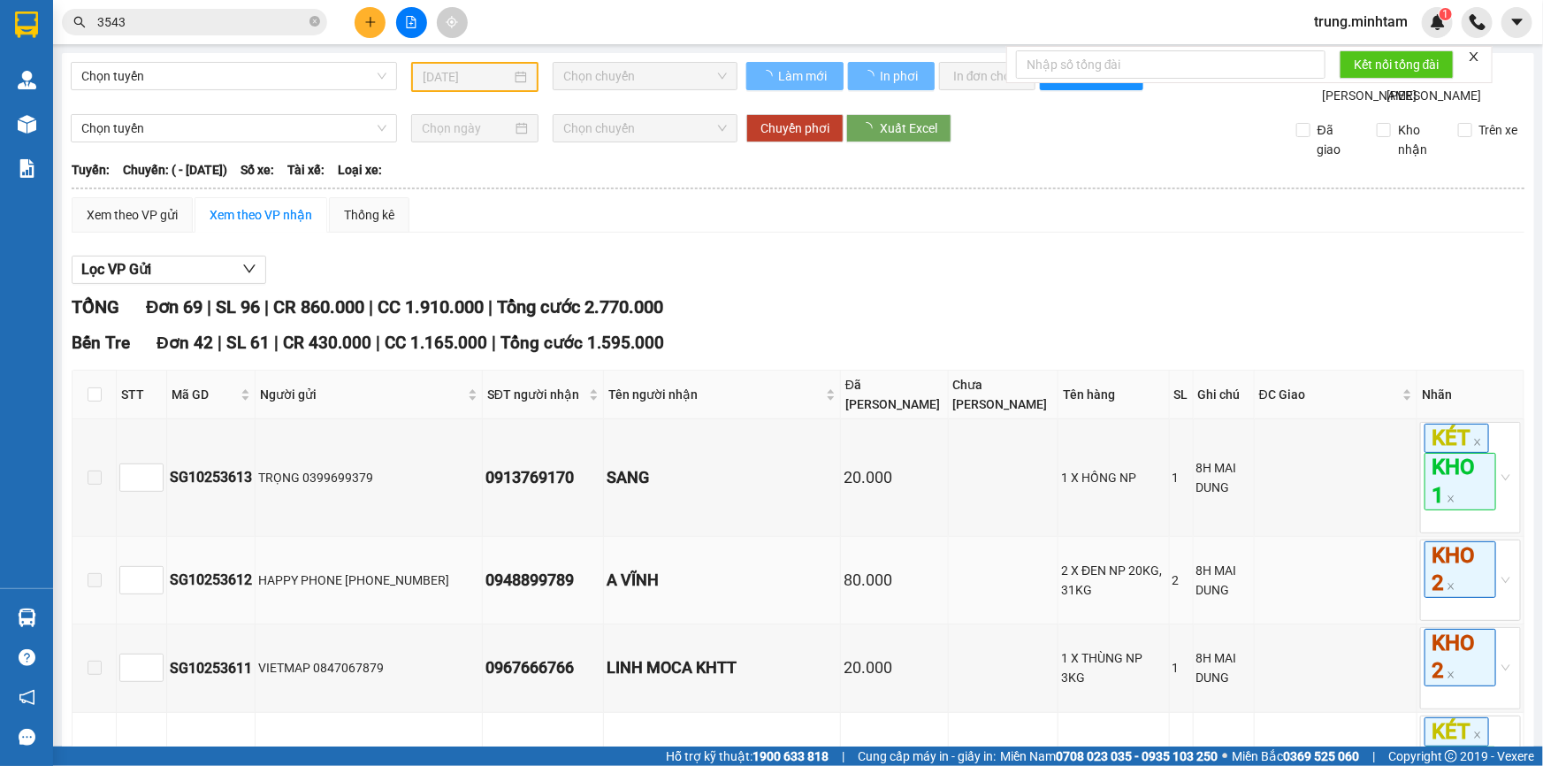
type input "[DATE]"
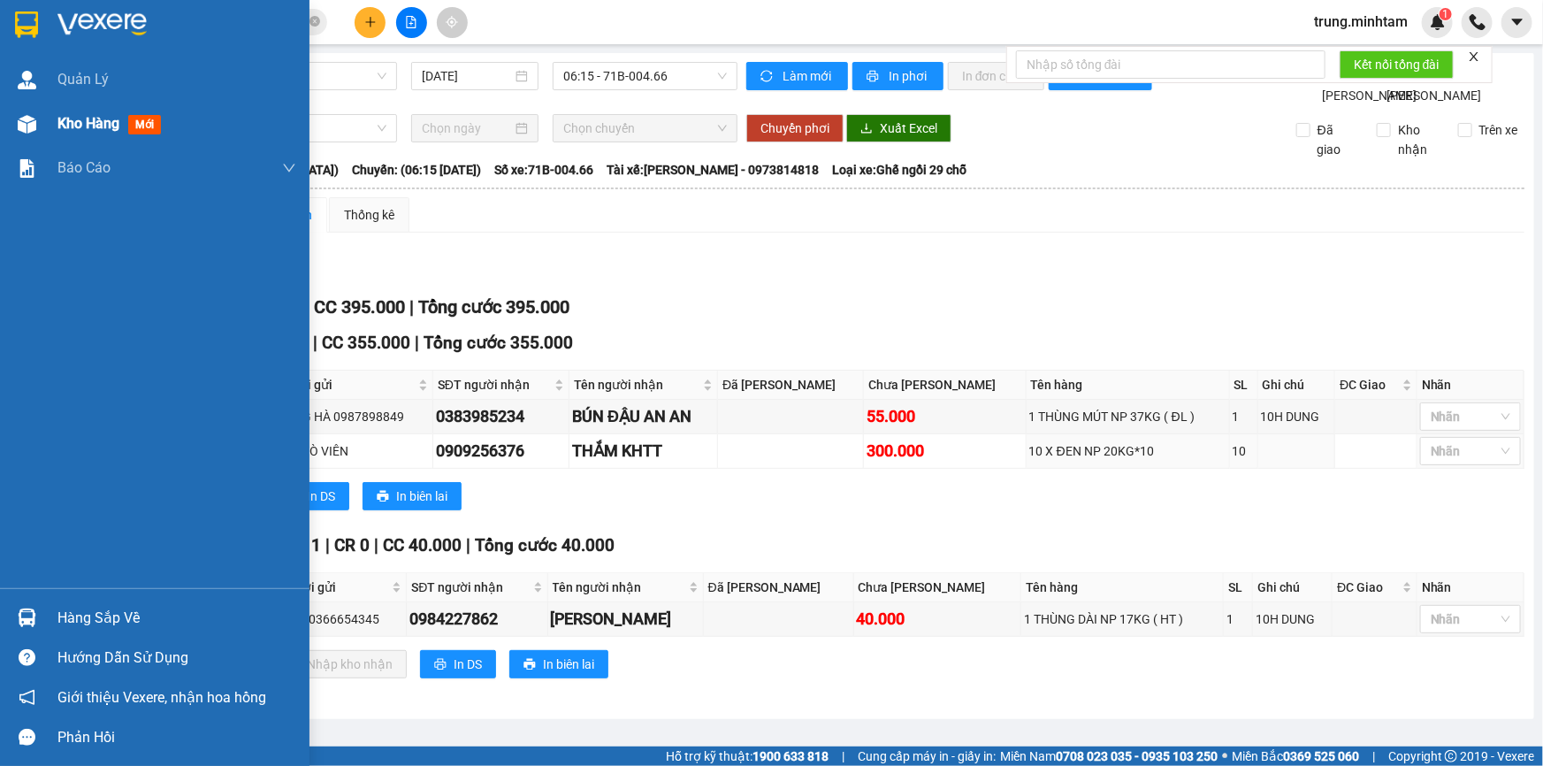
click at [102, 126] on span "Kho hàng" at bounding box center [88, 123] width 62 height 17
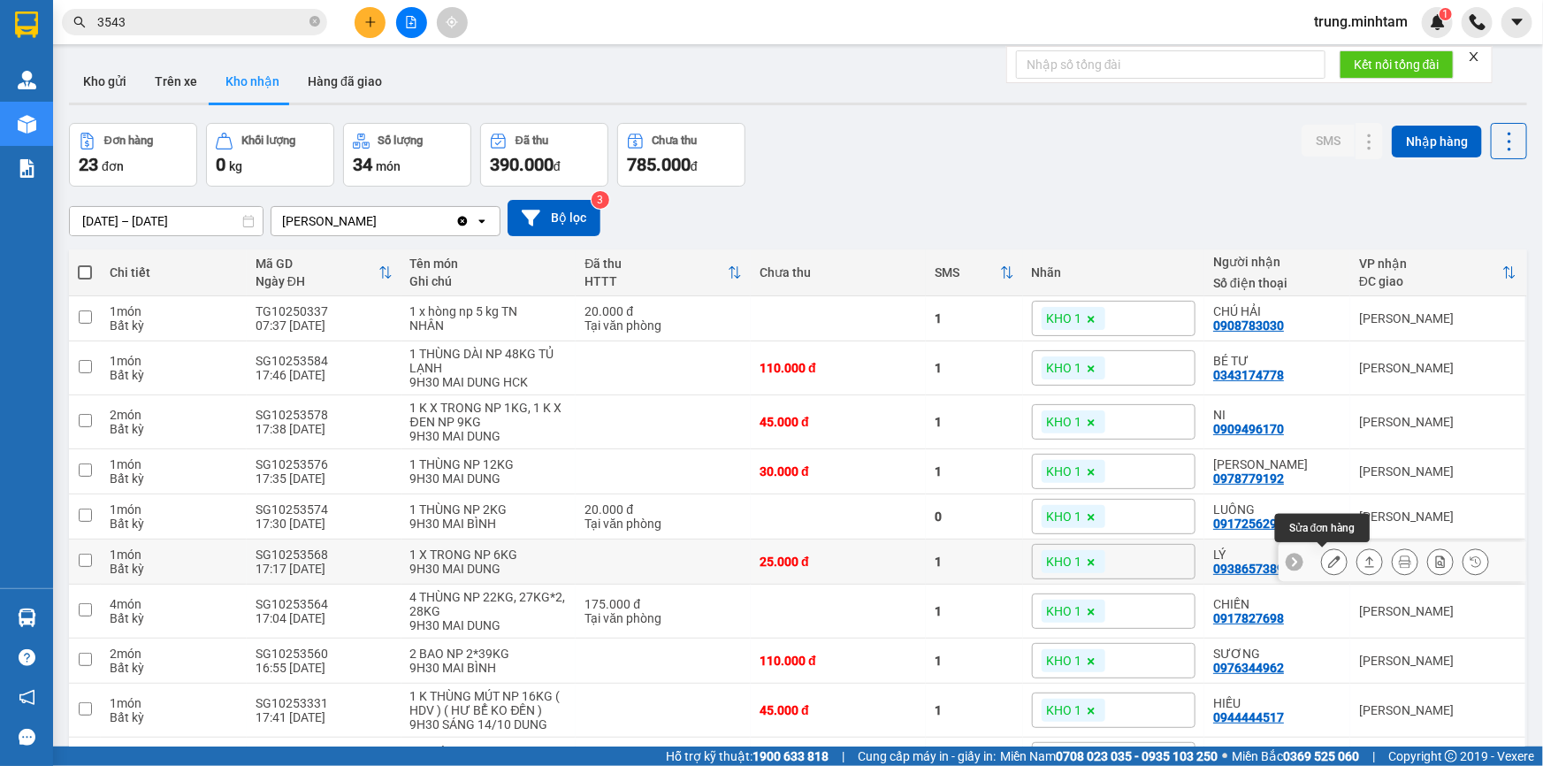
click at [1328, 559] on icon at bounding box center [1334, 561] width 12 height 12
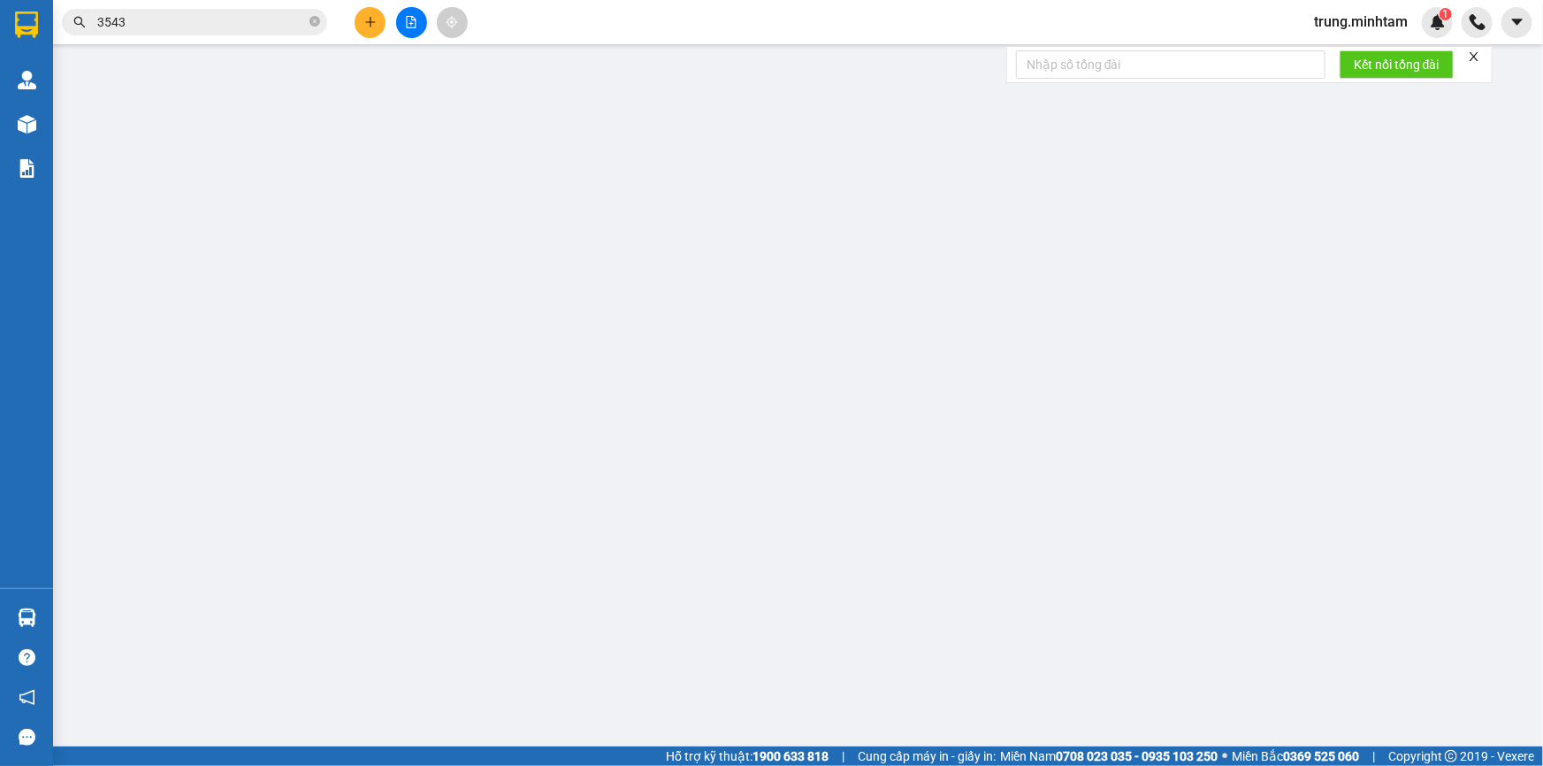
type input "0947858704"
type input "KHANG"
type input "0938657389"
type input "LÝ"
type input "25.000"
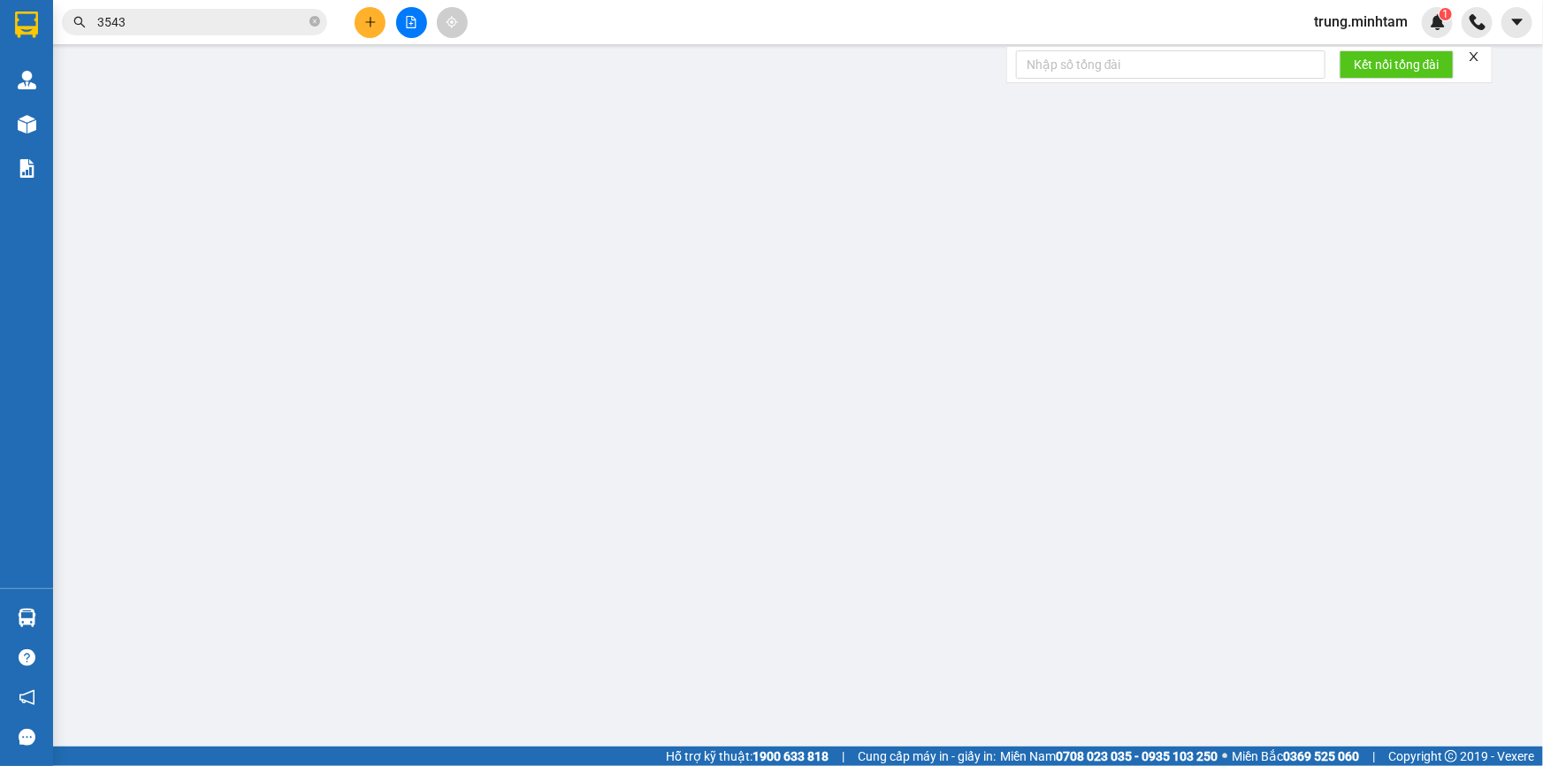
type input "25.000"
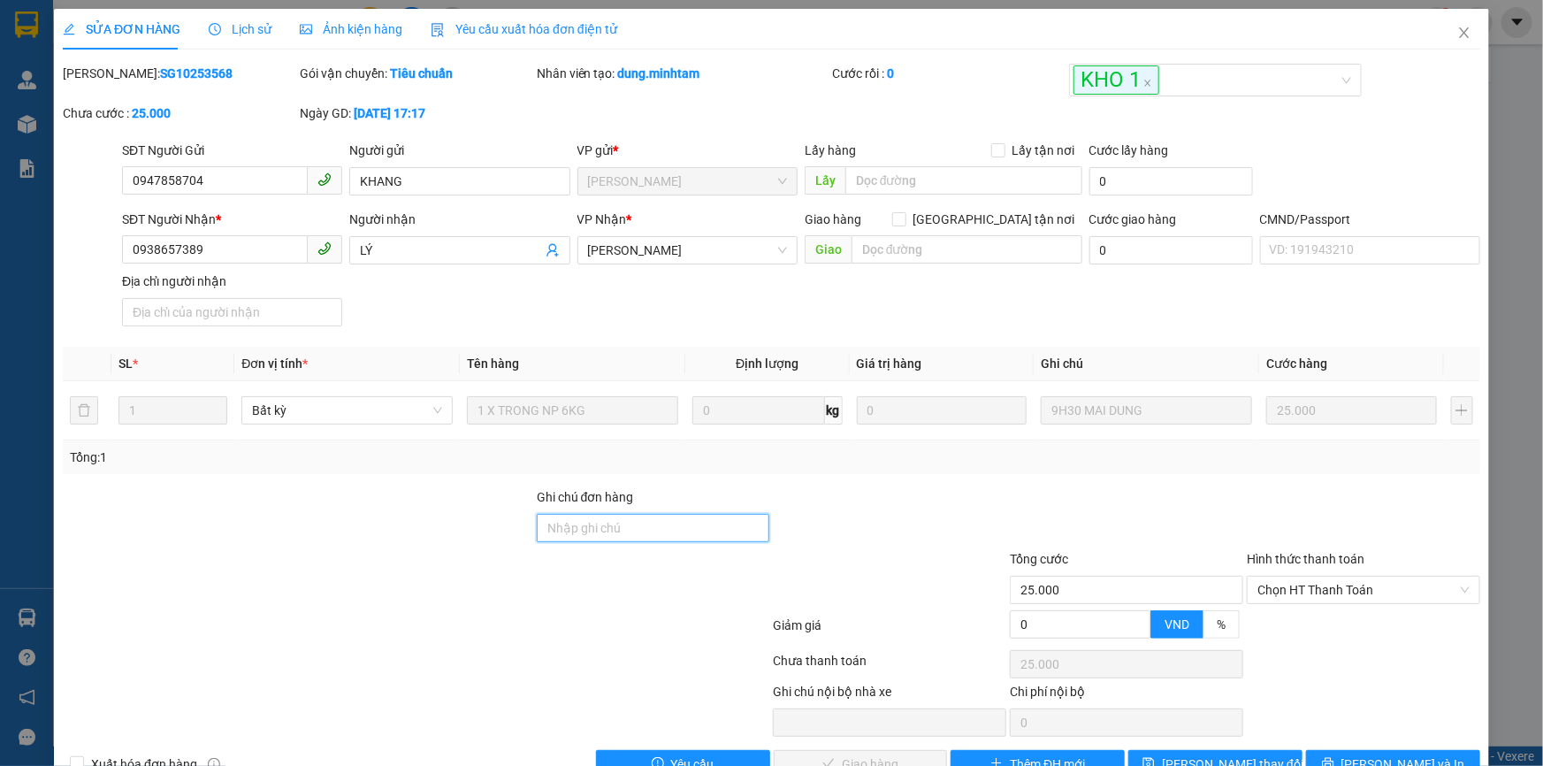
click at [610, 524] on input "Ghi chú đơn hàng" at bounding box center [653, 528] width 233 height 28
type input "BM"
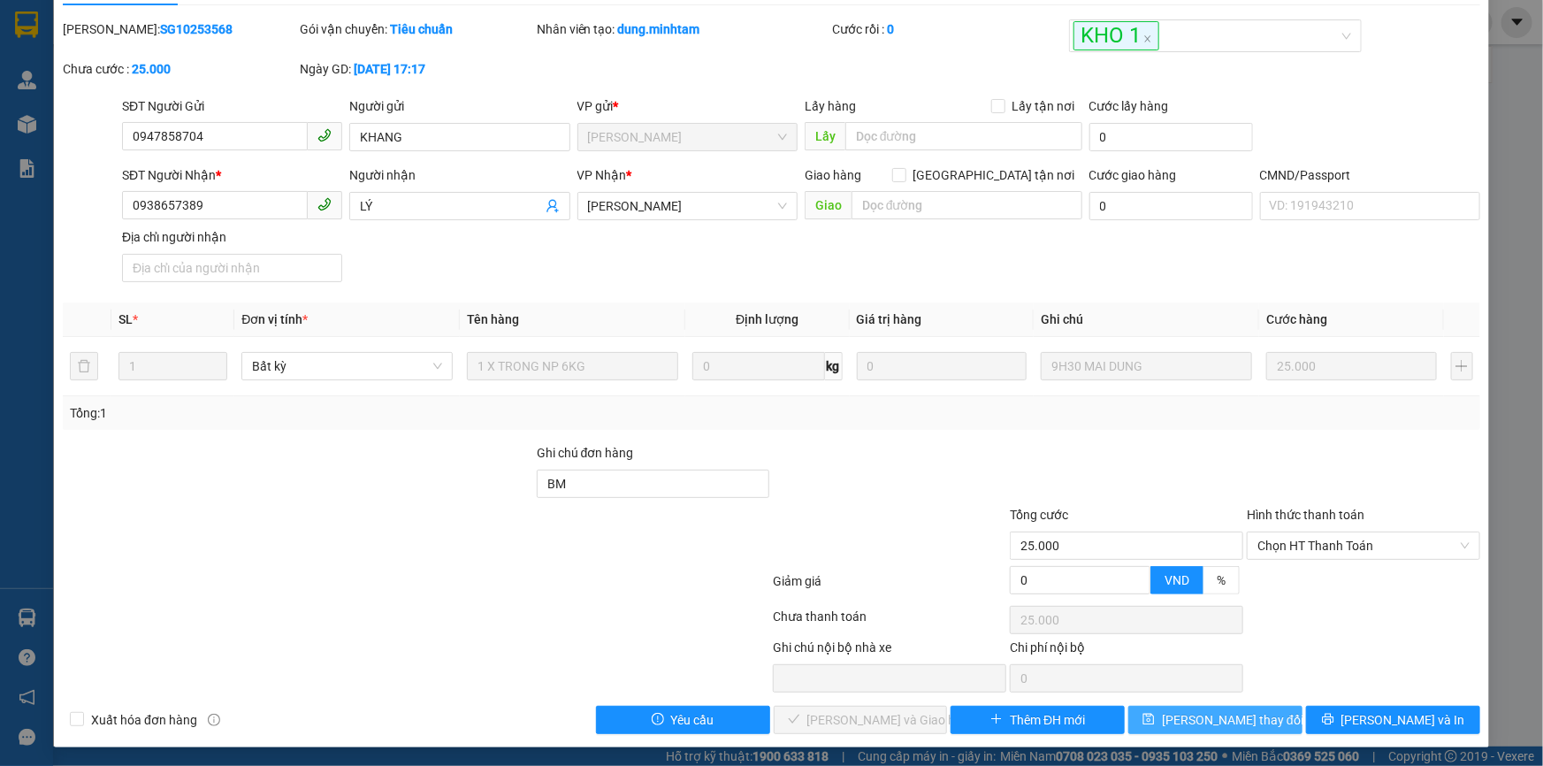
click at [1212, 721] on span "[PERSON_NAME] thay đổi" at bounding box center [1233, 719] width 142 height 19
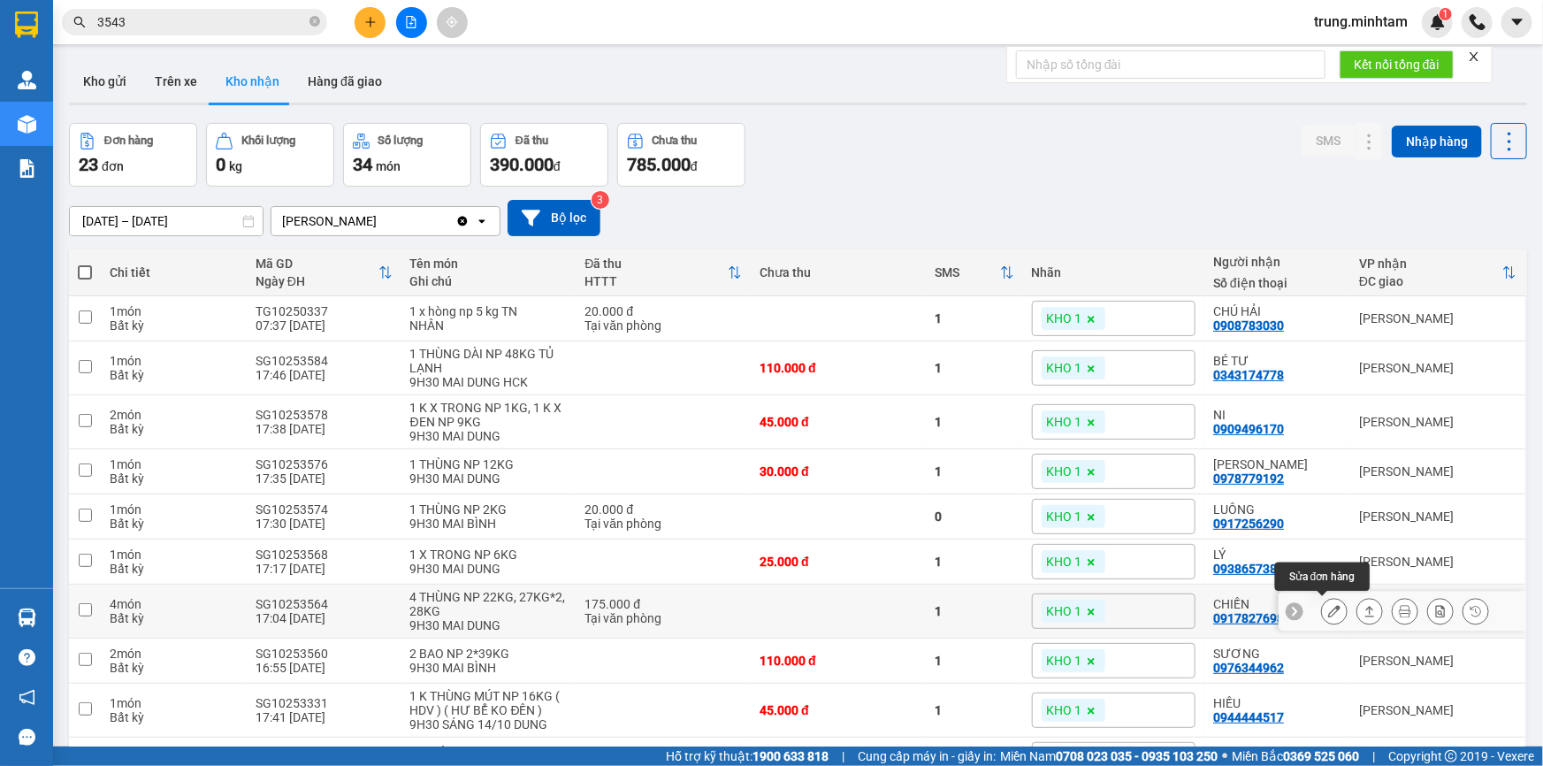
click at [1328, 609] on icon at bounding box center [1334, 611] width 12 height 12
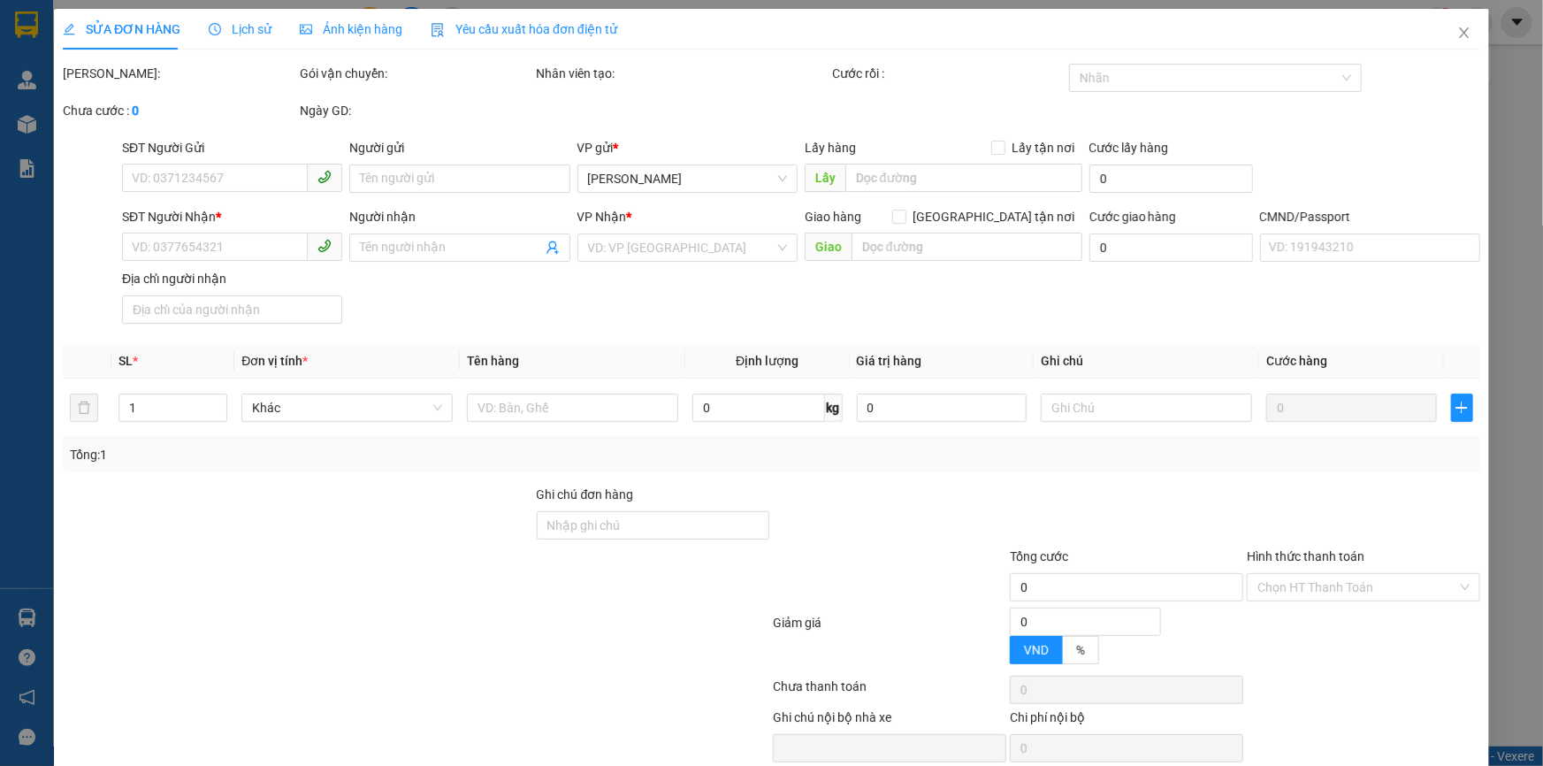
type input "0937874382"
type input "HUỆ"
type input "0917827698"
type input "CHIẾN"
type input "175.000"
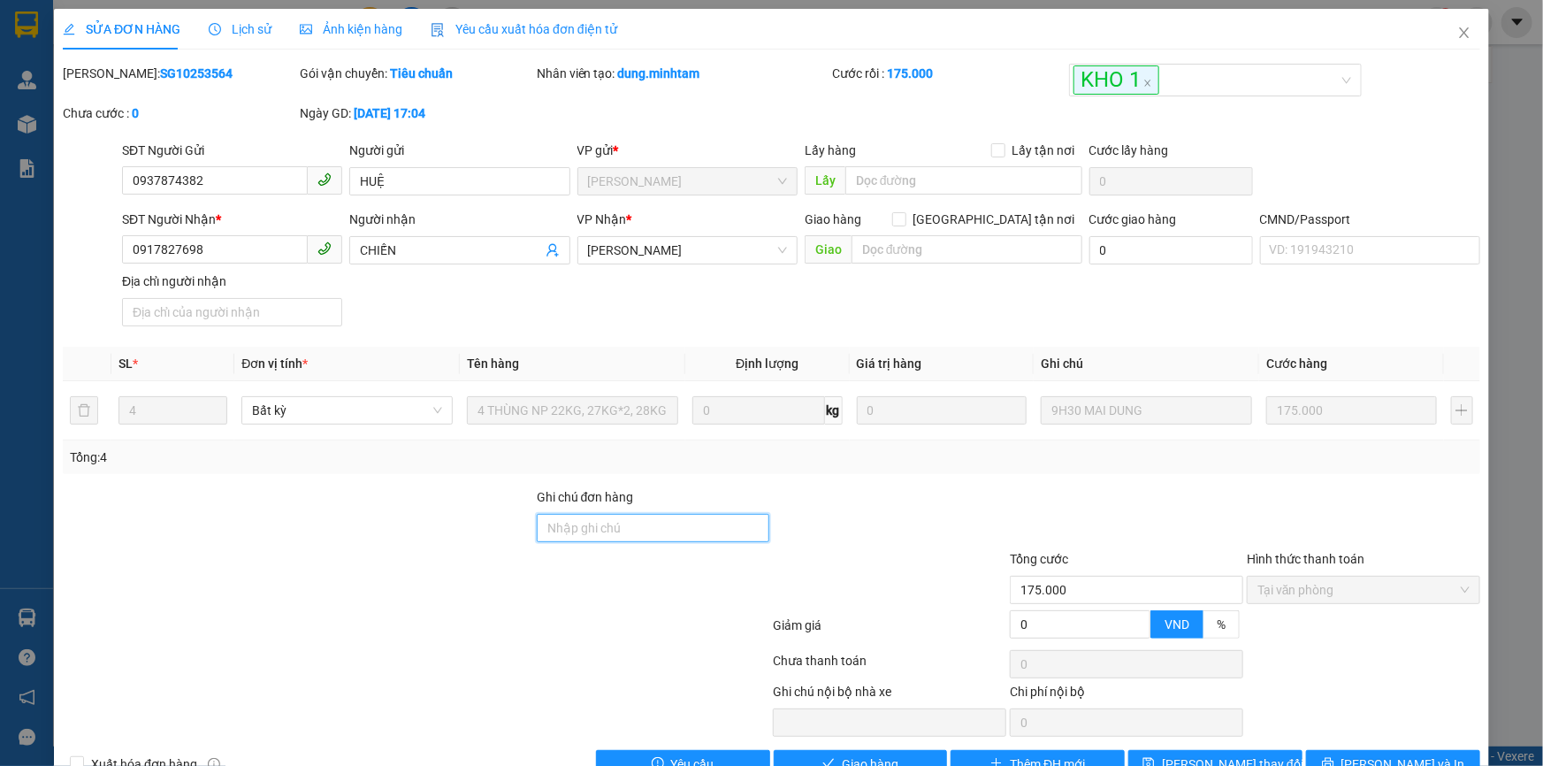
click at [674, 527] on input "Ghi chú đơn hàng" at bounding box center [653, 528] width 233 height 28
type input "BM"
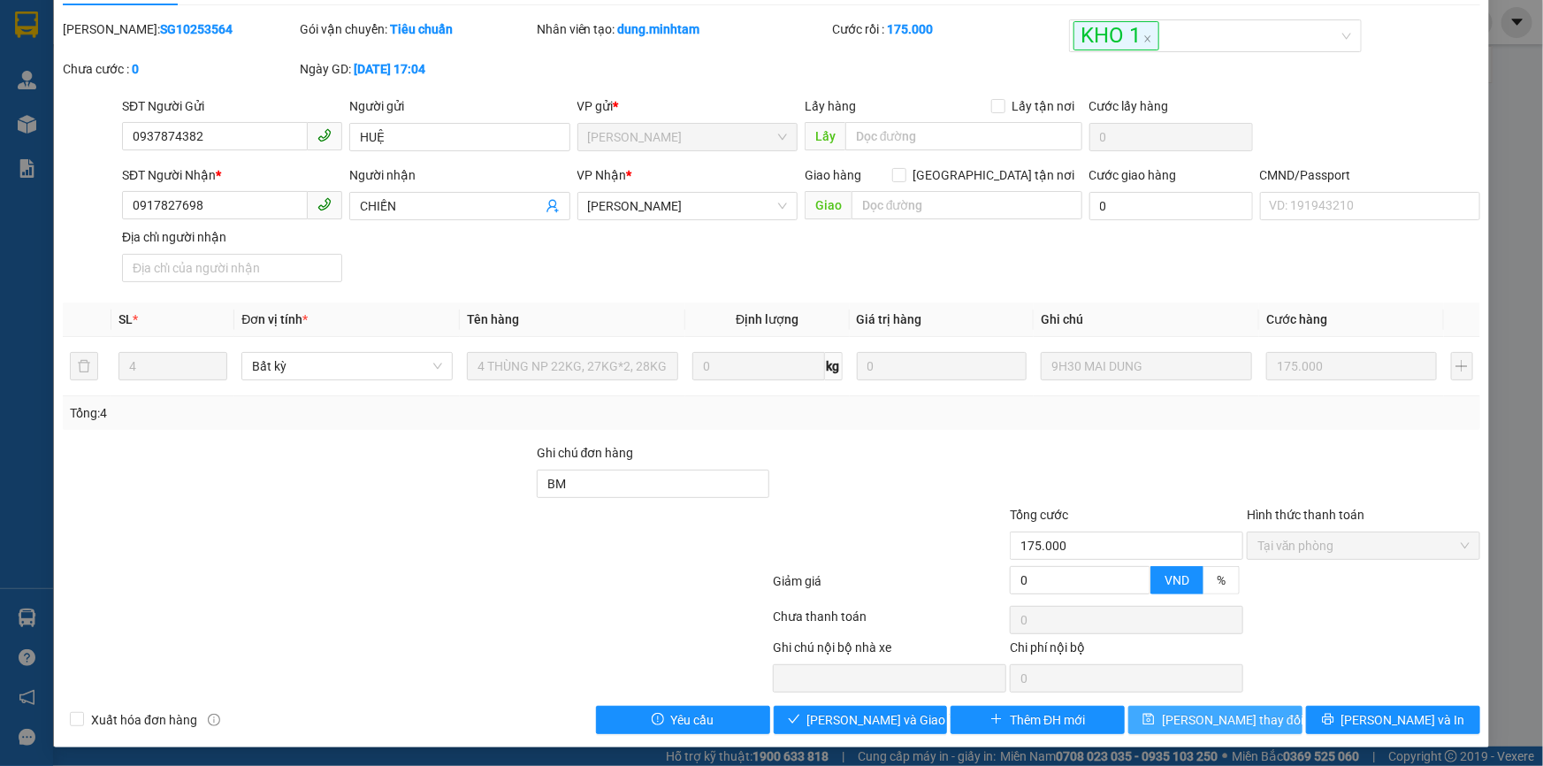
click at [1240, 720] on span "[PERSON_NAME] thay đổi" at bounding box center [1233, 719] width 142 height 19
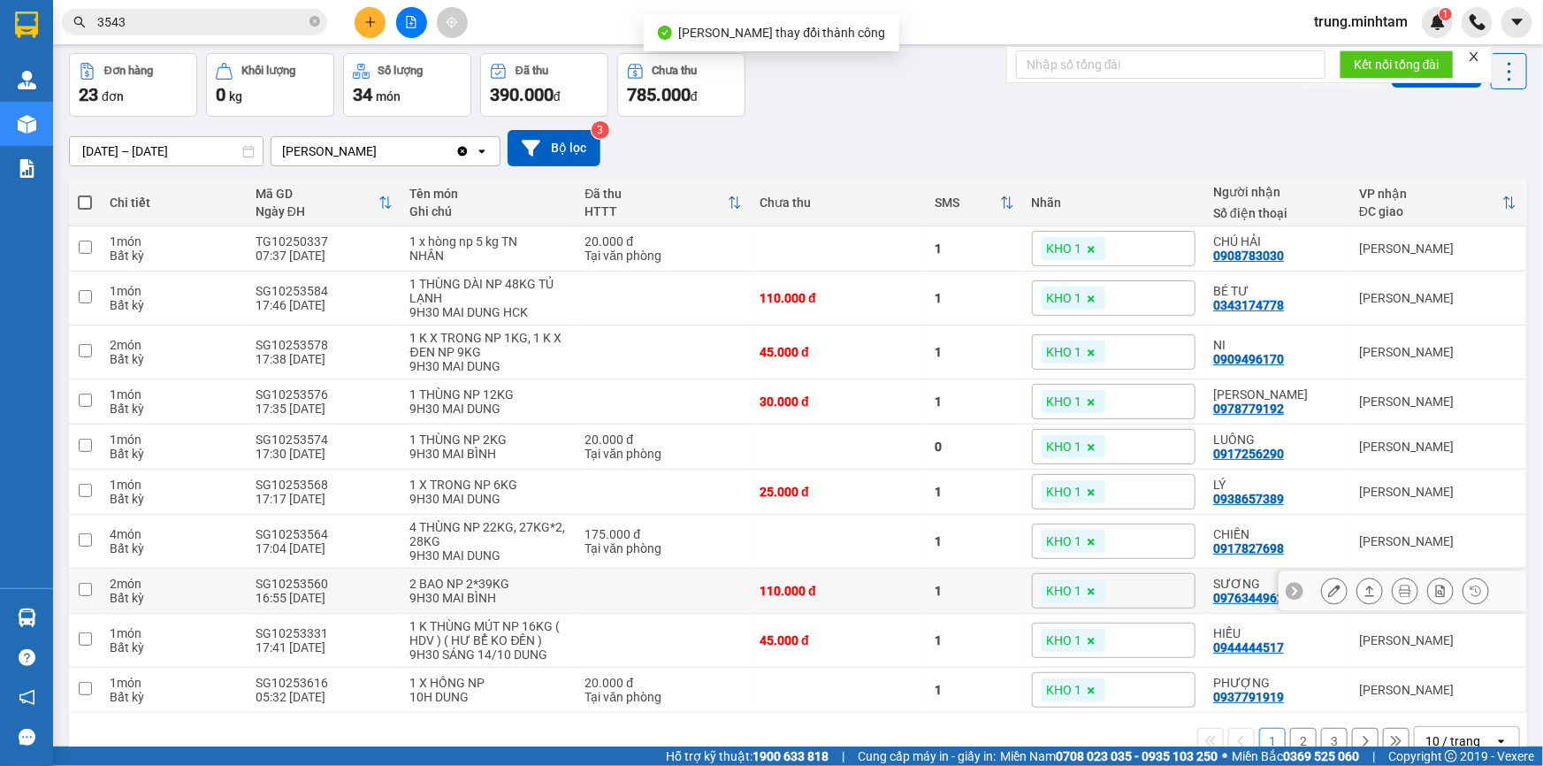
scroll to position [106, 0]
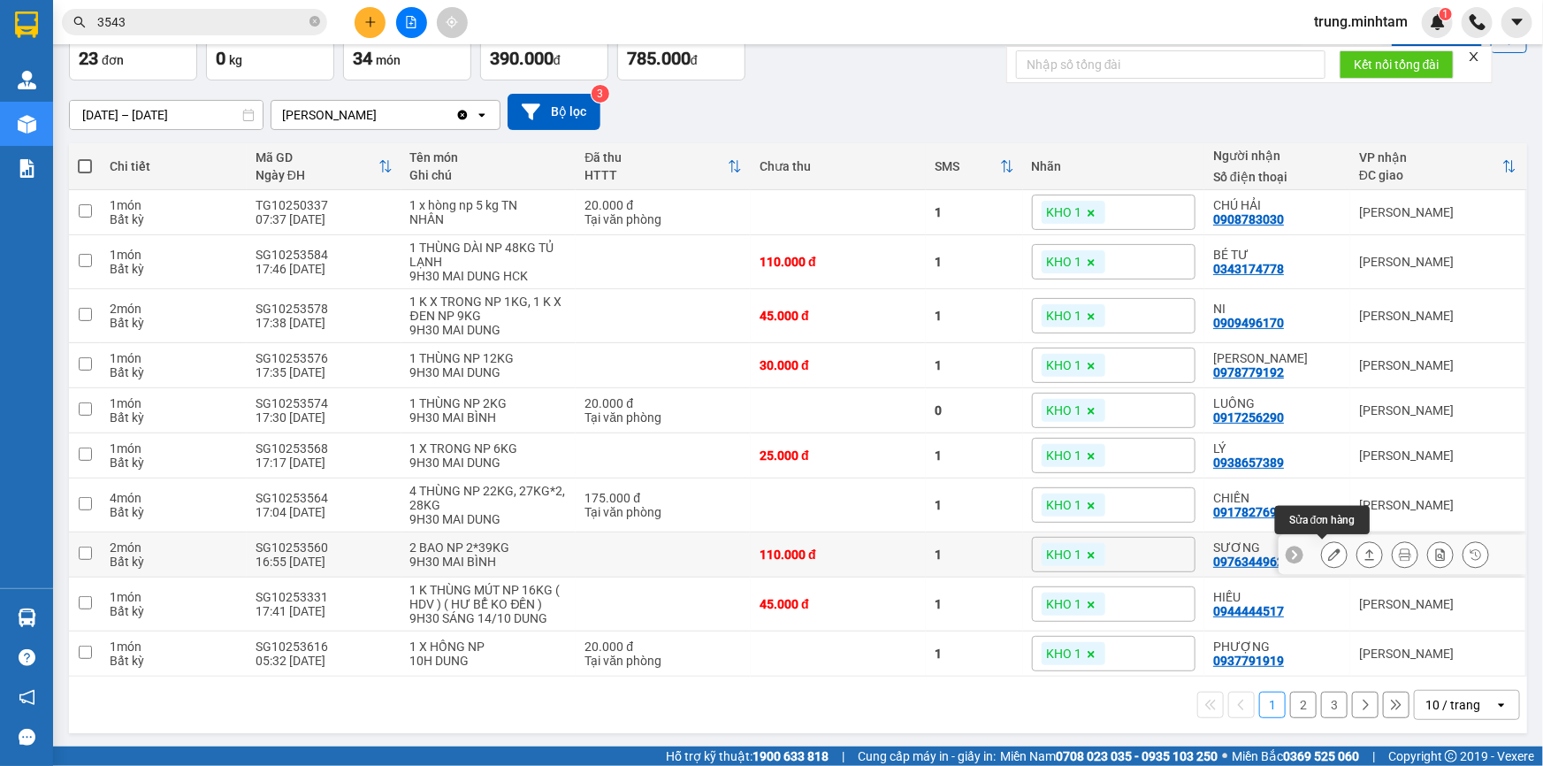
click at [1328, 555] on icon at bounding box center [1334, 554] width 12 height 12
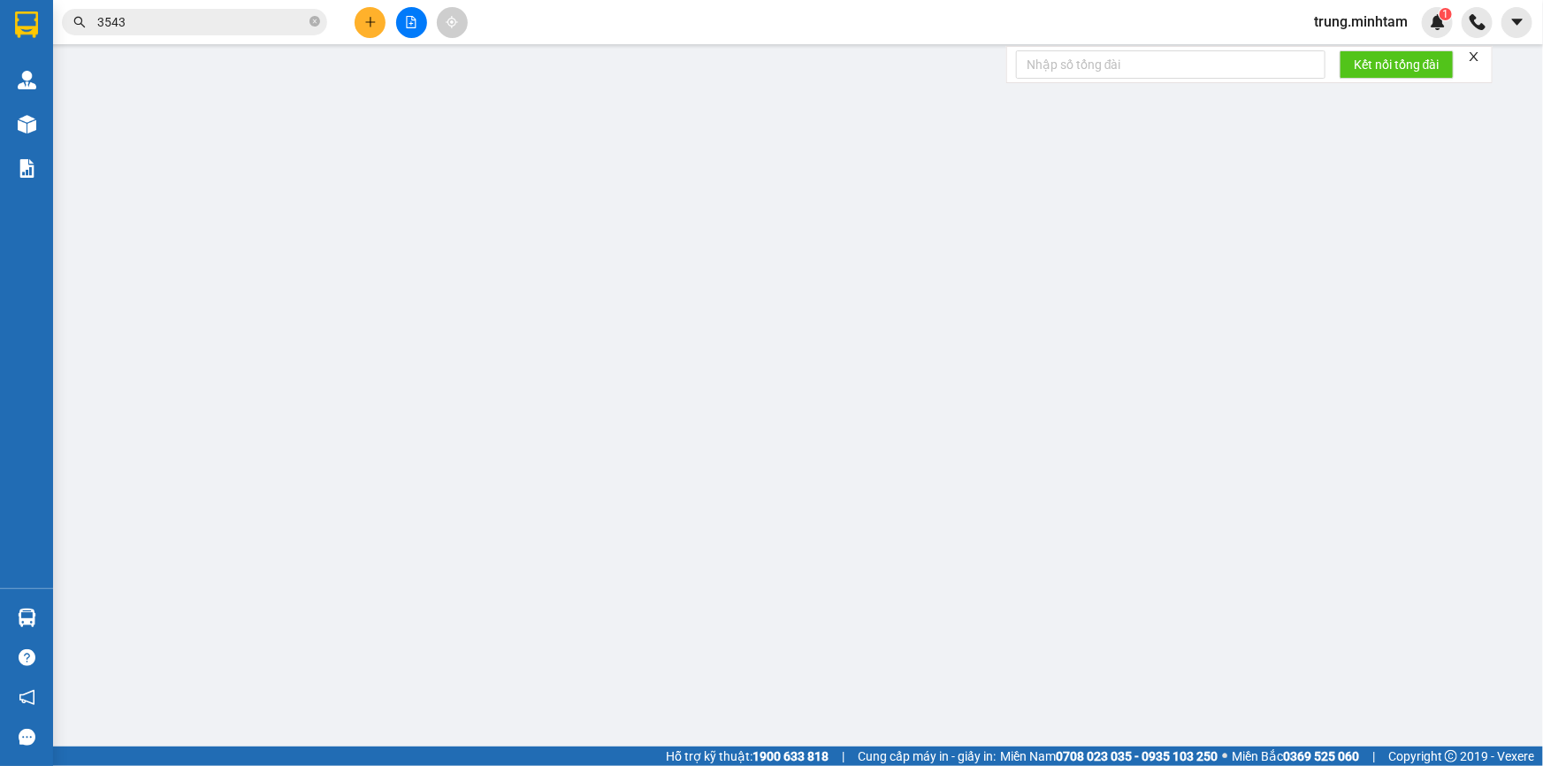
type input "0906080126"
type input "UY"
type input "0976344962"
type input "SƯƠNG"
type input "110.000"
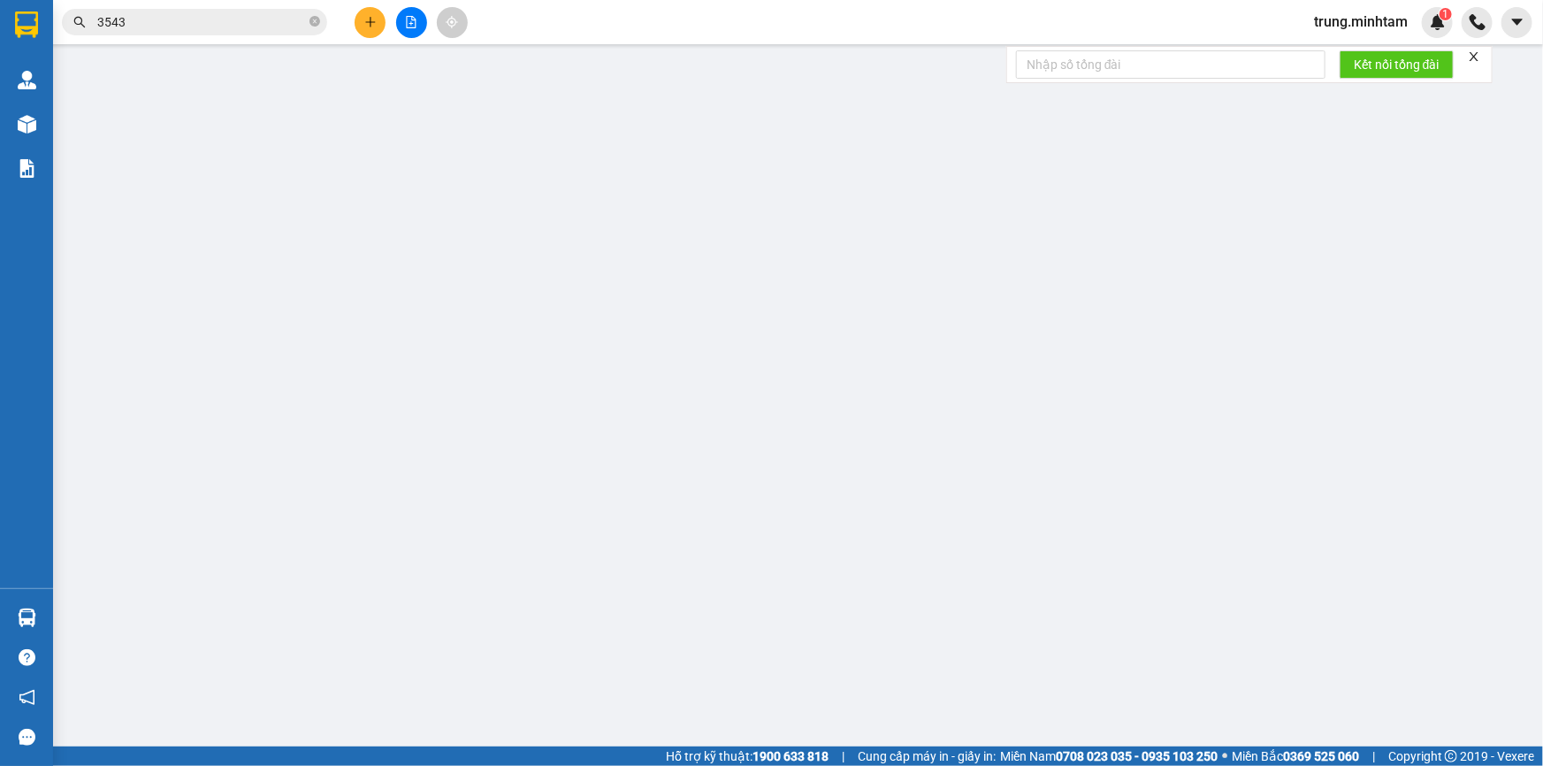
type input "110.000"
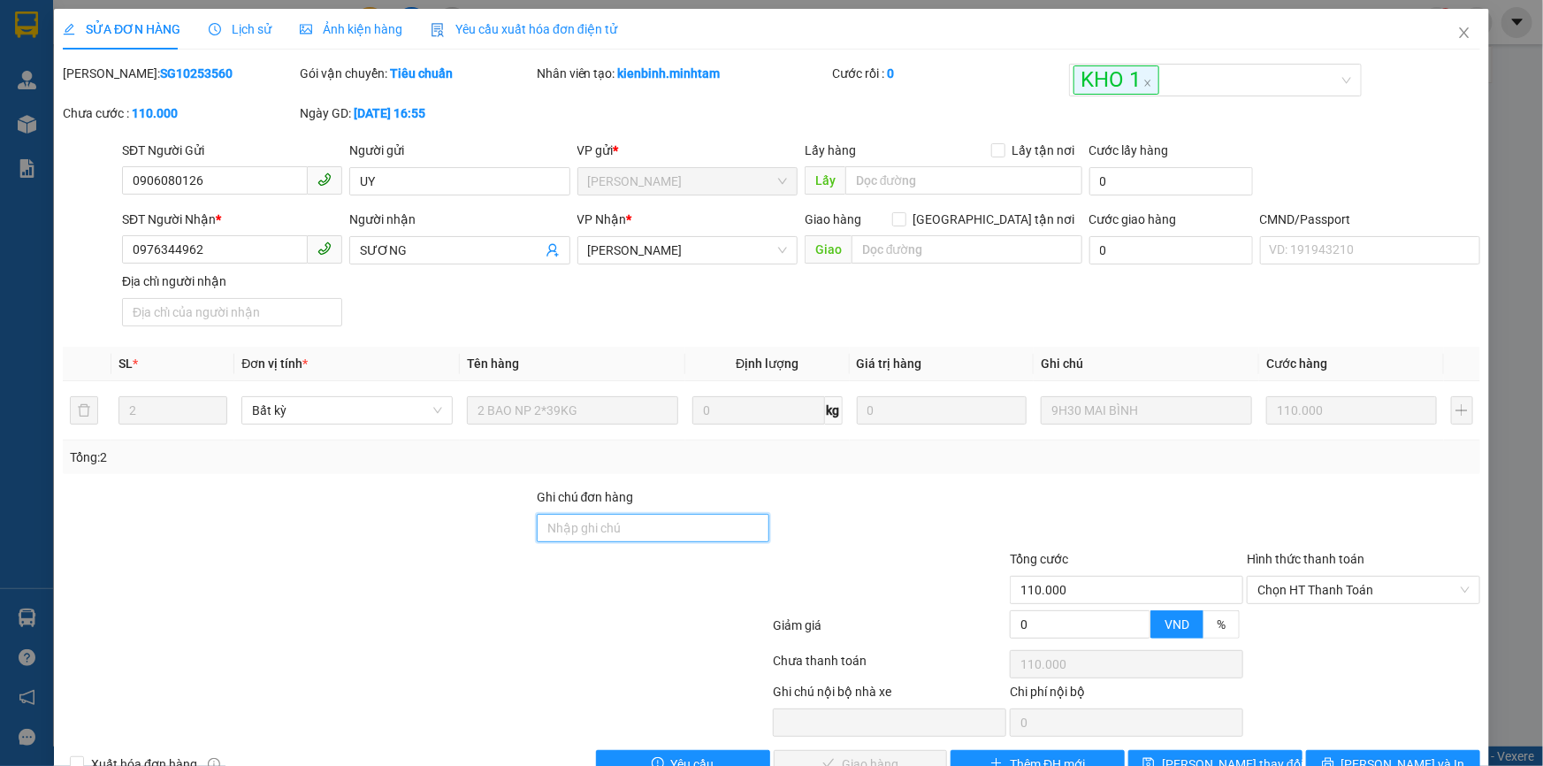
click at [639, 519] on input "Ghi chú đơn hàng" at bounding box center [653, 528] width 233 height 28
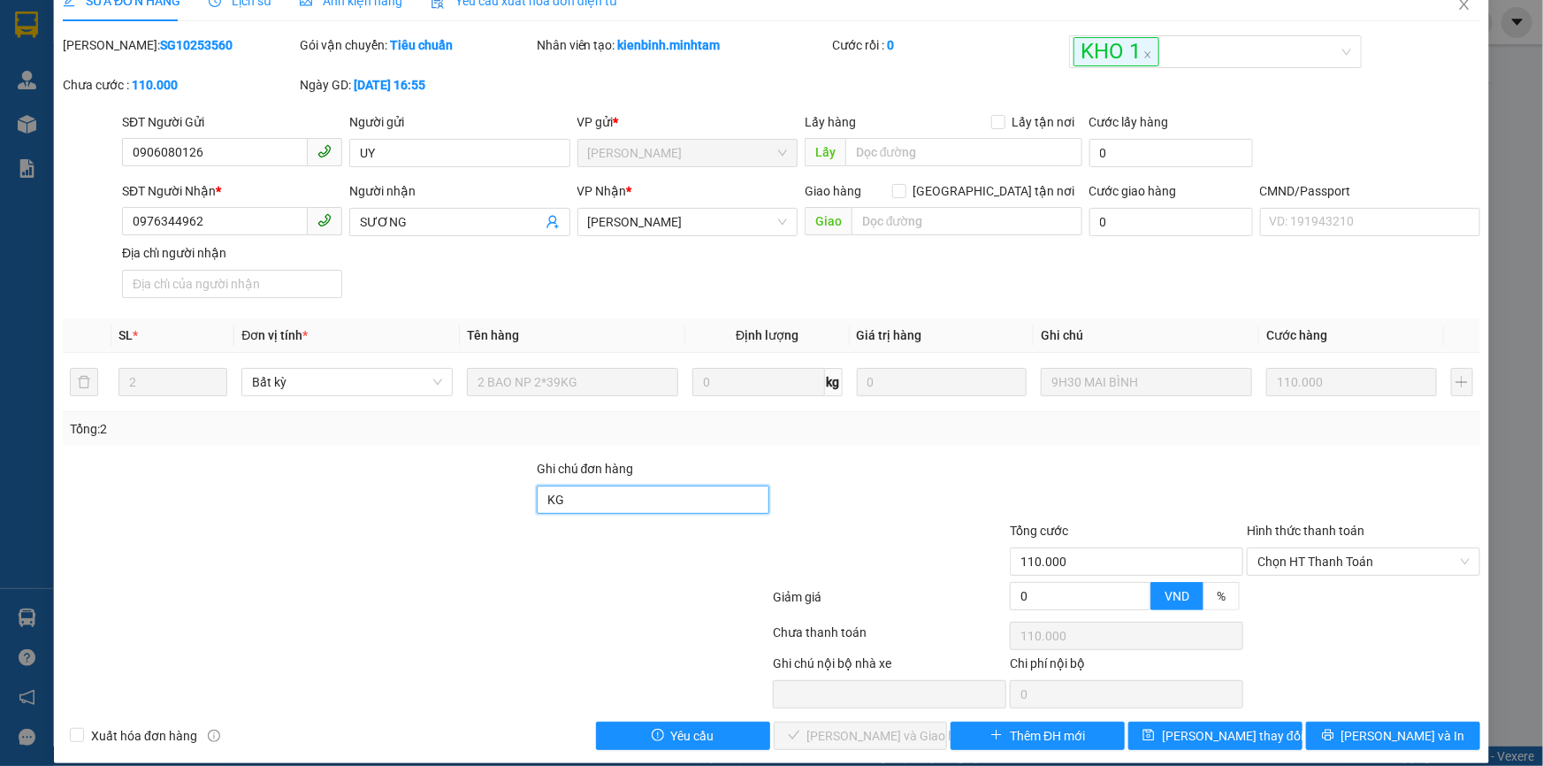
scroll to position [44, 0]
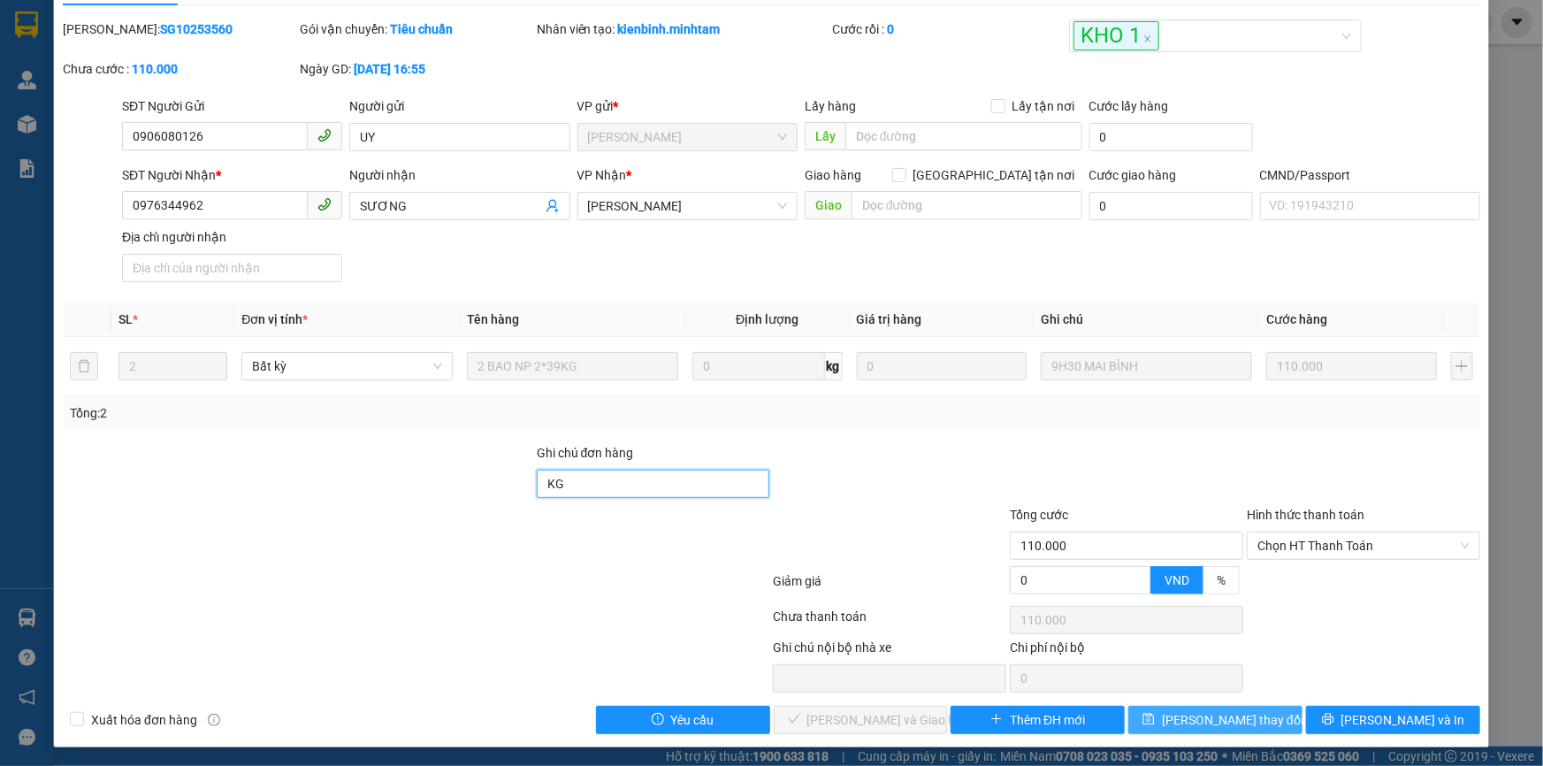
type input "KG"
click at [1244, 718] on span "[PERSON_NAME] thay đổi" at bounding box center [1233, 719] width 142 height 19
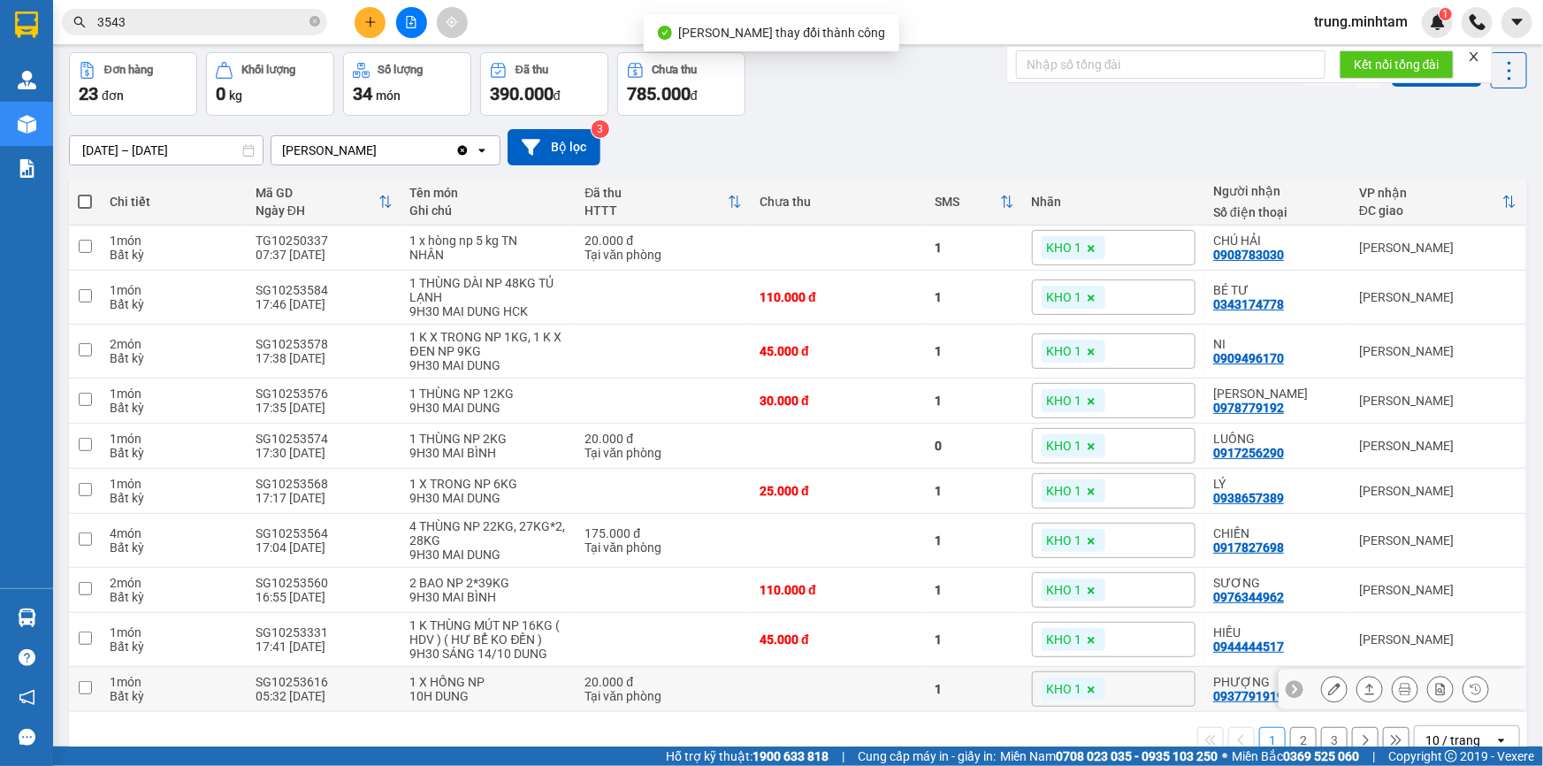
scroll to position [106, 0]
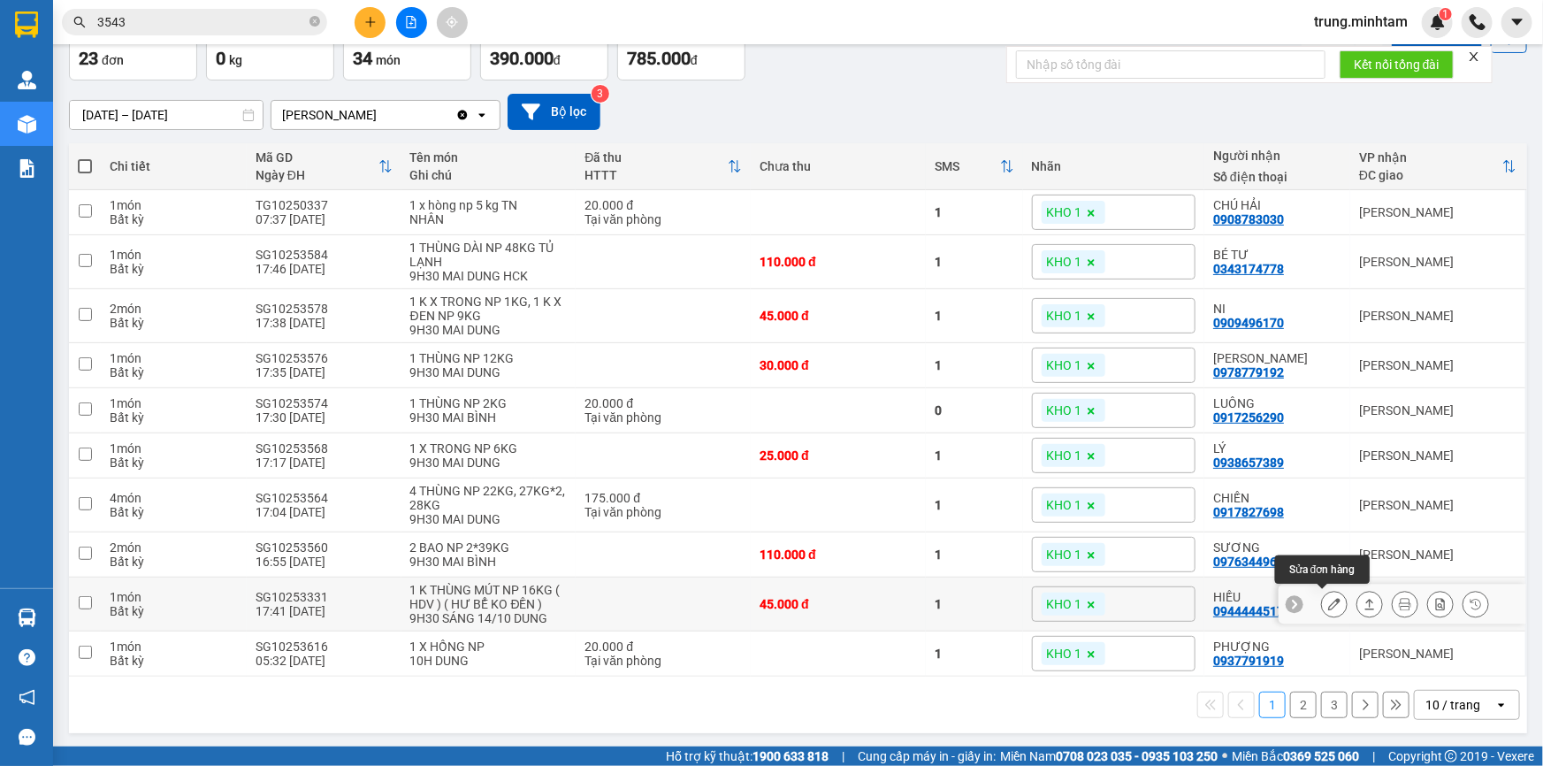
click at [1329, 607] on button at bounding box center [1334, 604] width 25 height 31
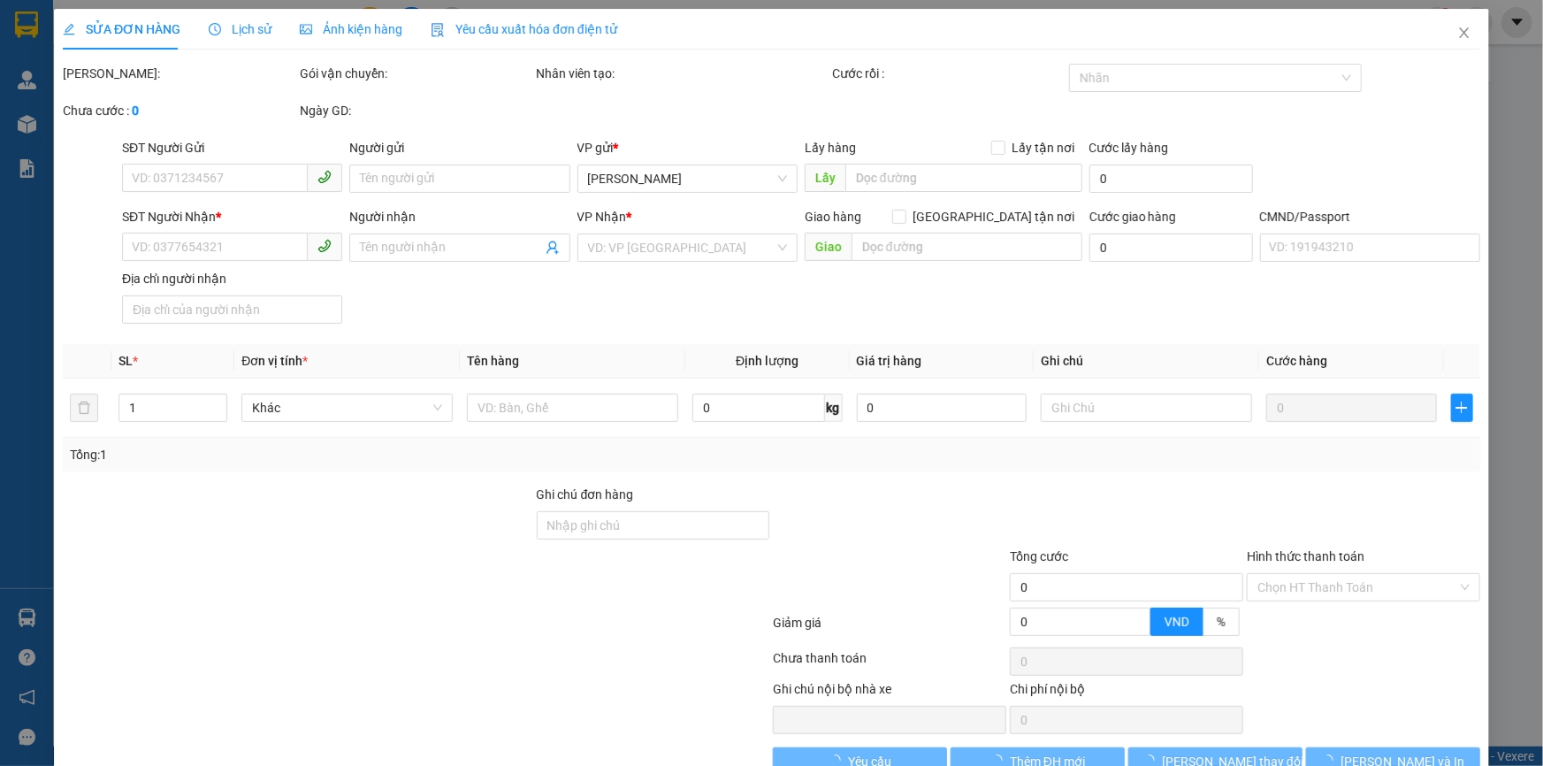
type input "0908934935"
type input "HƠN"
type input "0944444517"
type input "HIẾU"
type input "HCK +10 NGƯỜI GỬI CHỊU TRÁCH NHIỆM"
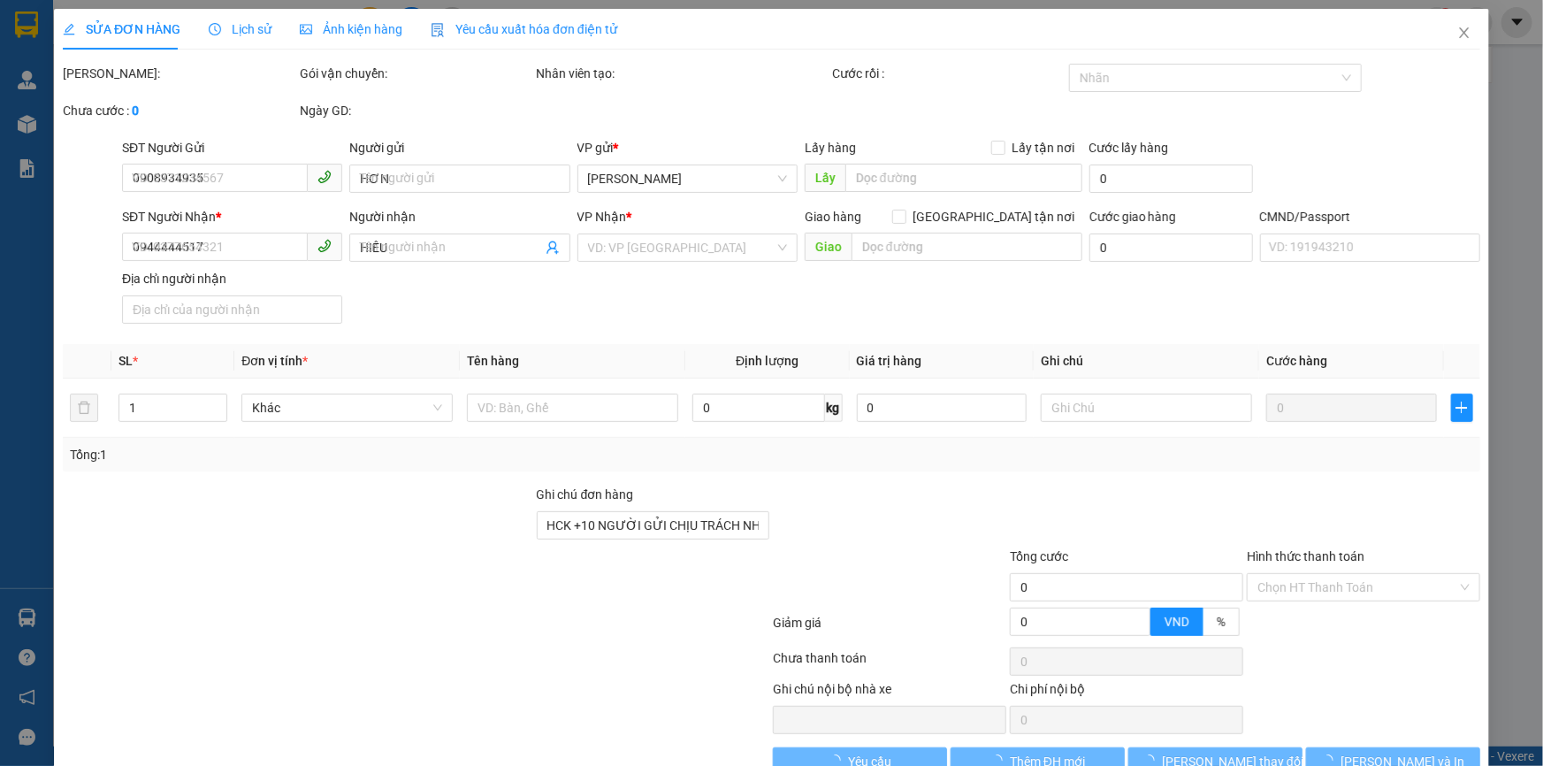
type input "45.000"
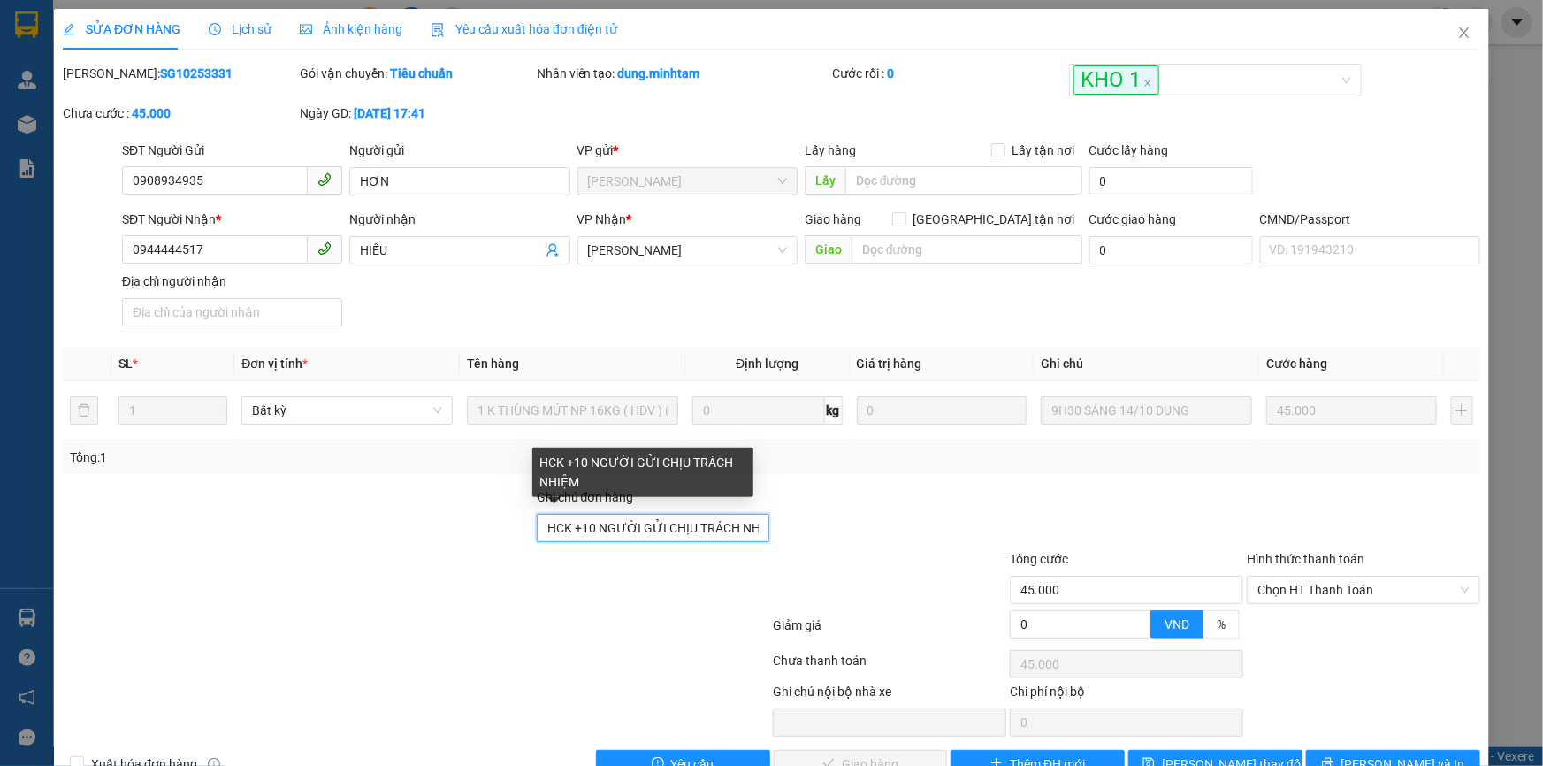
click at [746, 526] on input "HCK +10 NGƯỜI GỬI CHỊU TRÁCH NHIỆM" at bounding box center [653, 528] width 233 height 28
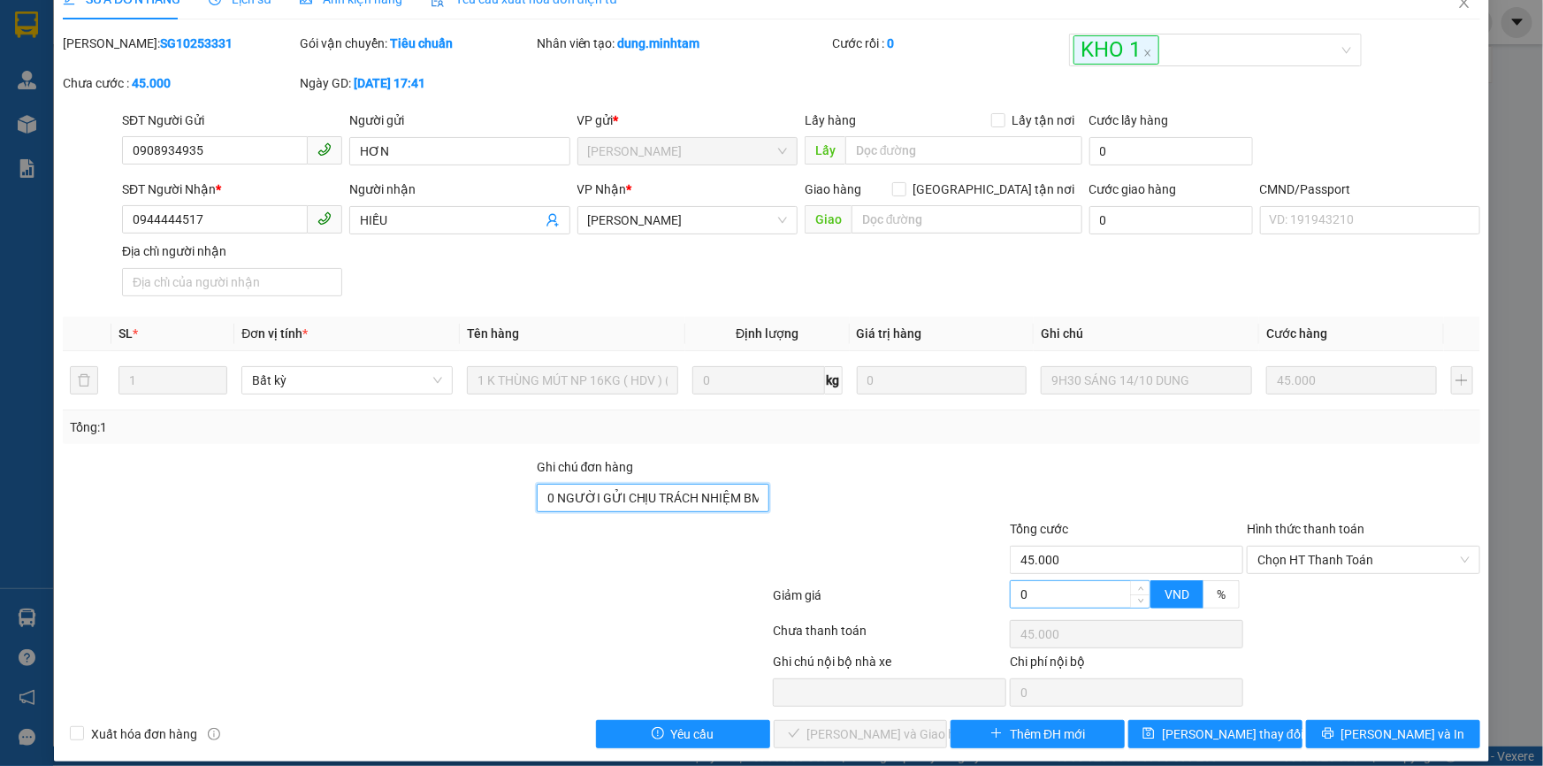
scroll to position [44, 0]
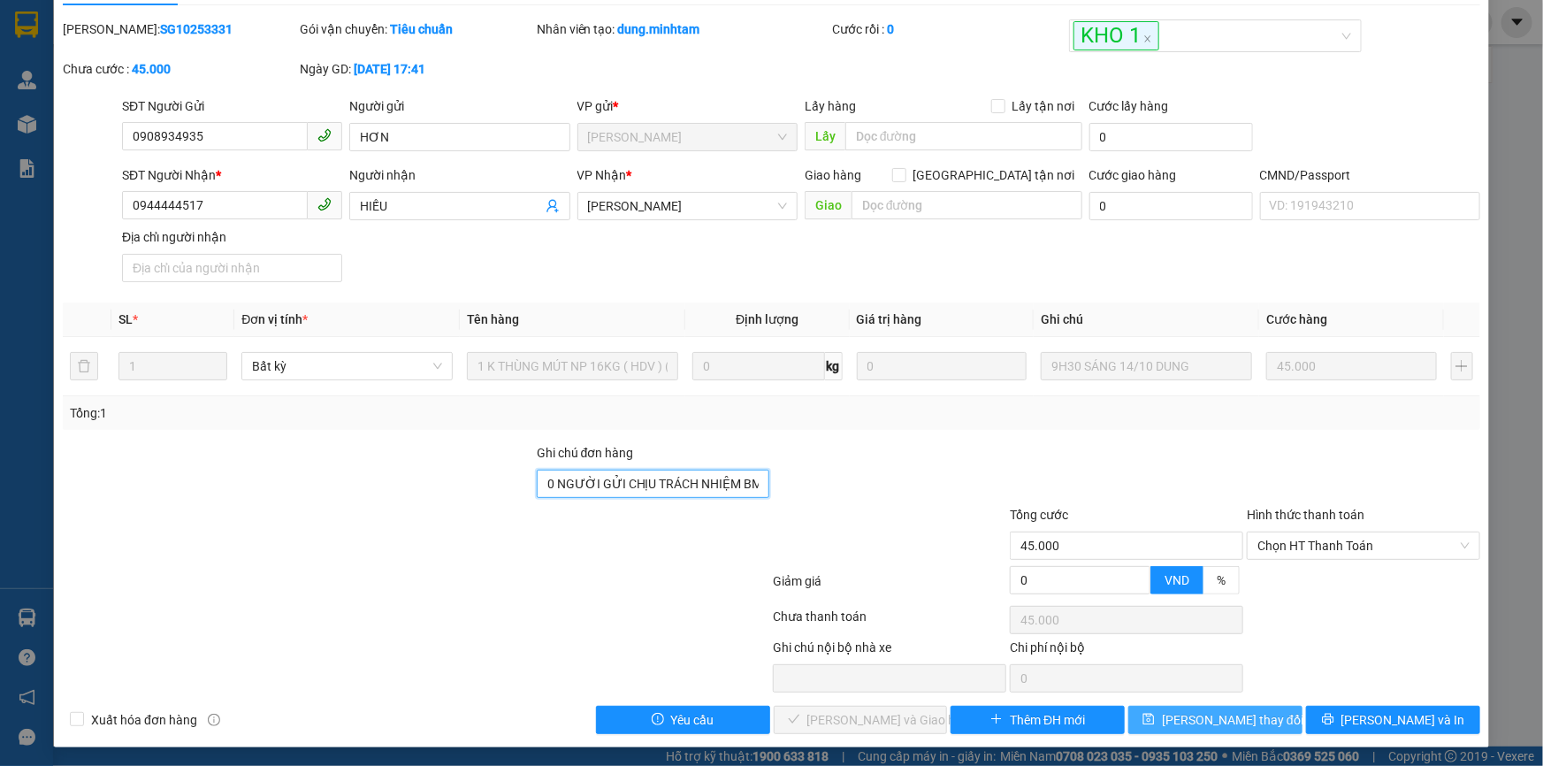
type input "HCK +10 NGƯỜI GỬI CHỊU TRÁCH NHIỆM BM"
click at [1223, 718] on span "[PERSON_NAME] thay đổi" at bounding box center [1233, 719] width 142 height 19
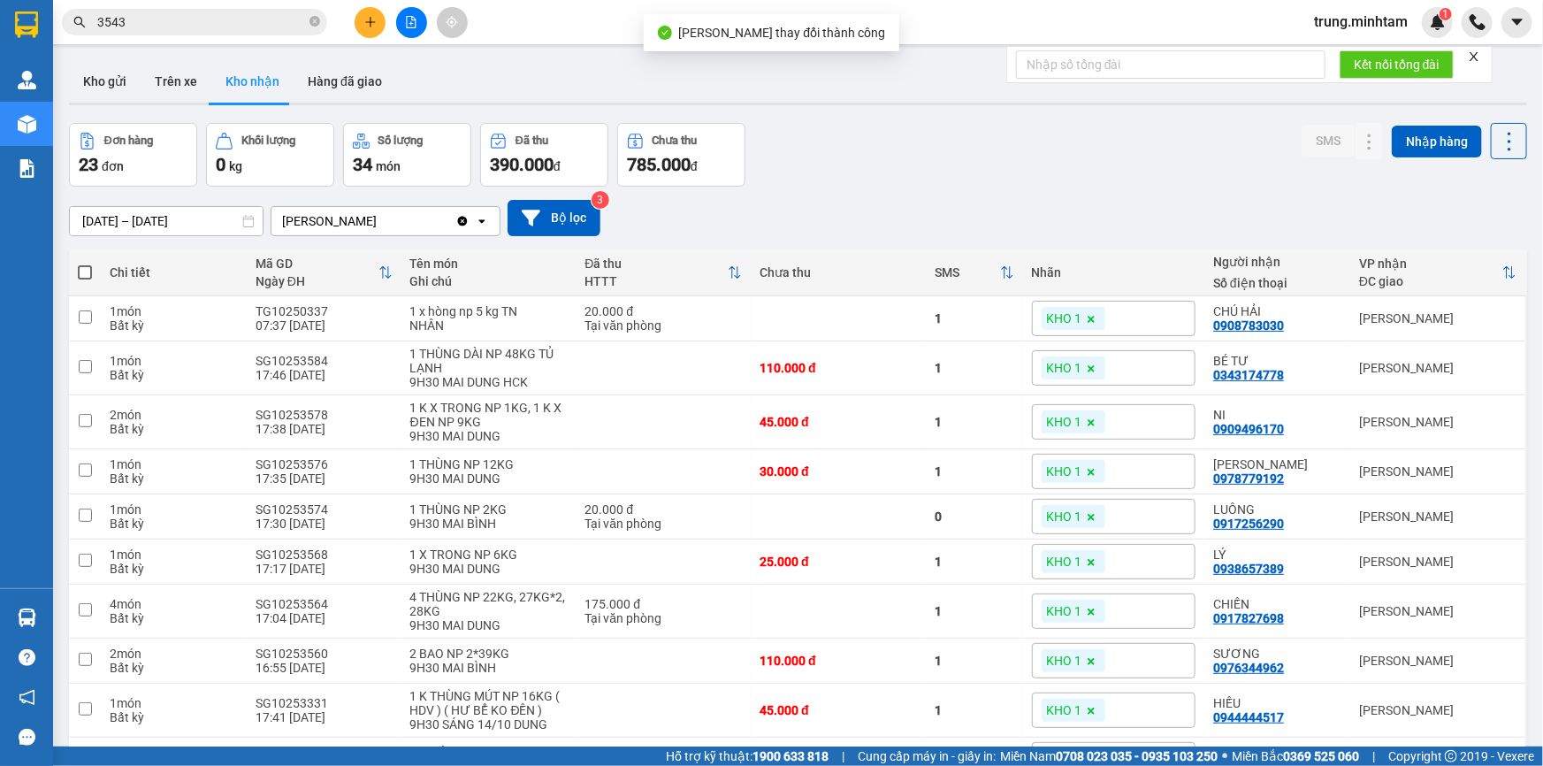
scroll to position [106, 0]
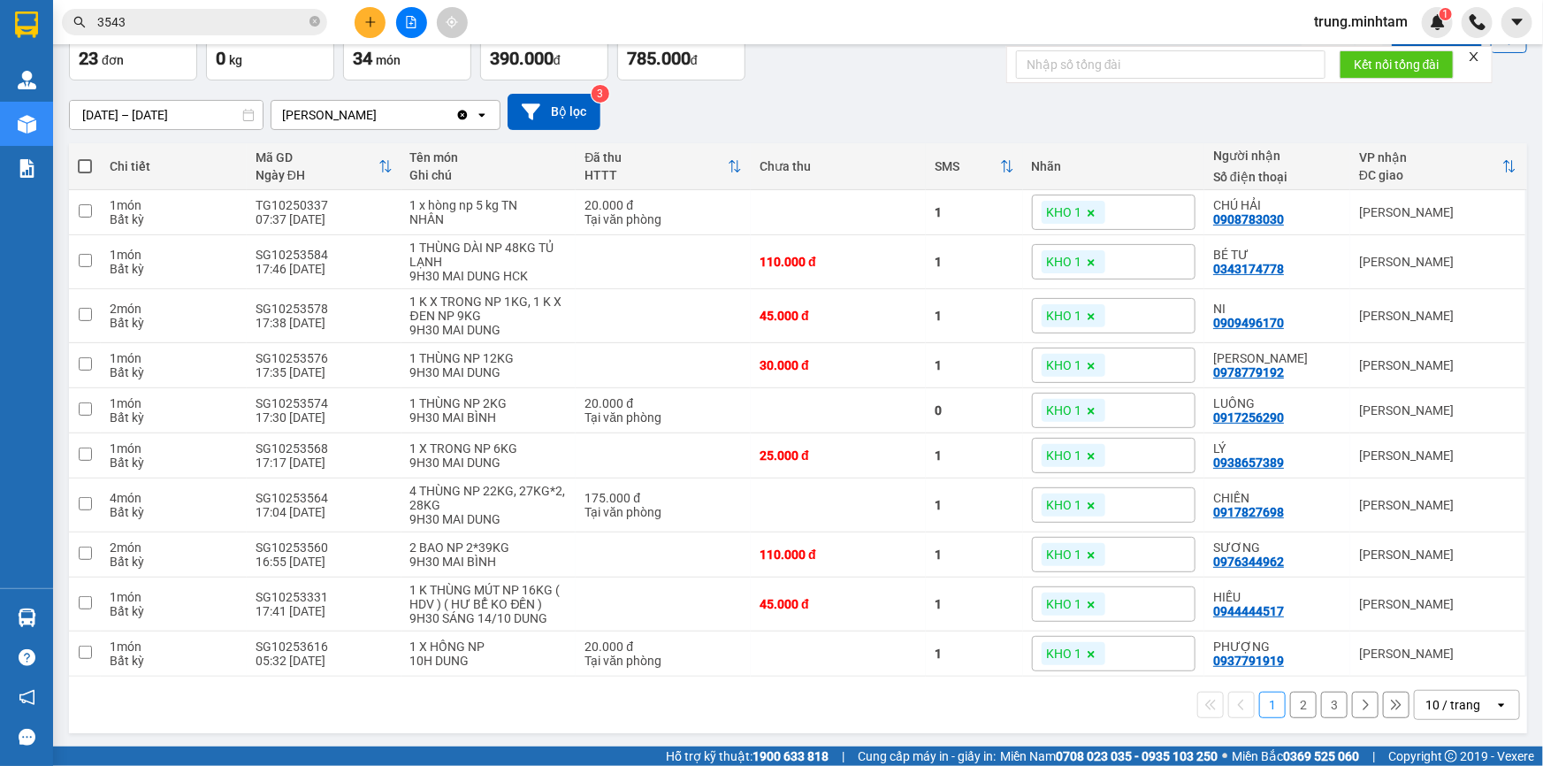
click at [1427, 700] on div "10 / trang" at bounding box center [1453, 705] width 55 height 18
click at [1436, 670] on span "100 / trang" at bounding box center [1448, 664] width 64 height 18
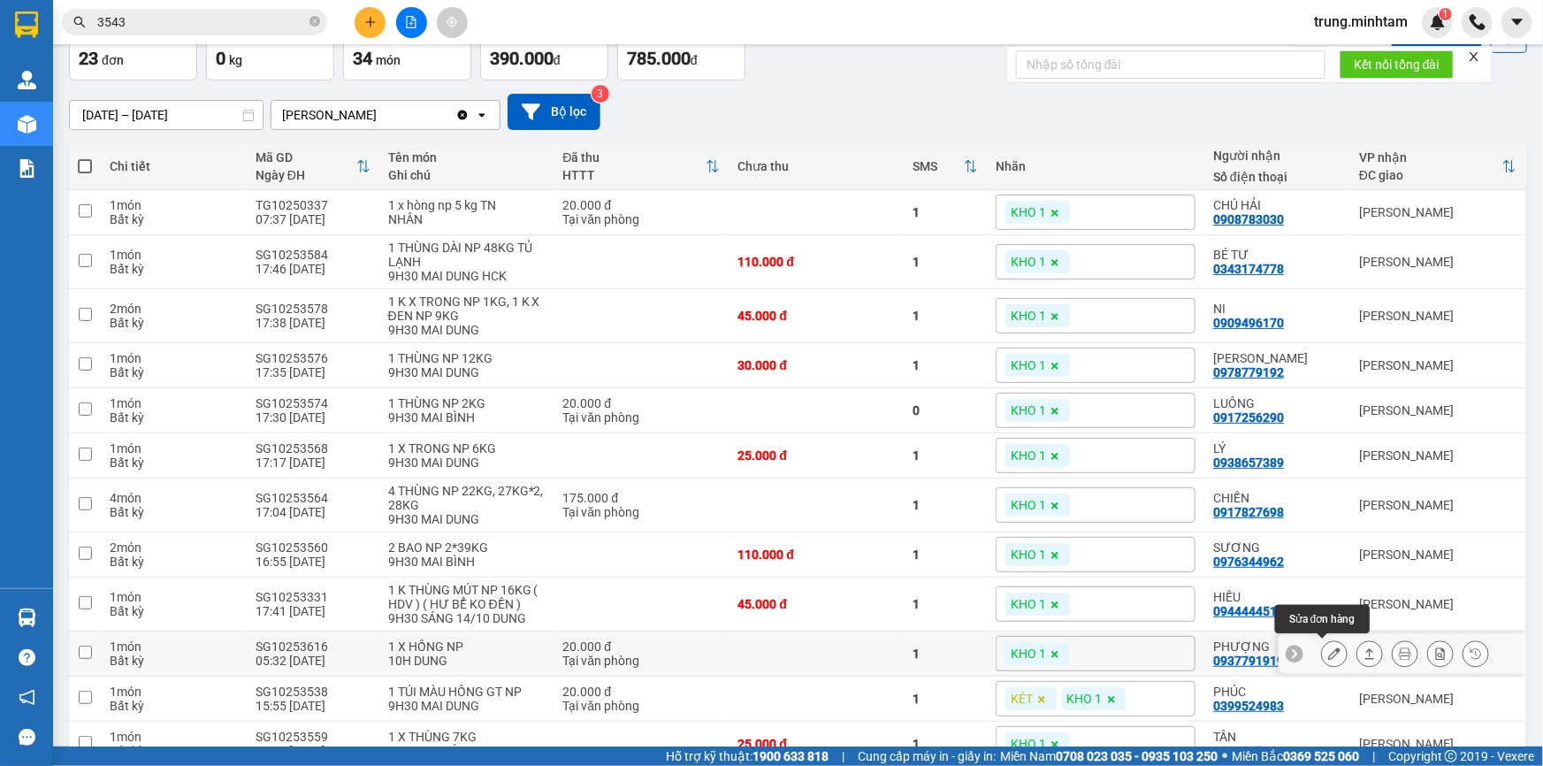
click at [1328, 652] on icon at bounding box center [1334, 653] width 12 height 12
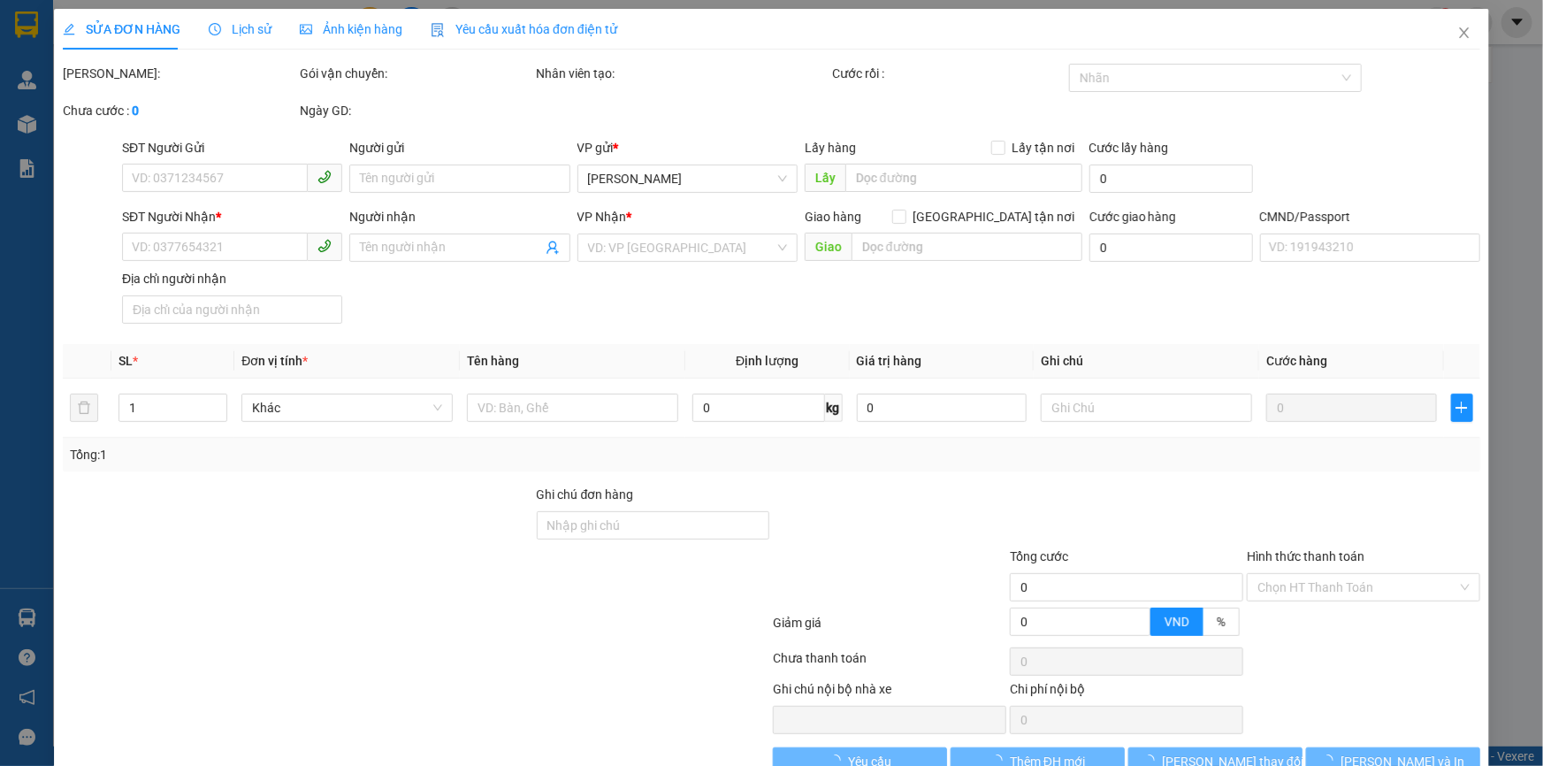
type input "0868165820"
type input "VY"
type input "0937791919"
type input "PHƯỢNG"
type input "BM"
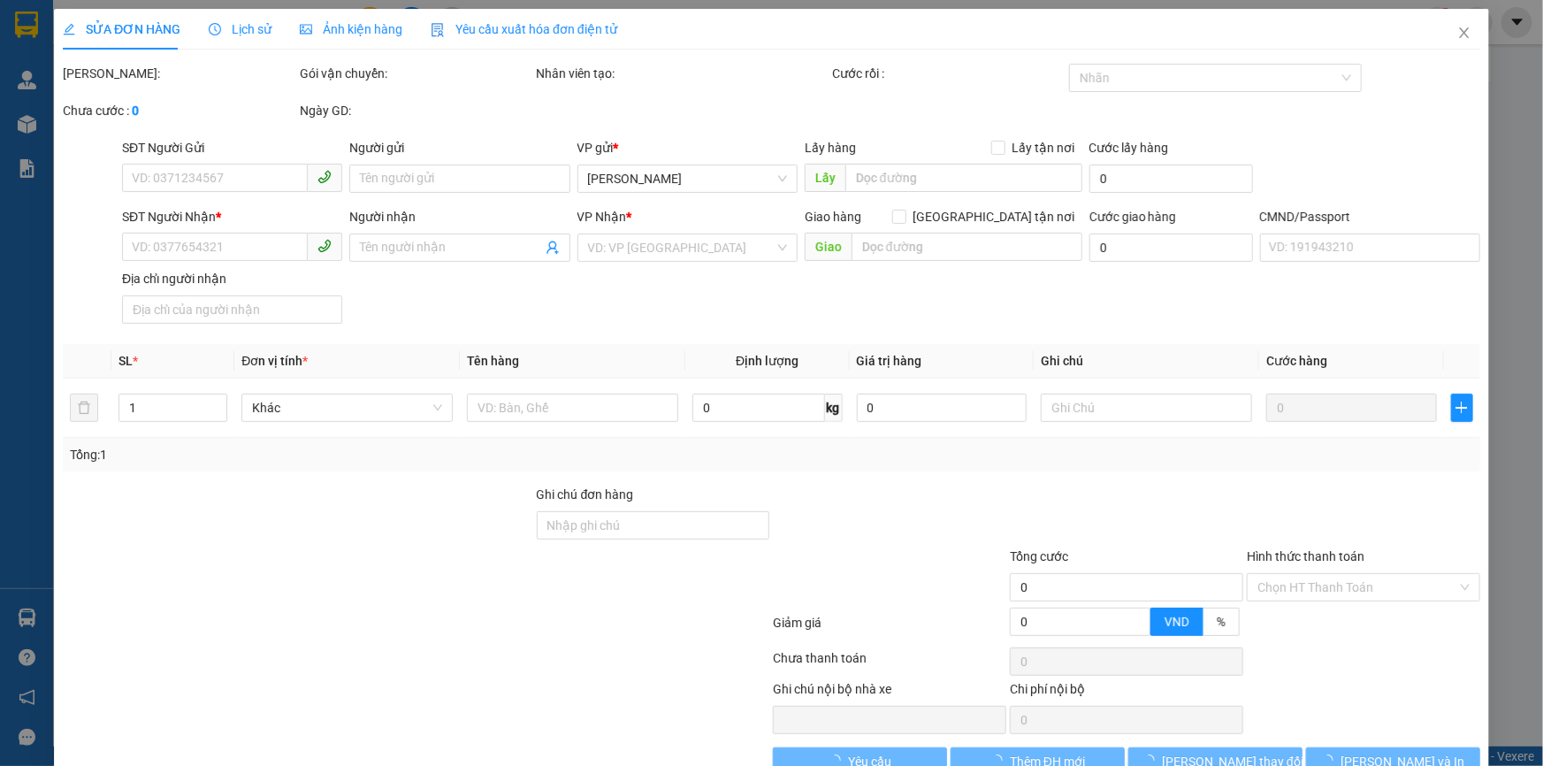
type input "20.000"
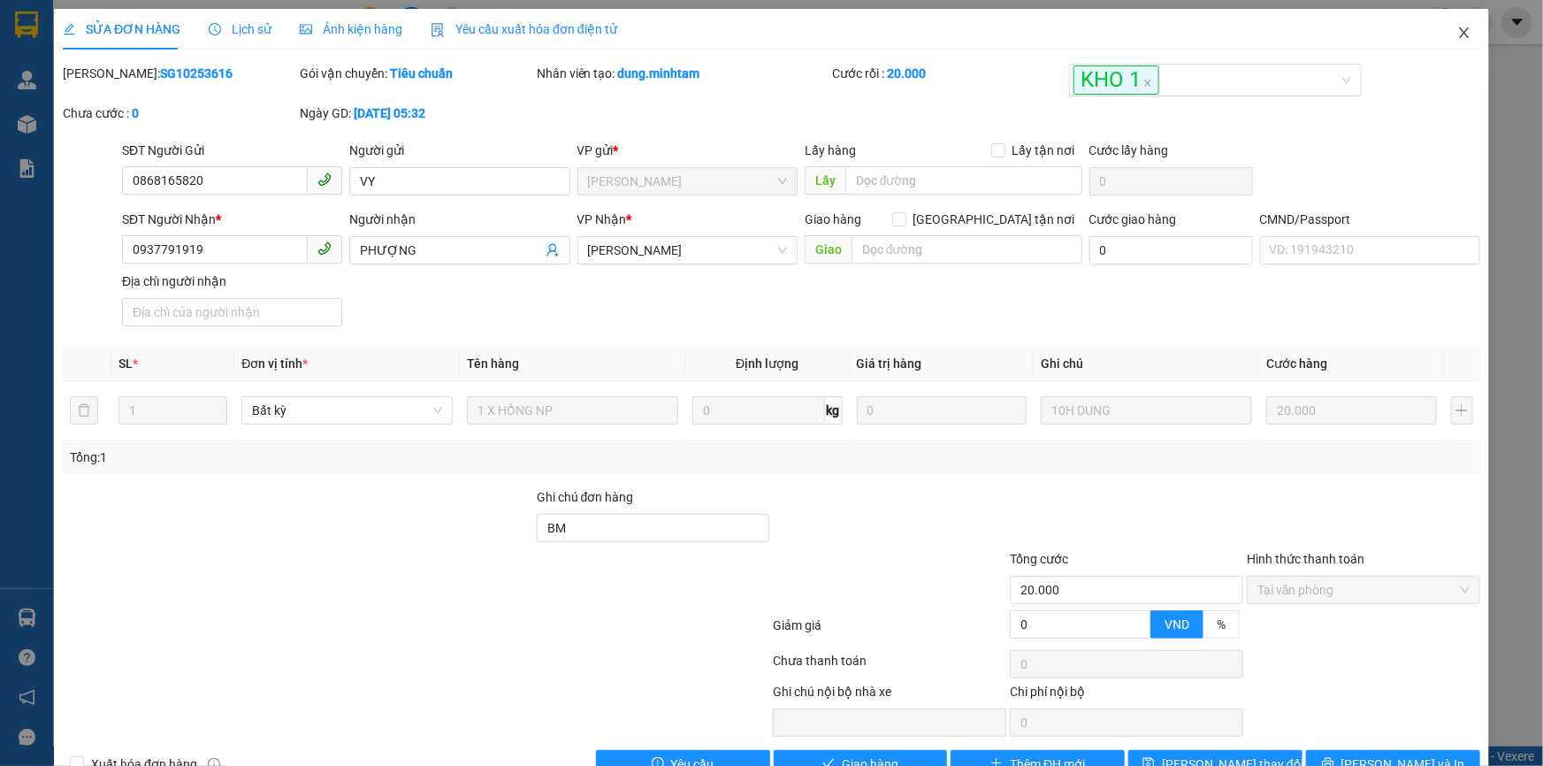
click at [1458, 33] on icon "close" at bounding box center [1465, 33] width 14 height 14
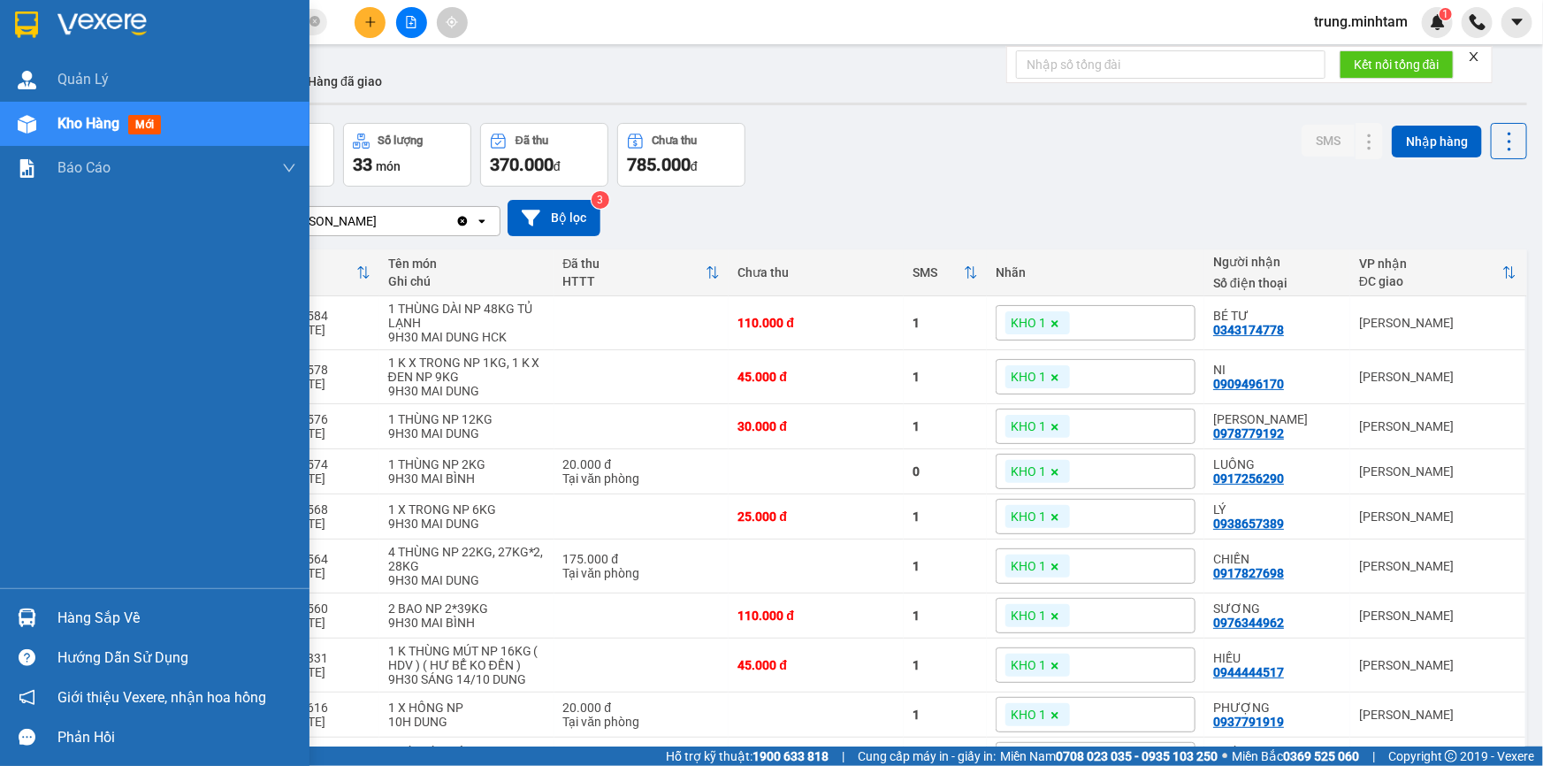
click at [111, 617] on div "Hàng sắp về" at bounding box center [176, 618] width 239 height 27
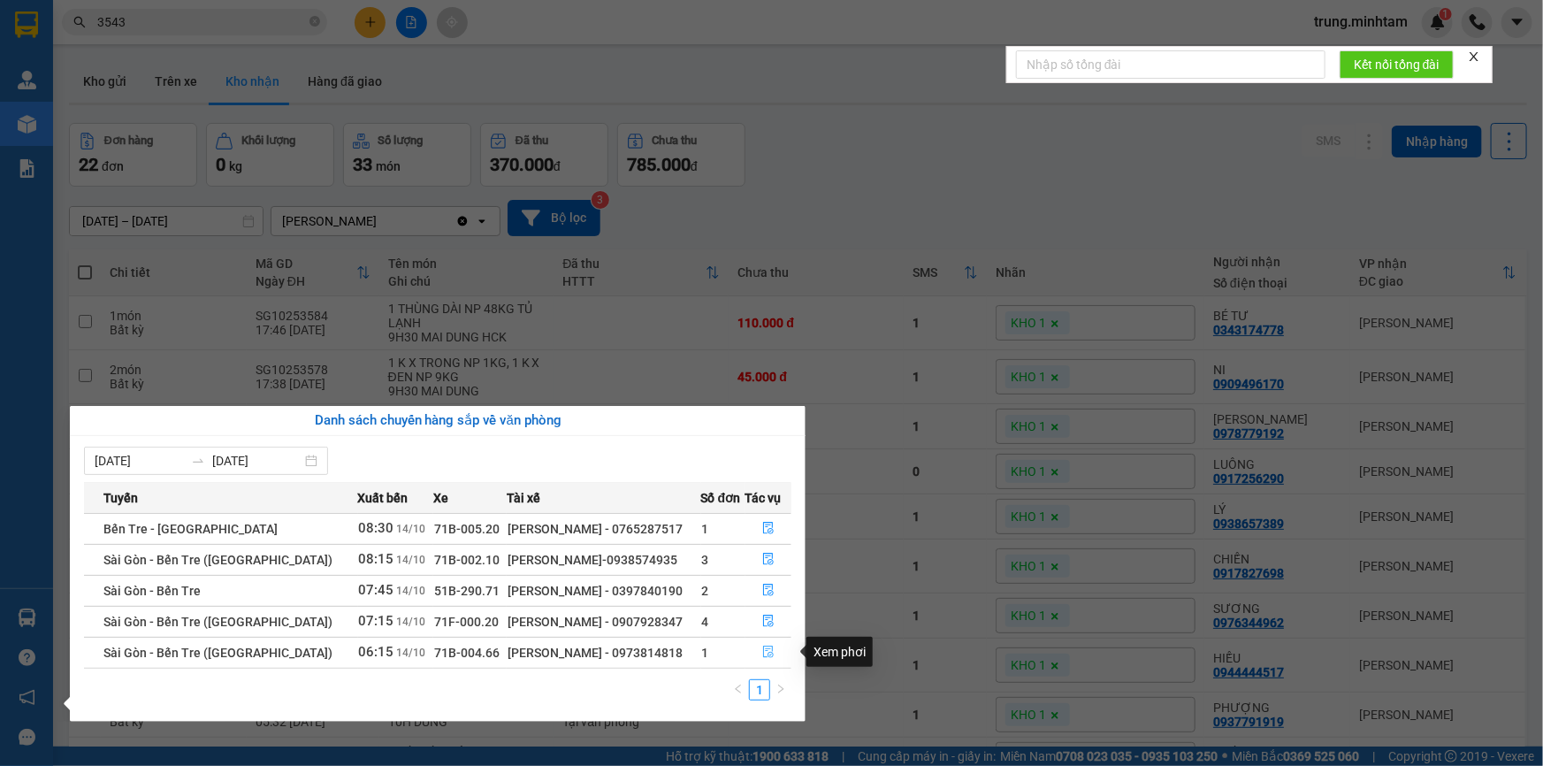
click at [765, 646] on icon "file-done" at bounding box center [768, 652] width 11 height 12
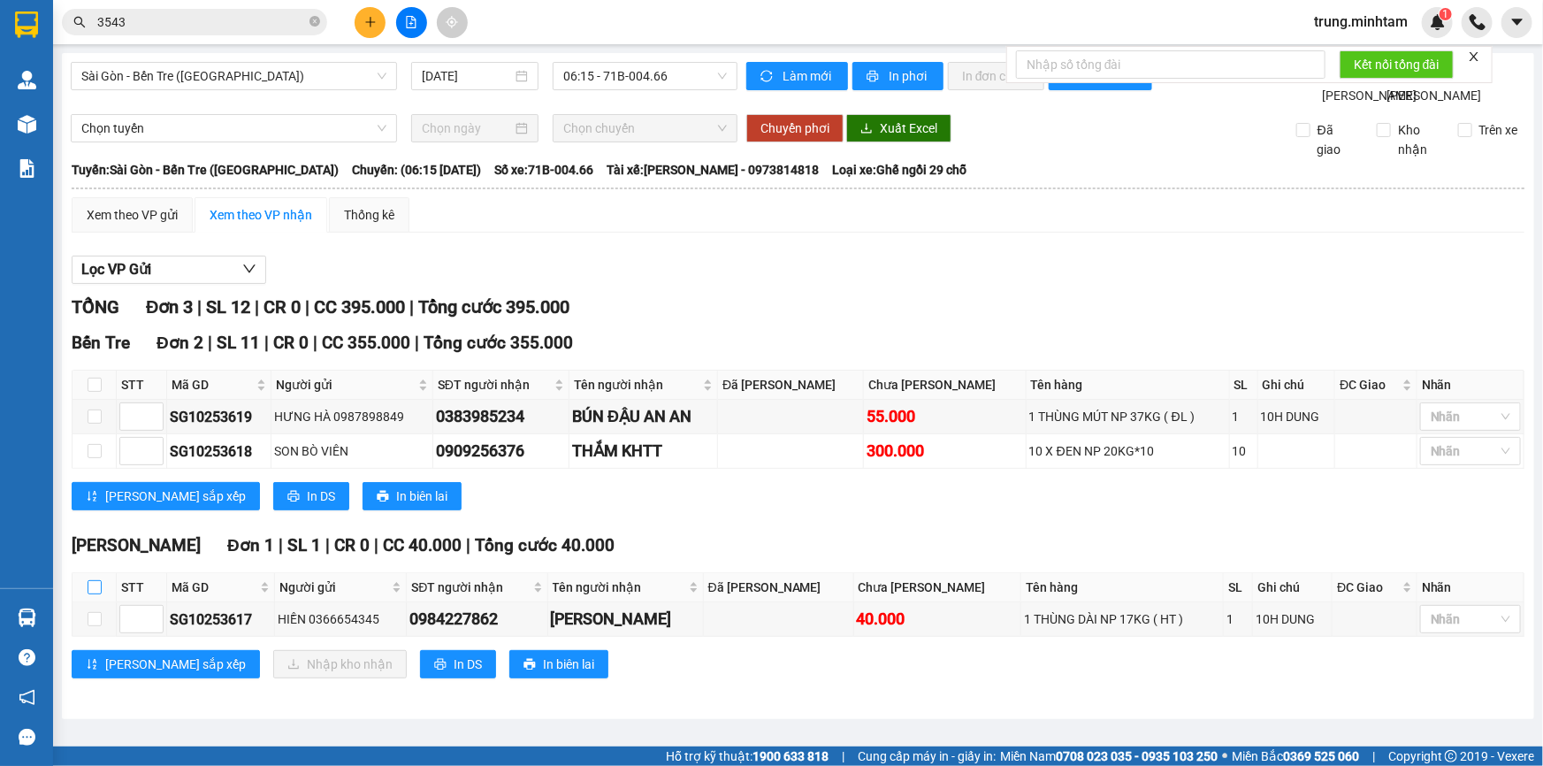
click at [90, 594] on input "checkbox" at bounding box center [95, 587] width 14 height 14
checkbox input "true"
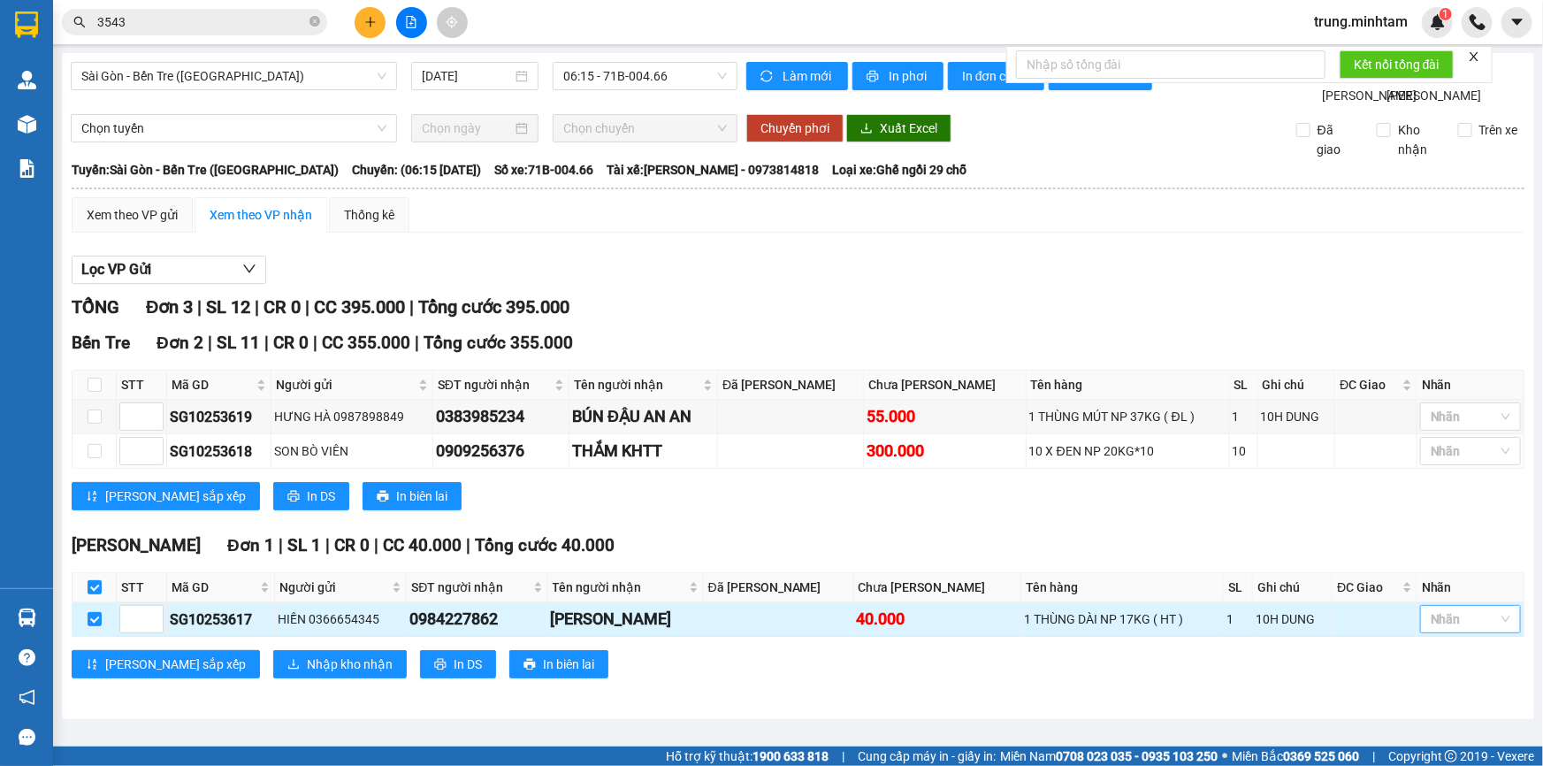
click at [1463, 630] on div at bounding box center [1462, 619] width 74 height 21
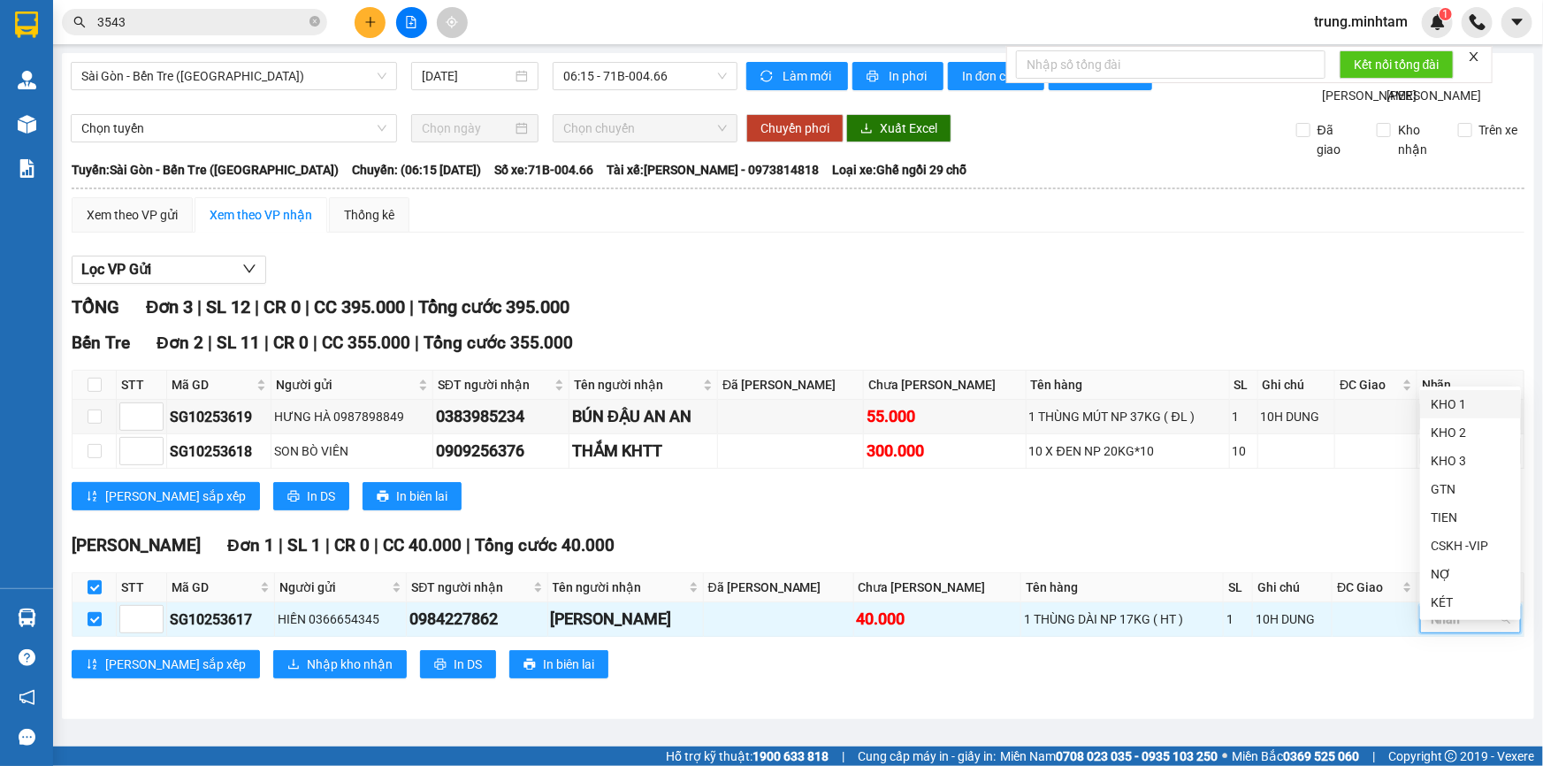
click at [1443, 406] on div "KHO 1" at bounding box center [1471, 403] width 80 height 19
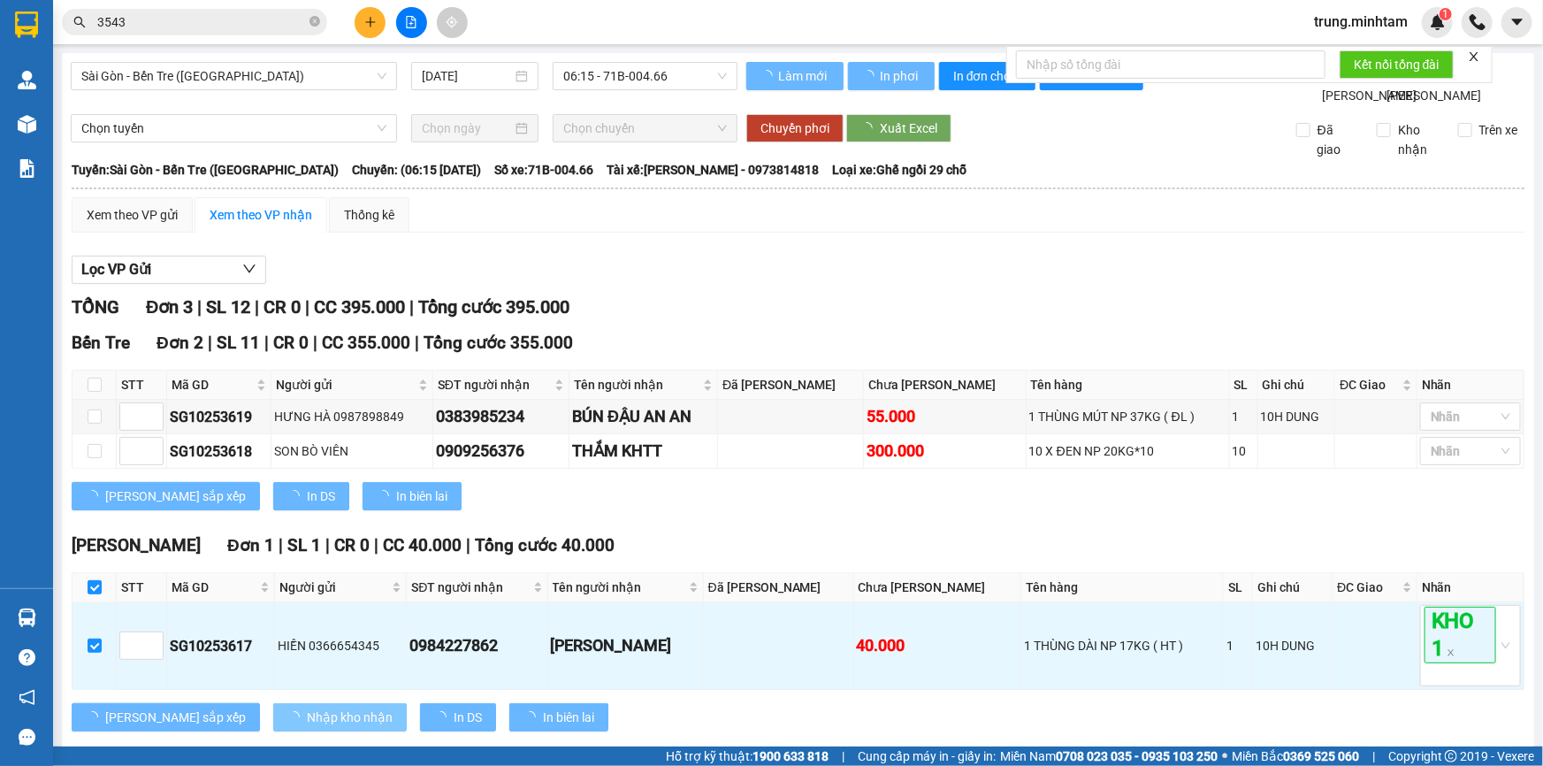
click at [307, 727] on span "Nhập kho nhận" at bounding box center [350, 717] width 86 height 19
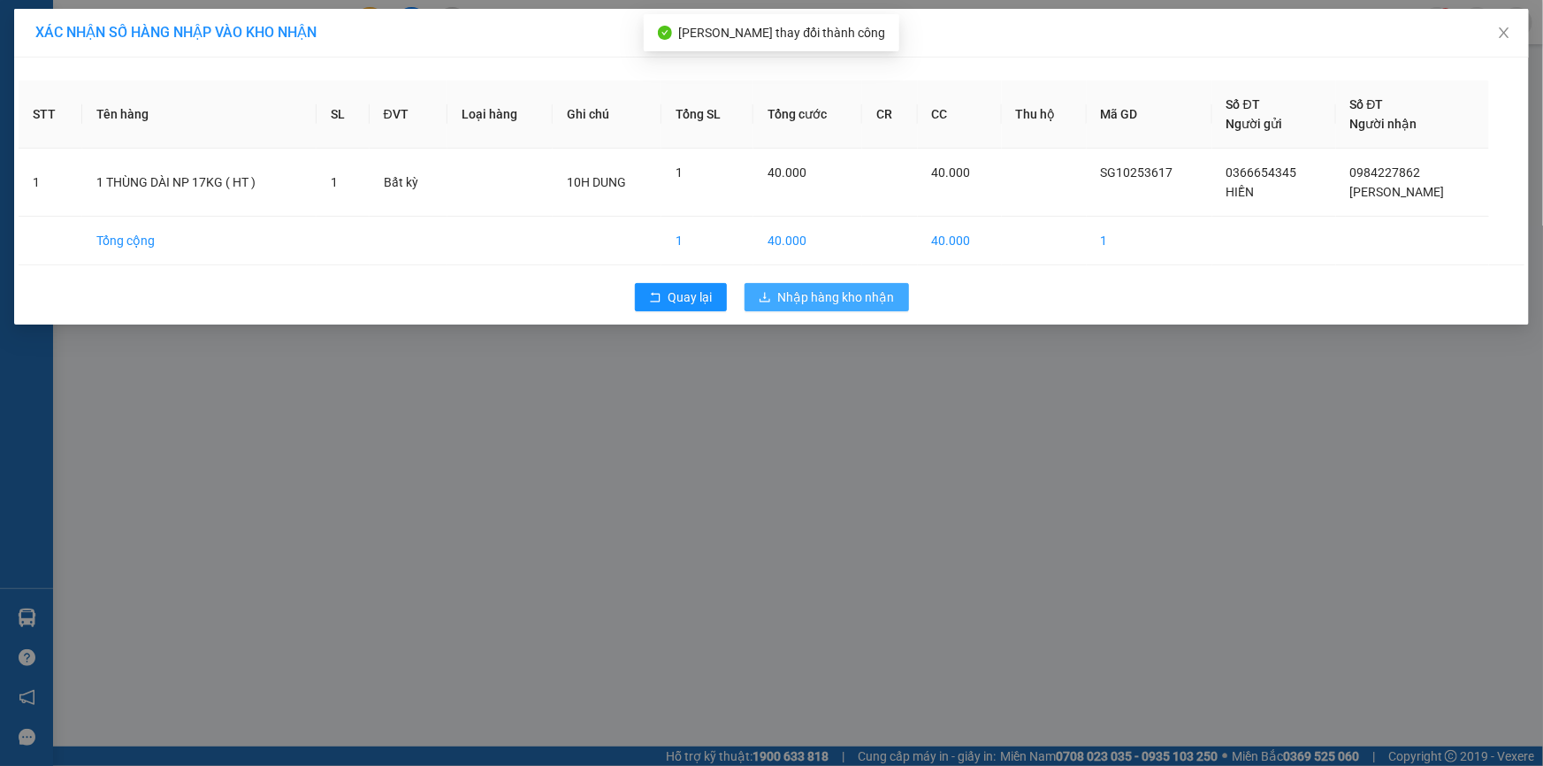
click at [846, 302] on span "Nhập hàng kho nhận" at bounding box center [836, 296] width 117 height 19
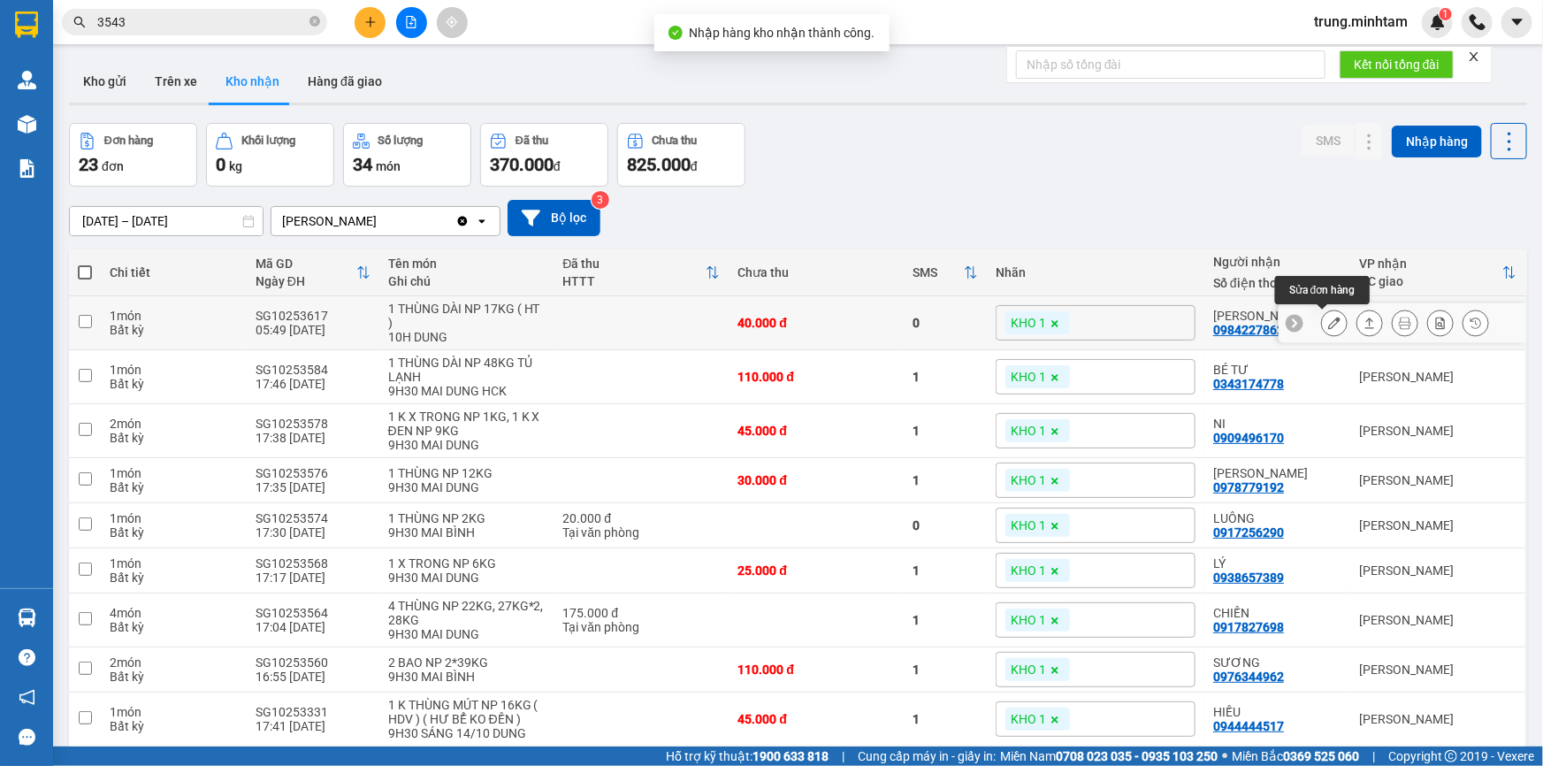
click at [1328, 319] on icon at bounding box center [1334, 323] width 12 height 12
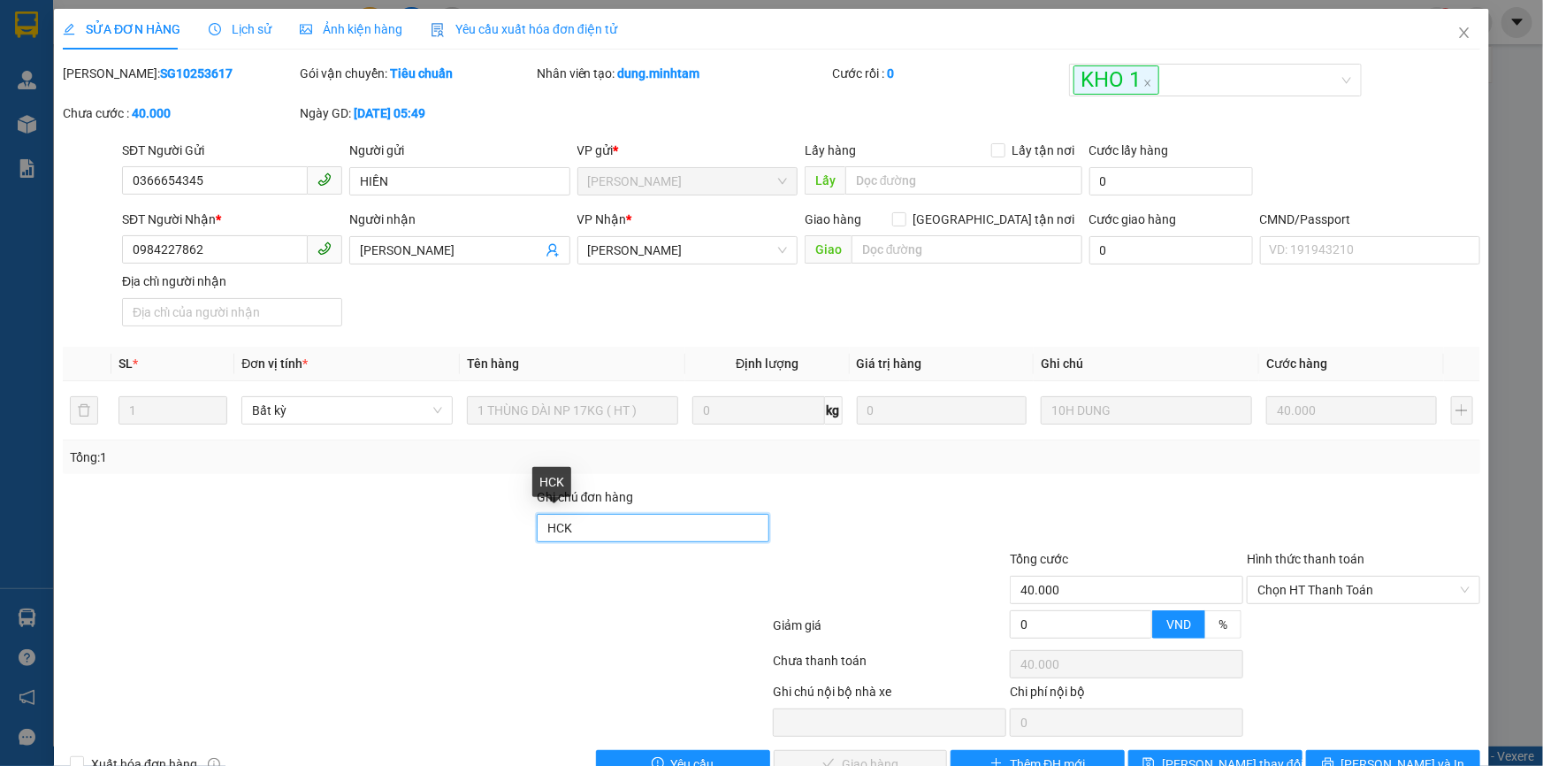
click at [672, 528] on input "HCK" at bounding box center [653, 528] width 233 height 28
type input "HCK BM"
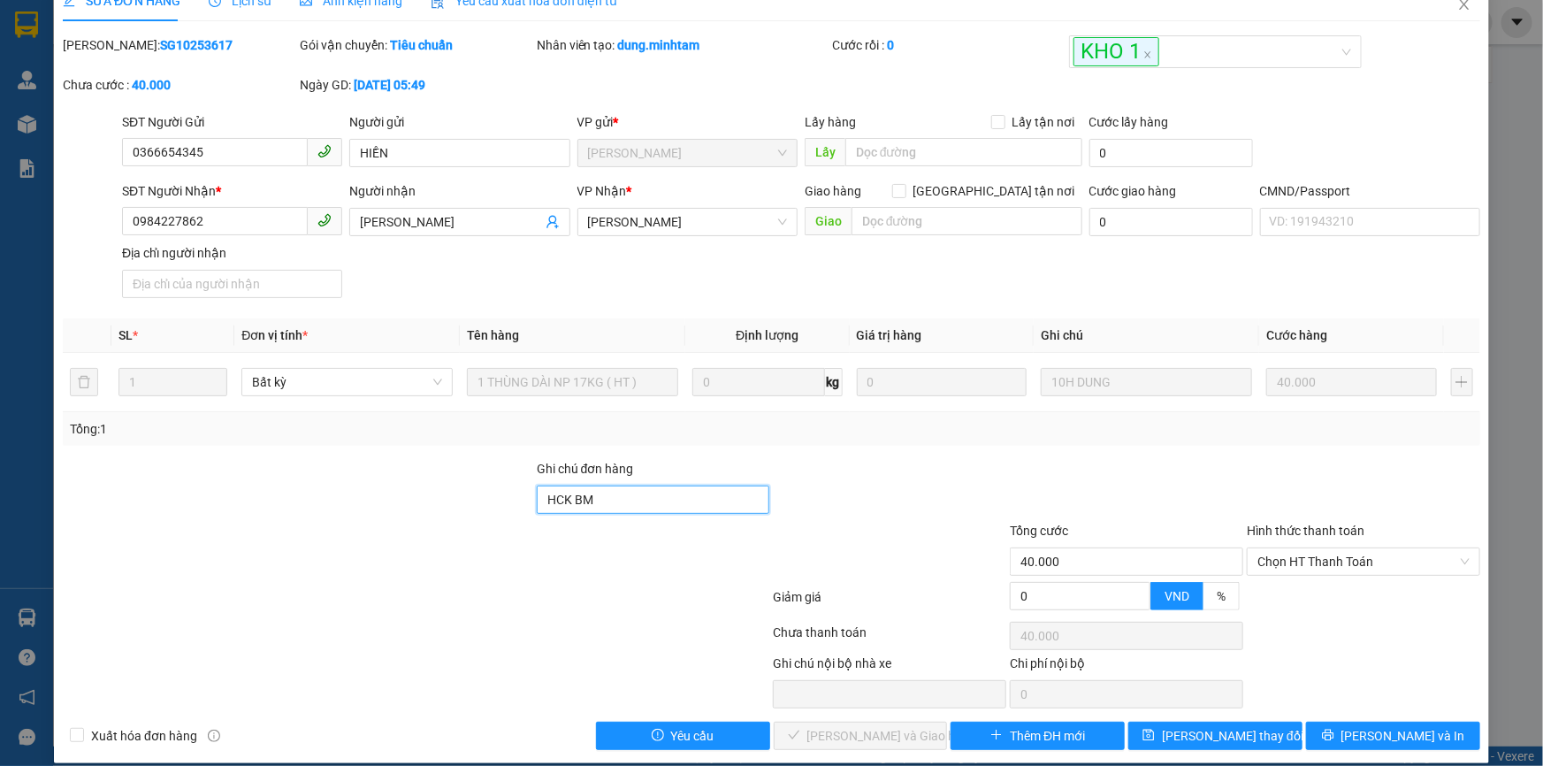
scroll to position [44, 0]
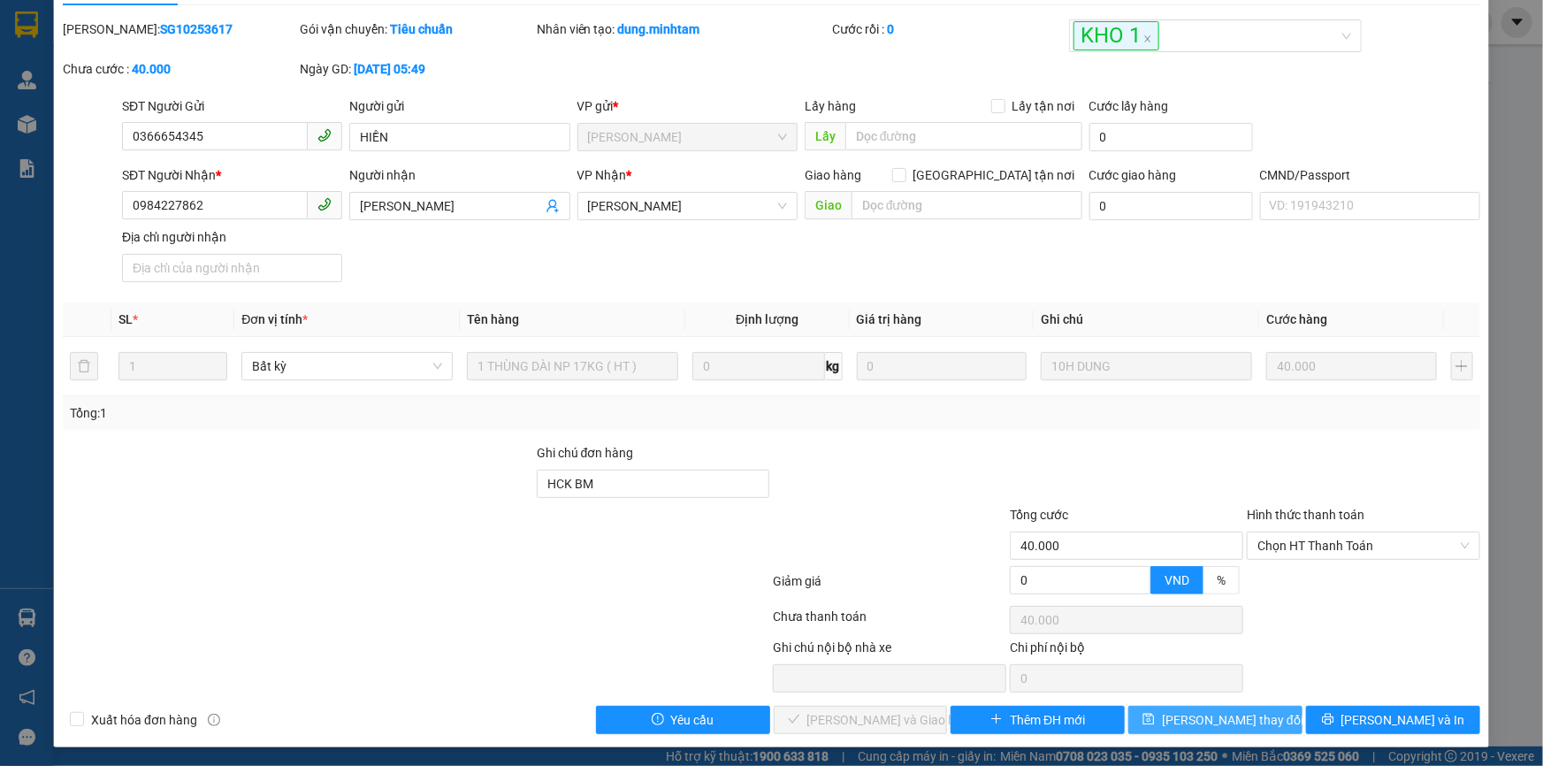
click at [1225, 716] on span "[PERSON_NAME] thay đổi" at bounding box center [1233, 719] width 142 height 19
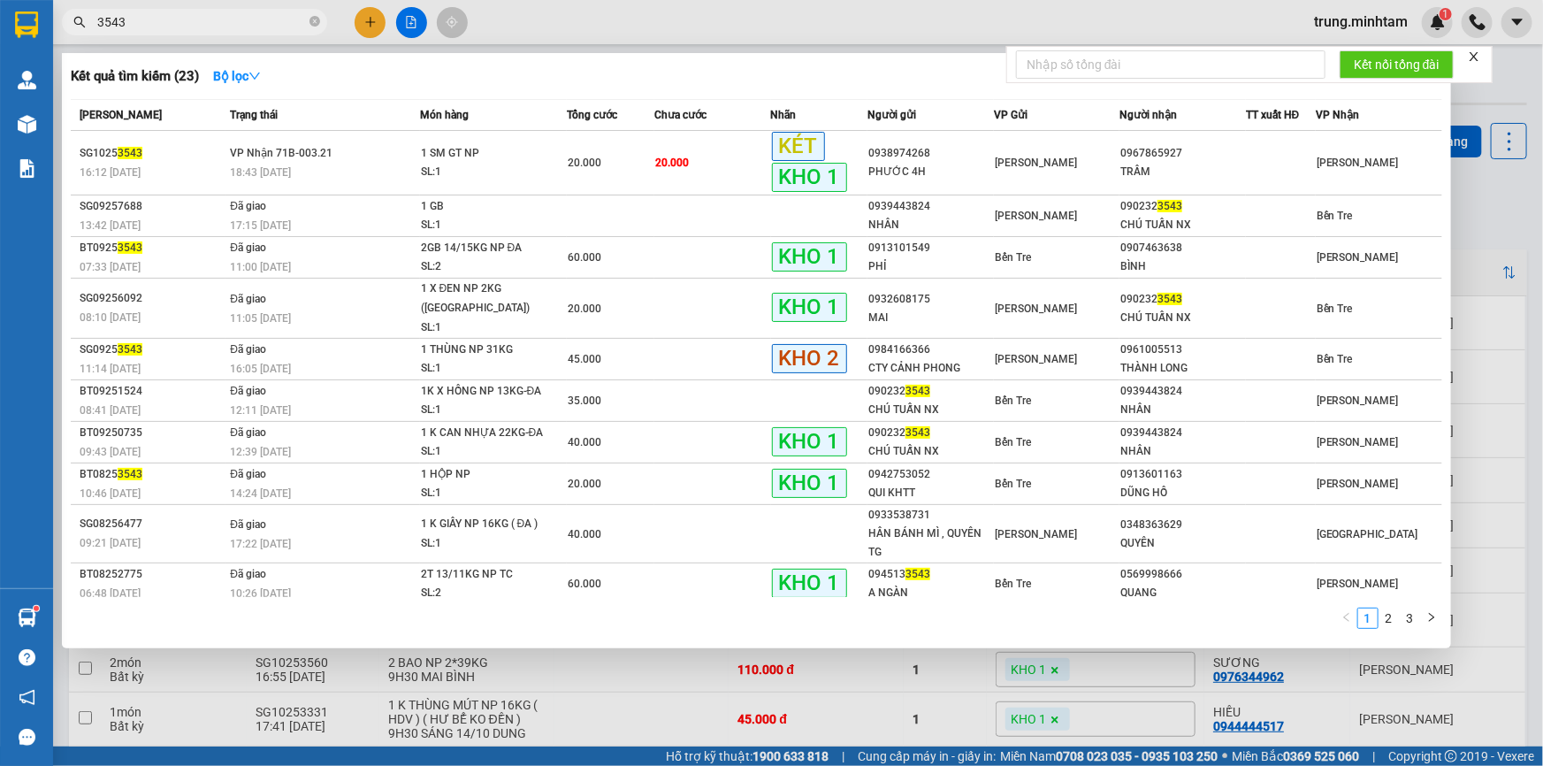
click at [170, 18] on input "3543" at bounding box center [201, 21] width 209 height 19
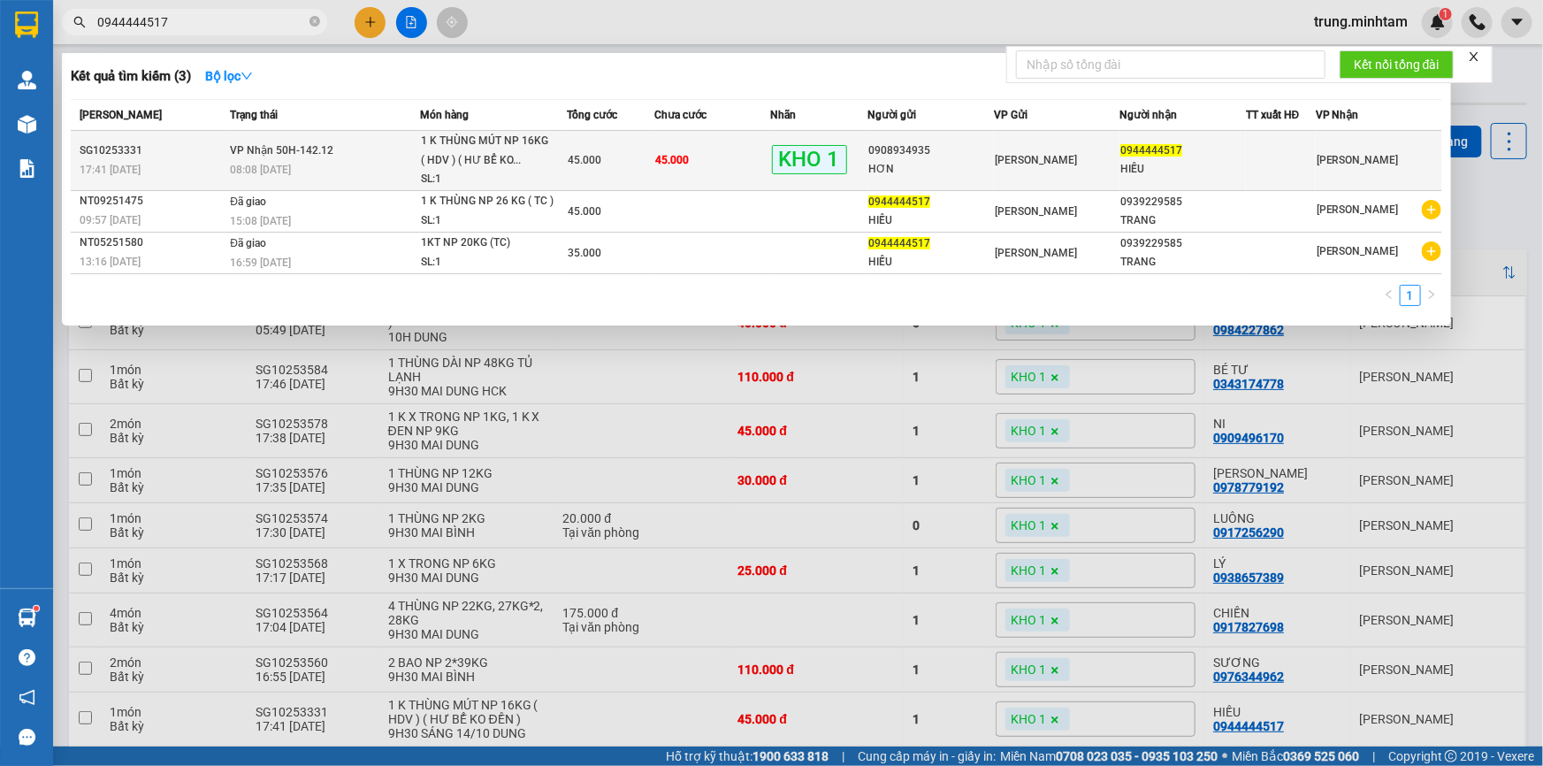
type input "0944444517"
click at [1224, 164] on div "HIẾU" at bounding box center [1183, 169] width 125 height 19
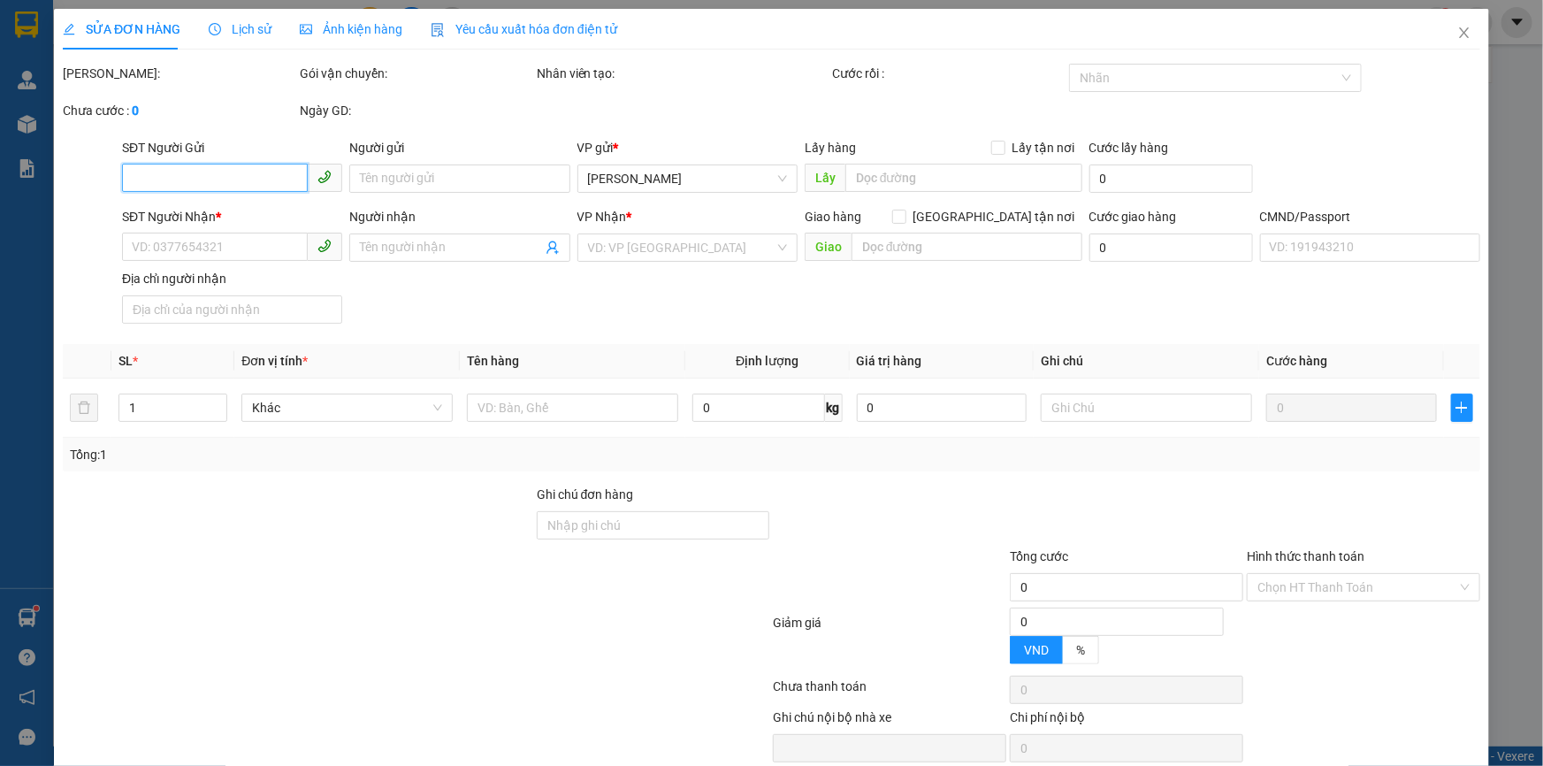
type input "0908934935"
type input "HƠN"
type input "0944444517"
type input "HIẾU"
type input "HCK +10 NGƯỜI GỬI CHỊU TRÁCH NHIỆM BM"
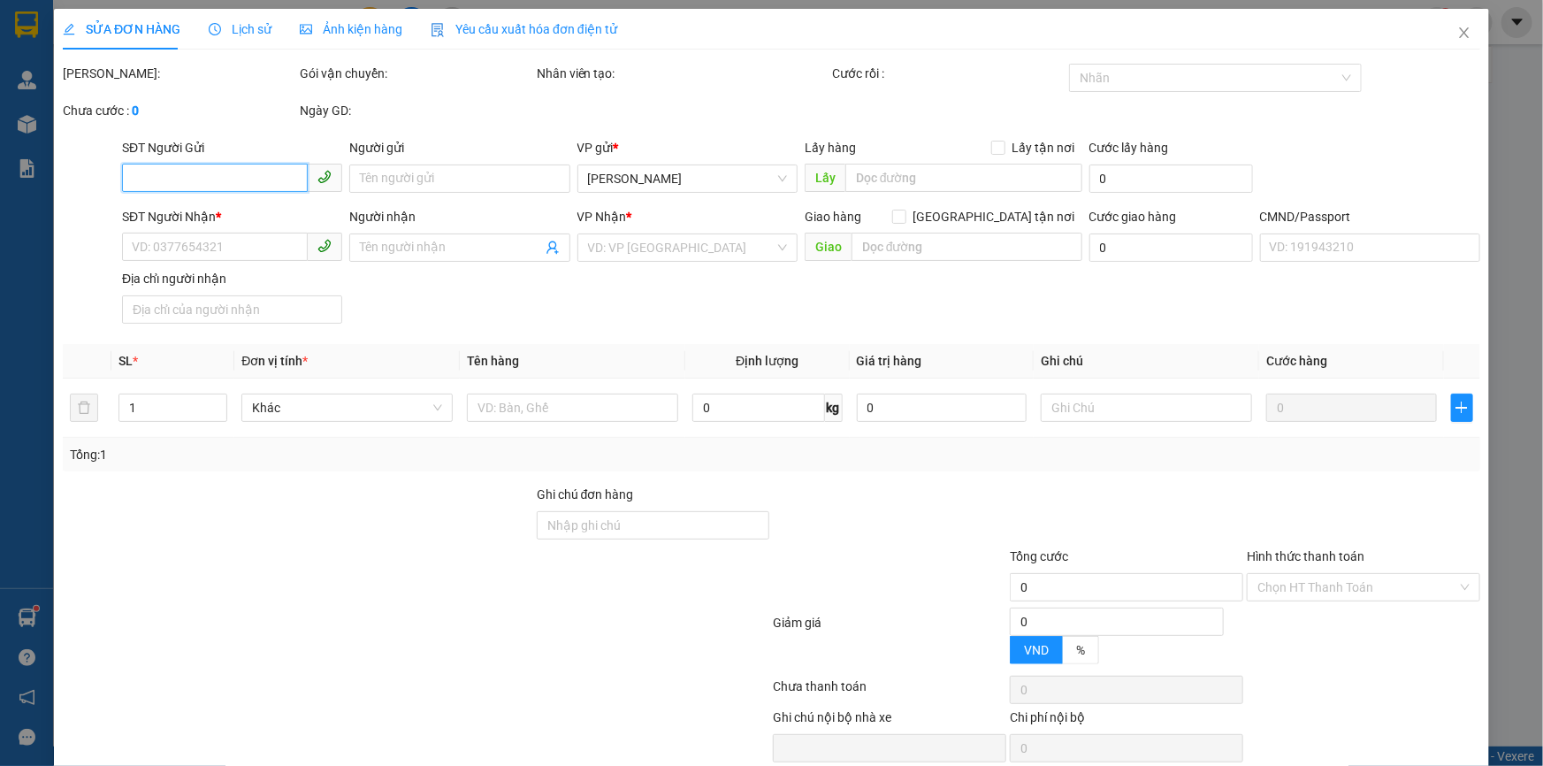
type input "45.000"
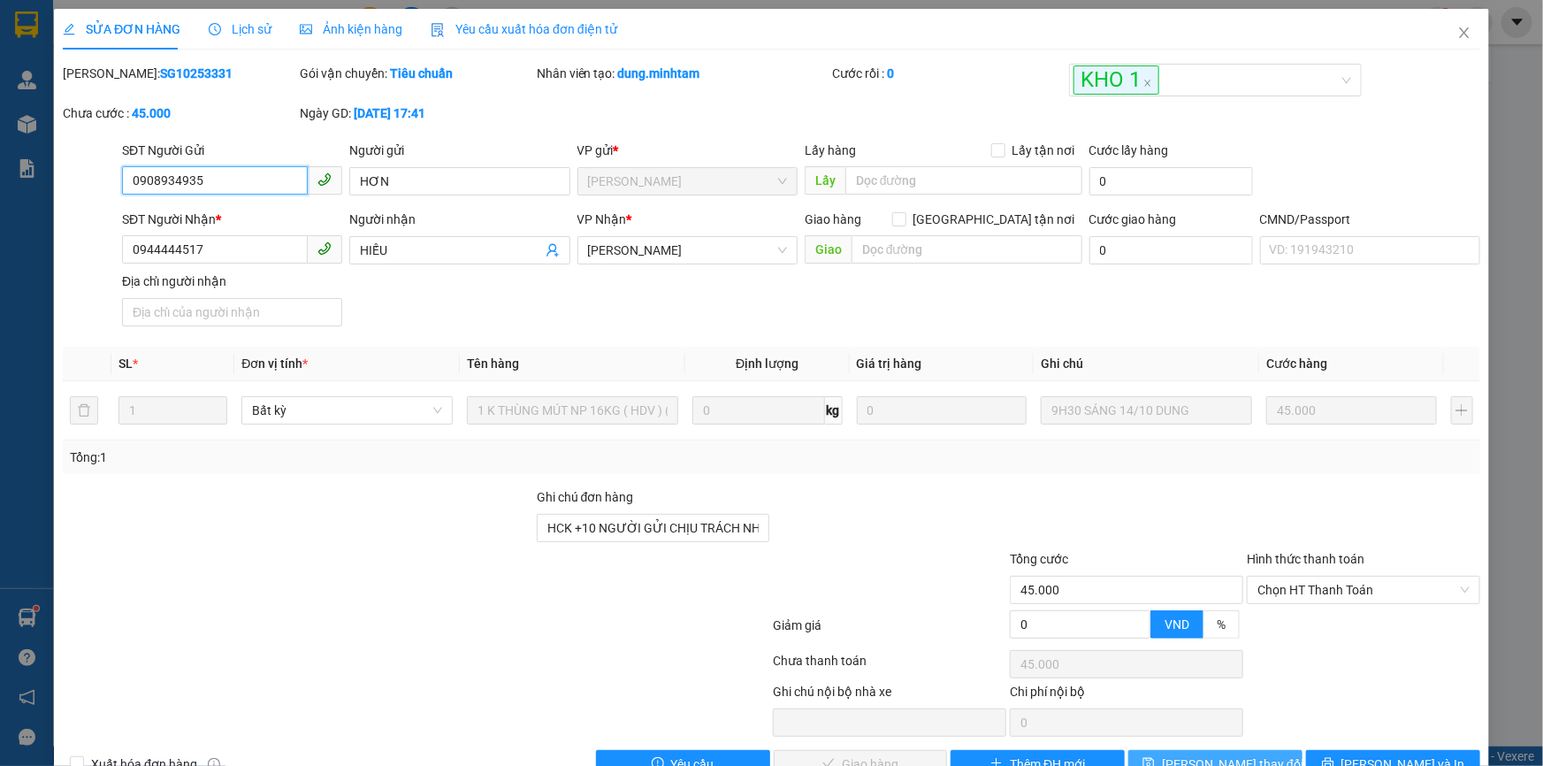
scroll to position [44, 0]
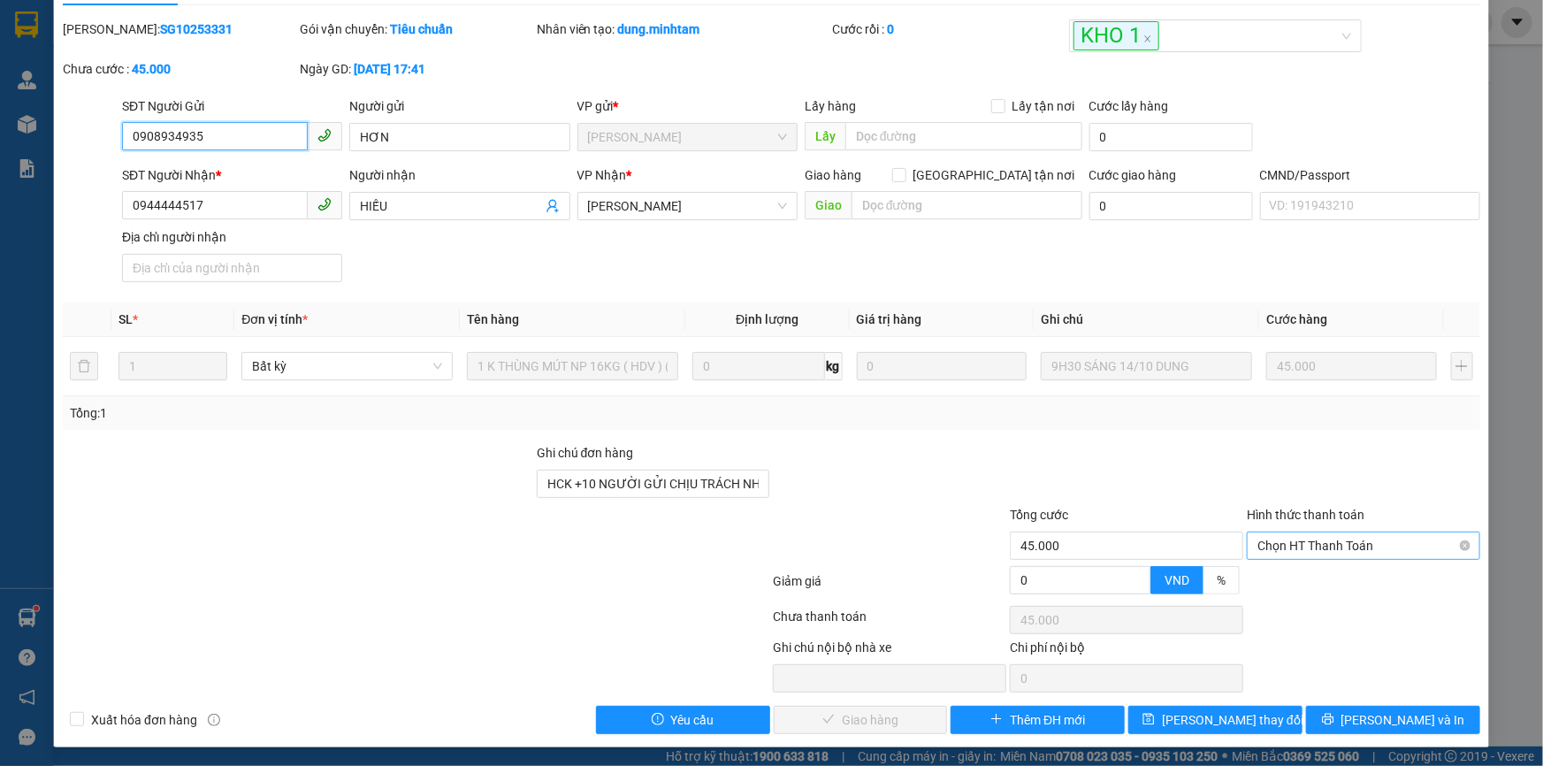
click at [1282, 551] on span "Chọn HT Thanh Toán" at bounding box center [1364, 545] width 212 height 27
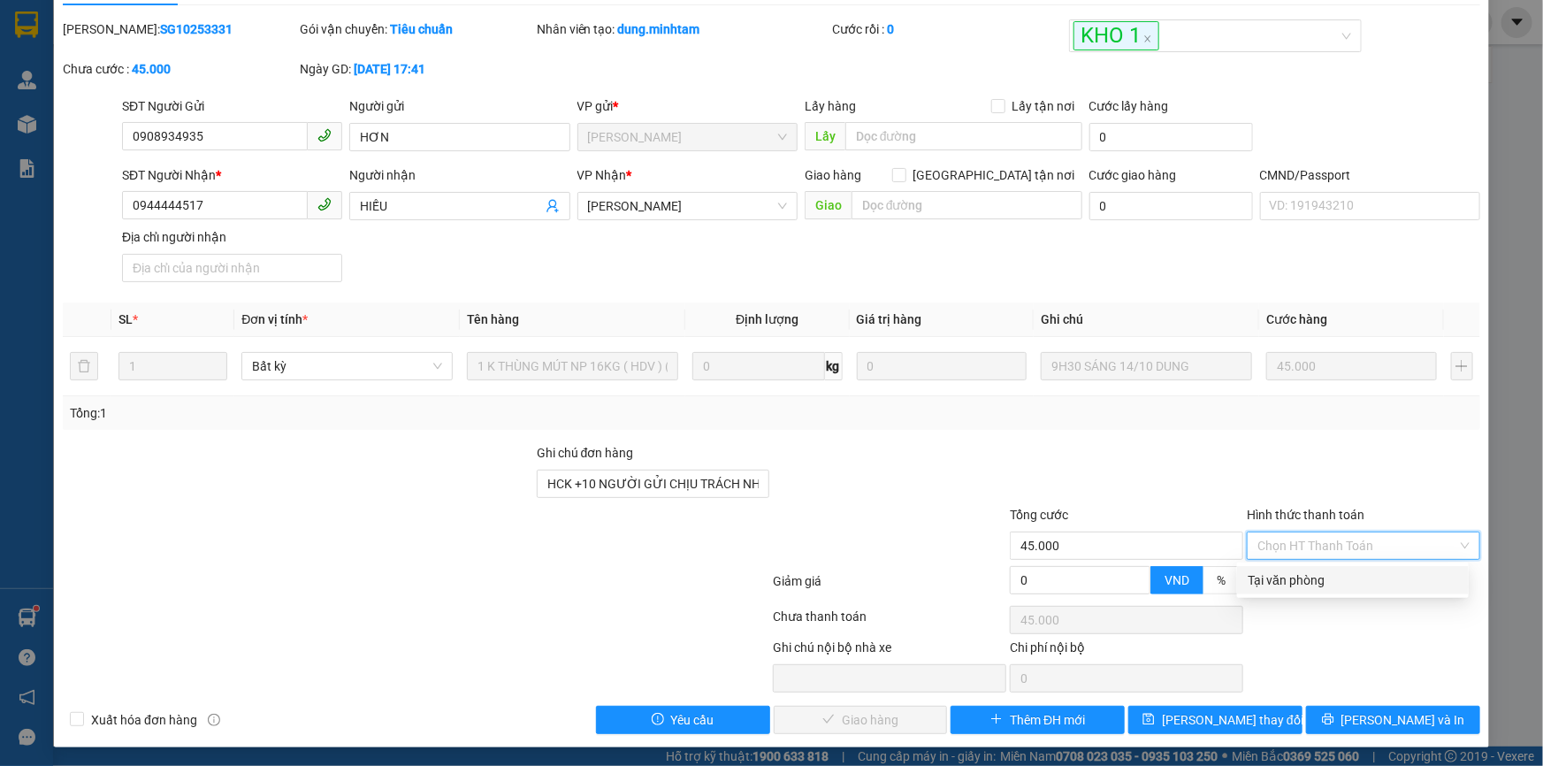
click at [1278, 584] on div "Tại văn phòng" at bounding box center [1353, 579] width 211 height 19
type input "0"
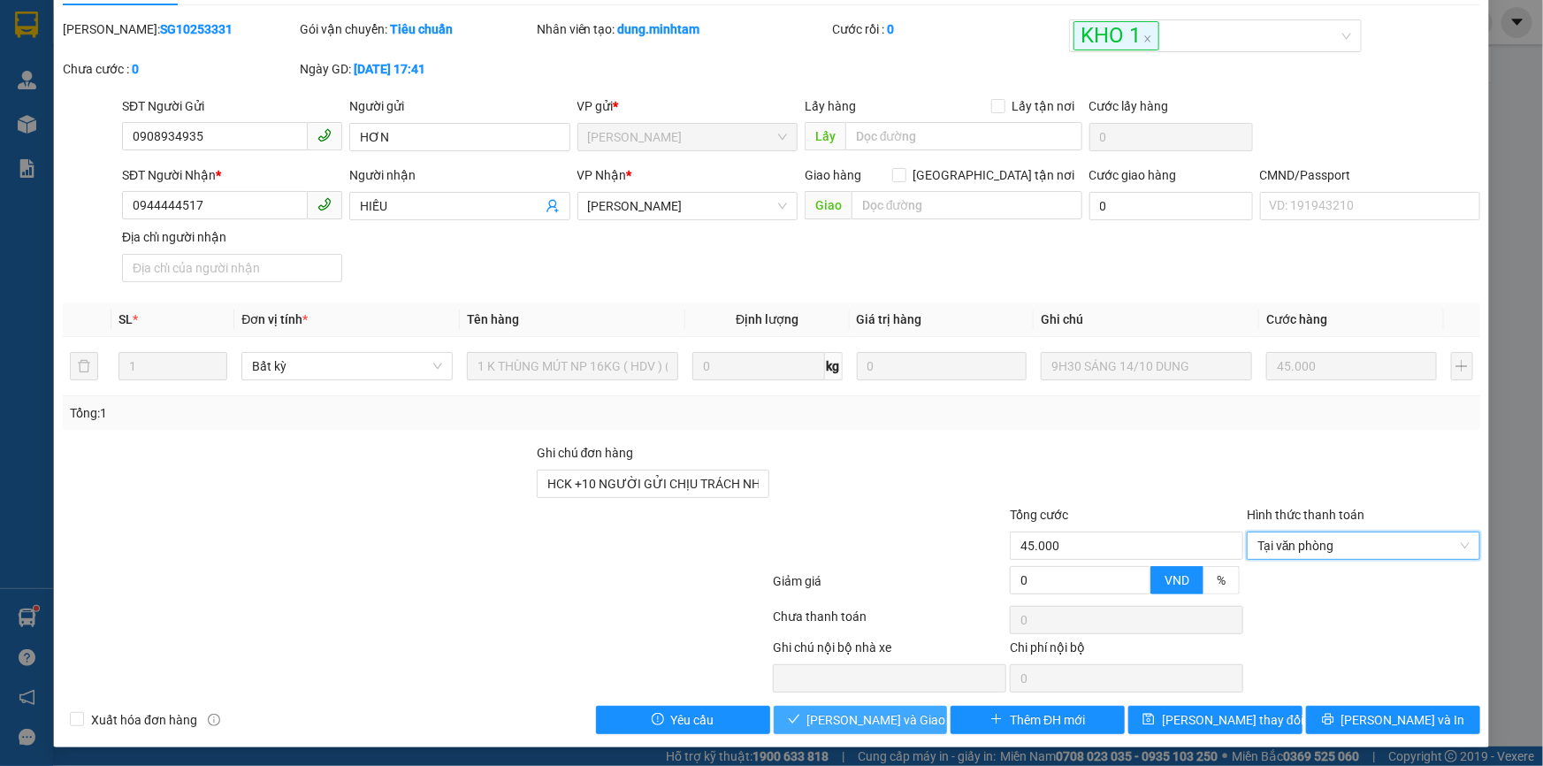
click at [884, 716] on span "[PERSON_NAME] và Giao hàng" at bounding box center [893, 719] width 170 height 19
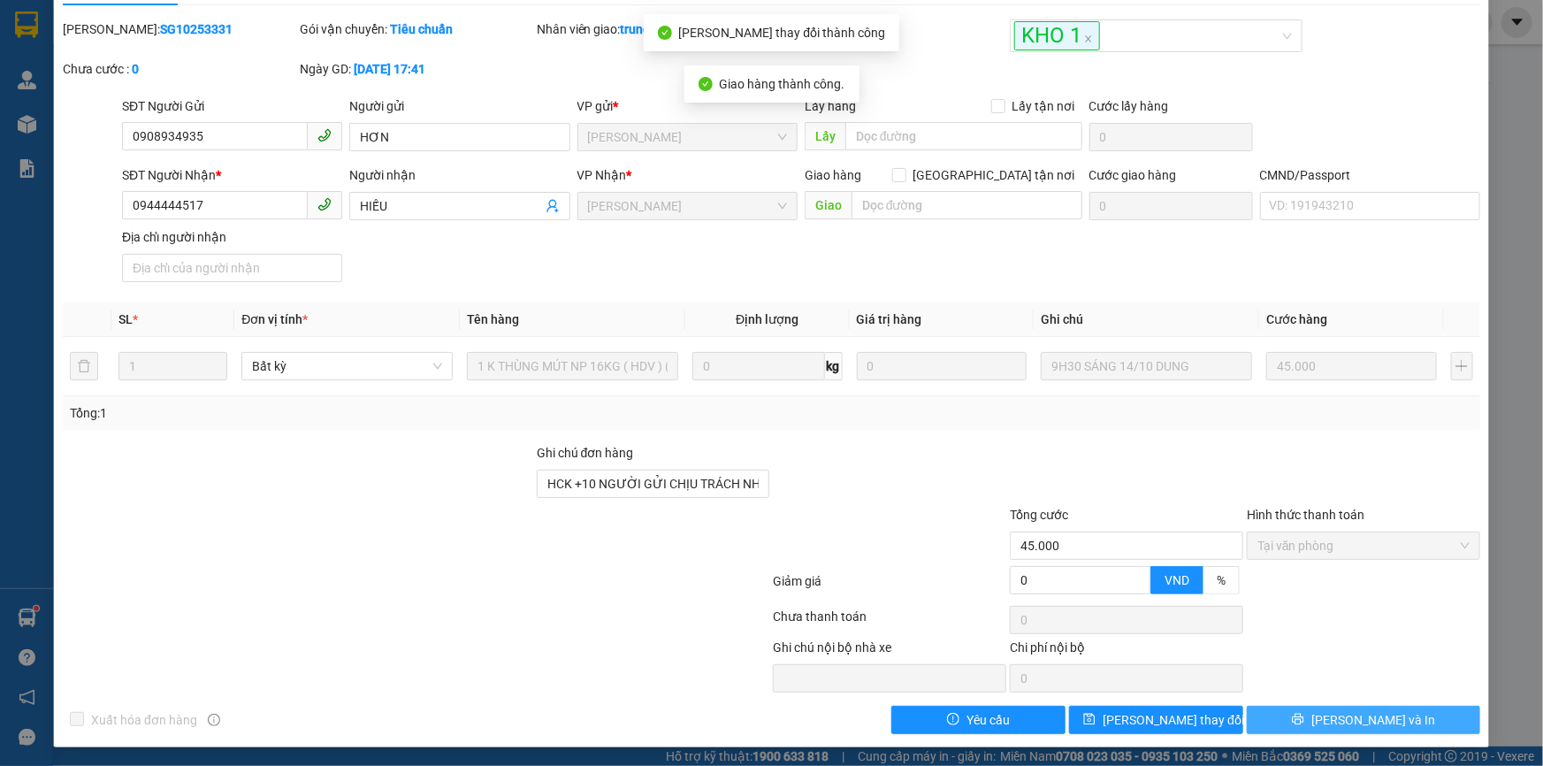
click at [1305, 721] on icon "printer" at bounding box center [1298, 719] width 12 height 12
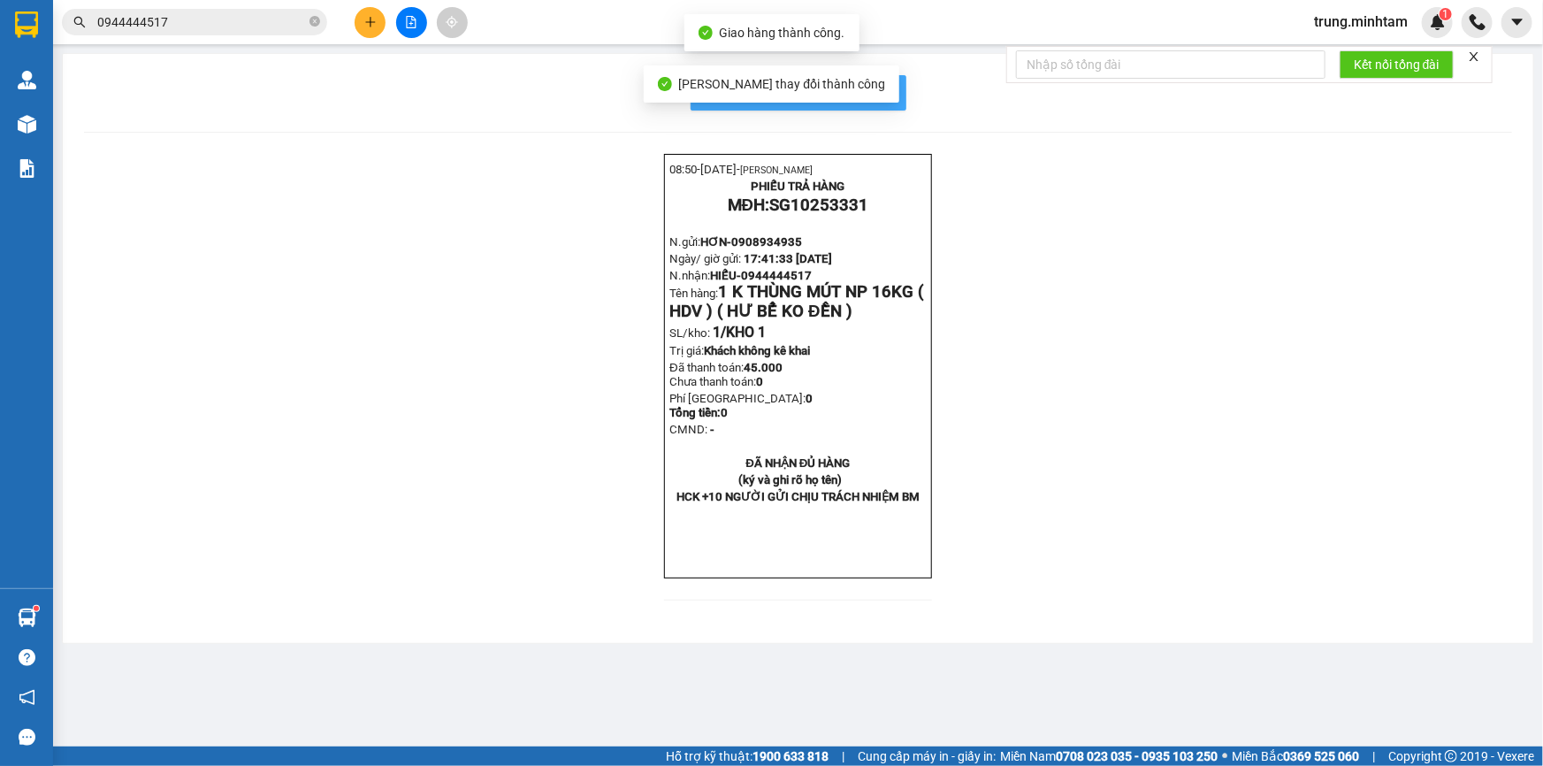
click at [879, 92] on span "In mẫu biên lai tự cấu hình" at bounding box center [809, 92] width 166 height 22
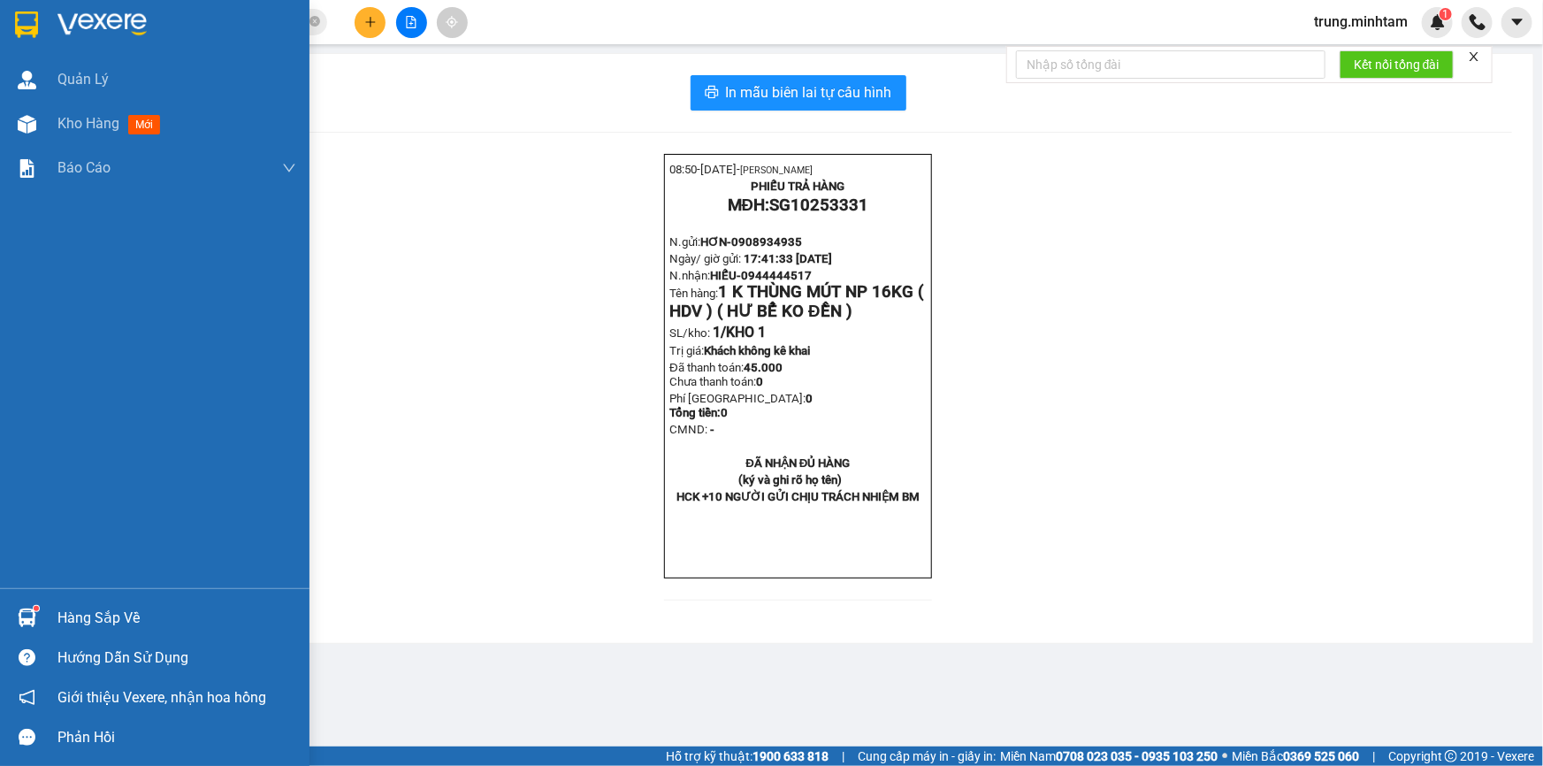
click at [88, 612] on div "Hàng sắp về" at bounding box center [176, 618] width 239 height 27
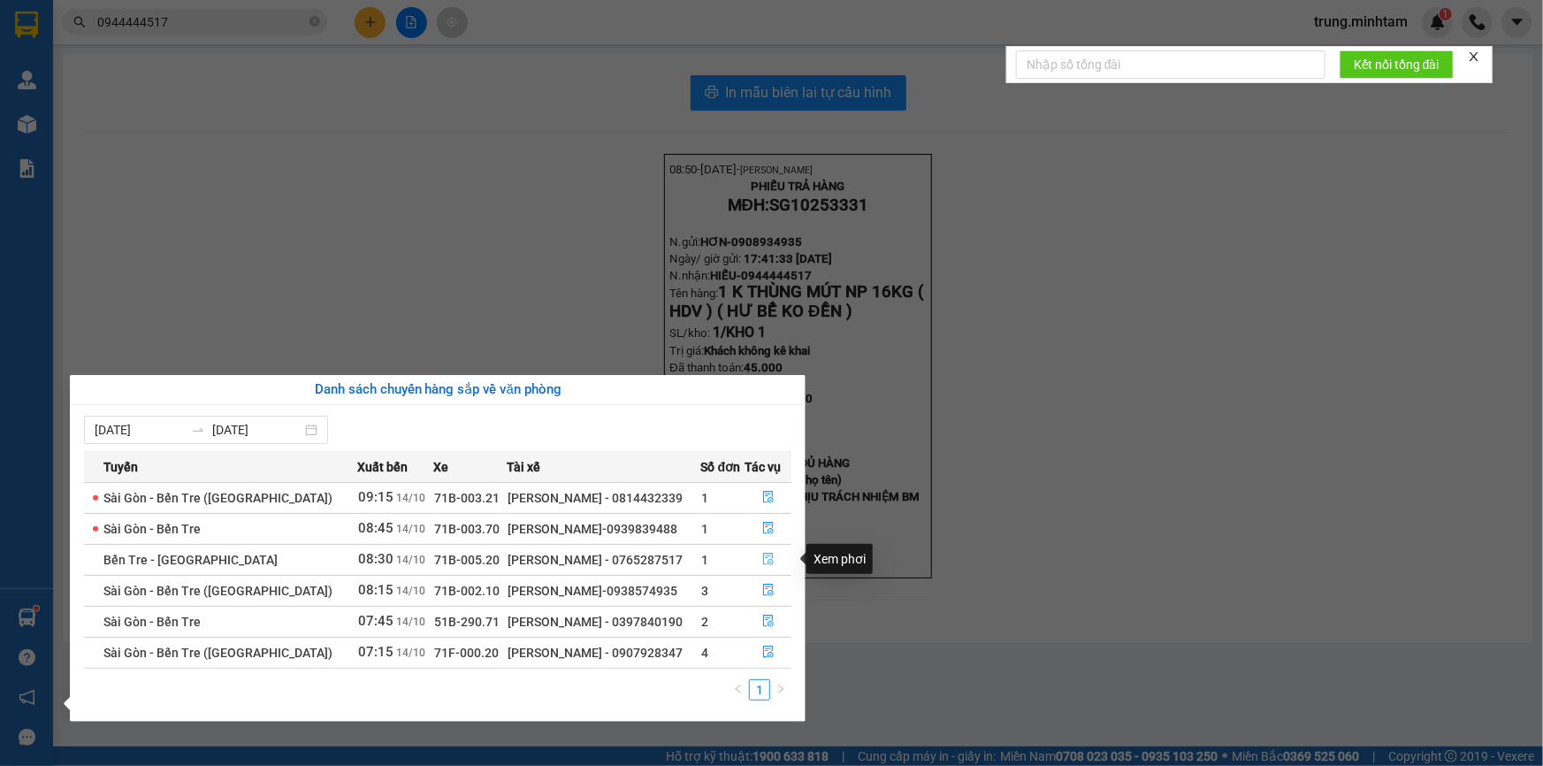
click at [764, 557] on icon "file-done" at bounding box center [768, 559] width 11 height 12
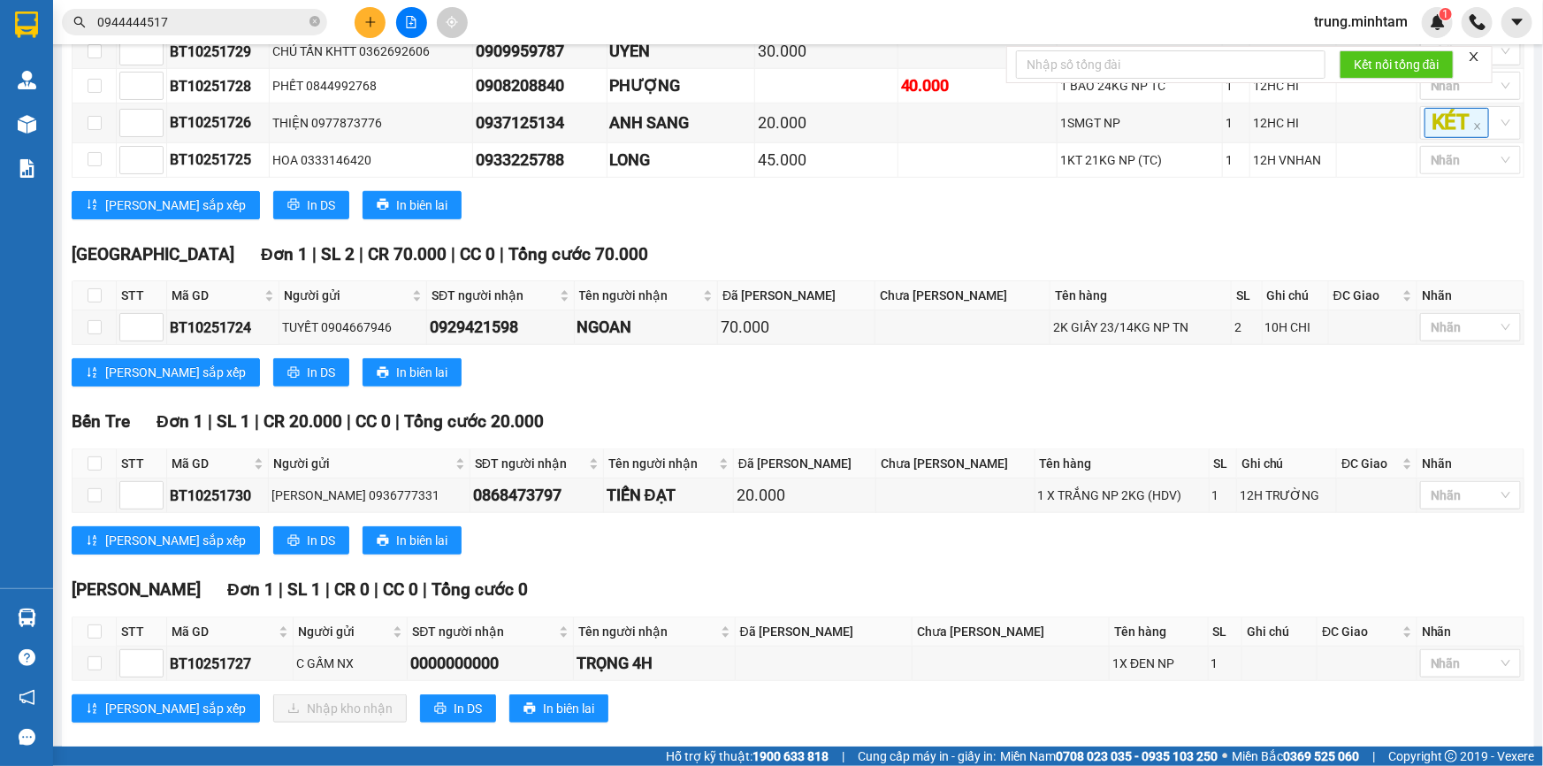
scroll to position [616, 0]
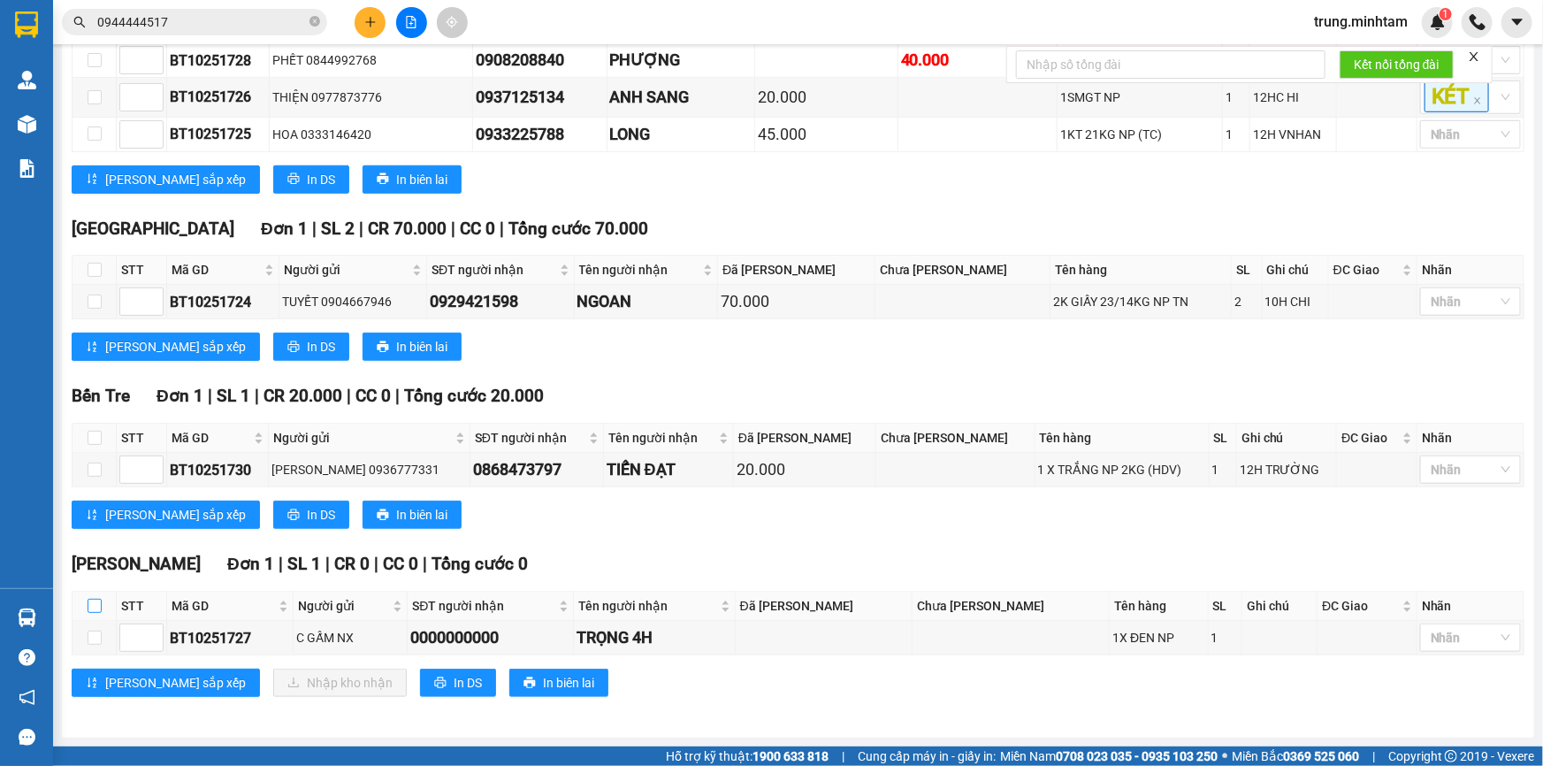
click at [96, 605] on input "checkbox" at bounding box center [95, 606] width 14 height 14
checkbox input "true"
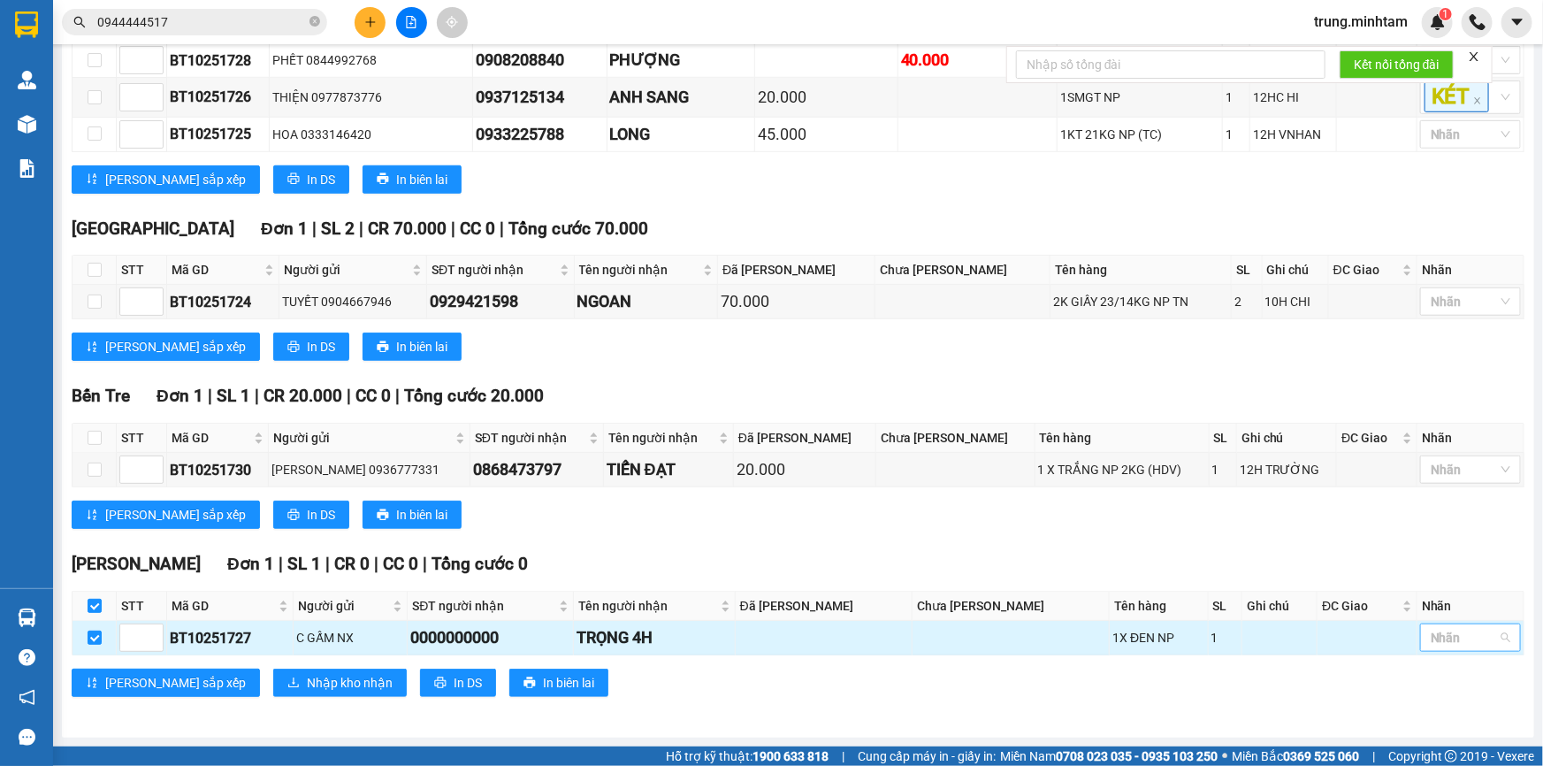
click at [1430, 633] on div at bounding box center [1462, 637] width 74 height 21
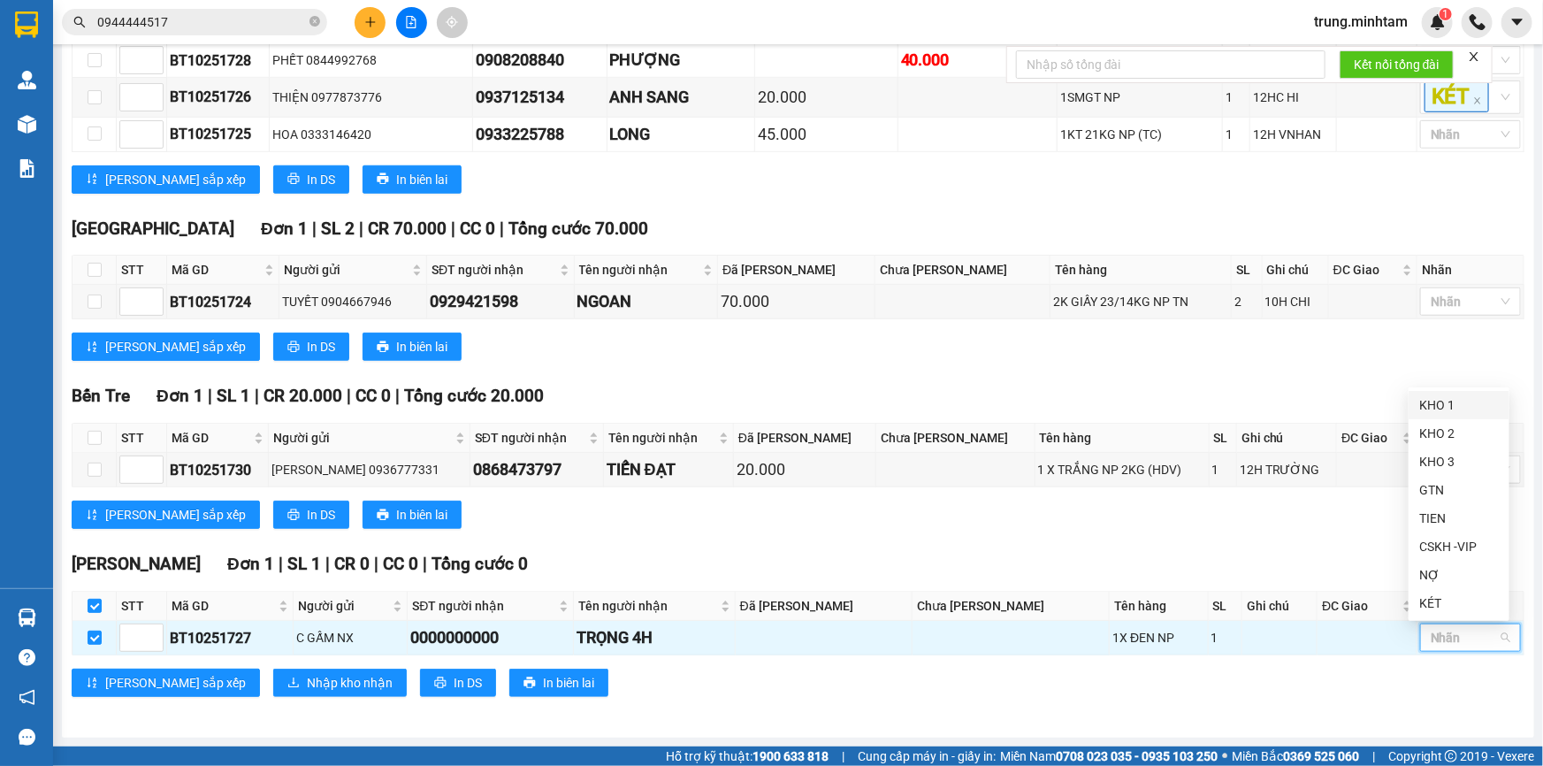
click at [1447, 399] on div "KHO 1" at bounding box center [1460, 404] width 80 height 19
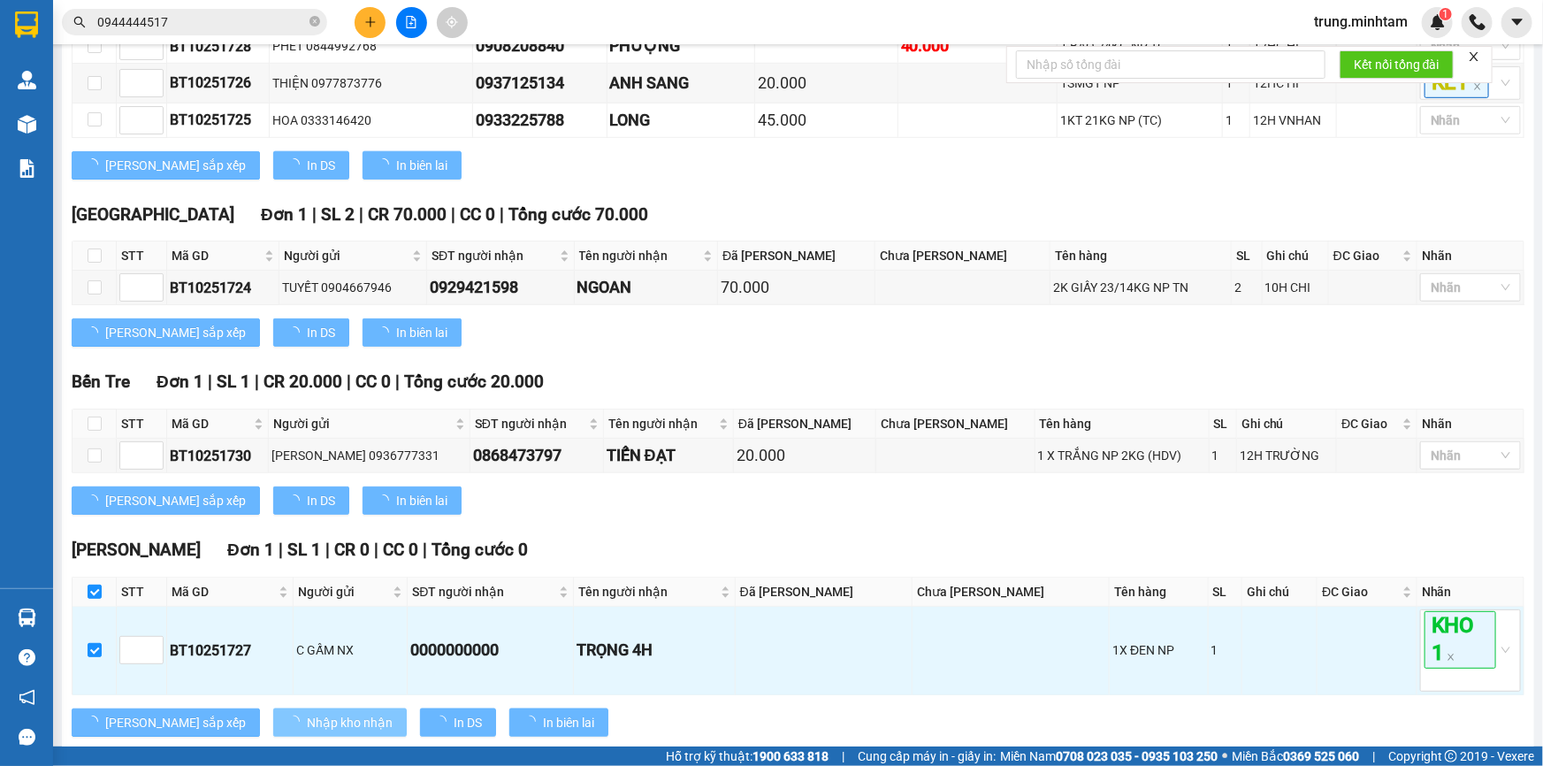
click at [307, 729] on span "Nhập kho nhận" at bounding box center [350, 722] width 86 height 19
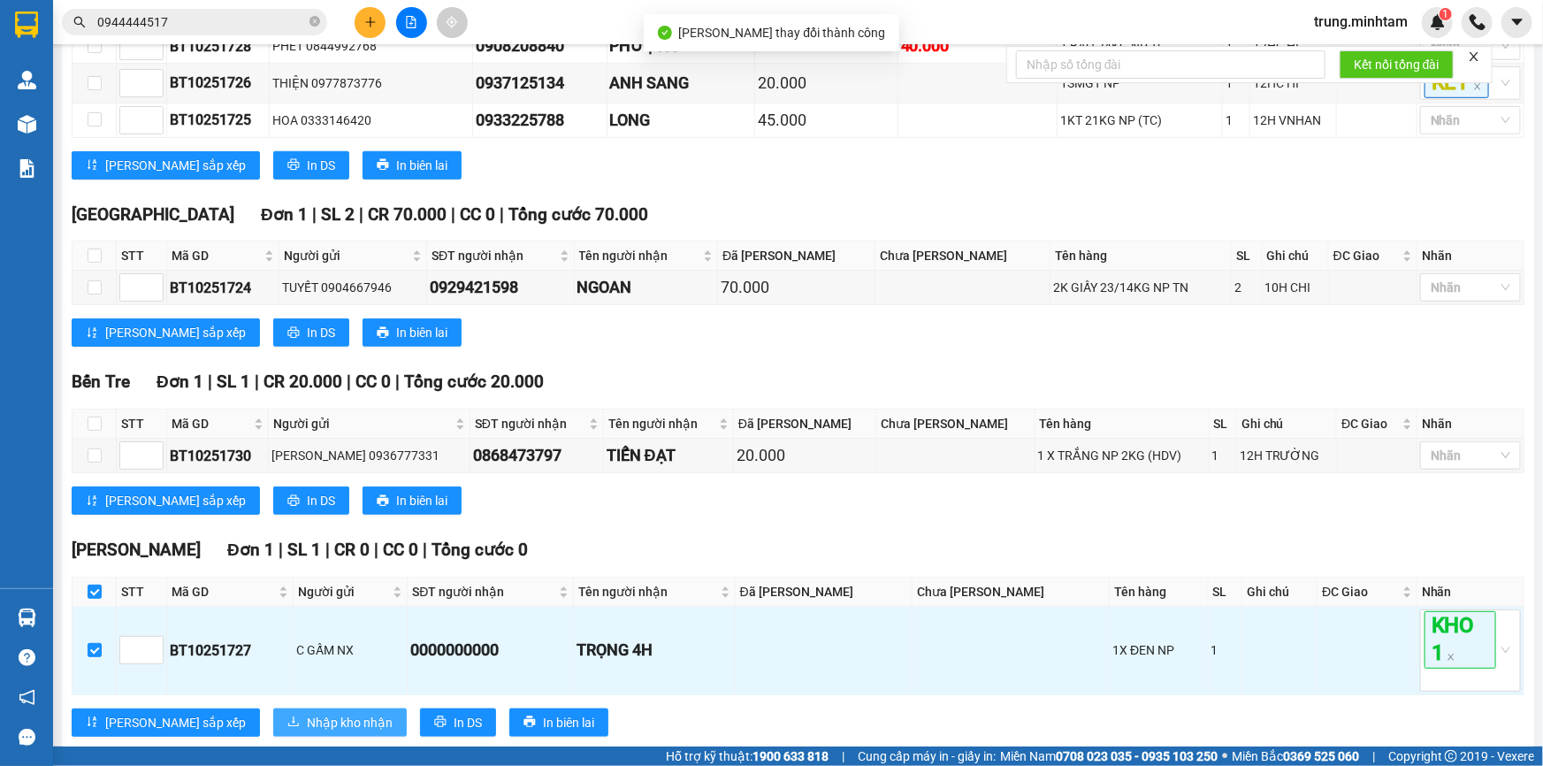
click at [307, 732] on span "Nhập kho nhận" at bounding box center [350, 722] width 86 height 19
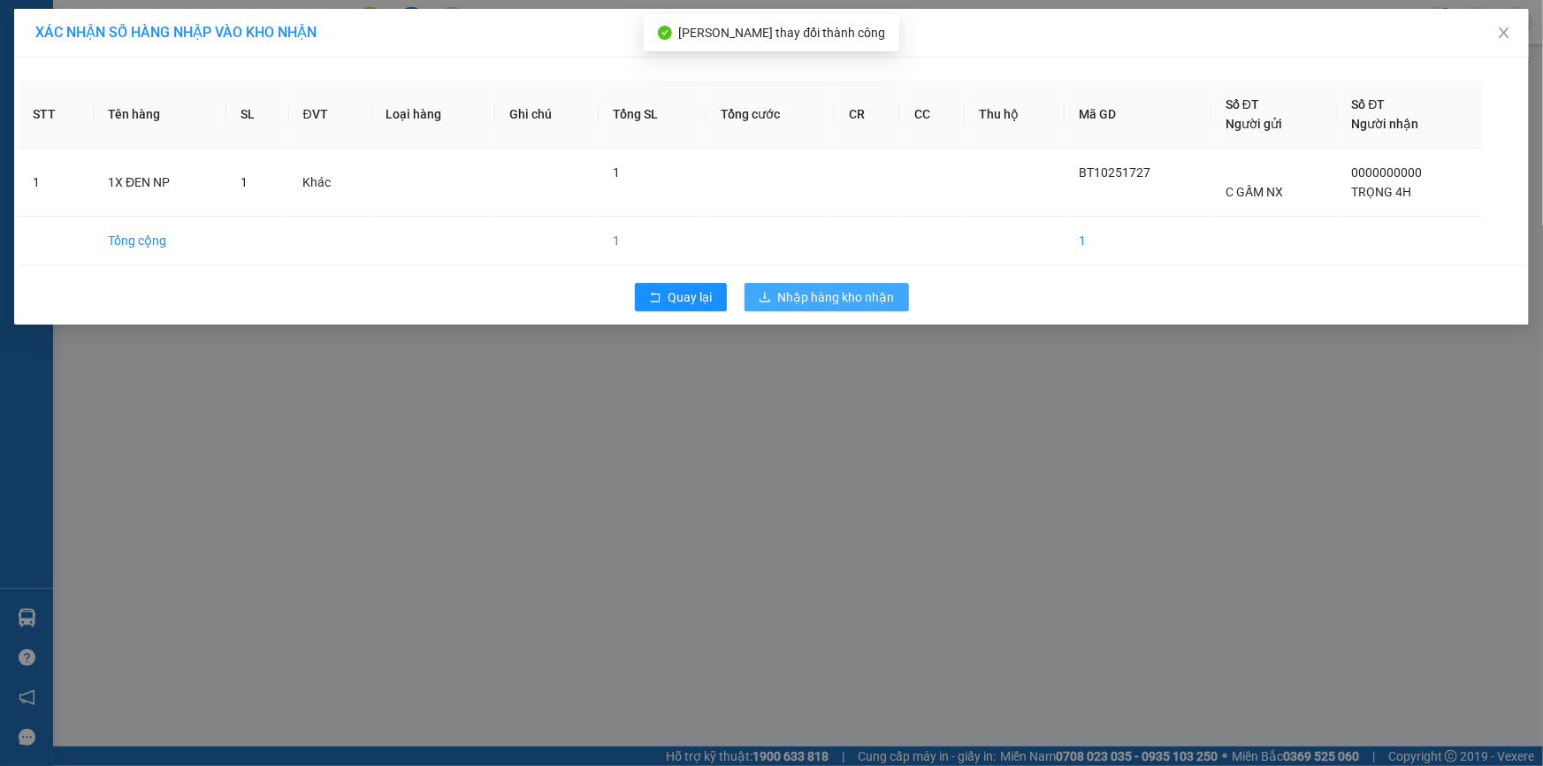
click at [809, 302] on span "Nhập hàng kho nhận" at bounding box center [836, 296] width 117 height 19
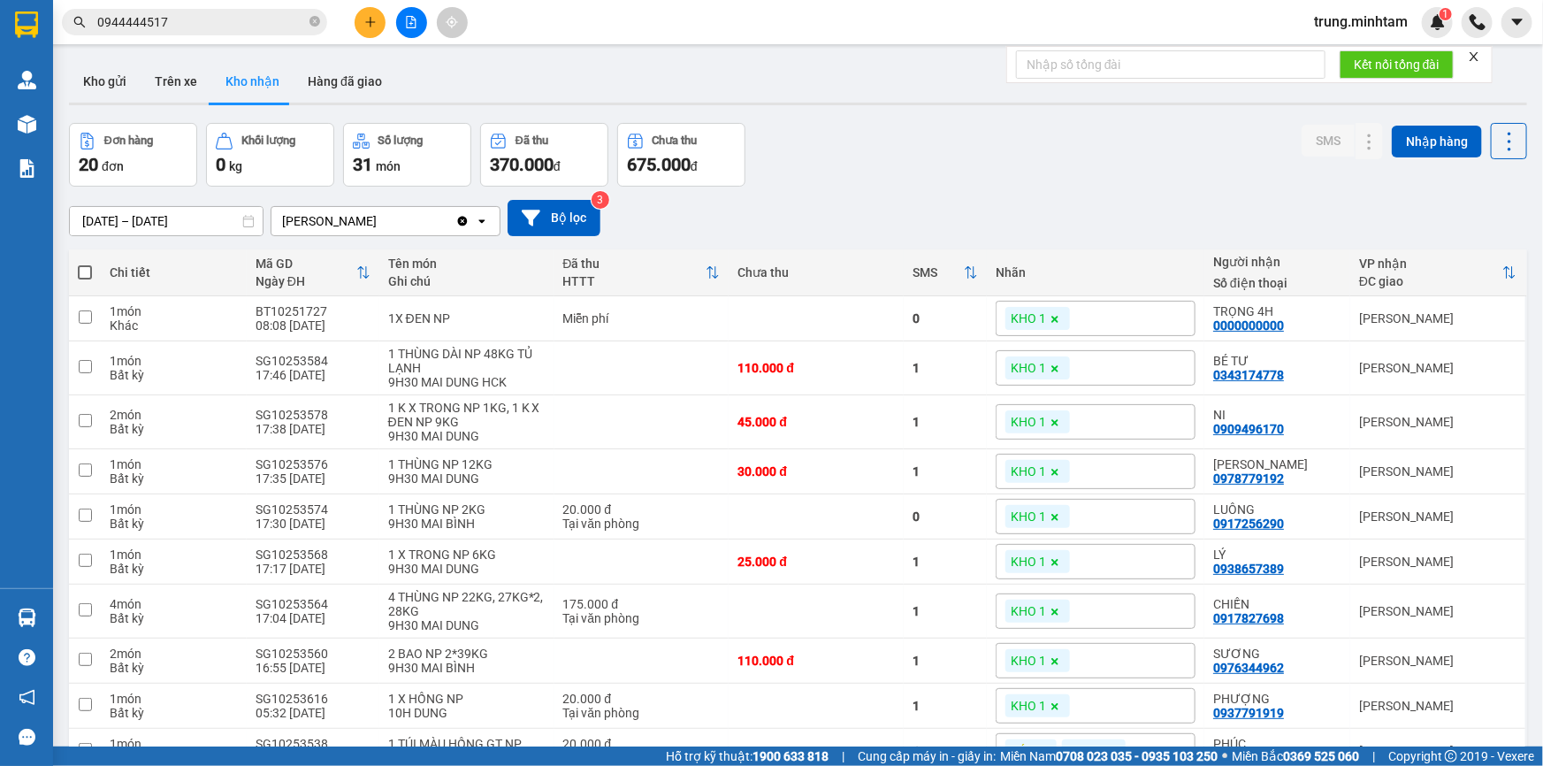
click at [219, 26] on input "0944444517" at bounding box center [201, 21] width 209 height 19
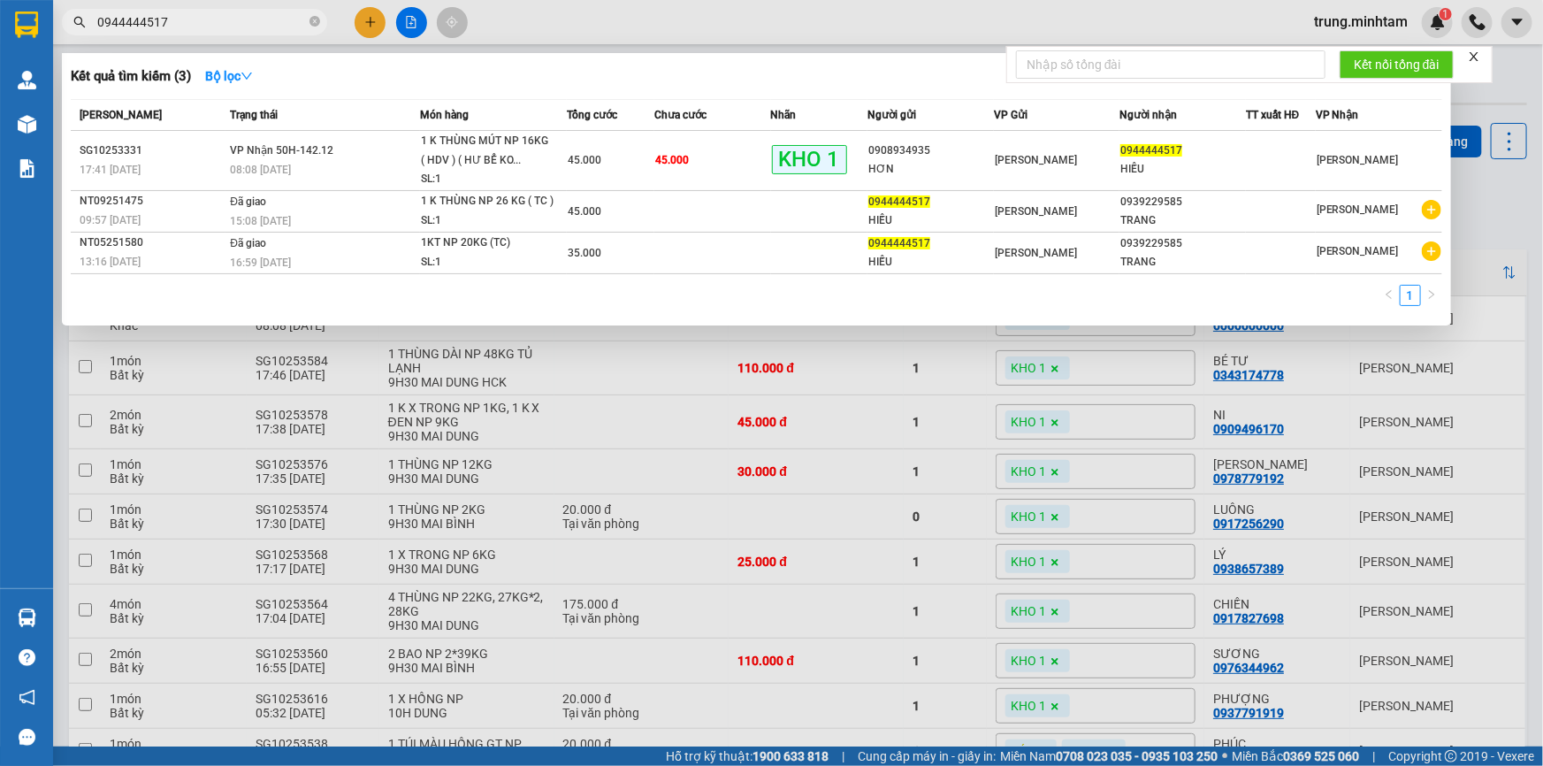
click at [219, 25] on input "0944444517" at bounding box center [201, 21] width 209 height 19
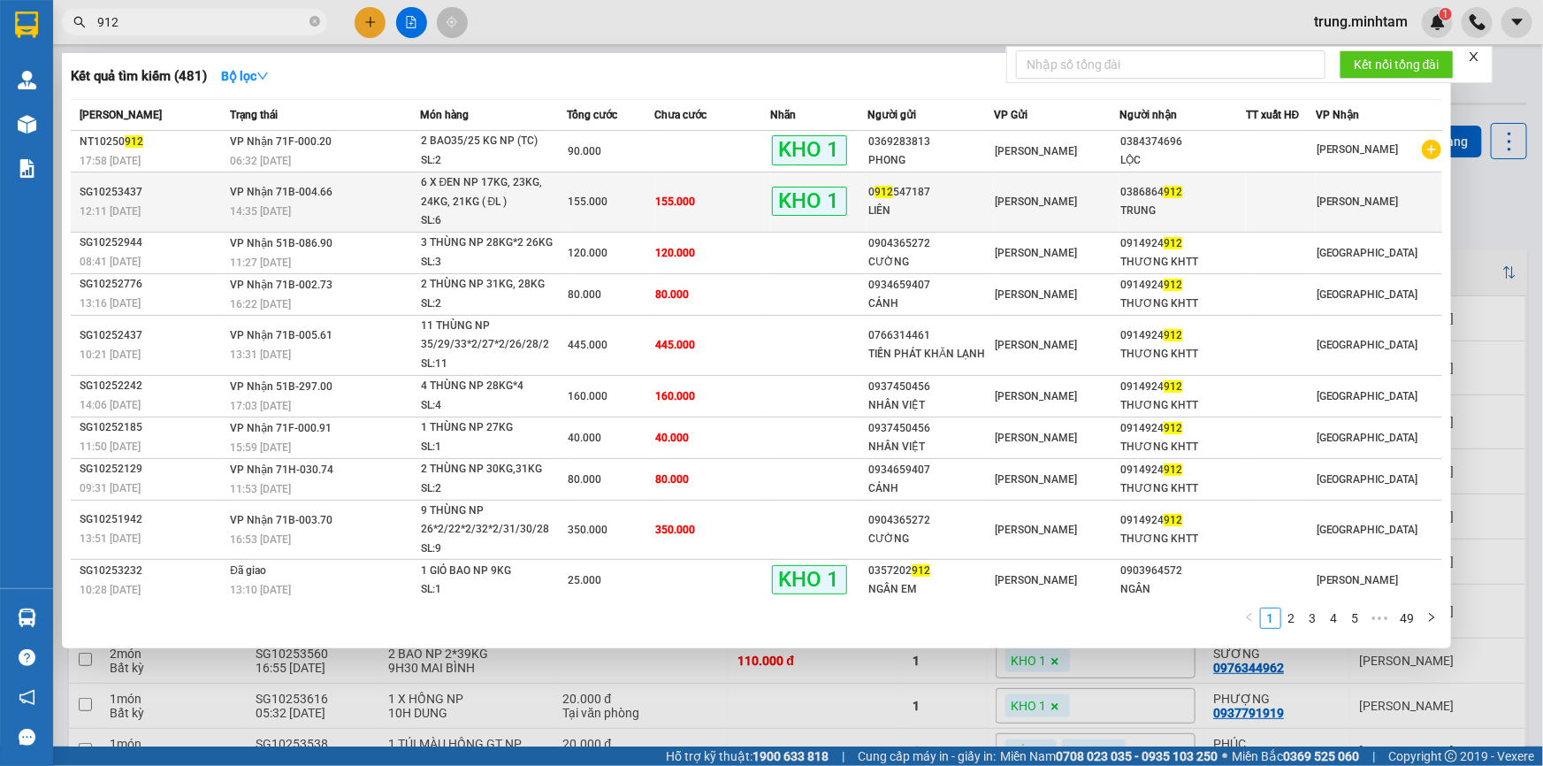
type input "912"
click at [964, 211] on div "LIÊN" at bounding box center [931, 211] width 125 height 19
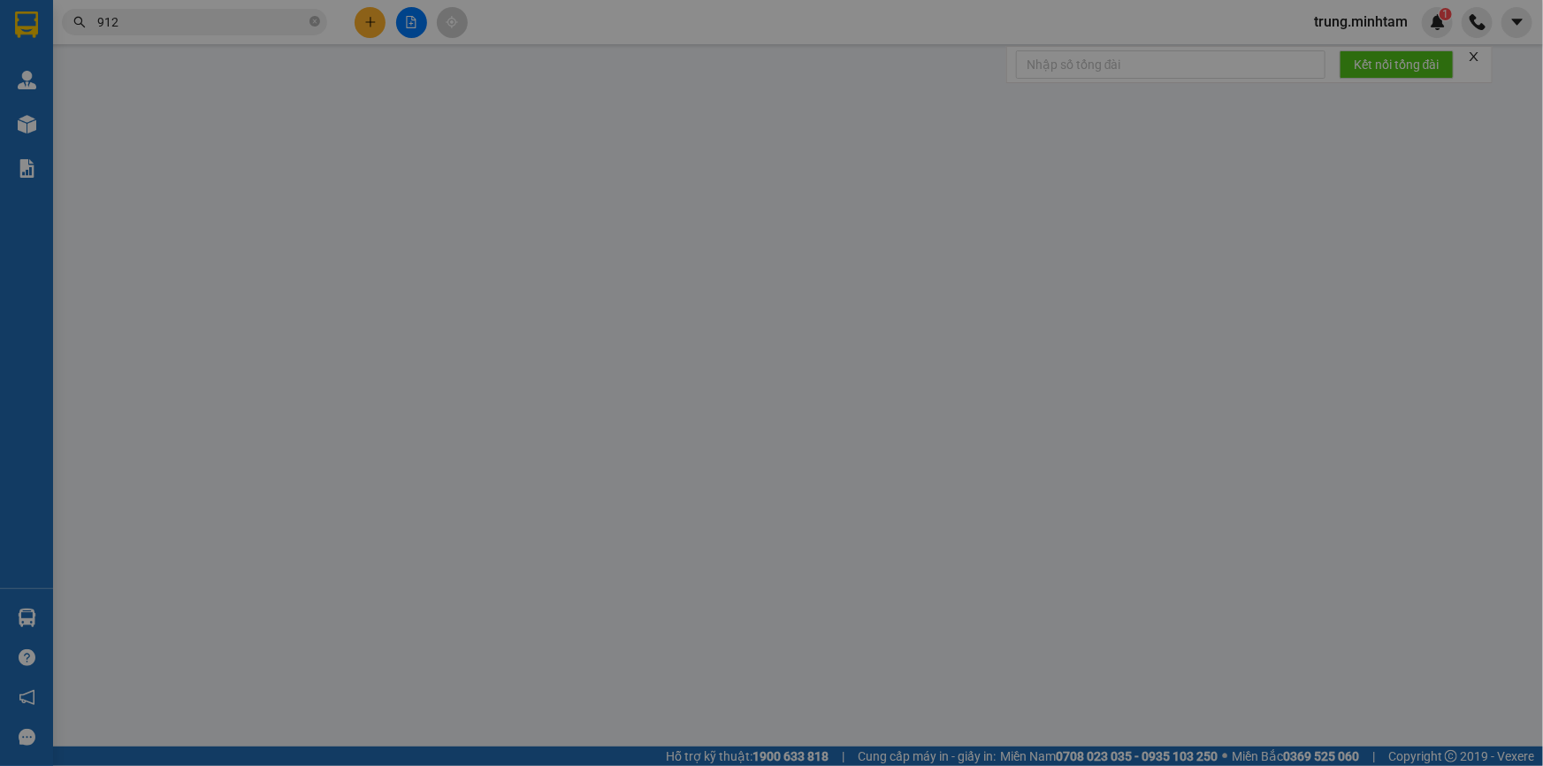
type input "0912547187"
type input "LIÊN"
type input "0386864912"
type input "TRUNG"
type input "BM"
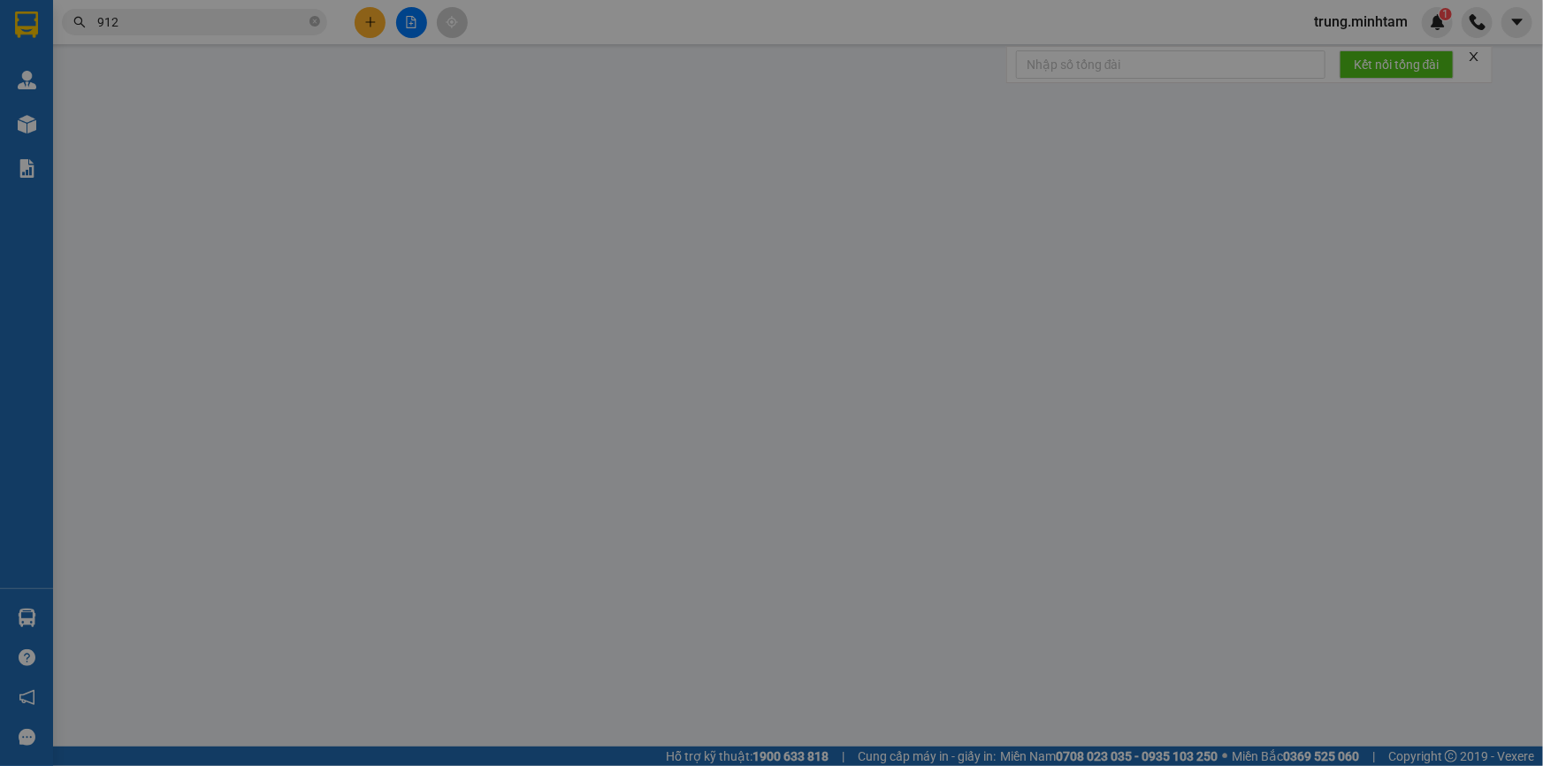
type input "155.000"
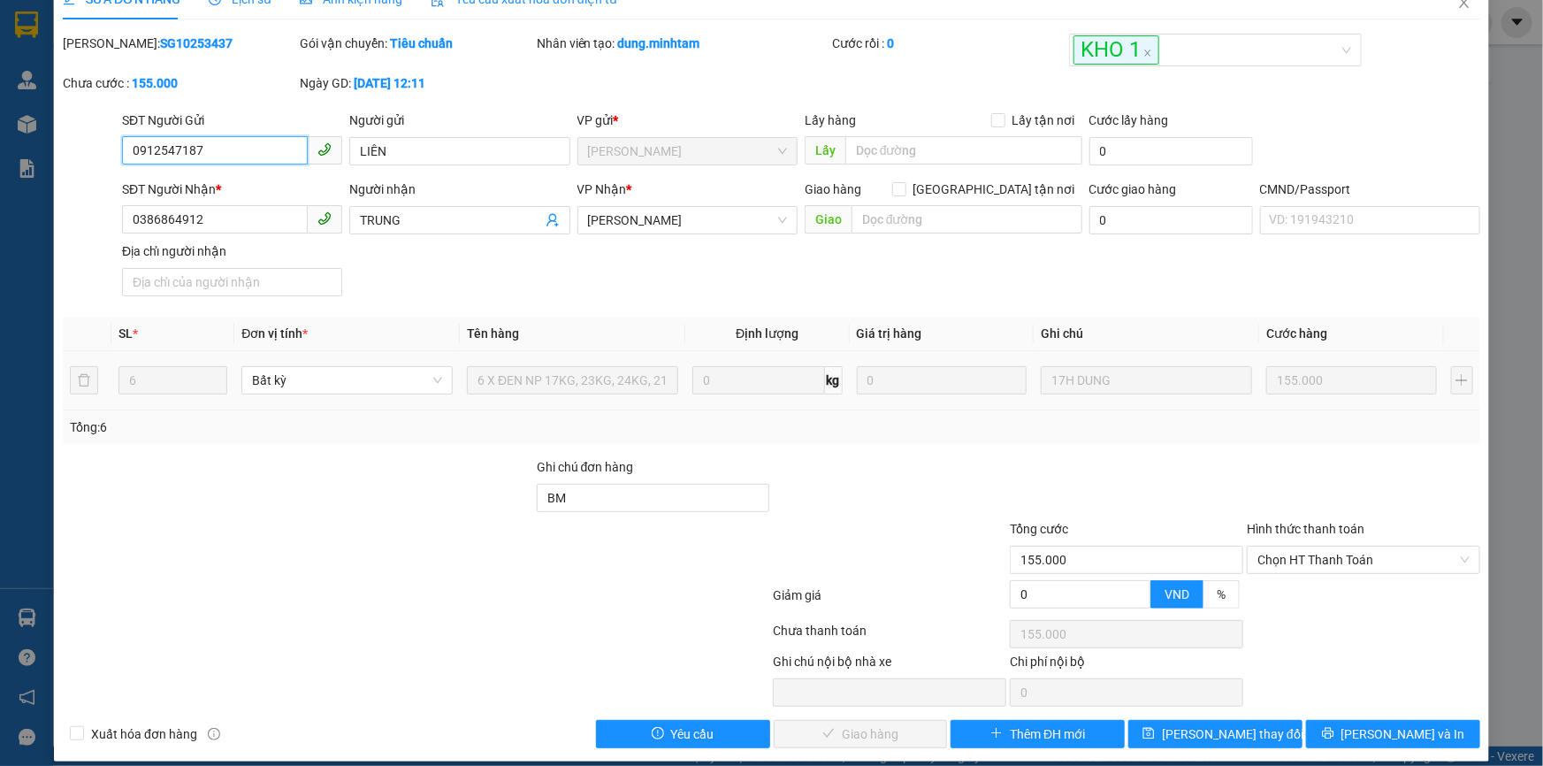
scroll to position [44, 0]
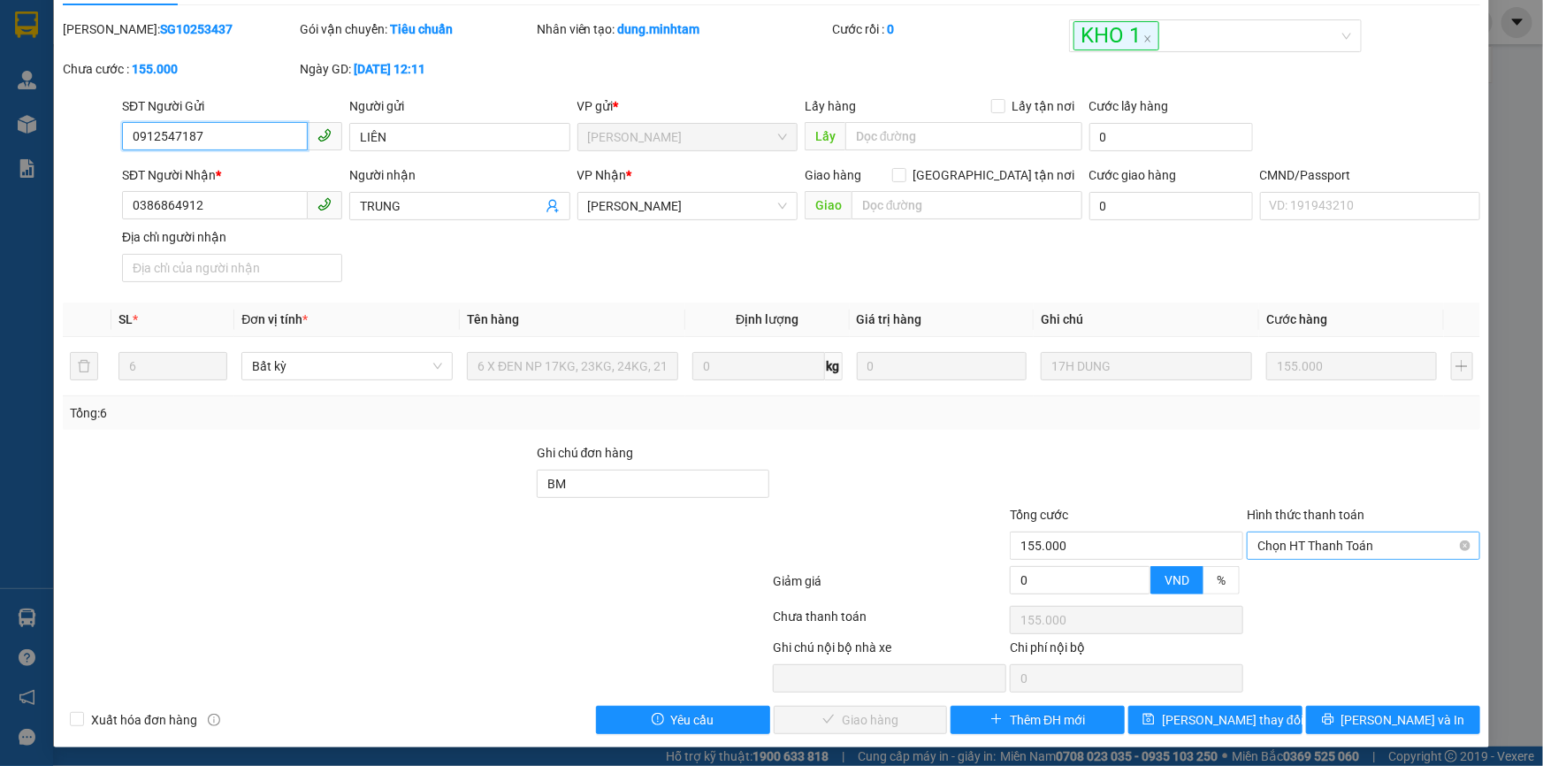
click at [1275, 540] on span "Chọn HT Thanh Toán" at bounding box center [1364, 545] width 212 height 27
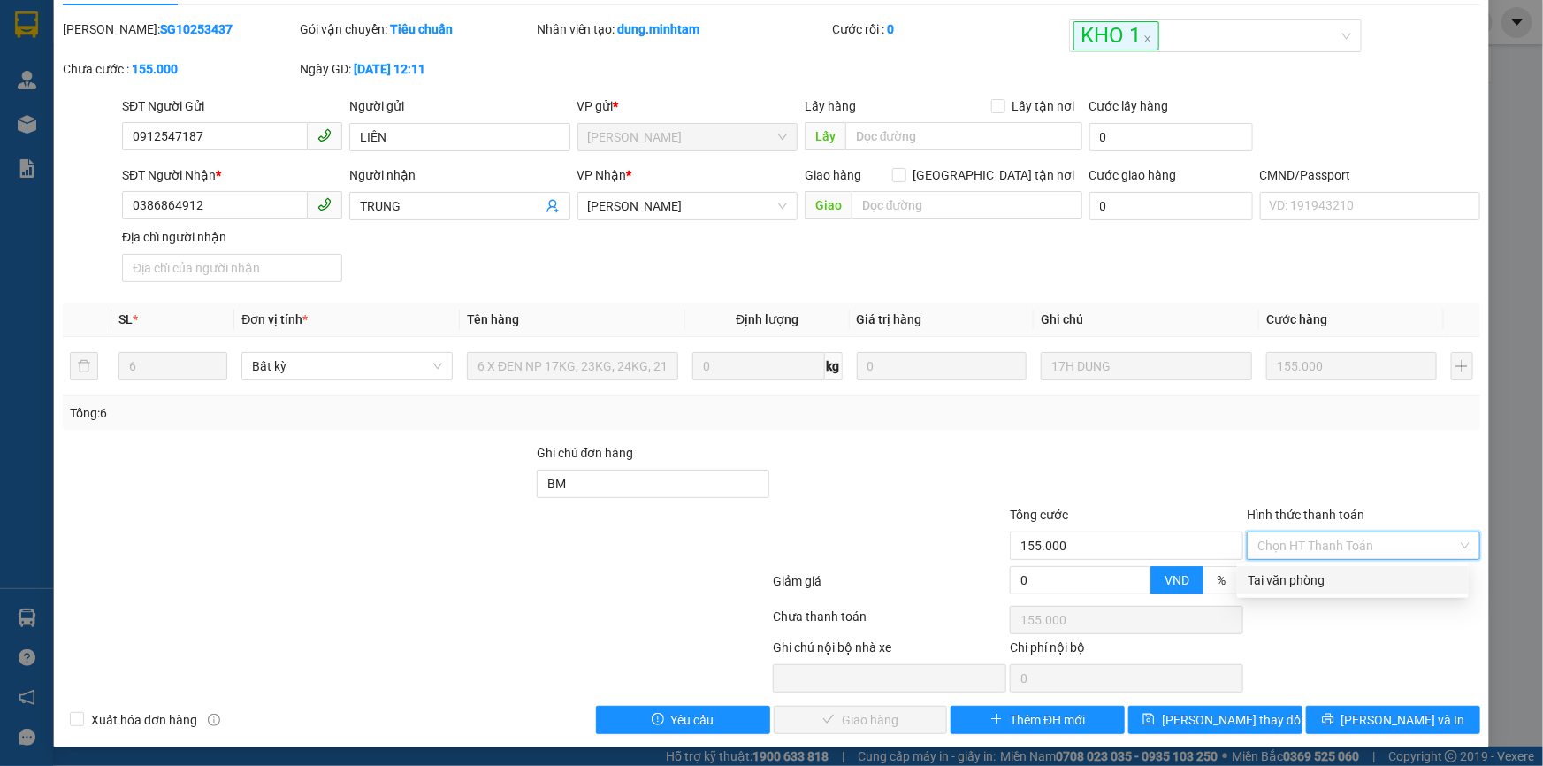
click at [1282, 575] on div "Tại văn phòng" at bounding box center [1353, 579] width 211 height 19
type input "0"
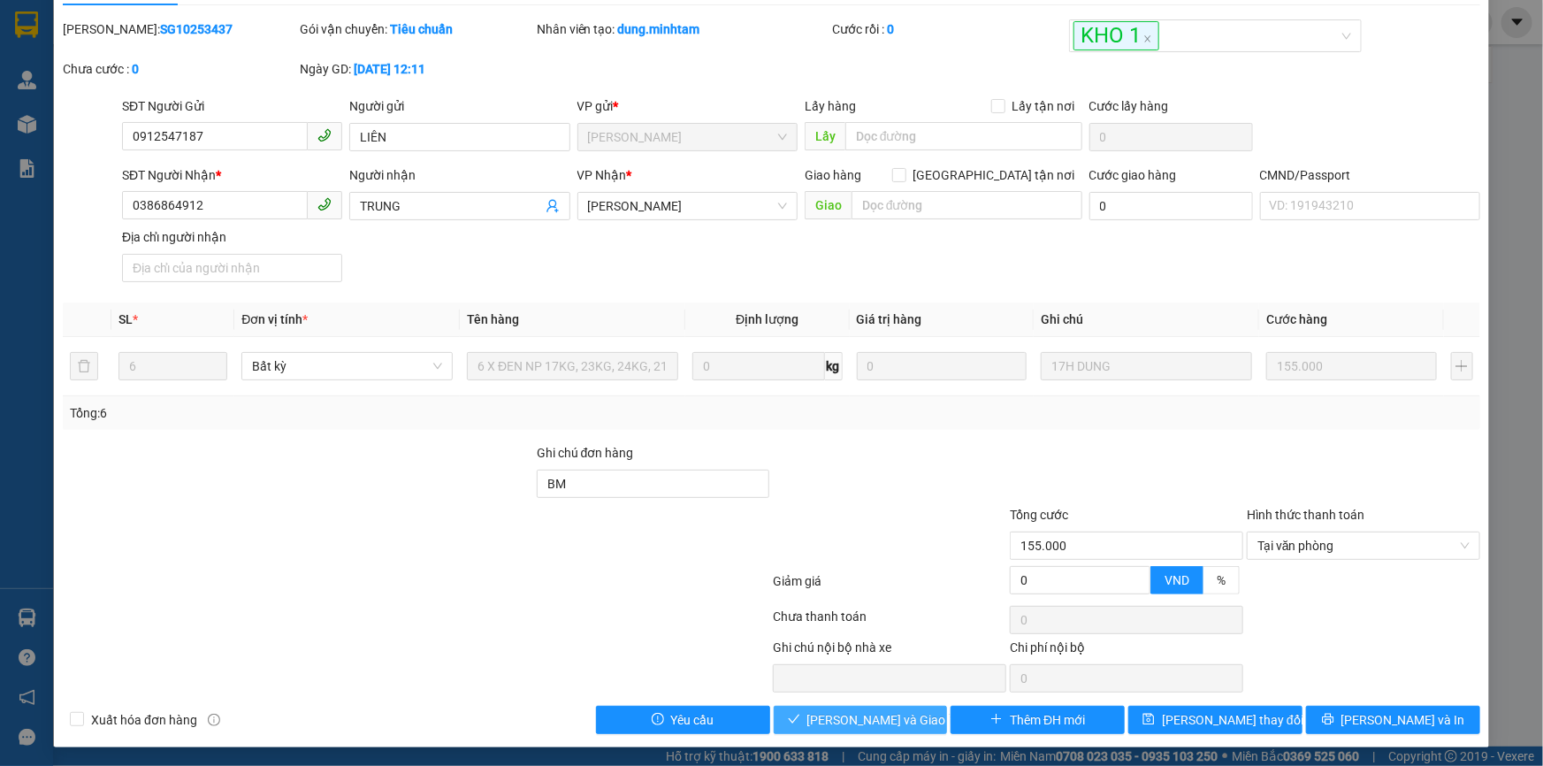
click at [876, 722] on span "[PERSON_NAME] và Giao hàng" at bounding box center [893, 719] width 170 height 19
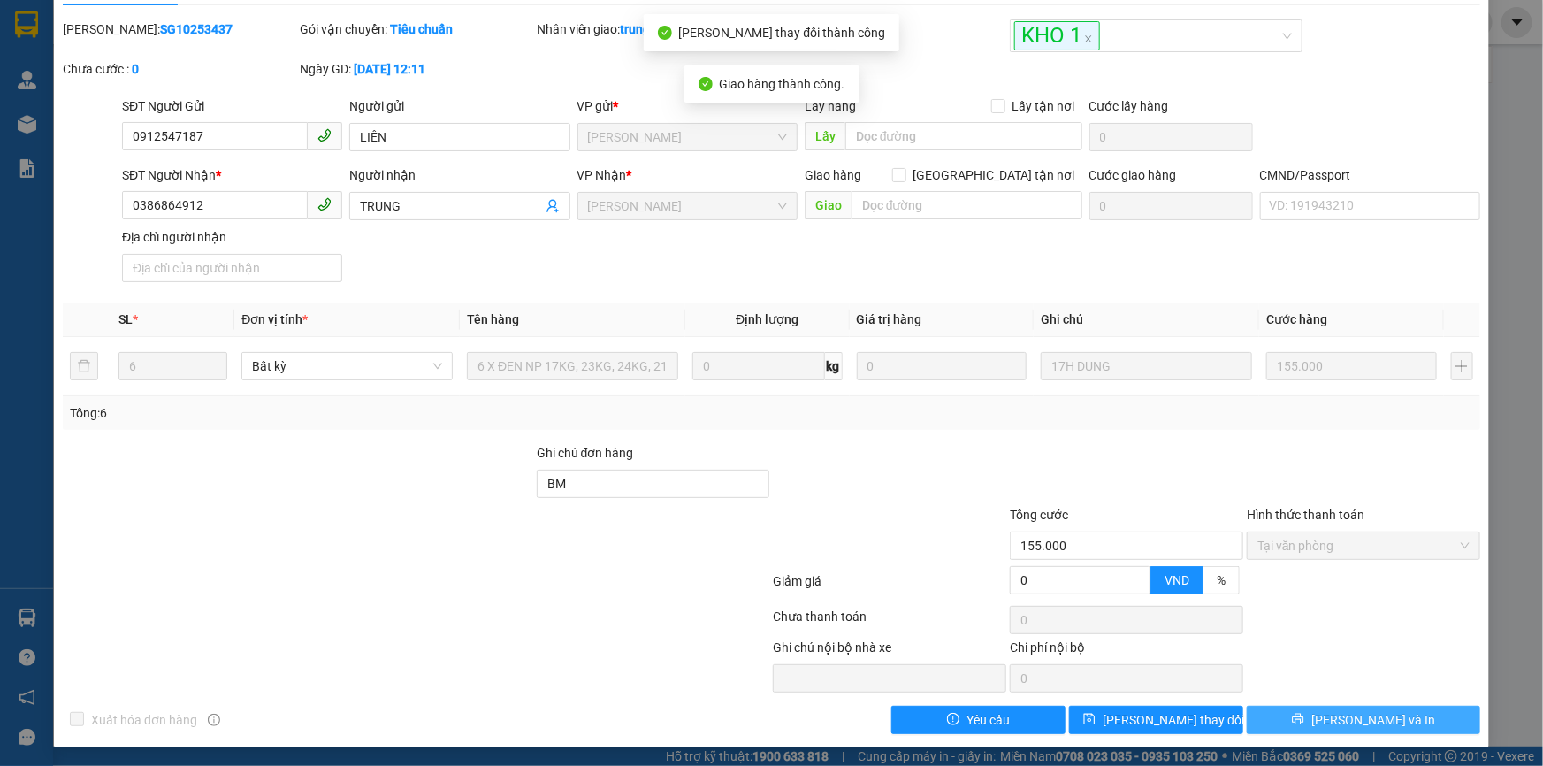
click at [1372, 721] on span "[PERSON_NAME] và In" at bounding box center [1374, 719] width 124 height 19
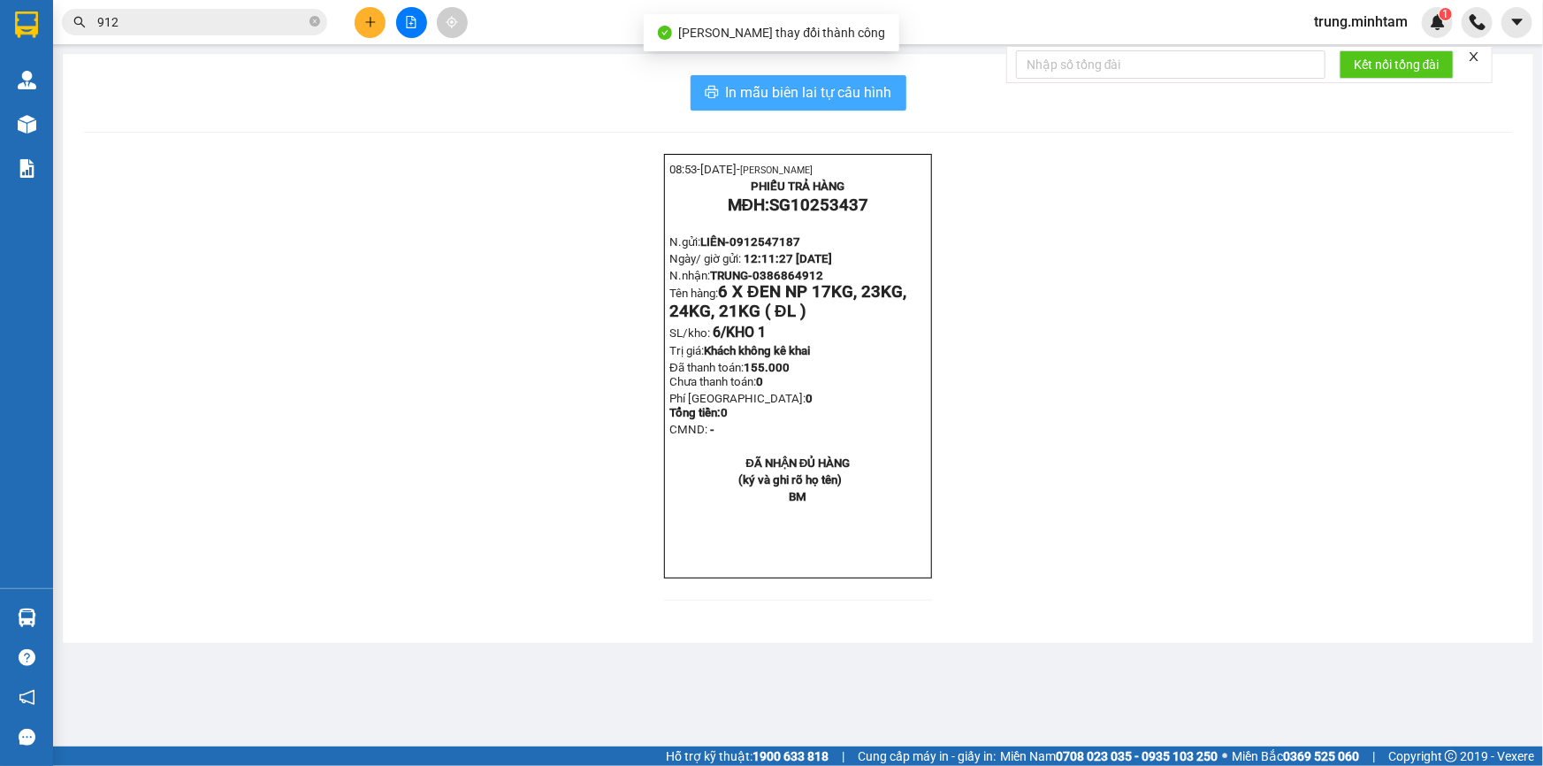
click at [872, 87] on span "In mẫu biên lai tự cấu hình" at bounding box center [809, 92] width 166 height 22
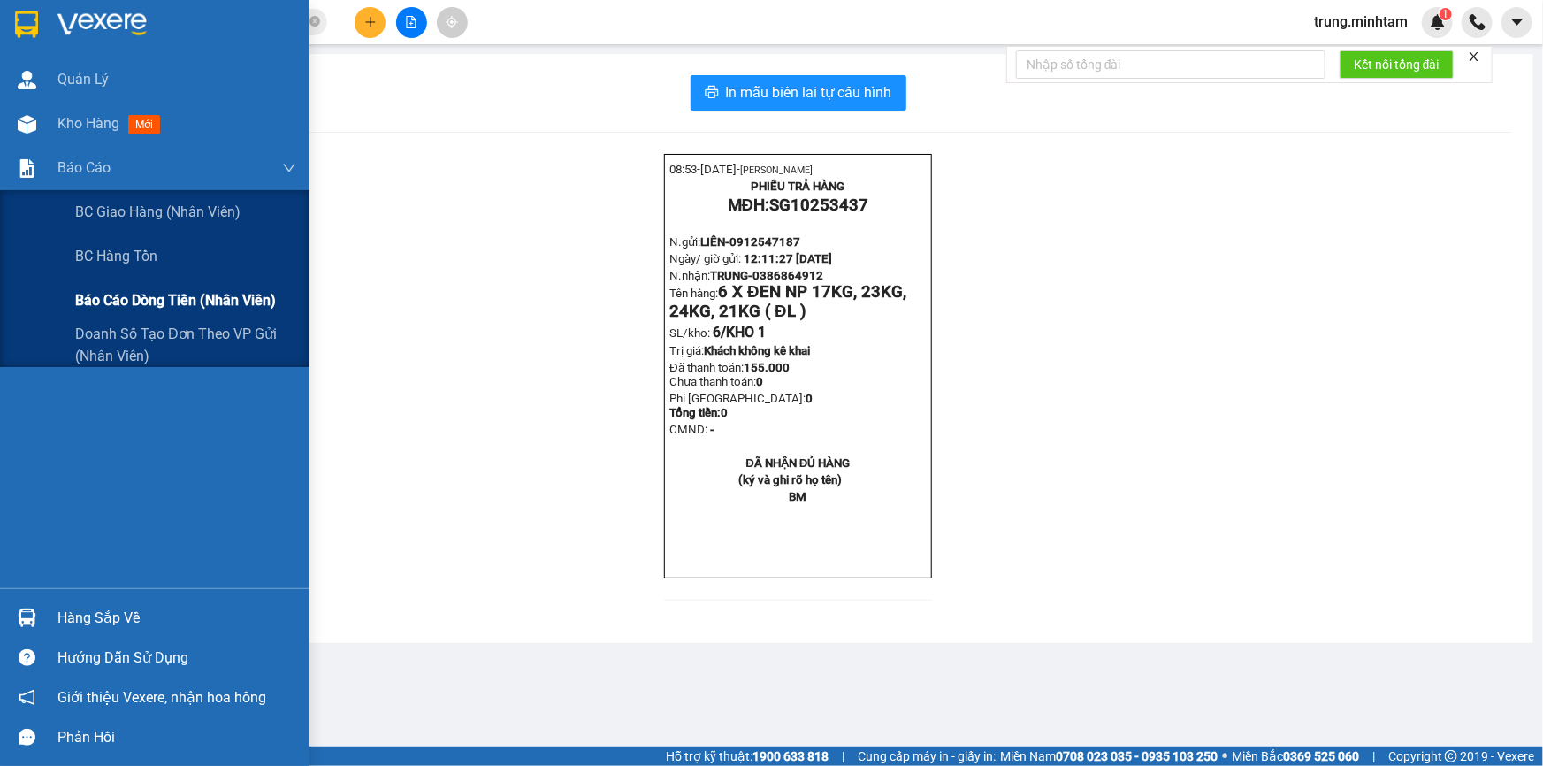
click at [119, 303] on span "Báo cáo dòng tiền (nhân viên)" at bounding box center [175, 300] width 201 height 22
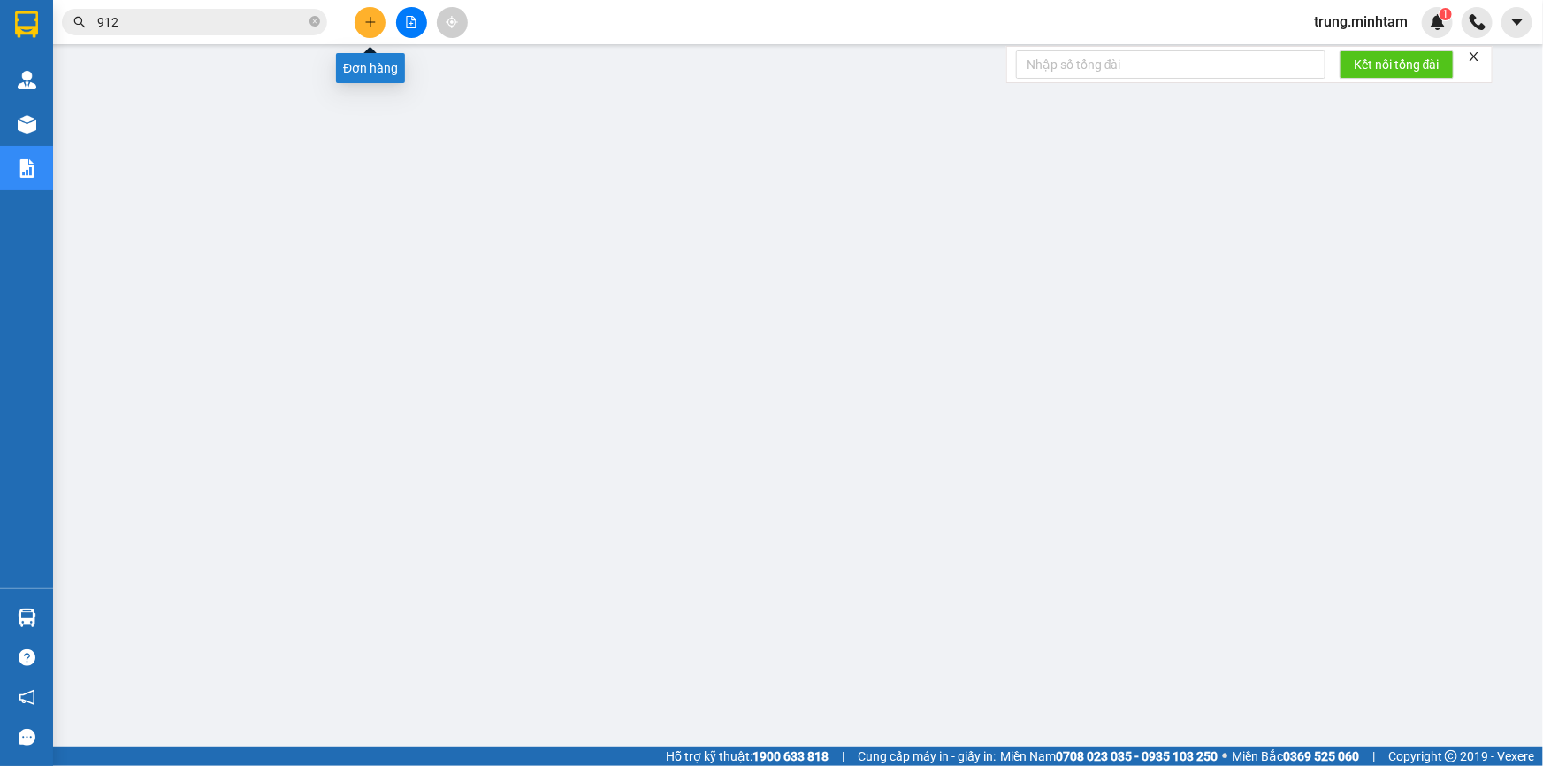
click at [370, 22] on icon "plus" at bounding box center [370, 21] width 10 height 1
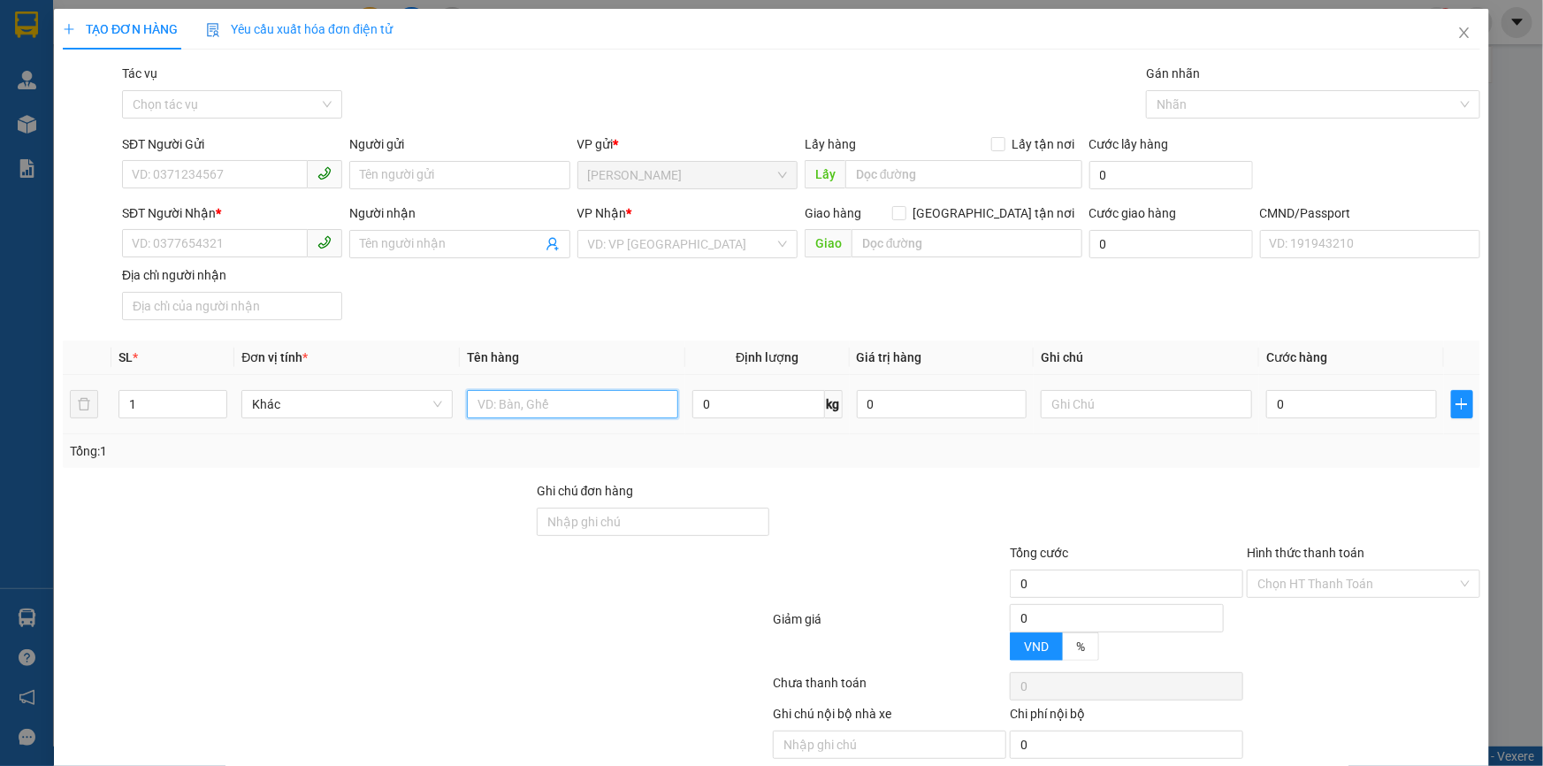
click at [533, 405] on input "text" at bounding box center [572, 404] width 211 height 28
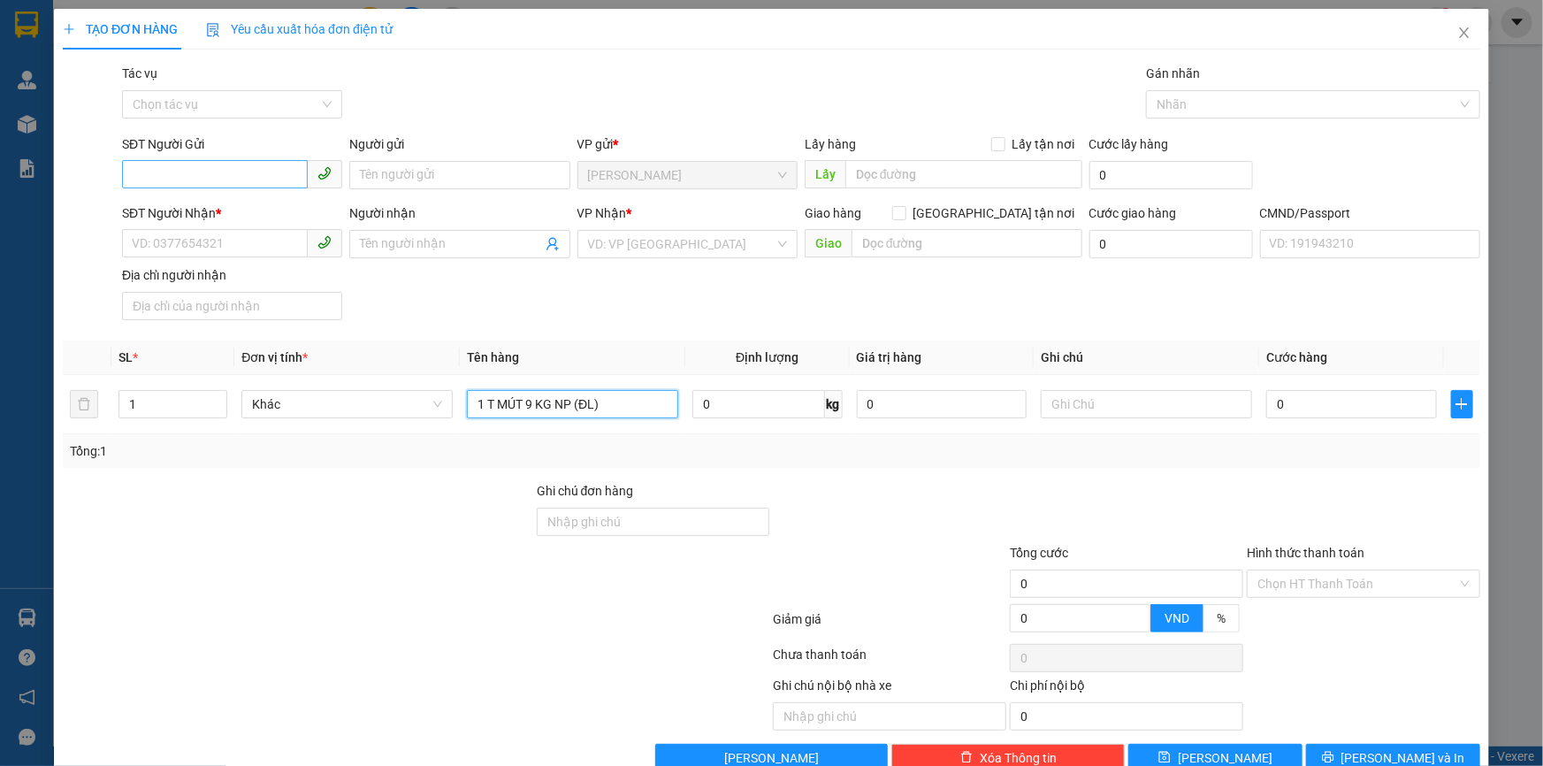
type input "1 T MÚT 9 KG NP (ĐL)"
click at [272, 173] on input "SĐT Người Gửi" at bounding box center [215, 174] width 186 height 28
type input "0"
type input "1"
type input "0986155022"
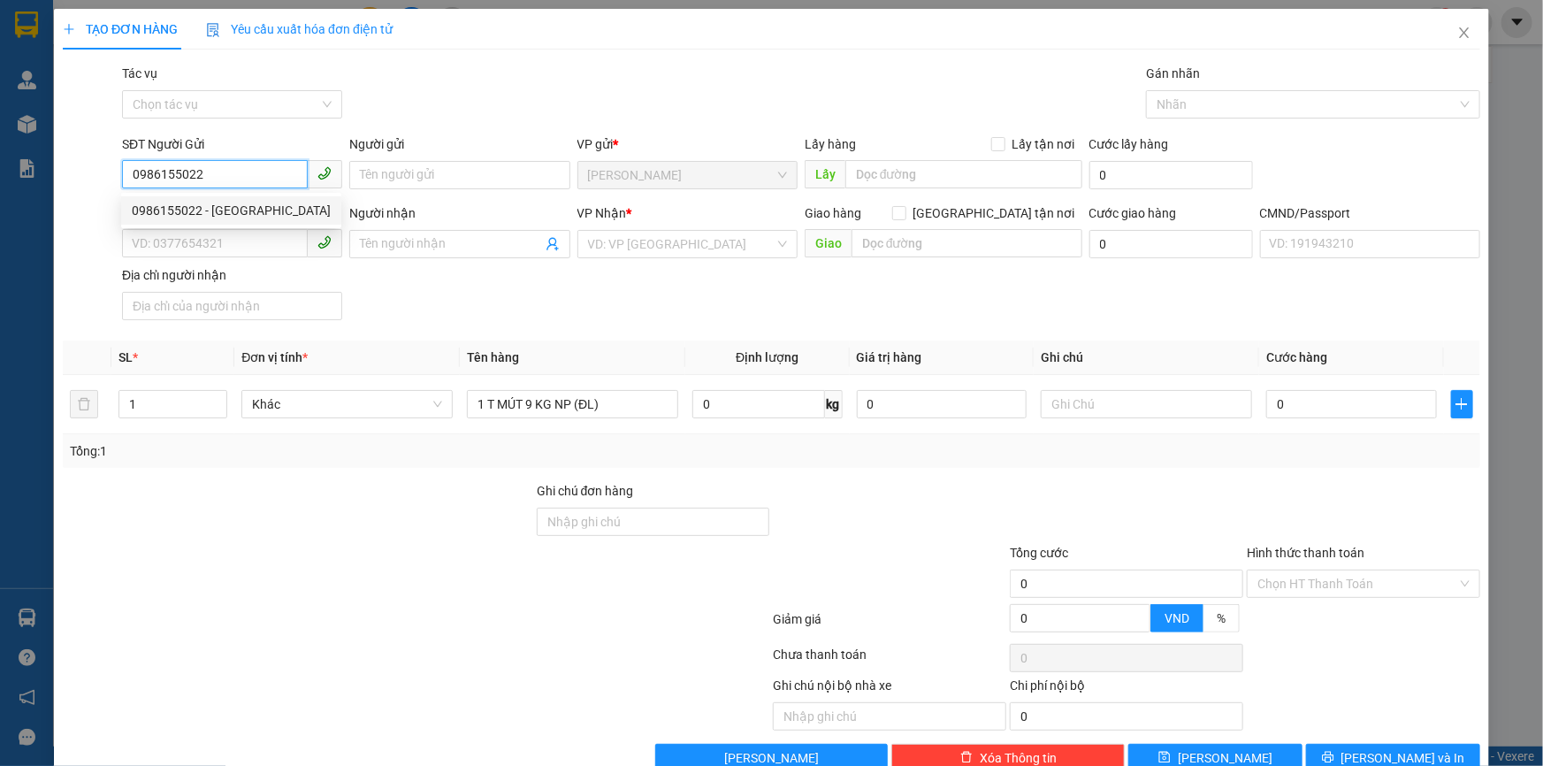
click at [227, 215] on div "0986155022 - [GEOGRAPHIC_DATA]" at bounding box center [231, 210] width 199 height 19
type input "BA SƠN"
type input "0962848953"
type input "DŨNG"
type input "0986155022"
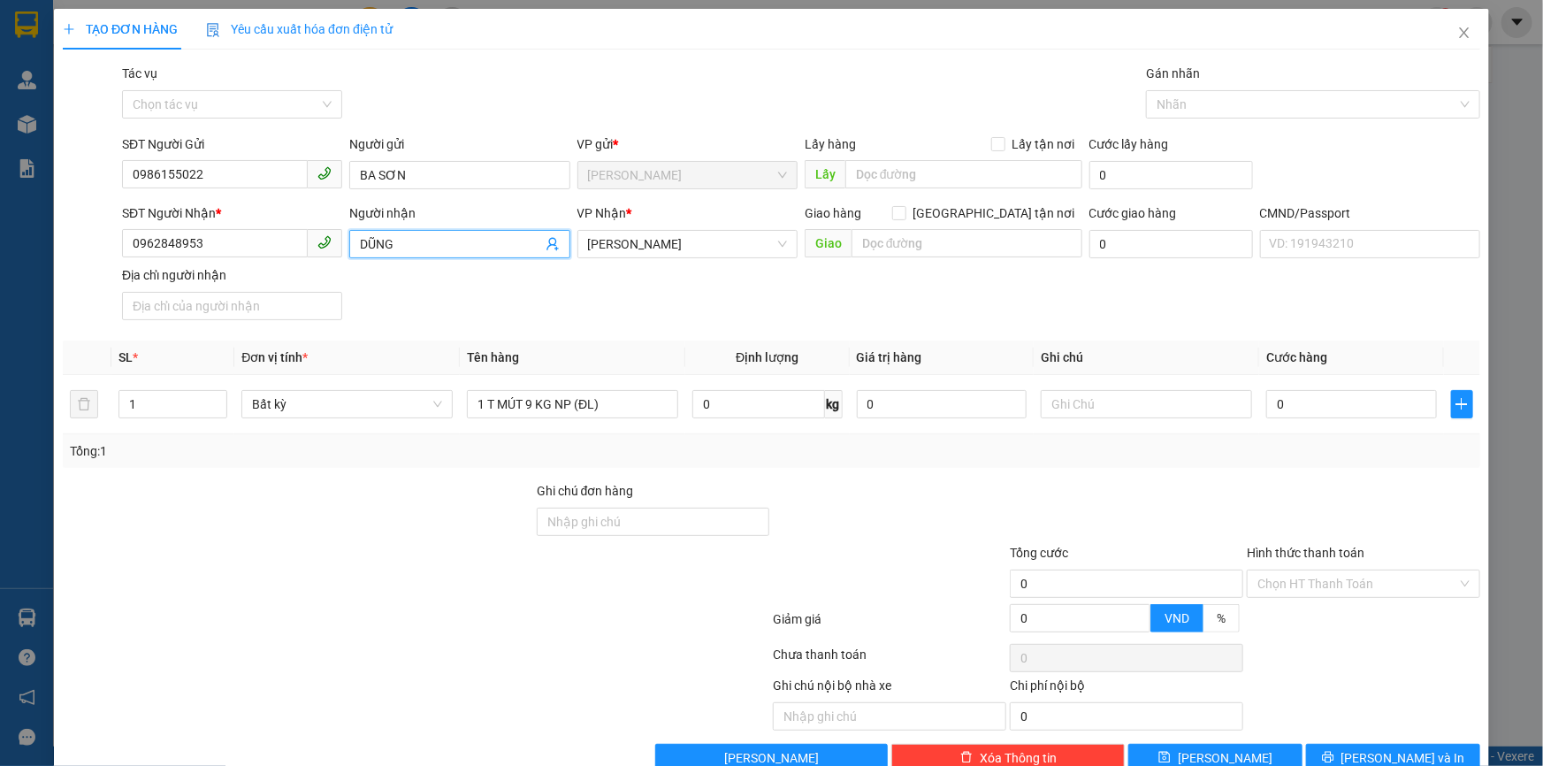
click at [550, 246] on icon "user-add" at bounding box center [553, 244] width 14 height 14
click at [577, 197] on span "DIỄM" at bounding box center [576, 200] width 29 height 14
type input "0398505429"
type input "DIỄM"
click at [1091, 402] on input "text" at bounding box center [1146, 404] width 211 height 28
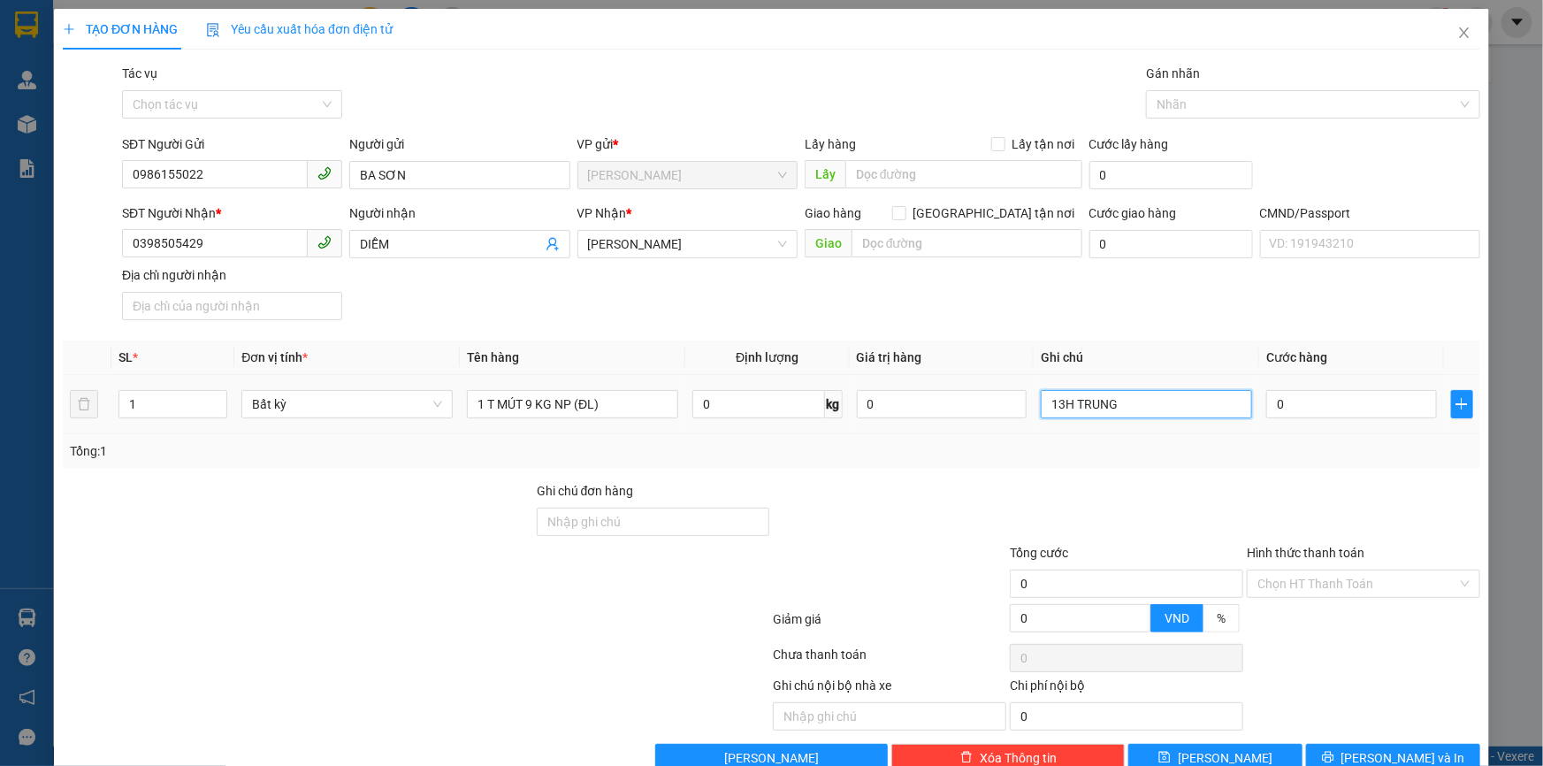
type input "13H TRUNG"
type input "2"
type input "25"
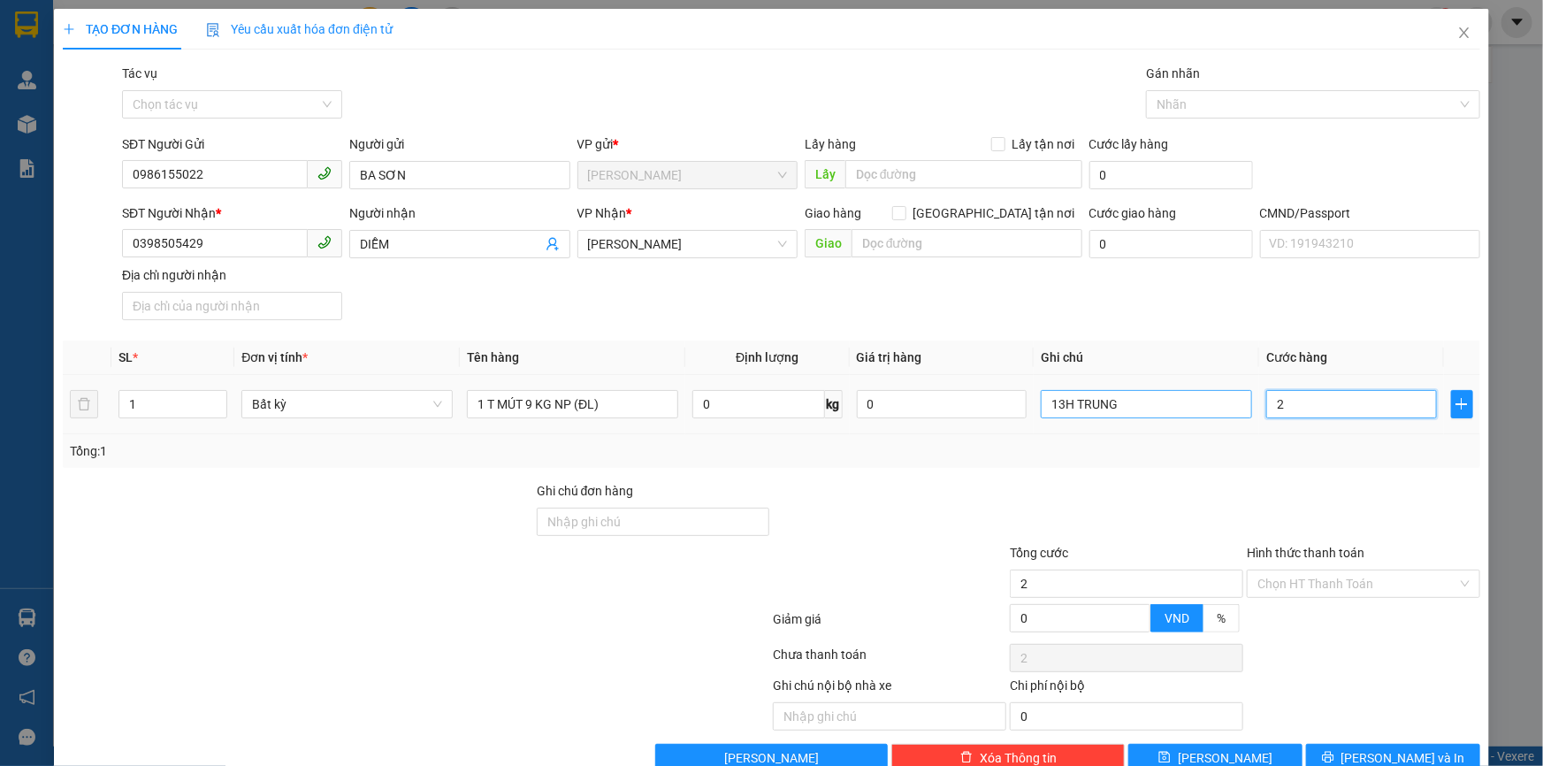
type input "25"
type input "25.000"
click at [1292, 583] on input "Hình thức thanh toán" at bounding box center [1358, 583] width 200 height 27
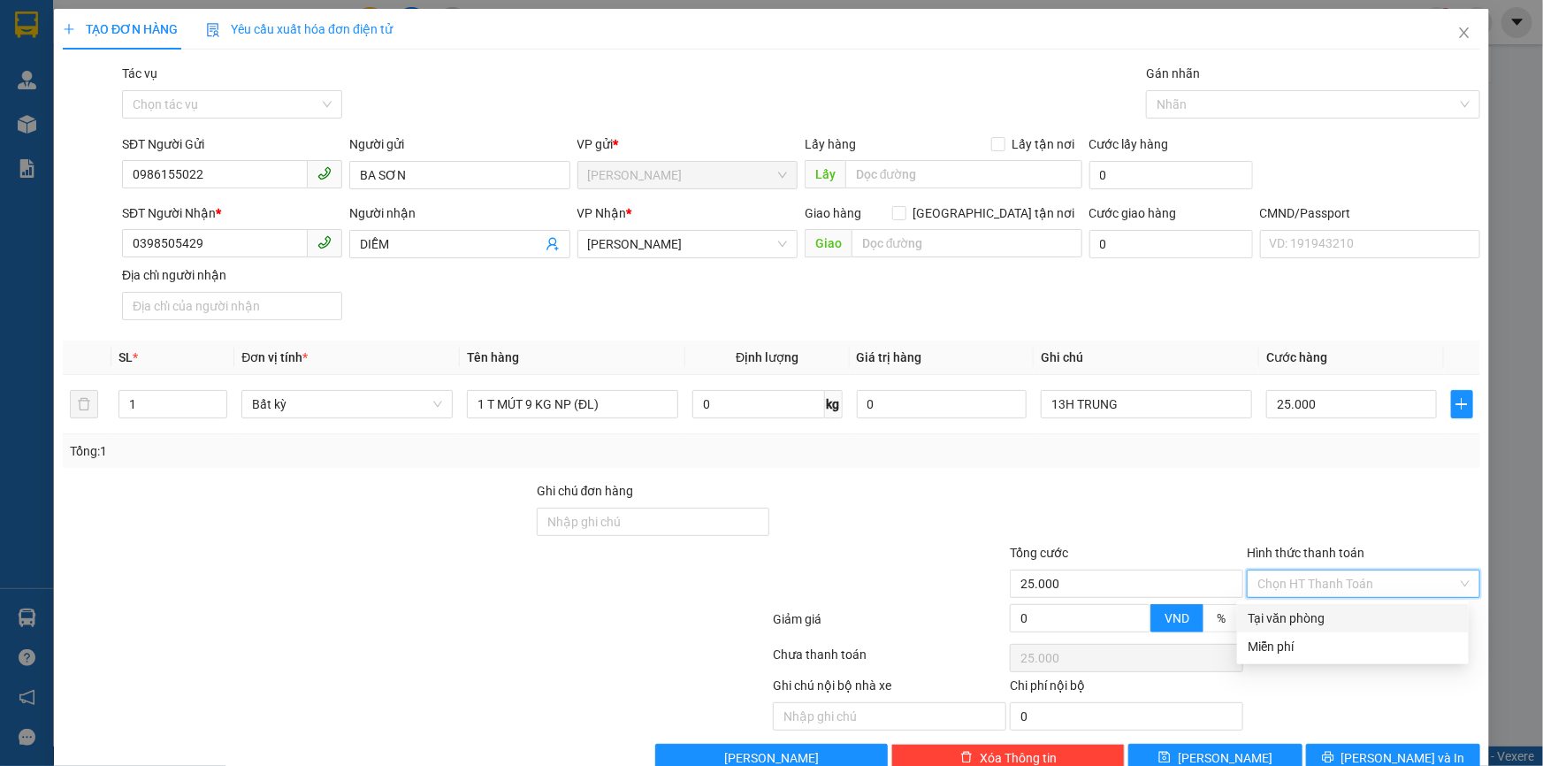
click at [1295, 616] on div "Tại văn phòng" at bounding box center [1353, 618] width 211 height 19
type input "0"
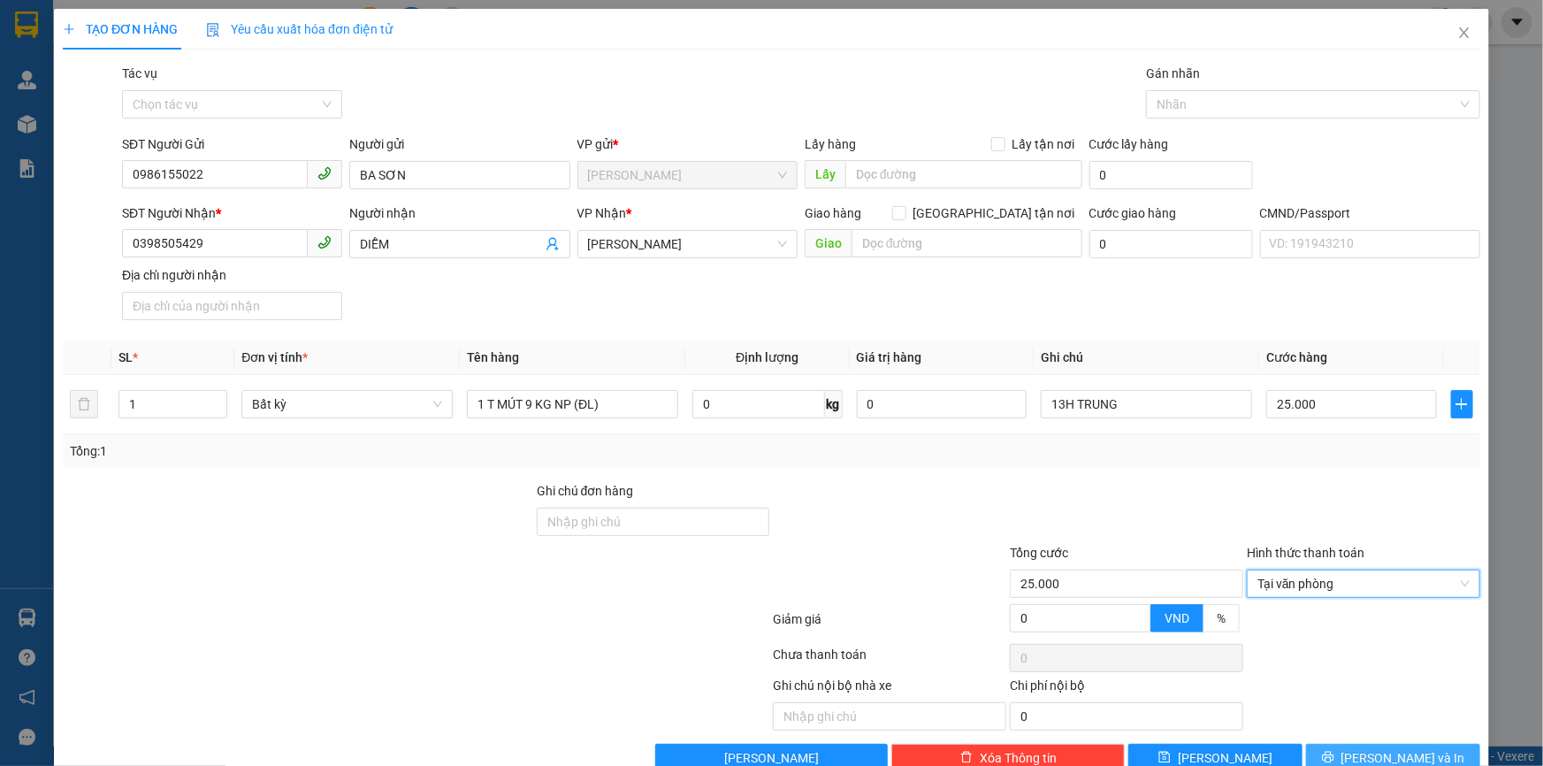
click at [1374, 756] on span "[PERSON_NAME] và In" at bounding box center [1404, 757] width 124 height 19
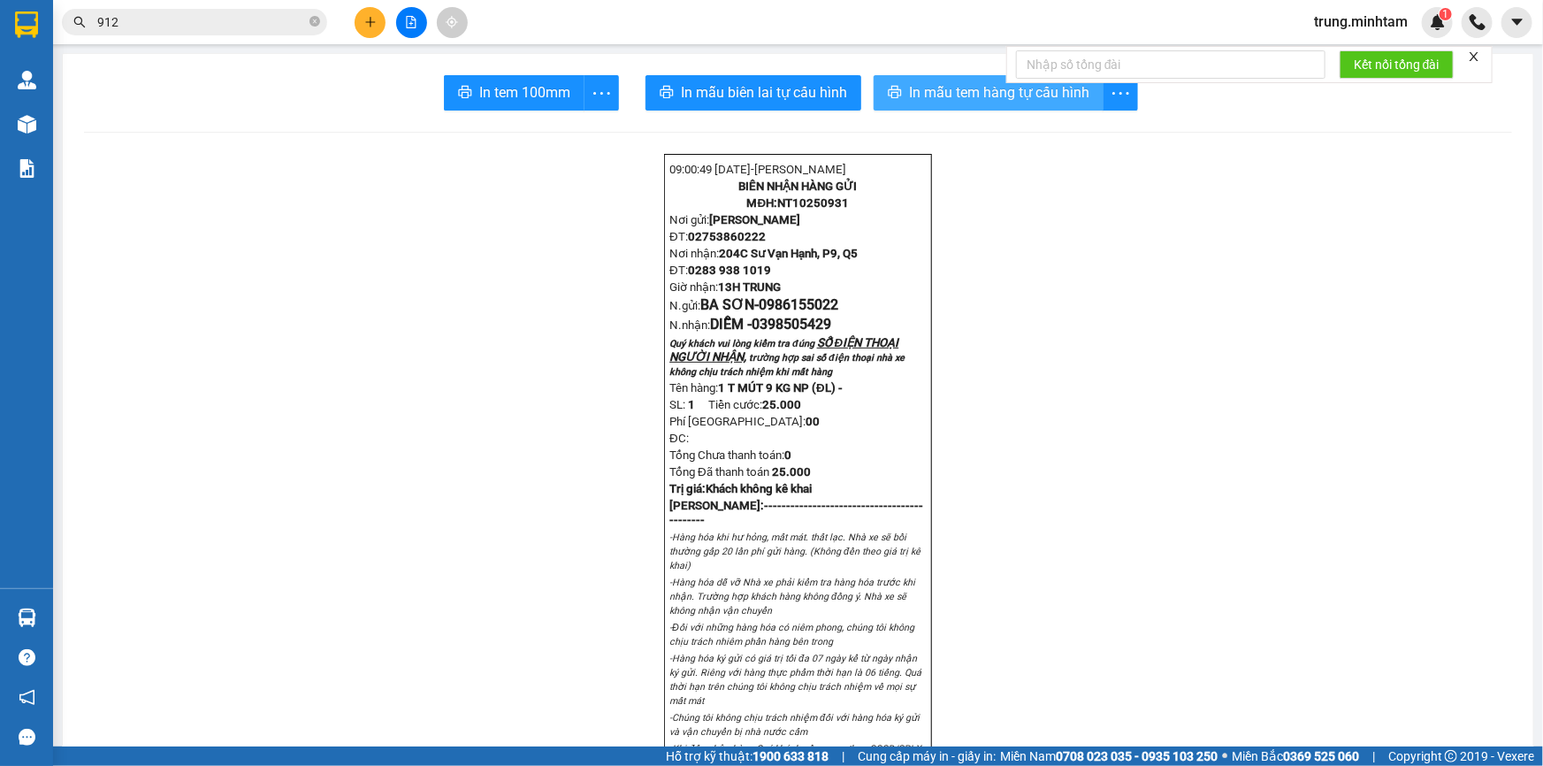
click at [961, 88] on span "In mẫu tem hàng tự cấu hình" at bounding box center [999, 92] width 180 height 22
click at [531, 88] on span "In tem 100mm" at bounding box center [524, 92] width 91 height 22
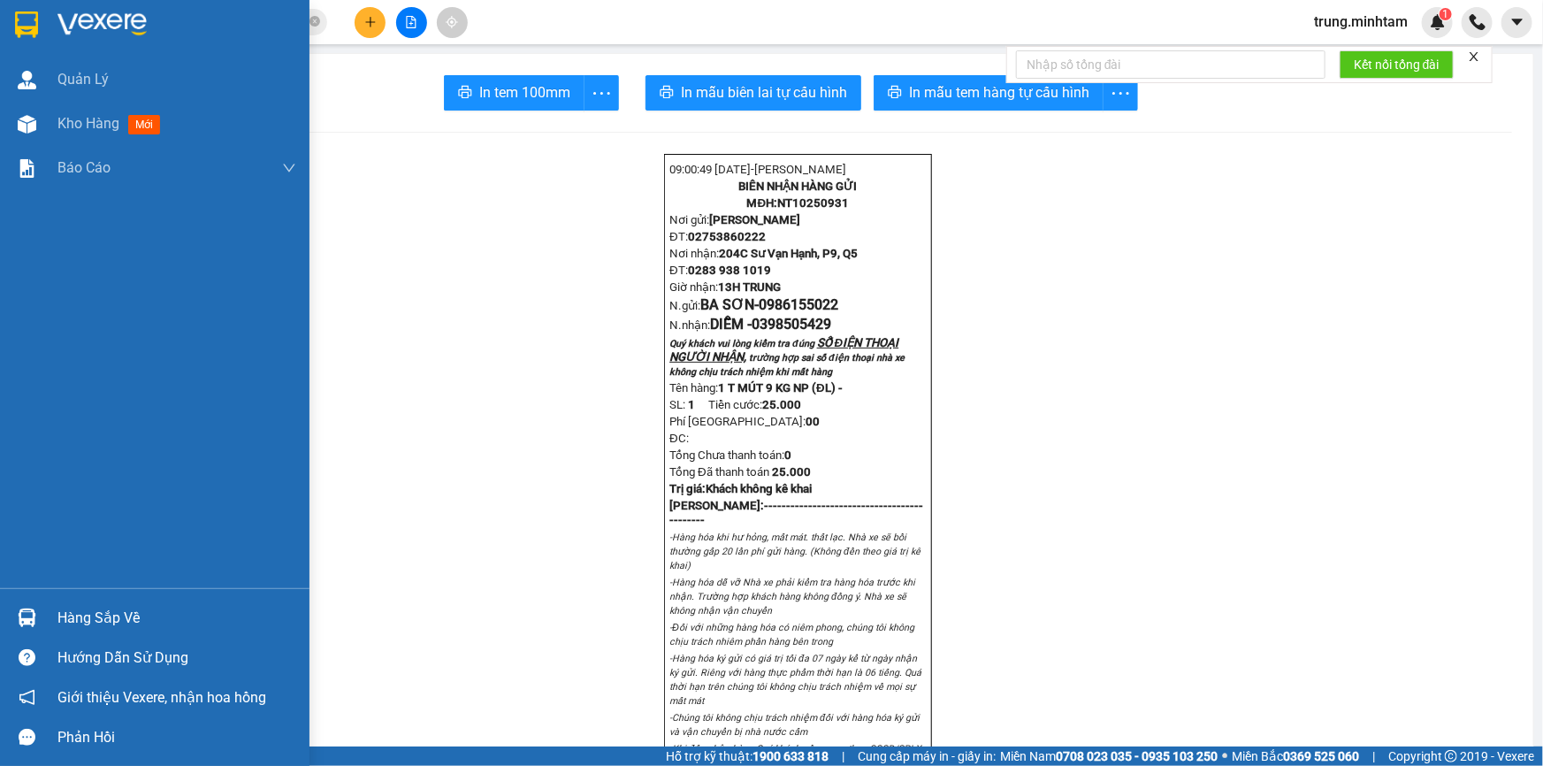
click at [105, 619] on div "Hàng sắp về" at bounding box center [176, 618] width 239 height 27
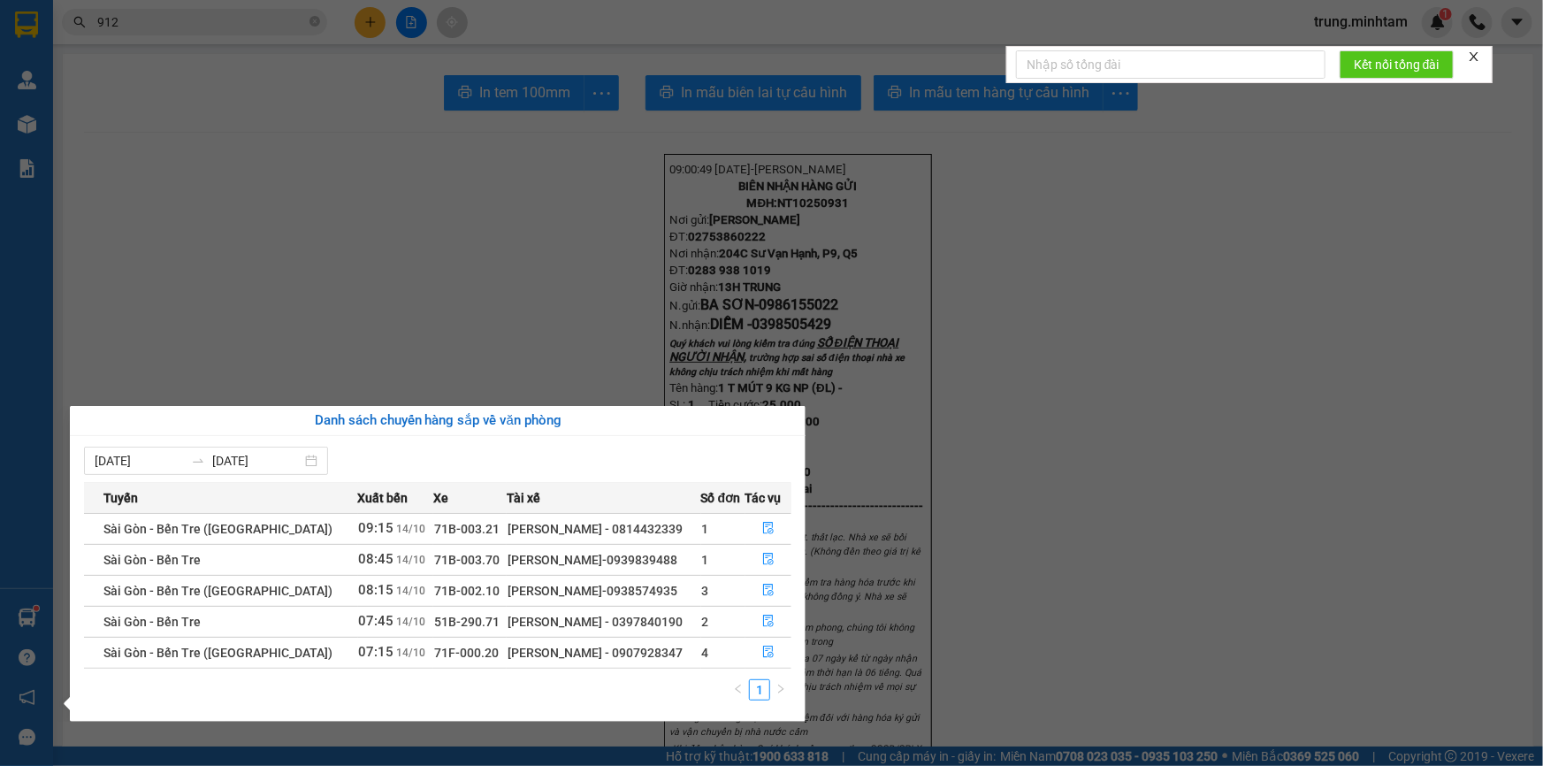
drag, startPoint x: 230, startPoint y: 304, endPoint x: 211, endPoint y: 292, distance: 22.3
click at [231, 303] on section "Kết quả tìm kiếm ( 481 ) Bộ lọc Mã ĐH Trạng thái Món hàng Tổng cước Chưa cước N…" at bounding box center [771, 383] width 1543 height 766
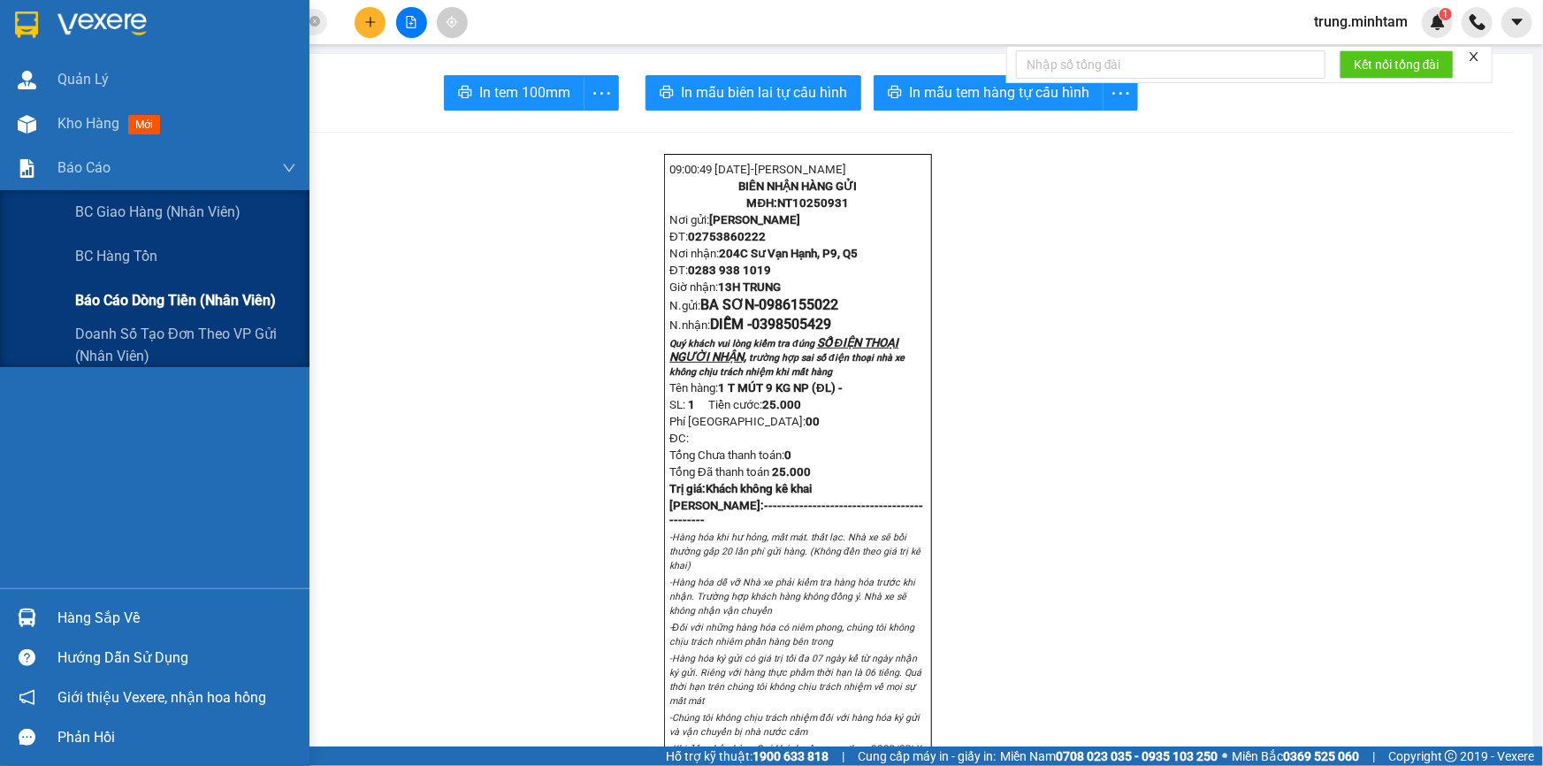
click at [128, 307] on span "Báo cáo dòng tiền (nhân viên)" at bounding box center [175, 300] width 201 height 22
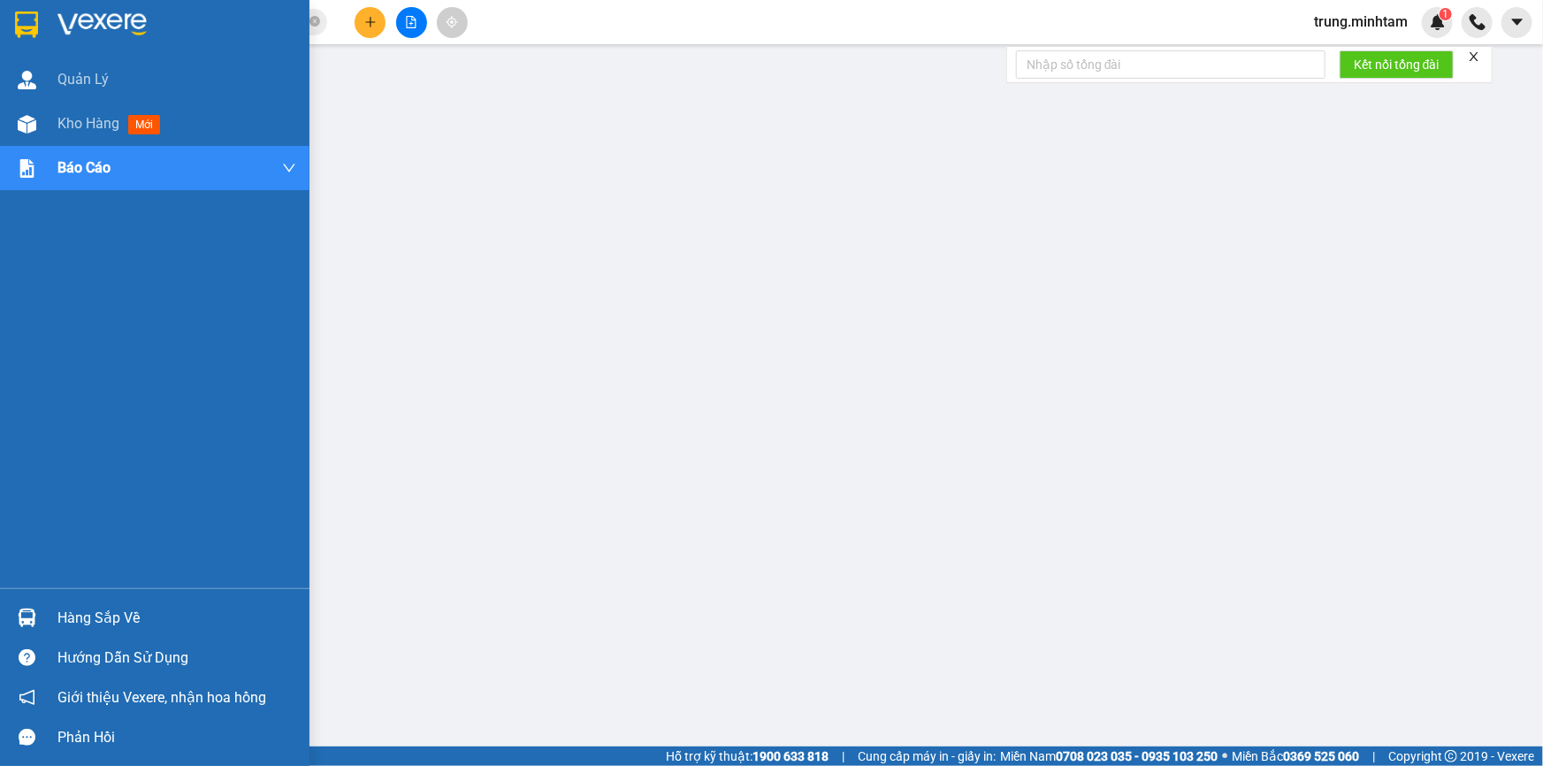
click at [96, 616] on div "Hàng sắp về" at bounding box center [176, 618] width 239 height 27
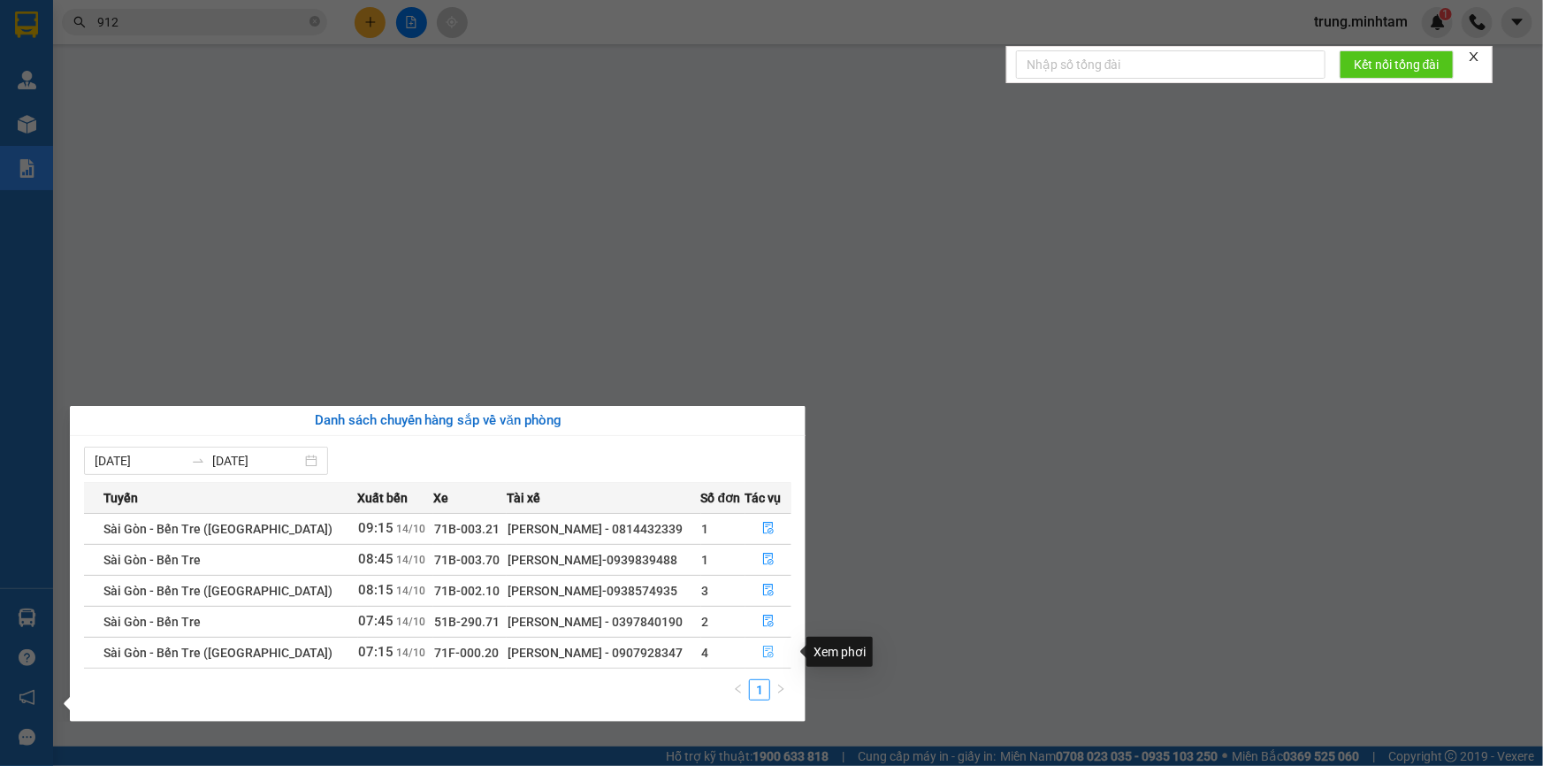
click at [767, 654] on icon "file-done" at bounding box center [768, 652] width 12 height 12
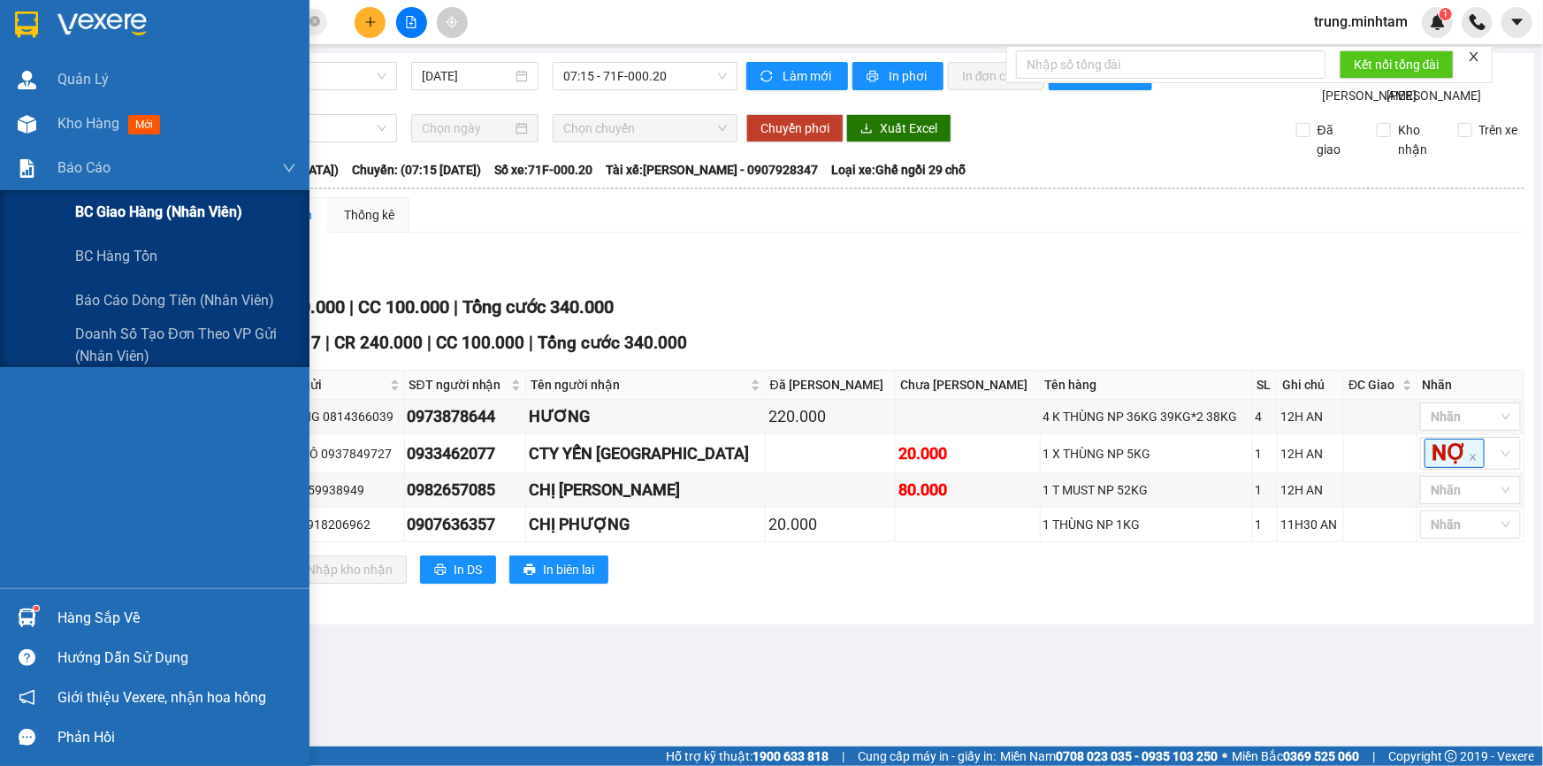
click at [120, 212] on span "BC giao hàng (nhân viên)" at bounding box center [158, 212] width 167 height 22
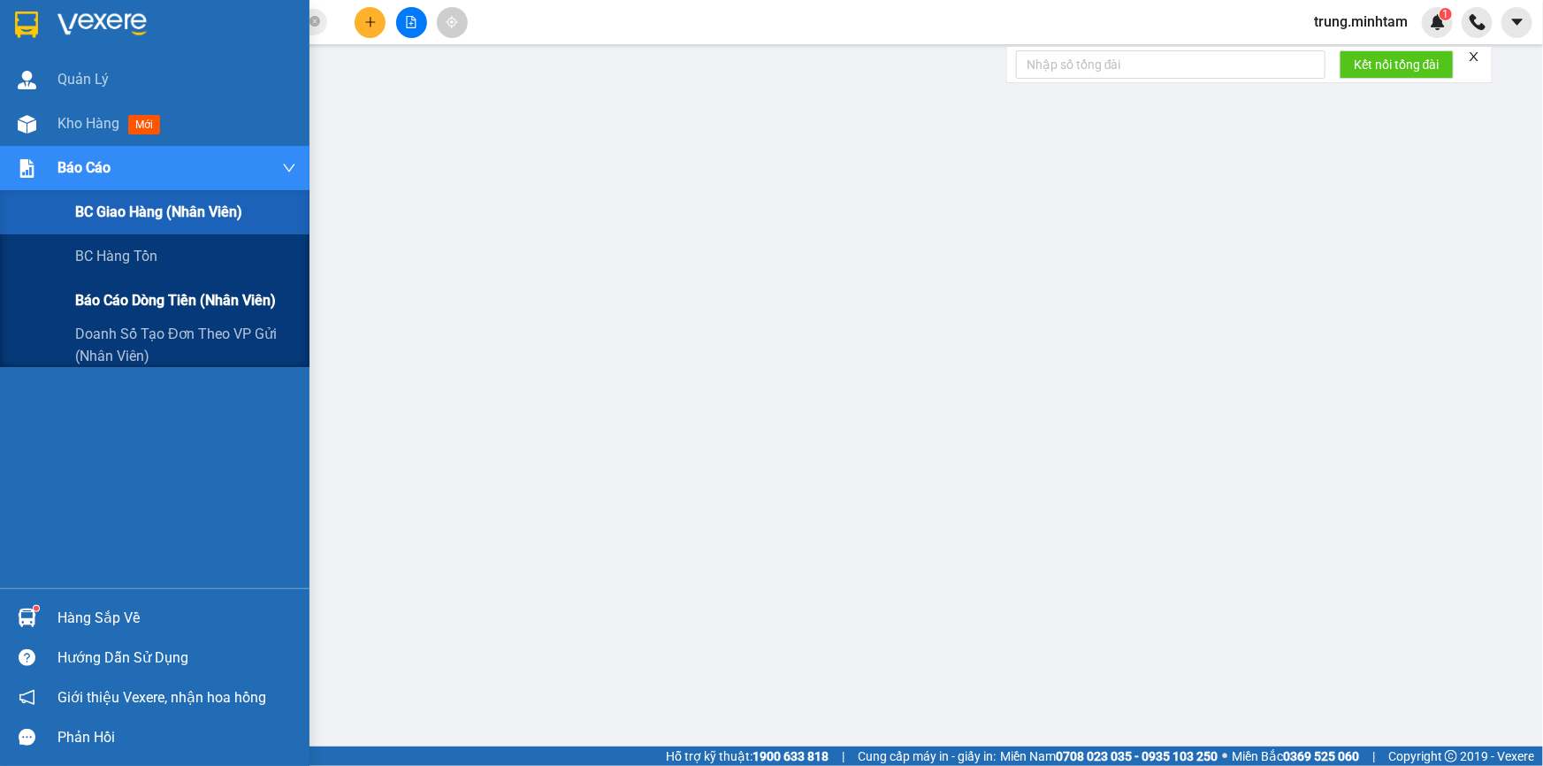
click at [156, 297] on span "Báo cáo dòng tiền (nhân viên)" at bounding box center [175, 300] width 201 height 22
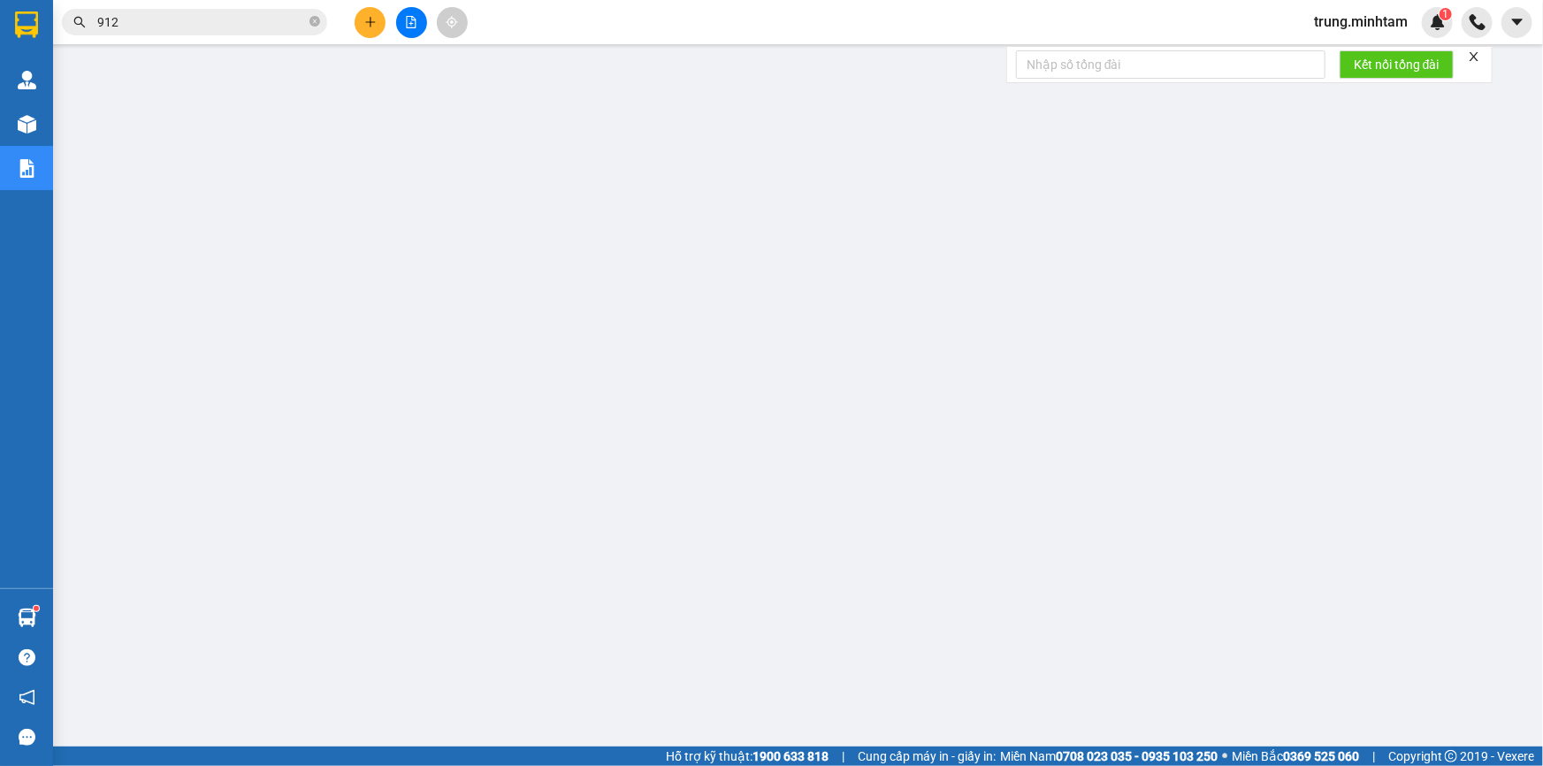
click at [1386, 21] on span "trung.minhtam" at bounding box center [1361, 22] width 122 height 22
click at [1362, 52] on span "Đăng xuất" at bounding box center [1369, 54] width 86 height 19
